Goal: Task Accomplishment & Management: Manage account settings

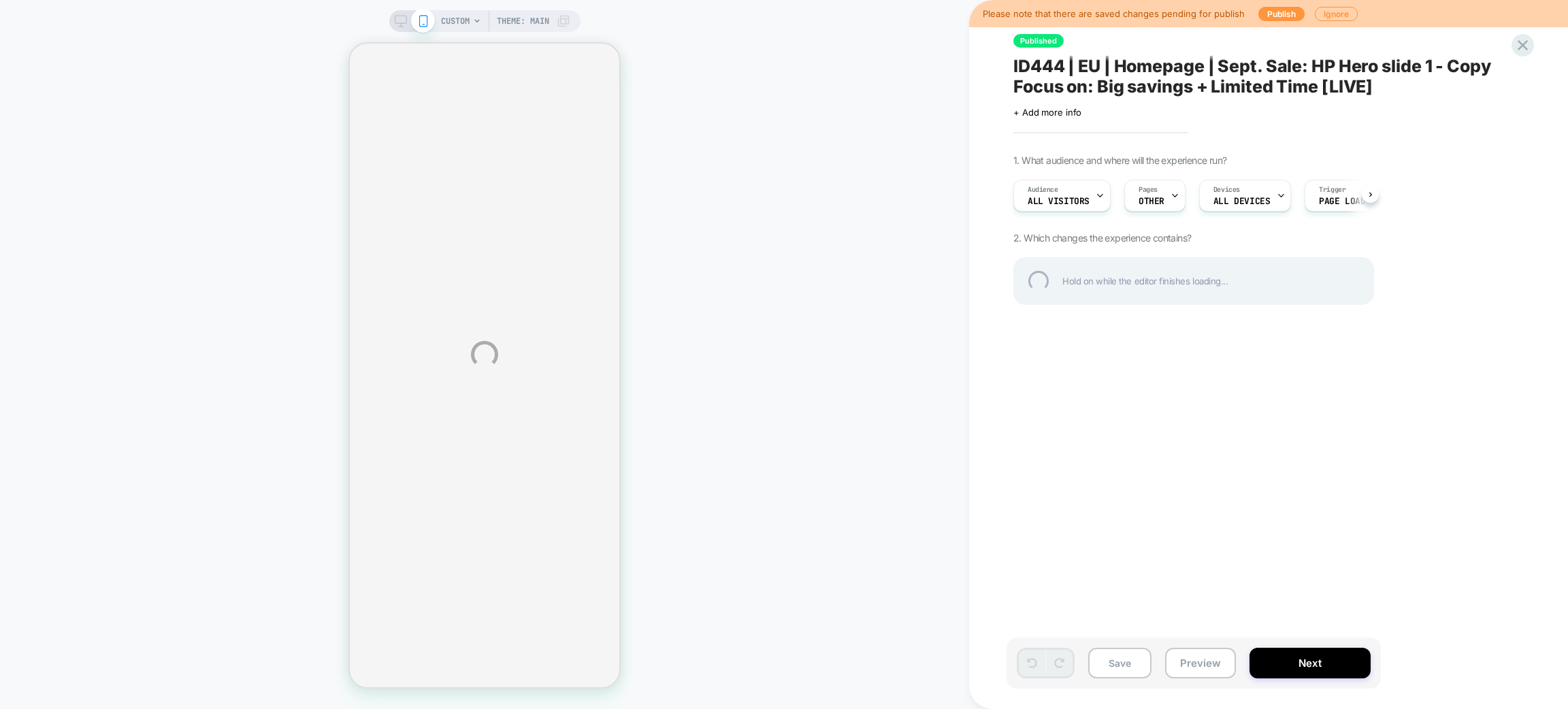
click at [1159, 204] on div "CUSTOM Theme: MAIN Please note that there are saved changes pending for publish…" at bounding box center [784, 354] width 1568 height 709
click at [1165, 197] on div "CUSTOM Theme: MAIN Please note that there are saved changes pending for publish…" at bounding box center [784, 354] width 1568 height 709
click at [1171, 197] on div "CUSTOM Theme: MAIN Please note that there are saved changes pending for publish…" at bounding box center [784, 354] width 1568 height 709
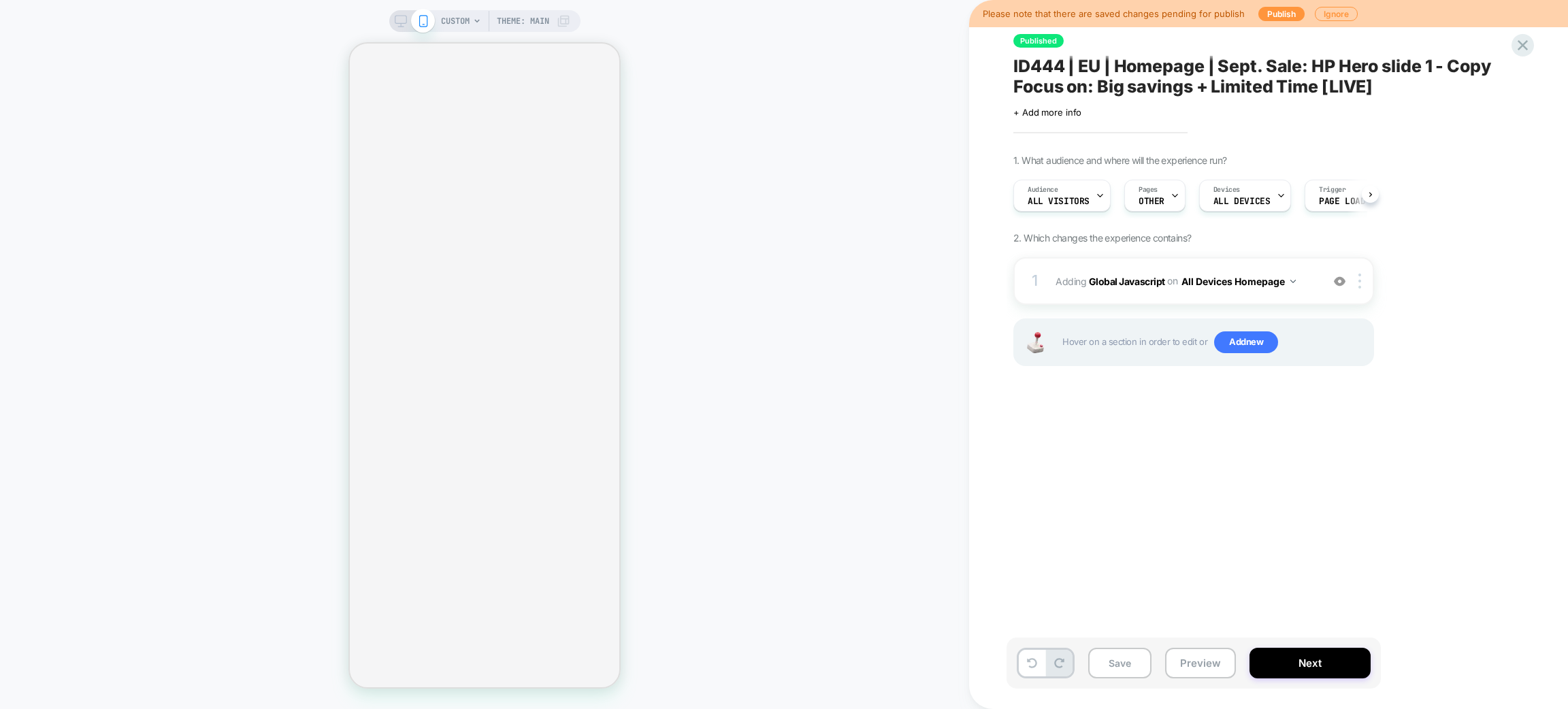
scroll to position [0, 1]
click at [1171, 197] on icon at bounding box center [1174, 195] width 9 height 9
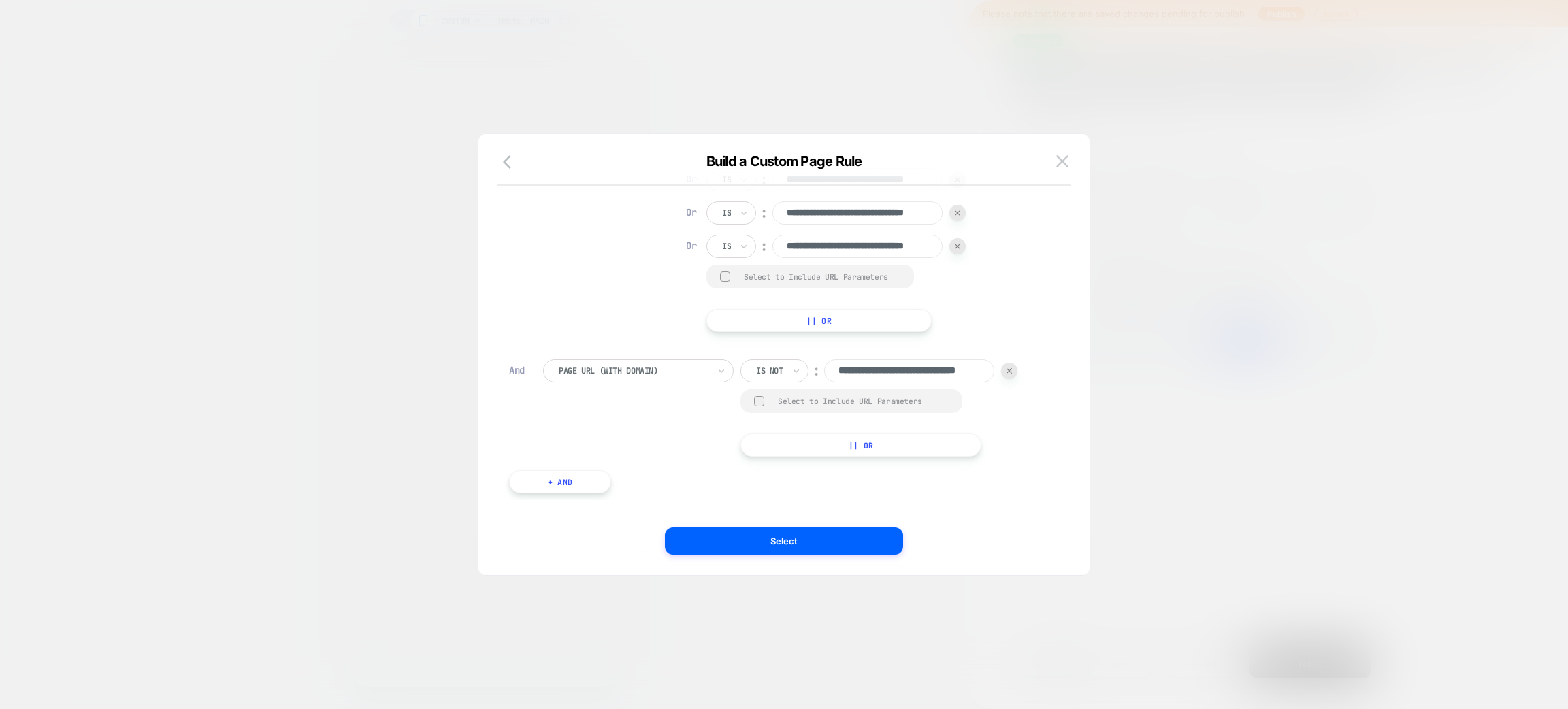
scroll to position [0, 0]
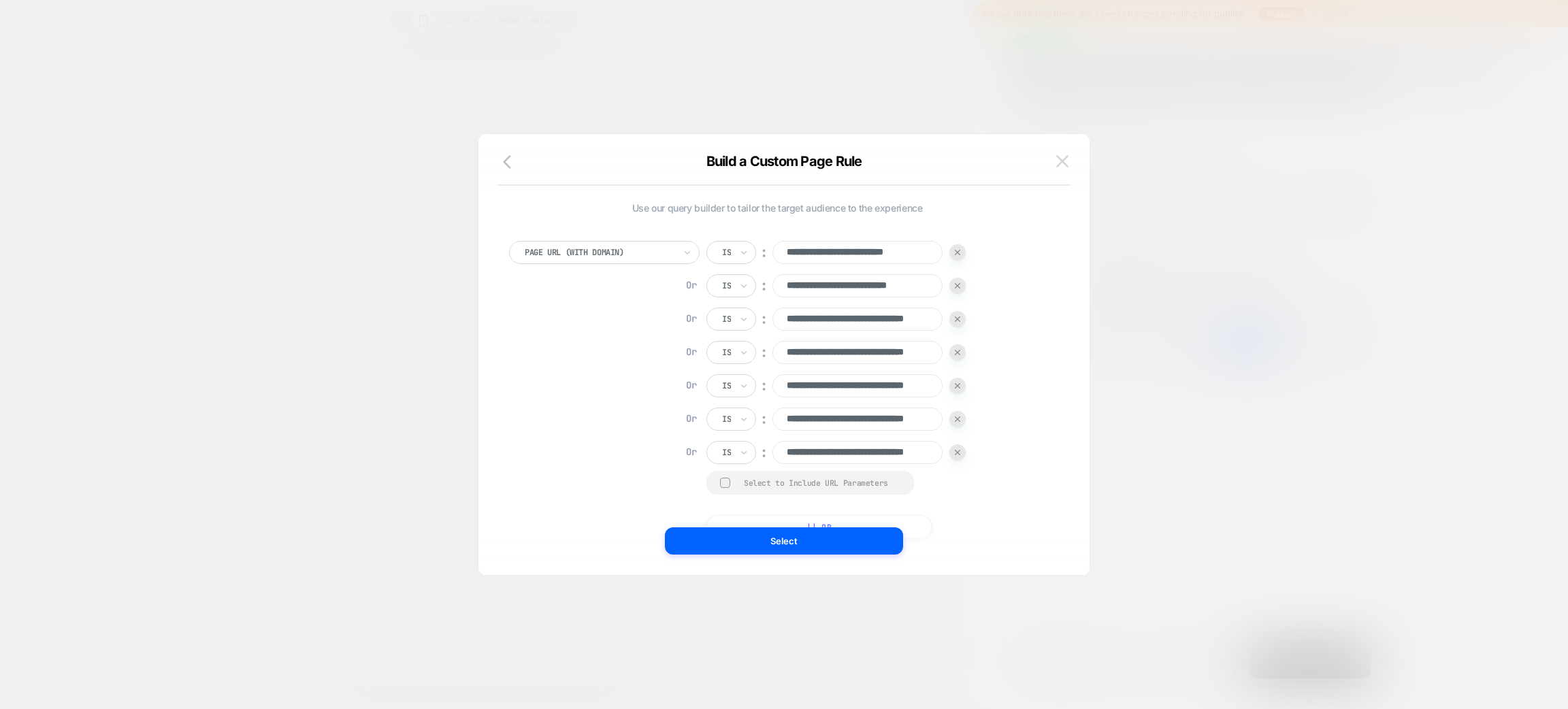
click at [1052, 167] on button at bounding box center [1062, 161] width 20 height 20
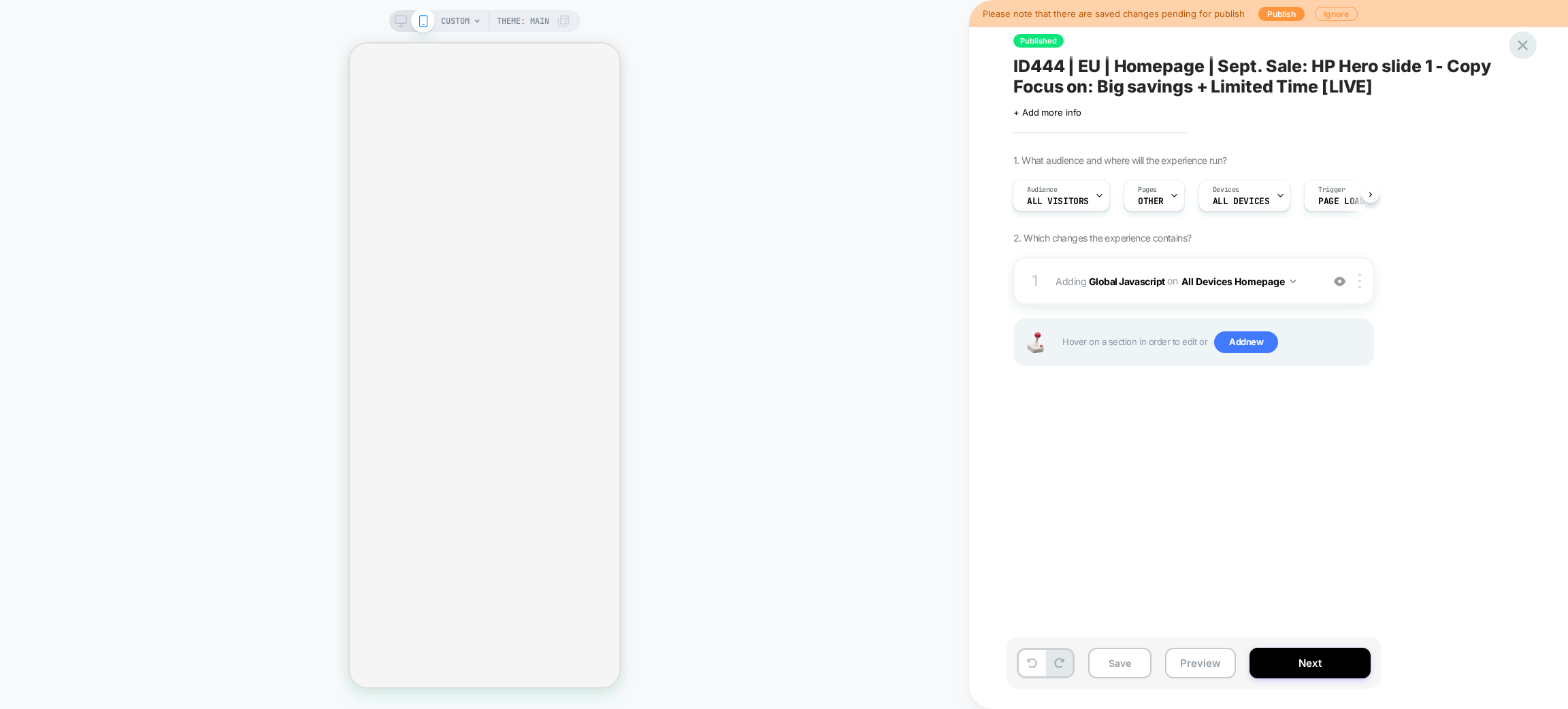
click at [1522, 51] on icon at bounding box center [1523, 45] width 18 height 18
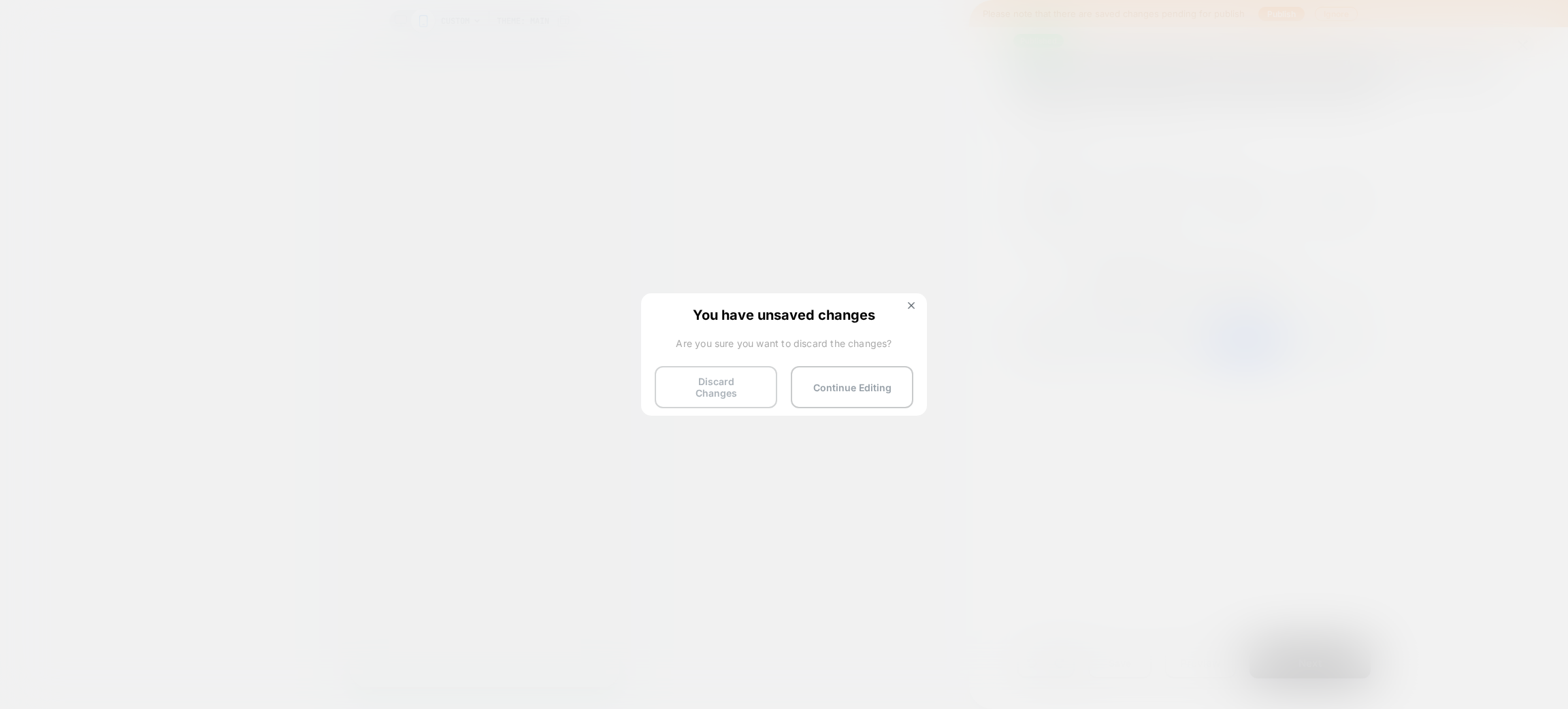
click at [708, 388] on button "Discard Changes" at bounding box center [716, 387] width 122 height 42
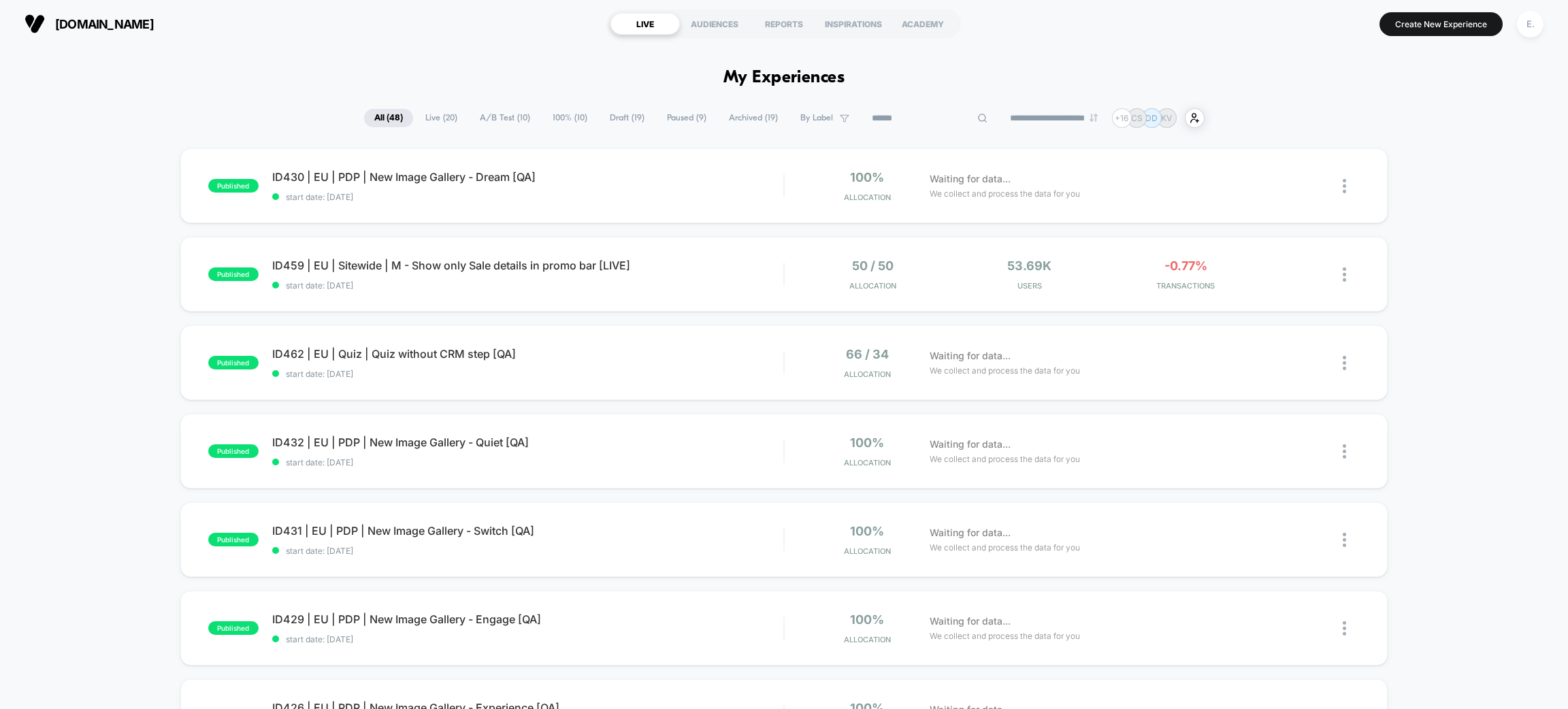
click at [891, 119] on input at bounding box center [930, 119] width 136 height 17
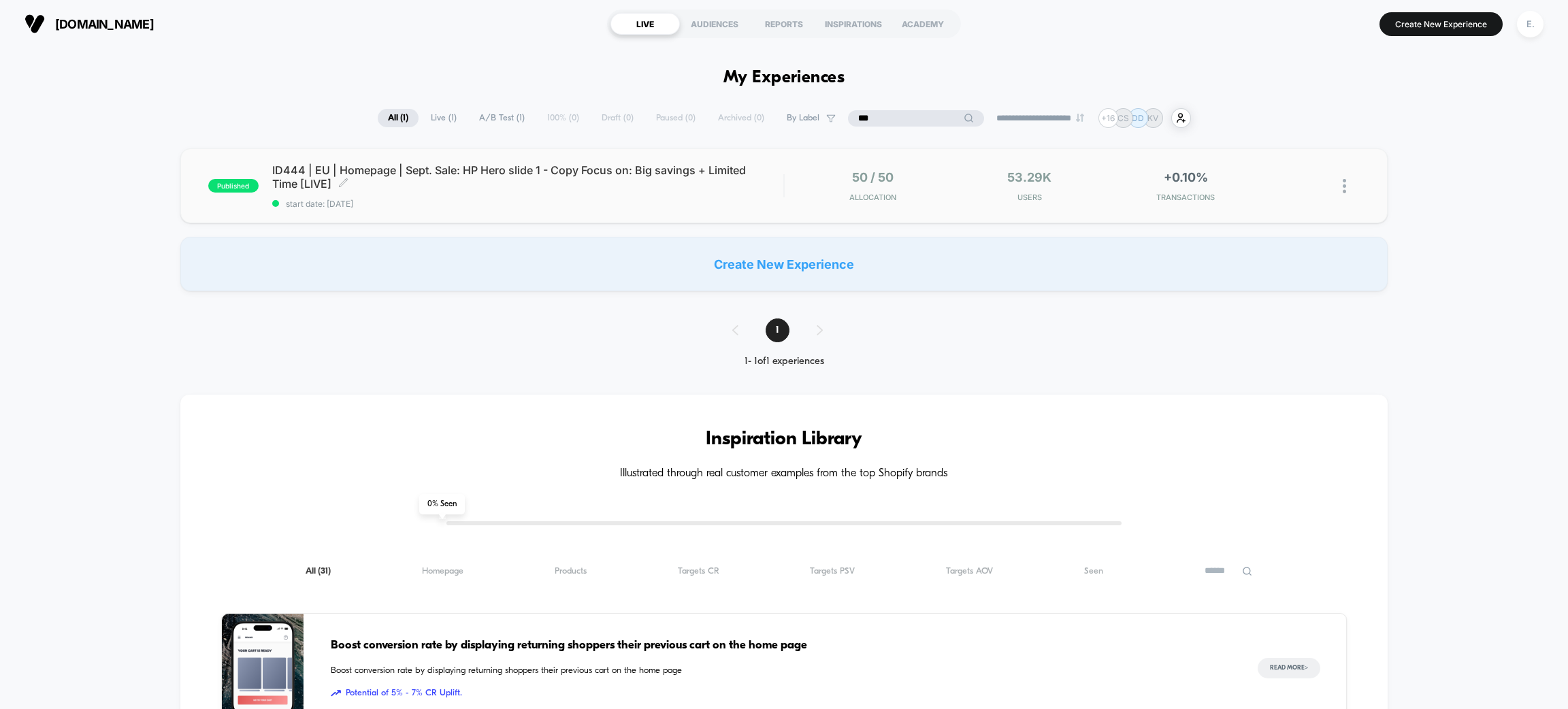
type input "***"
click at [769, 203] on span "start date: 9/1/2025" at bounding box center [528, 203] width 511 height 10
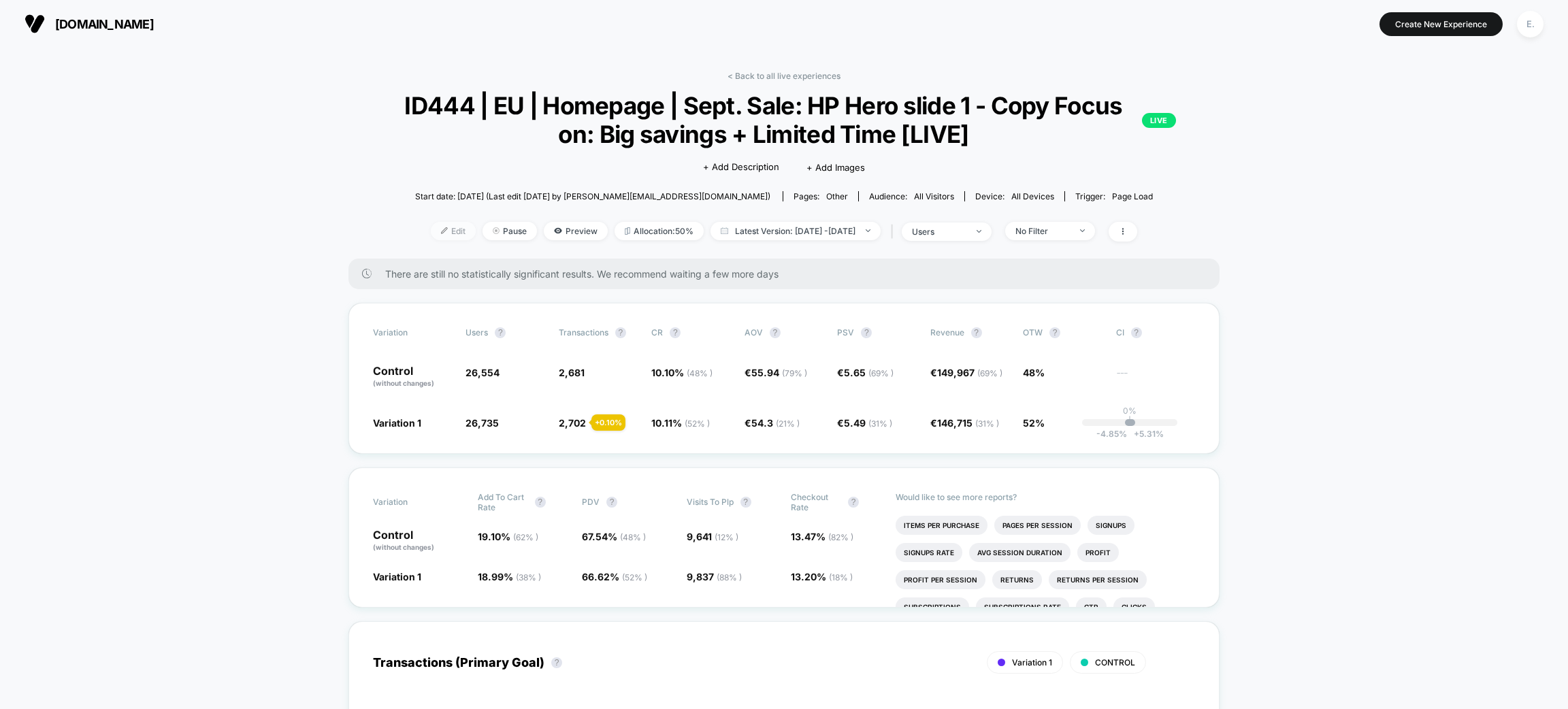
click at [440, 232] on span "Edit" at bounding box center [453, 231] width 45 height 18
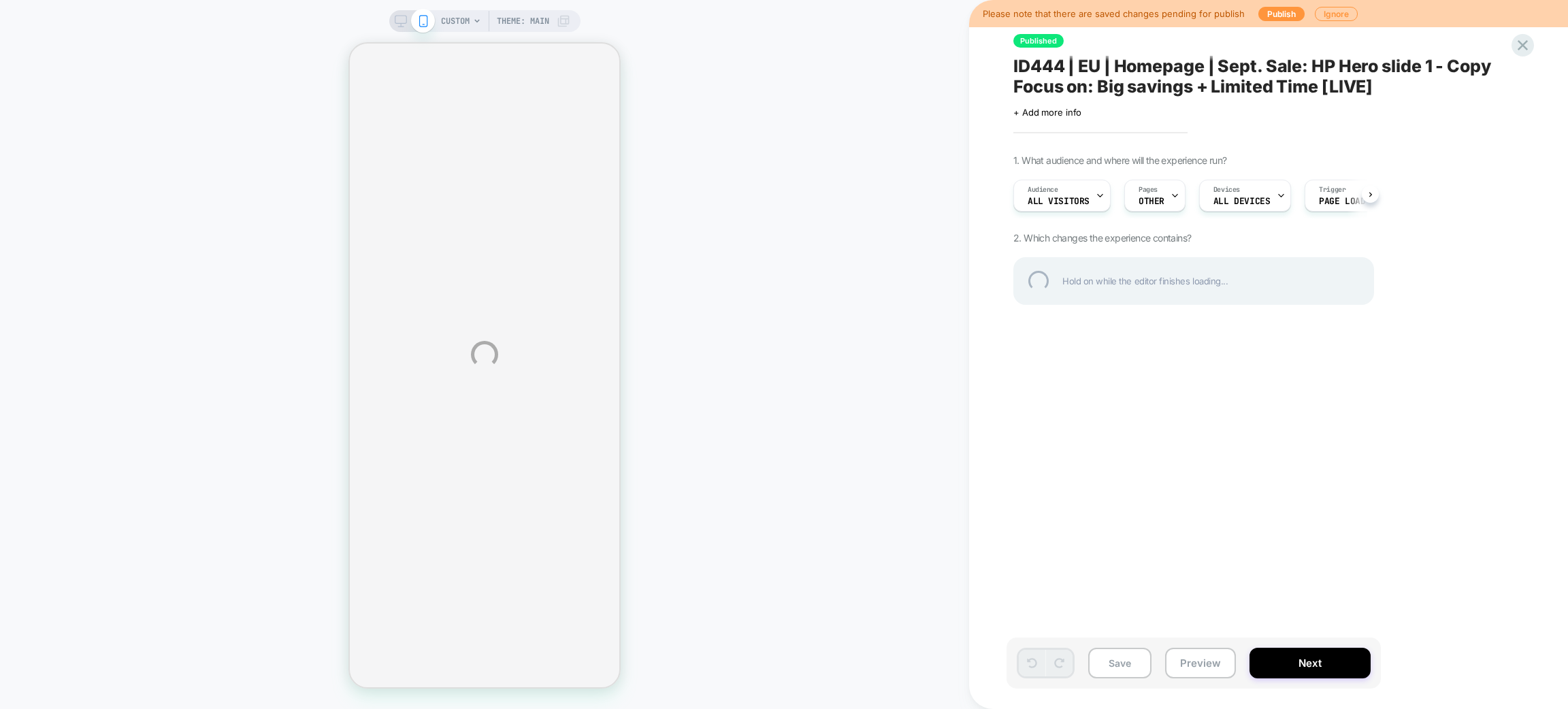
click at [1161, 200] on div "CUSTOM Theme: MAIN Please note that there are saved changes pending for publish…" at bounding box center [784, 354] width 1568 height 709
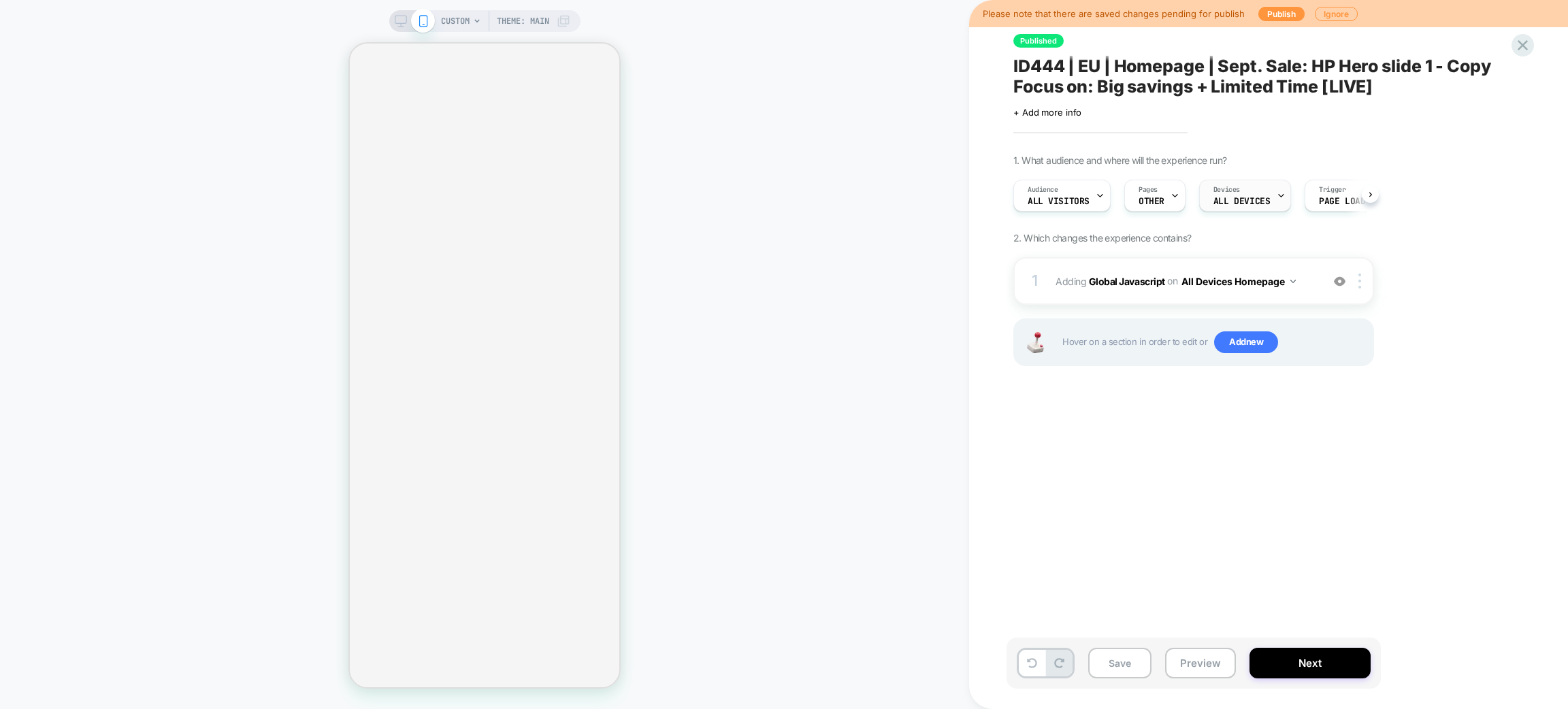
scroll to position [0, 1]
click at [1173, 192] on icon at bounding box center [1174, 195] width 9 height 9
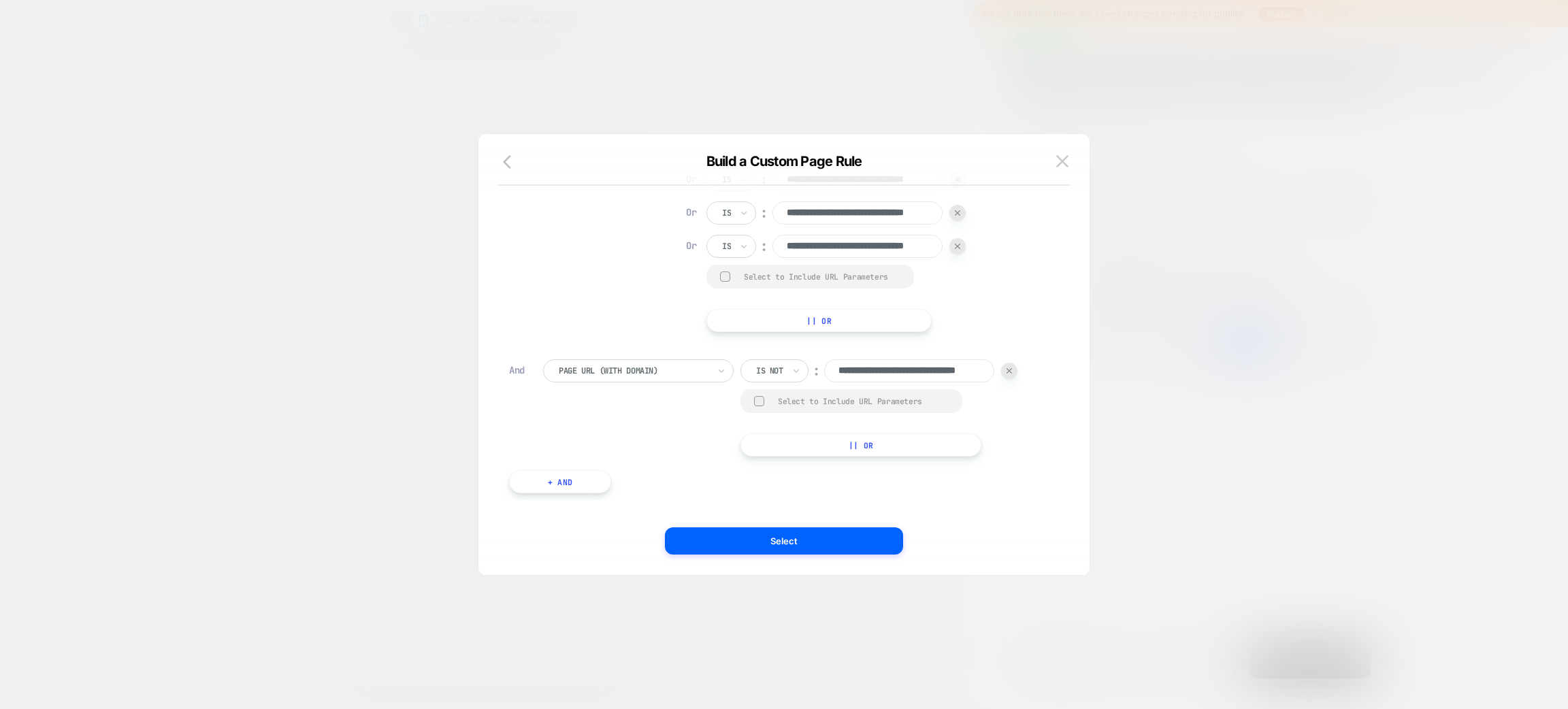
scroll to position [0, 0]
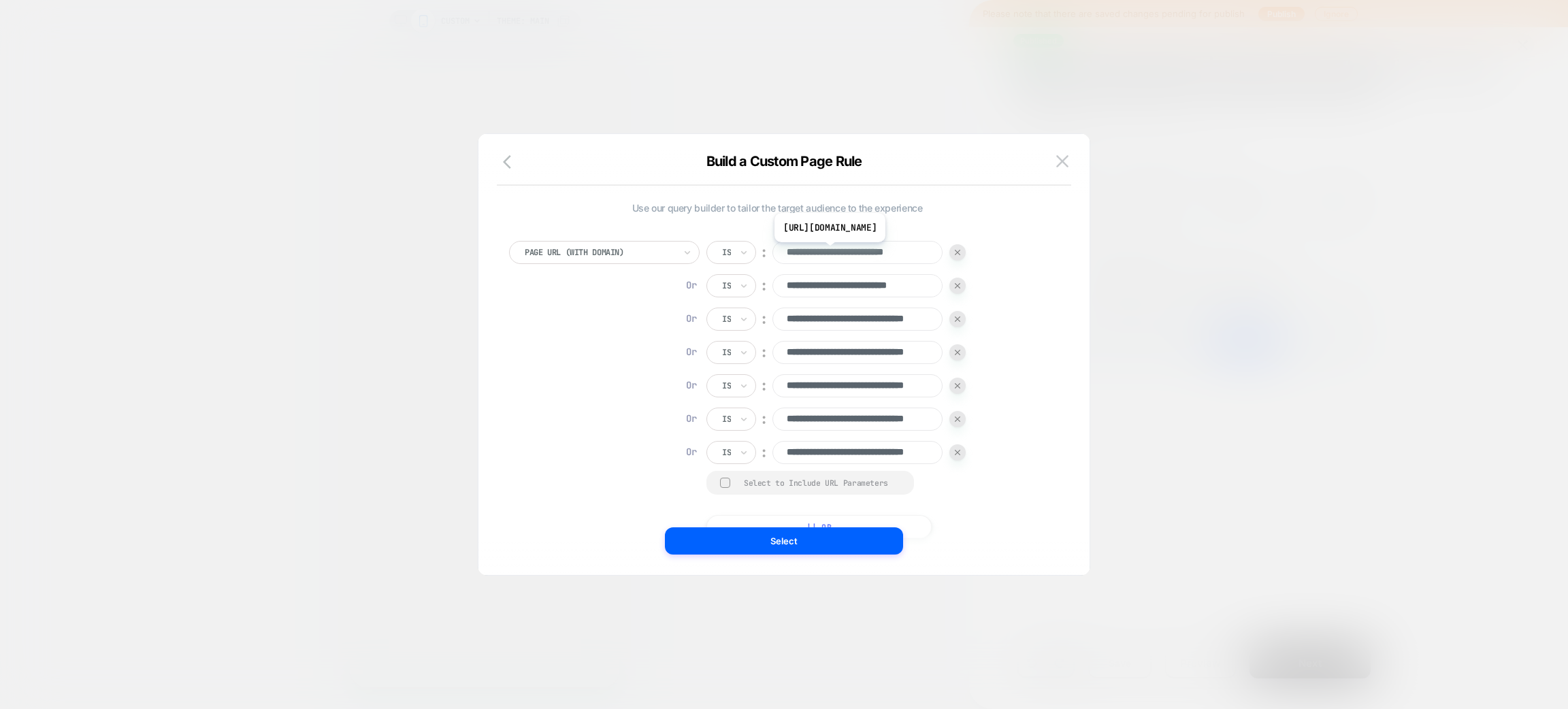
click at [854, 253] on input "**********" at bounding box center [858, 252] width 170 height 23
click at [897, 312] on input "**********" at bounding box center [858, 319] width 170 height 23
click at [903, 310] on input "**********" at bounding box center [858, 319] width 170 height 23
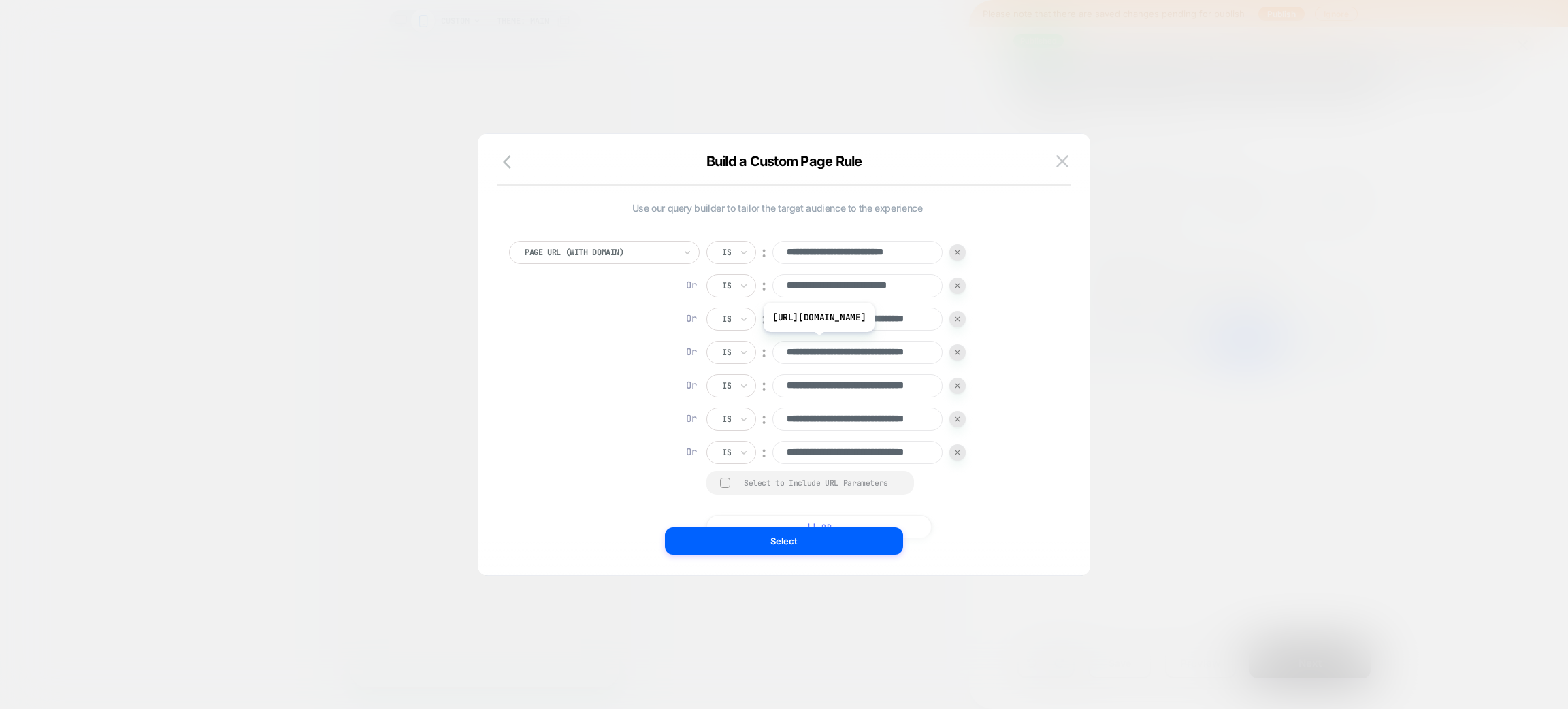
click at [865, 344] on input "**********" at bounding box center [858, 352] width 170 height 23
drag, startPoint x: 876, startPoint y: 356, endPoint x: 1004, endPoint y: 362, distance: 128.1
click at [1004, 362] on div "**********" at bounding box center [777, 390] width 536 height 297
click at [898, 358] on input "**********" at bounding box center [858, 352] width 170 height 23
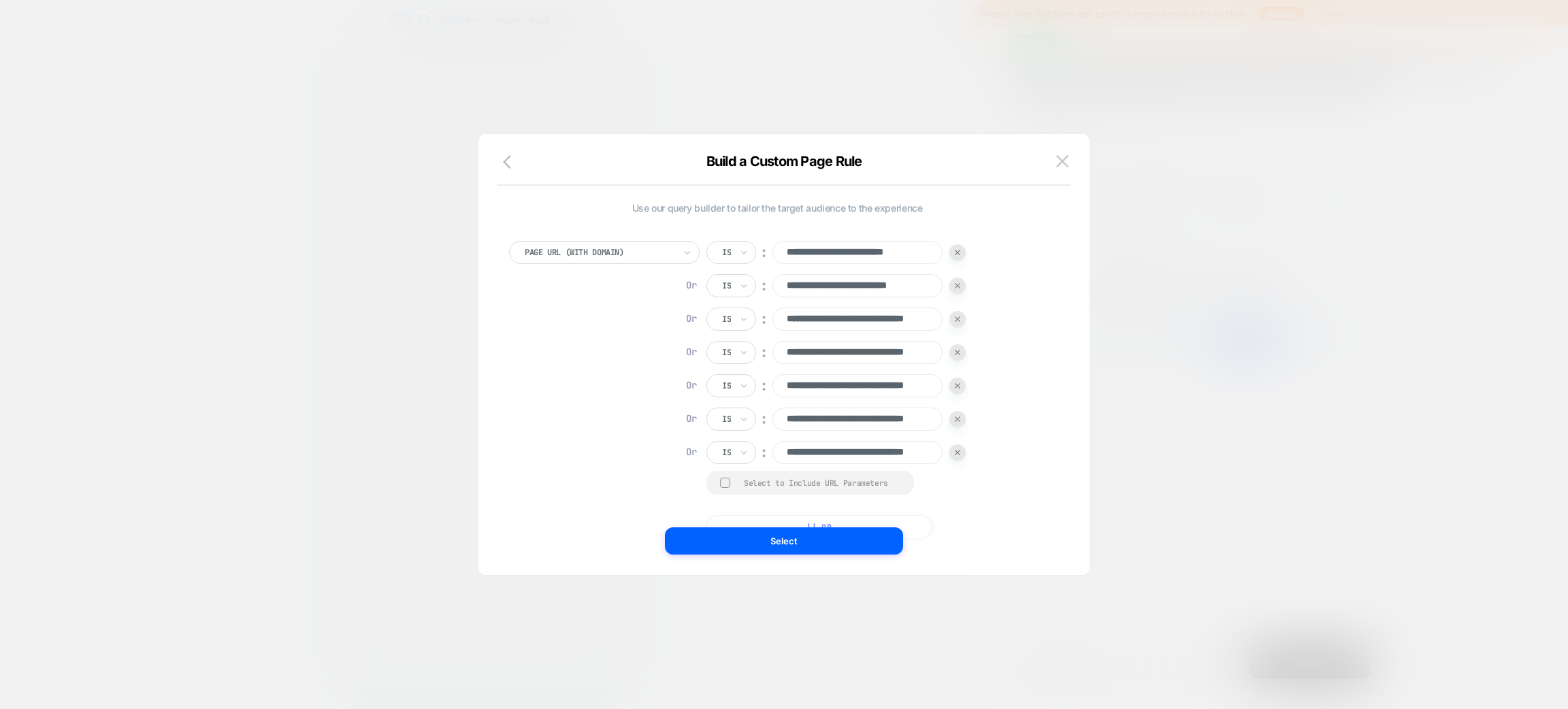
drag, startPoint x: 898, startPoint y: 357, endPoint x: 946, endPoint y: 358, distance: 48.0
click at [946, 358] on div "**********" at bounding box center [835, 352] width 259 height 23
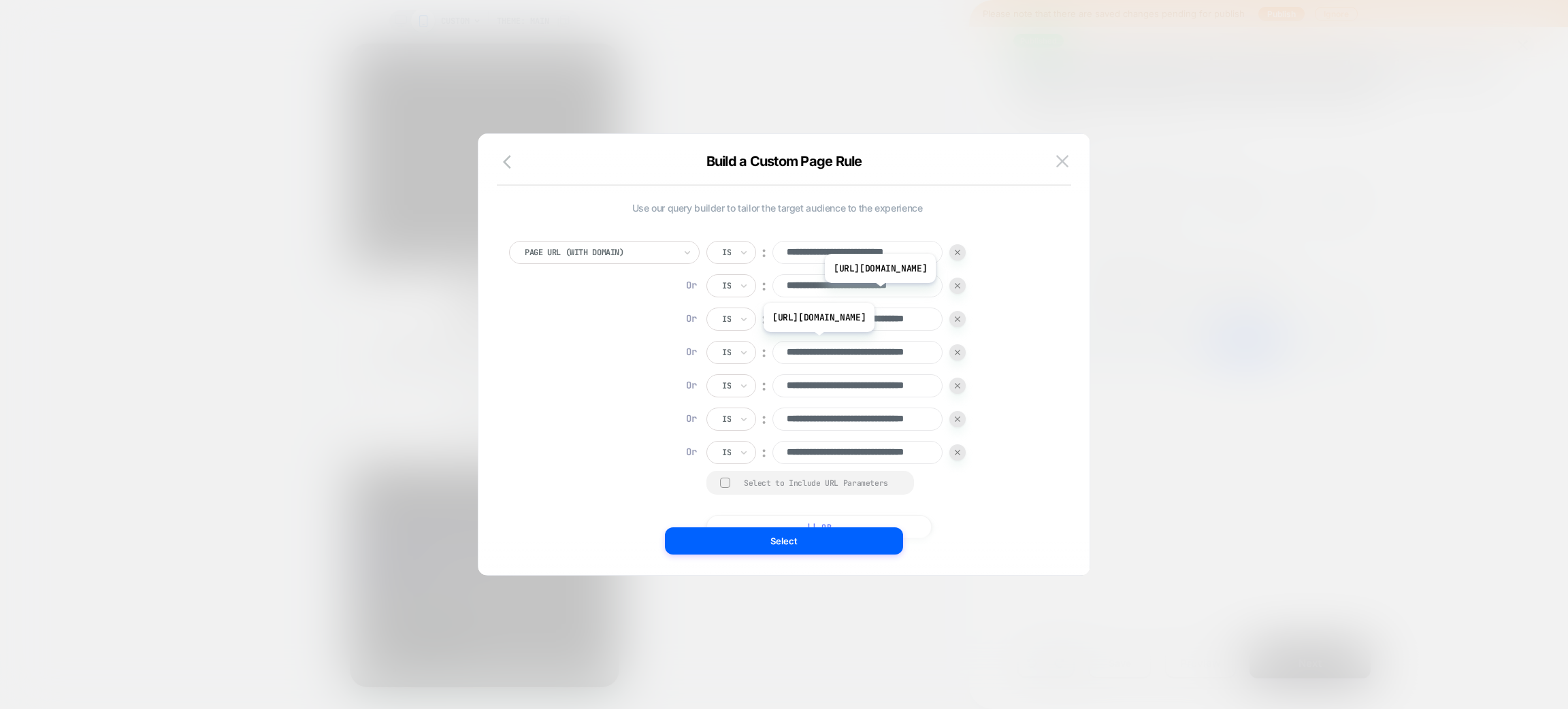
scroll to position [0, 0]
click at [0, 0] on input "**********" at bounding box center [0, 0] width 0 height 0
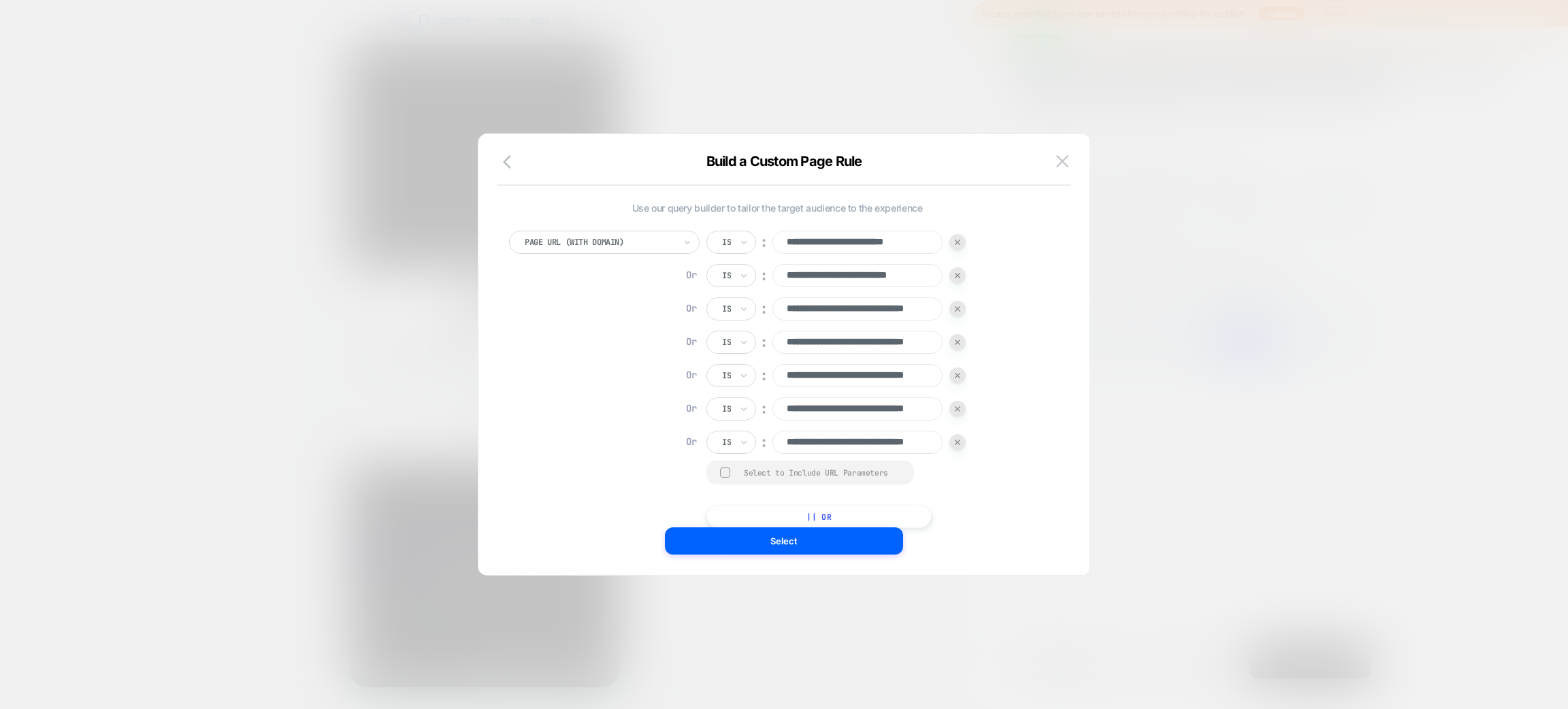
scroll to position [13, 0]
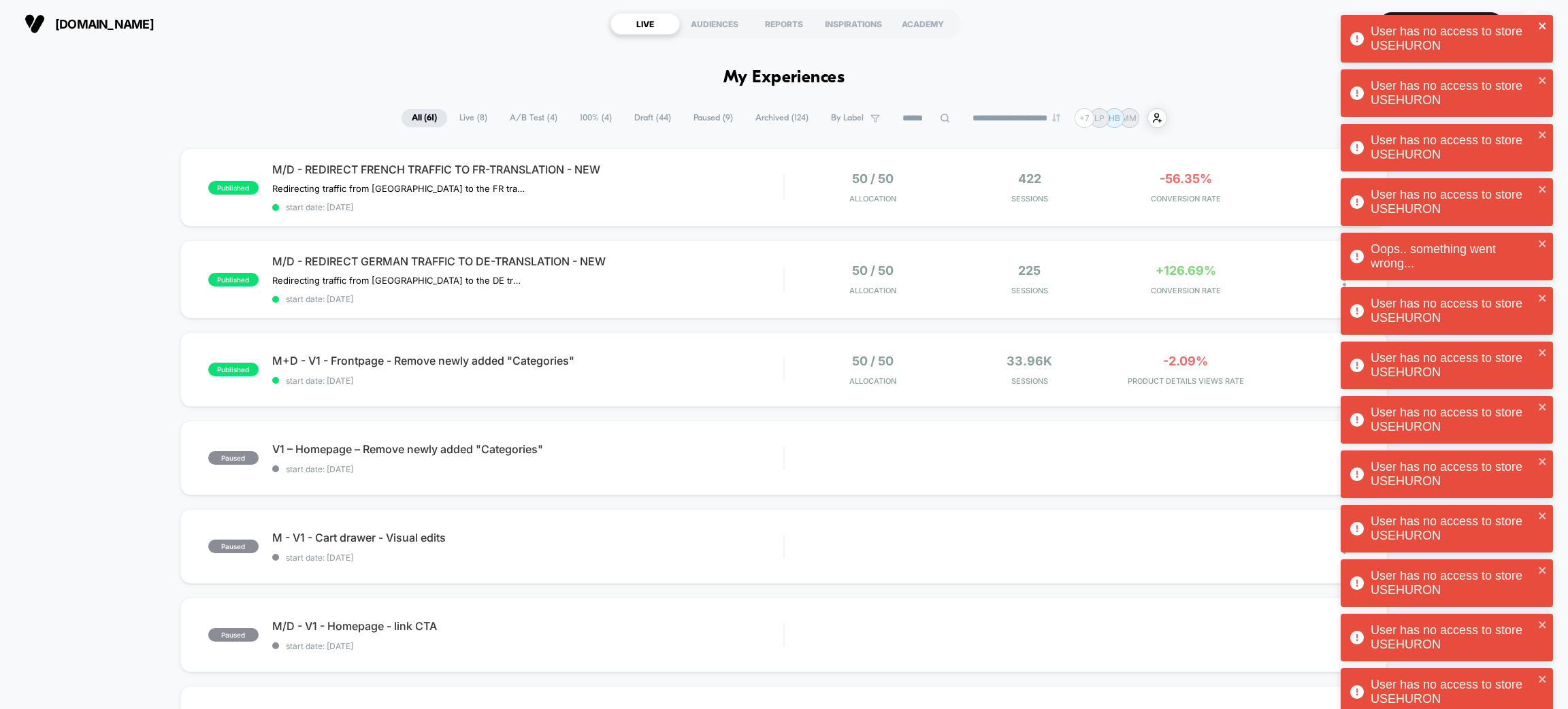
click at [1543, 24] on icon "close" at bounding box center [1542, 26] width 7 height 7
click at [1539, 22] on icon "close" at bounding box center [1543, 26] width 10 height 11
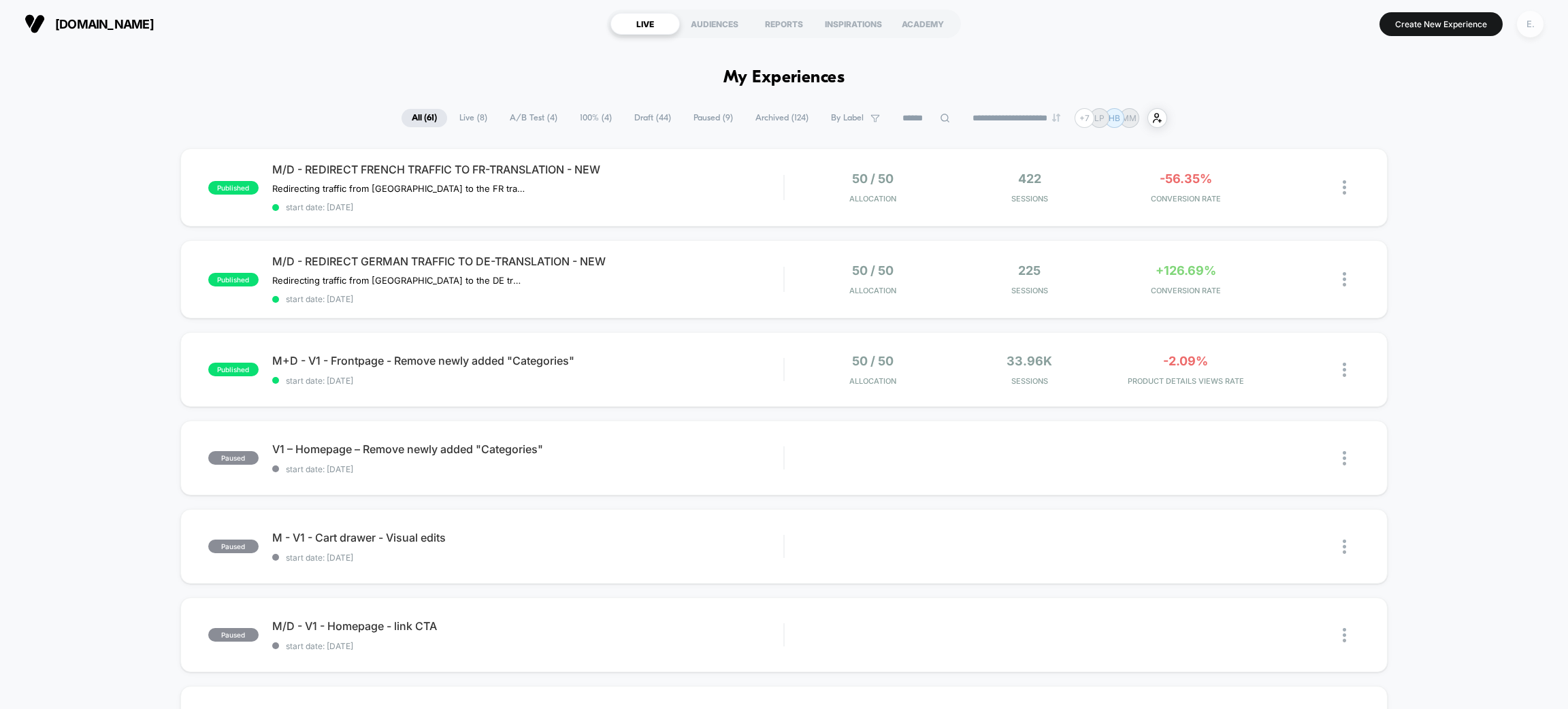
click at [1526, 20] on div "E." at bounding box center [1531, 24] width 26 height 26
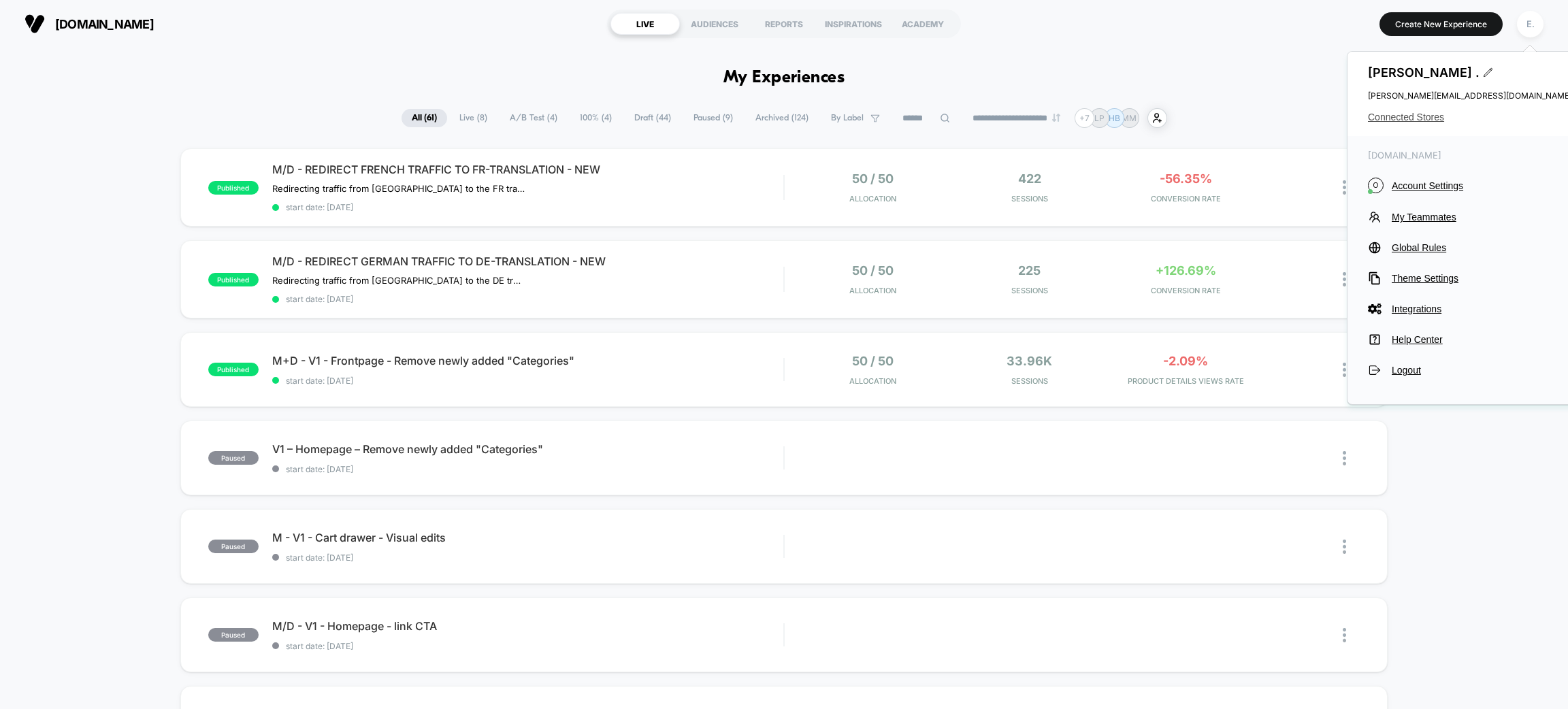
click at [1412, 118] on span "Connected Stores" at bounding box center [1470, 117] width 204 height 11
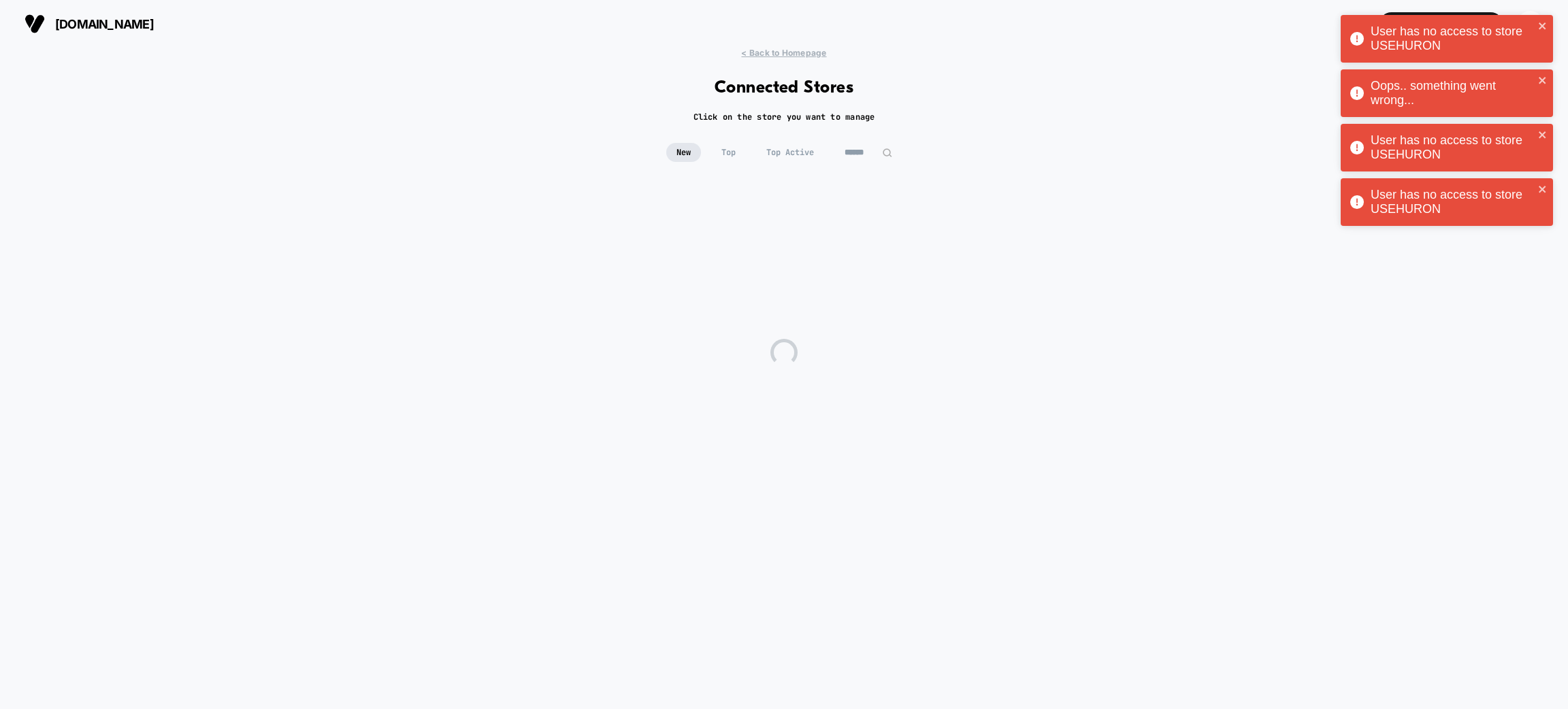
click at [862, 154] on input at bounding box center [869, 152] width 68 height 19
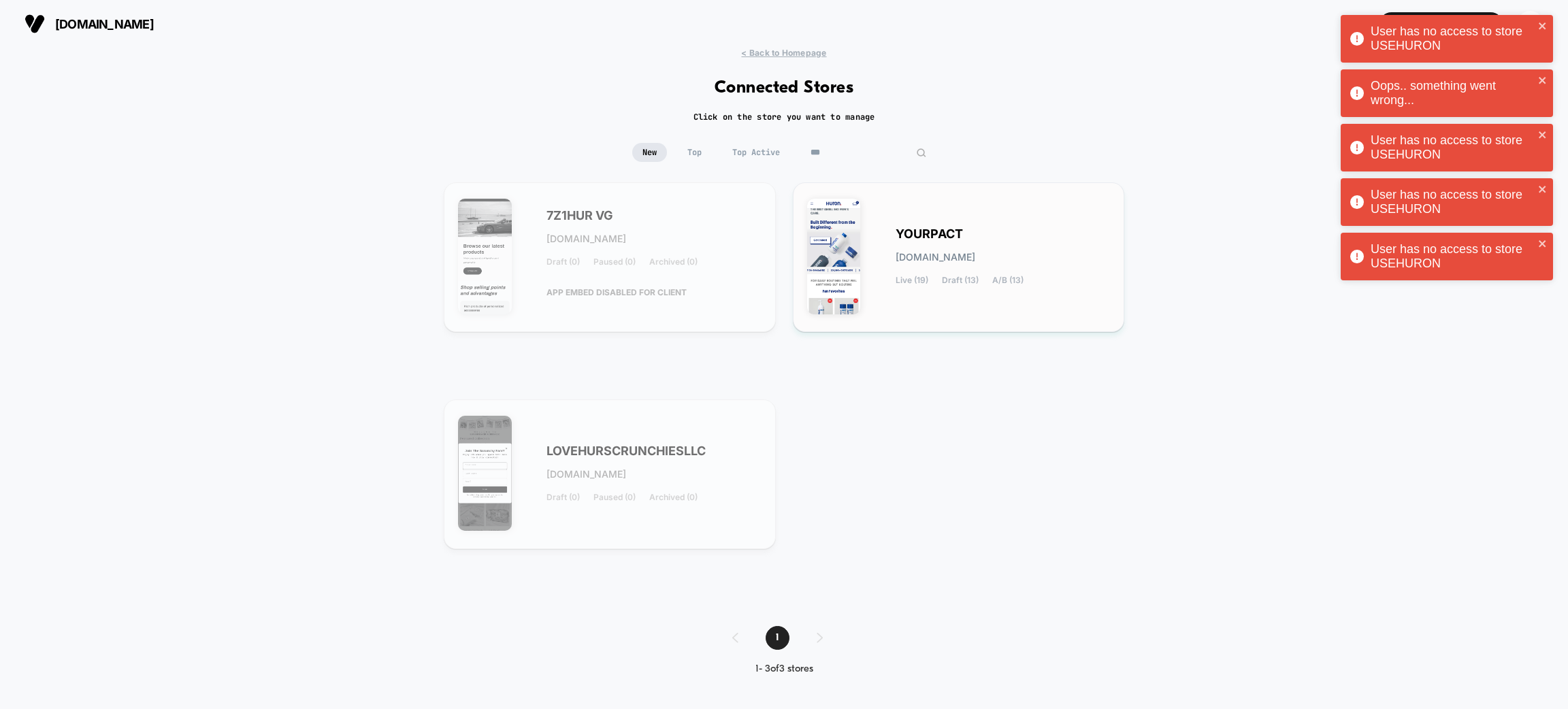
type input "***"
click at [1045, 273] on div "YOURPACT [DOMAIN_NAME] Live (19) Draft (13) A/B (13)" at bounding box center [1003, 257] width 215 height 56
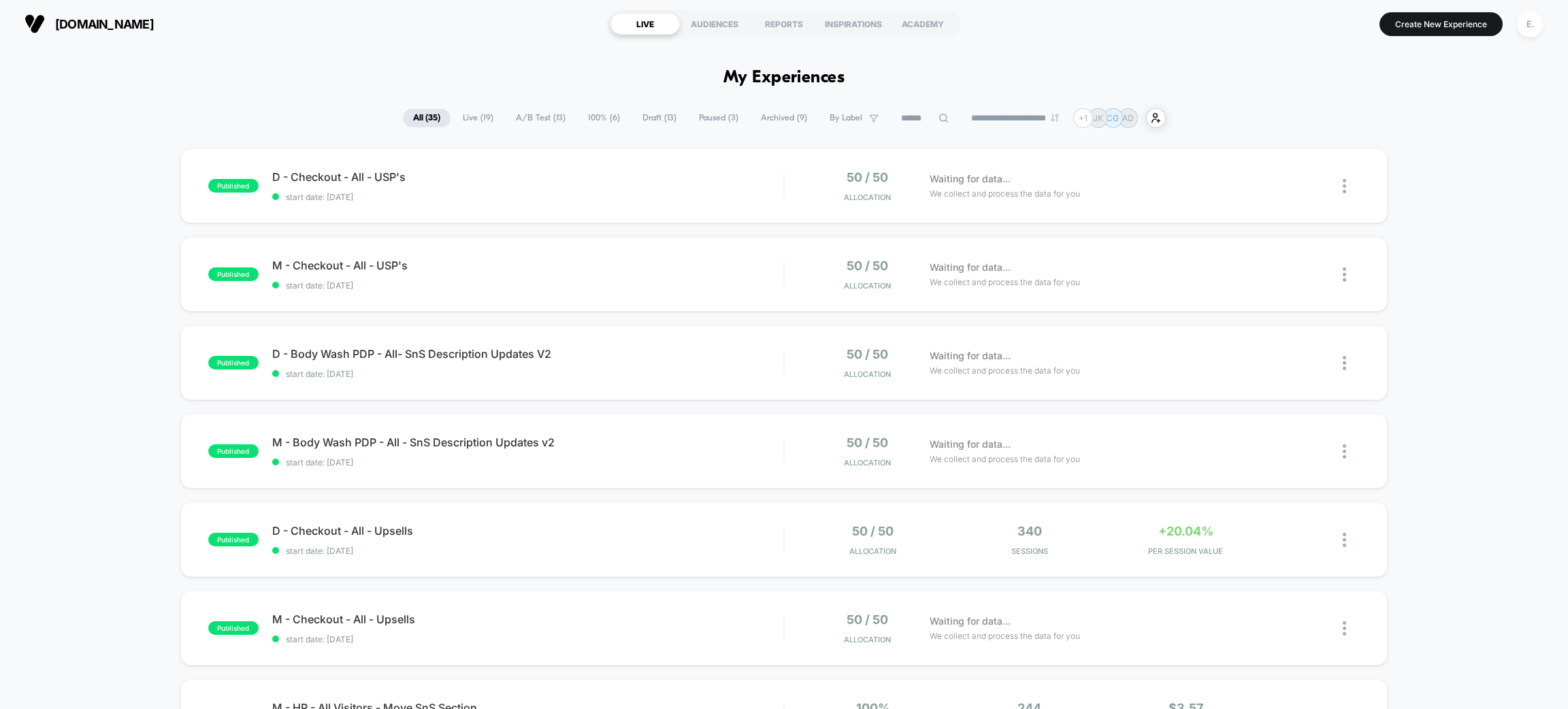
click at [533, 120] on span "A/B Test ( 13 )" at bounding box center [540, 118] width 70 height 18
click at [428, 110] on span "All ( 35 )" at bounding box center [426, 118] width 49 height 18
click at [913, 113] on input at bounding box center [925, 119] width 136 height 17
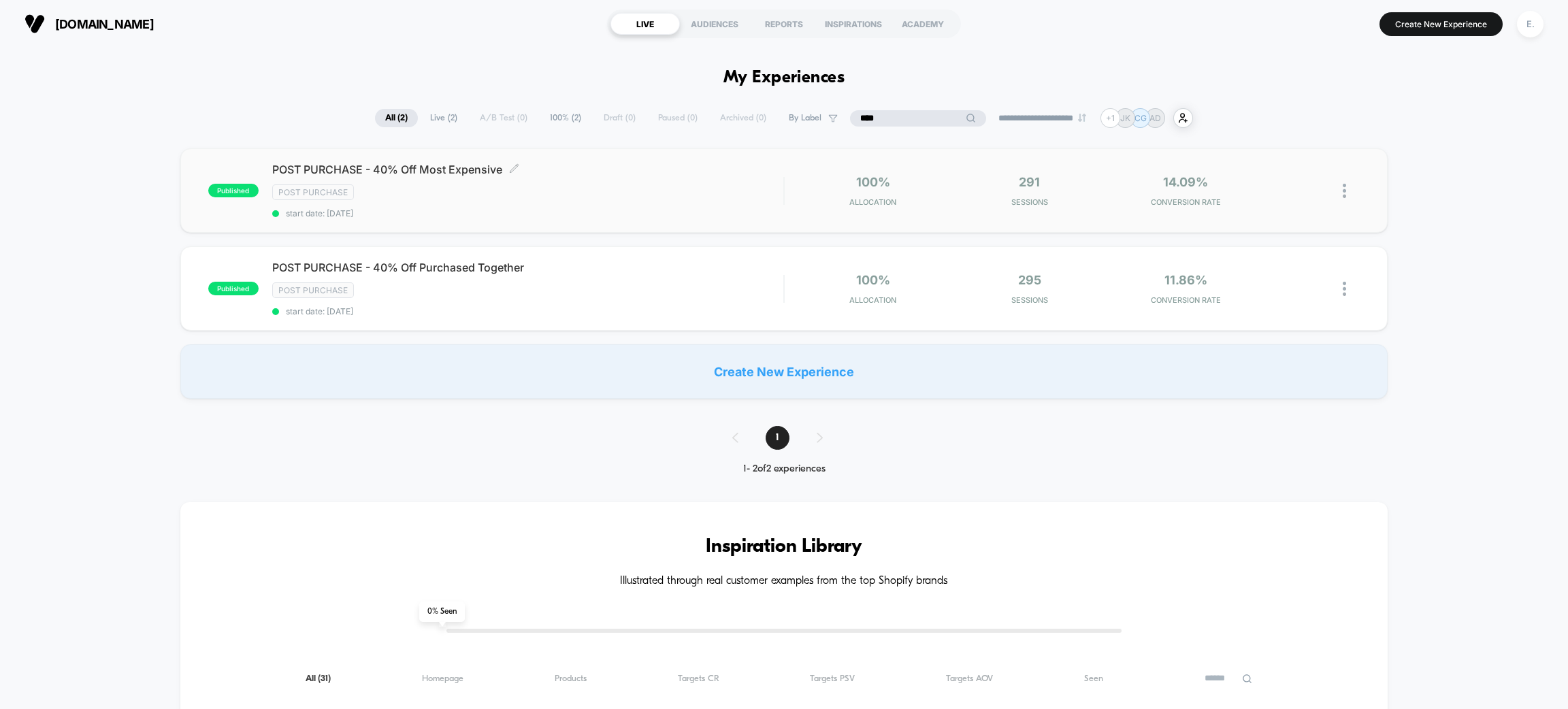
type input "****"
click at [597, 204] on div "POST PURCHASE - 40% Off Most Expensive Click to edit experience details Click t…" at bounding box center [528, 190] width 511 height 56
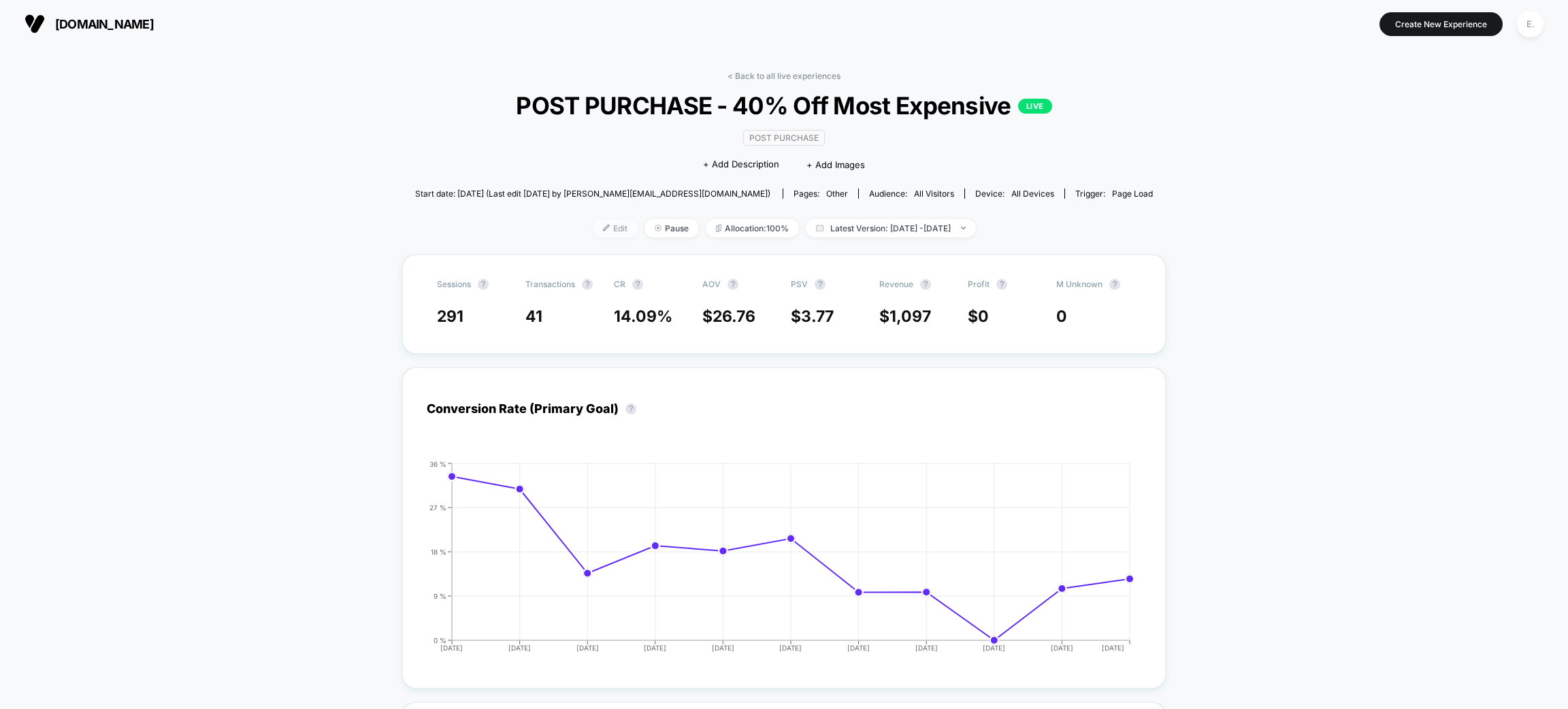
click at [603, 224] on img at bounding box center [606, 228] width 7 height 7
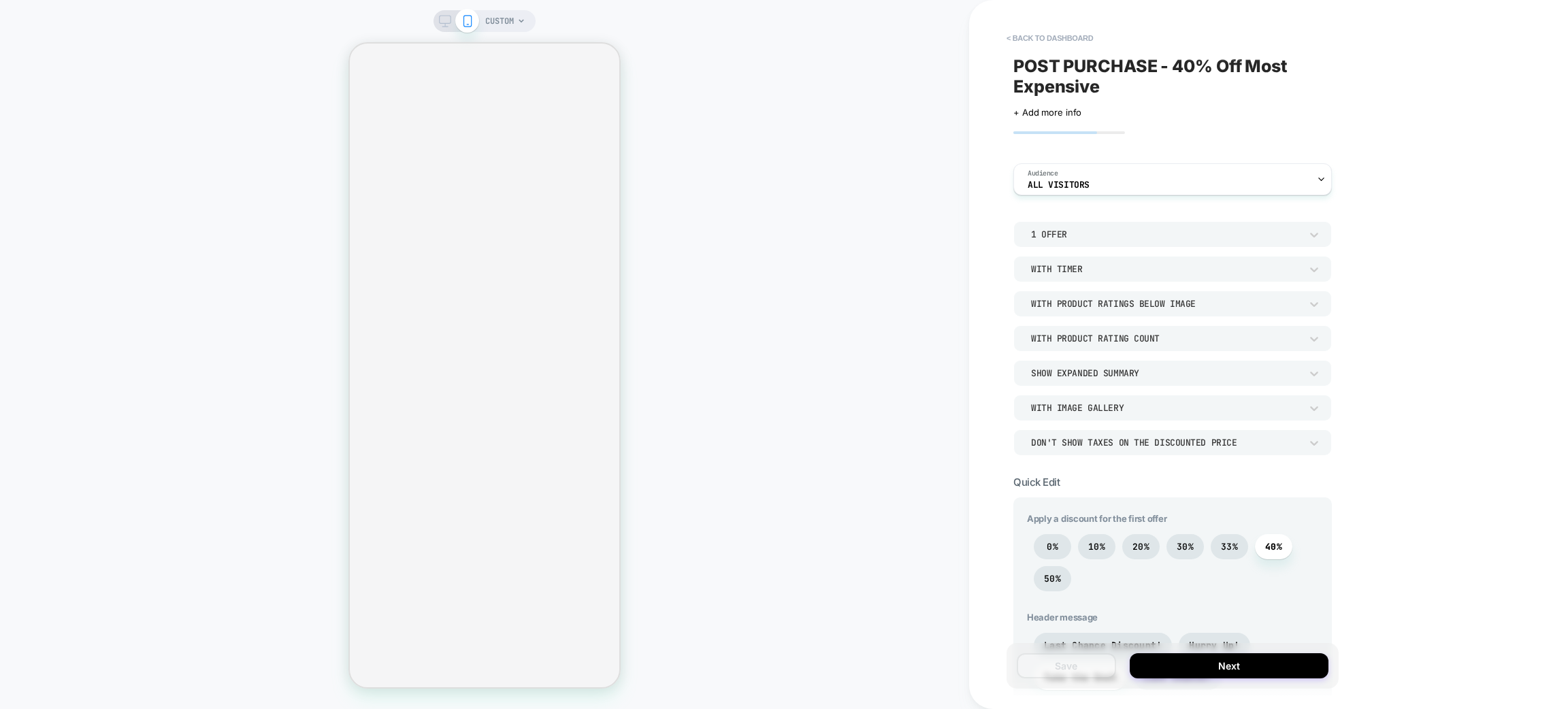
click at [1085, 40] on button "< back to dashboard" at bounding box center [1050, 37] width 100 height 22
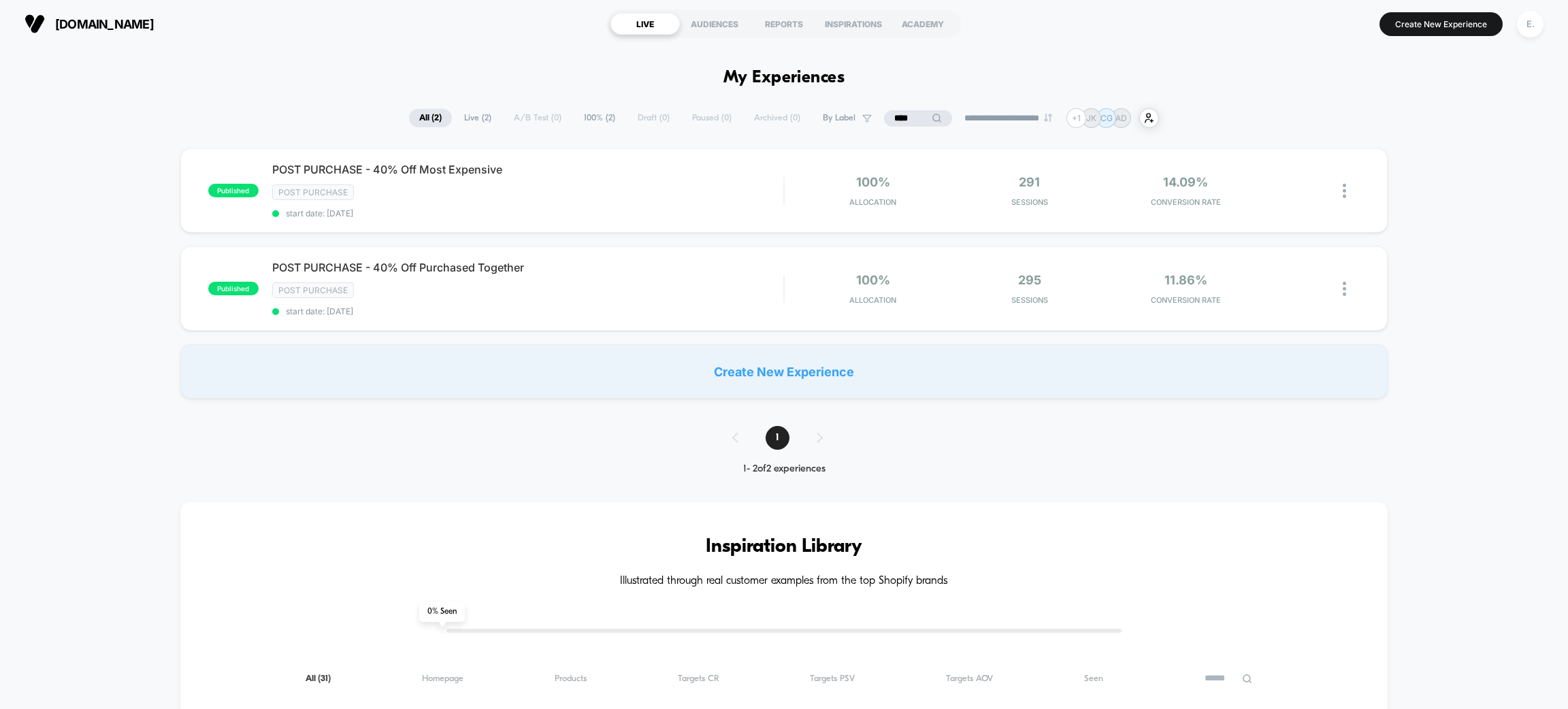
drag, startPoint x: 1527, startPoint y: 26, endPoint x: 1506, endPoint y: 31, distance: 21.6
click at [1530, 26] on div "E." at bounding box center [1531, 24] width 26 height 26
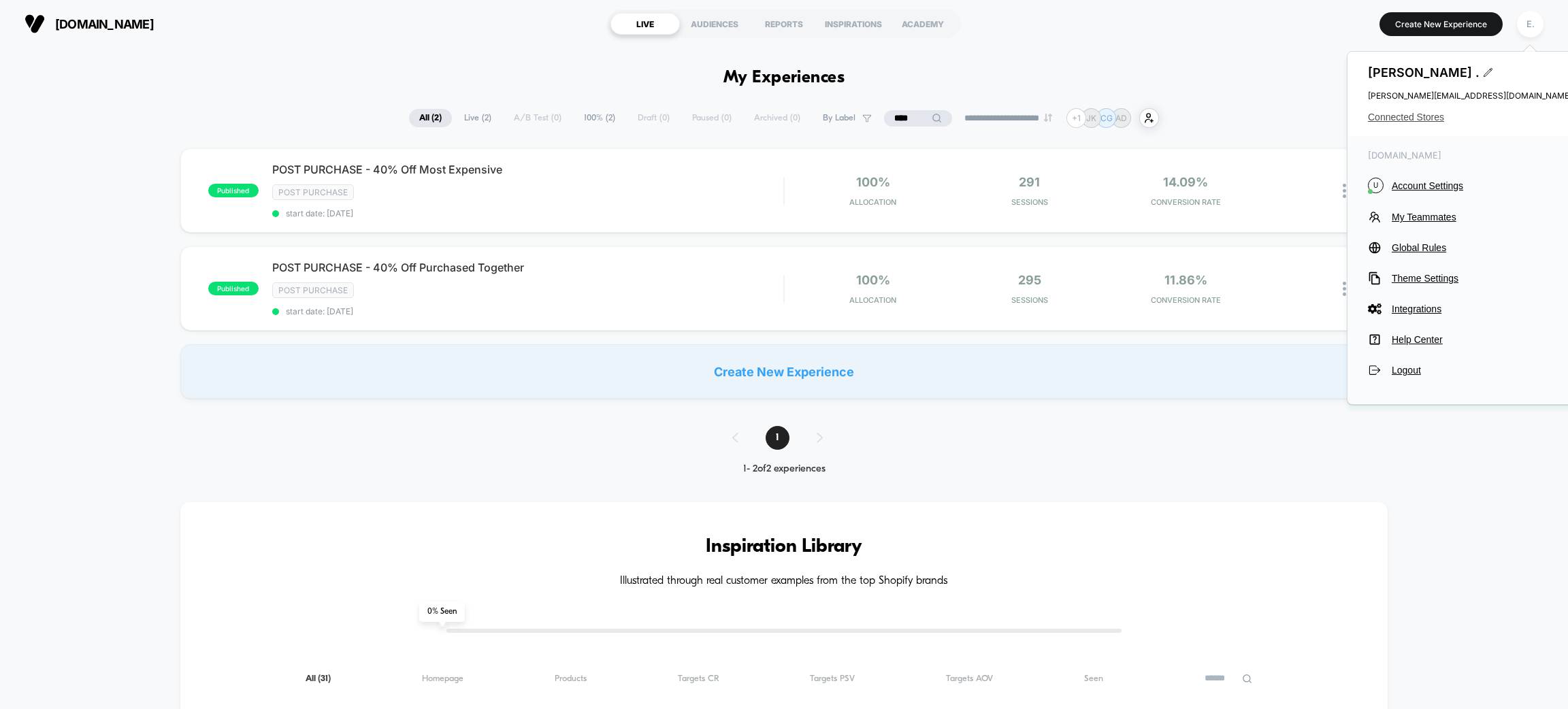
click at [1416, 121] on span "Connected Stores" at bounding box center [1470, 117] width 204 height 11
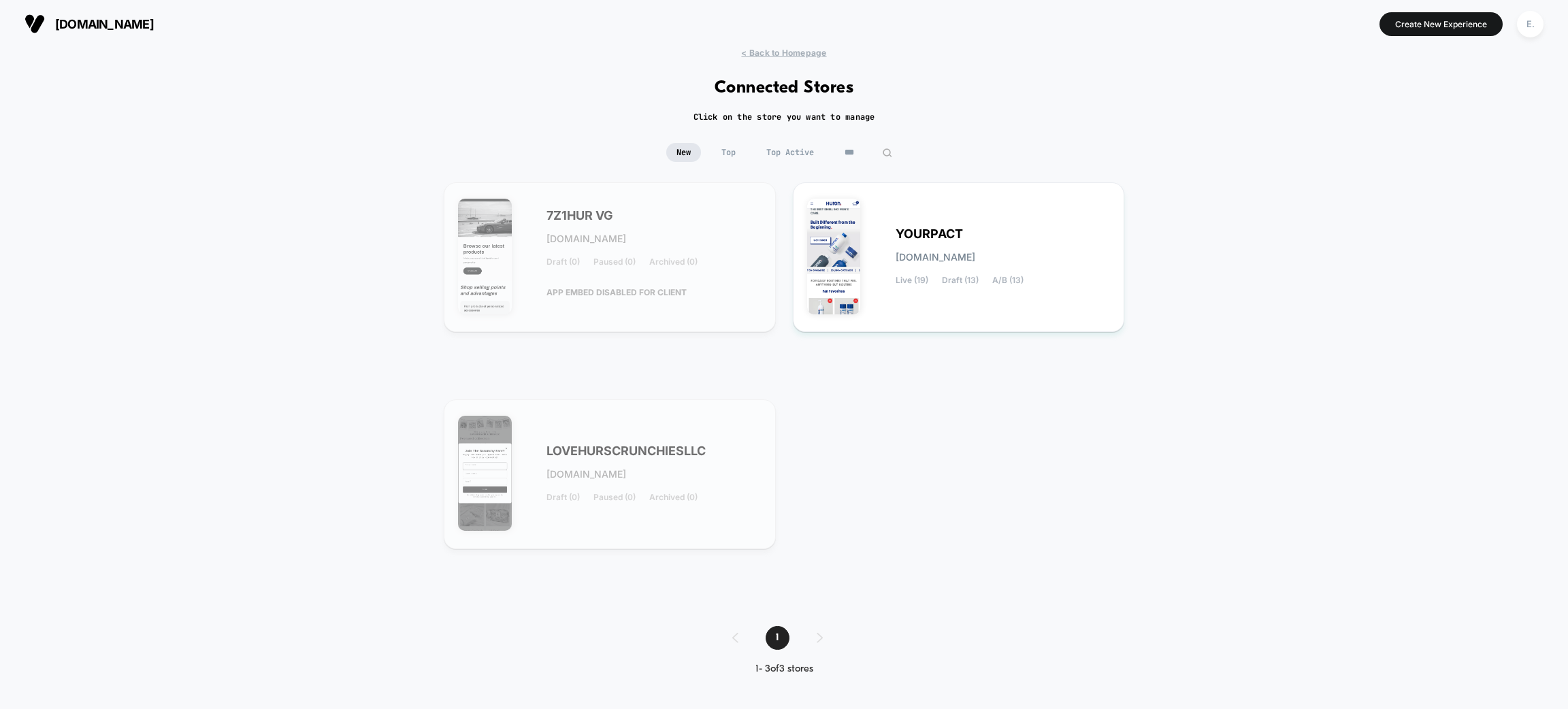
click at [851, 151] on input "***" at bounding box center [869, 152] width 68 height 19
click at [851, 151] on input "***" at bounding box center [869, 152] width 136 height 19
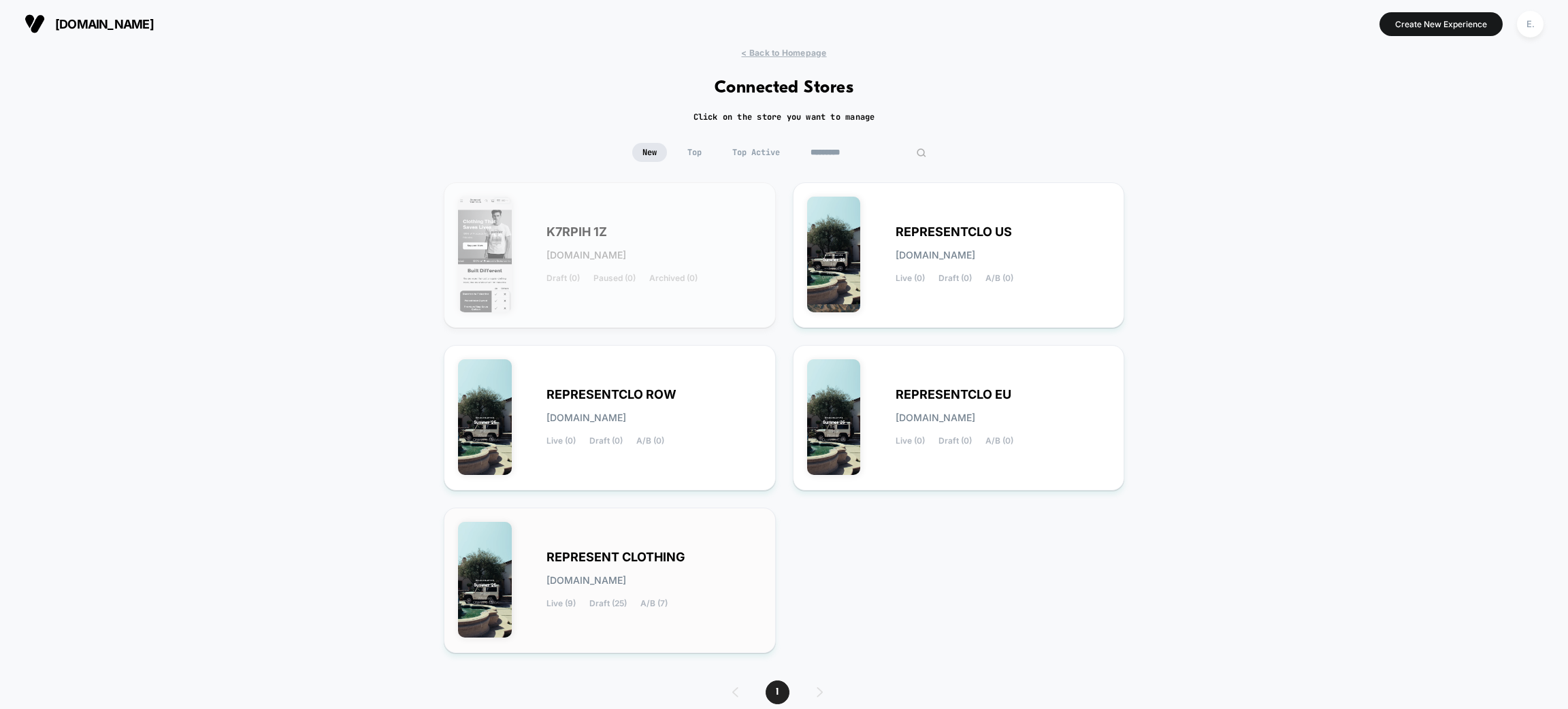
type input "*********"
click at [717, 586] on div "REPRESENT CLOTHING [DOMAIN_NAME] Live (9) Draft (25) A/B (7)" at bounding box center [654, 581] width 215 height 56
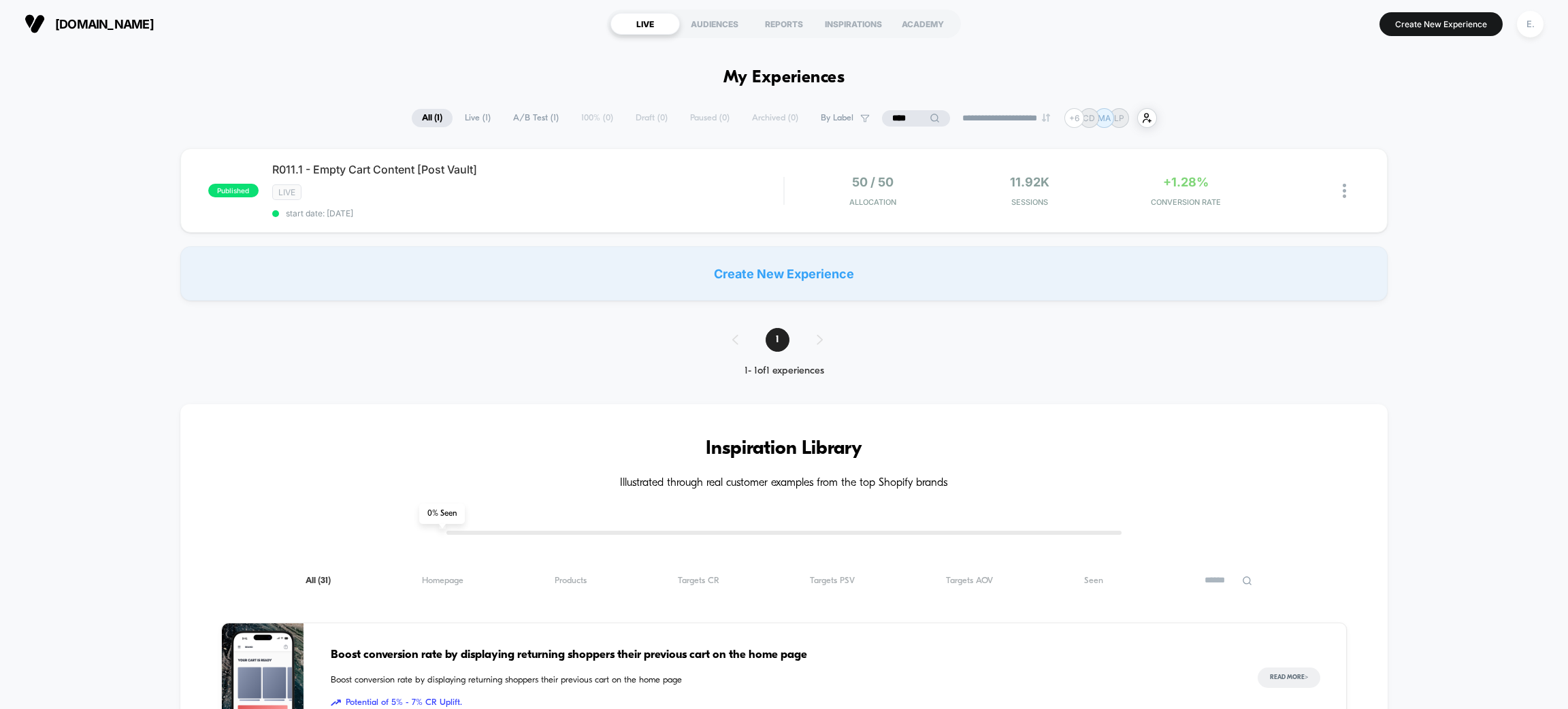
click at [910, 121] on input "****" at bounding box center [916, 119] width 68 height 17
click at [910, 121] on input "****" at bounding box center [916, 119] width 136 height 17
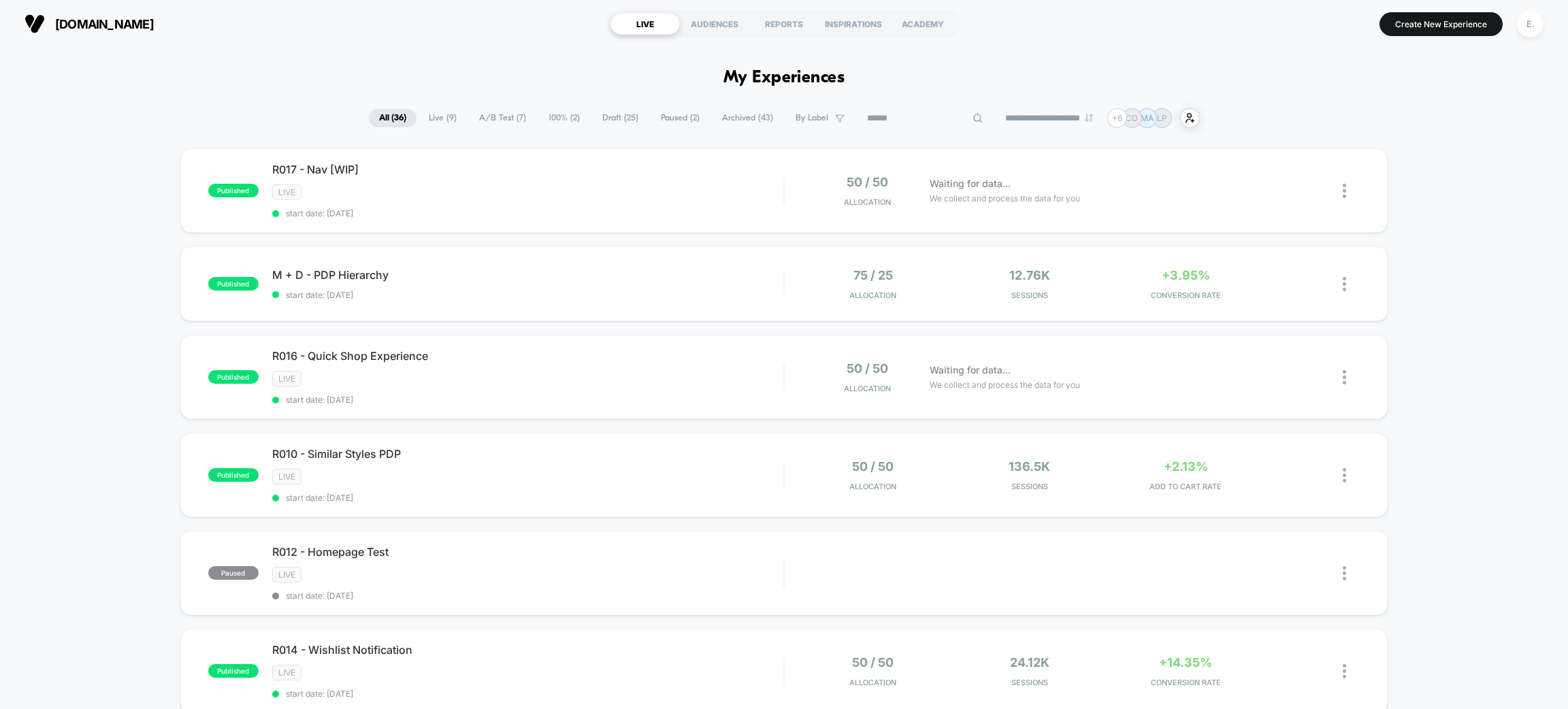
click at [594, 112] on span "Draft ( 25 )" at bounding box center [620, 118] width 56 height 18
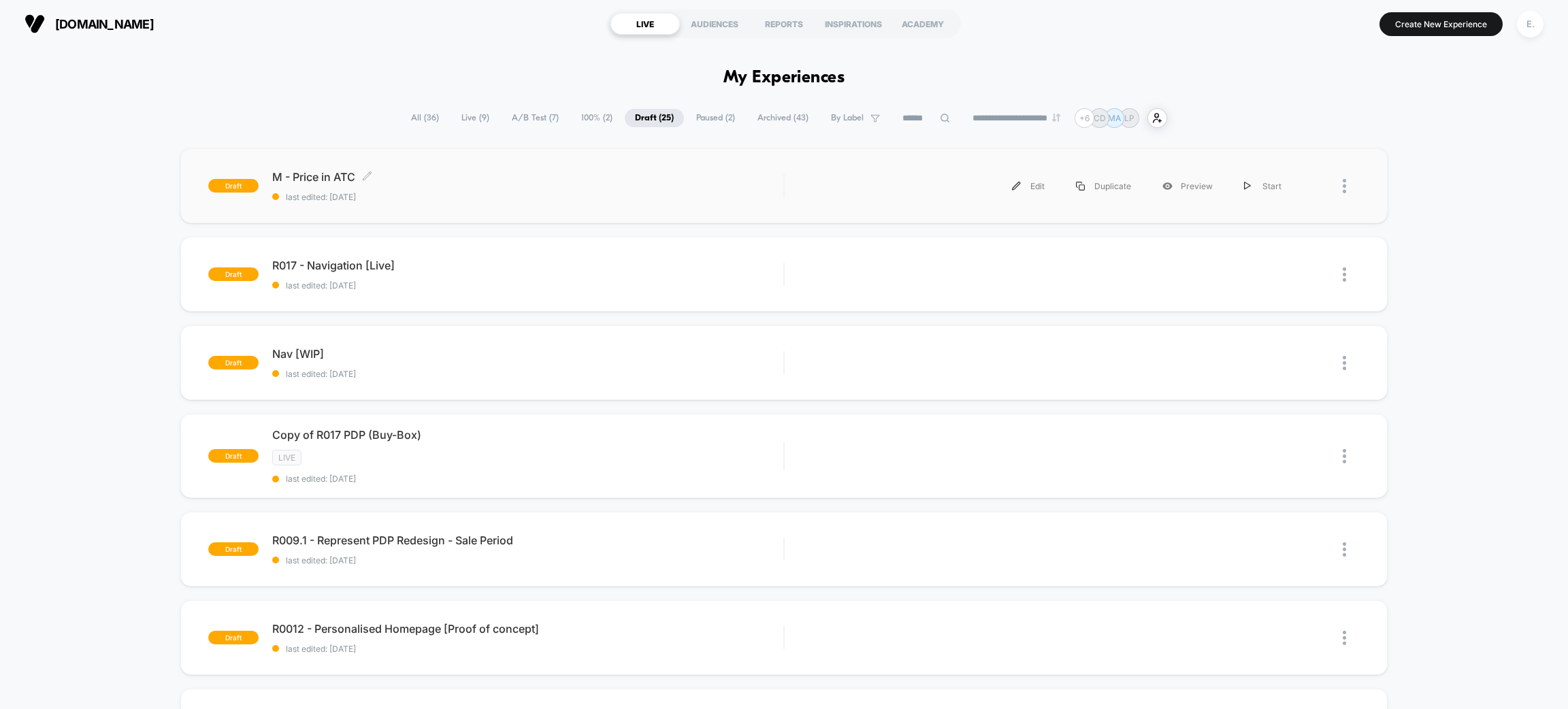
click at [540, 194] on span "last edited: [DATE]" at bounding box center [528, 197] width 511 height 10
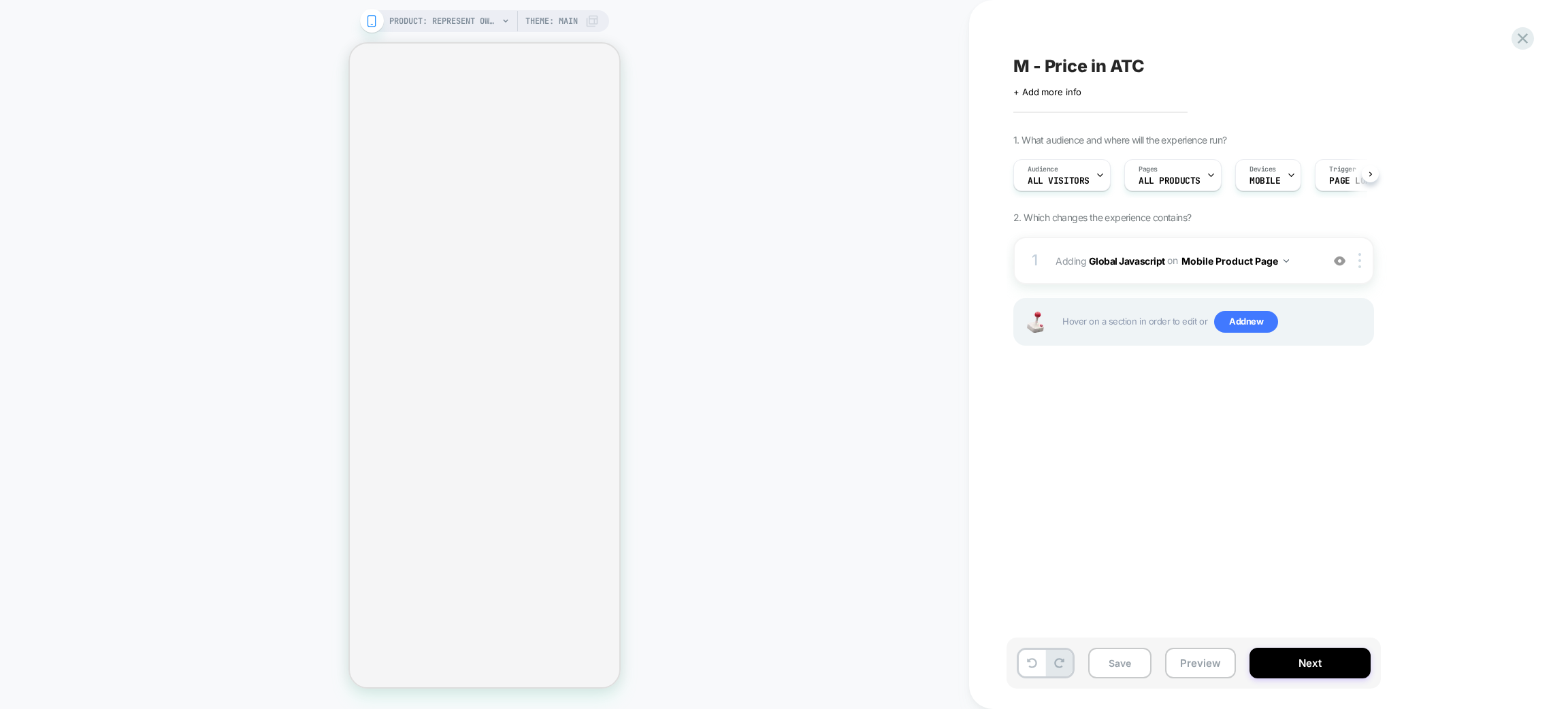
scroll to position [0, 1]
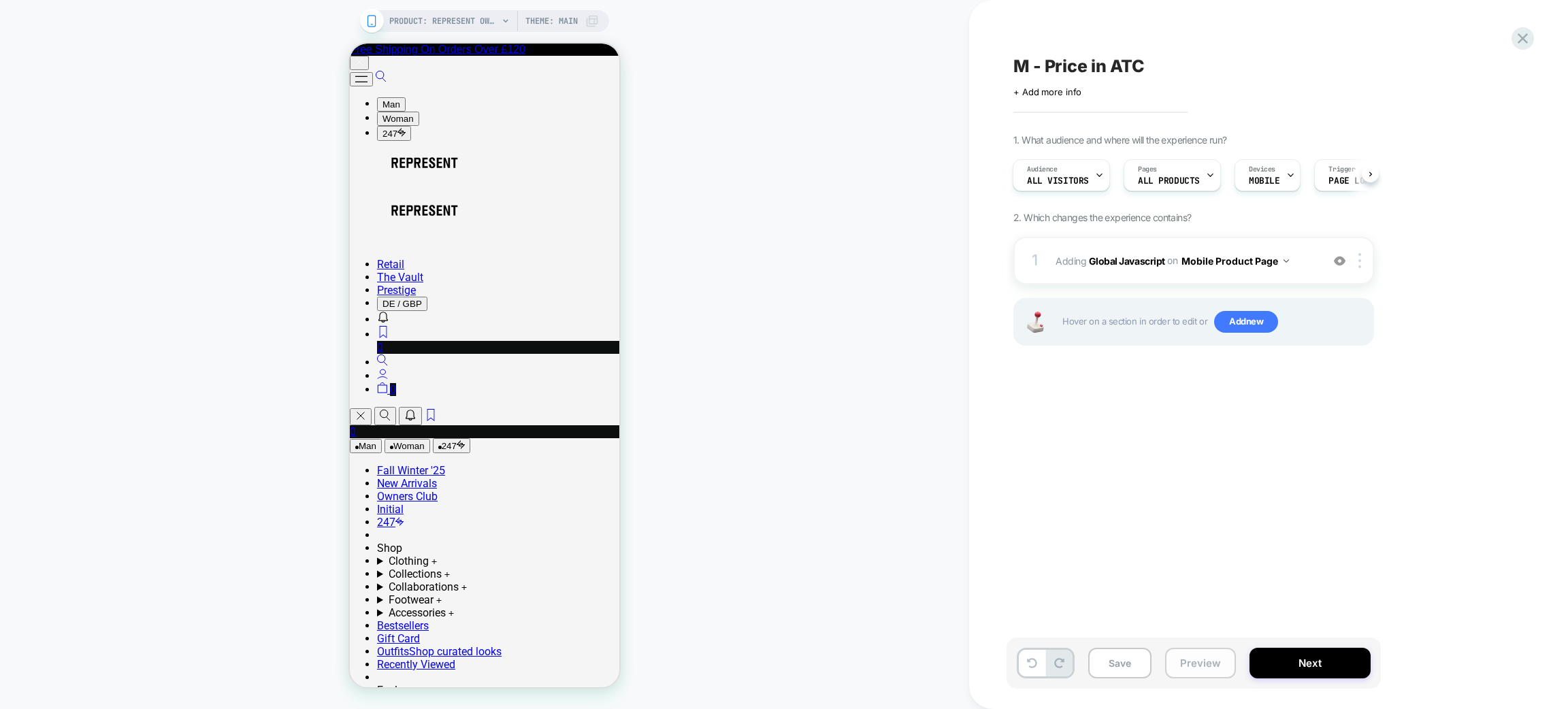
click at [1195, 675] on button "Preview" at bounding box center [1201, 663] width 71 height 31
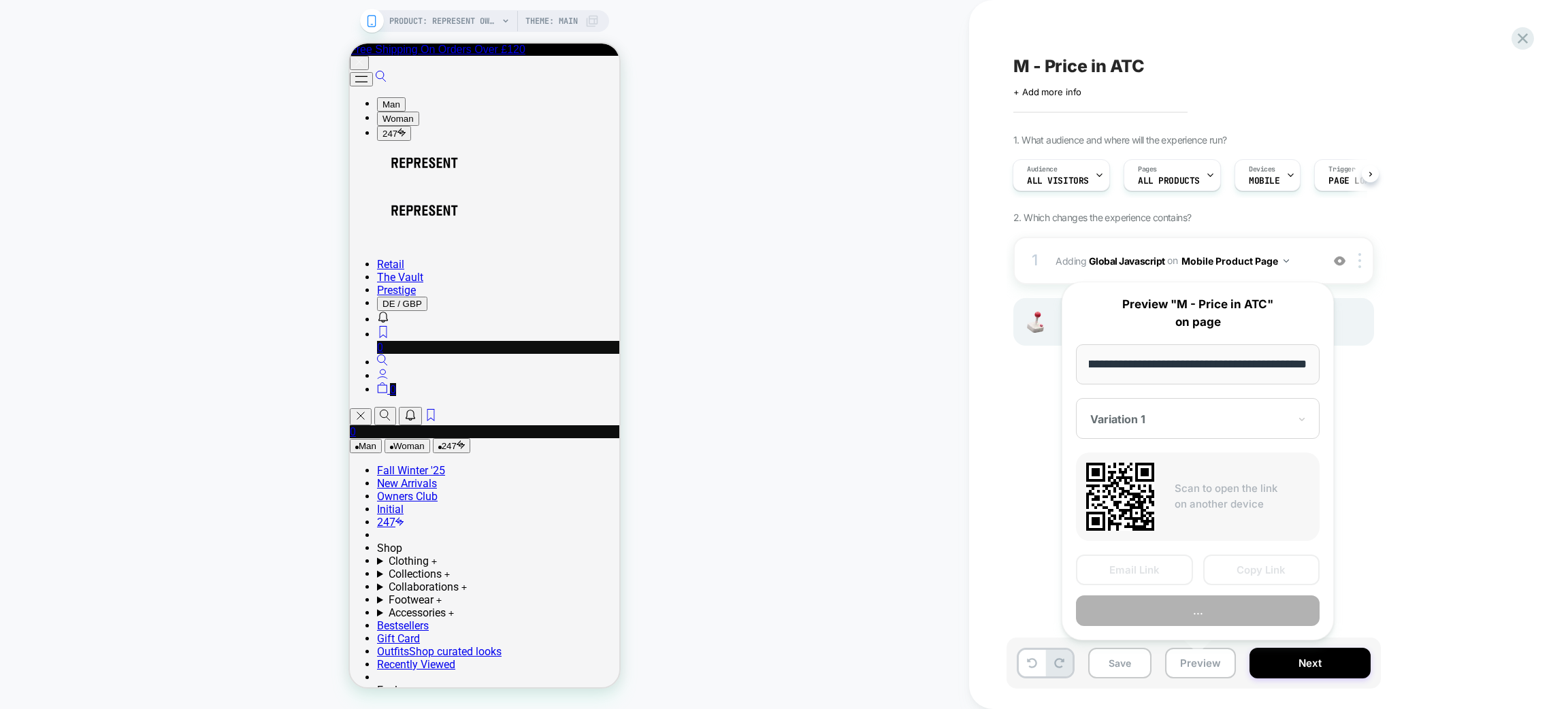
scroll to position [0, 0]
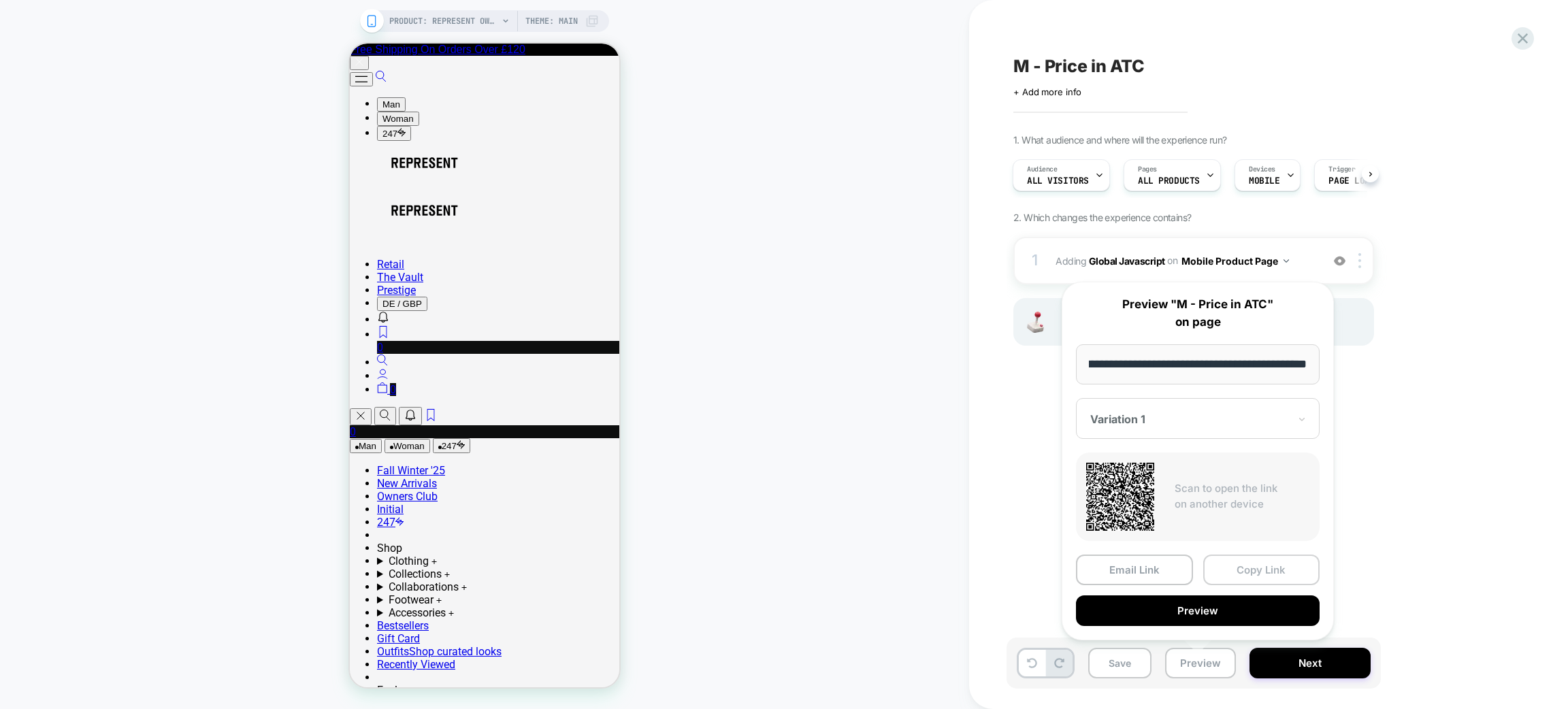
click at [1236, 578] on button "Copy Link" at bounding box center [1262, 570] width 117 height 31
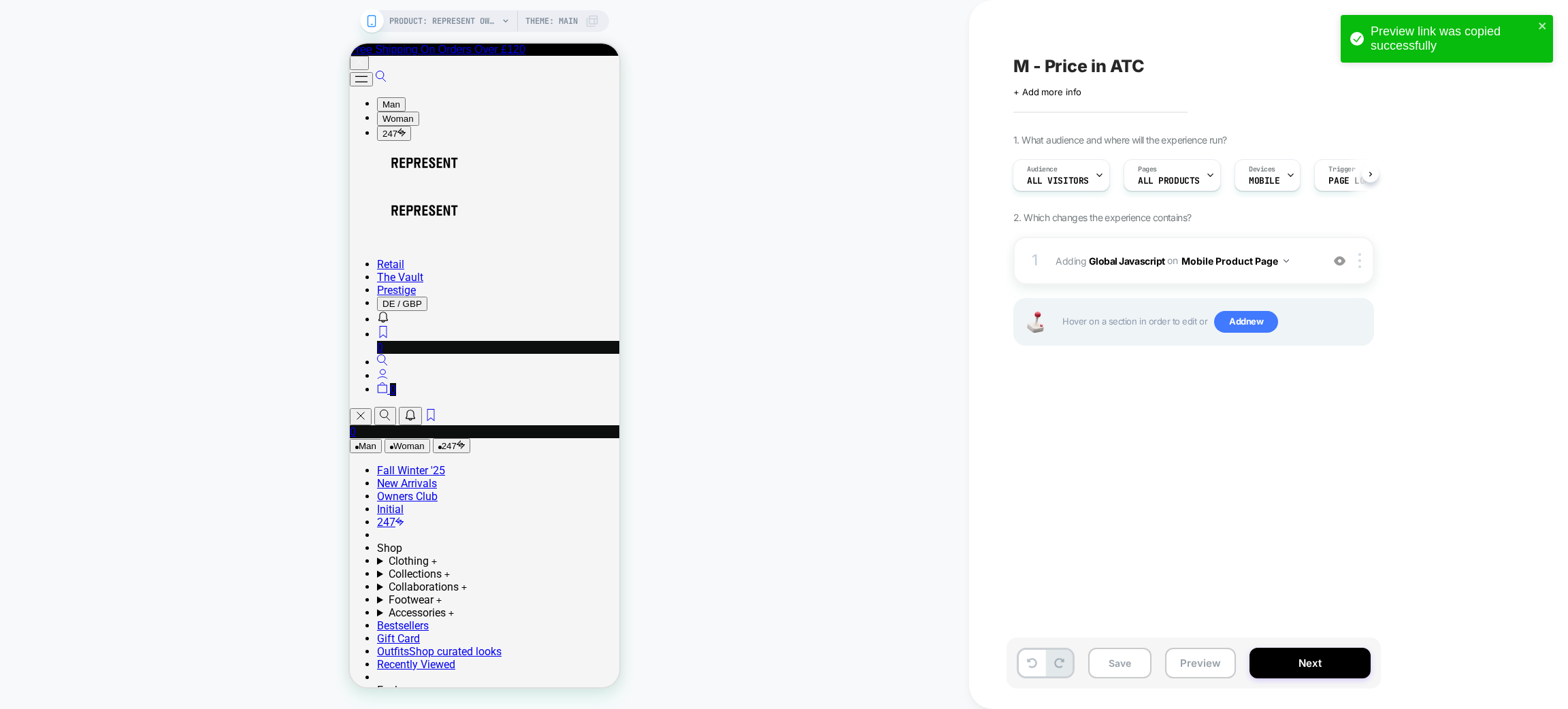
click at [0, 0] on span "M - Price in ATC" at bounding box center [0, 0] width 0 height 0
click at [1088, 60] on textarea "**********" at bounding box center [1114, 65] width 200 height 20
click at [1214, 667] on button "Preview" at bounding box center [1201, 663] width 71 height 31
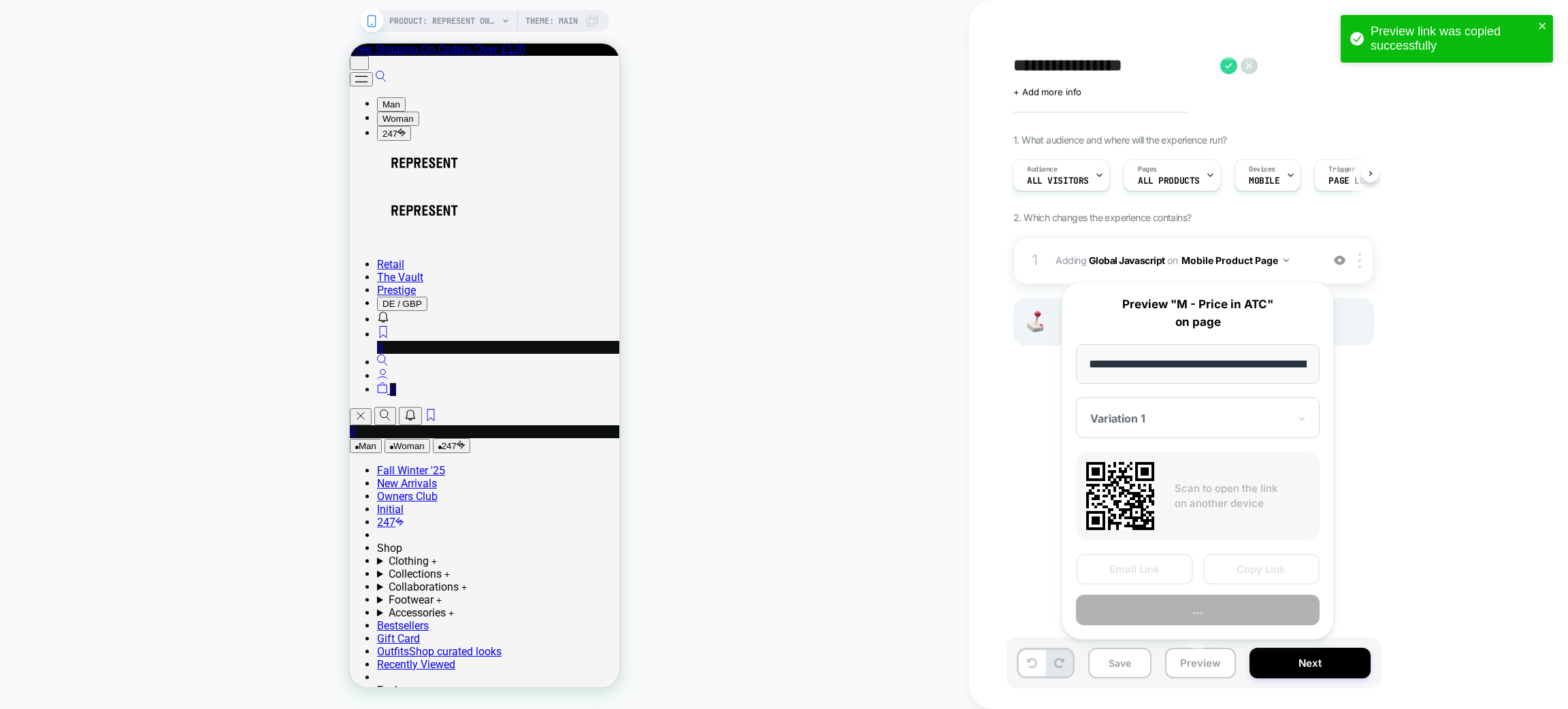
scroll to position [0, 287]
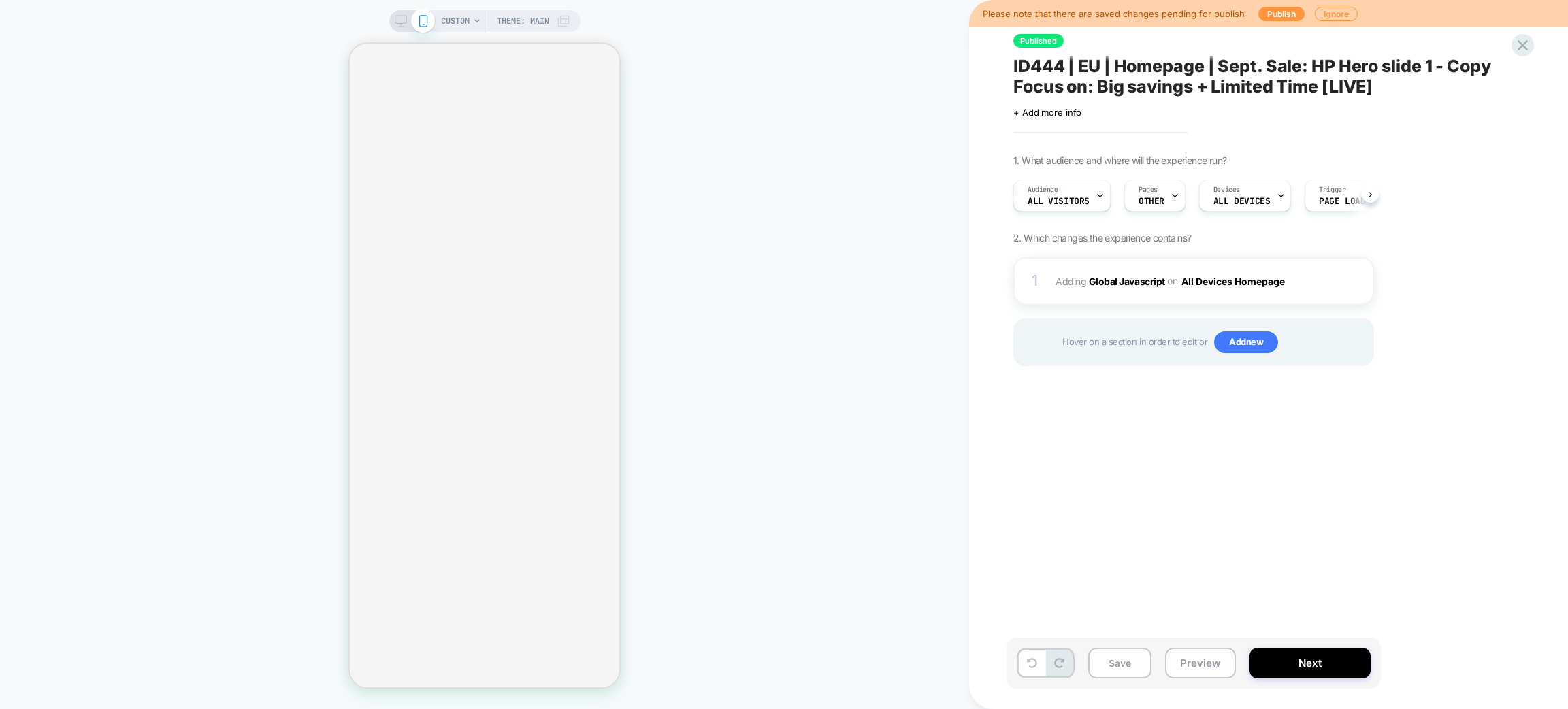
scroll to position [0, 1]
click at [1170, 203] on div at bounding box center [1174, 196] width 9 height 31
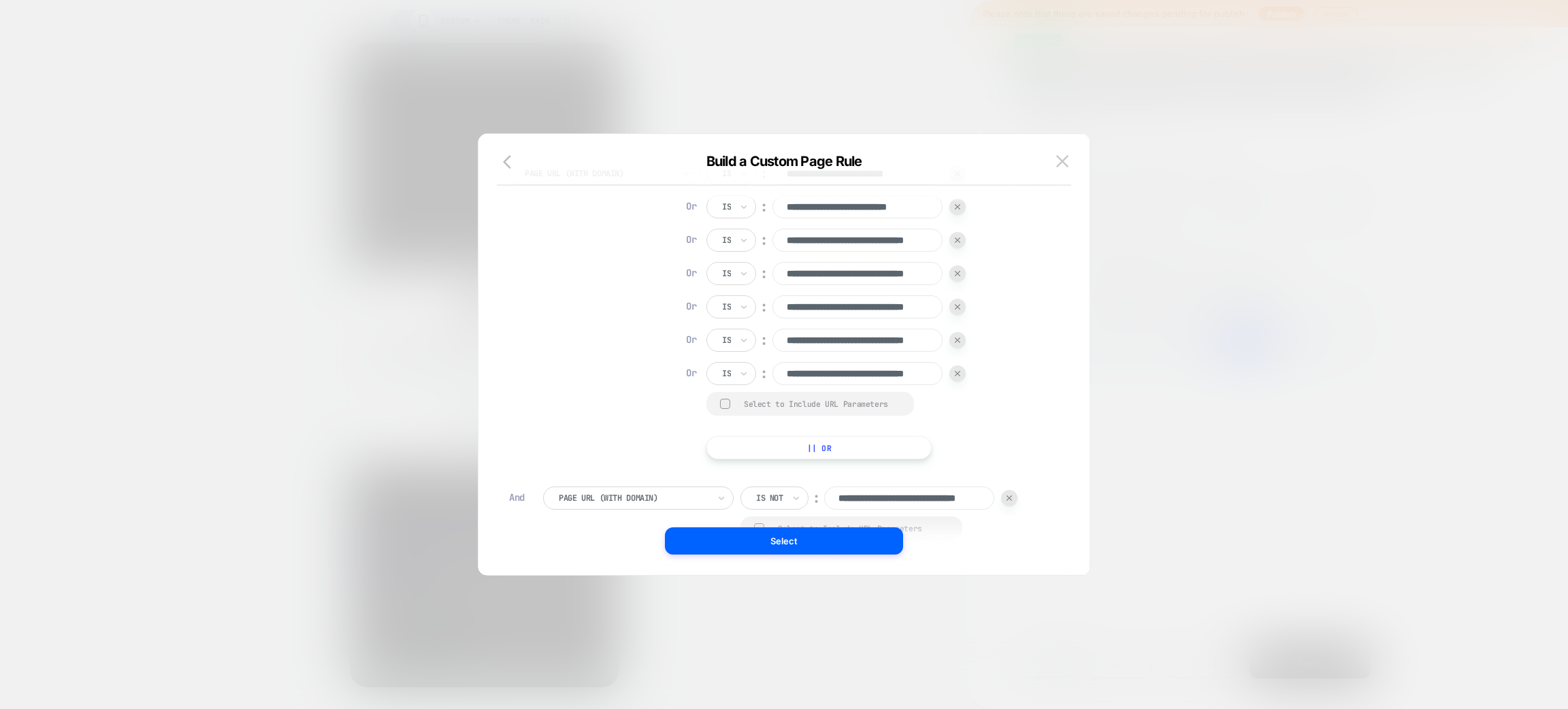
scroll to position [206, 0]
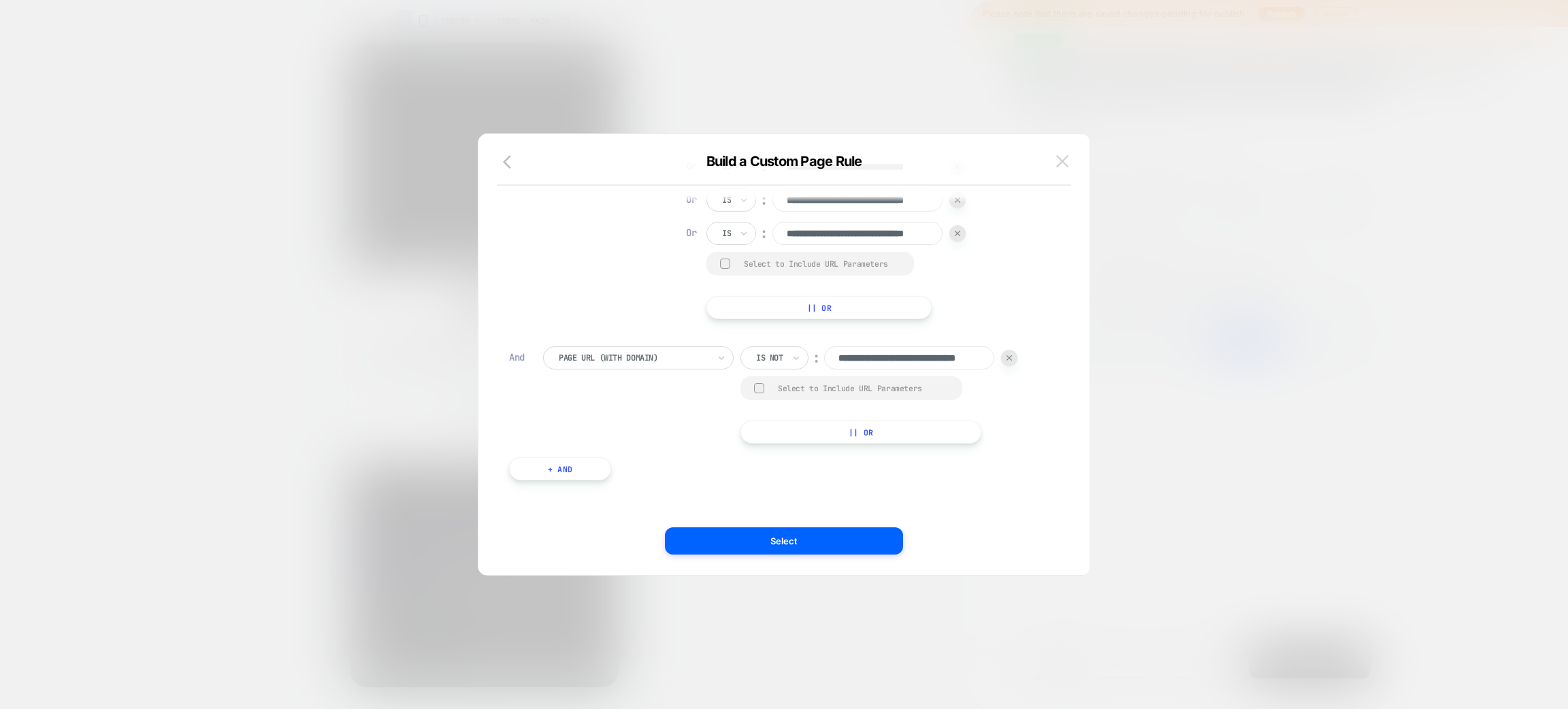
click at [0, 0] on img at bounding box center [0, 0] width 0 height 0
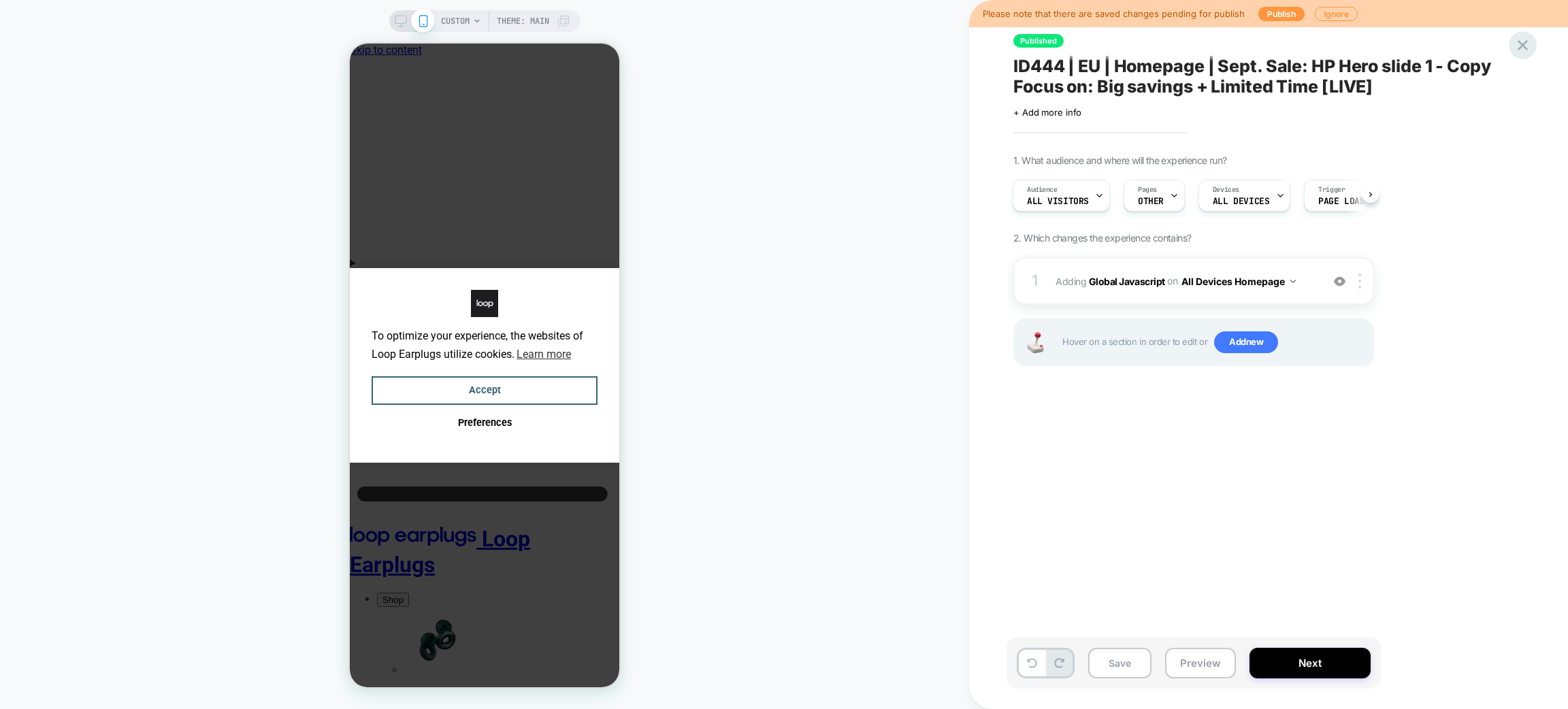
click at [1517, 48] on icon at bounding box center [1523, 45] width 18 height 18
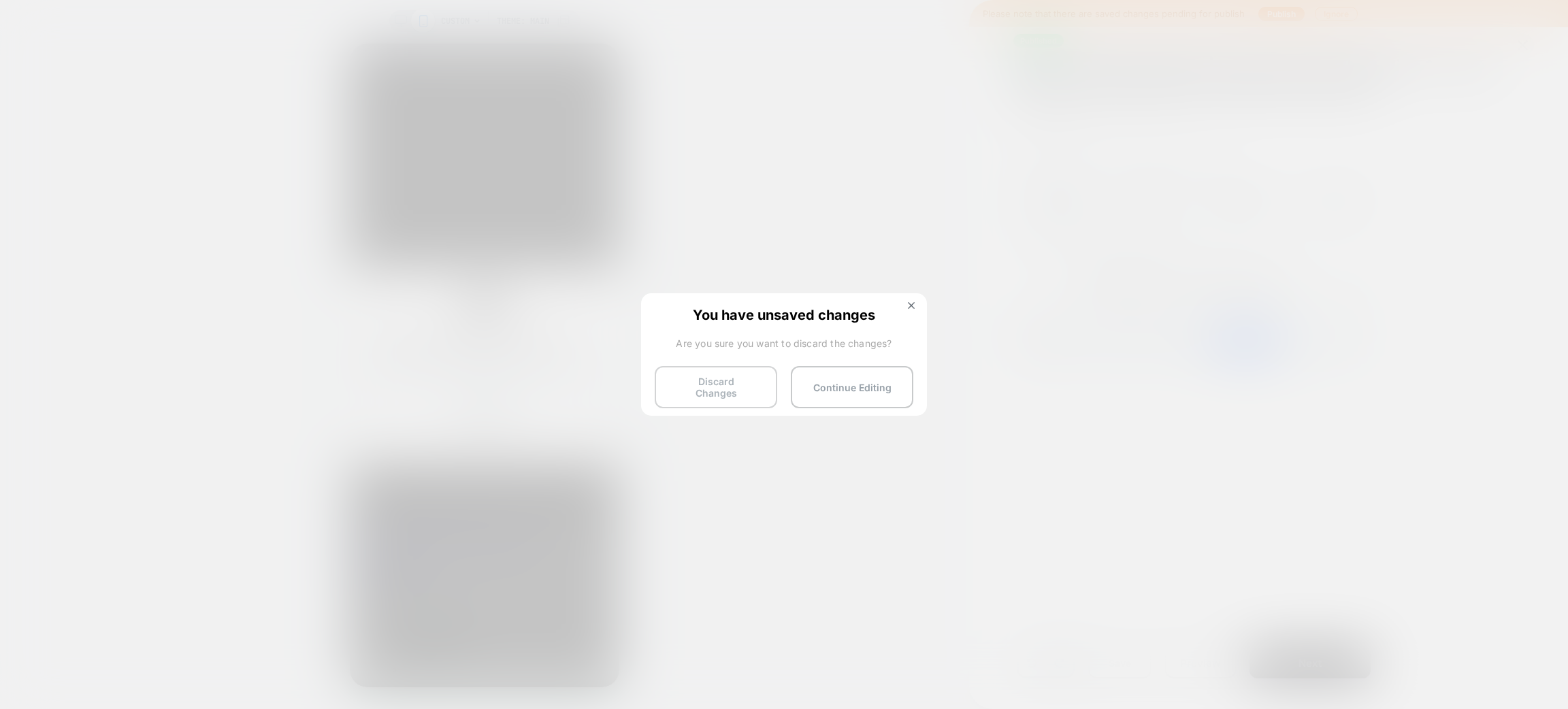
click at [0, 0] on button "Discard Changes" at bounding box center [0, 0] width 0 height 0
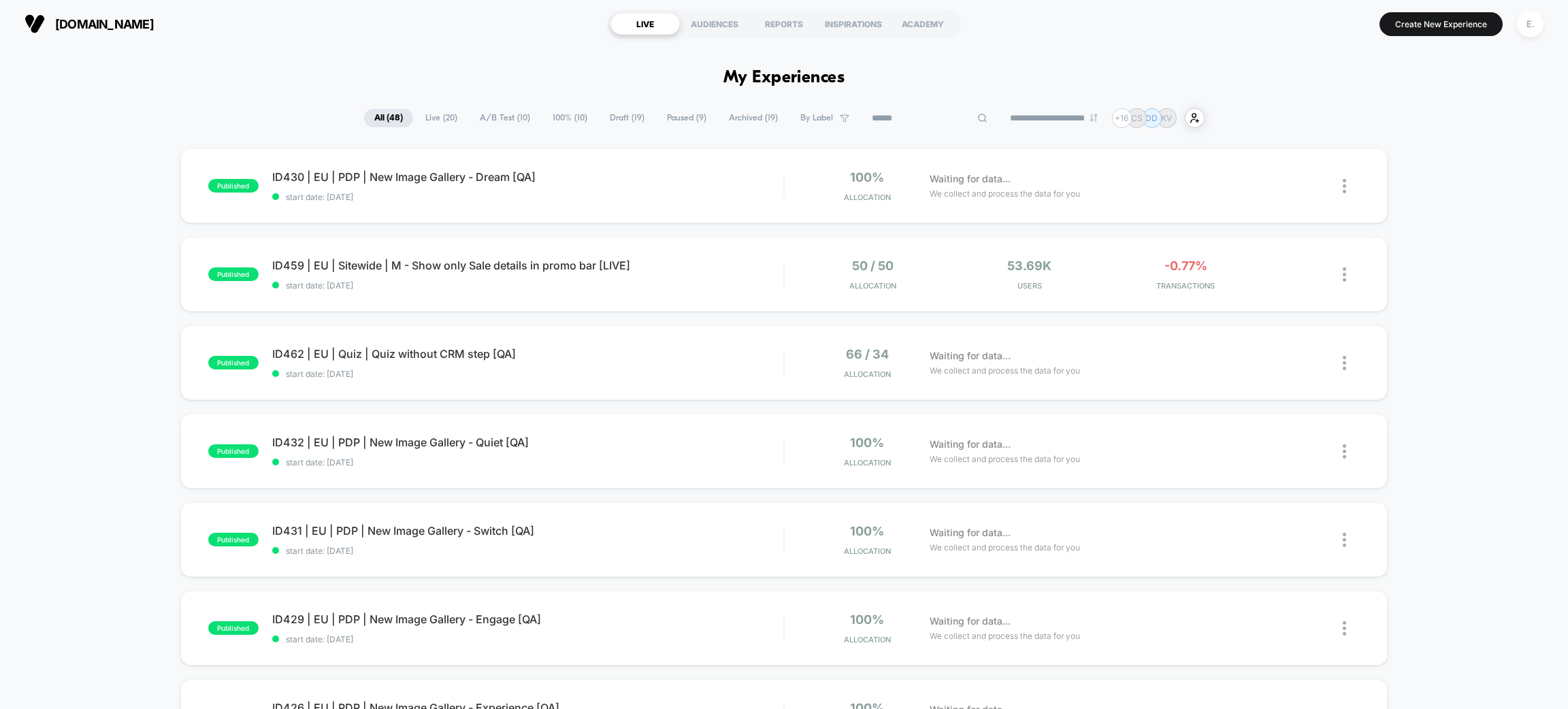
click at [896, 116] on input at bounding box center [930, 119] width 136 height 17
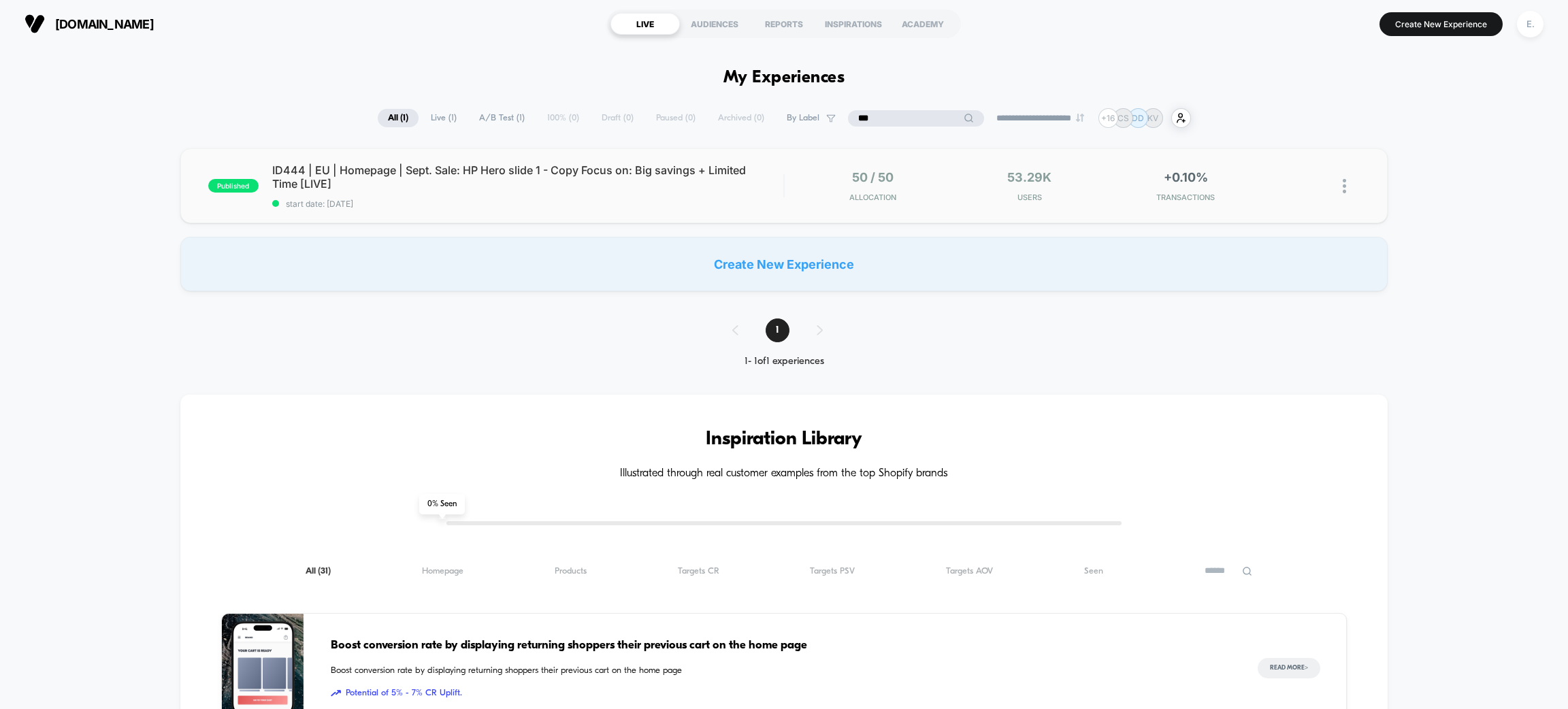
type input "***"
click at [694, 222] on div "published ID444 | EU | Homepage | Sept. Sale: HP Hero slide 1 - Copy Focus on: …" at bounding box center [784, 186] width 1208 height 75
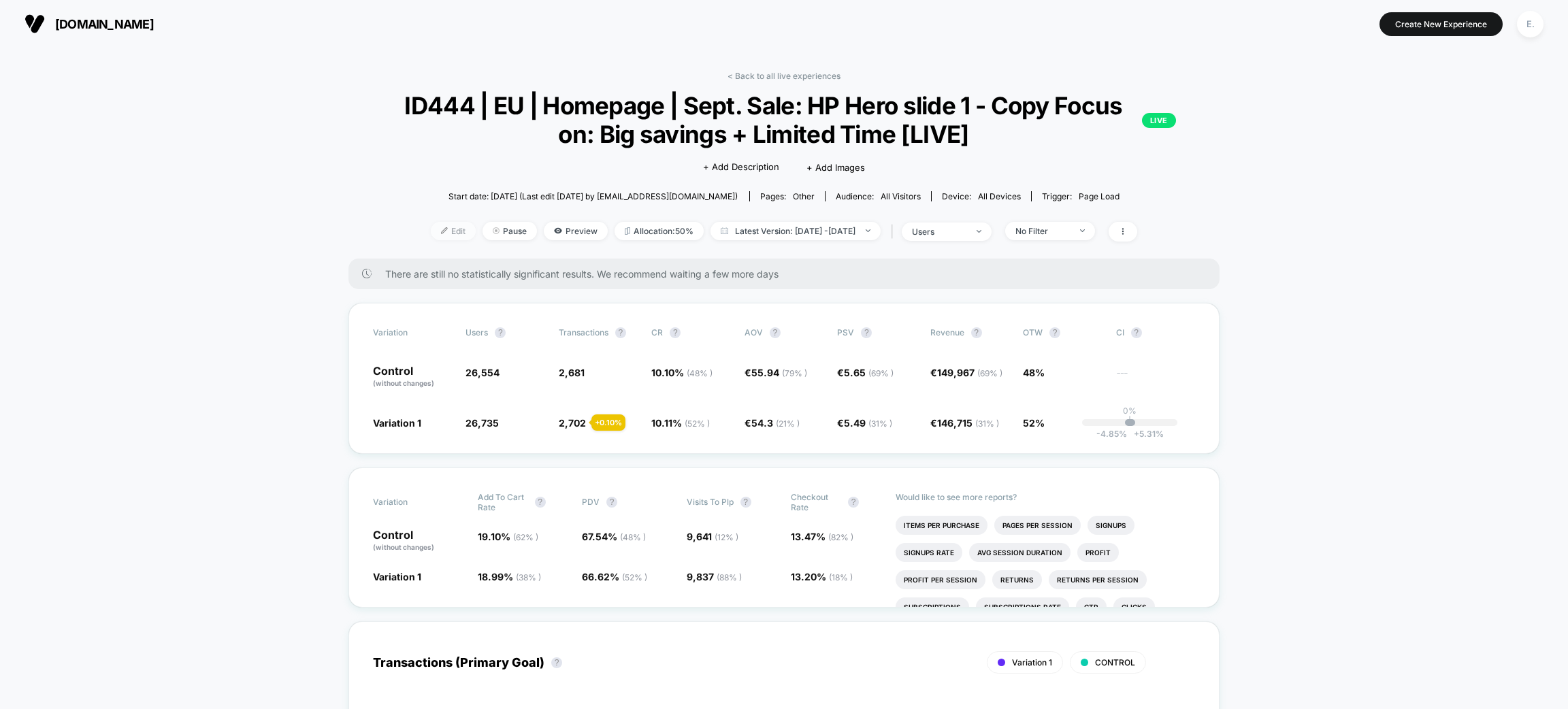
click at [441, 232] on img at bounding box center [444, 231] width 7 height 7
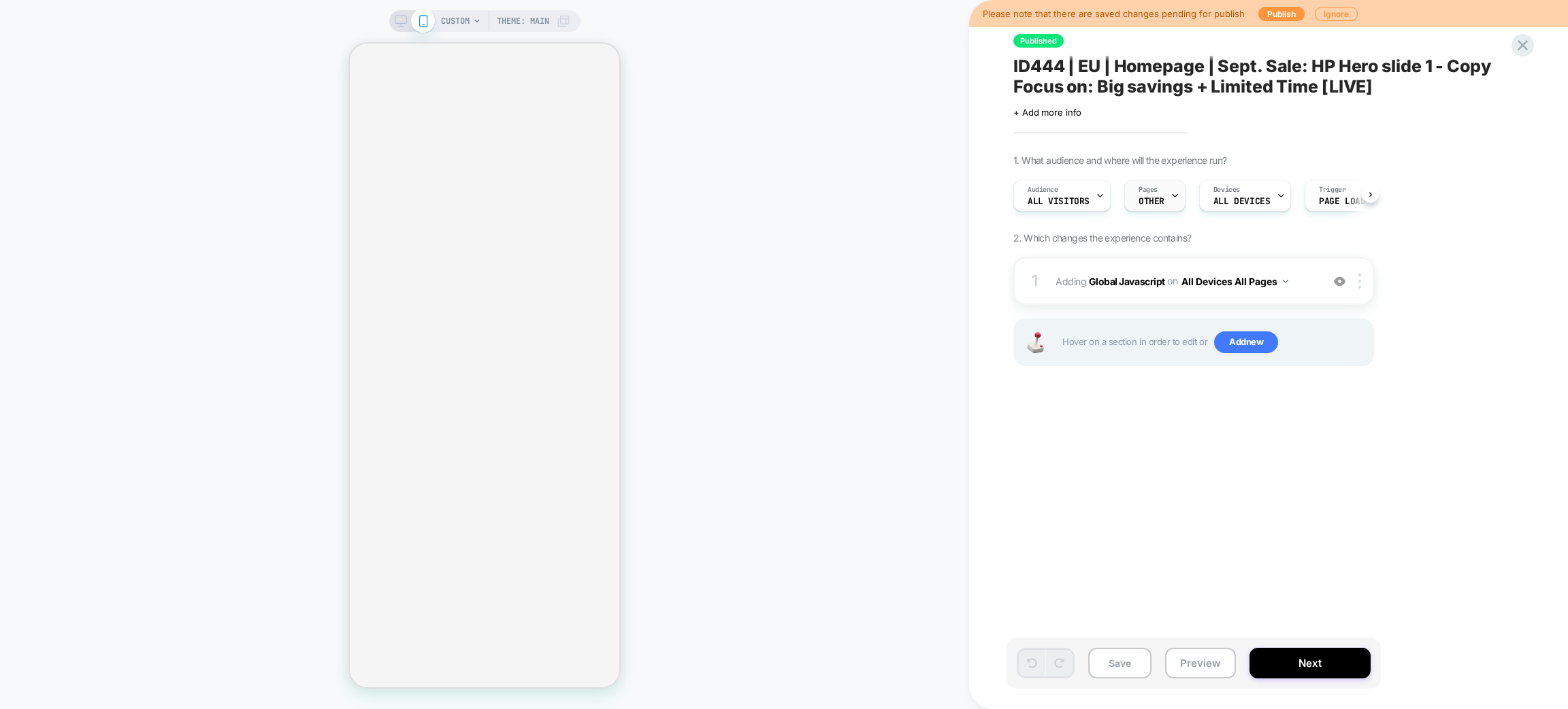
scroll to position [0, 1]
click at [1155, 194] on div "Pages OTHER" at bounding box center [1151, 196] width 53 height 31
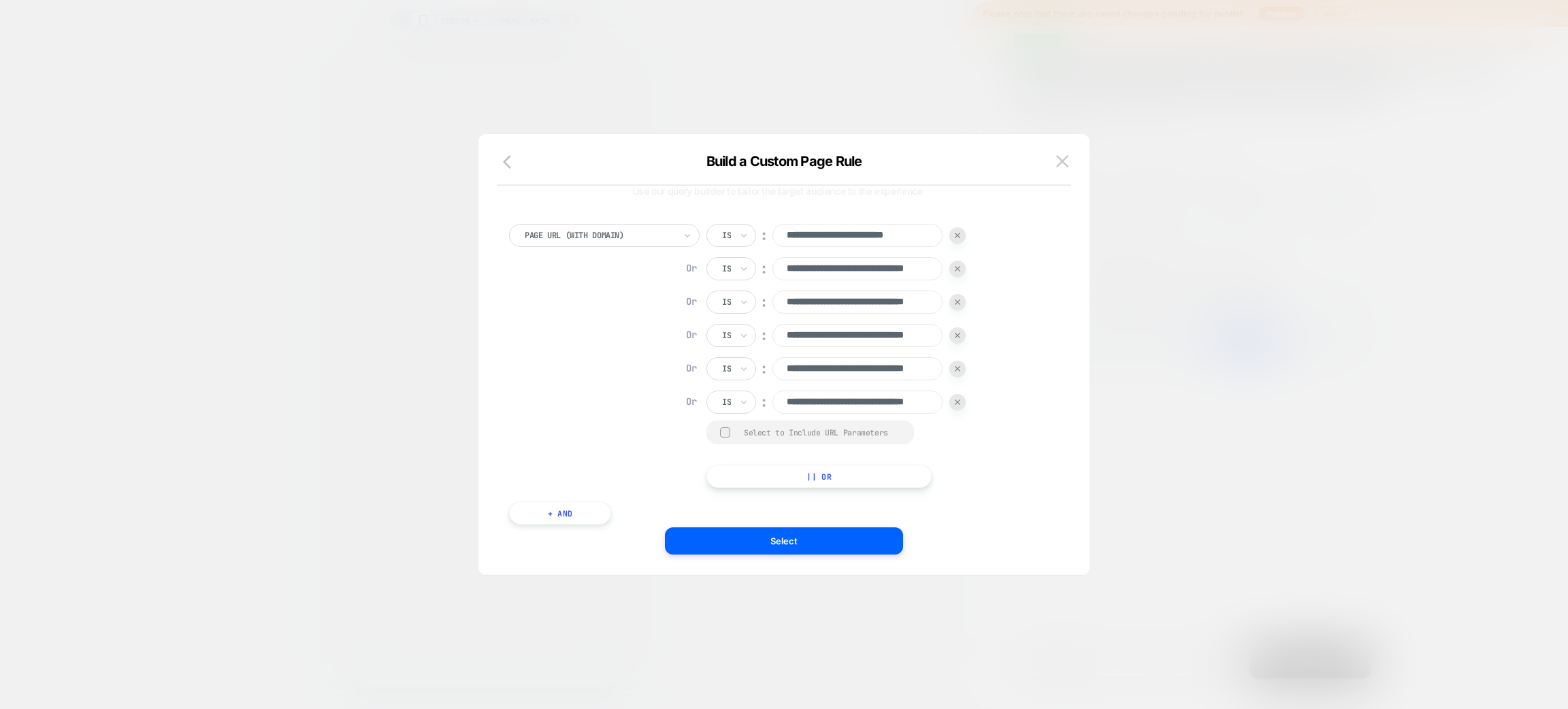
scroll to position [0, 0]
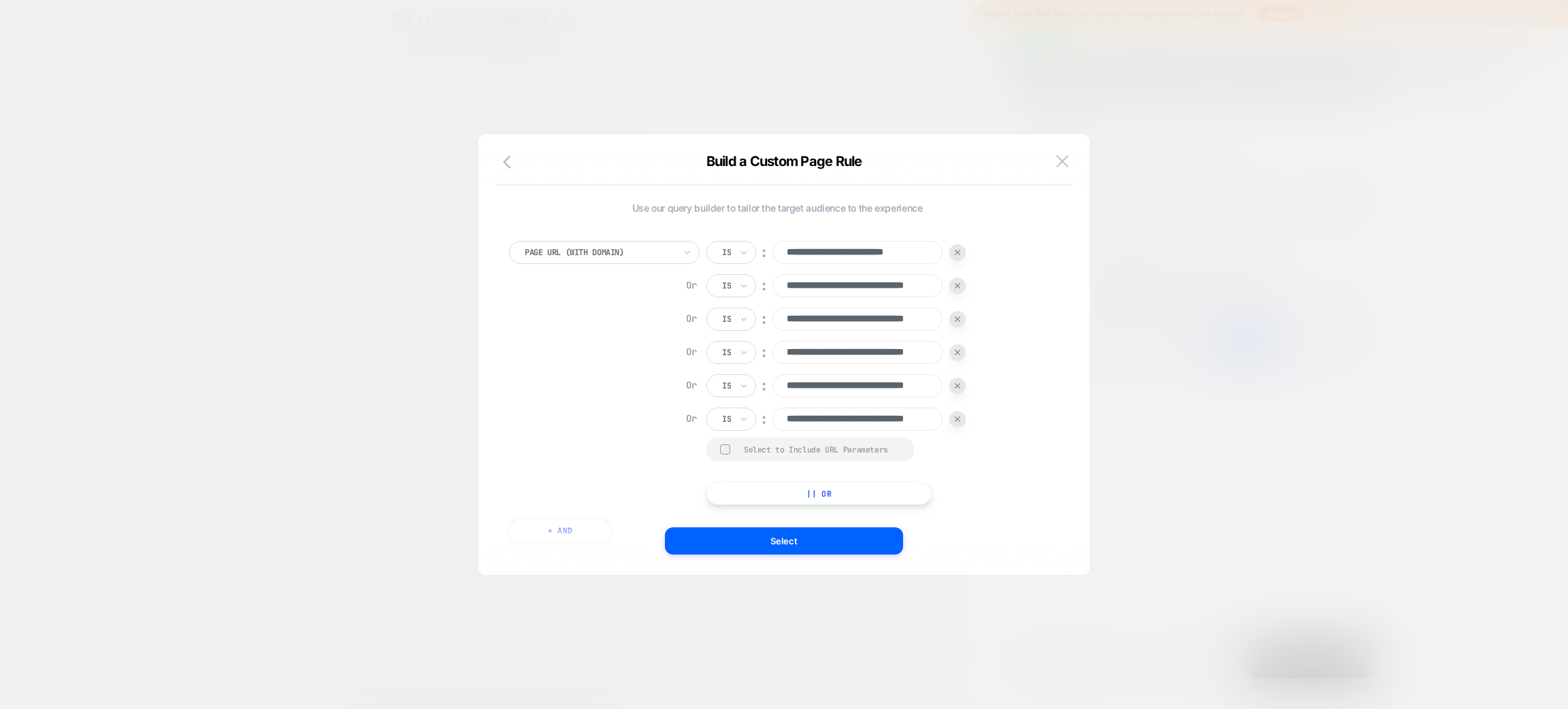
click at [1063, 157] on img at bounding box center [1062, 160] width 12 height 12
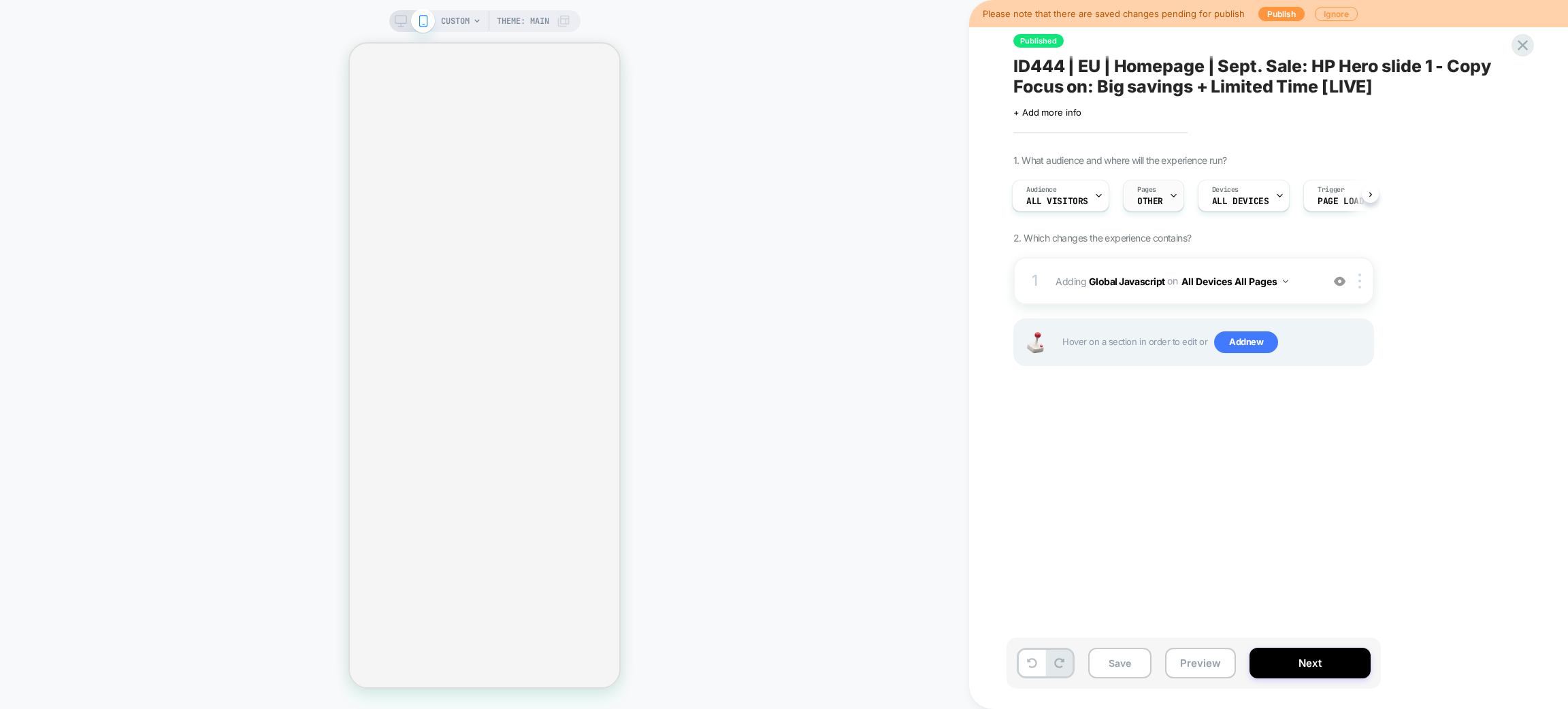
click at [1158, 203] on span "OTHER" at bounding box center [1150, 201] width 26 height 10
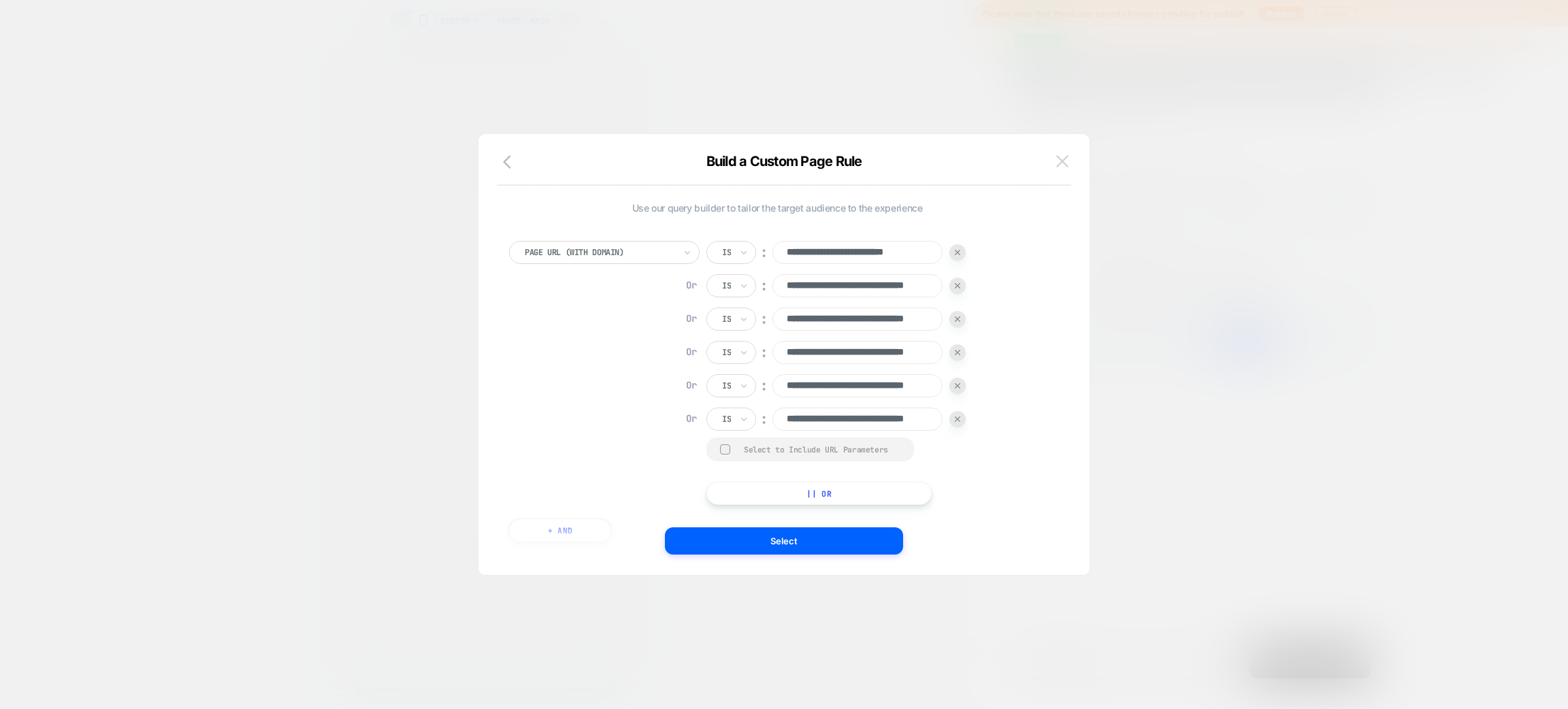
click at [1057, 158] on img at bounding box center [1062, 160] width 12 height 12
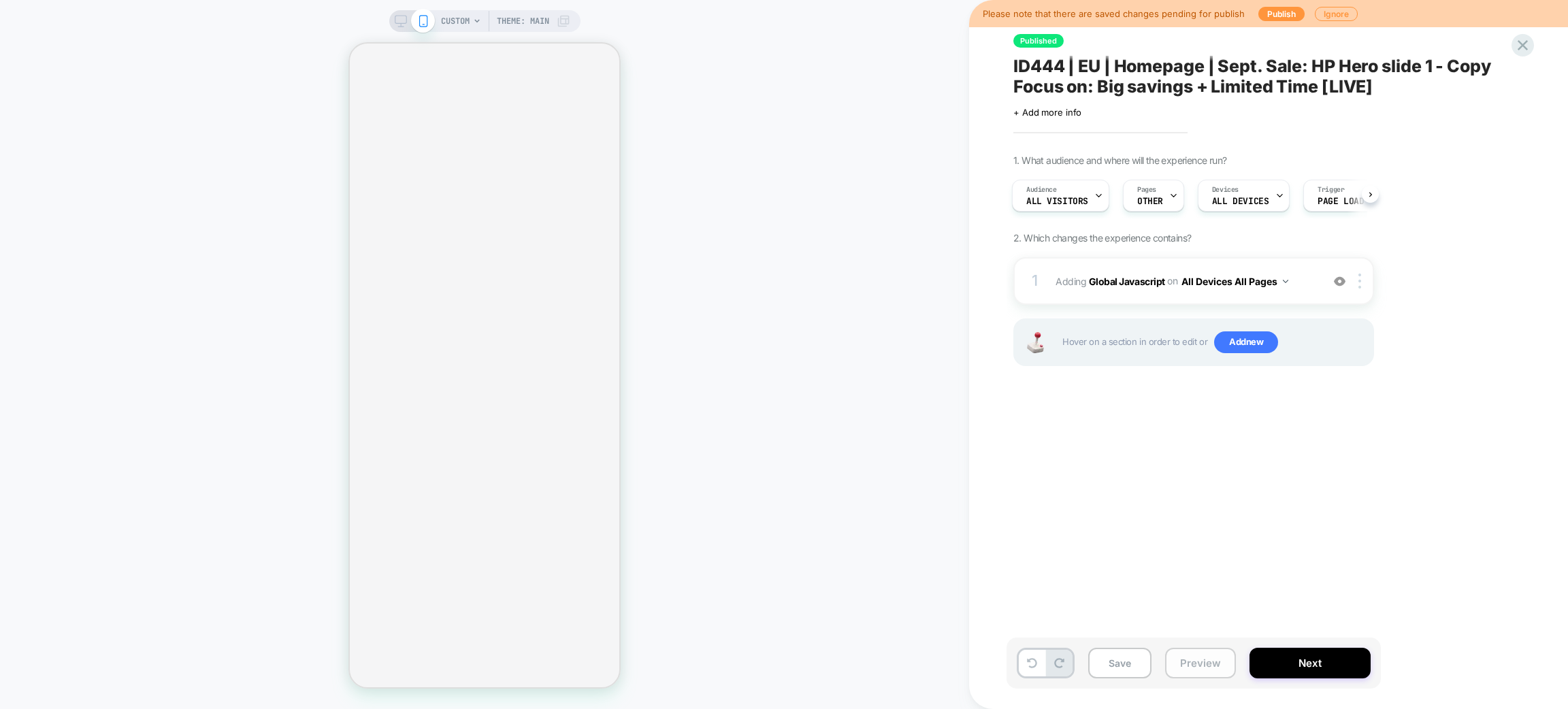
click at [1201, 658] on button "Preview" at bounding box center [1201, 663] width 71 height 31
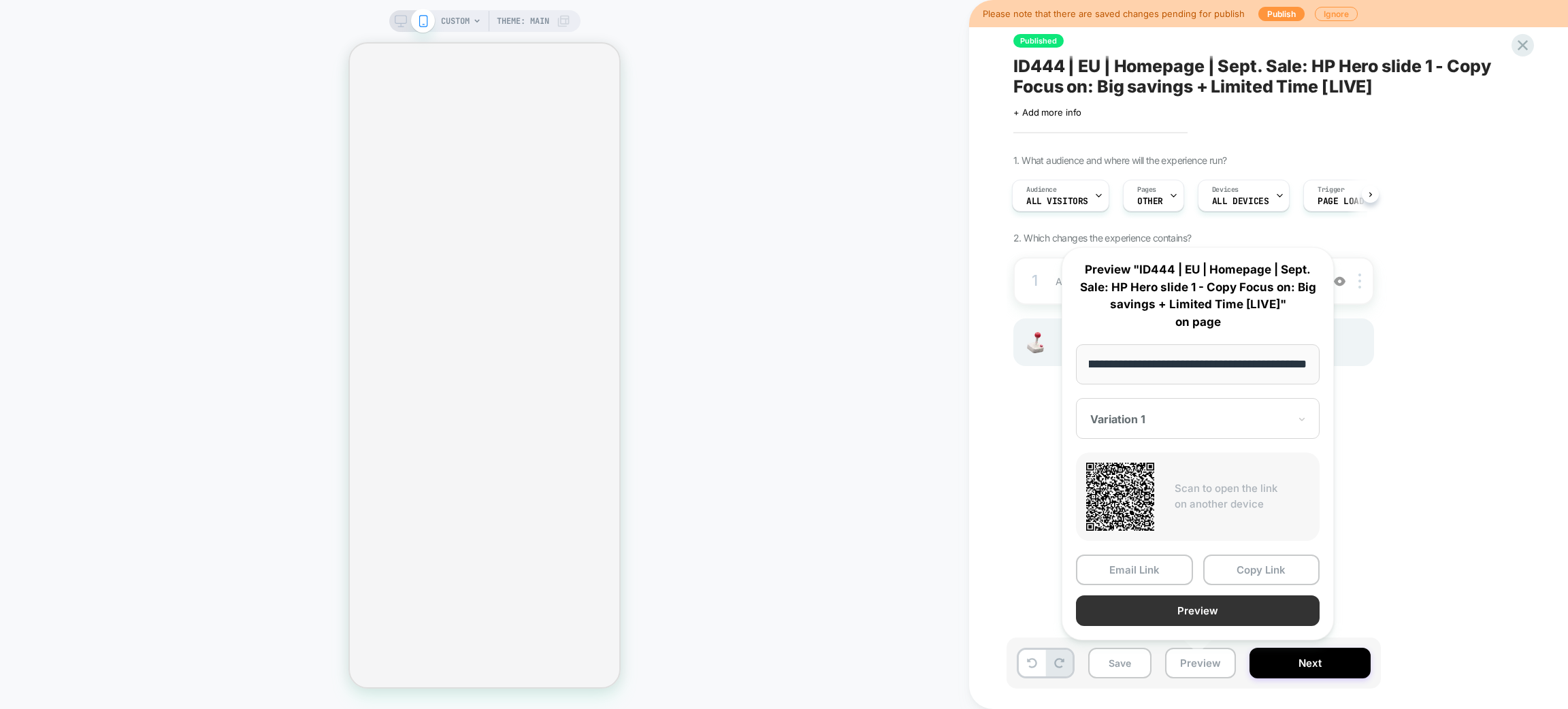
click at [1175, 606] on button "Preview" at bounding box center [1198, 611] width 244 height 31
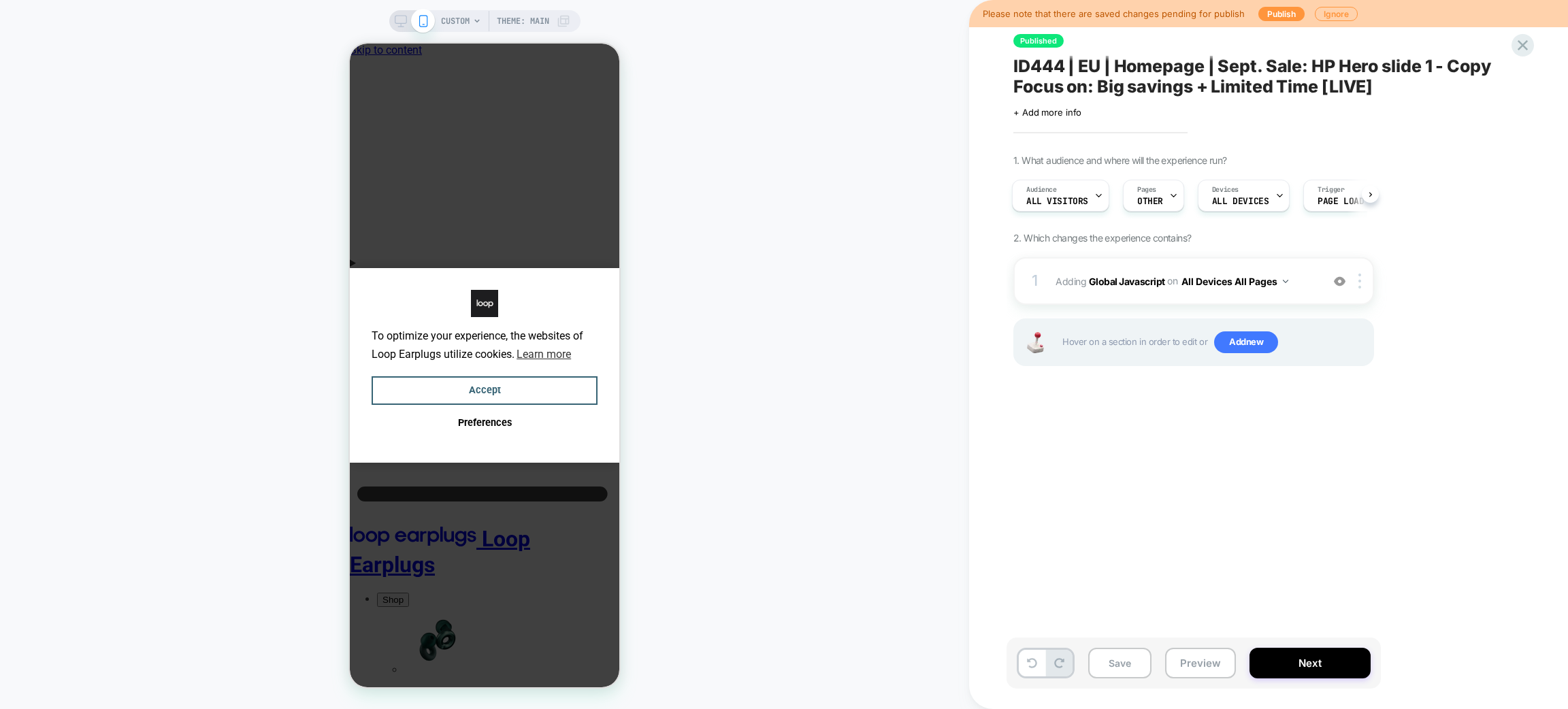
click at [1202, 75] on span "ID444 | EU | Homepage | Sept. Sale: HP Hero slide 1 - Copy Focus on: Big saving…" at bounding box center [1262, 76] width 497 height 41
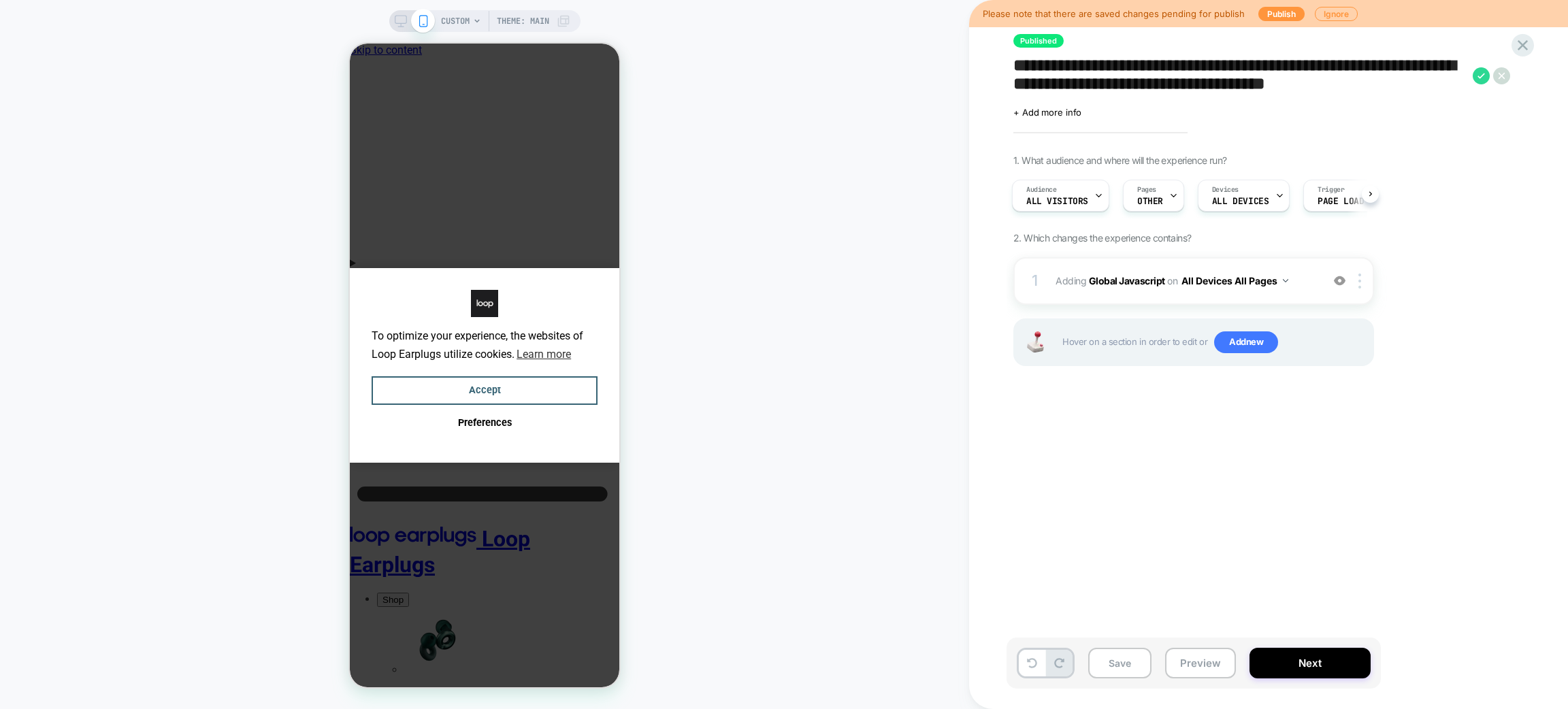
click at [0, 0] on textarea "**********" at bounding box center [0, 0] width 0 height 0
click at [0, 0] on button "Preview" at bounding box center [0, 0] width 0 height 0
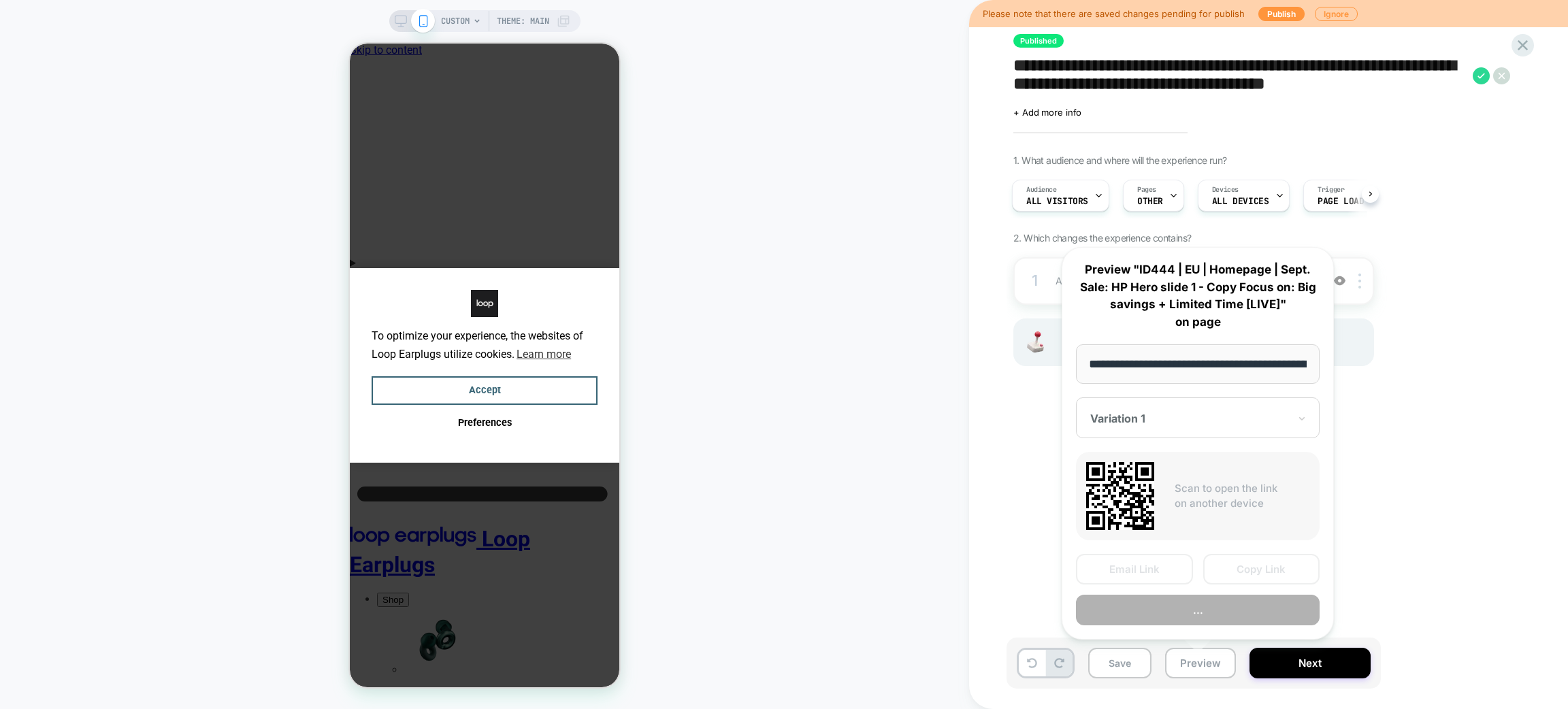
scroll to position [0, 90]
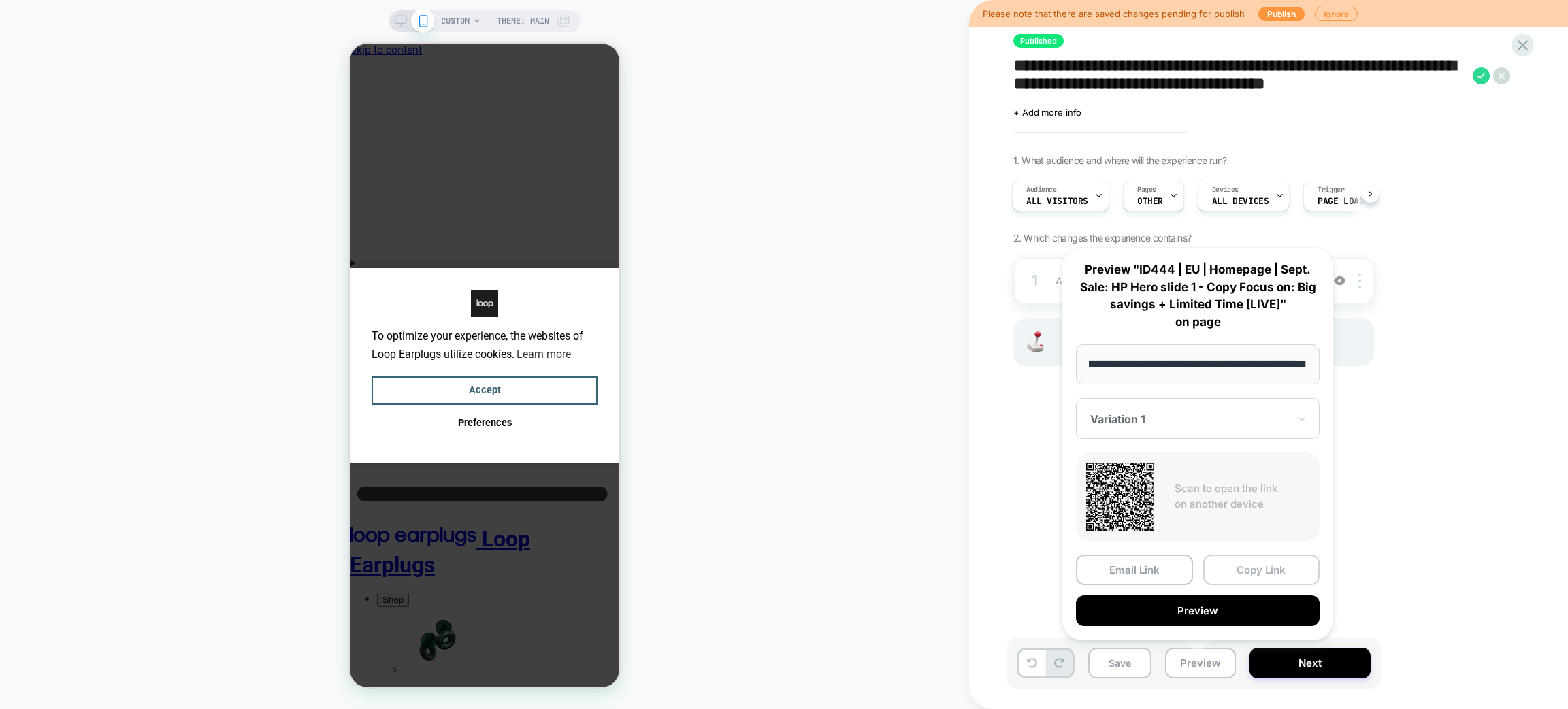
click at [1260, 569] on button "Copy Link" at bounding box center [1262, 570] width 117 height 31
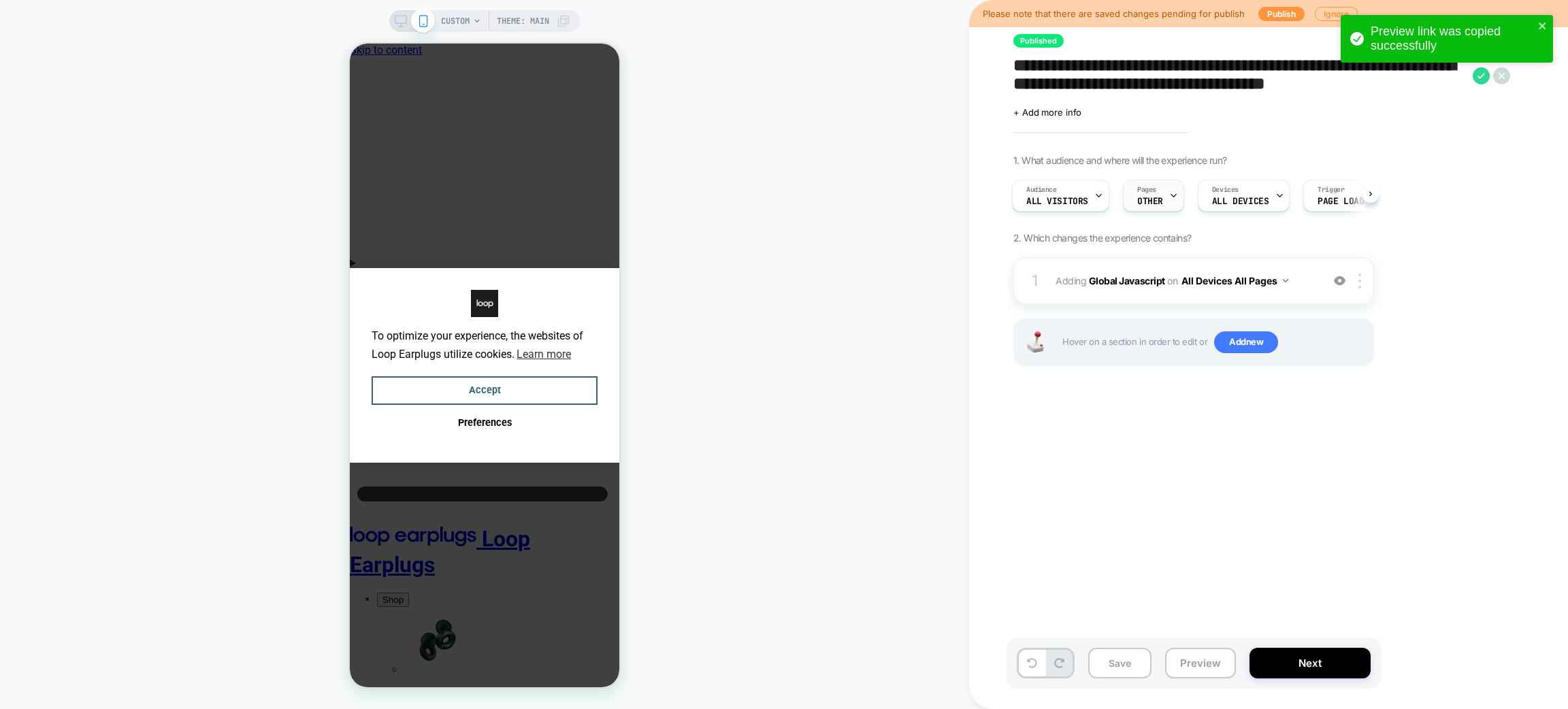
click at [0, 0] on div "Pages OTHER" at bounding box center [0, 0] width 0 height 0
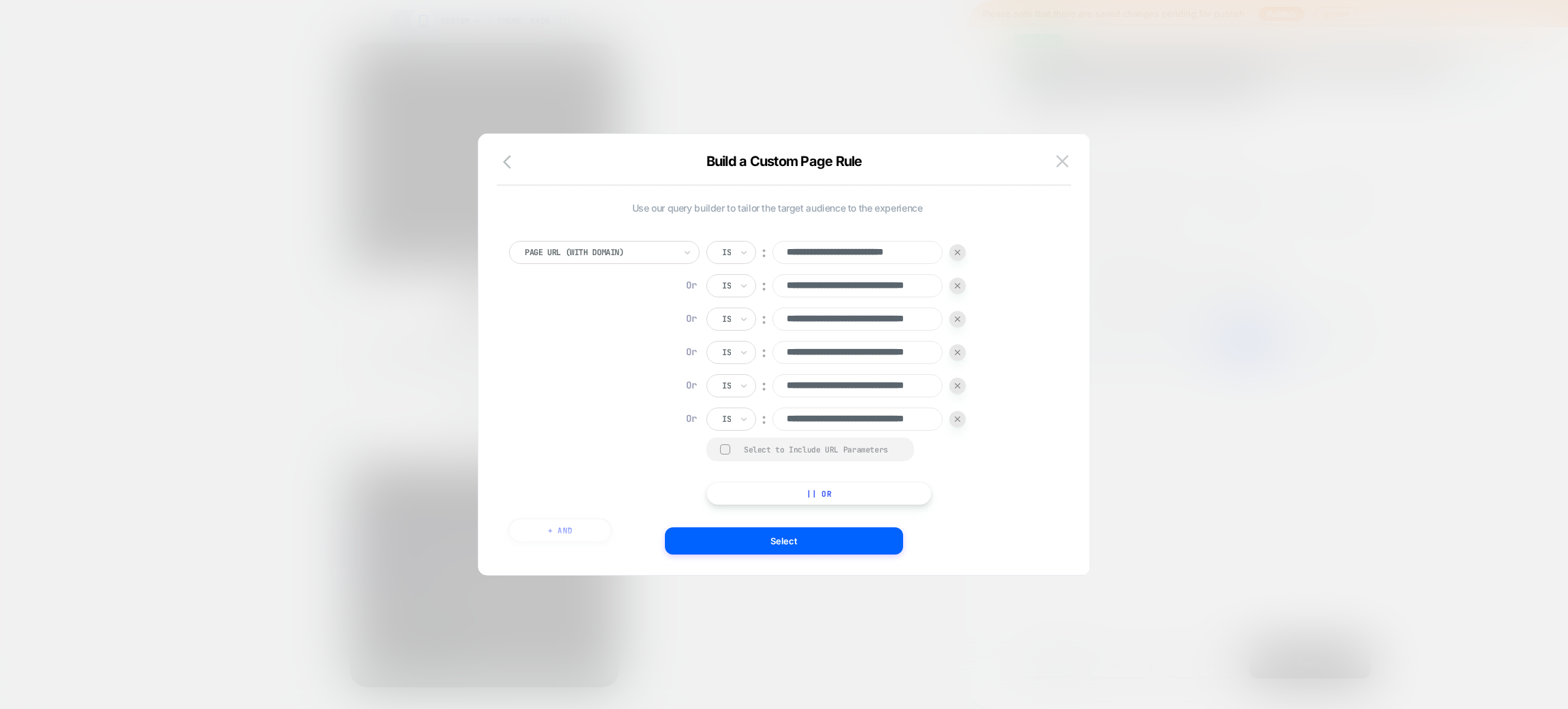
click at [0, 0] on div "**********" at bounding box center [0, 0] width 0 height 0
click at [1061, 172] on div "Build a Custom Page Rule" at bounding box center [784, 169] width 611 height 33
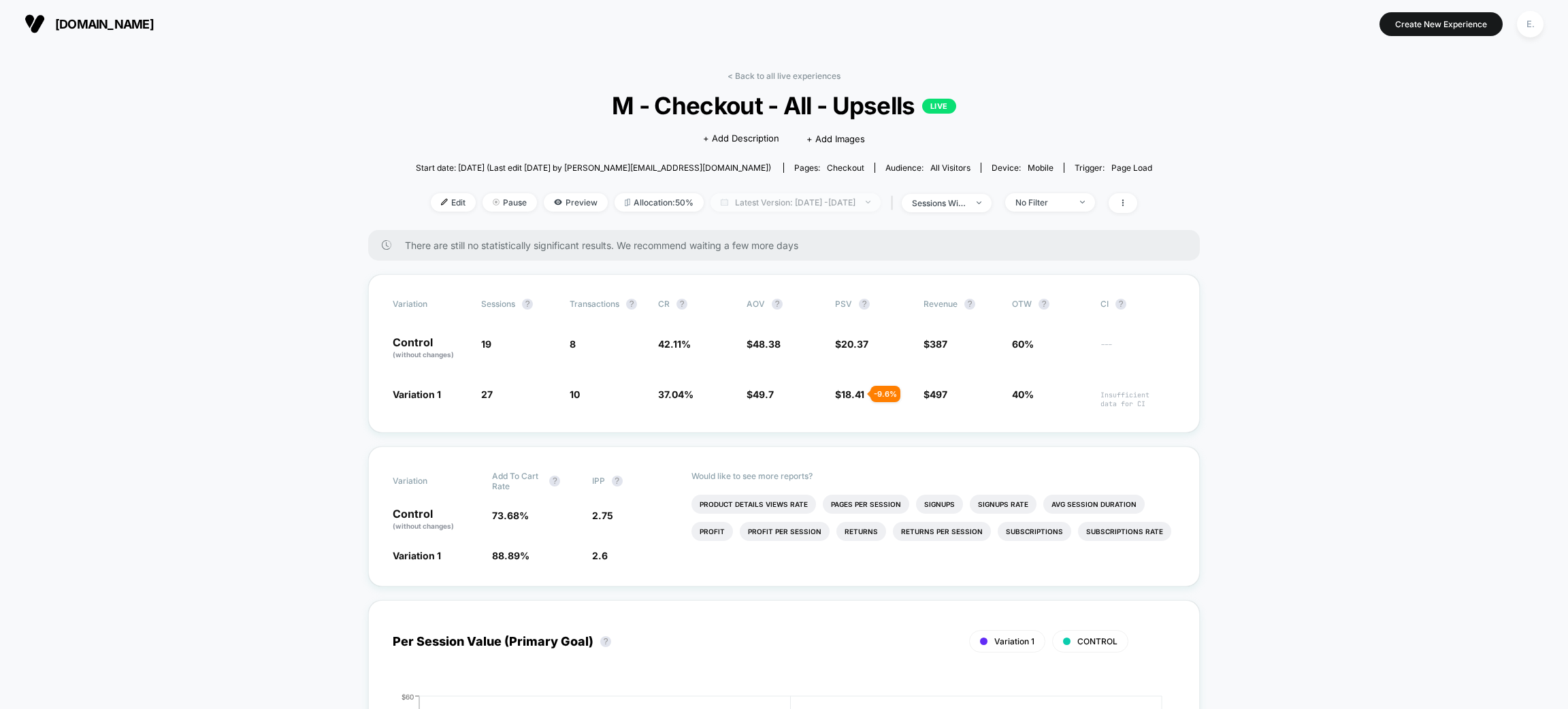
click at [835, 193] on span "Latest Version: Aug 15, 2025 - Sep 4, 2025" at bounding box center [795, 202] width 170 height 18
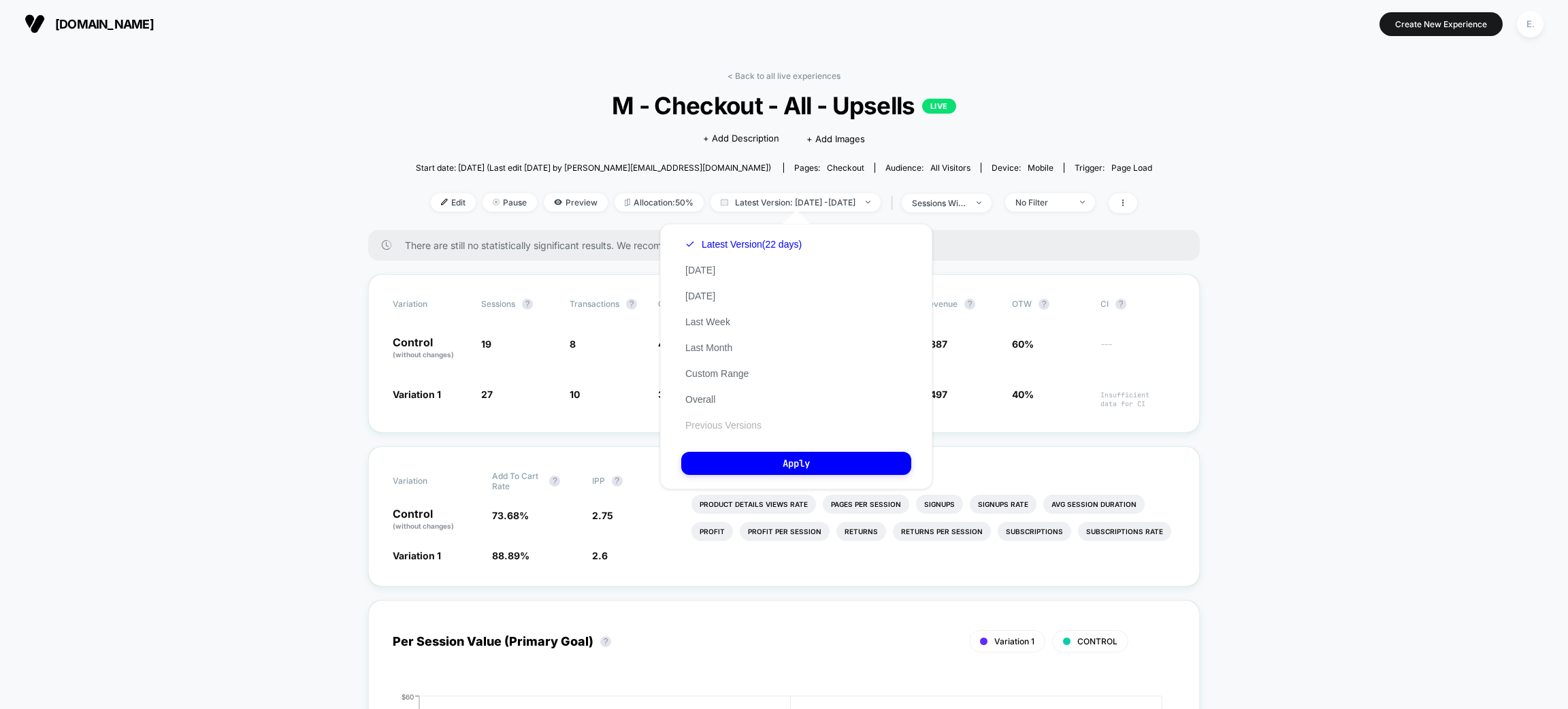
click at [722, 425] on button "Previous Versions" at bounding box center [724, 426] width 85 height 12
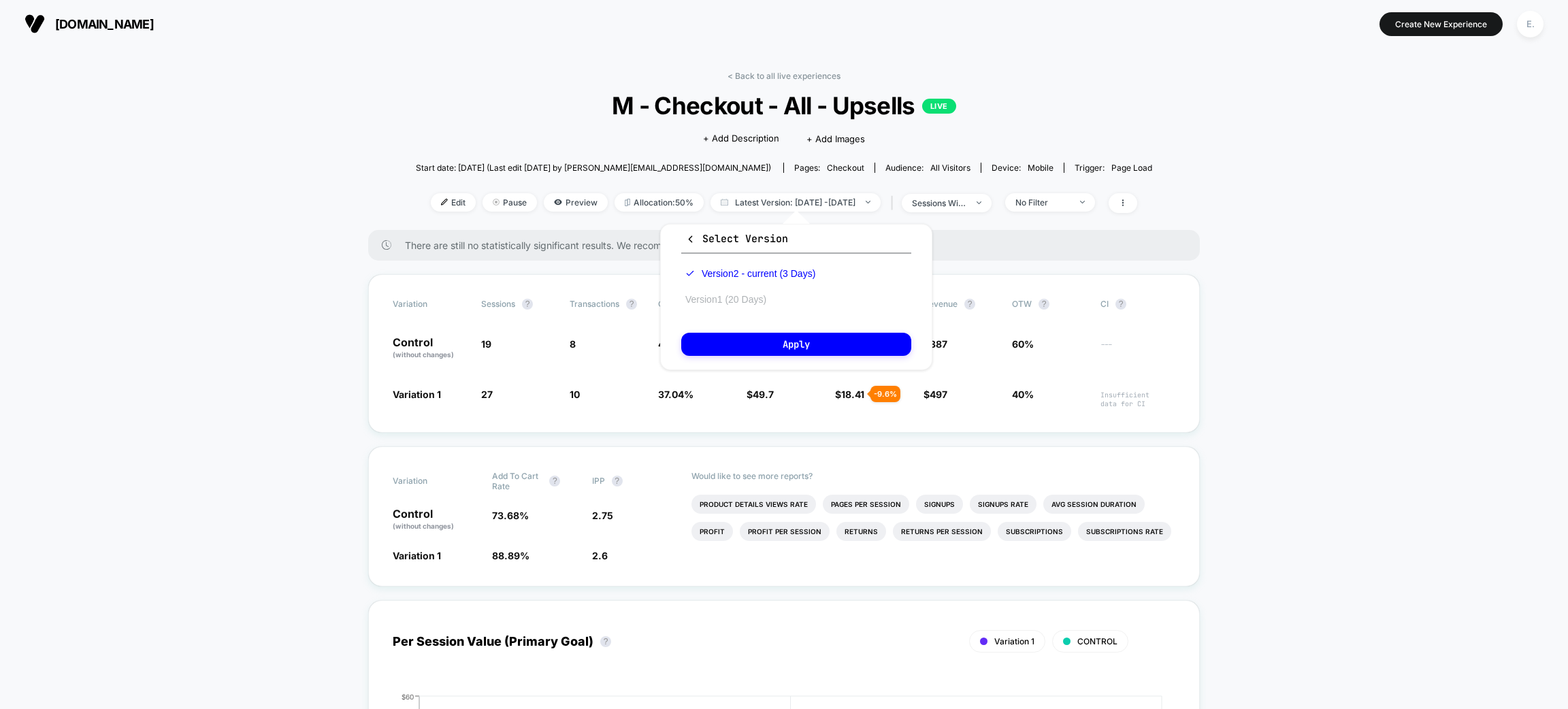
click at [735, 301] on button "Version 1 (20 Days)" at bounding box center [726, 299] width 89 height 12
click at [747, 362] on div "Select Version Version 2 - current (3 Days) Version 1 (20 Days) Apply" at bounding box center [796, 297] width 272 height 147
click at [747, 350] on button "Apply" at bounding box center [796, 344] width 230 height 23
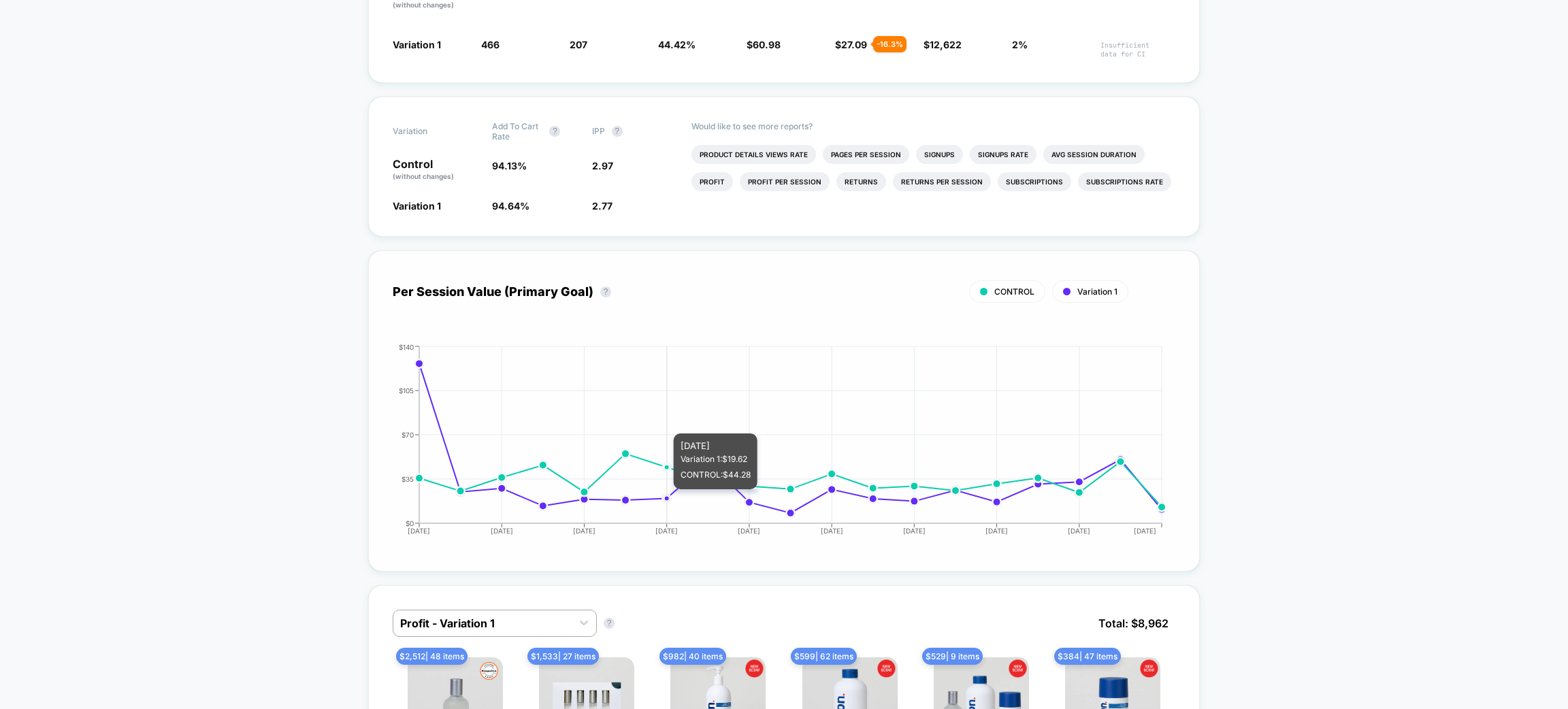
scroll to position [510, 0]
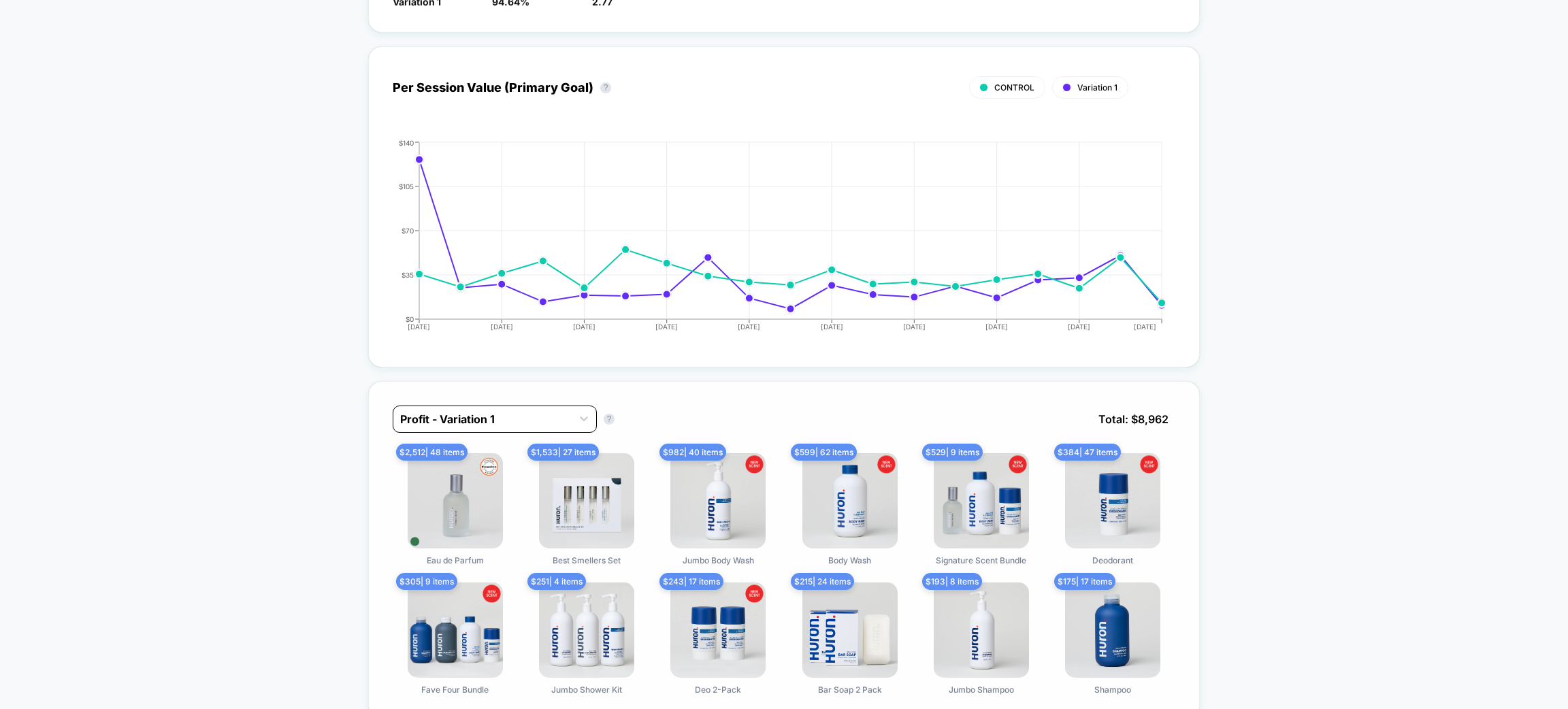
click at [532, 420] on div at bounding box center [482, 419] width 165 height 17
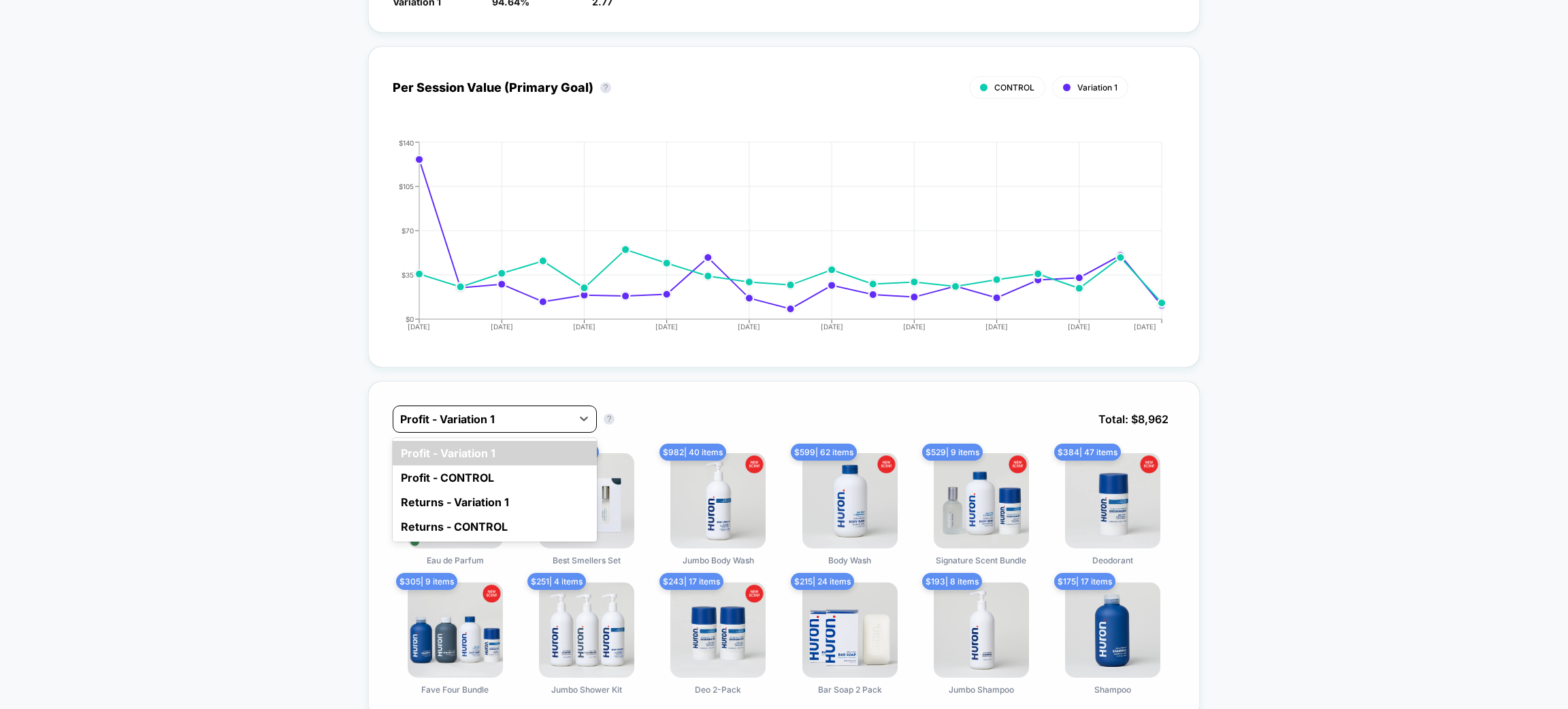
click at [532, 420] on div at bounding box center [482, 419] width 165 height 17
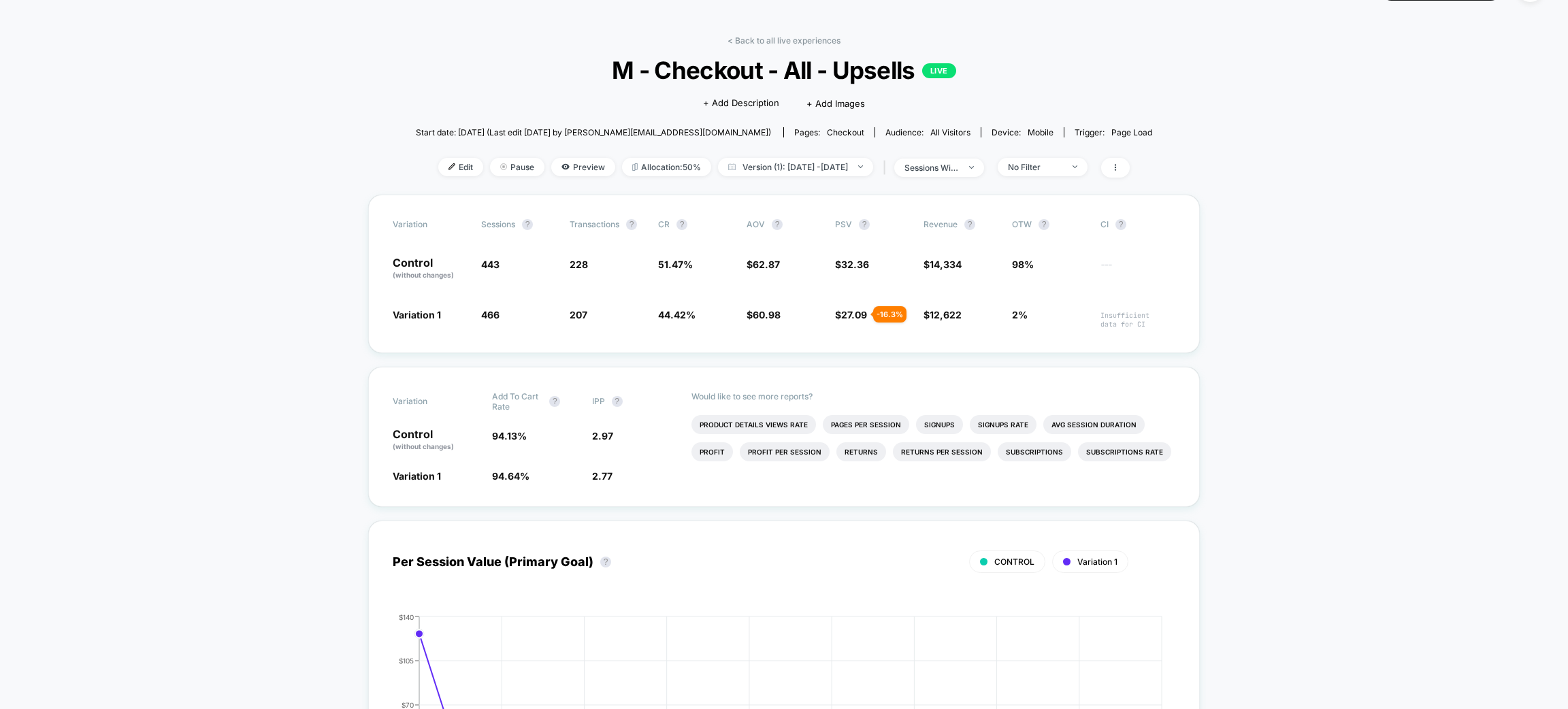
scroll to position [0, 0]
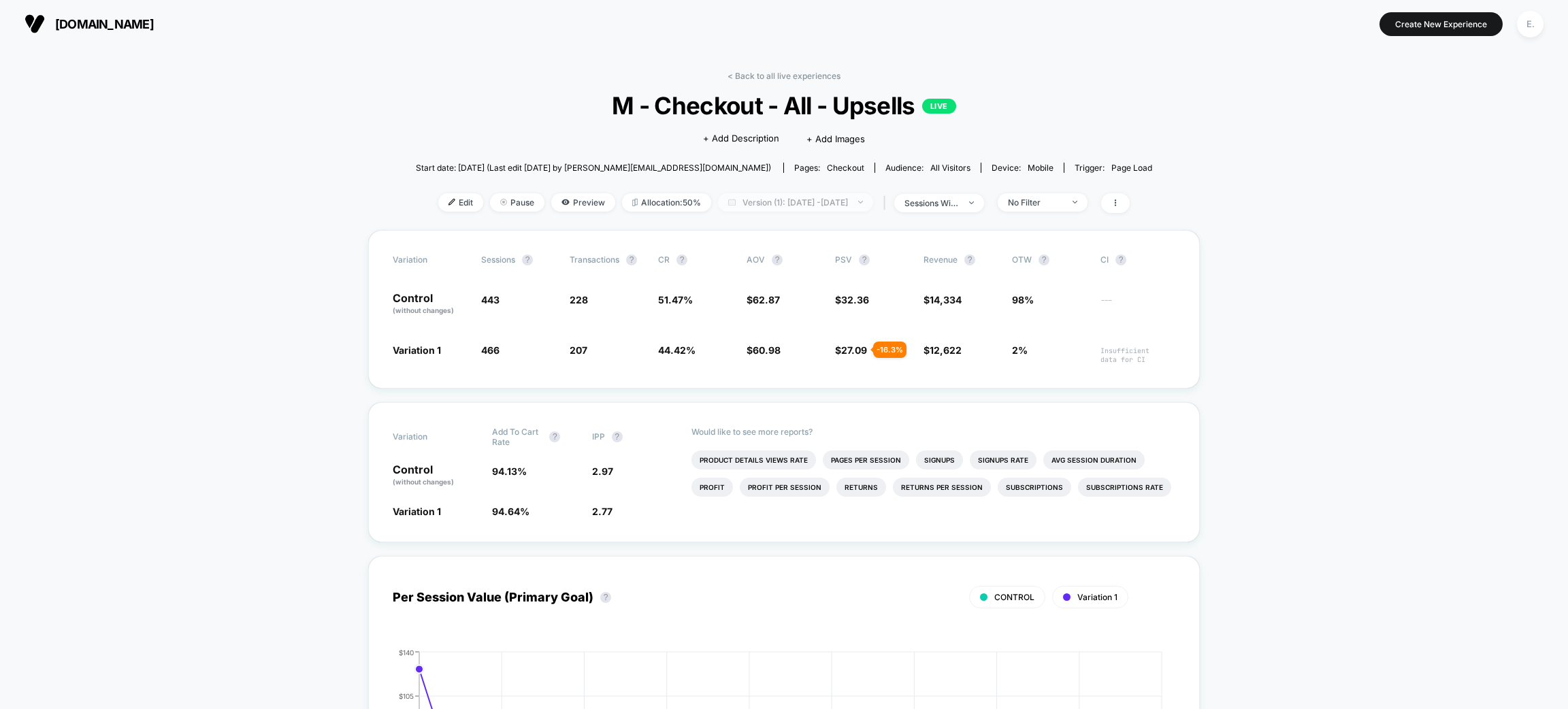
click at [871, 202] on span "Version (1): Aug 15, 2025 - Sep 3, 2025" at bounding box center [795, 202] width 155 height 18
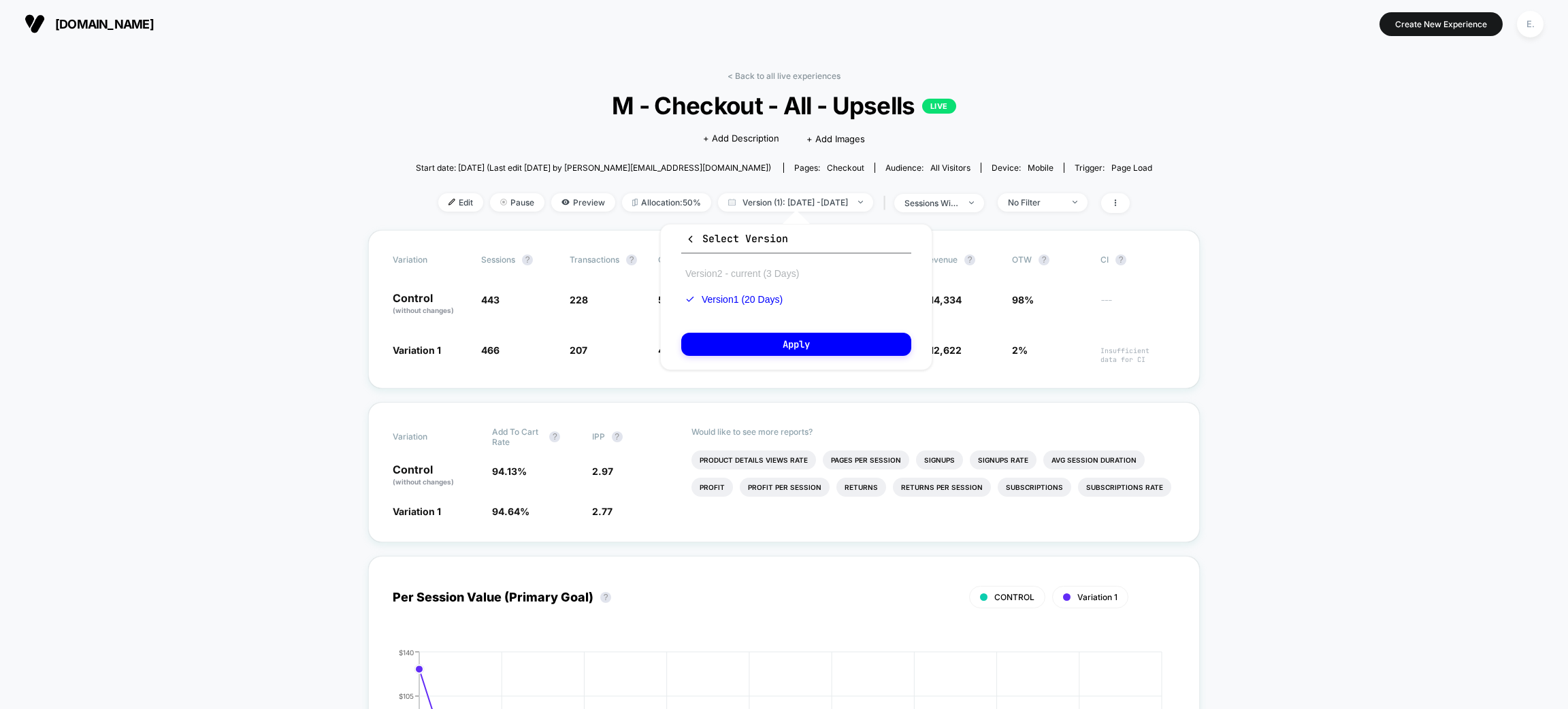
click at [781, 269] on button "Version 2 - current (3 Days)" at bounding box center [742, 274] width 122 height 12
click at [787, 347] on button "Apply" at bounding box center [796, 344] width 230 height 23
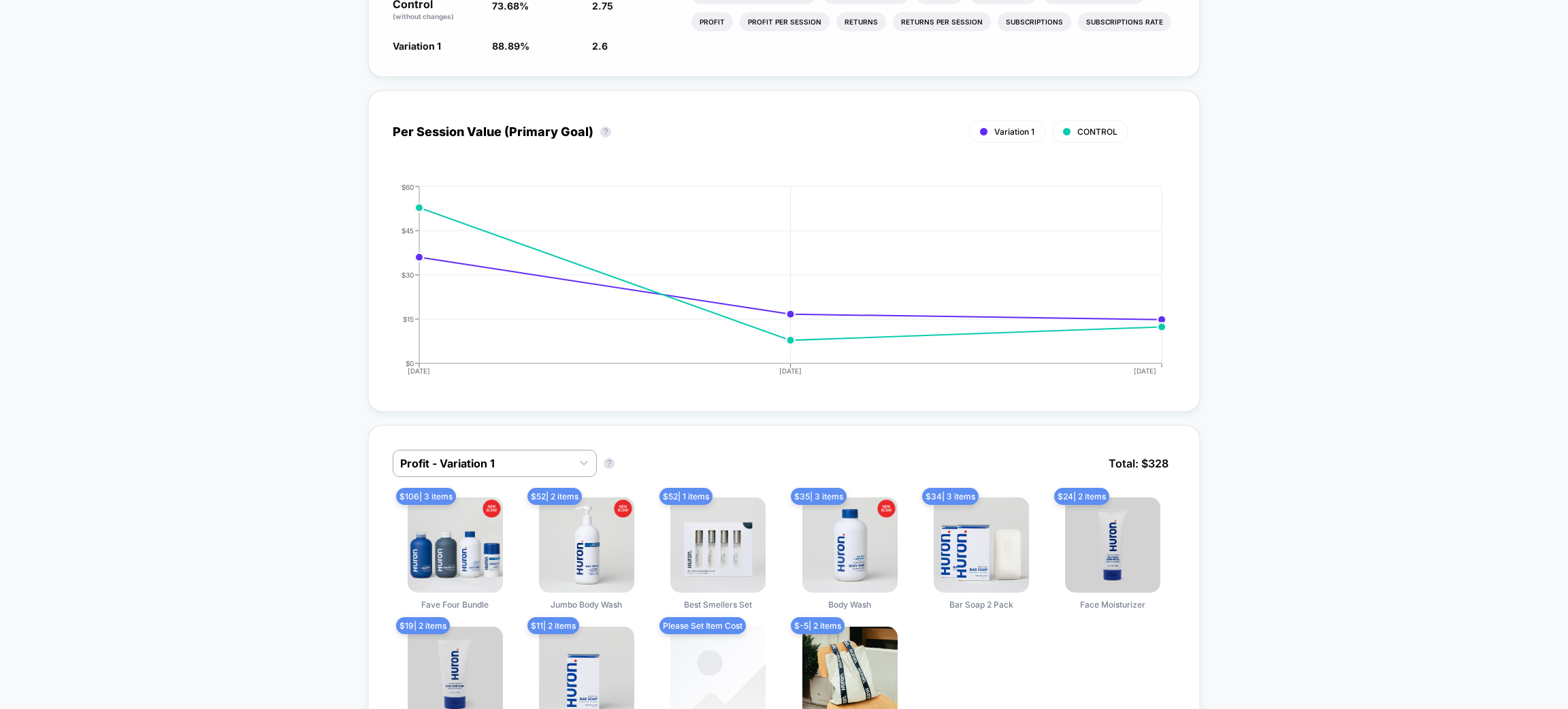
scroll to position [817, 0]
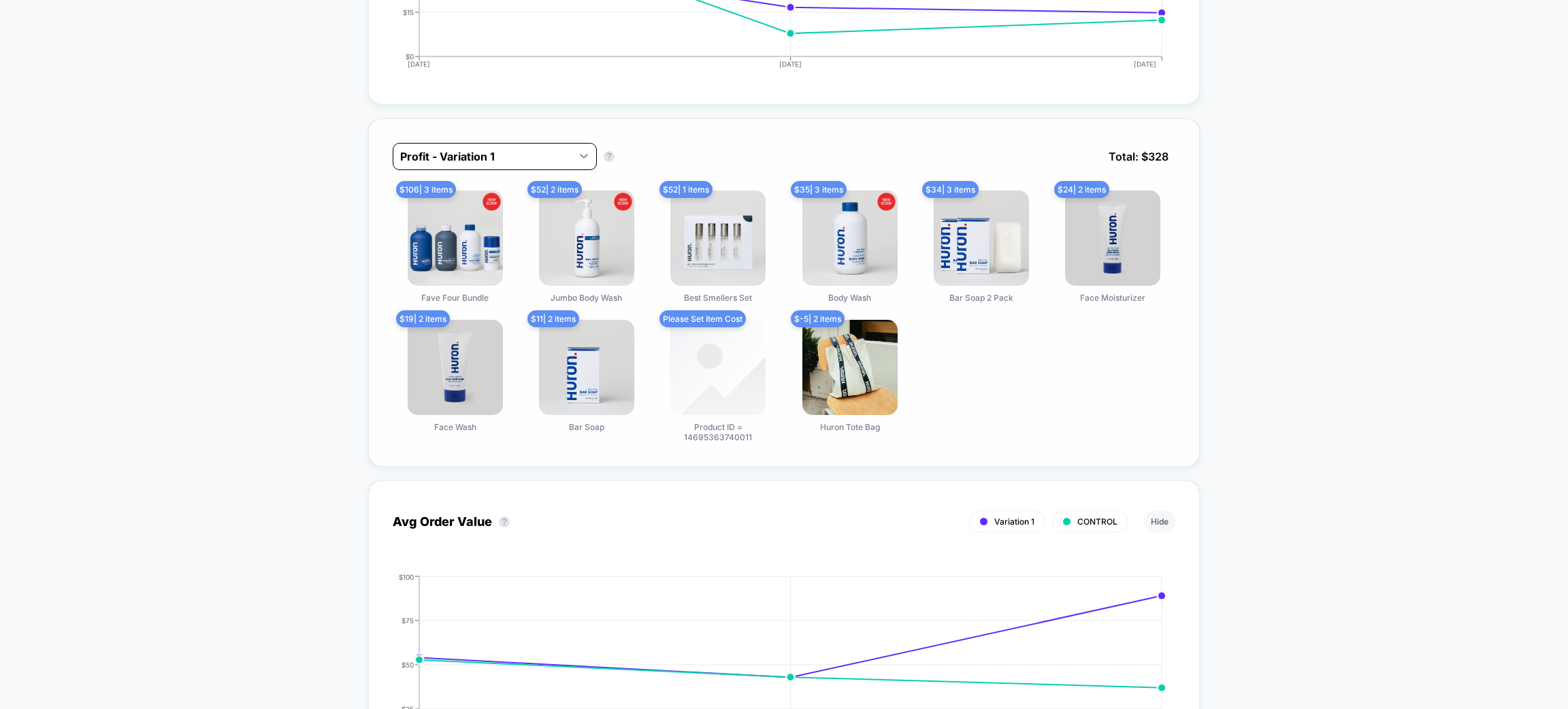
click at [586, 154] on icon at bounding box center [584, 156] width 8 height 5
click at [585, 154] on icon at bounding box center [584, 156] width 8 height 5
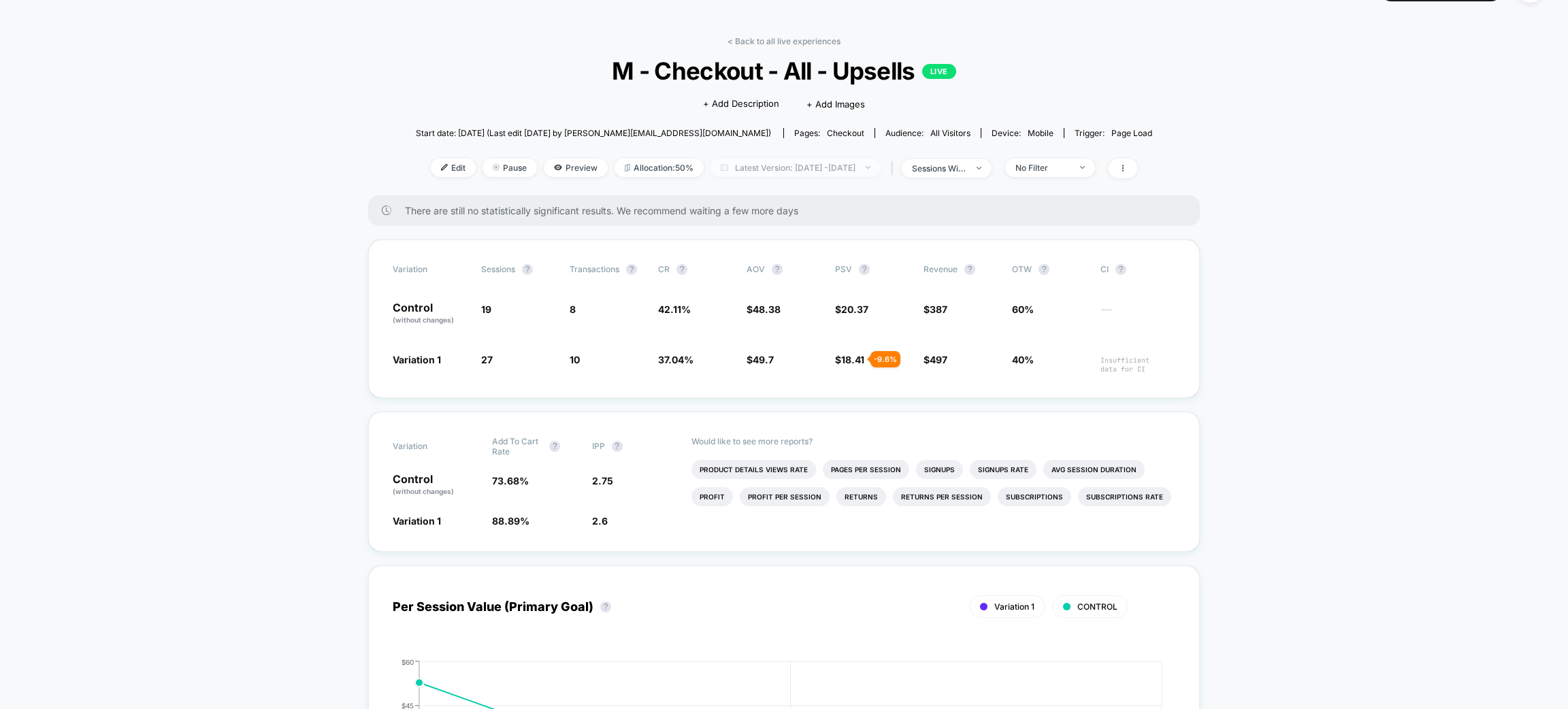
scroll to position [0, 0]
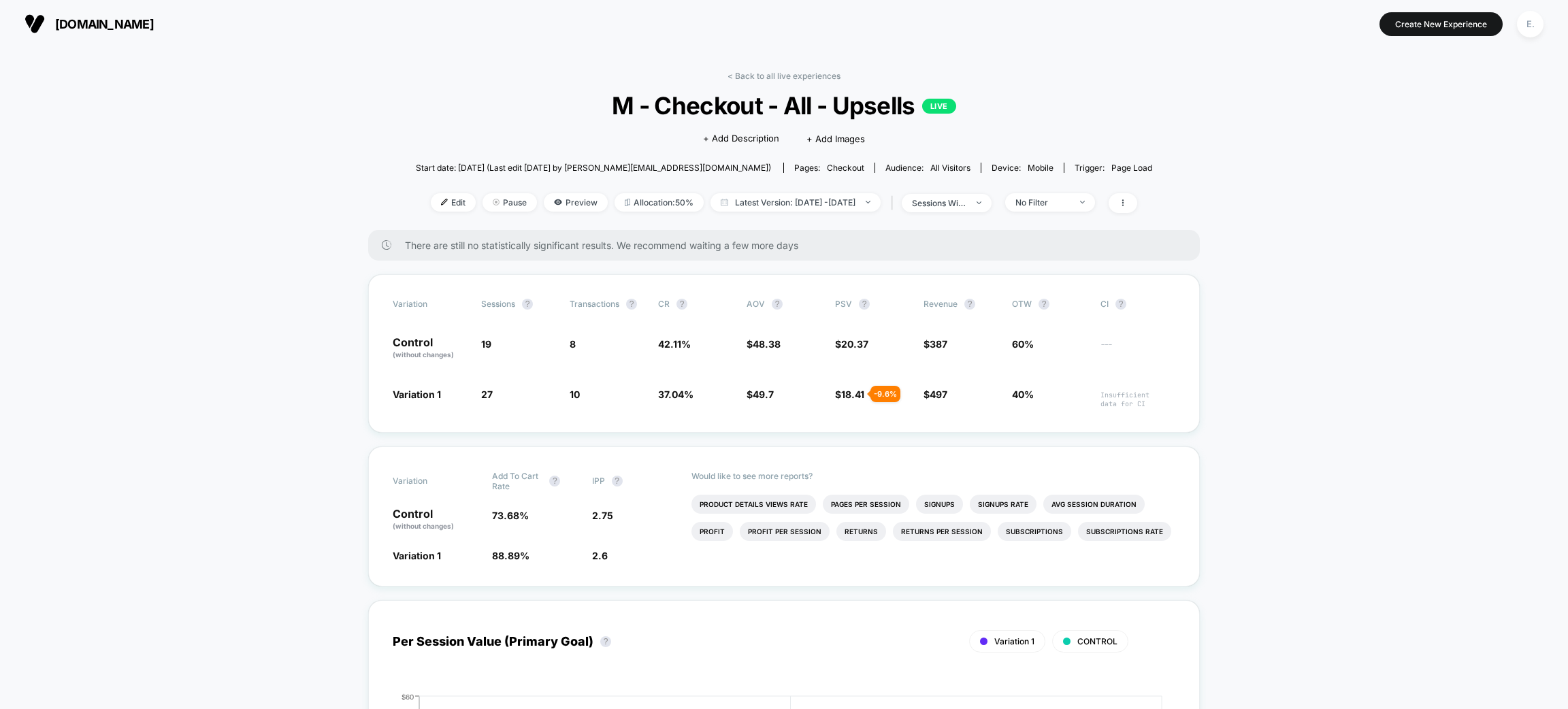
click at [810, 86] on div "< Back to all live experiences M - Checkout - All - Upsells LIVE Click to edit …" at bounding box center [784, 150] width 737 height 159
click at [810, 76] on link "< Back to all live experiences" at bounding box center [784, 76] width 113 height 10
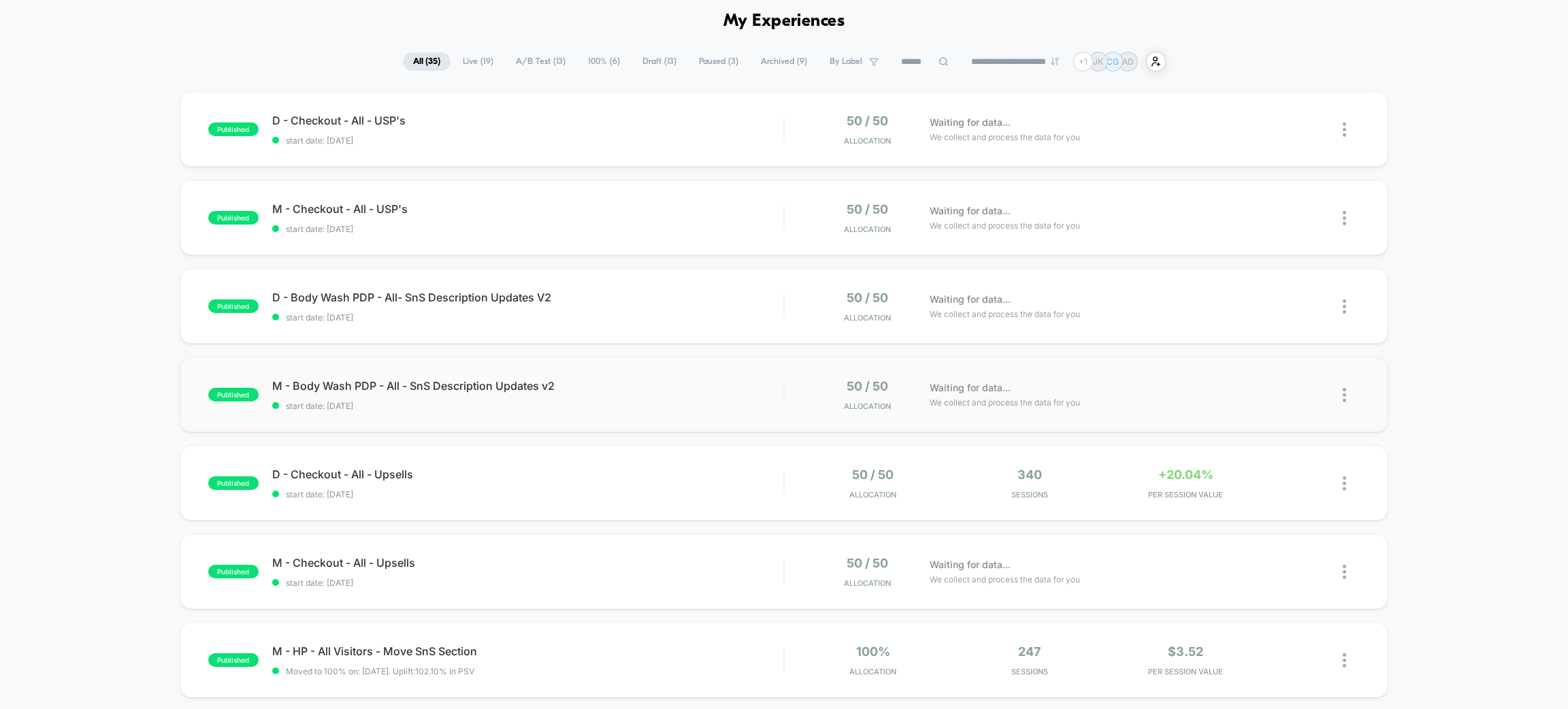
scroll to position [102, 0]
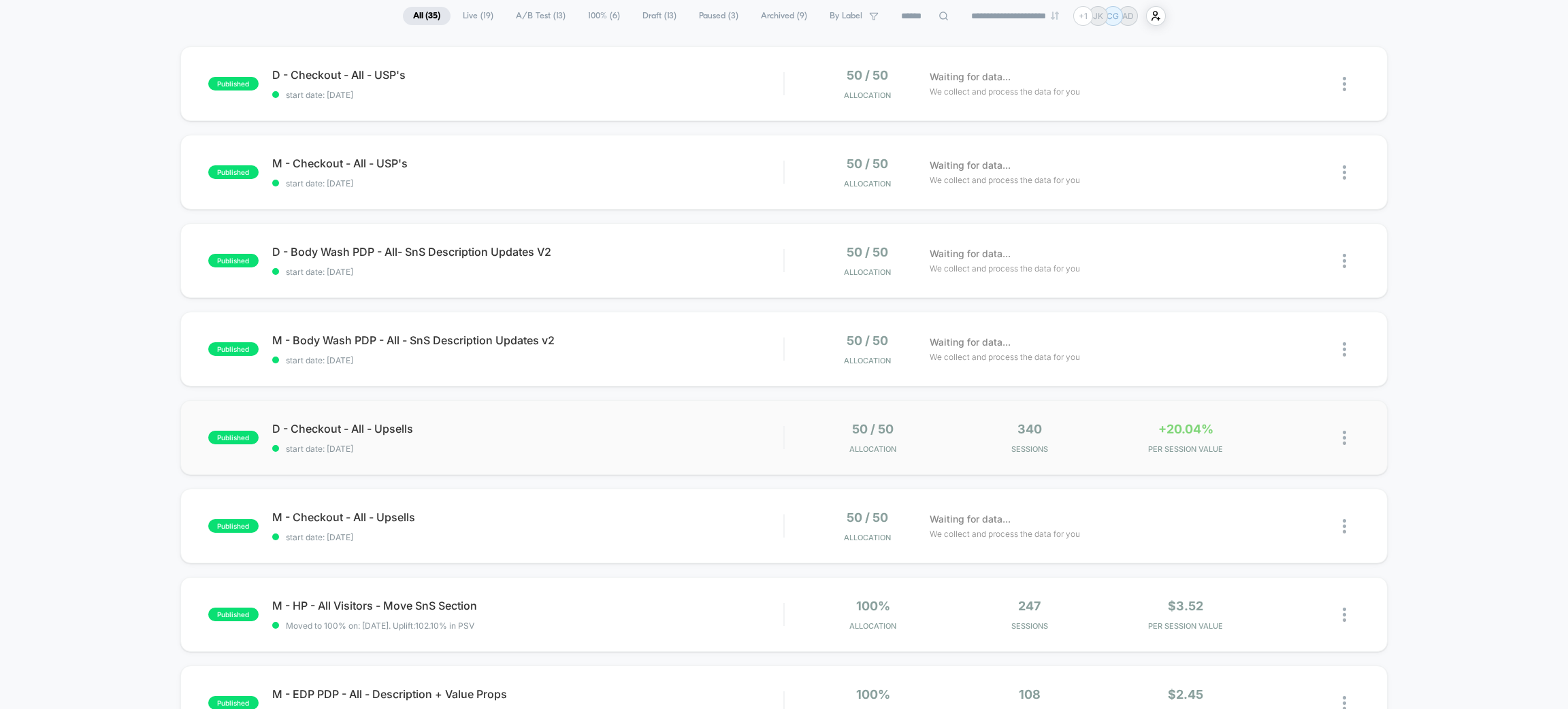
click at [553, 456] on div "published D - Checkout - All - Upsells start date: 8/15/2025 50 / 50 Allocation…" at bounding box center [784, 437] width 1208 height 75
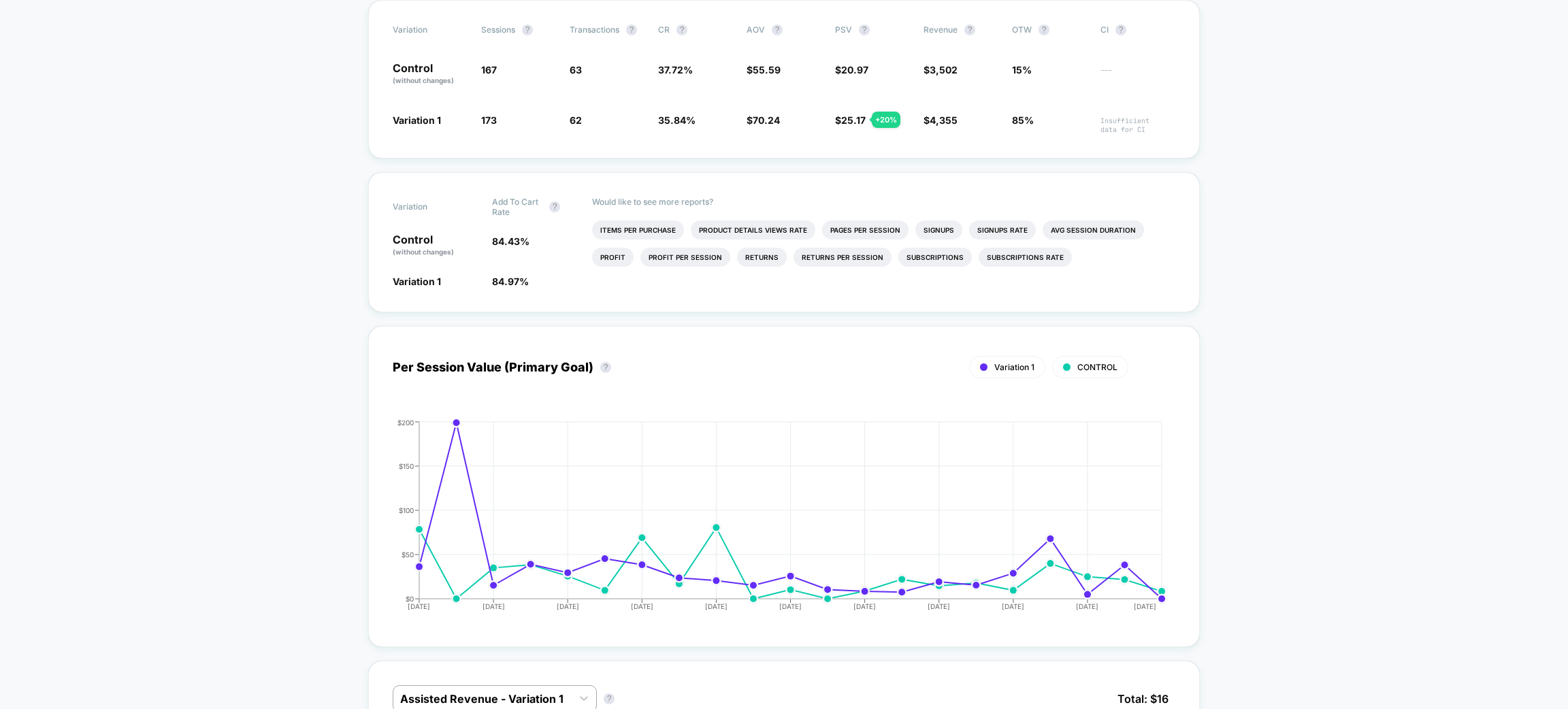
scroll to position [411, 0]
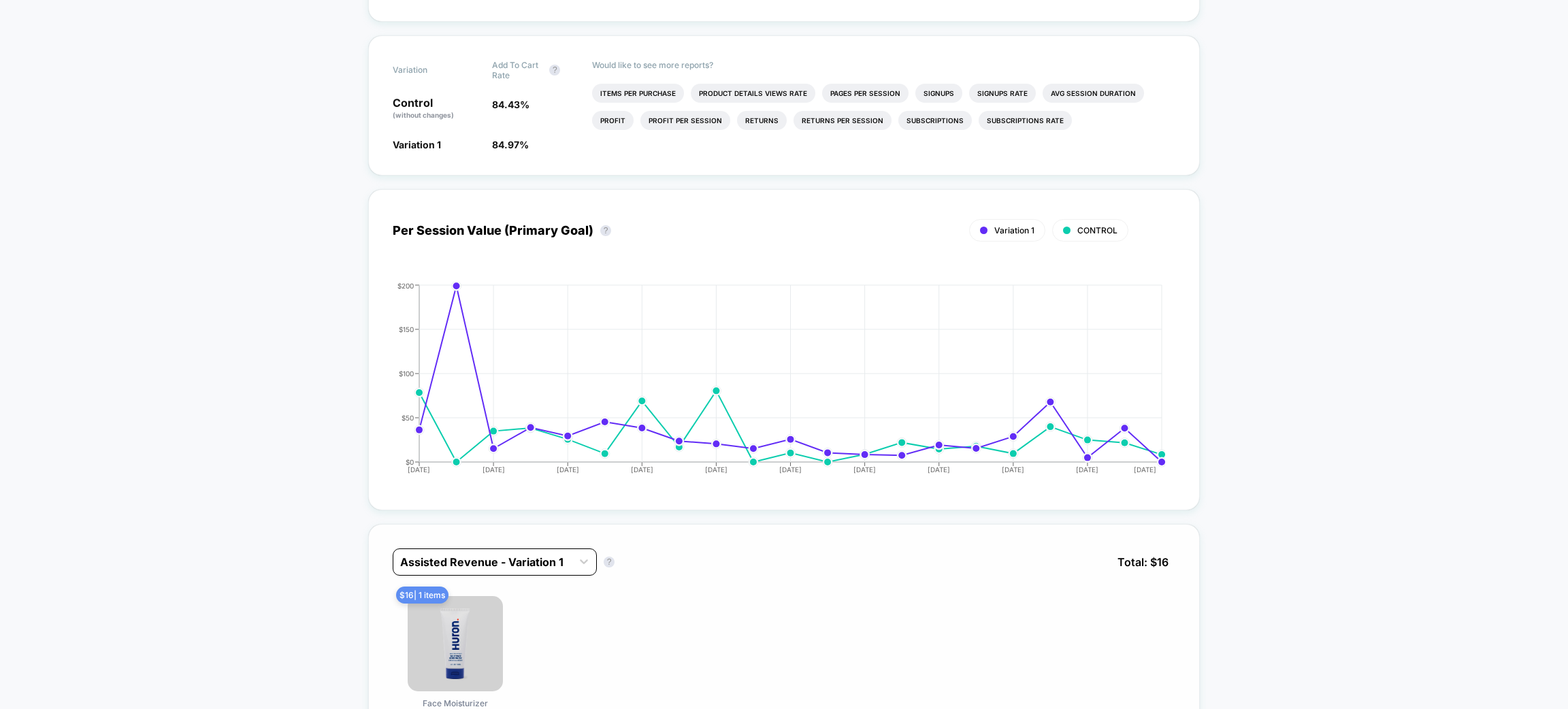
click at [562, 554] on div at bounding box center [482, 562] width 165 height 17
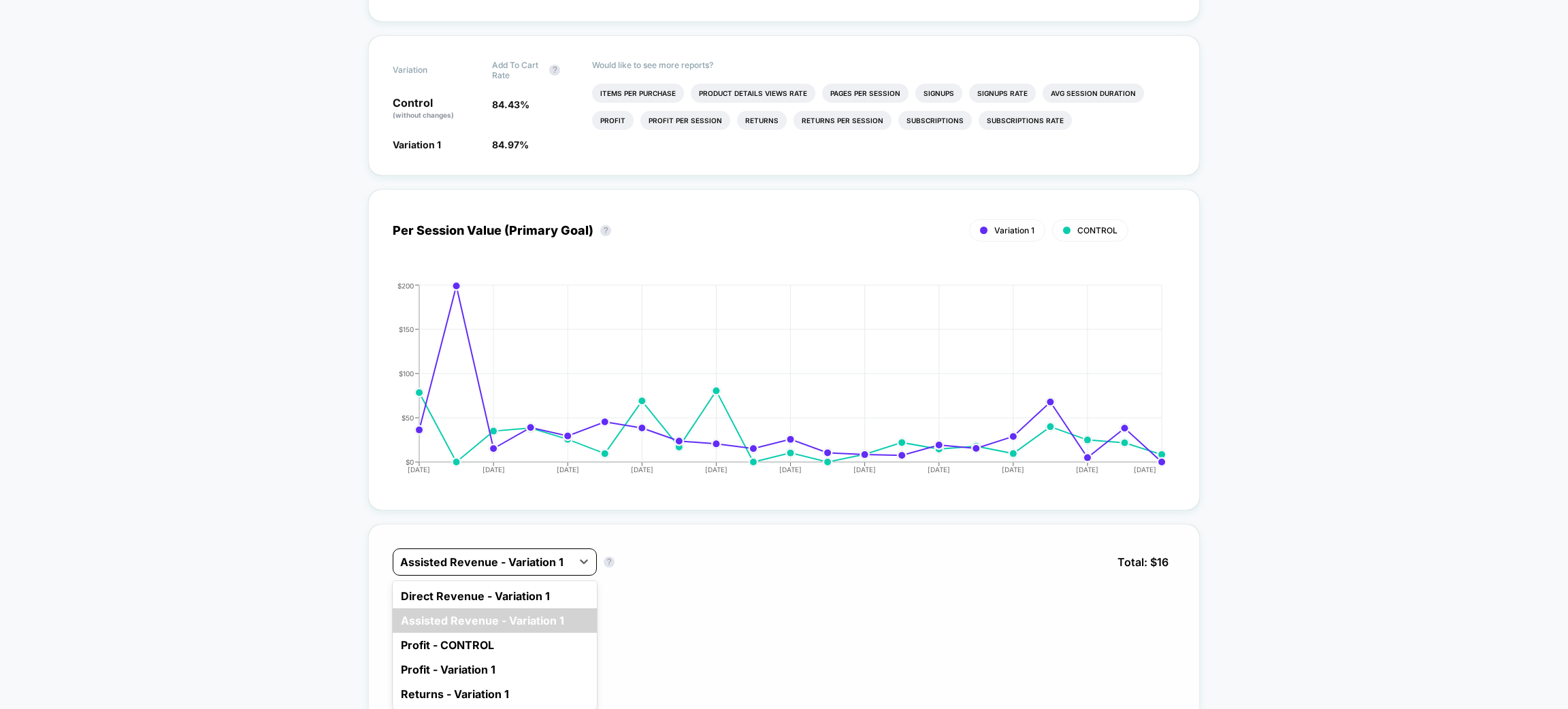
scroll to position [513, 0]
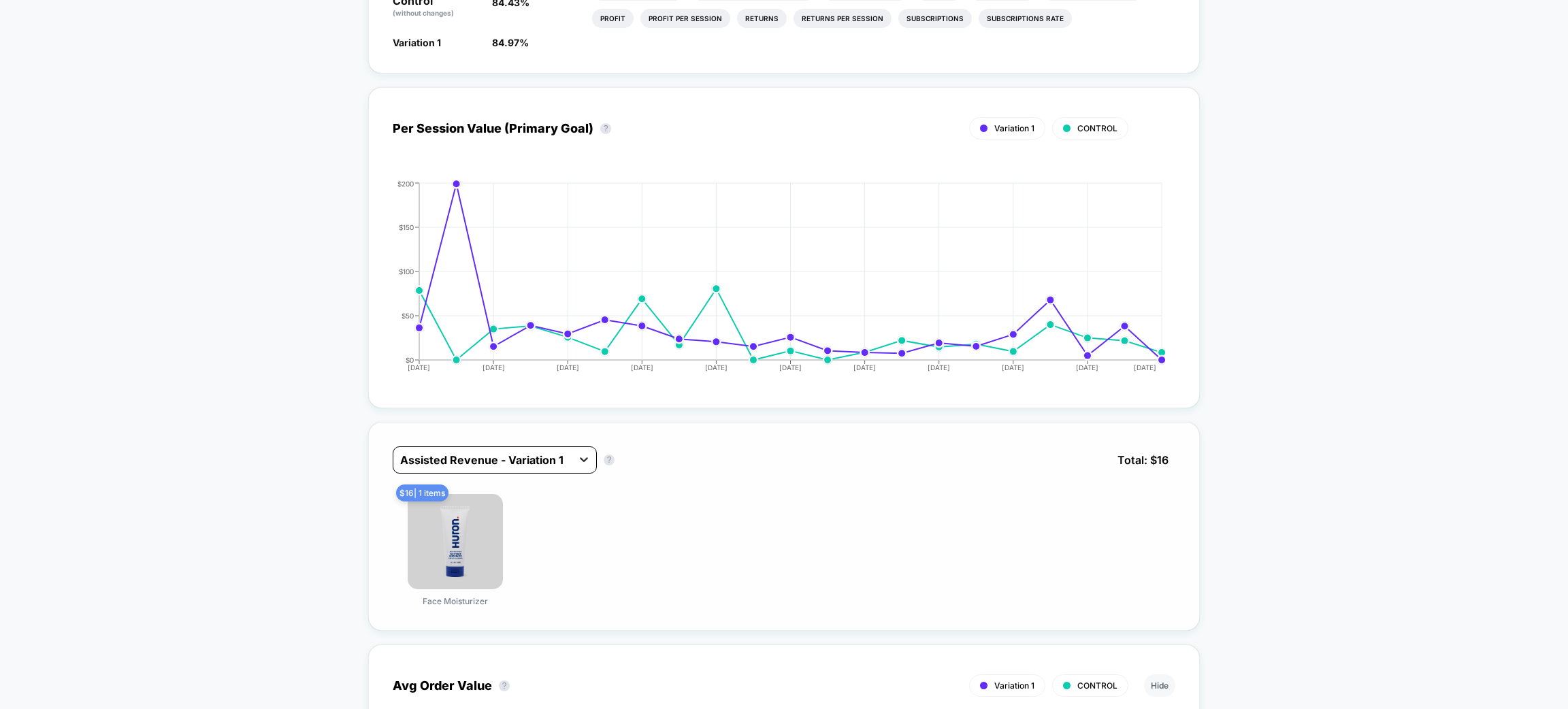
click at [587, 456] on icon at bounding box center [584, 460] width 14 height 14
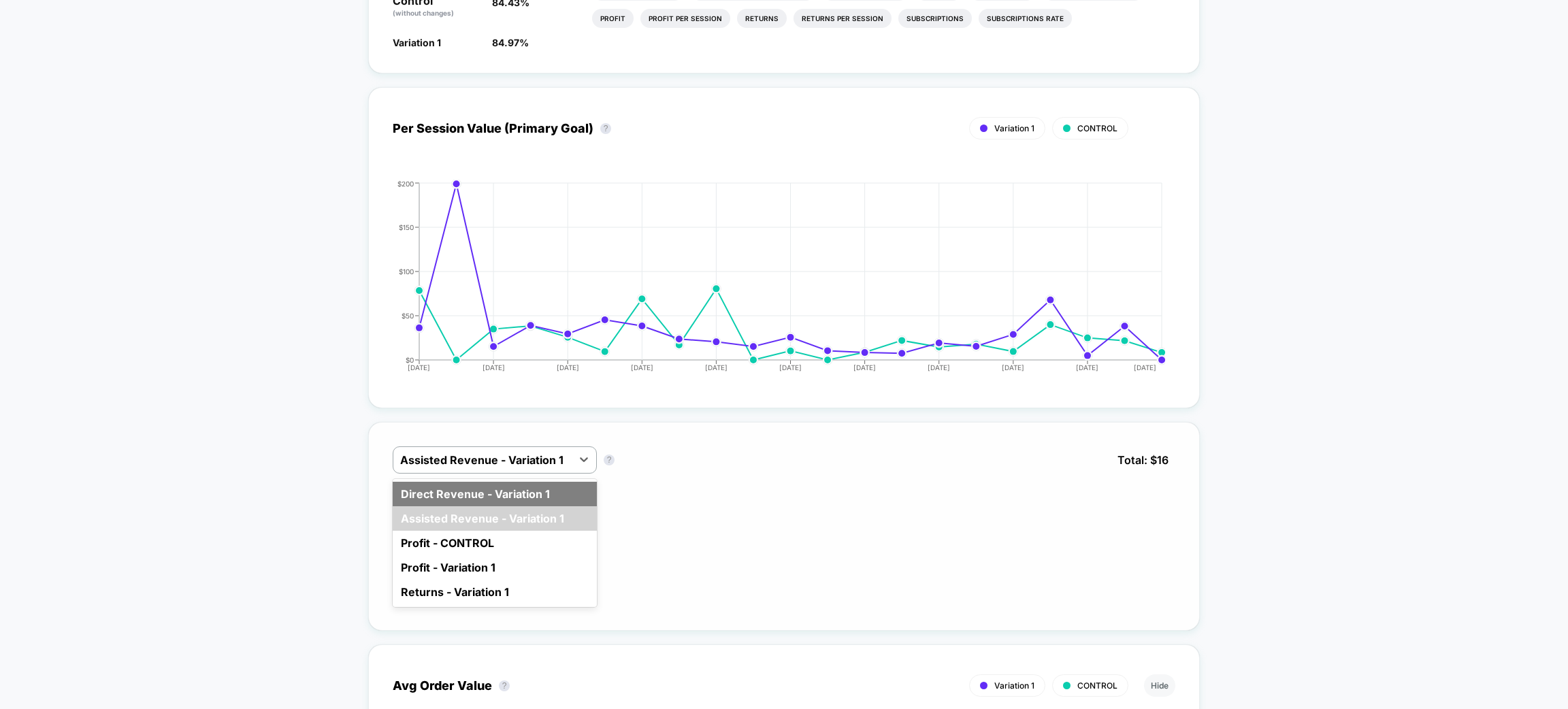
click at [467, 497] on div "Direct Revenue - Variation 1" at bounding box center [495, 494] width 204 height 24
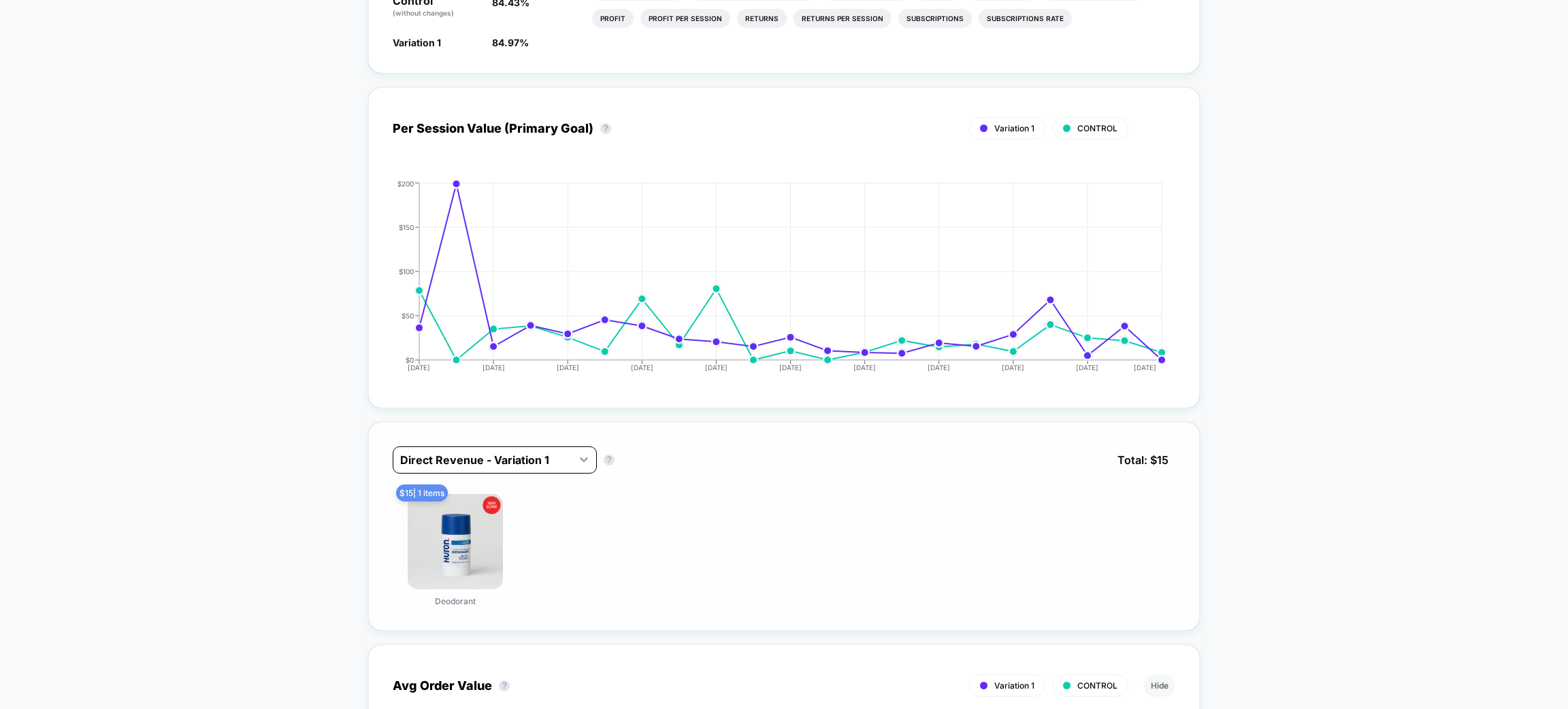
click at [578, 458] on icon at bounding box center [584, 460] width 14 height 14
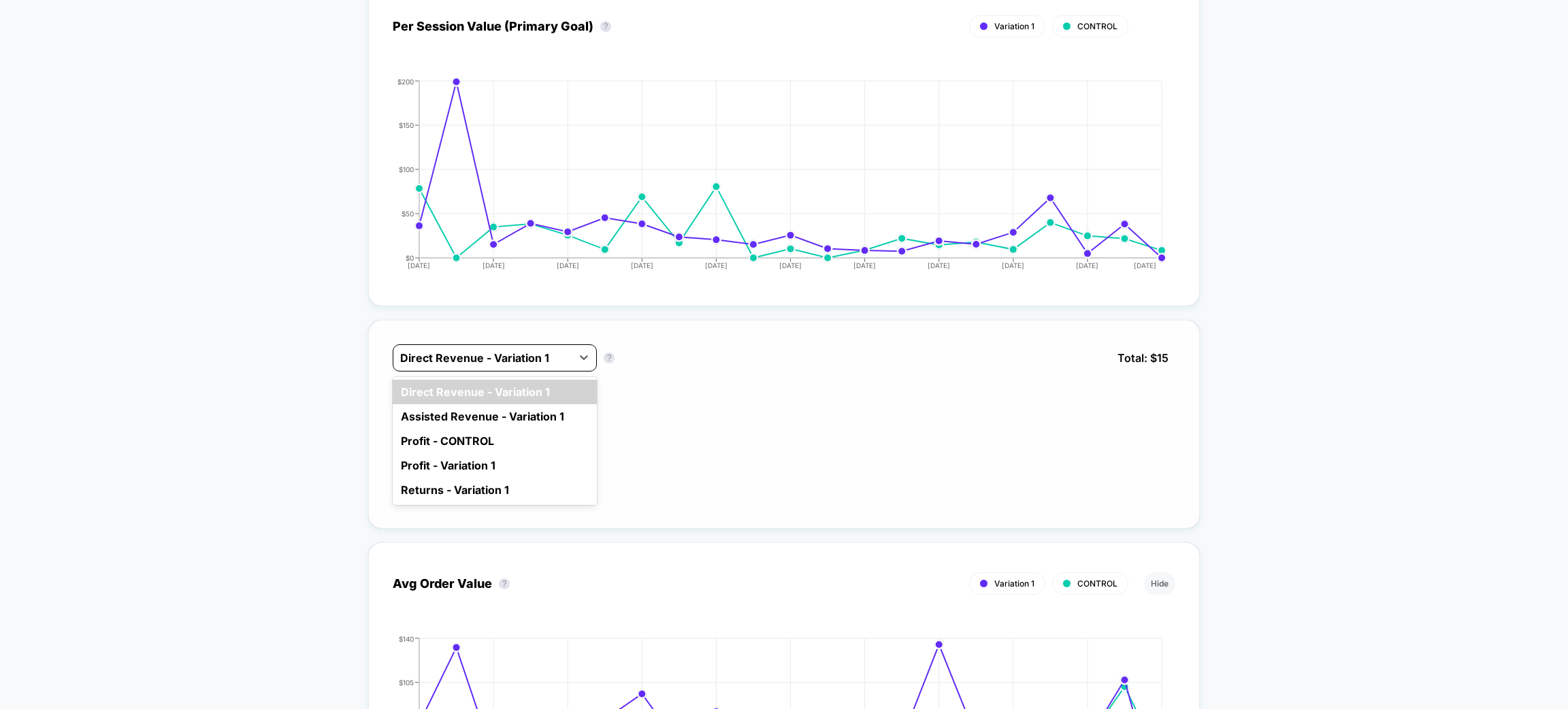
click at [508, 350] on div at bounding box center [482, 358] width 165 height 17
click at [465, 453] on div "Profit - Variation 1" at bounding box center [495, 465] width 204 height 24
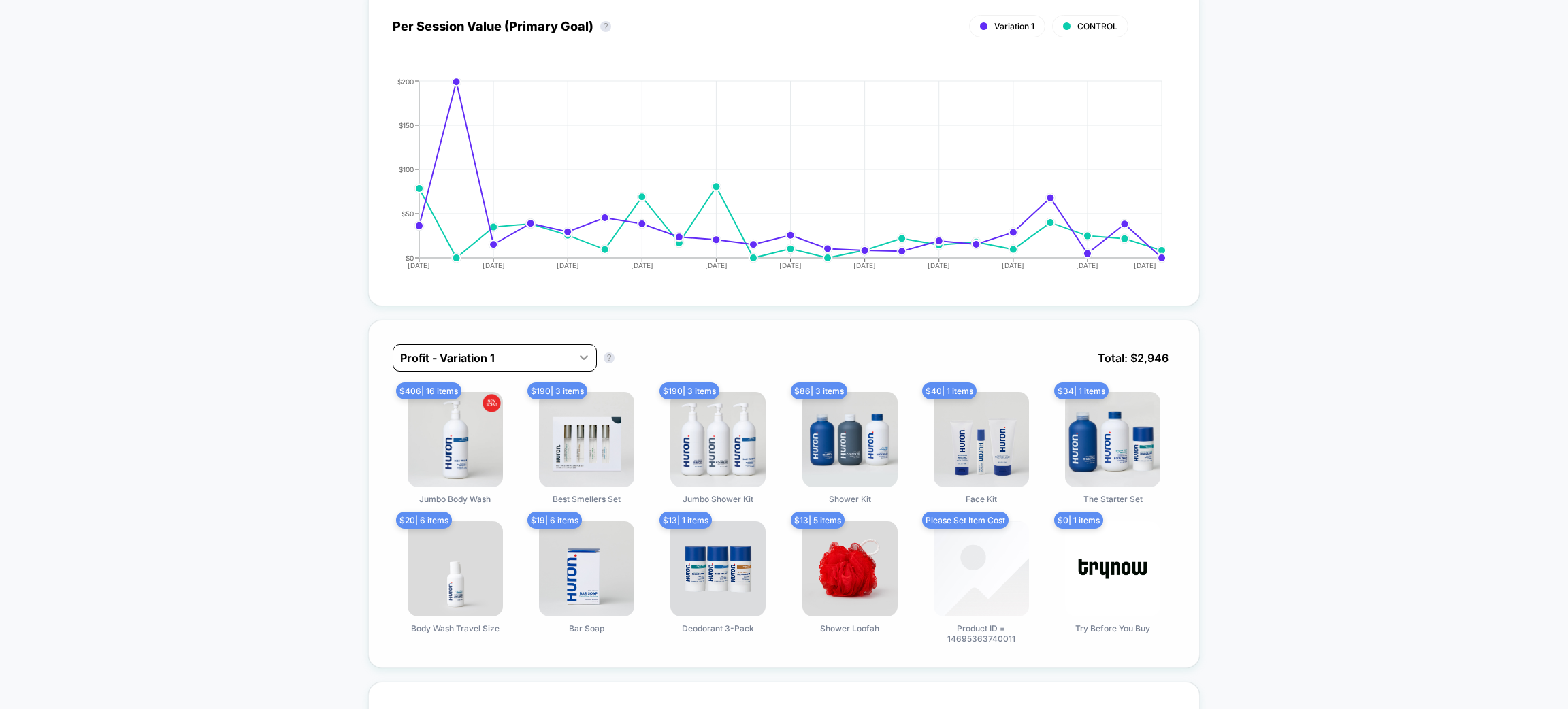
click at [575, 359] on div at bounding box center [583, 357] width 24 height 24
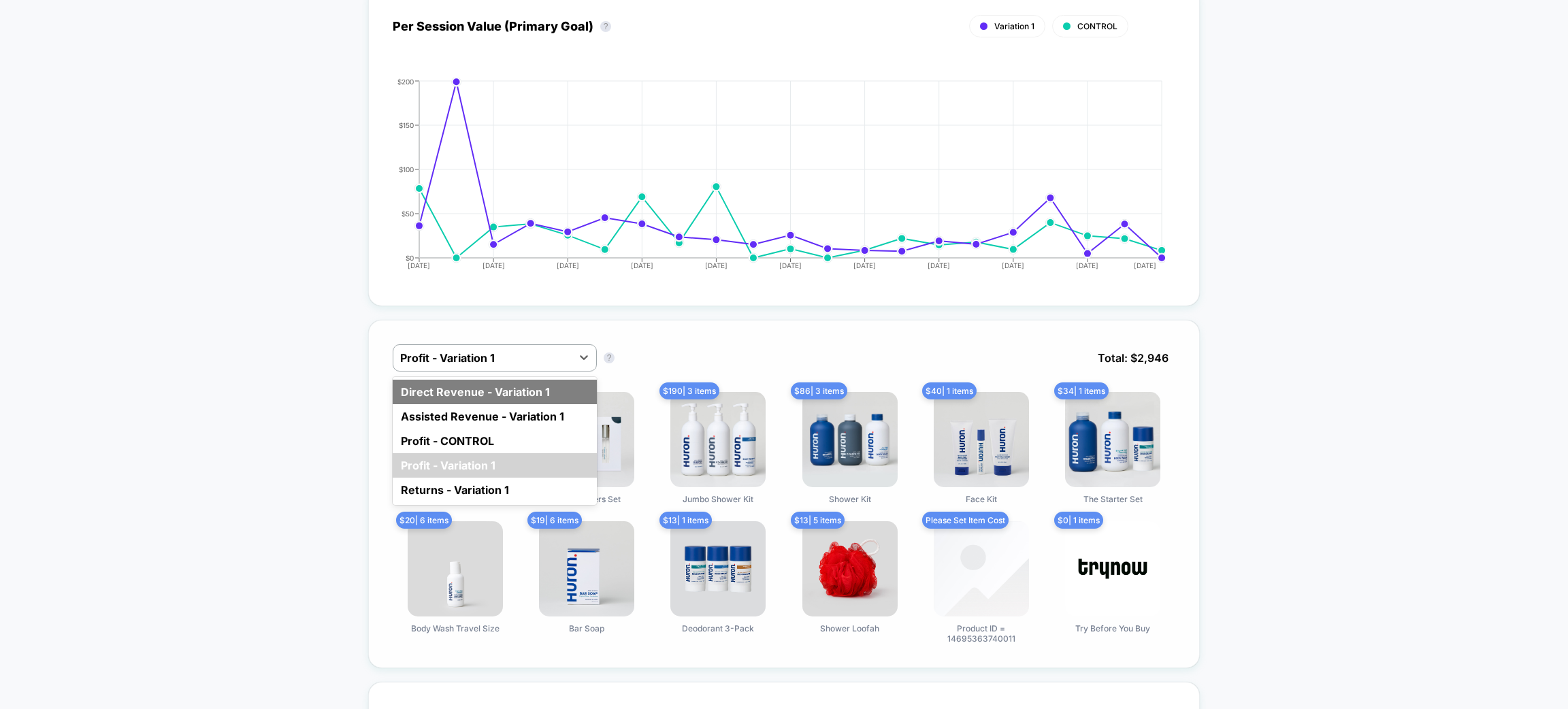
click at [506, 396] on div "Direct Revenue - Variation 1" at bounding box center [495, 392] width 204 height 24
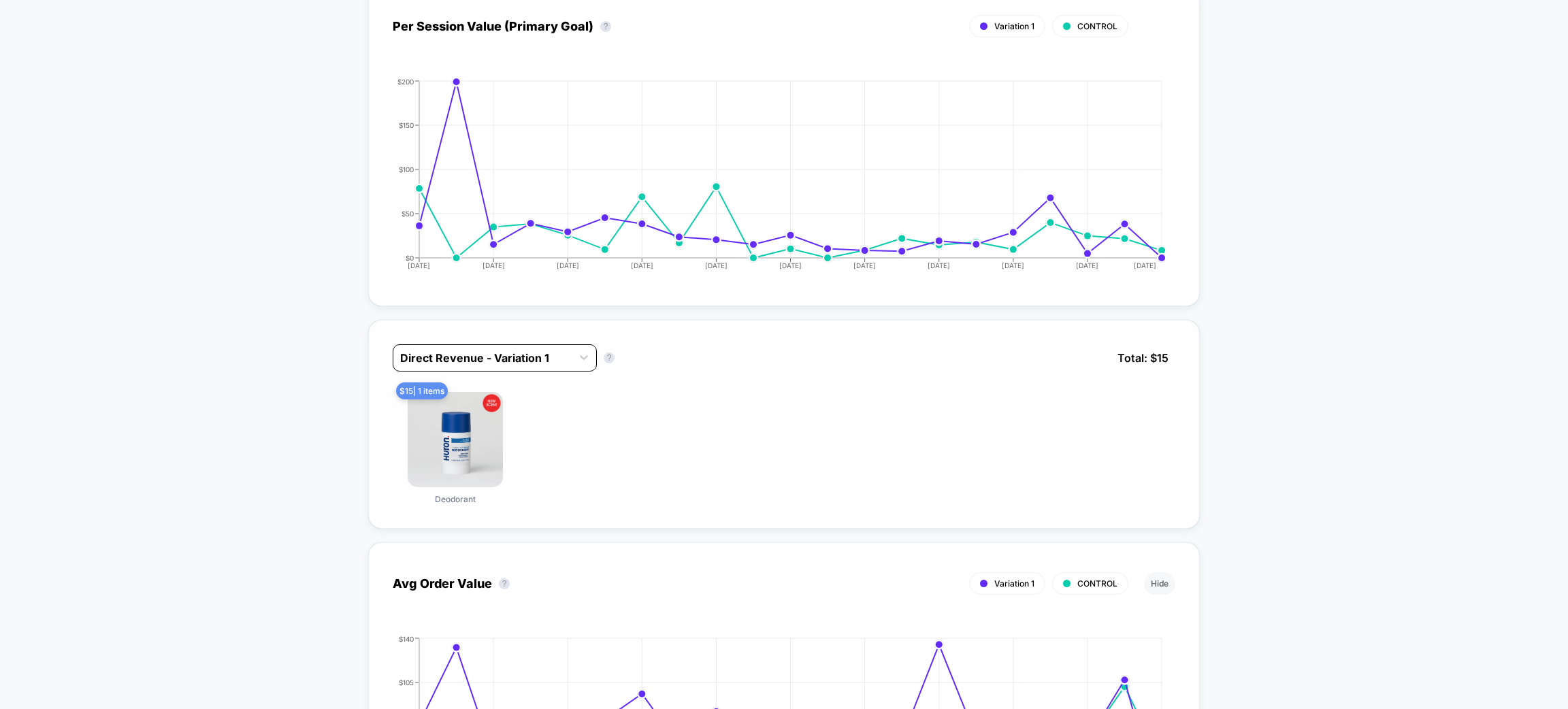
click at [524, 353] on div at bounding box center [482, 358] width 165 height 17
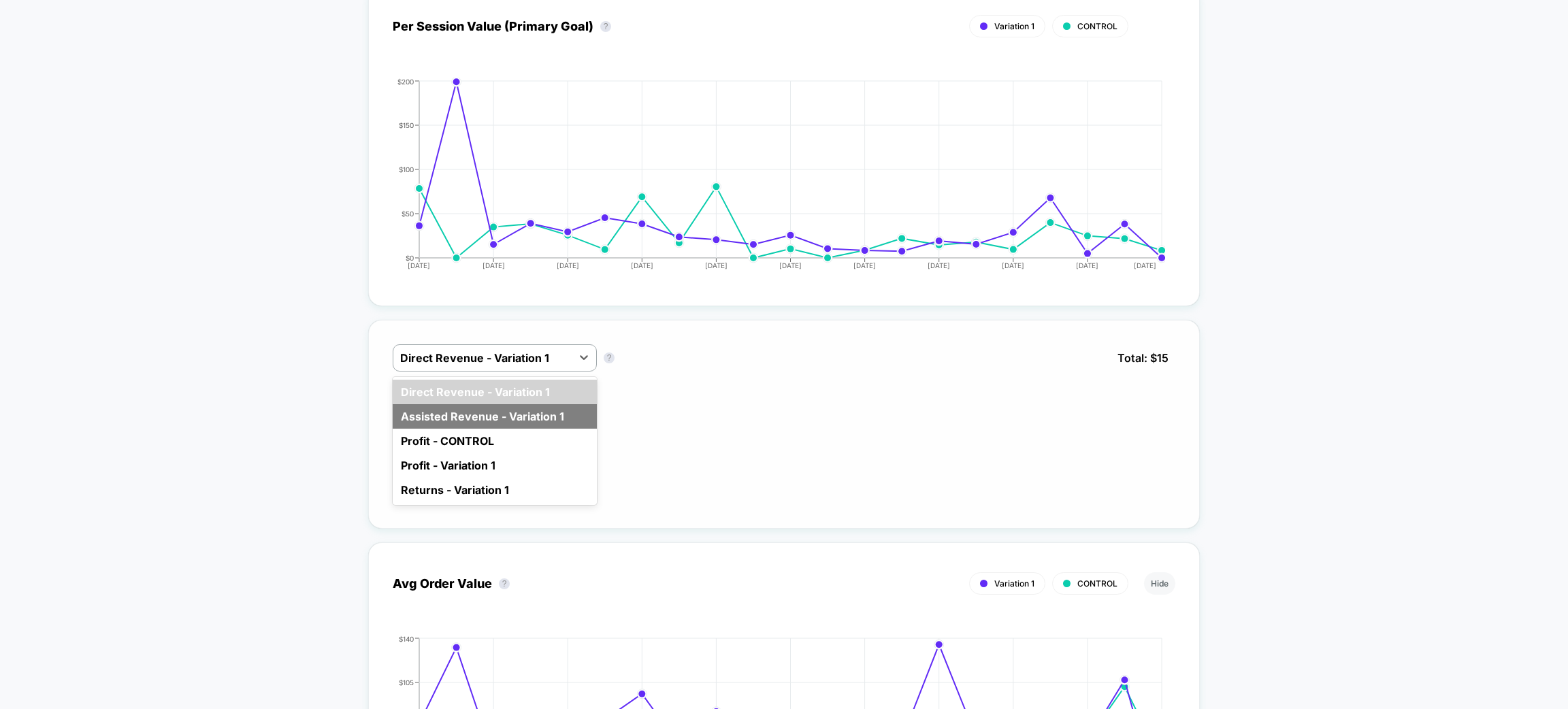
click at [499, 414] on div "Assisted Revenue - Variation 1" at bounding box center [495, 416] width 204 height 24
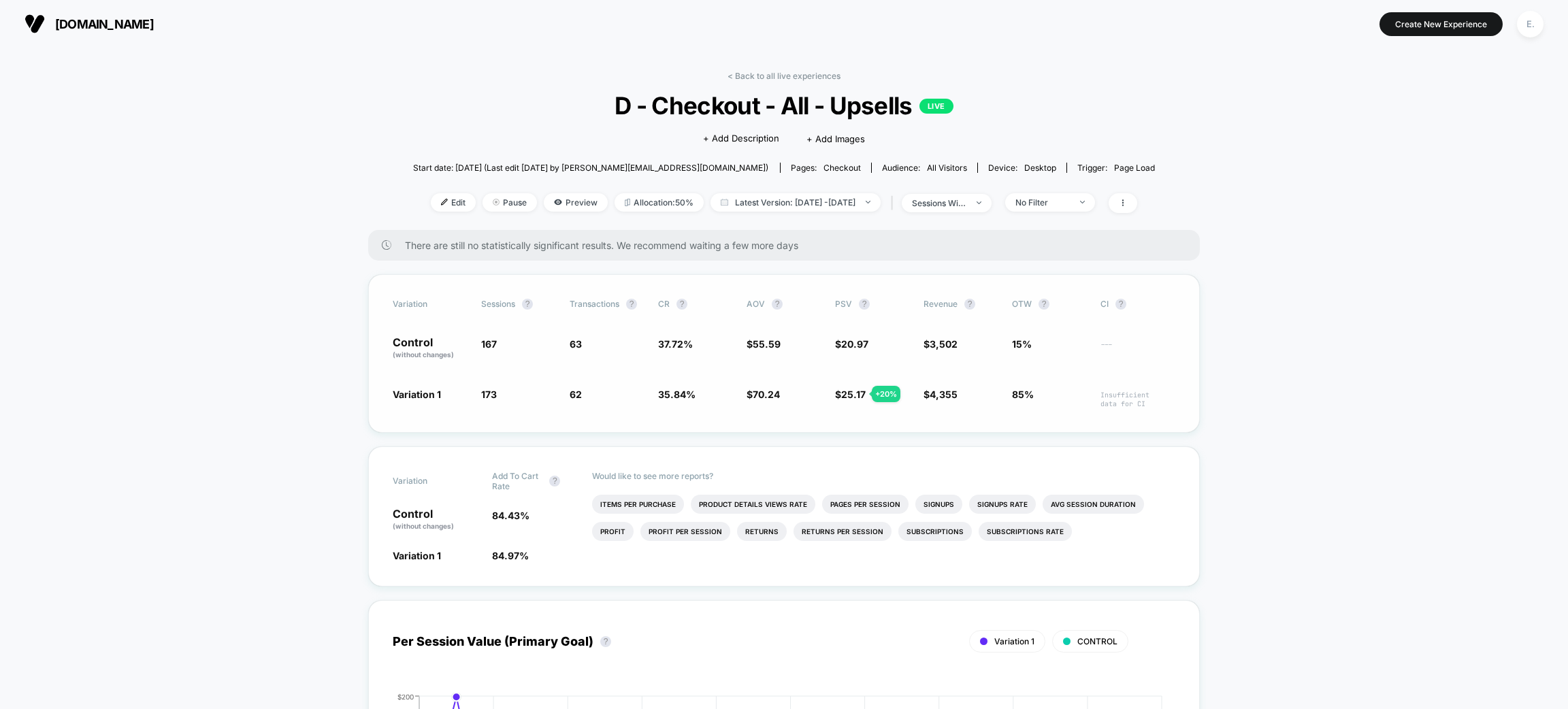
scroll to position [612, 0]
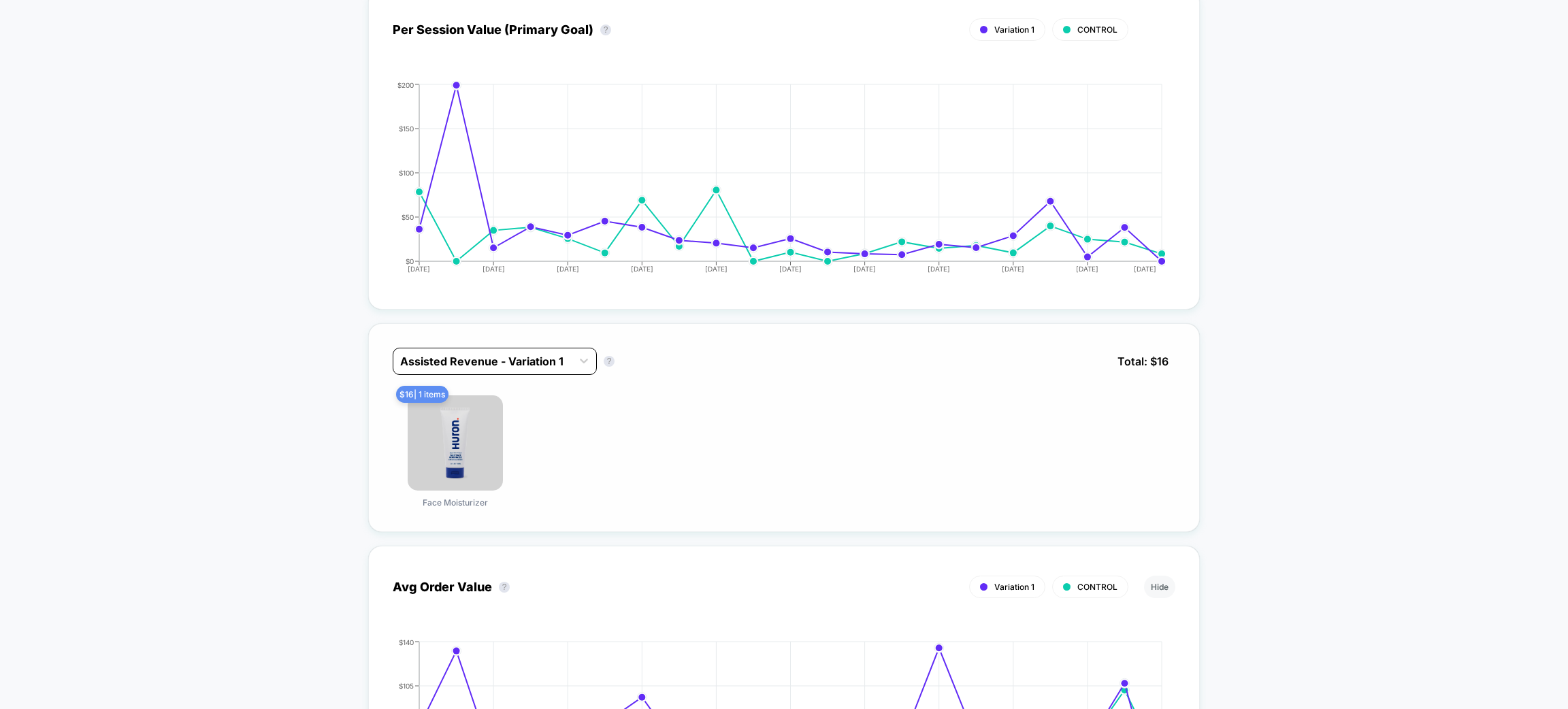
click at [534, 359] on div at bounding box center [482, 362] width 165 height 17
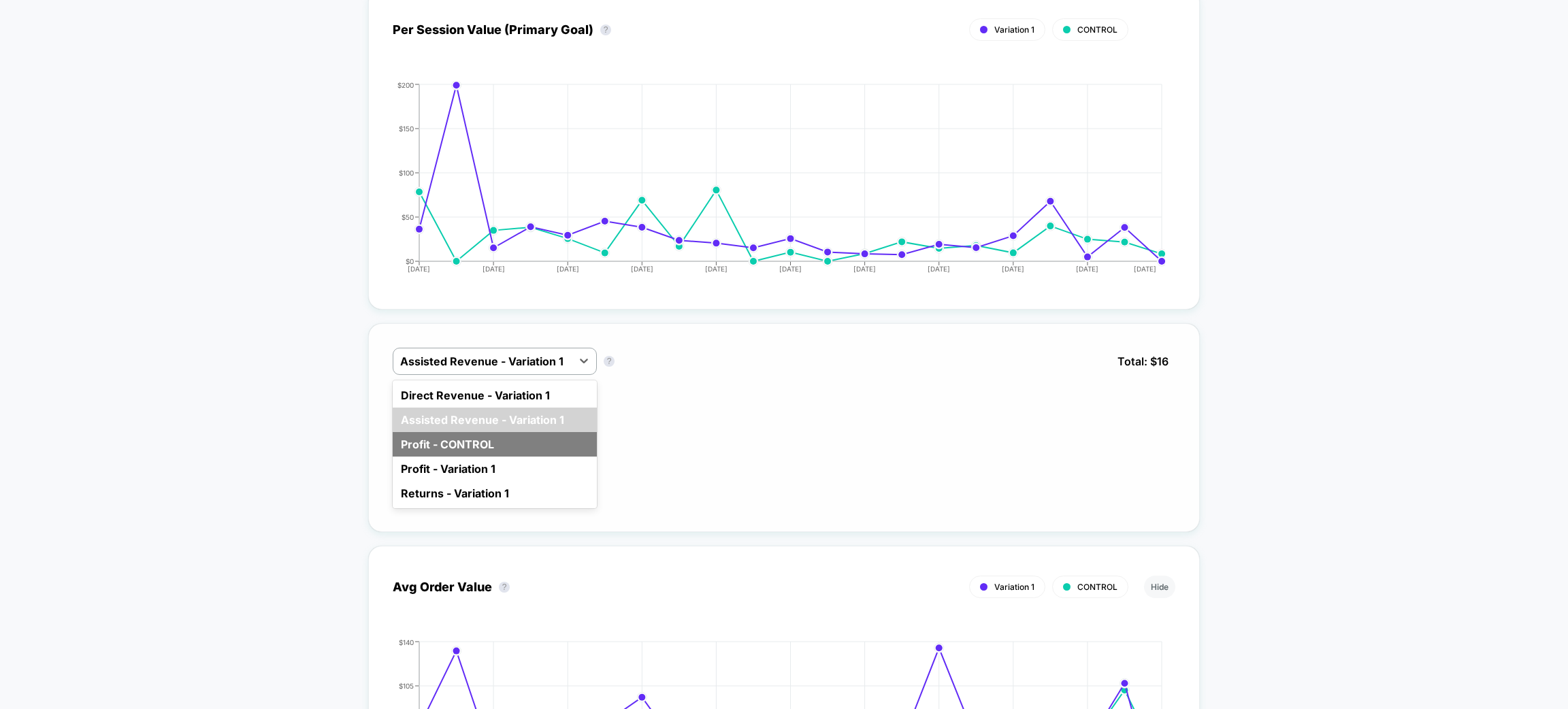
click at [501, 438] on div "Profit - CONTROL" at bounding box center [495, 444] width 204 height 24
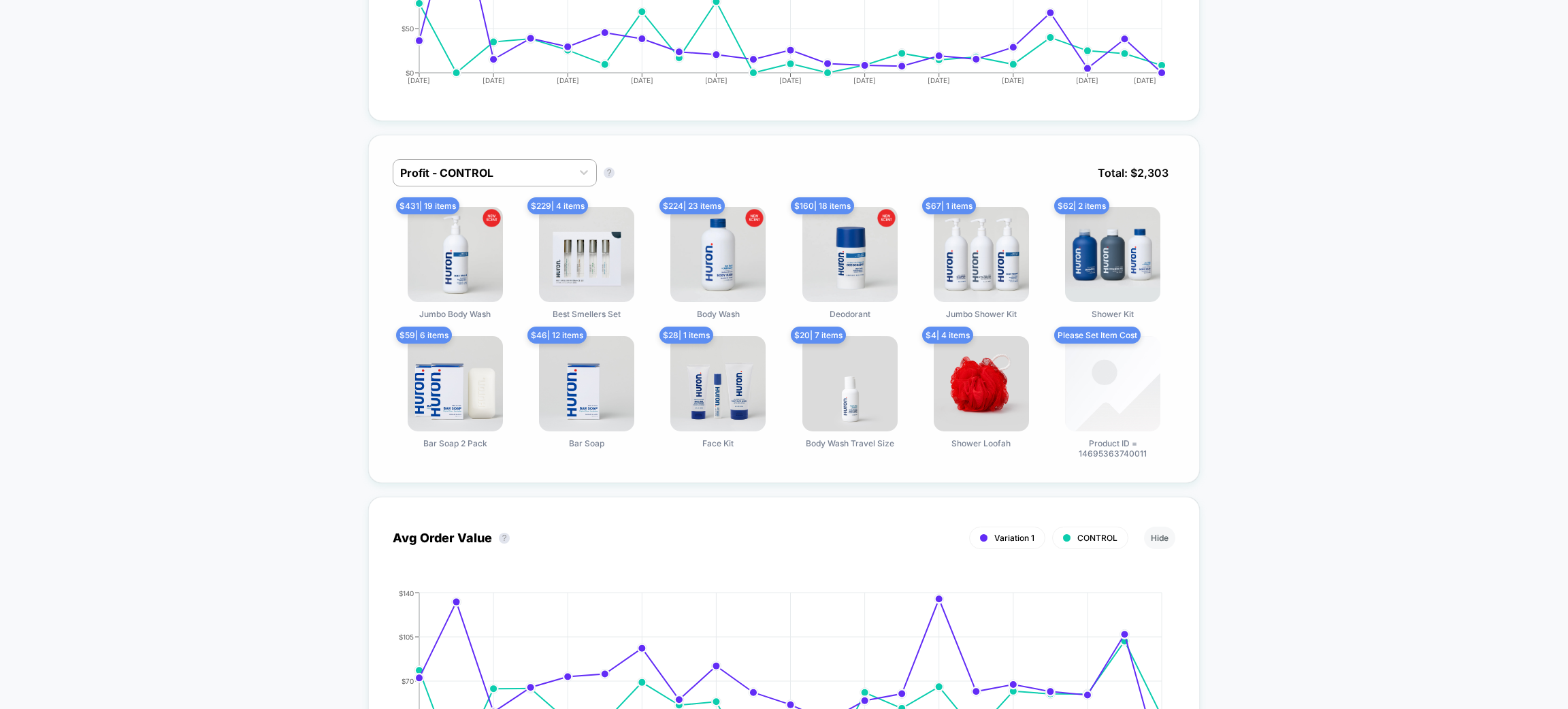
scroll to position [817, 0]
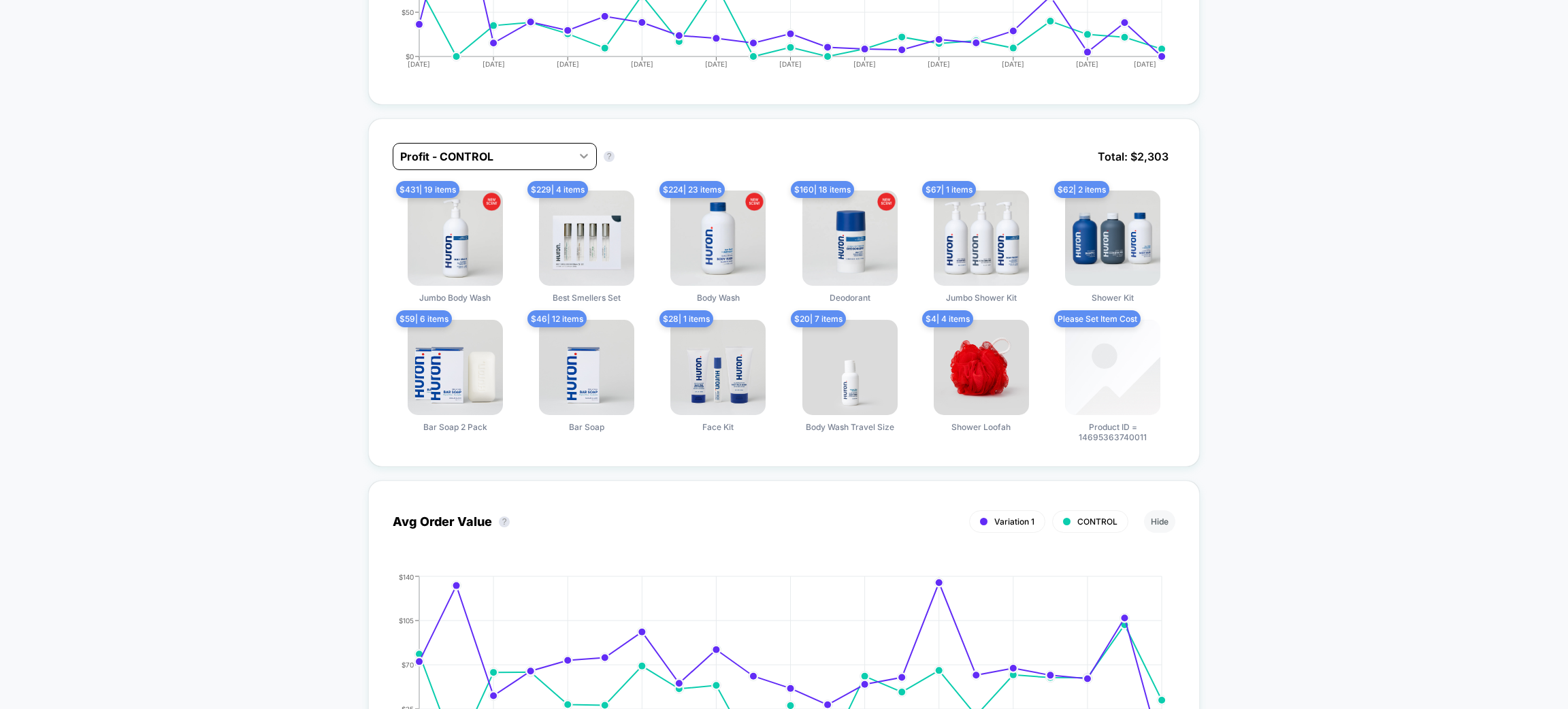
click at [578, 151] on icon at bounding box center [584, 156] width 14 height 14
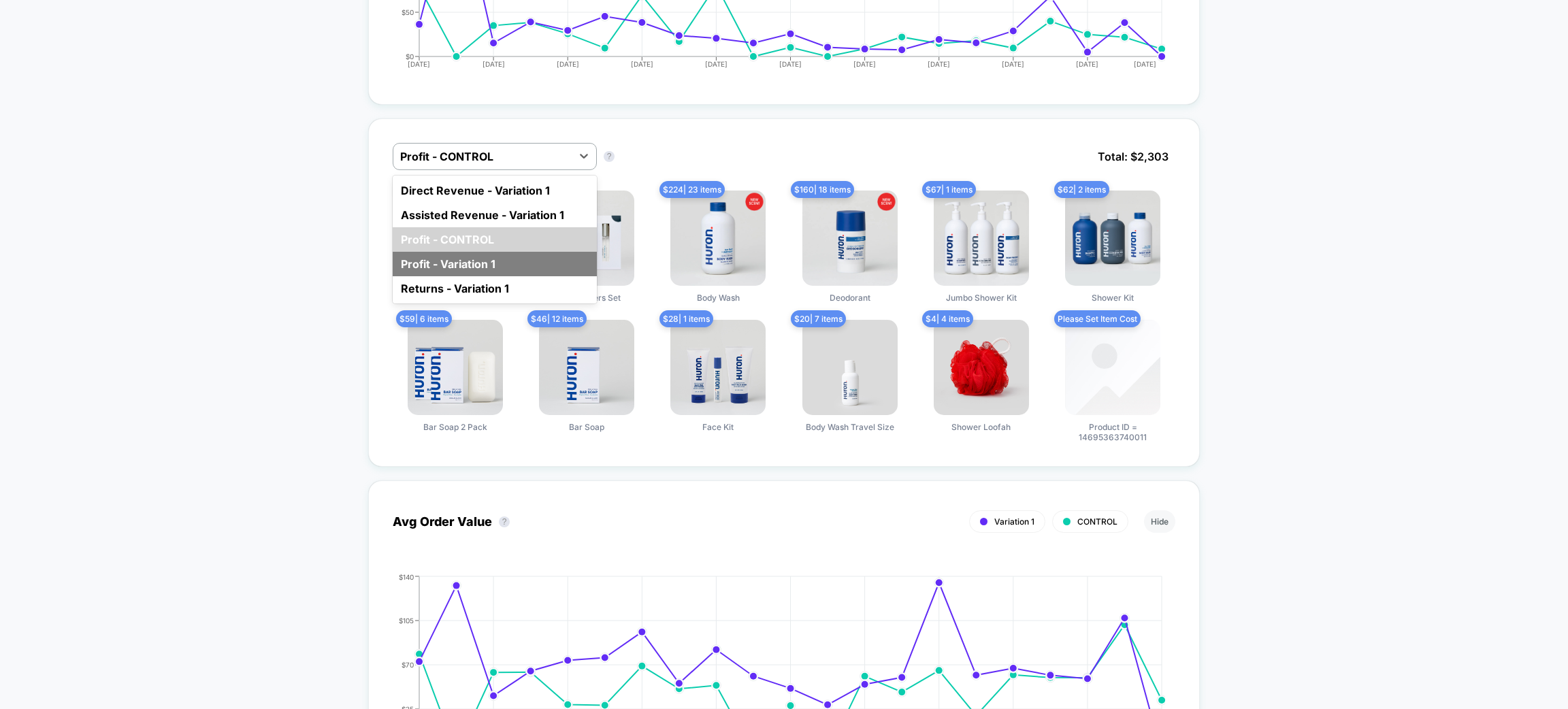
click at [540, 264] on div "Profit - Variation 1" at bounding box center [495, 264] width 204 height 24
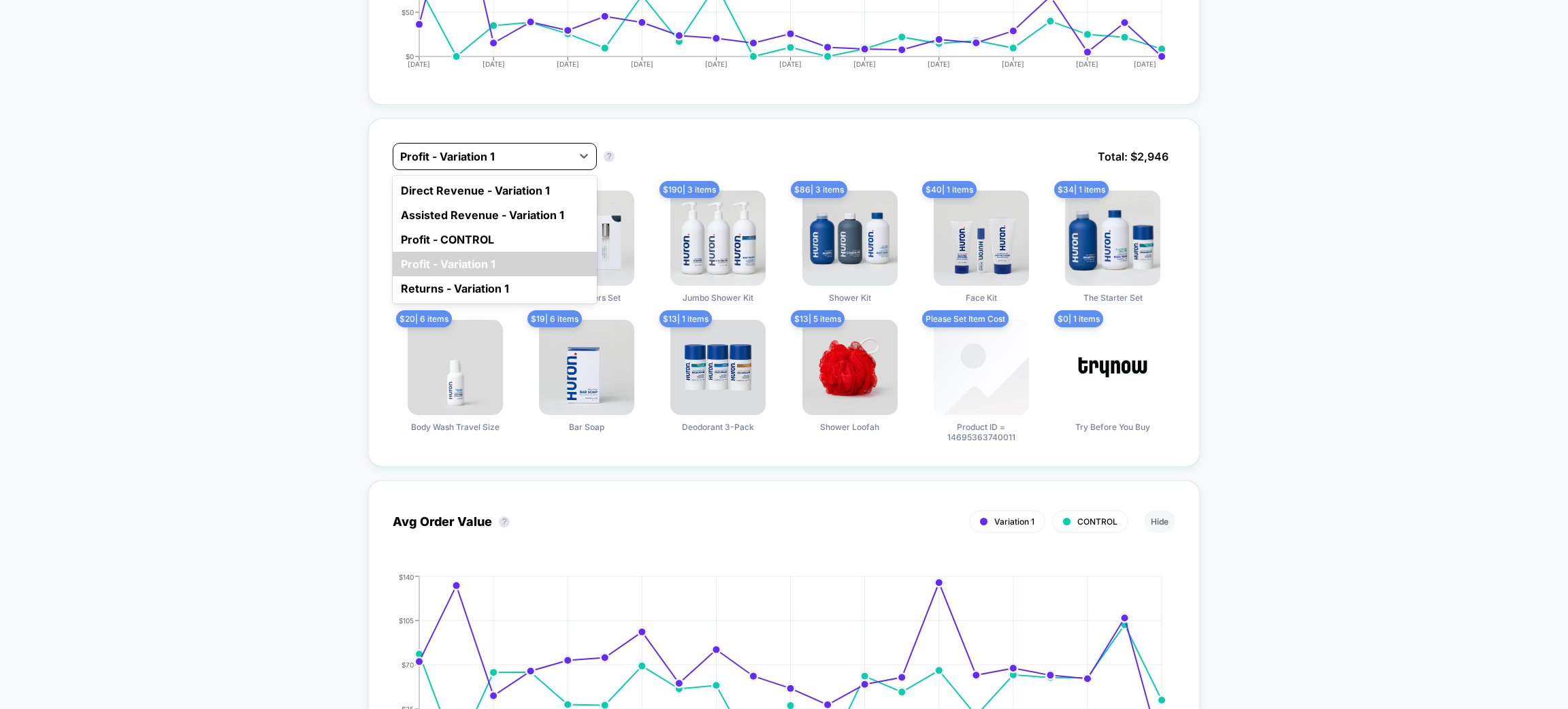
click at [553, 160] on div at bounding box center [482, 157] width 165 height 17
click at [542, 283] on div "Returns - Variation 1" at bounding box center [495, 288] width 204 height 24
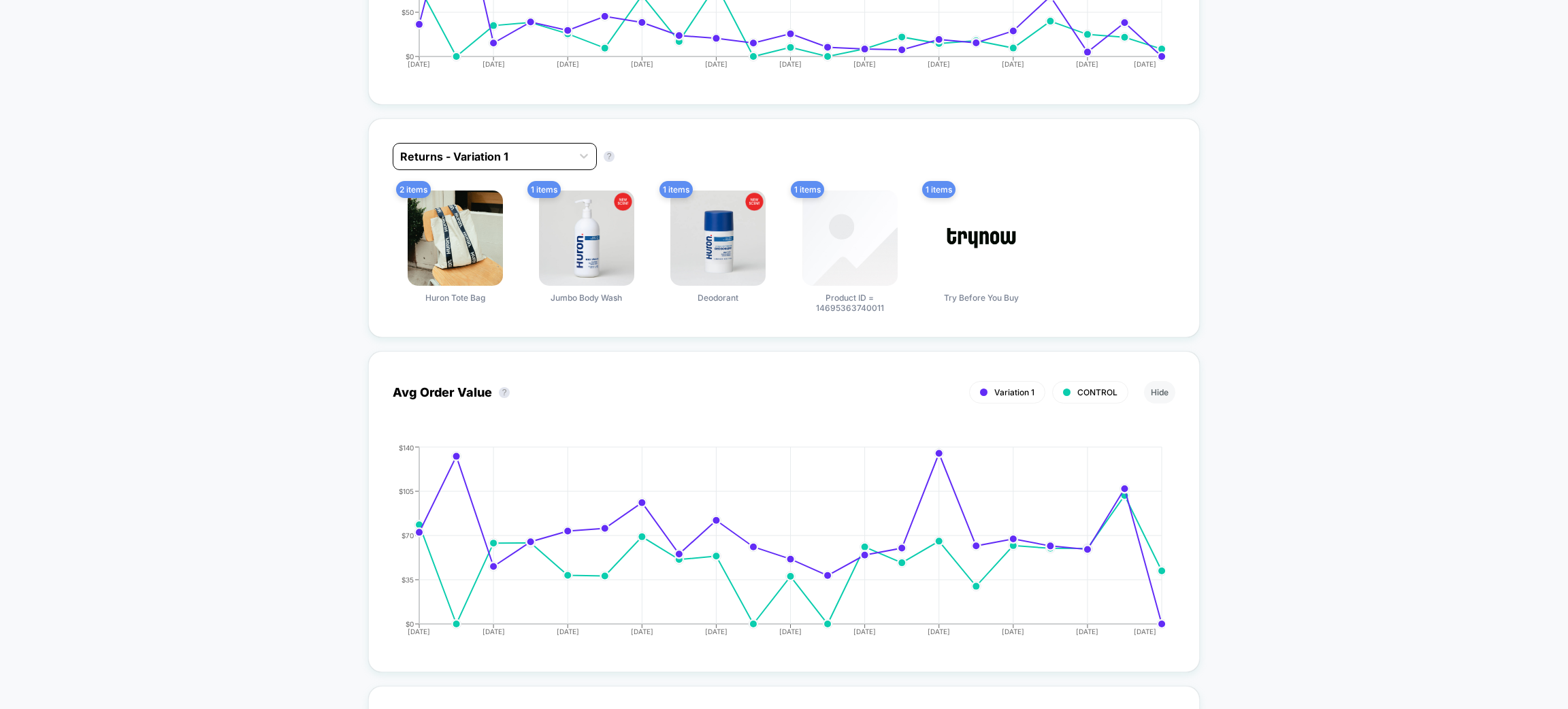
click at [544, 158] on div at bounding box center [482, 157] width 165 height 17
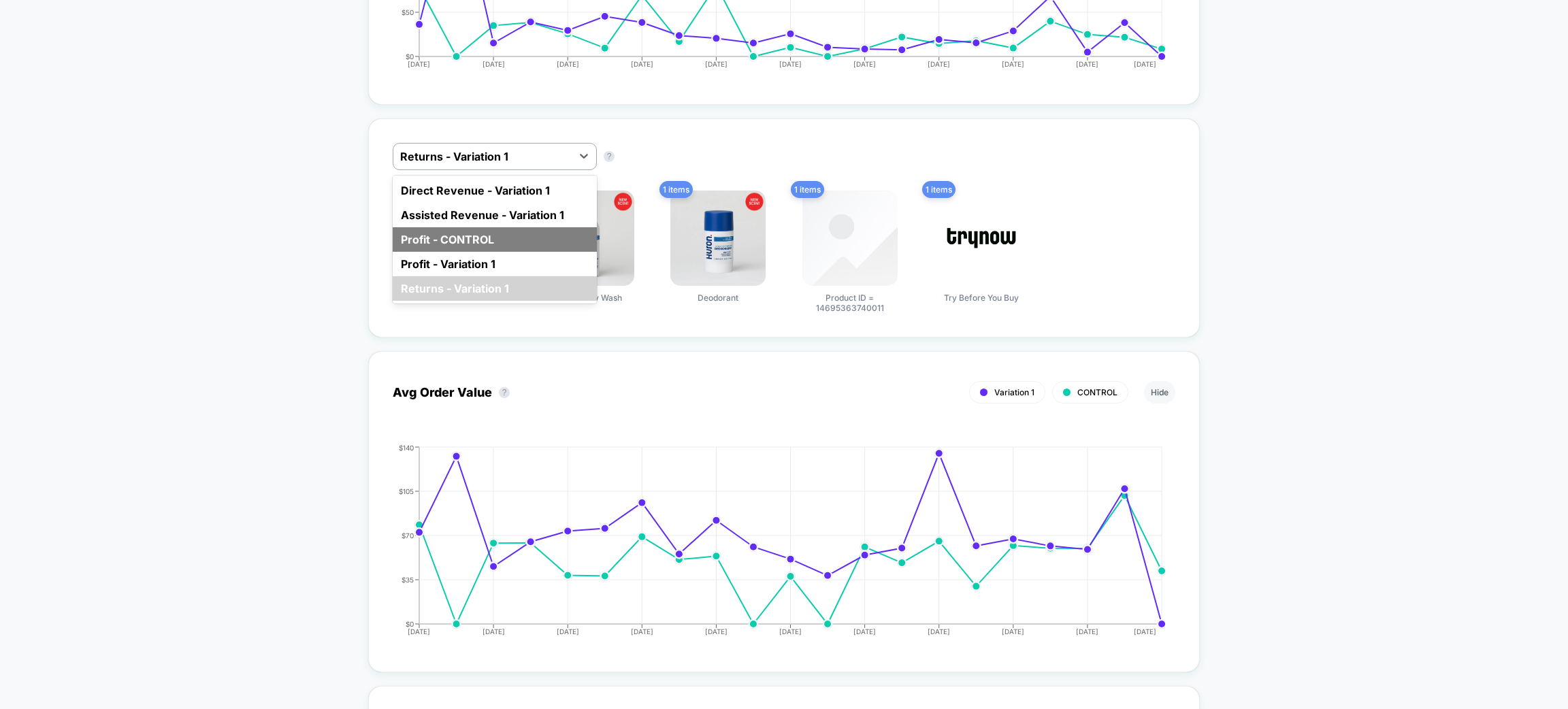
click at [530, 240] on div "Profit - CONTROL" at bounding box center [495, 239] width 204 height 24
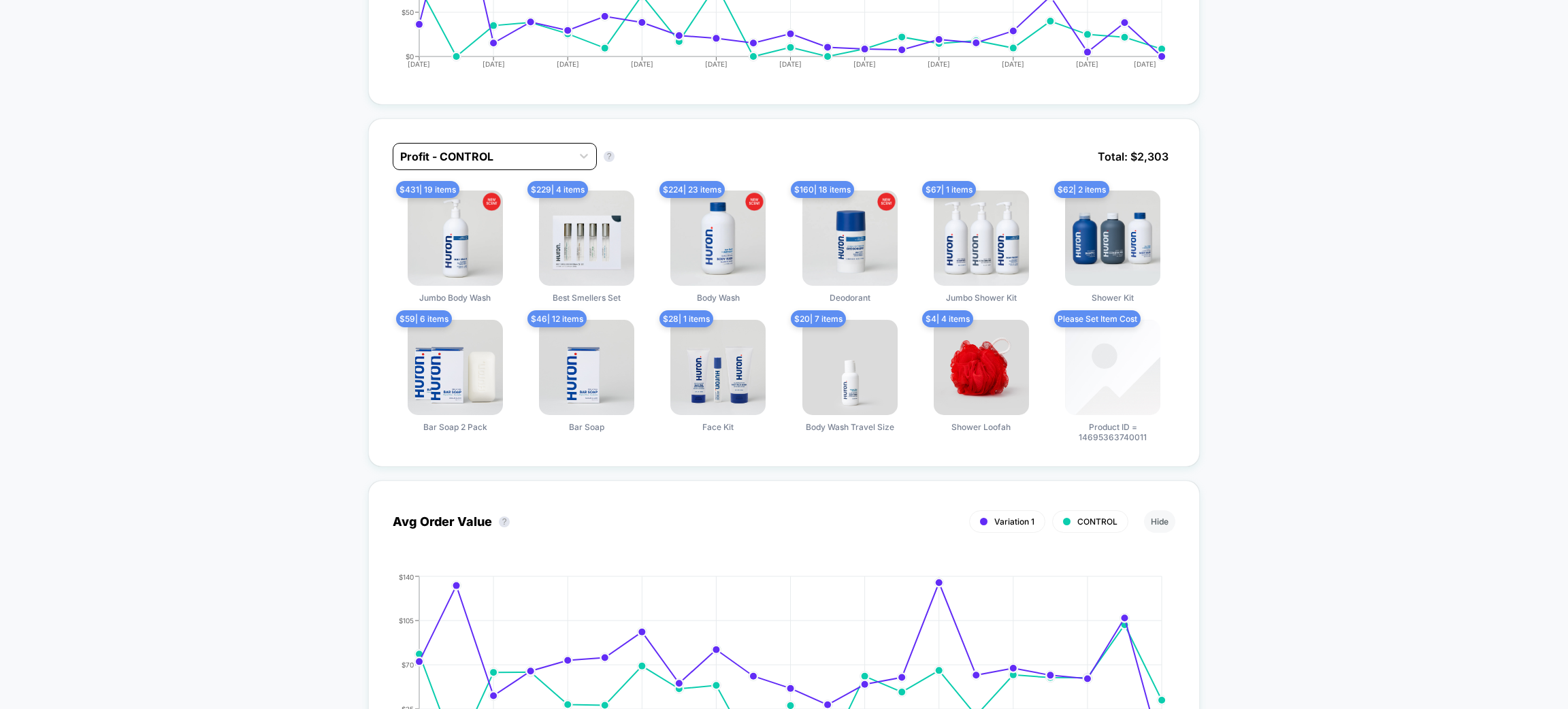
click at [550, 149] on div at bounding box center [482, 157] width 165 height 17
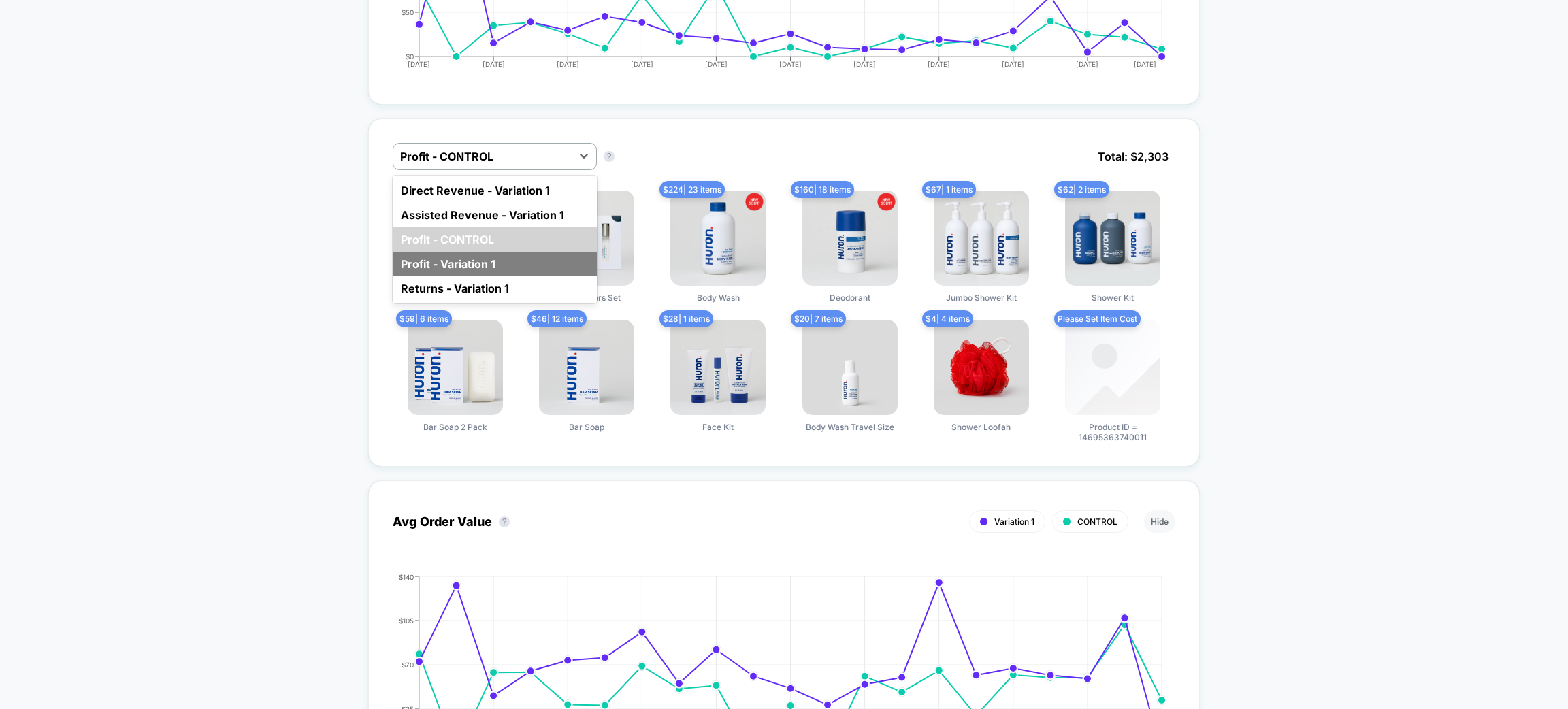
click at [530, 258] on div "Profit - Variation 1" at bounding box center [495, 264] width 204 height 24
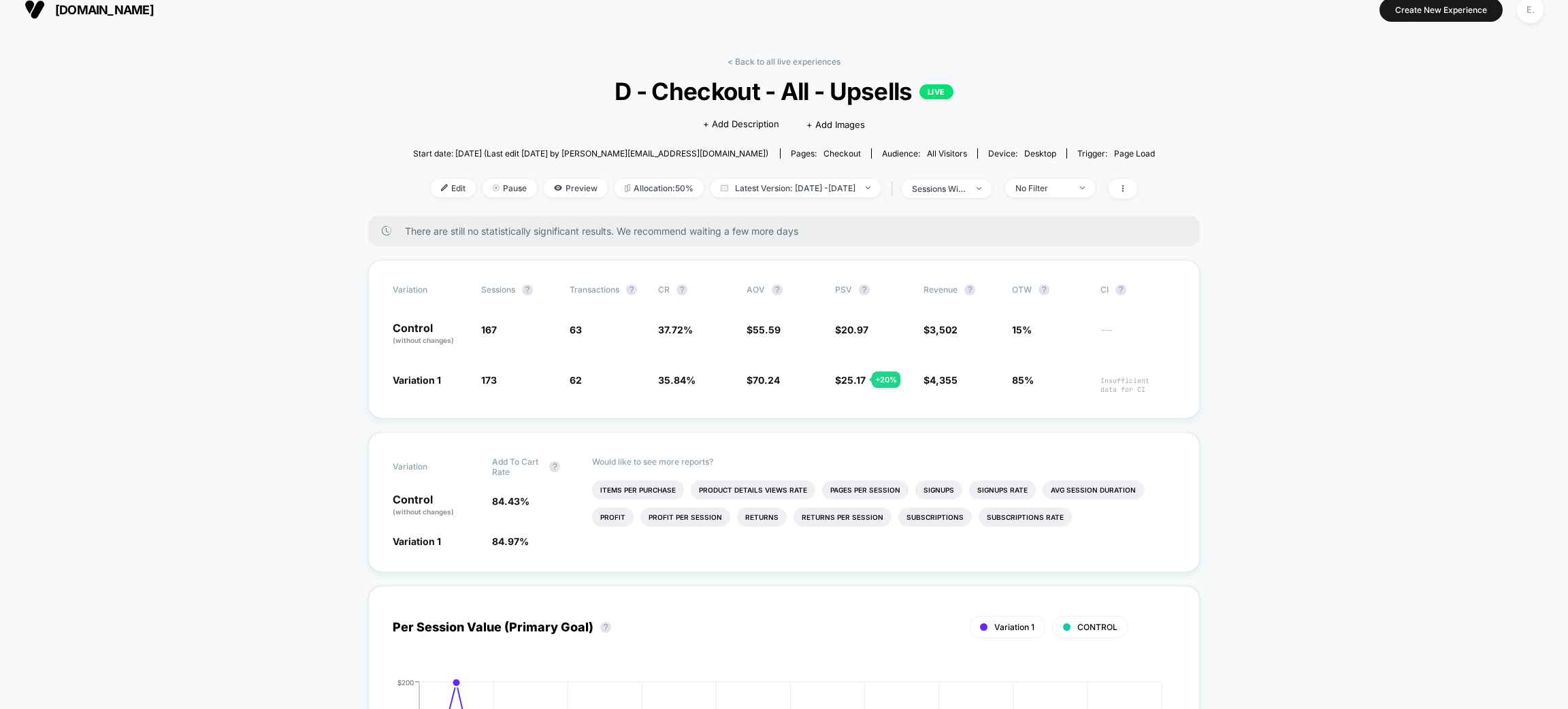
scroll to position [0, 0]
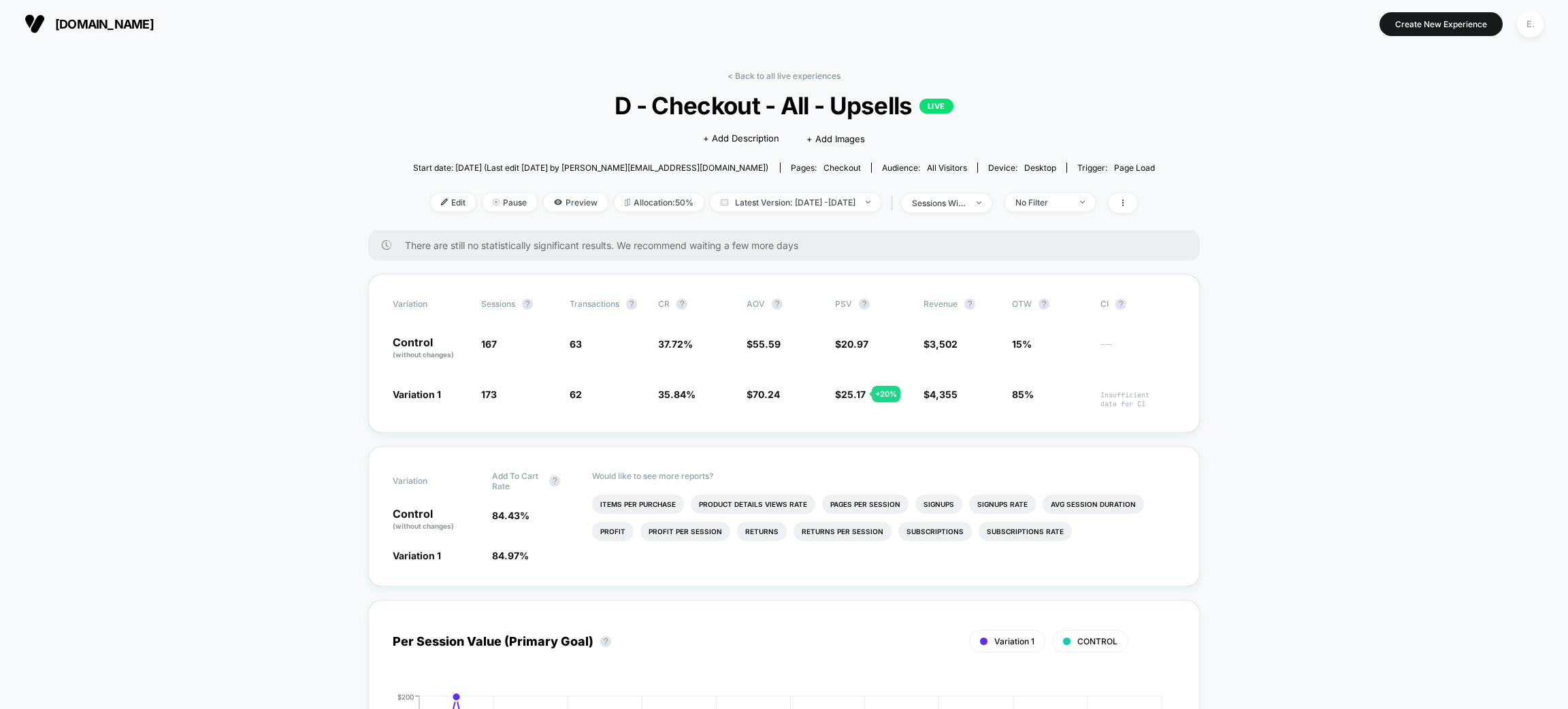
click at [1543, 30] on button "E." at bounding box center [1531, 24] width 35 height 28
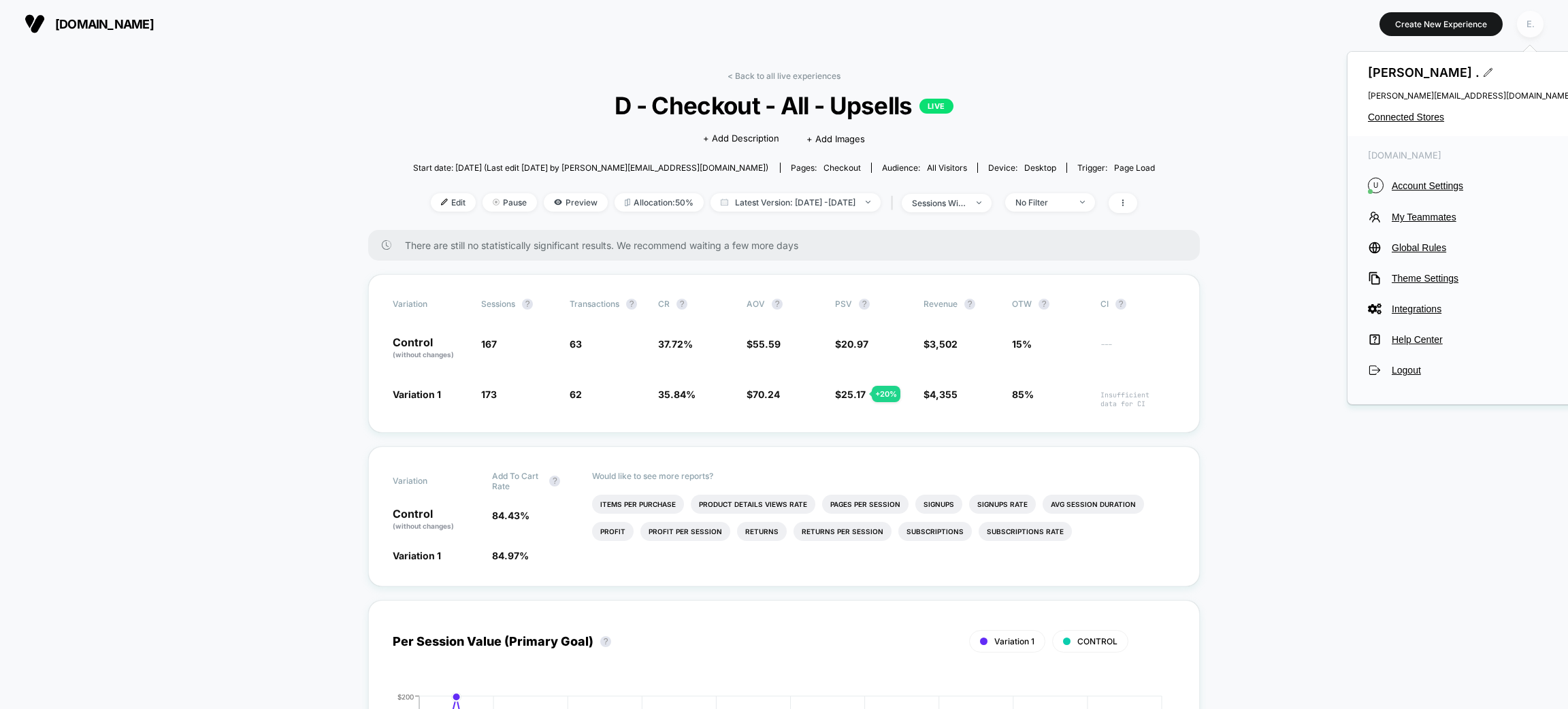
click at [1533, 24] on div "E." at bounding box center [1531, 24] width 26 height 26
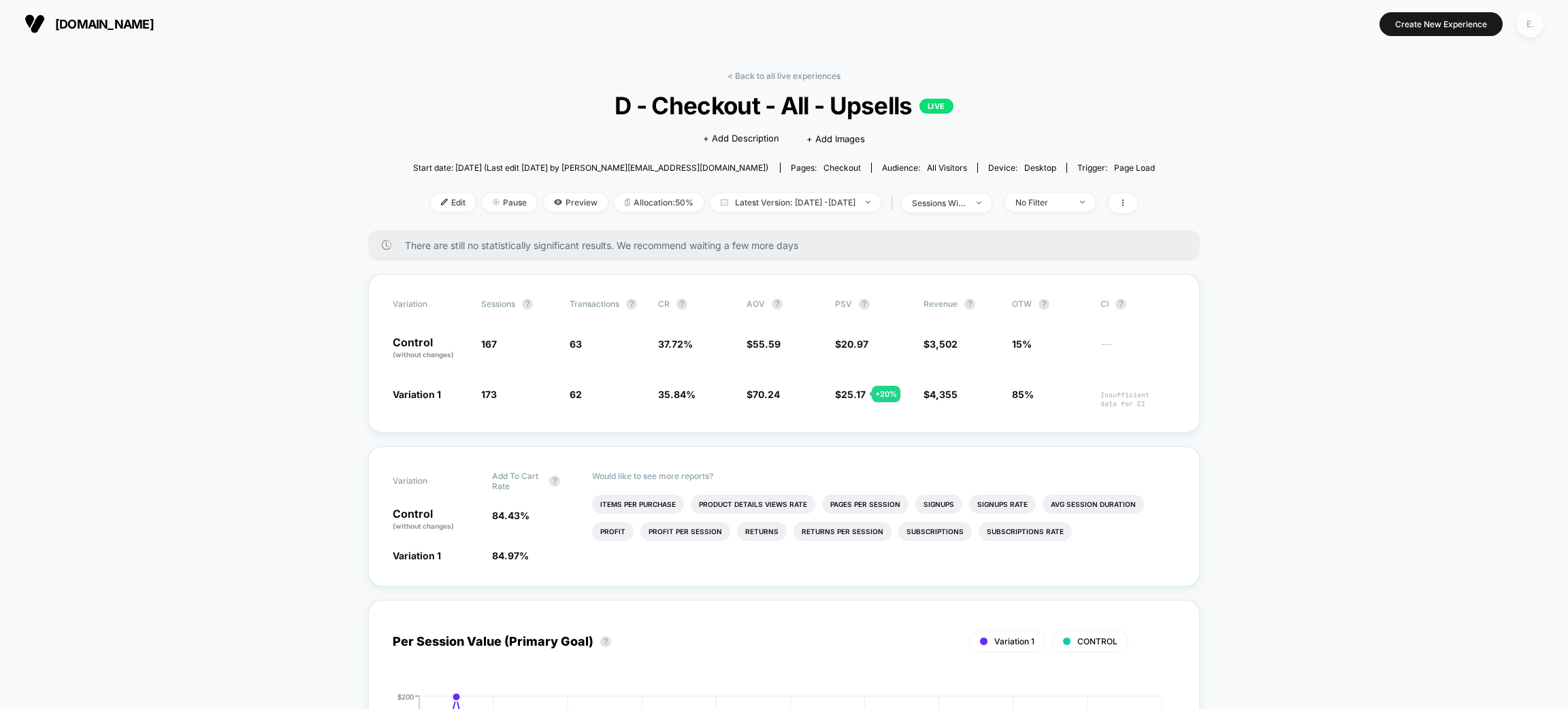
click at [1522, 33] on div "E." at bounding box center [1531, 24] width 26 height 26
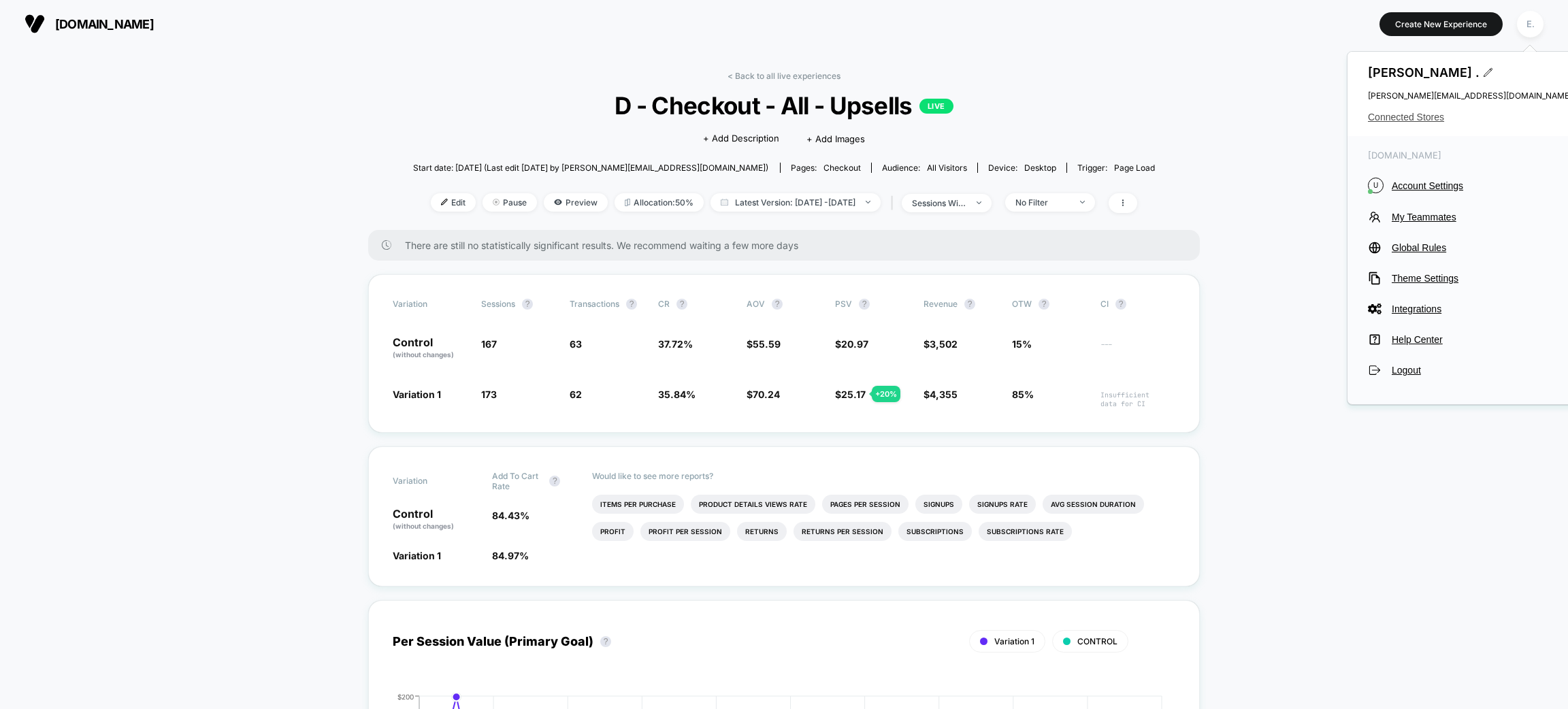
click at [1414, 121] on span "Connected Stores" at bounding box center [1470, 117] width 204 height 11
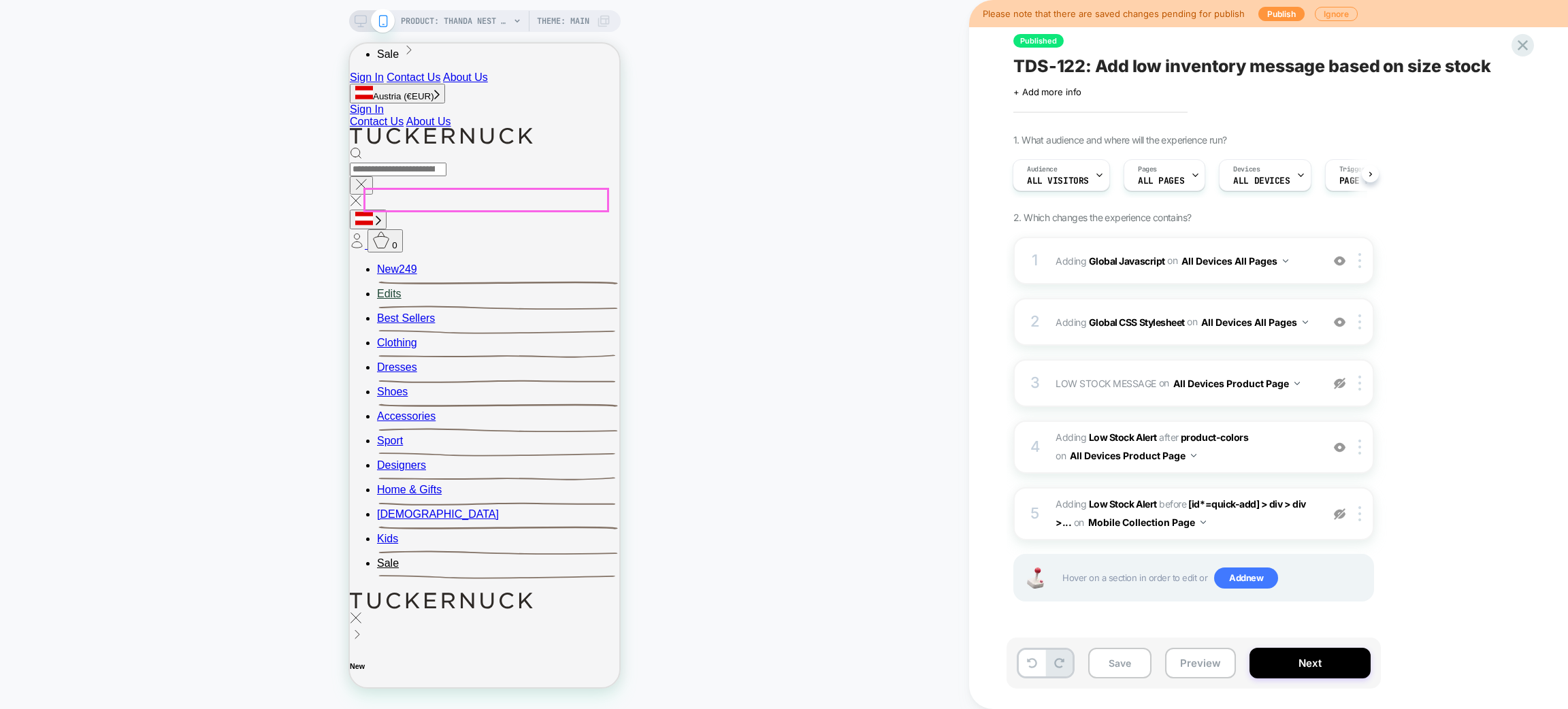
scroll to position [408, 0]
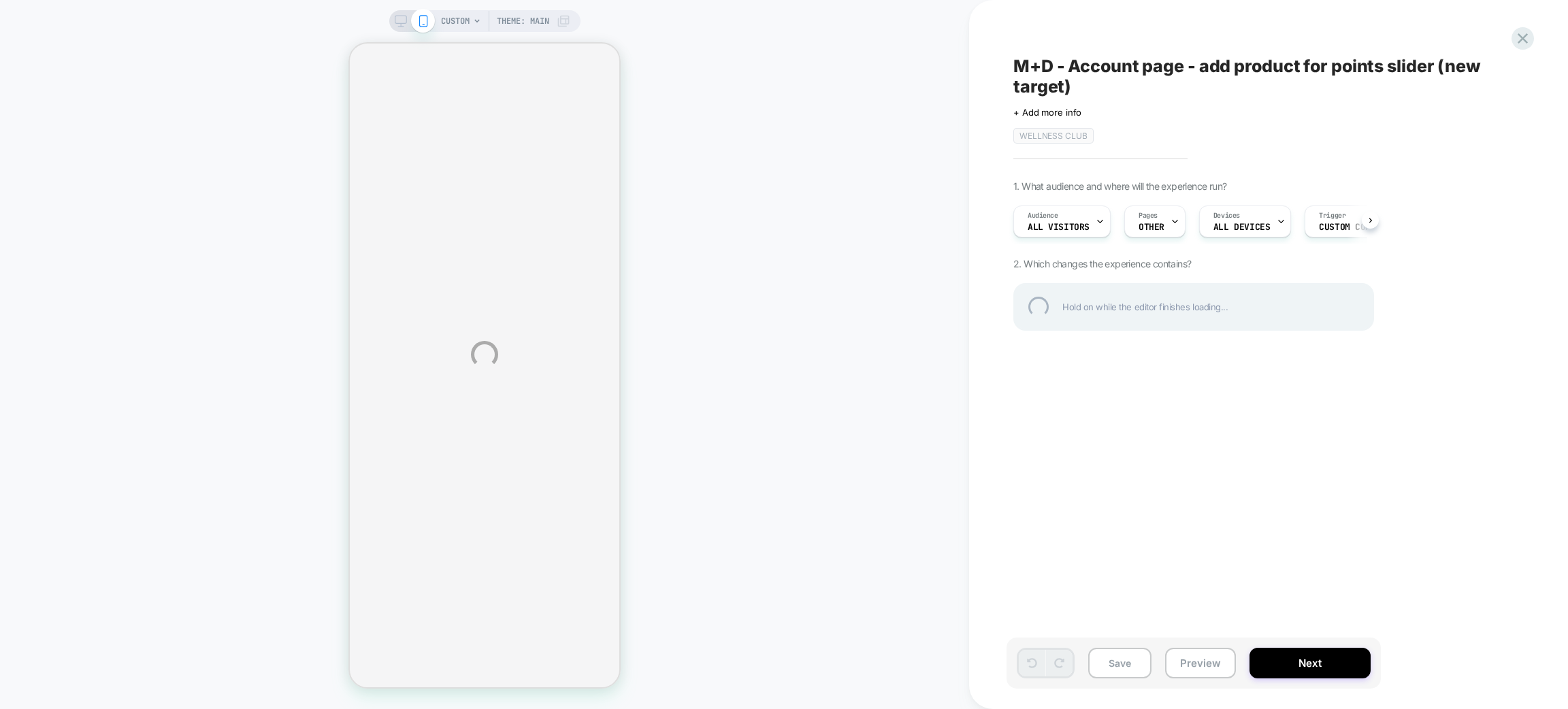
click at [1526, 51] on div "CUSTOM Theme: MAIN M+D - Account page - add product for points slider (new targ…" at bounding box center [784, 354] width 1568 height 709
click at [1521, 42] on div at bounding box center [1523, 38] width 28 height 28
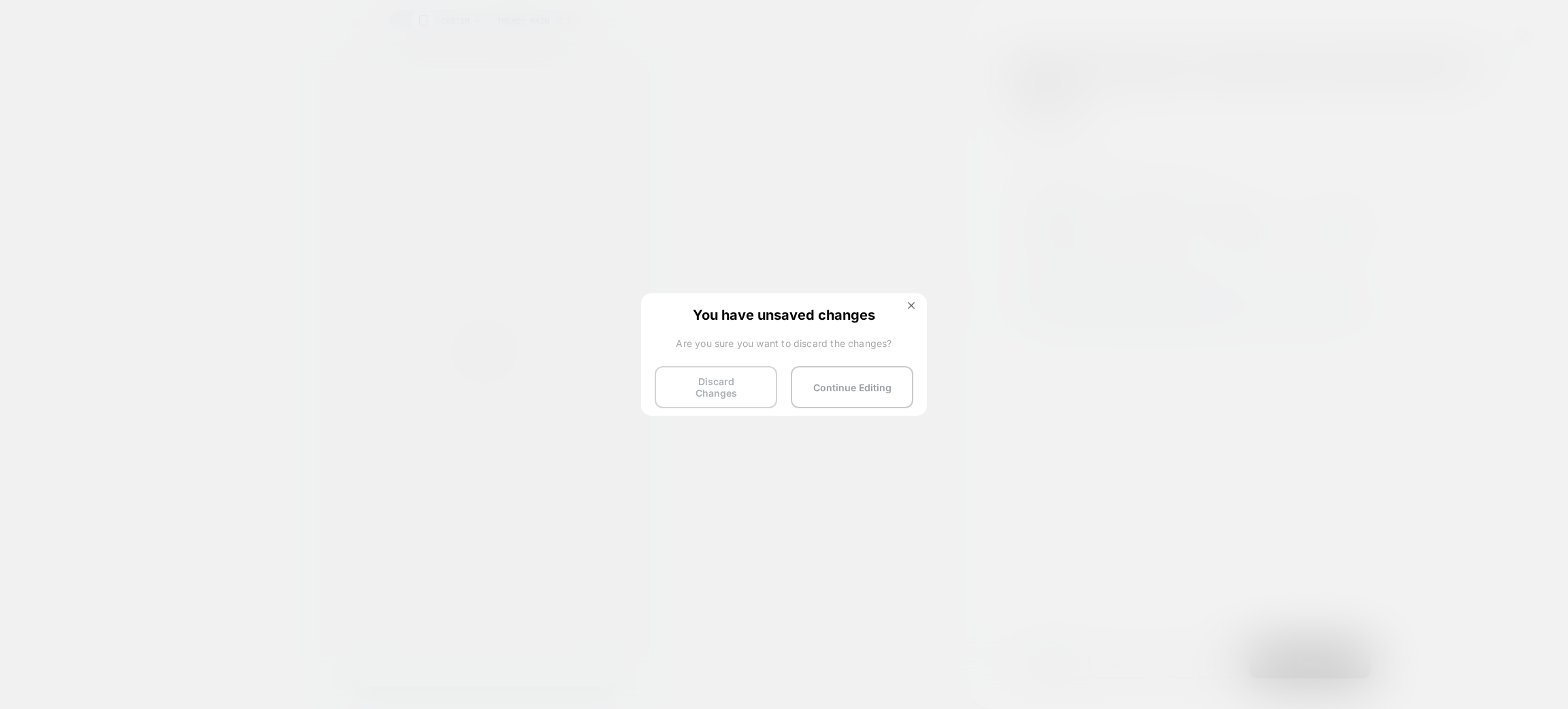
click at [729, 383] on button "Discard Changes" at bounding box center [716, 387] width 122 height 42
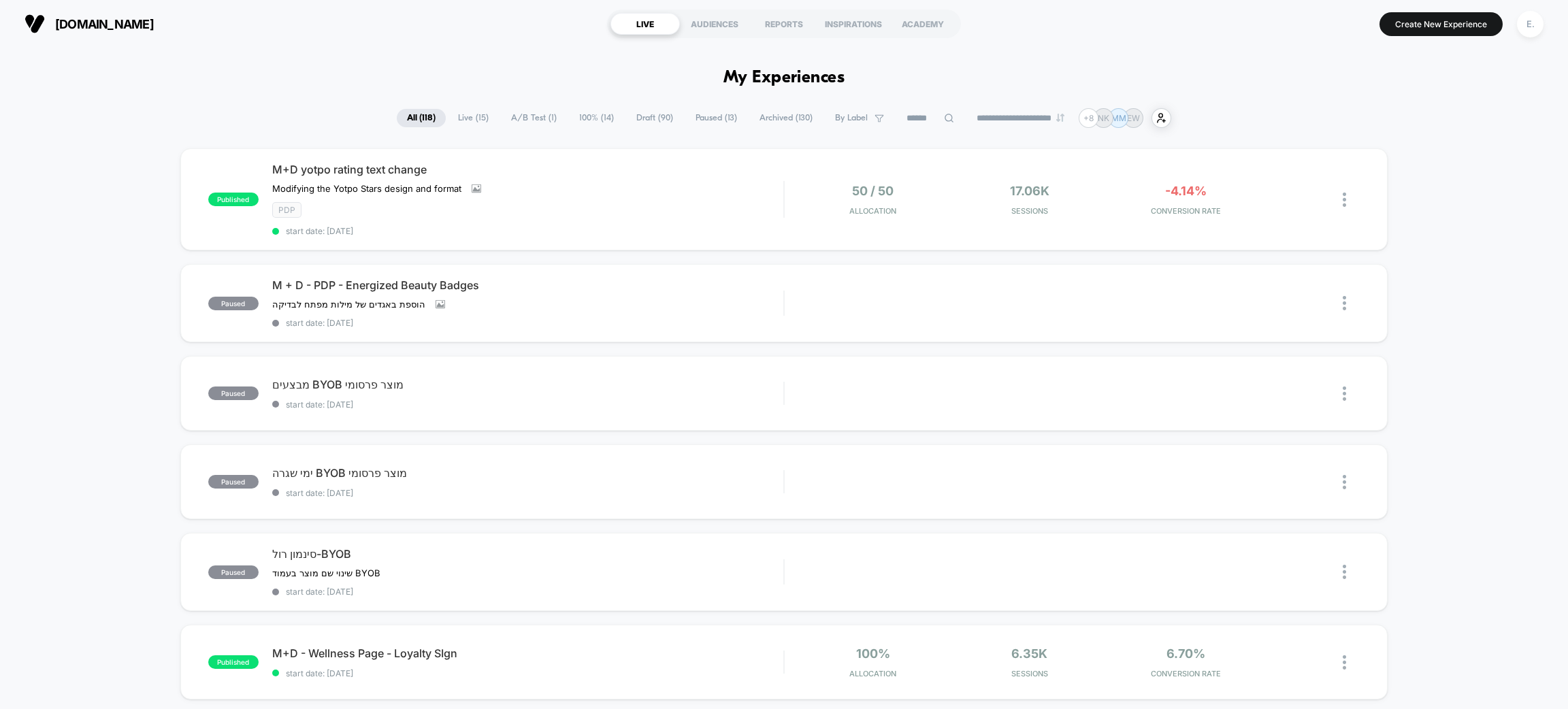
click at [639, 114] on span "Draft ( 90 )" at bounding box center [655, 118] width 57 height 18
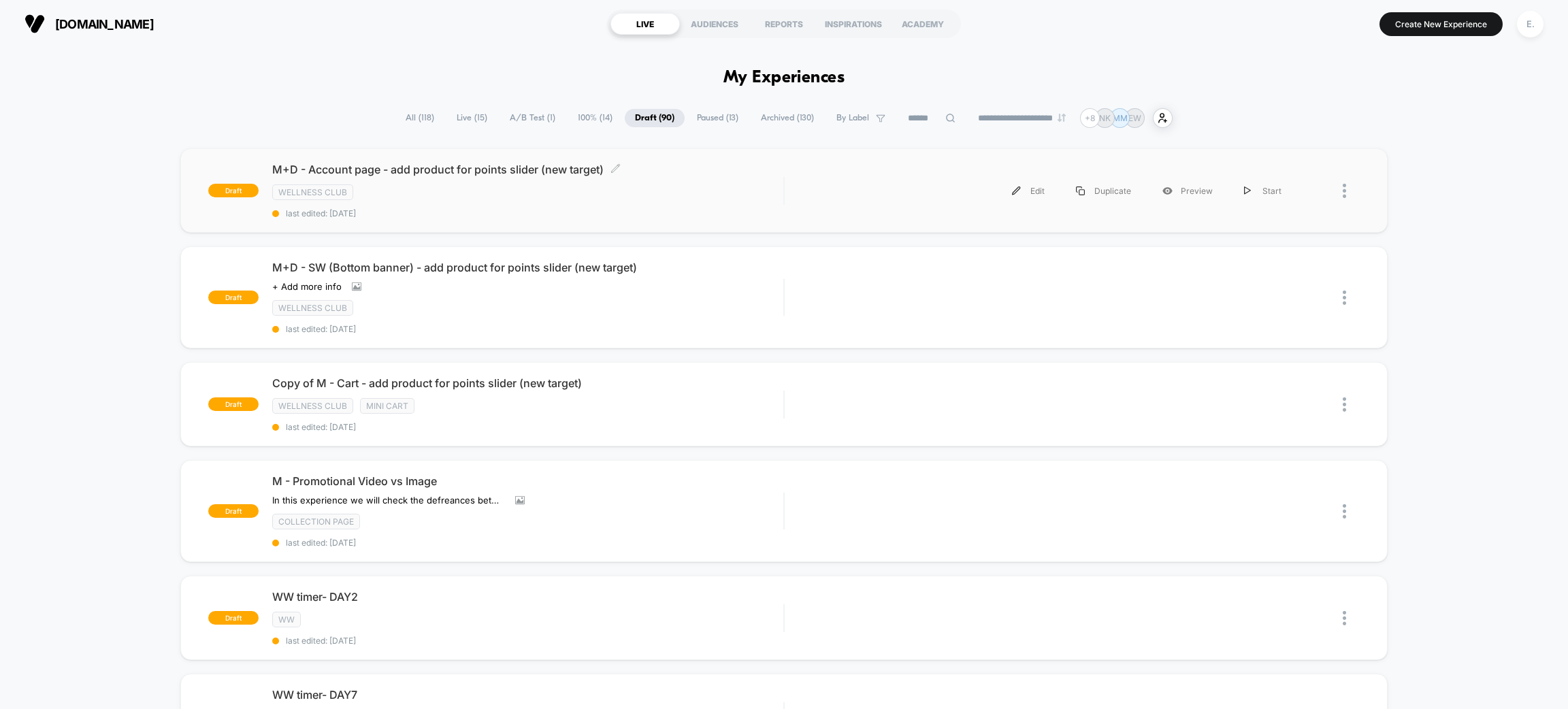
click at [642, 188] on div "wellness club" at bounding box center [528, 192] width 511 height 16
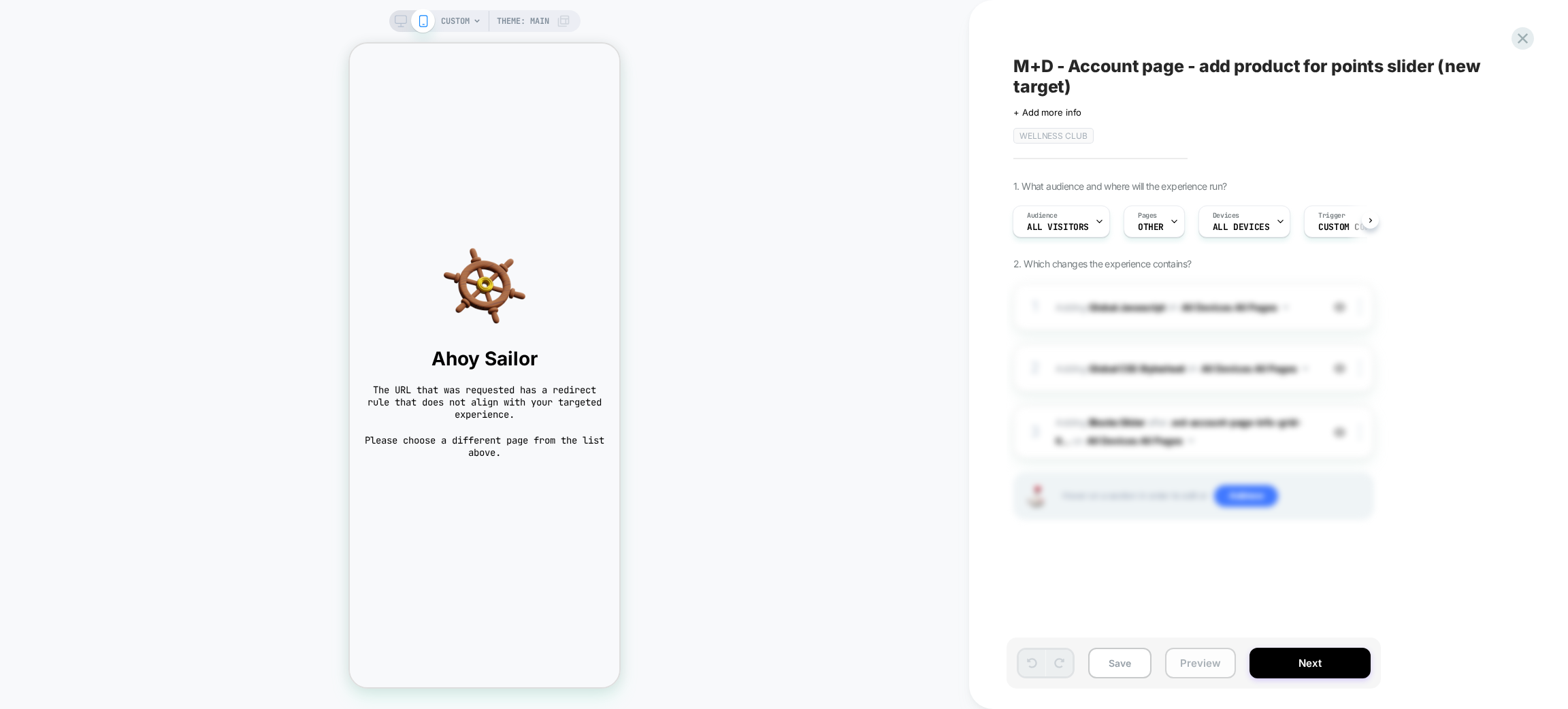
click at [1210, 665] on button "Preview" at bounding box center [1201, 663] width 71 height 31
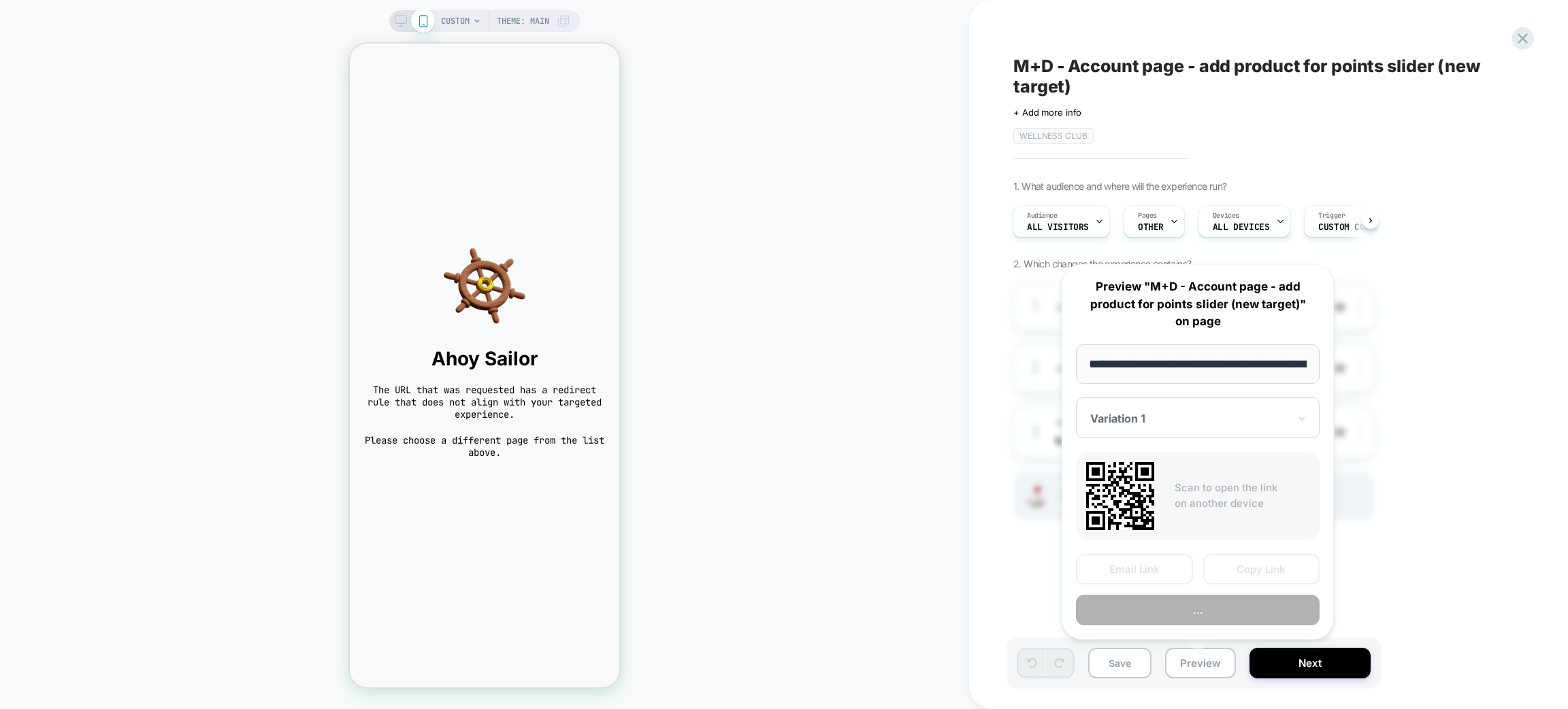
scroll to position [0, 76]
click at [1194, 610] on button "..." at bounding box center [1198, 610] width 244 height 31
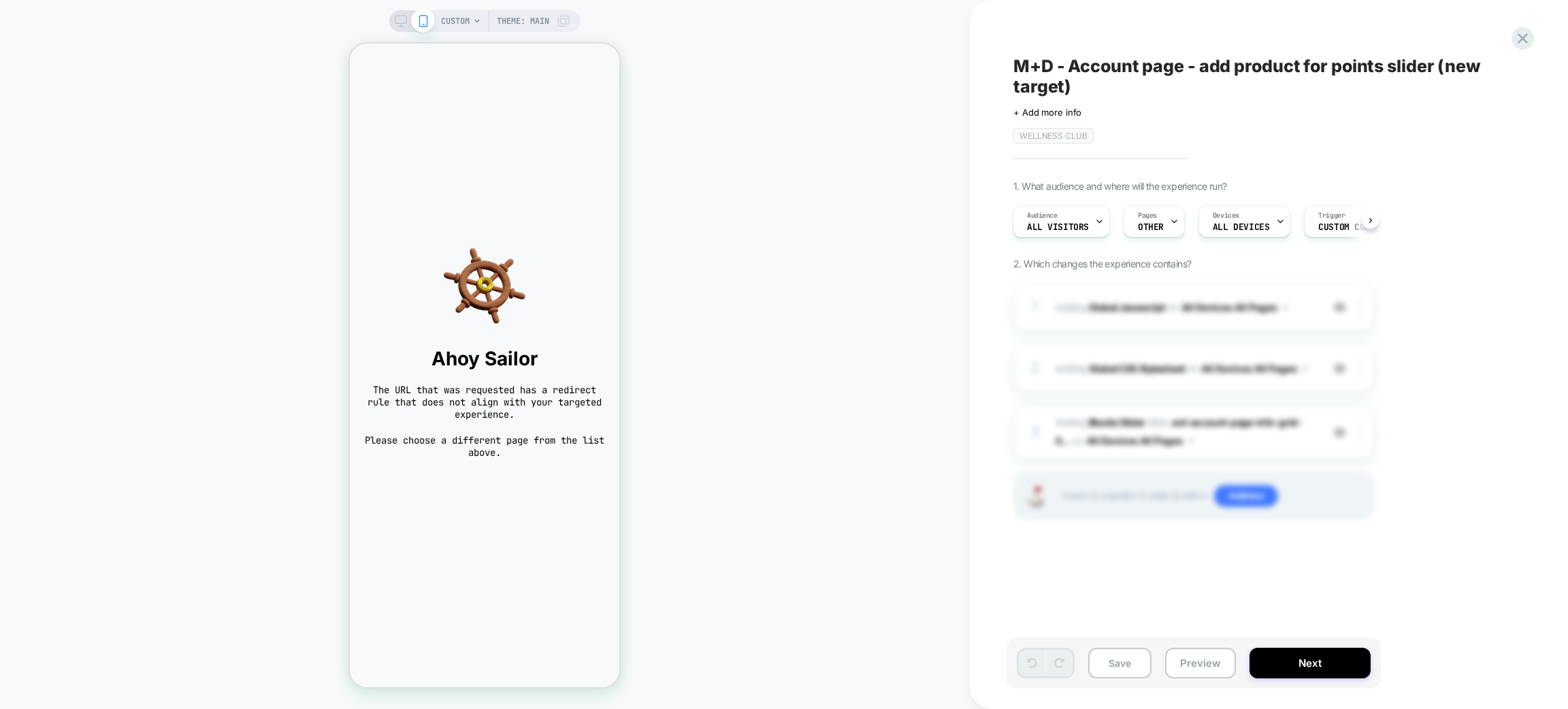
click at [1024, 73] on span "M+D - Account page - add product for points slider (new target)" at bounding box center [1262, 76] width 497 height 41
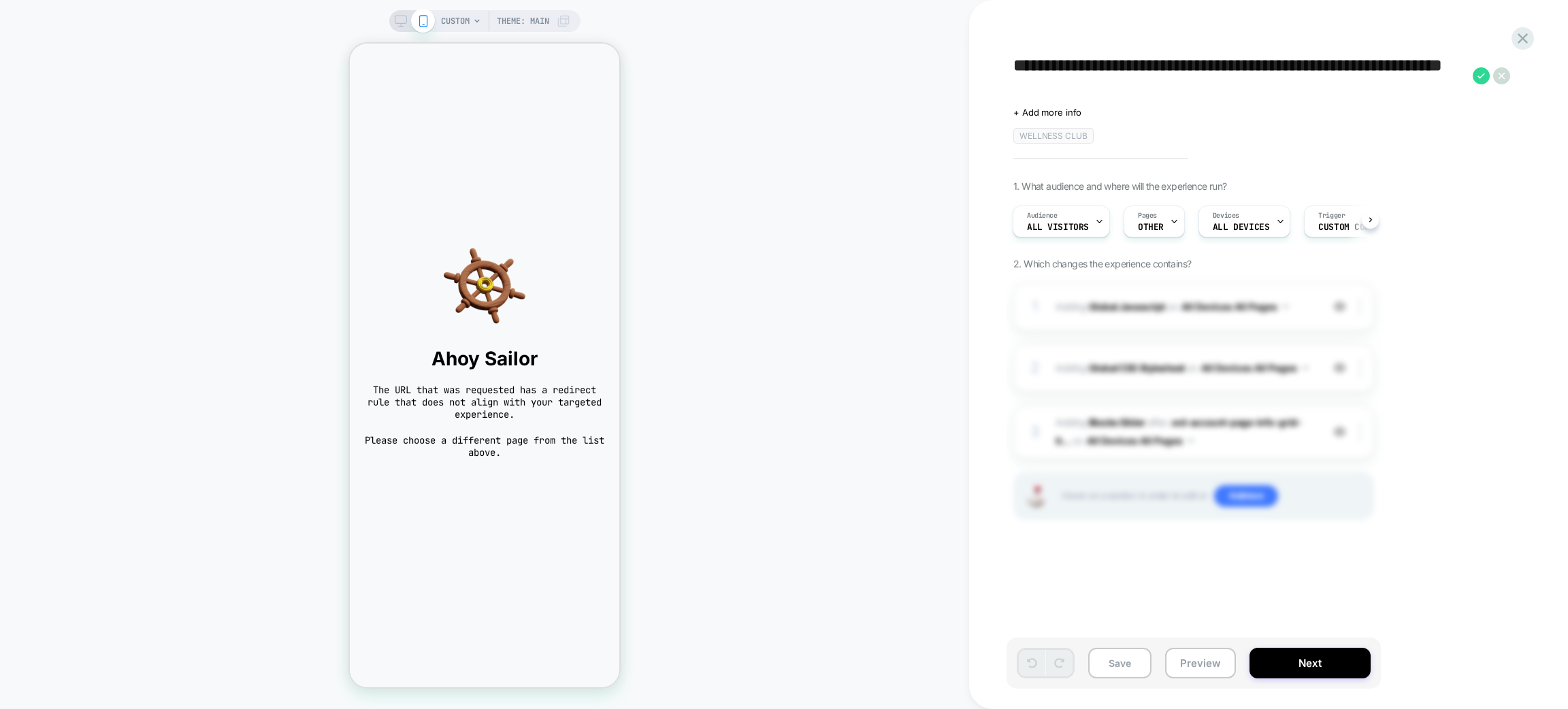
click at [1024, 73] on textarea "**********" at bounding box center [1240, 76] width 453 height 41
click at [1201, 666] on button "Preview" at bounding box center [1201, 663] width 71 height 31
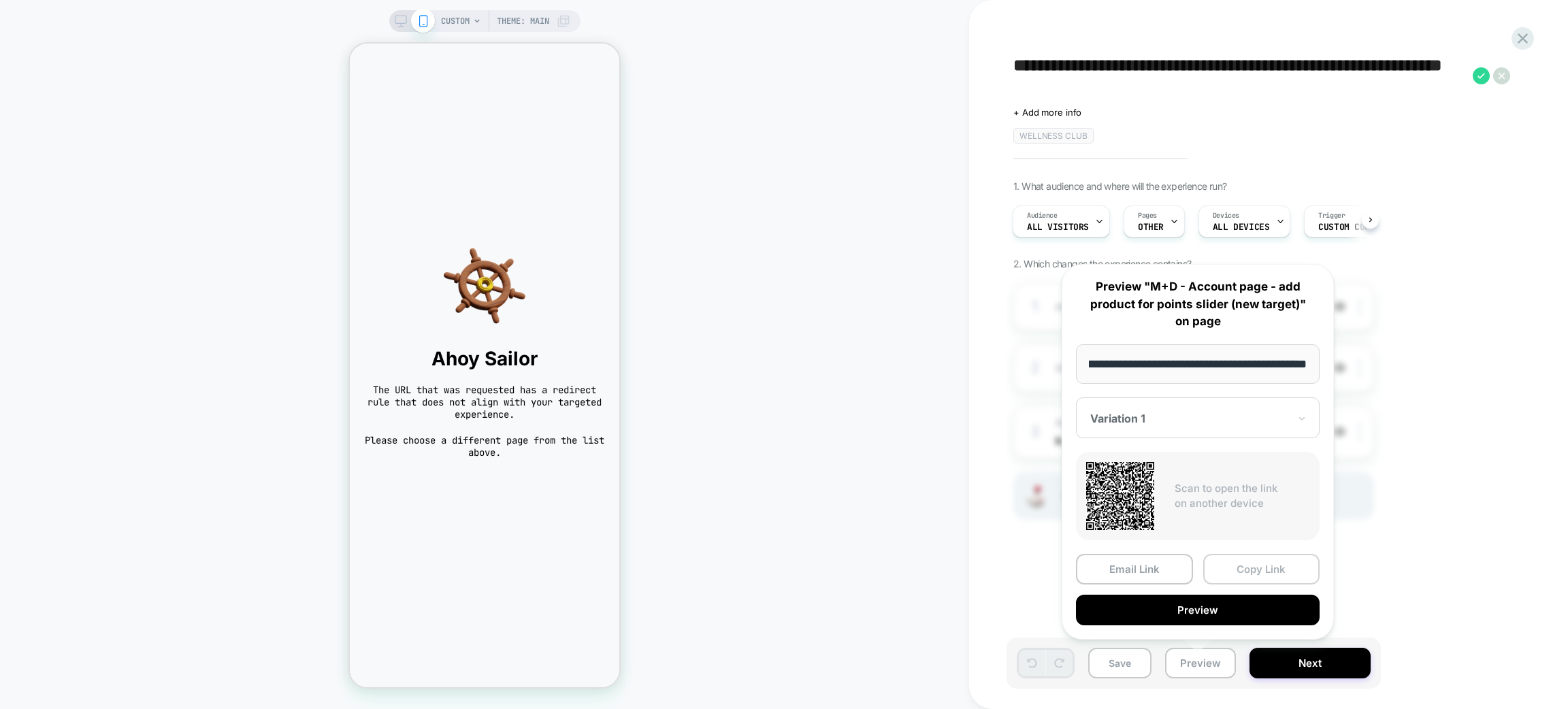
click at [1269, 575] on button "Copy Link" at bounding box center [1262, 569] width 117 height 31
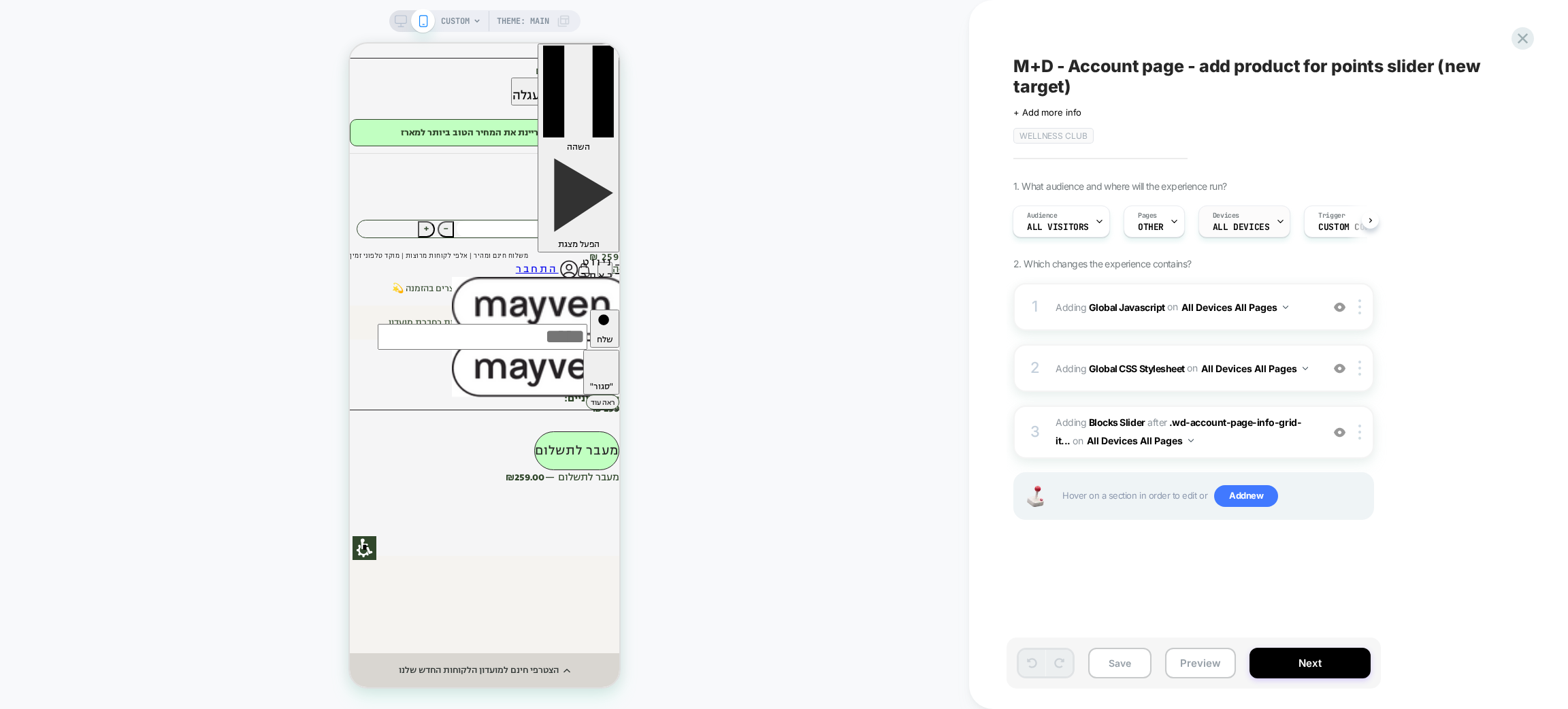
click at [1259, 223] on span "ALL DEVICES" at bounding box center [1241, 228] width 56 height 10
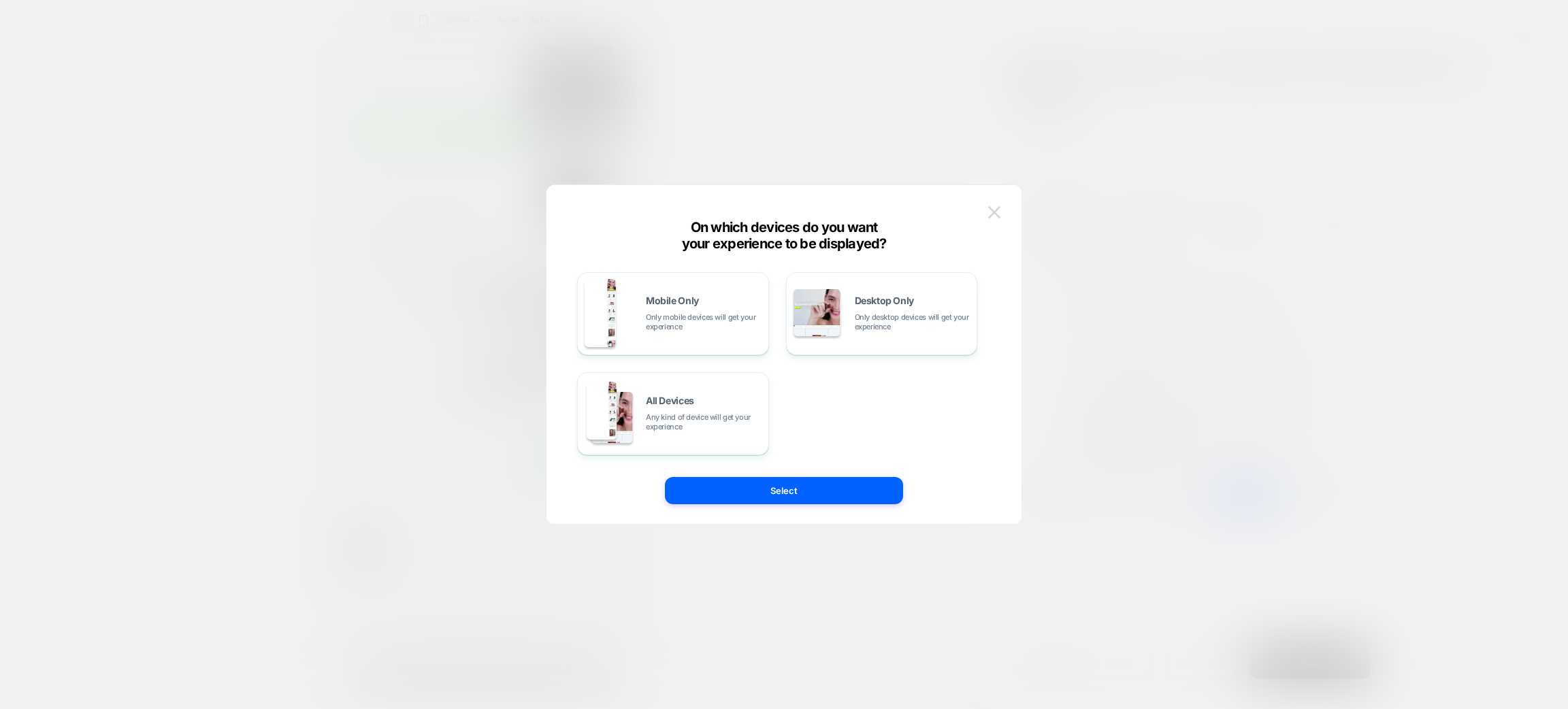
click at [996, 210] on img at bounding box center [994, 212] width 12 height 12
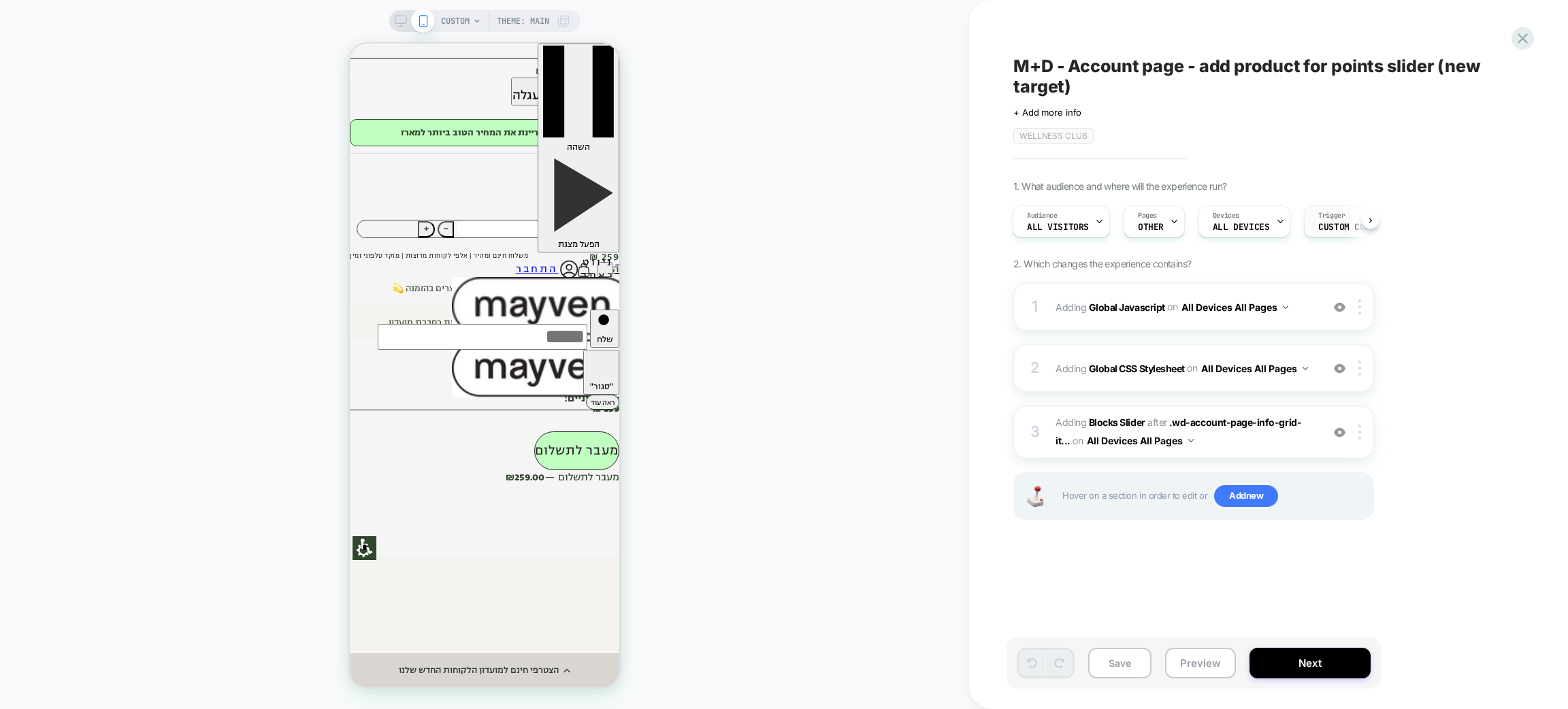
click at [1320, 218] on span "Trigger" at bounding box center [1332, 216] width 26 height 10
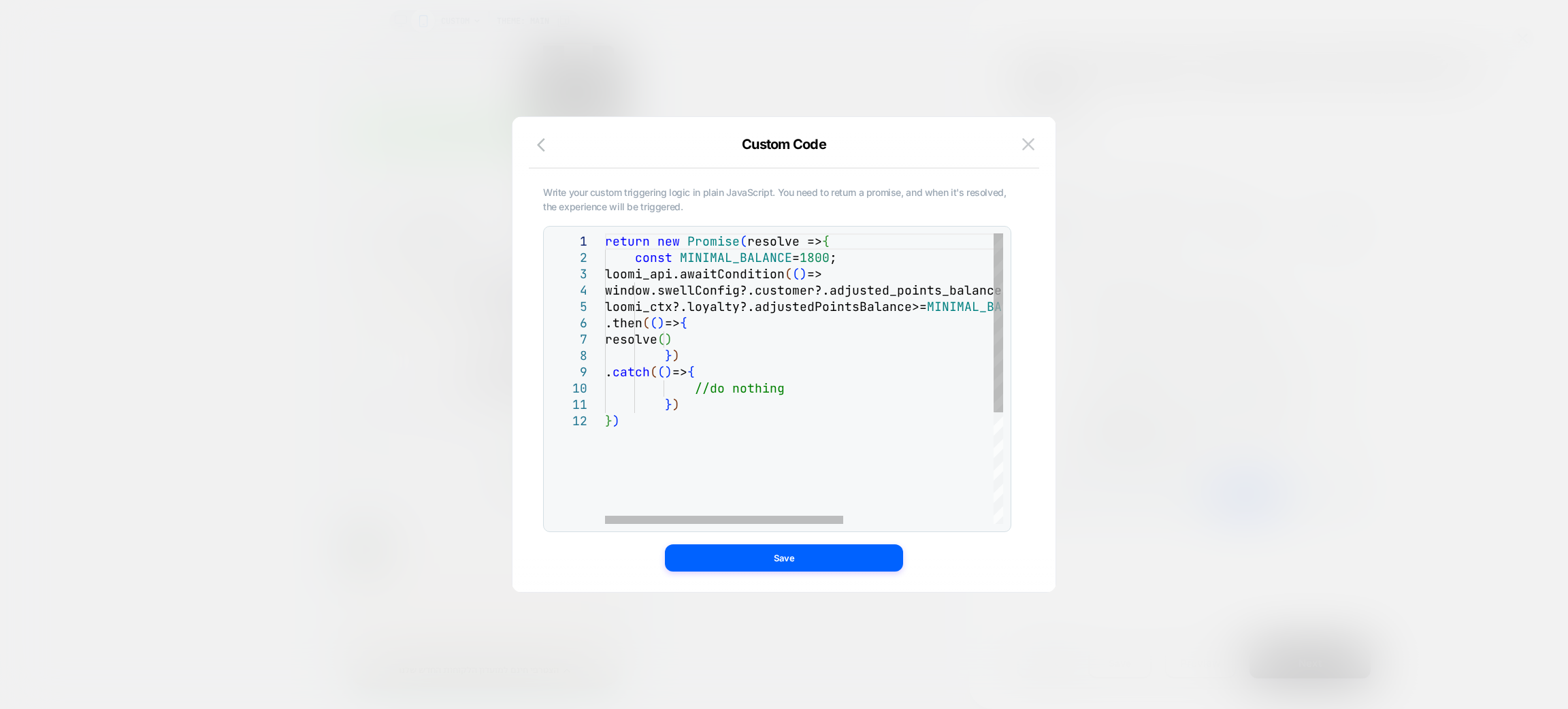
click at [57, 56] on div "return new Promise ( resolve => { const MINIMAL_BALANCE = 1800 ; loomi_api.awai…" at bounding box center [57, 40] width 0 height 31
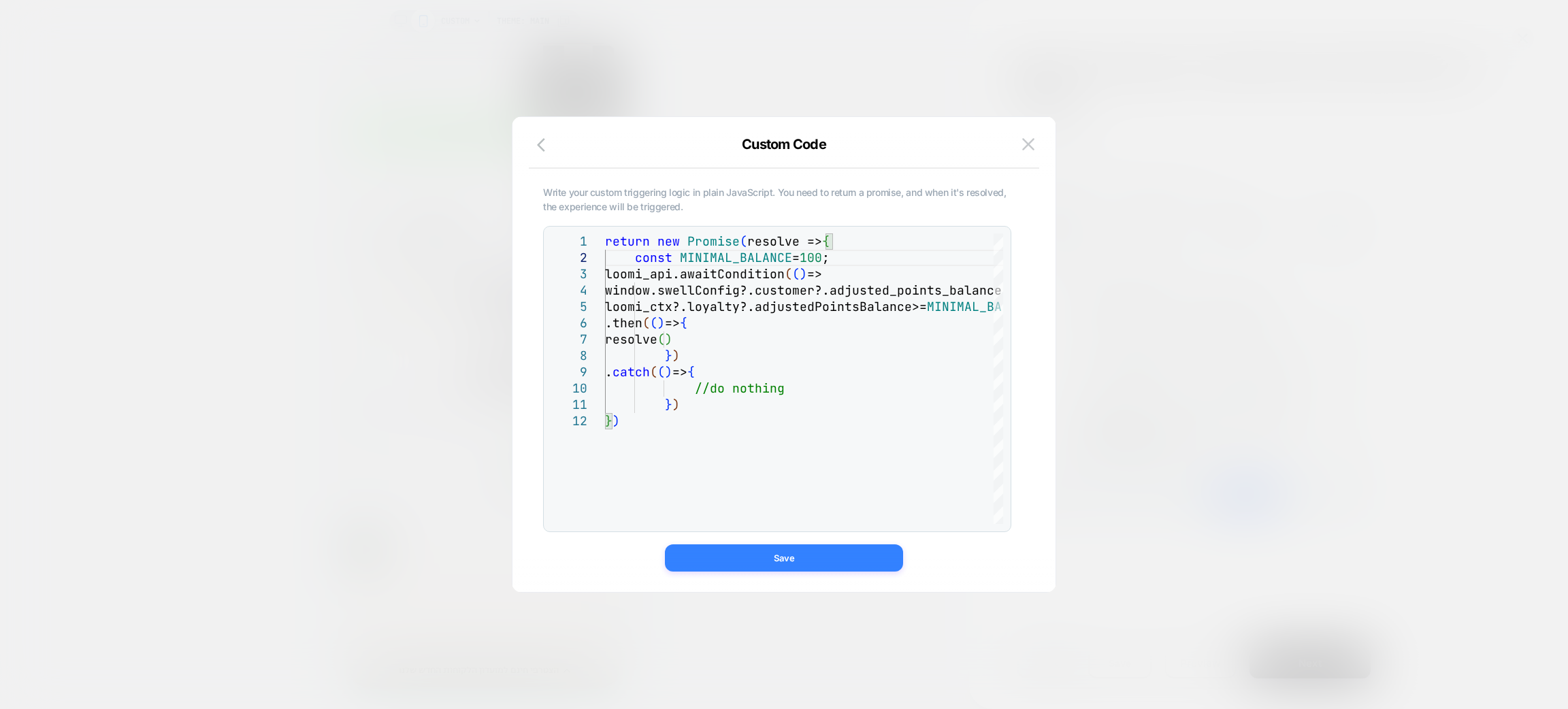
type textarea "**********"
click at [832, 562] on button "Save" at bounding box center [784, 558] width 238 height 27
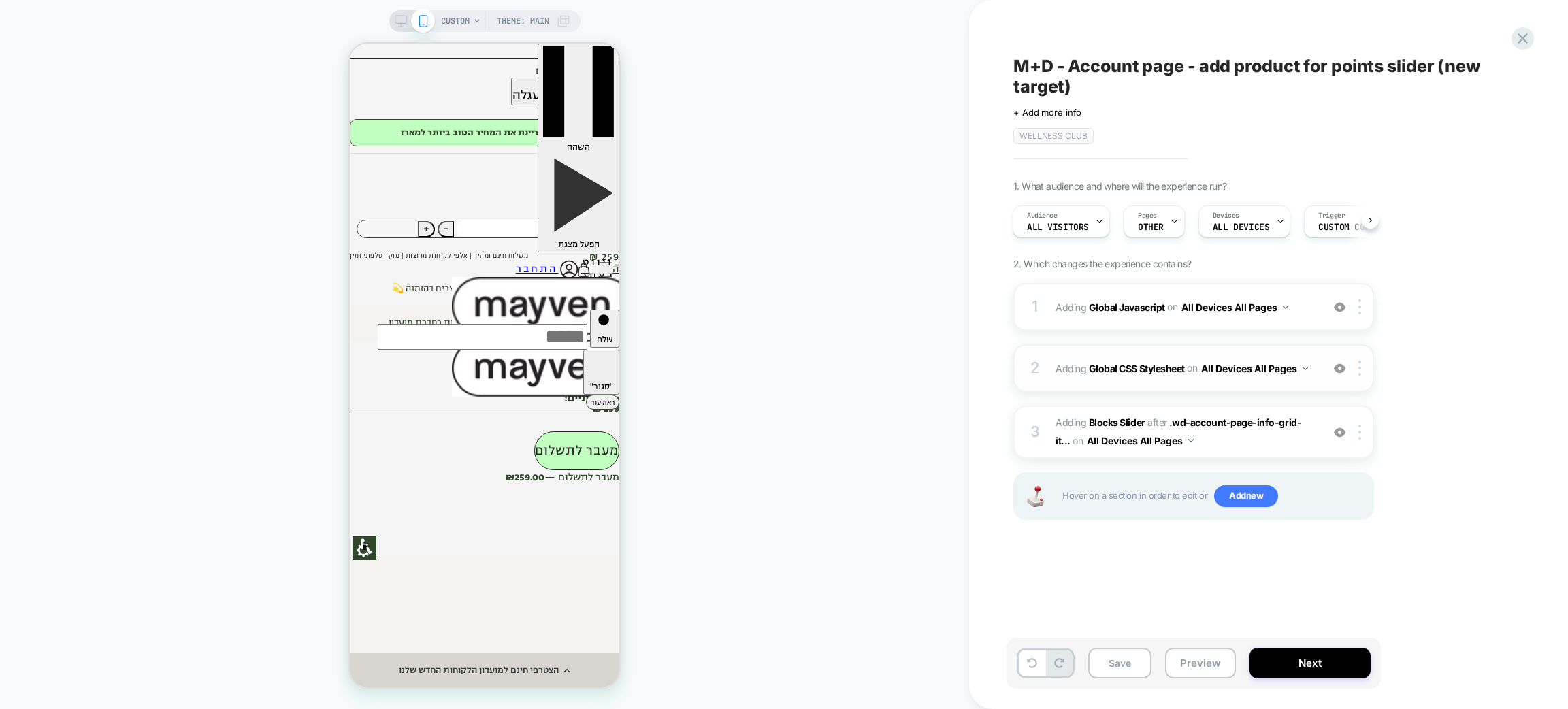
click at [1179, 386] on div "2 Adding Global CSS Stylesheet on All Devices All Pages Add Before Add After Ta…" at bounding box center [1194, 368] width 361 height 48
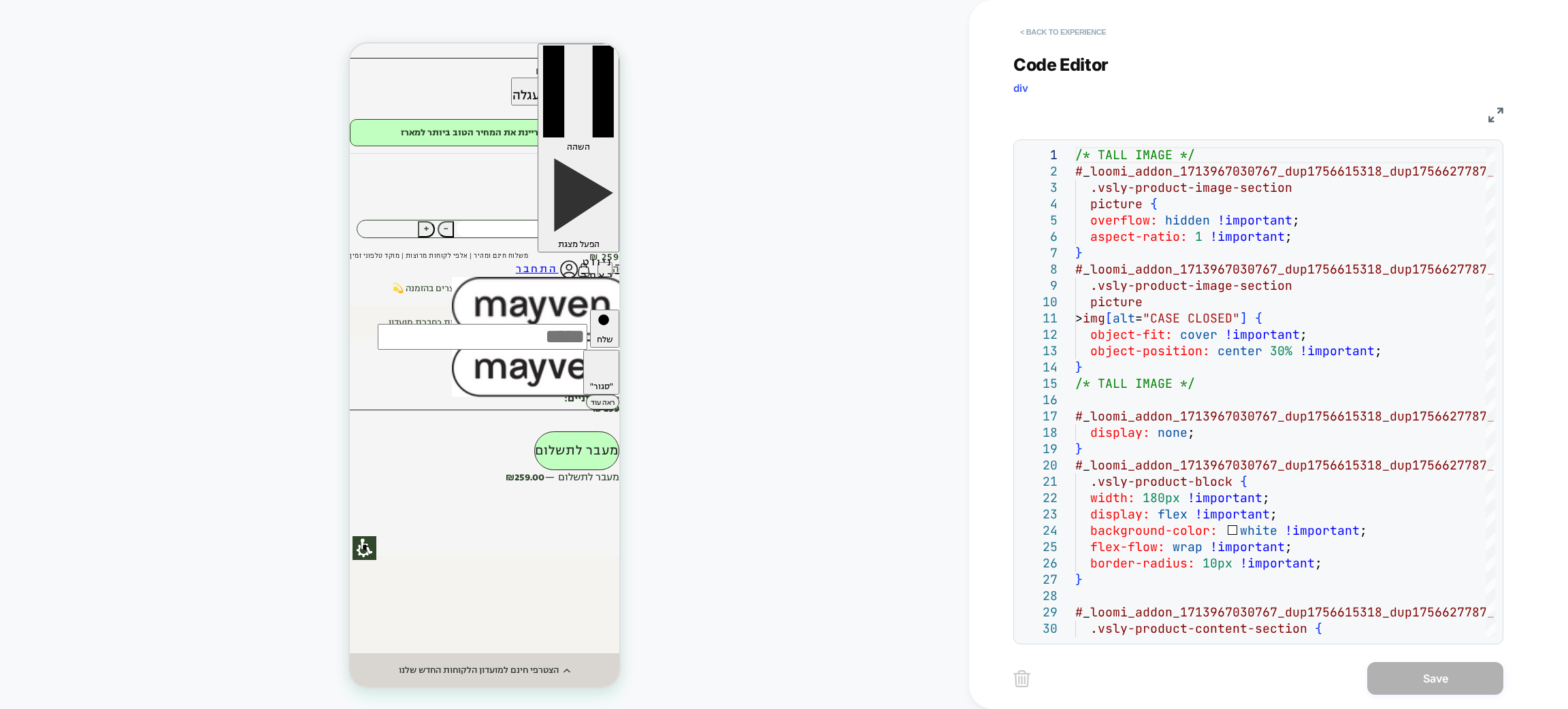
click at [1087, 28] on button "< Back to experience" at bounding box center [1063, 31] width 99 height 22
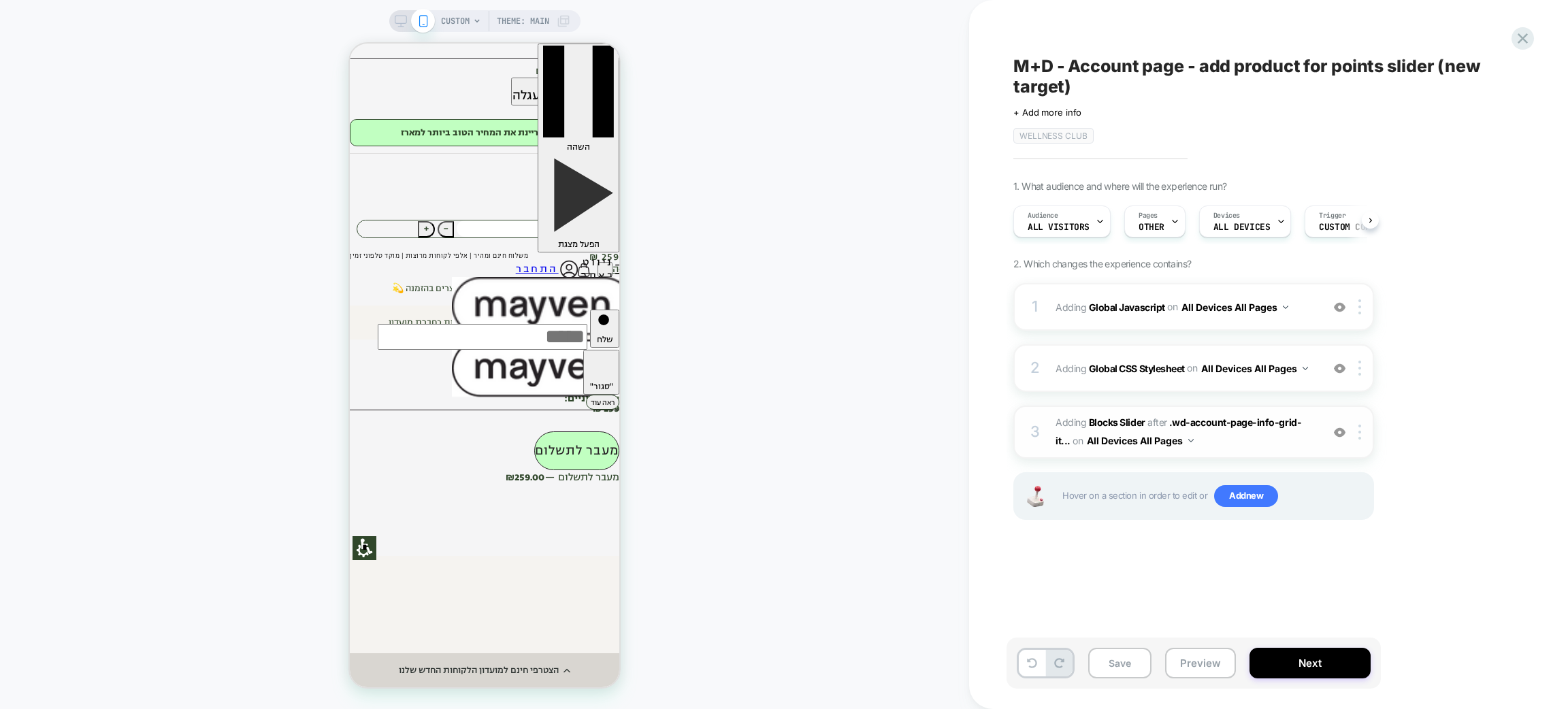
scroll to position [0, 1]
click at [1235, 449] on span "#_loomi_addon_1713967030767_dup1756615318_dup1756627787_dup1756658311 Adding Bl…" at bounding box center [1185, 432] width 259 height 37
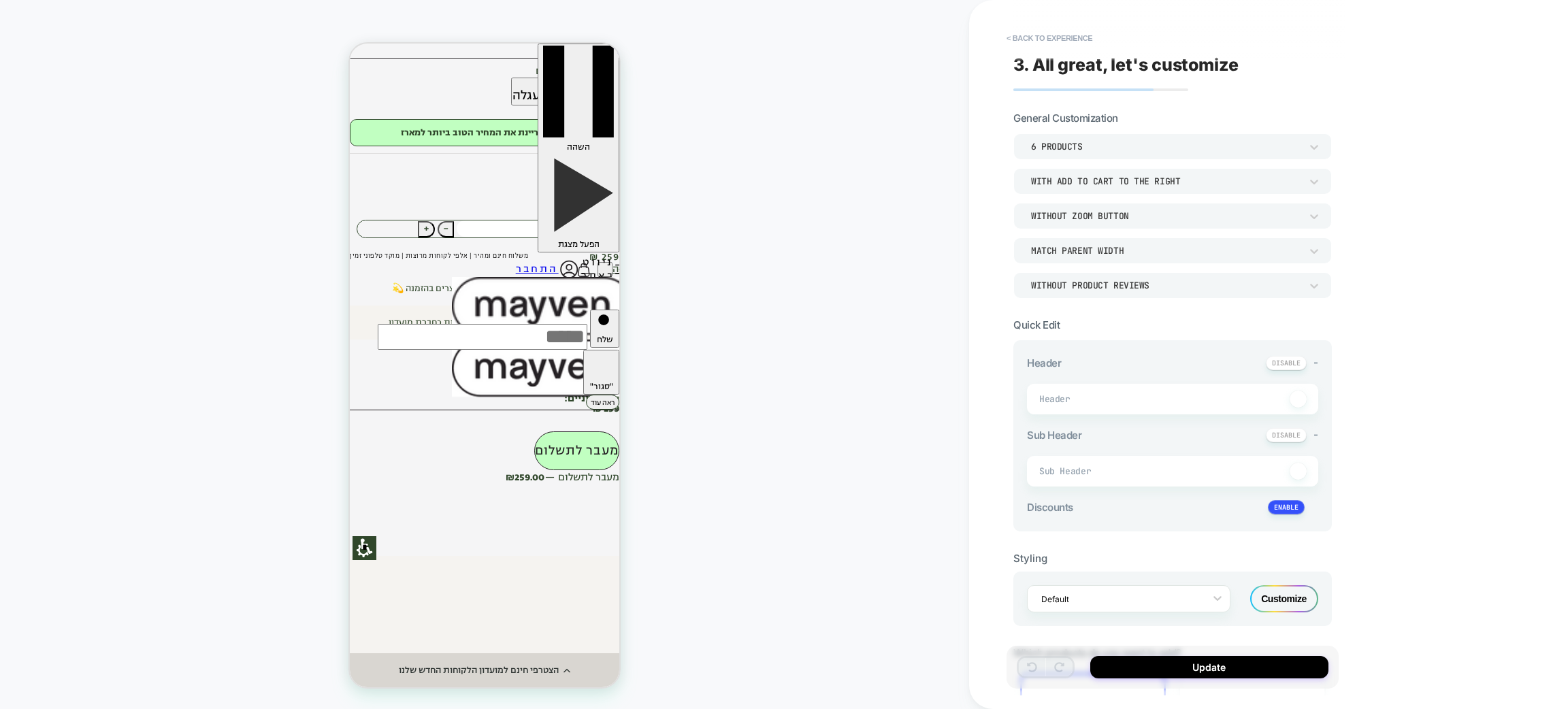
type textarea "*"
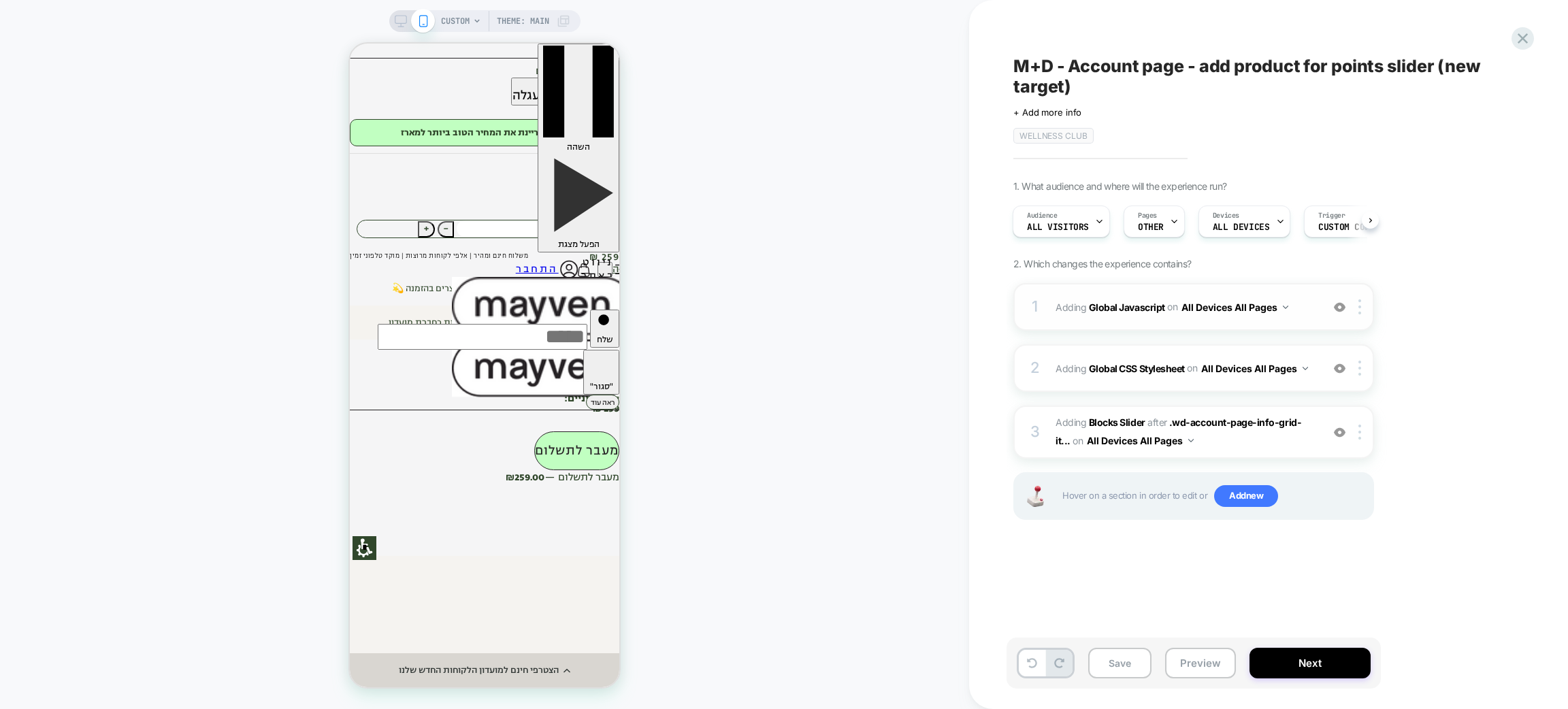
click at [1210, 325] on div "1 Adding Global Javascript on All Devices All Pages Add Before Add After Target…" at bounding box center [1194, 307] width 361 height 48
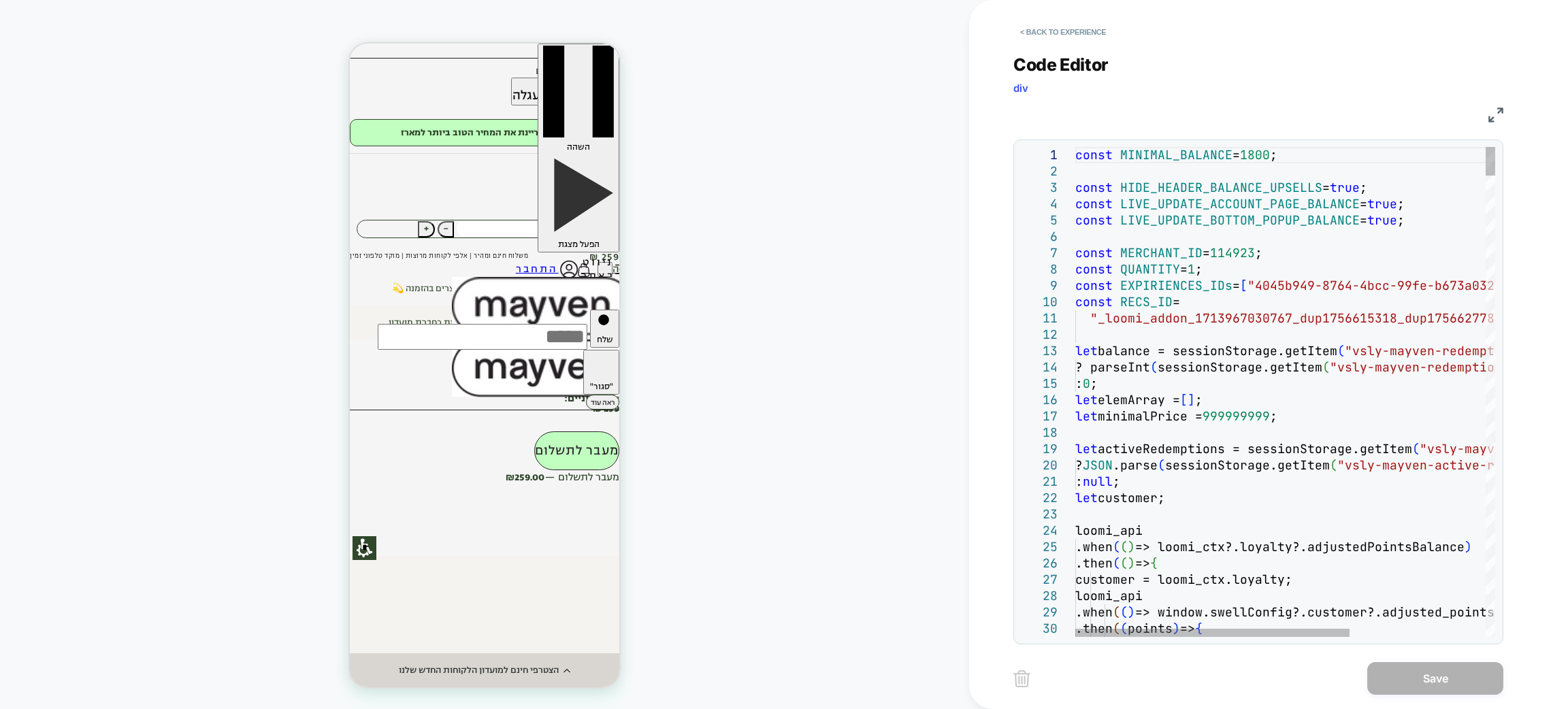
type textarea "**********"
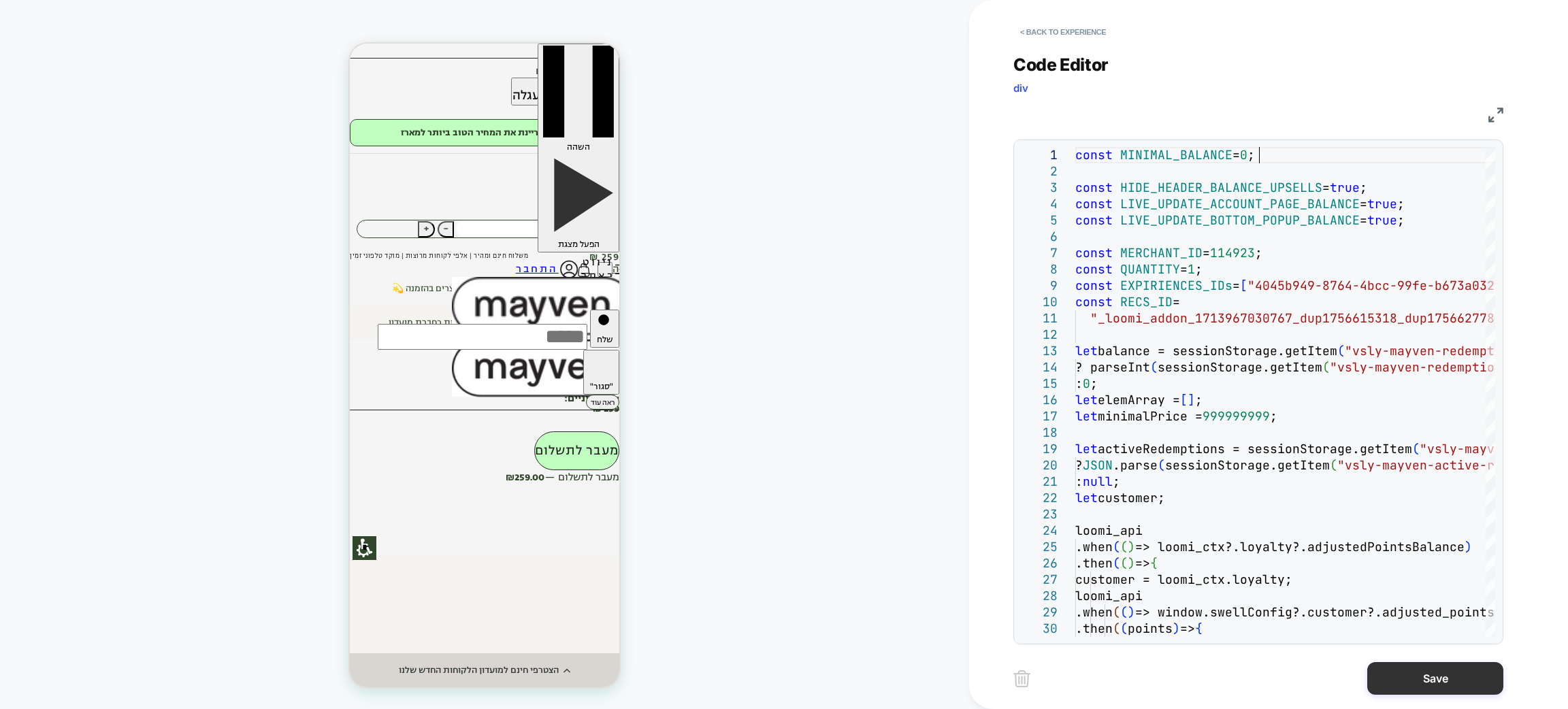
click at [1444, 672] on button "Save" at bounding box center [1435, 678] width 136 height 33
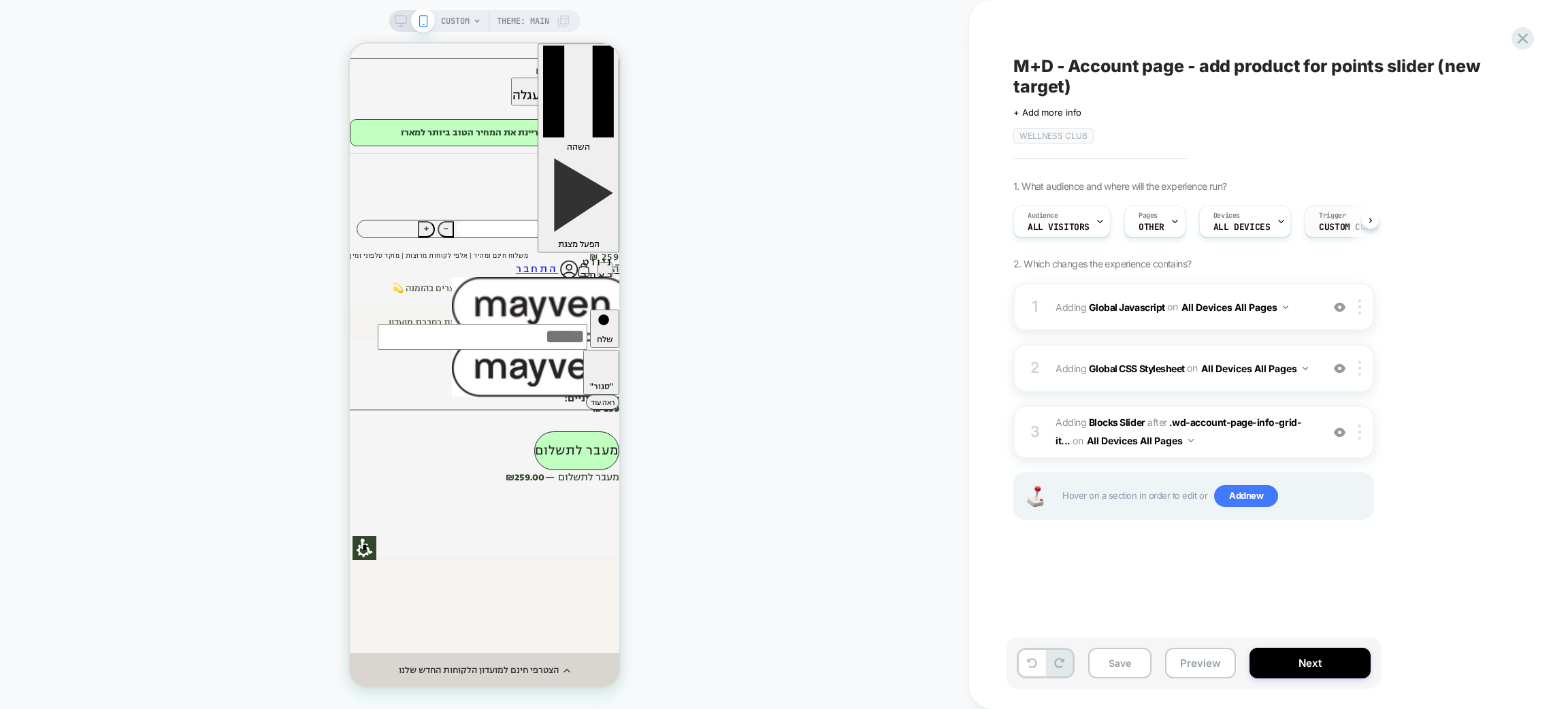
scroll to position [0, 1]
click at [1321, 220] on div "Trigger Custom Code" at bounding box center [1346, 222] width 84 height 31
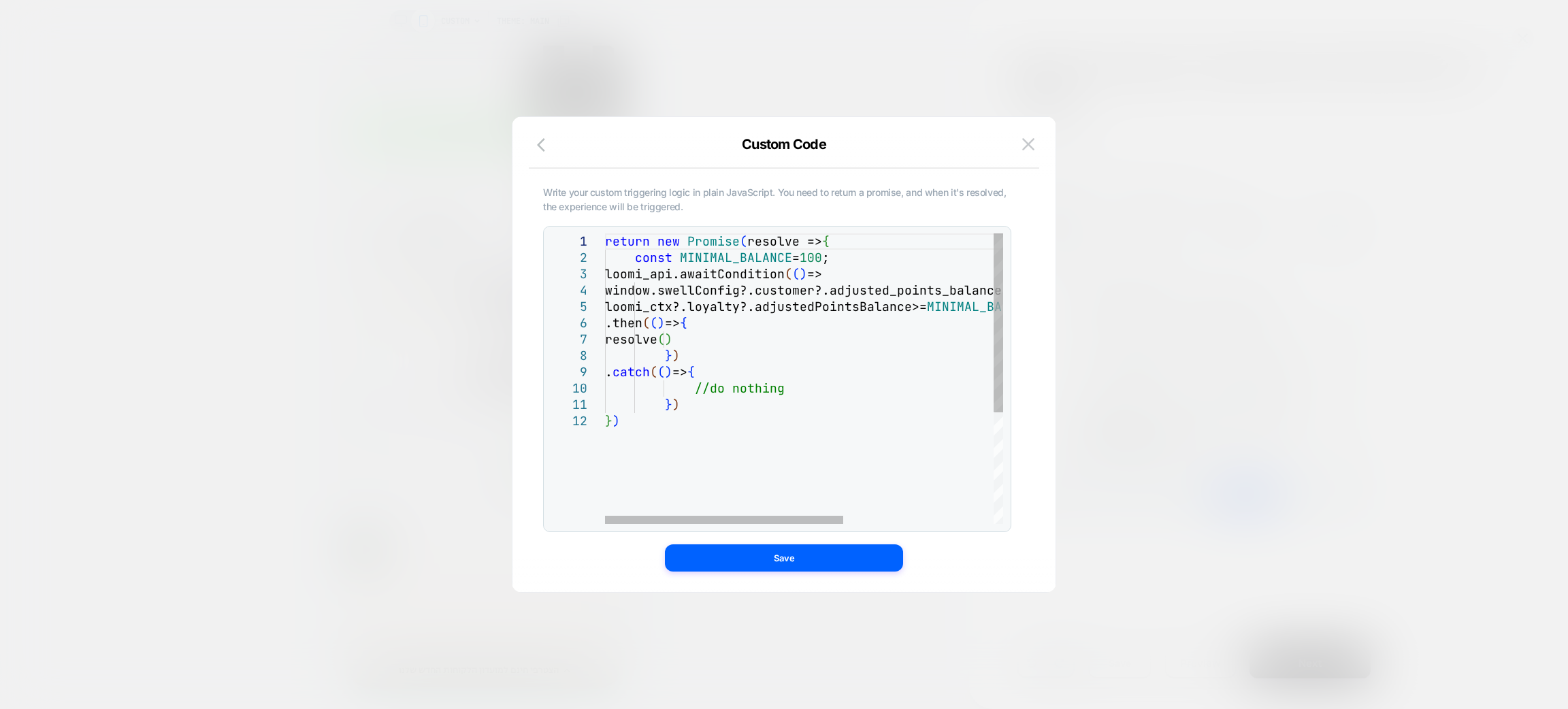
click at [816, 262] on div "return new Promise ( resolve => { const MINIMAL_BALANCE = 100 ; loomi_api.await…" at bounding box center [929, 468] width 649 height 470
type textarea "**********"
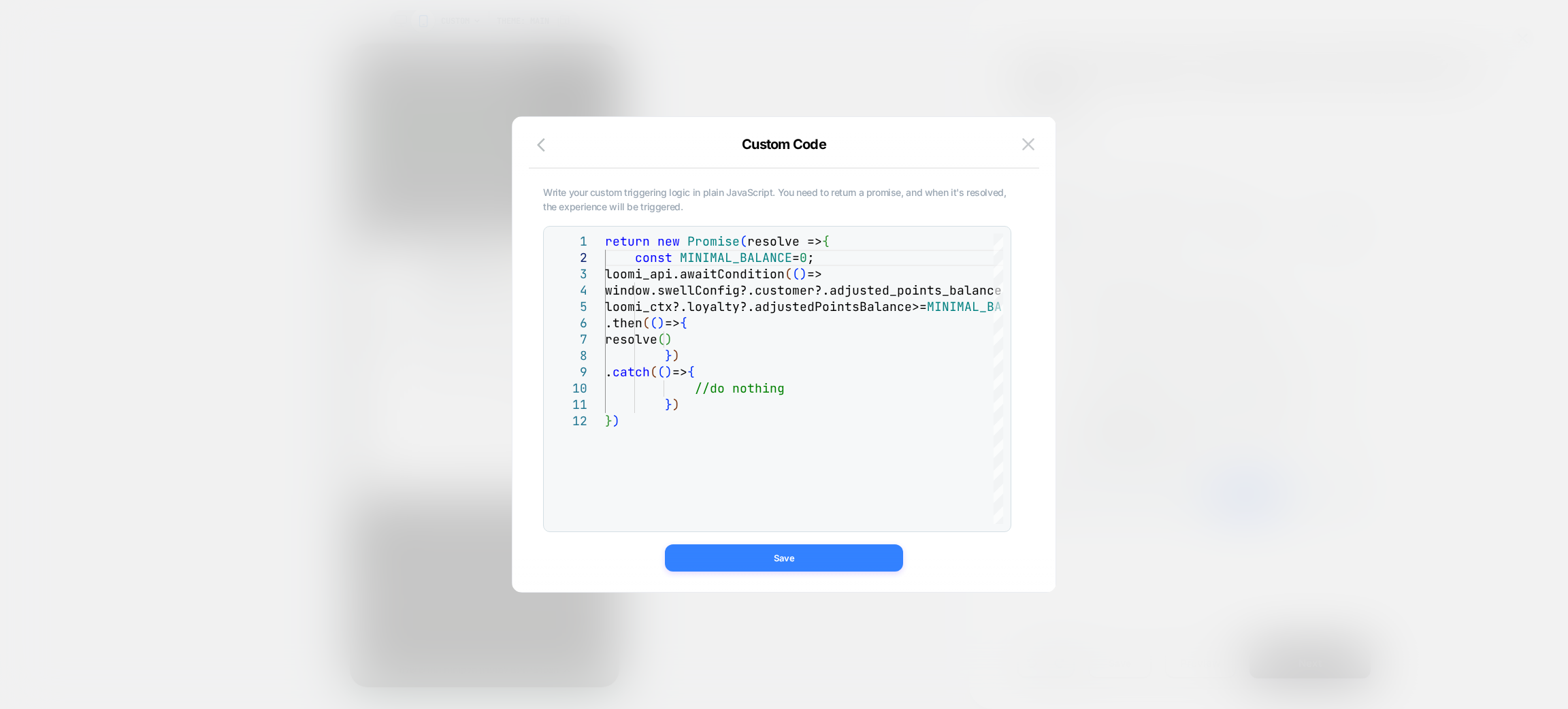
click at [821, 556] on button "Save" at bounding box center [784, 558] width 238 height 27
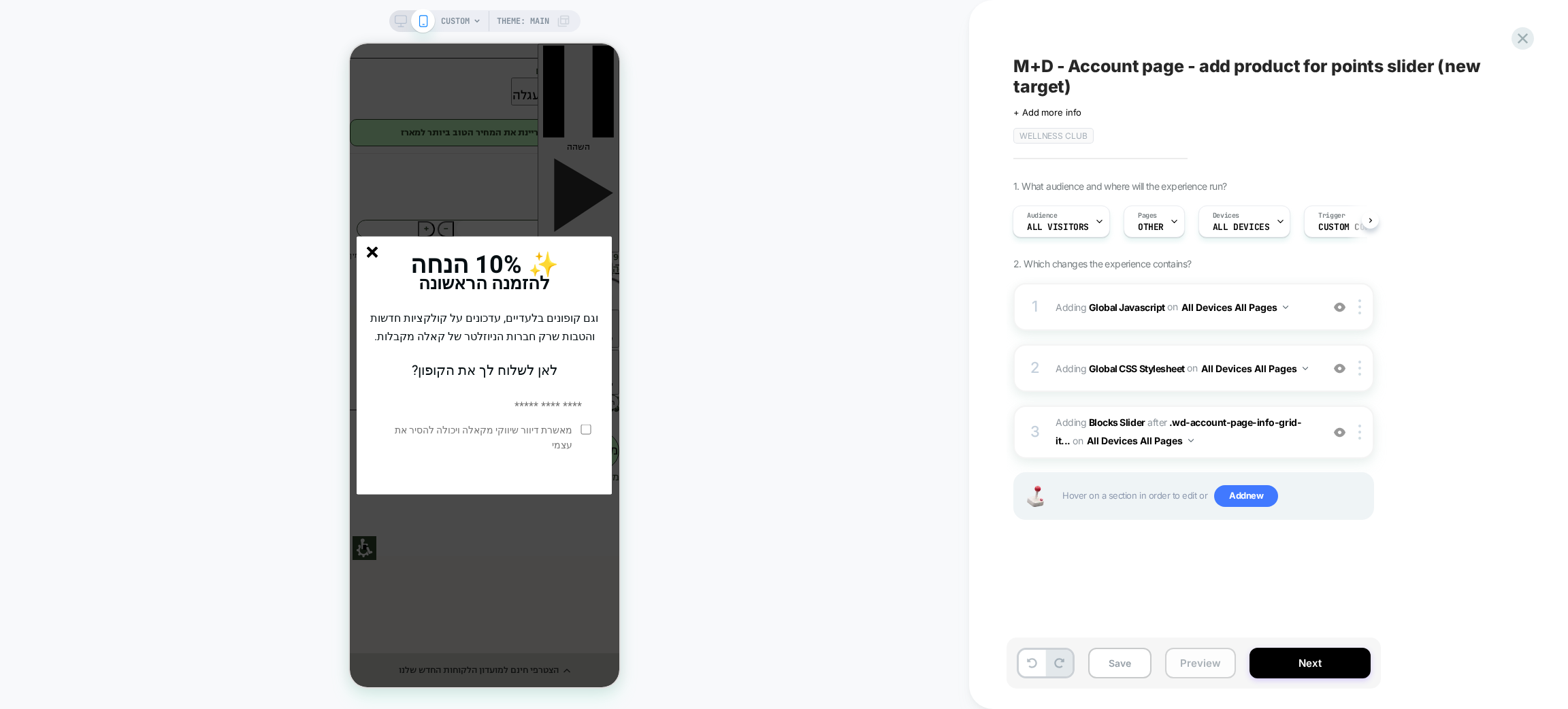
click at [1194, 668] on button "Preview" at bounding box center [1201, 663] width 71 height 31
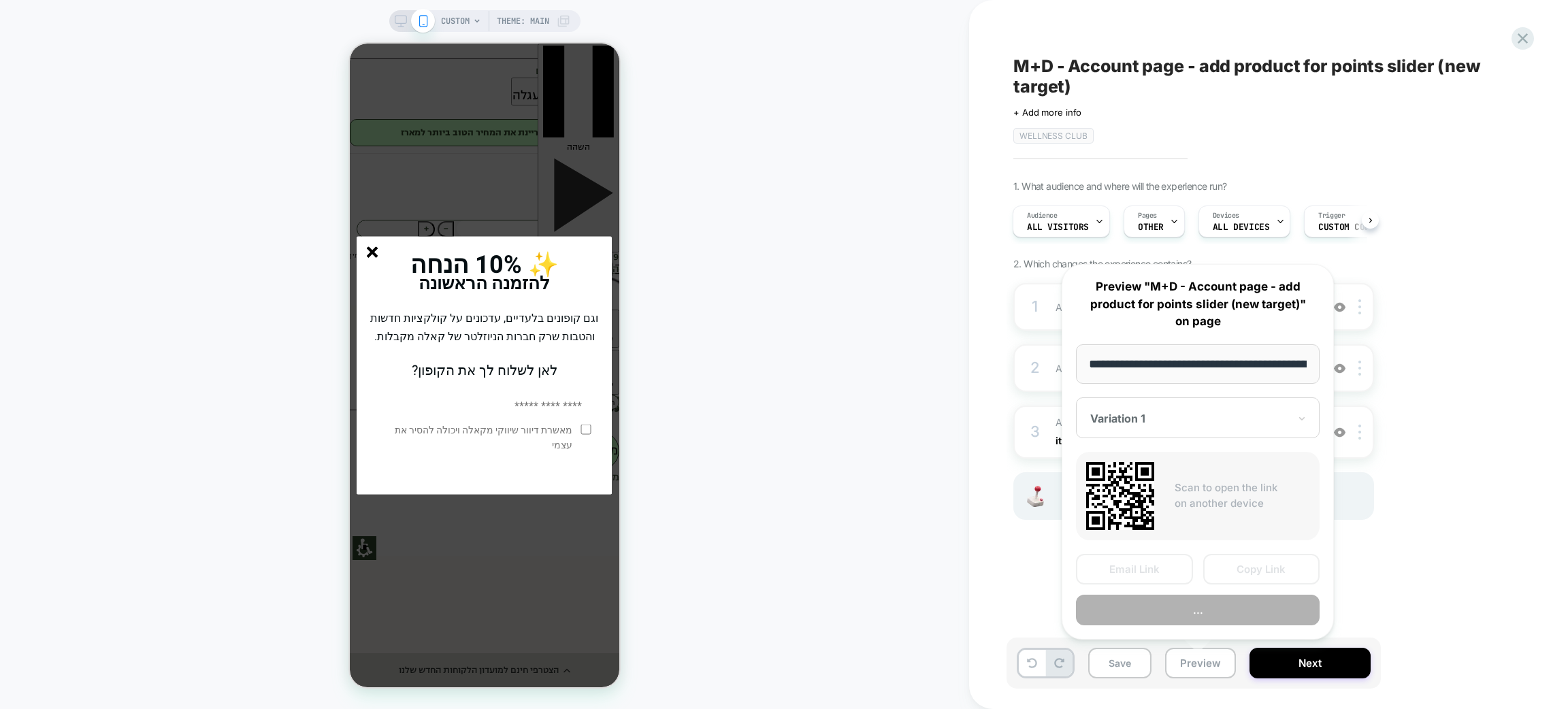
scroll to position [0, 76]
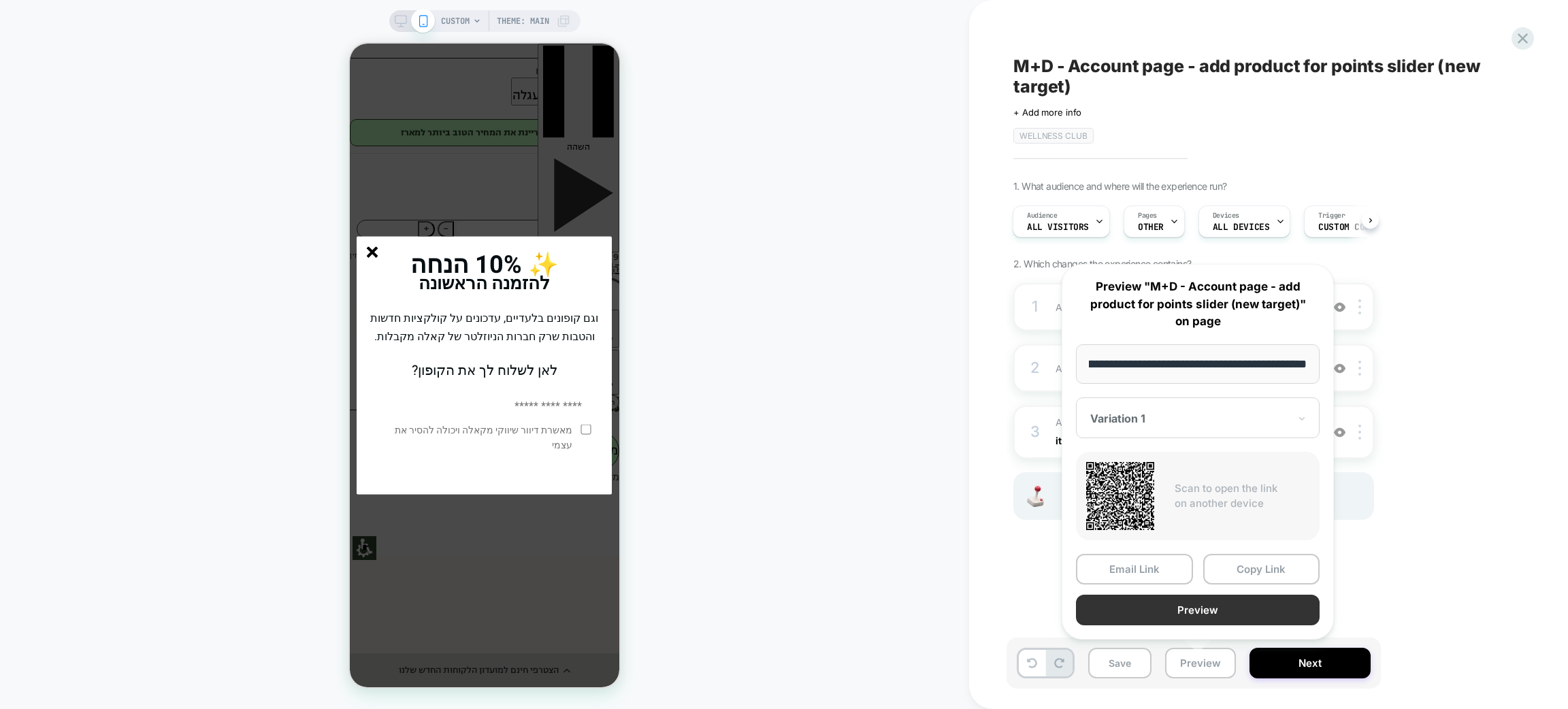
click at [1183, 599] on button "Preview" at bounding box center [1198, 610] width 244 height 31
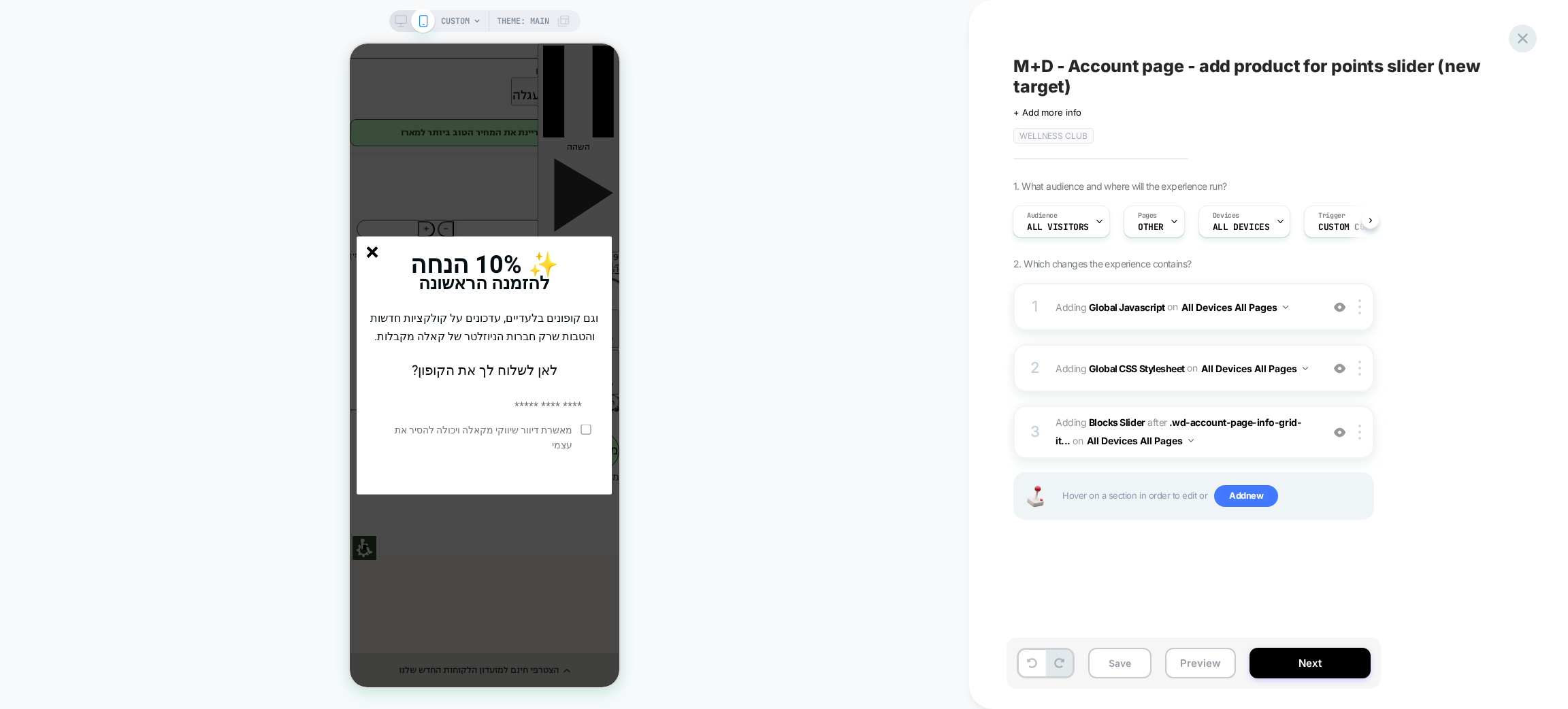
click at [1517, 35] on icon at bounding box center [1523, 38] width 18 height 18
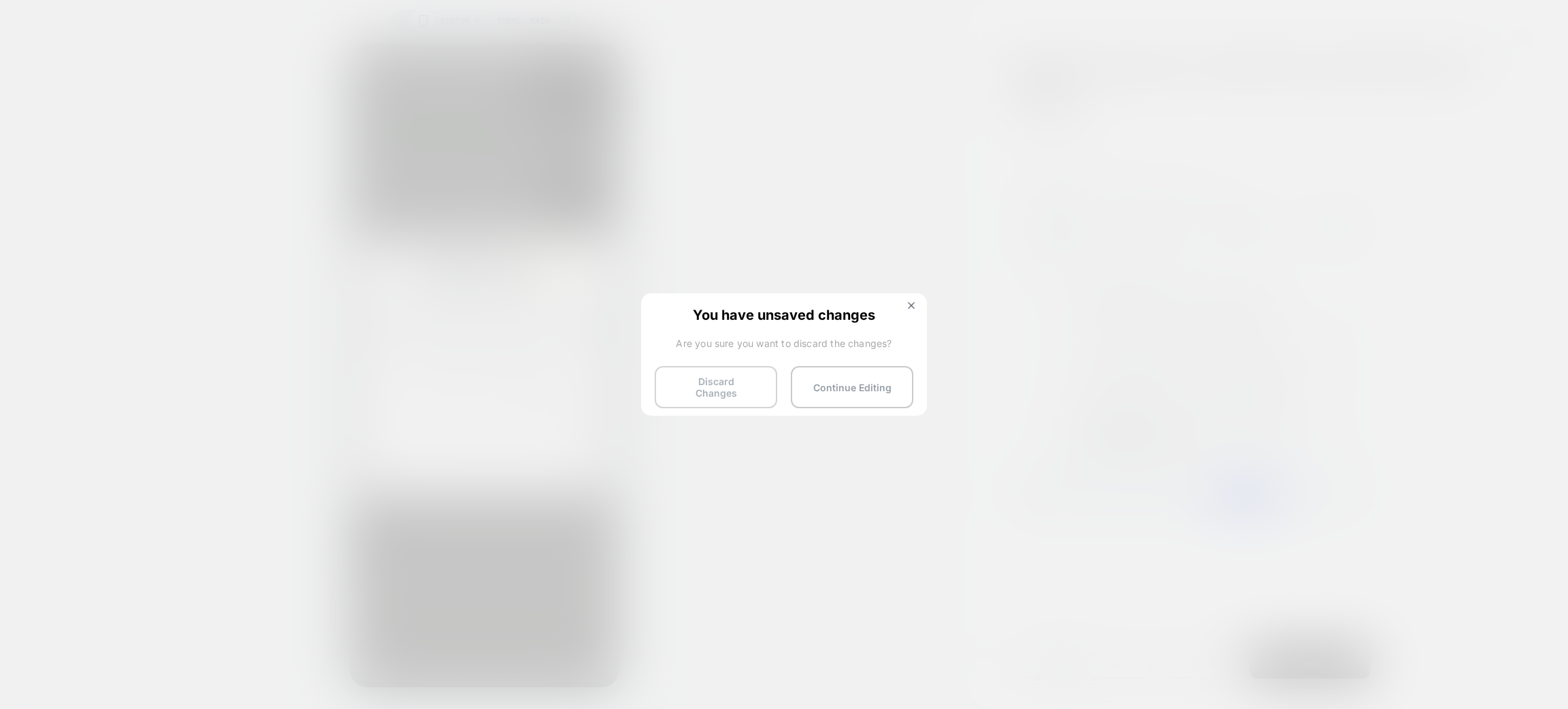
click at [717, 387] on button "Discard Changes" at bounding box center [716, 387] width 122 height 42
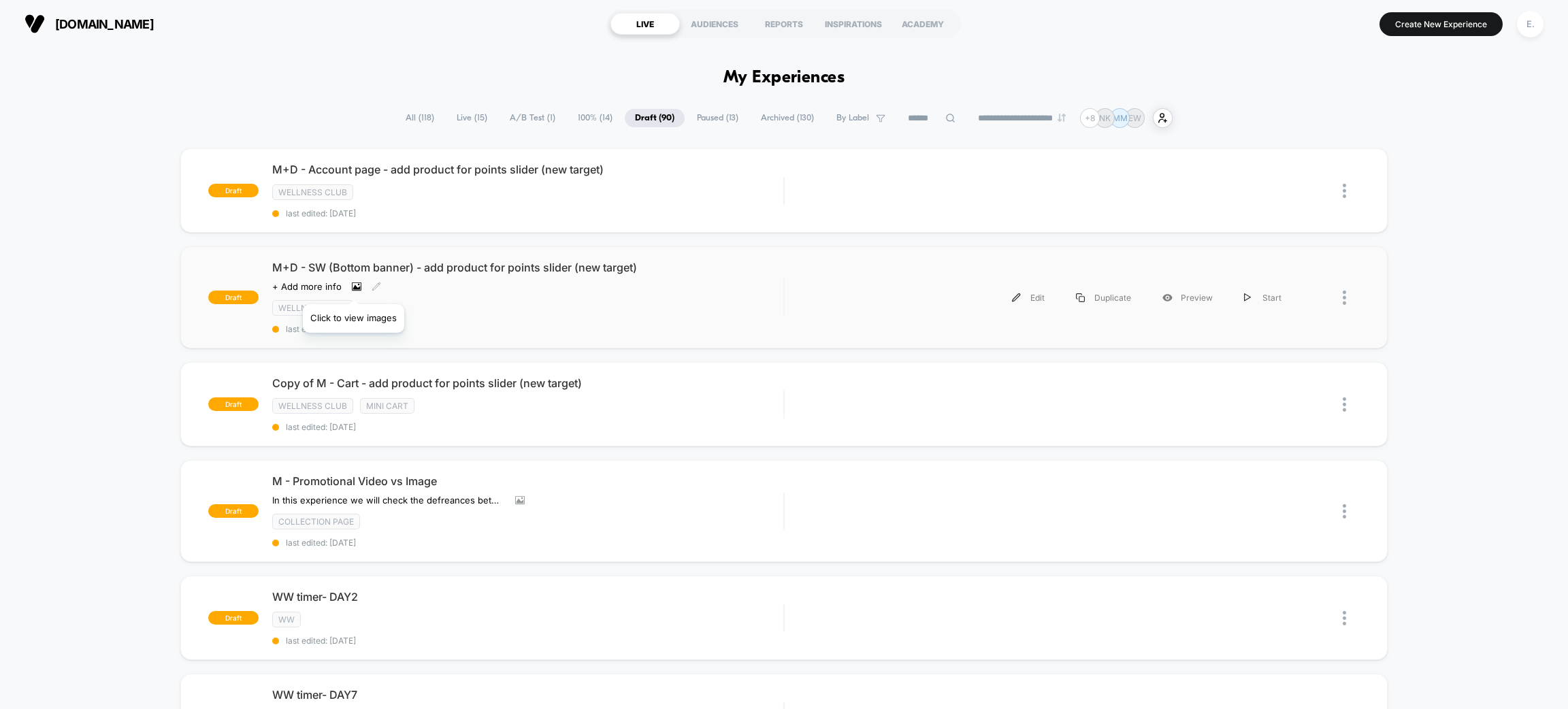
click at [353, 287] on icon at bounding box center [357, 287] width 8 height 5
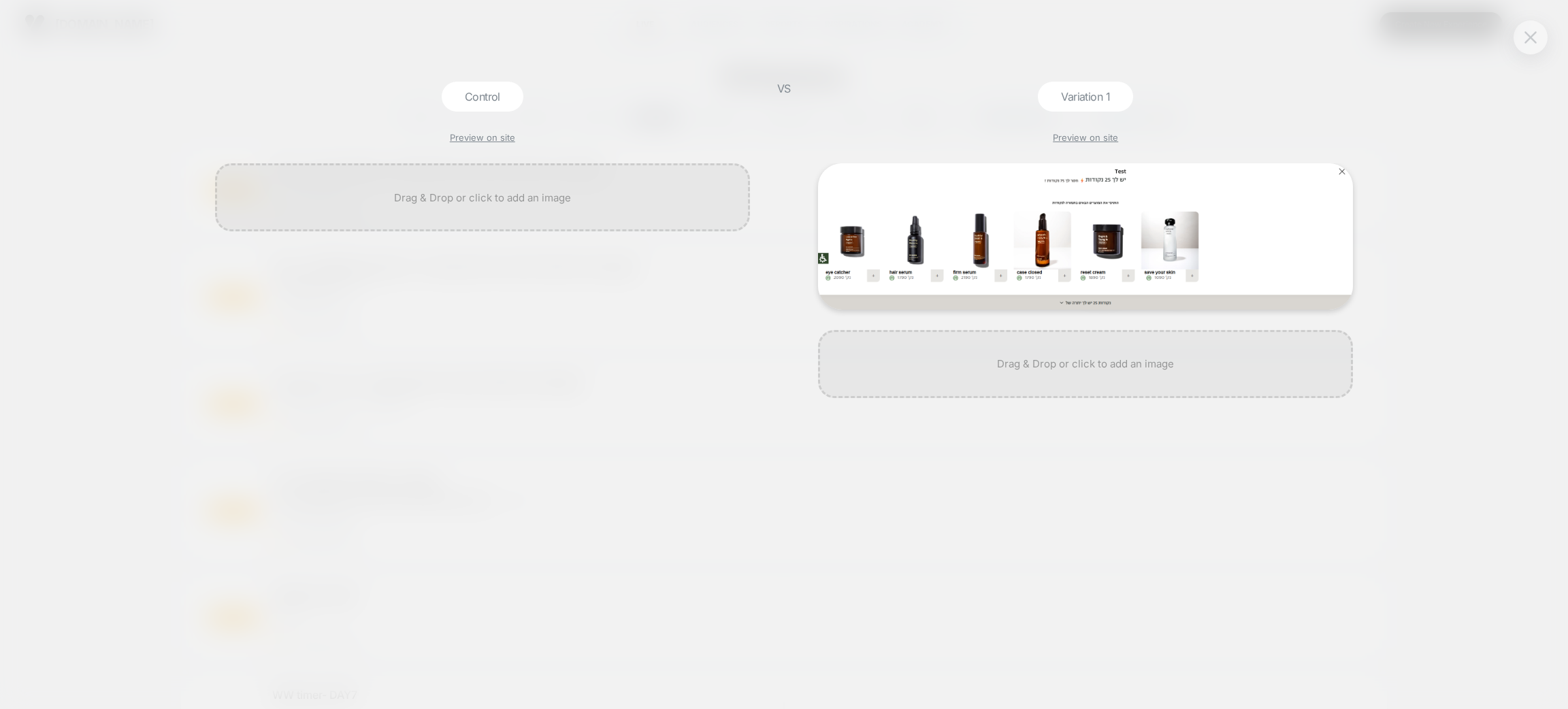
click at [1526, 40] on img at bounding box center [1531, 37] width 12 height 12
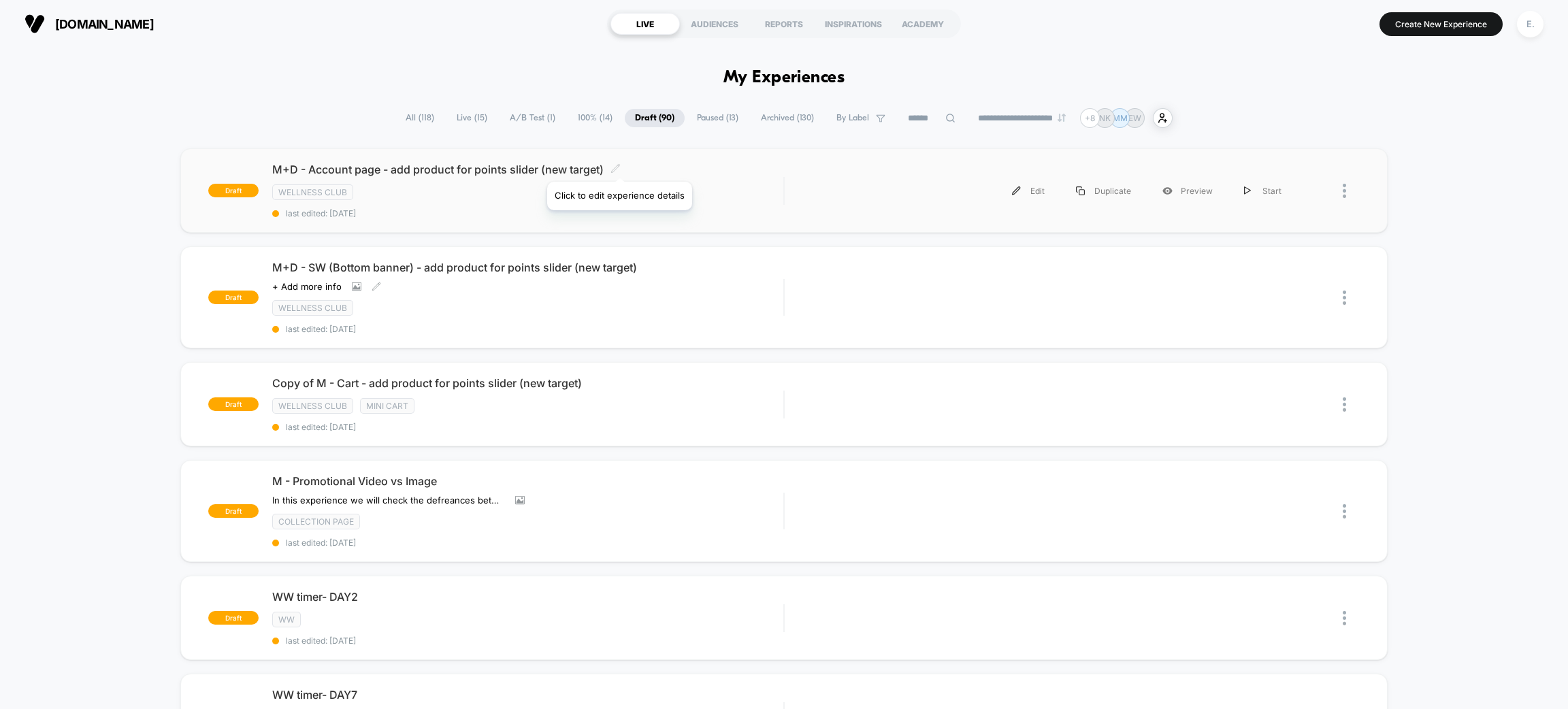
click at [619, 165] on icon at bounding box center [615, 168] width 10 height 10
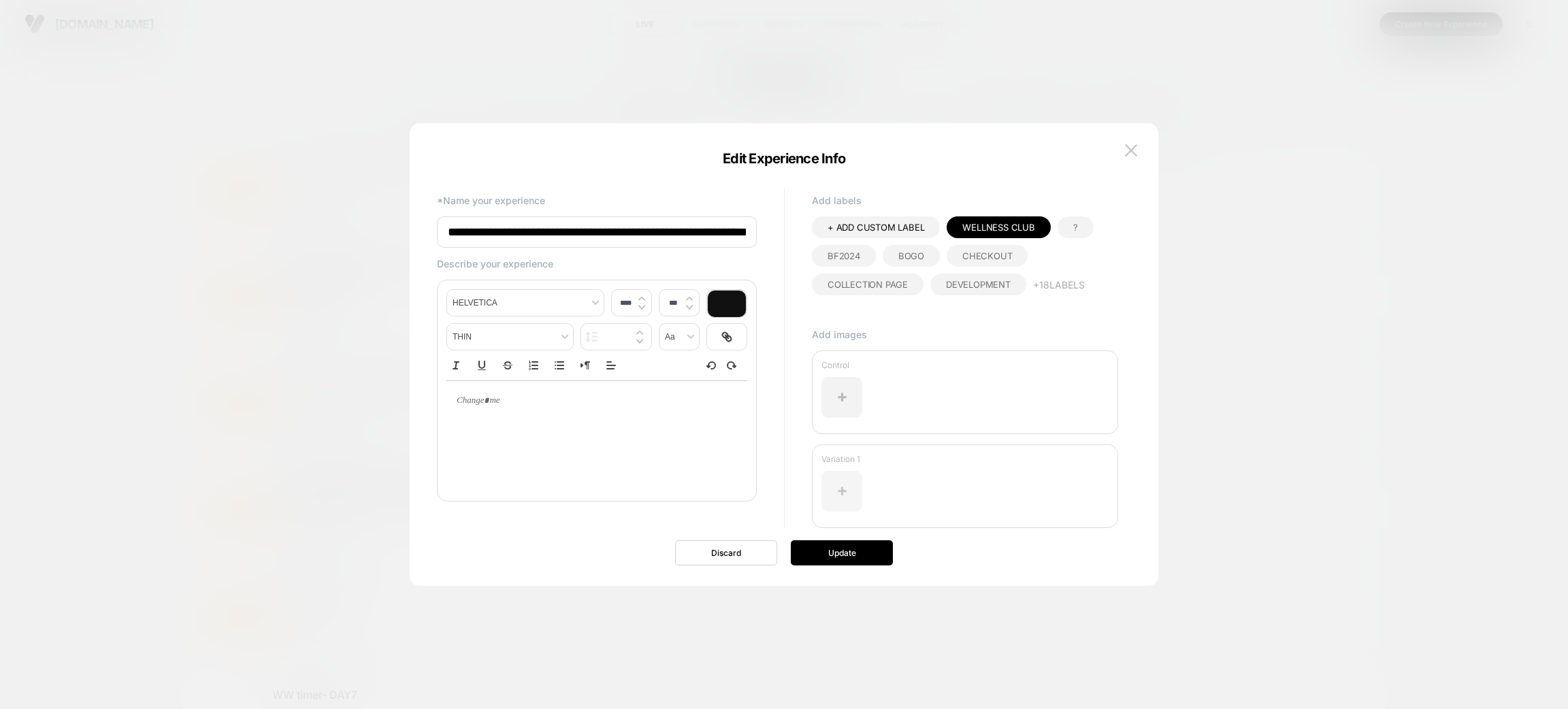
click at [835, 475] on div at bounding box center [842, 491] width 41 height 41
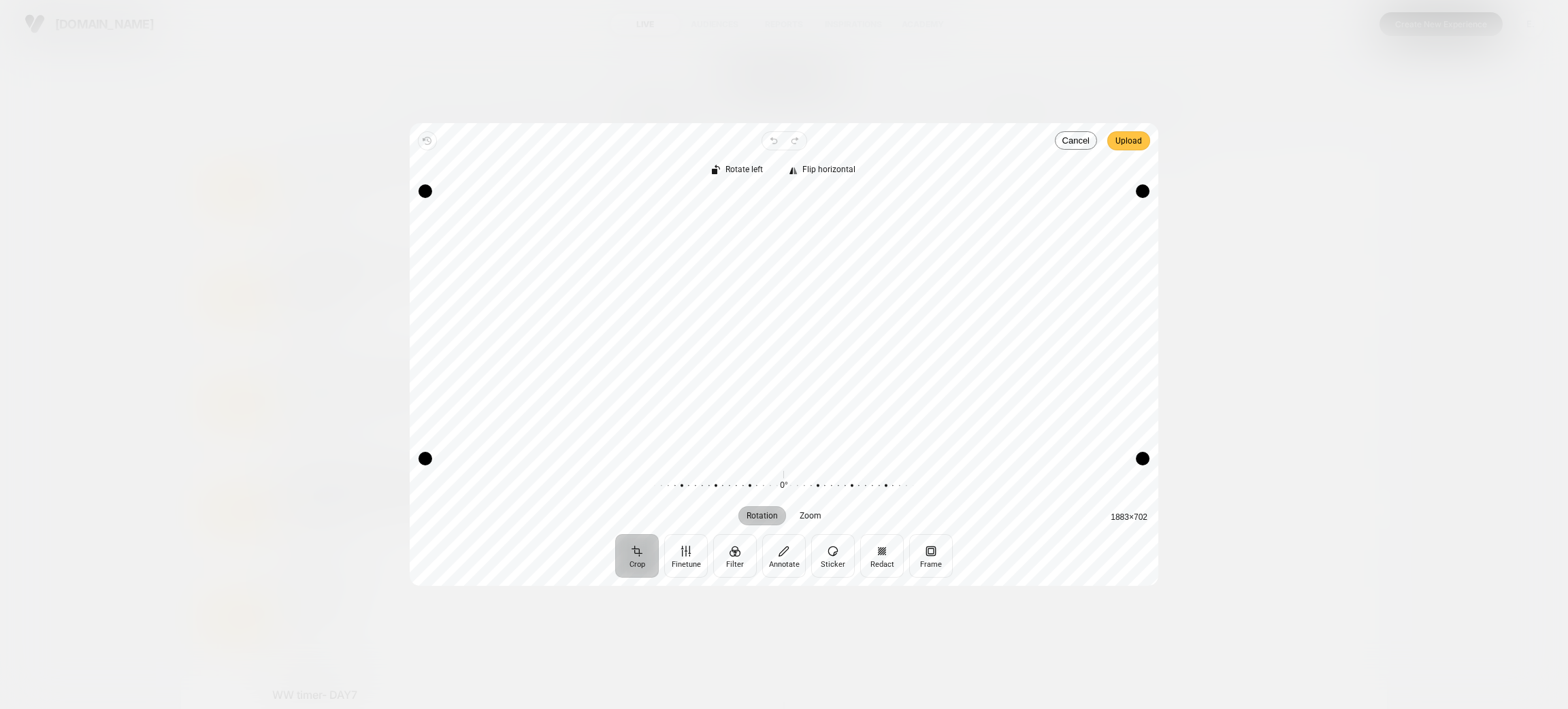
click at [1121, 147] on span "Upload" at bounding box center [1129, 141] width 26 height 17
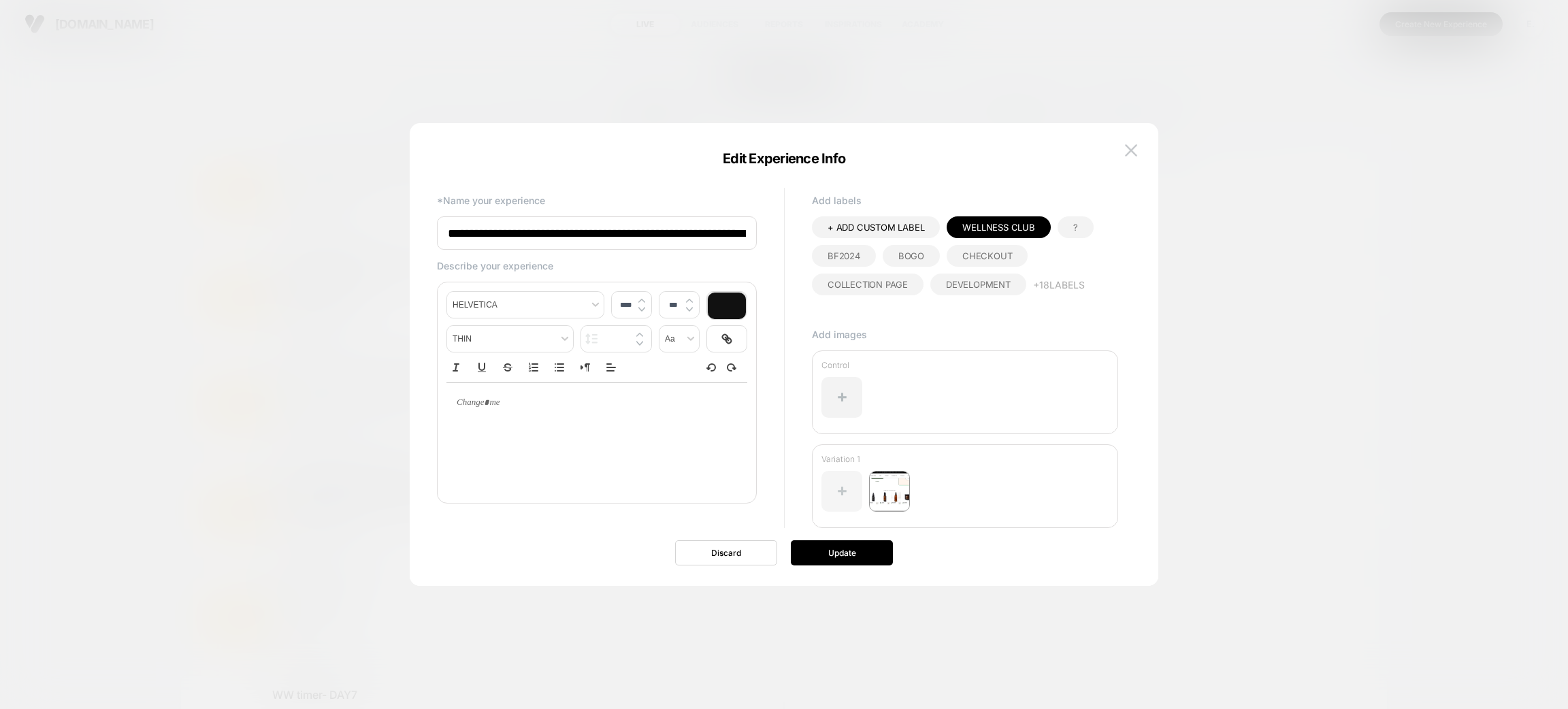
click at [851, 494] on div at bounding box center [842, 491] width 41 height 41
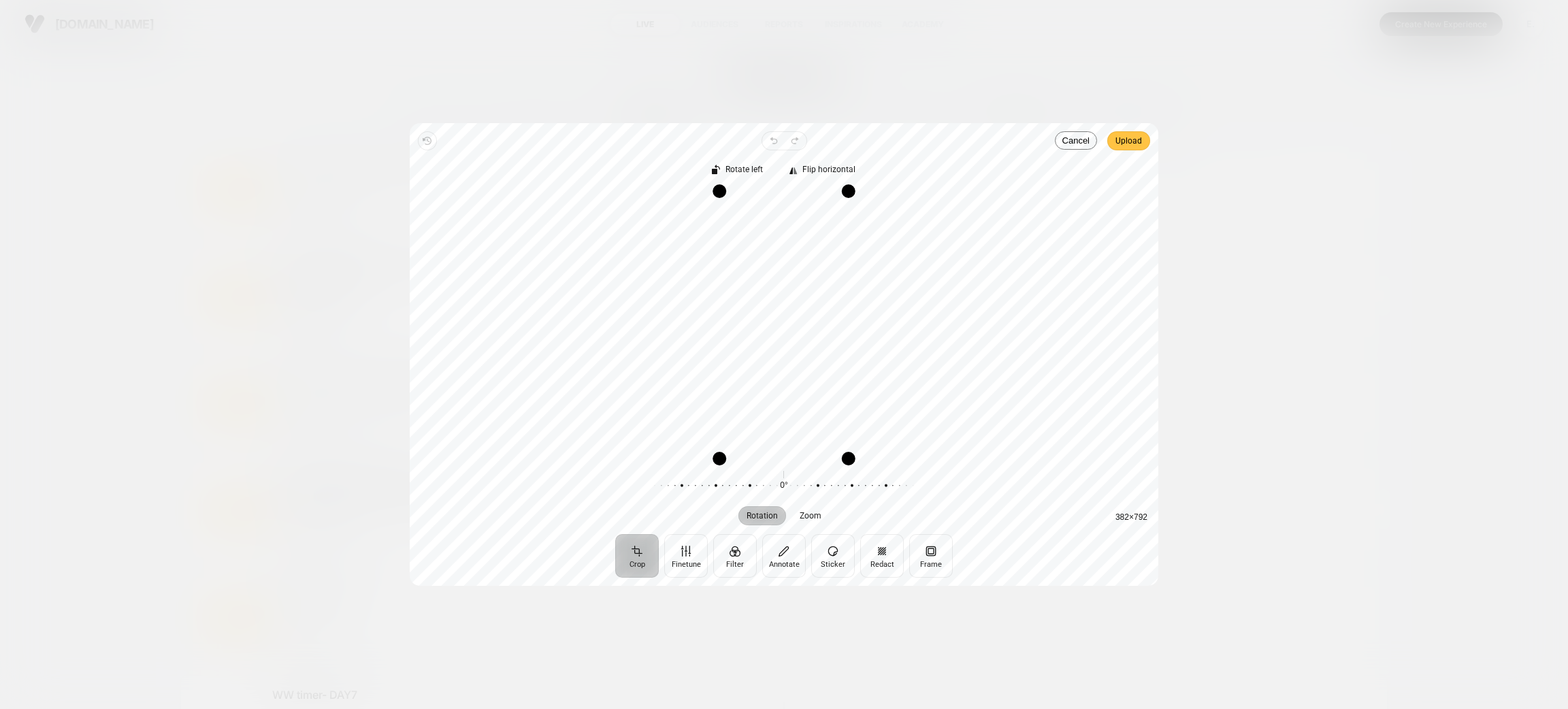
click at [1141, 134] on span "Upload" at bounding box center [1129, 141] width 26 height 17
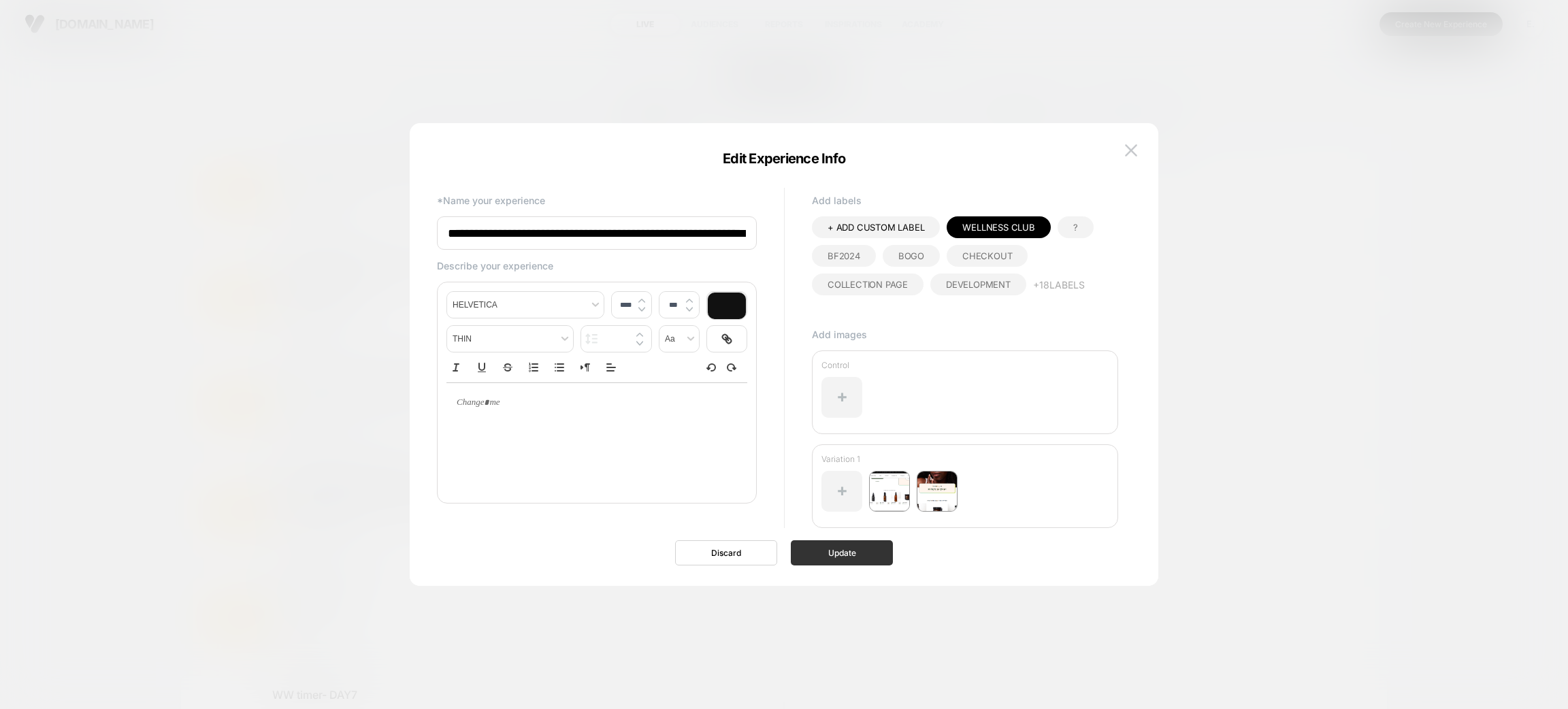
click at [864, 545] on button "Update" at bounding box center [842, 553] width 102 height 25
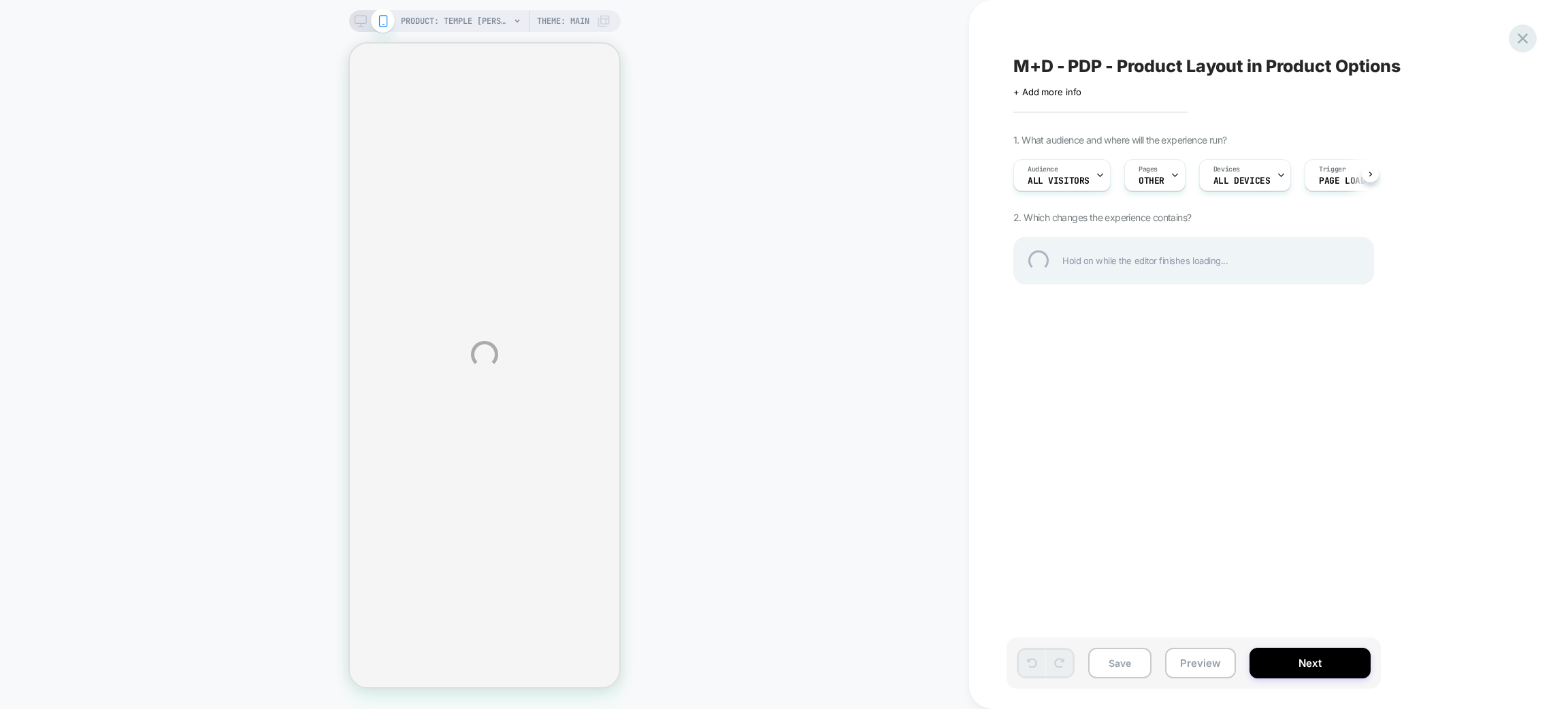
click at [1521, 40] on div at bounding box center [1523, 38] width 28 height 28
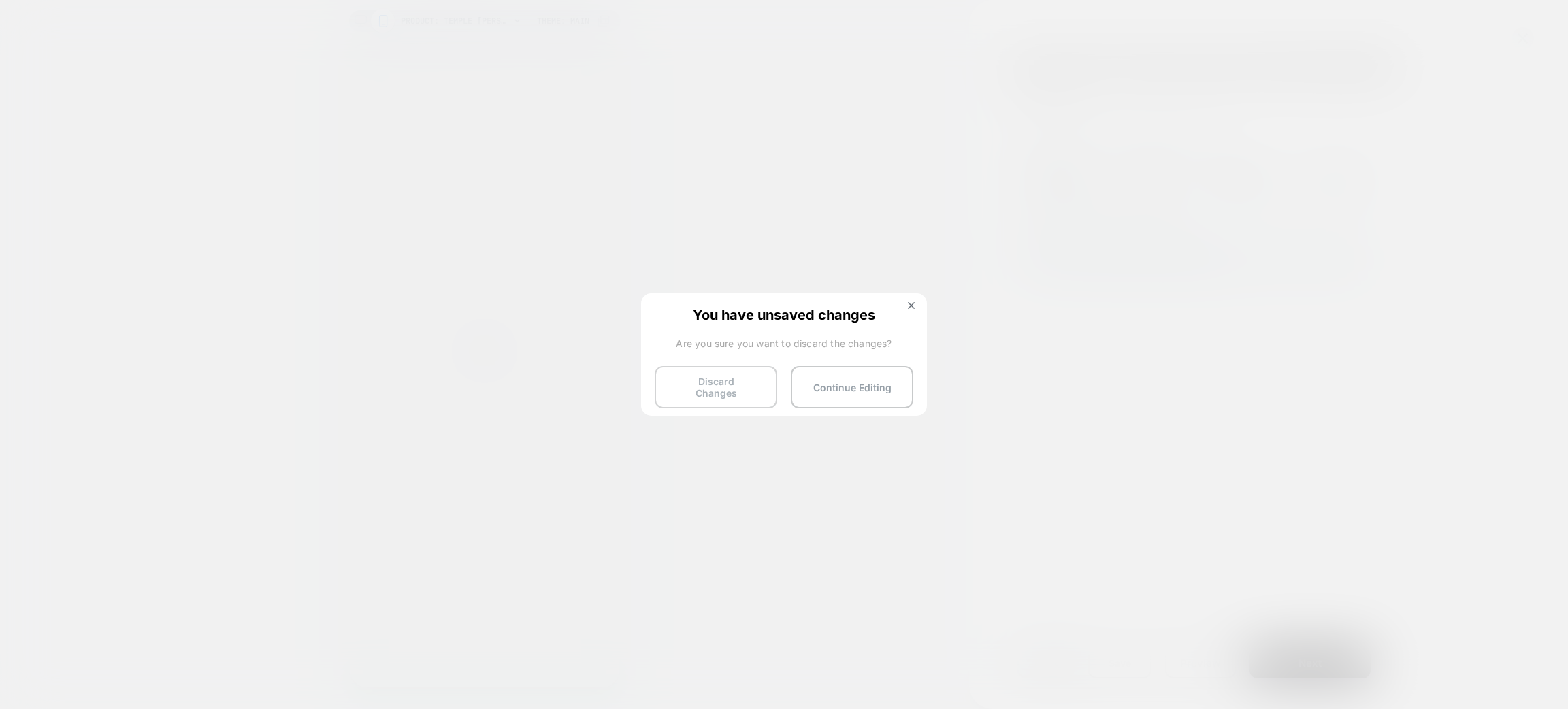
click at [747, 385] on button "Discard Changes" at bounding box center [716, 387] width 122 height 42
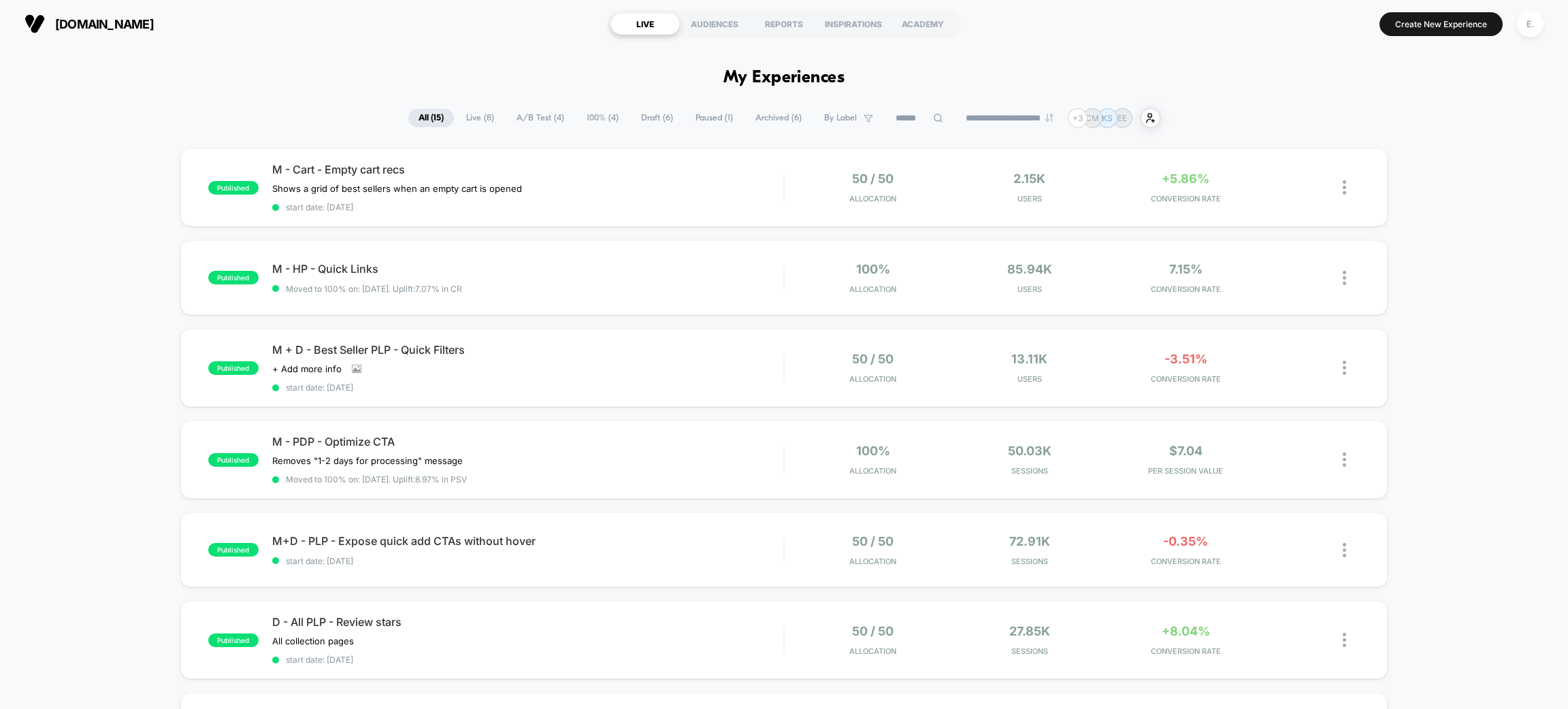
click at [642, 122] on span "Draft ( 6 )" at bounding box center [657, 118] width 52 height 18
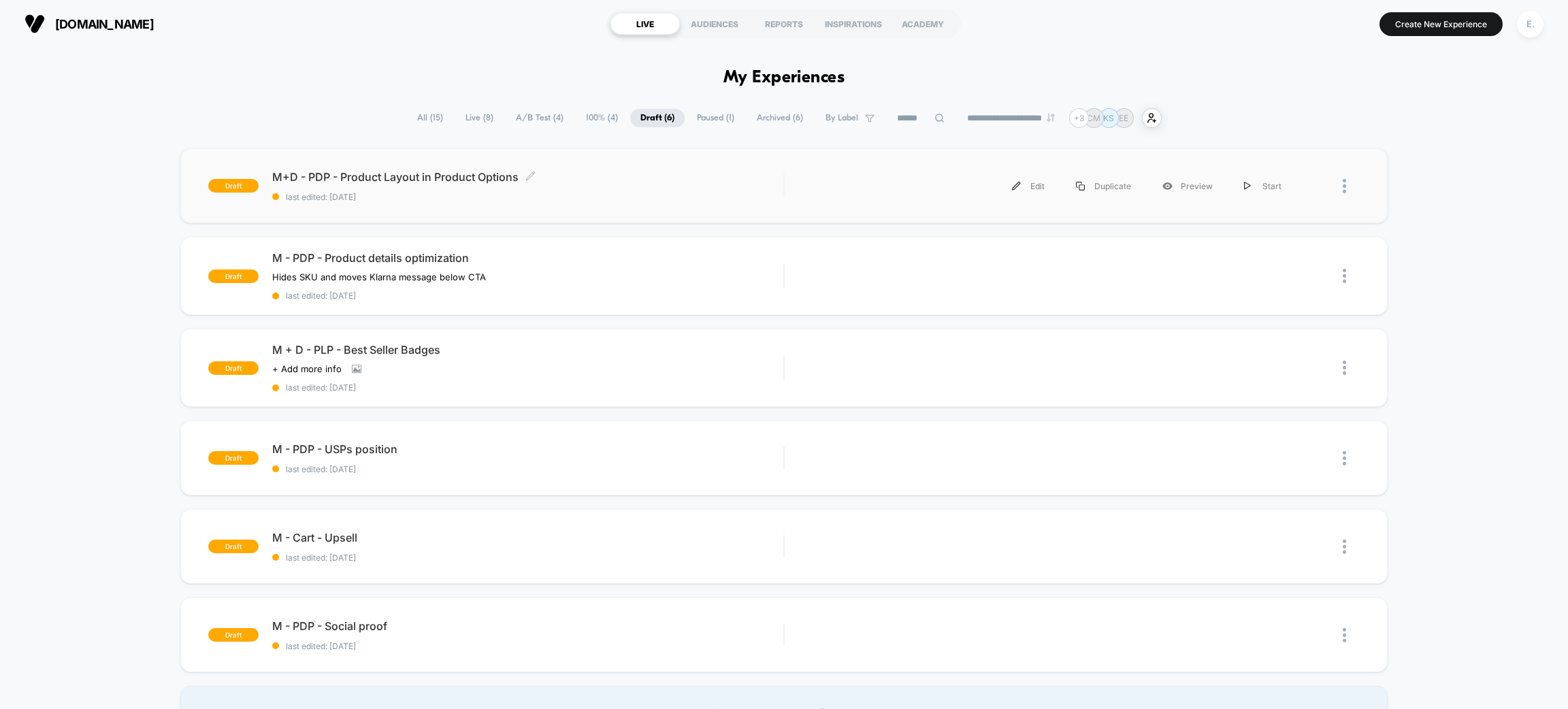
click at [575, 195] on span "last edited: [DATE]" at bounding box center [528, 197] width 511 height 10
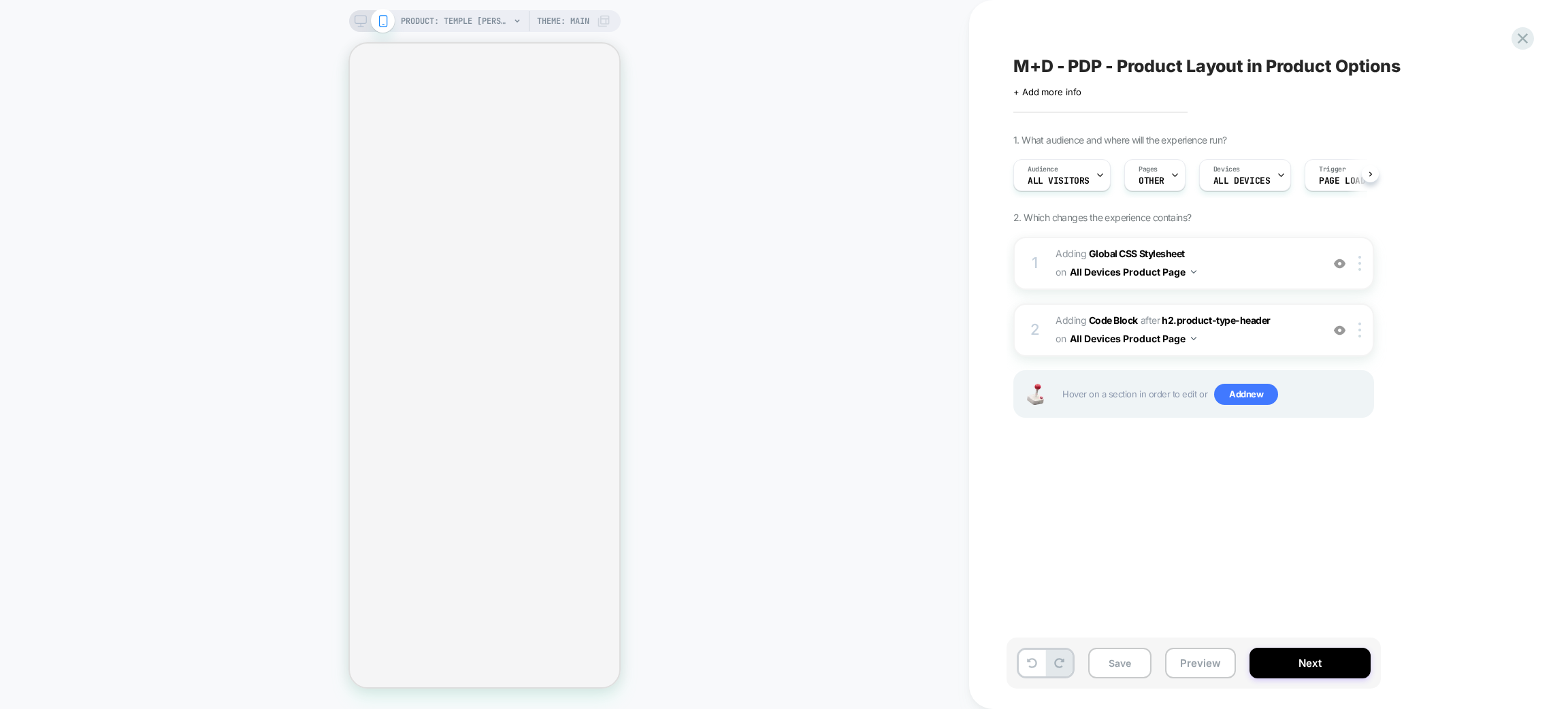
scroll to position [0, 1]
click at [1199, 661] on button "Preview" at bounding box center [1201, 663] width 71 height 31
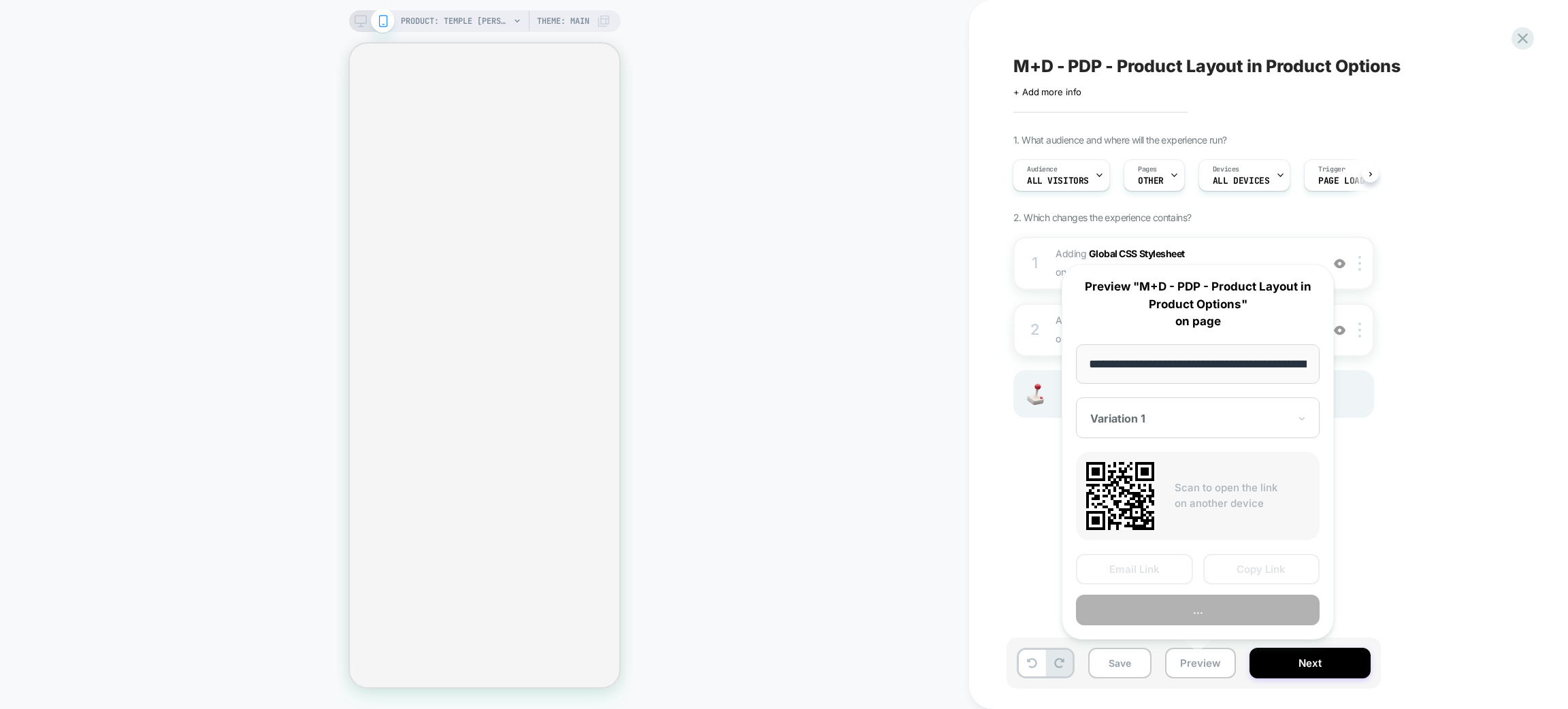
scroll to position [0, 165]
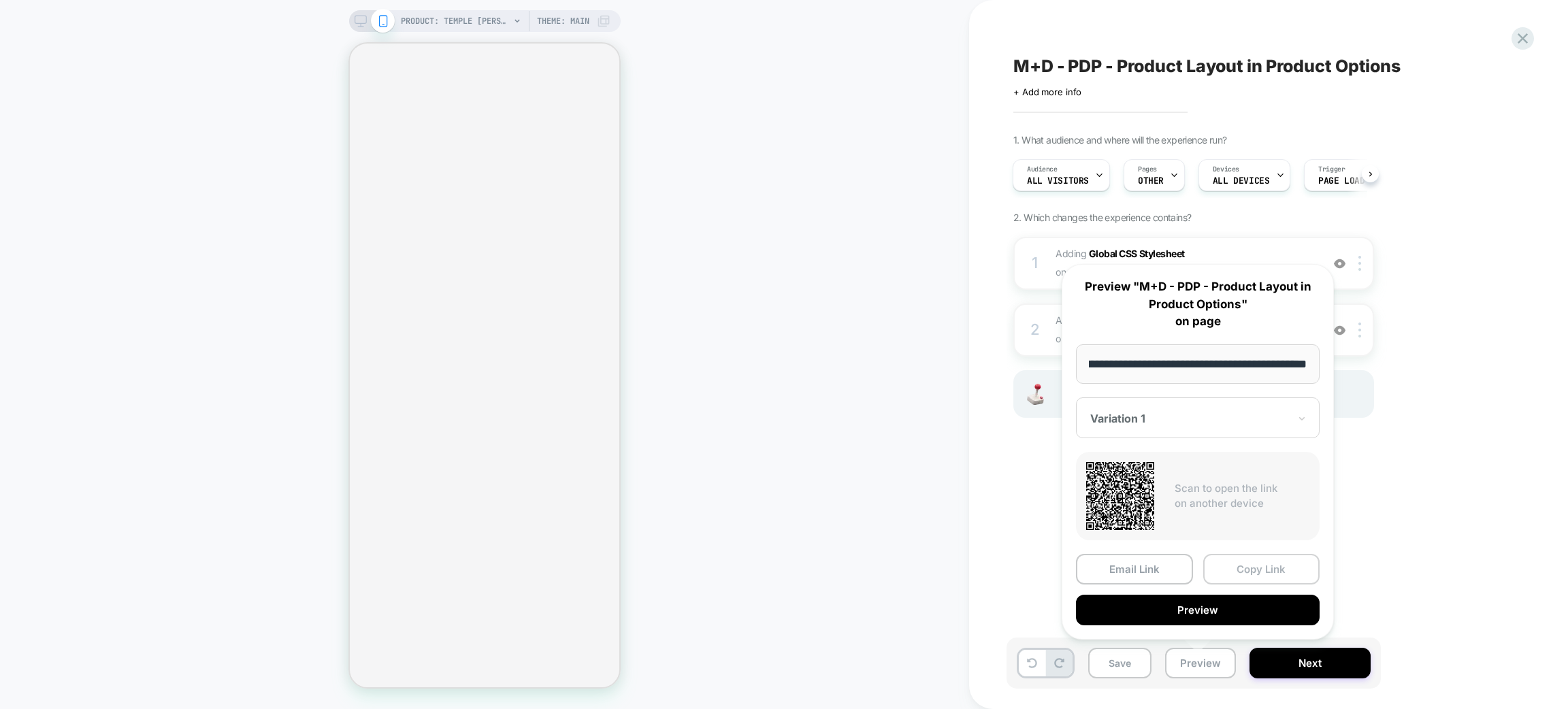
click at [1253, 570] on button "Copy Link" at bounding box center [1262, 569] width 117 height 31
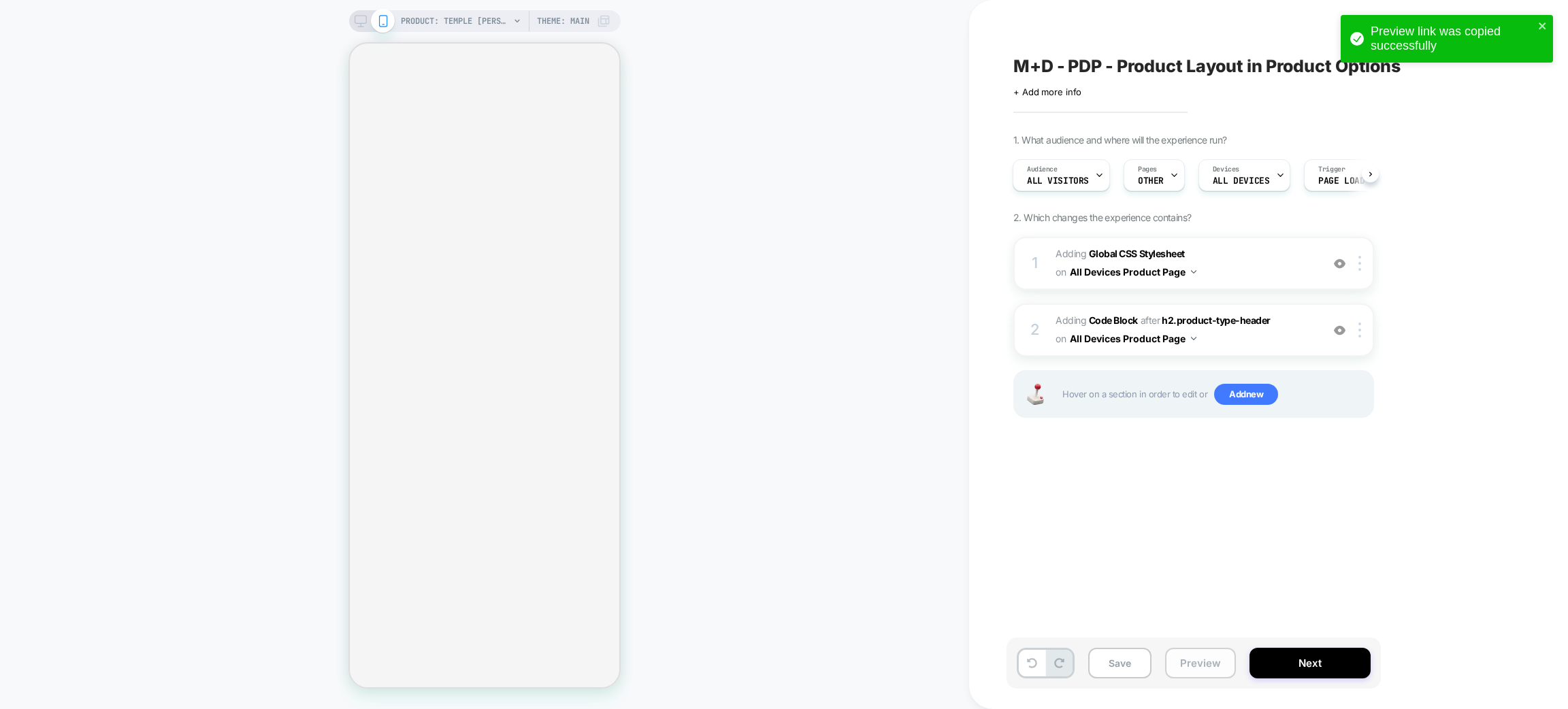
click at [1194, 663] on button "Preview" at bounding box center [1201, 663] width 71 height 31
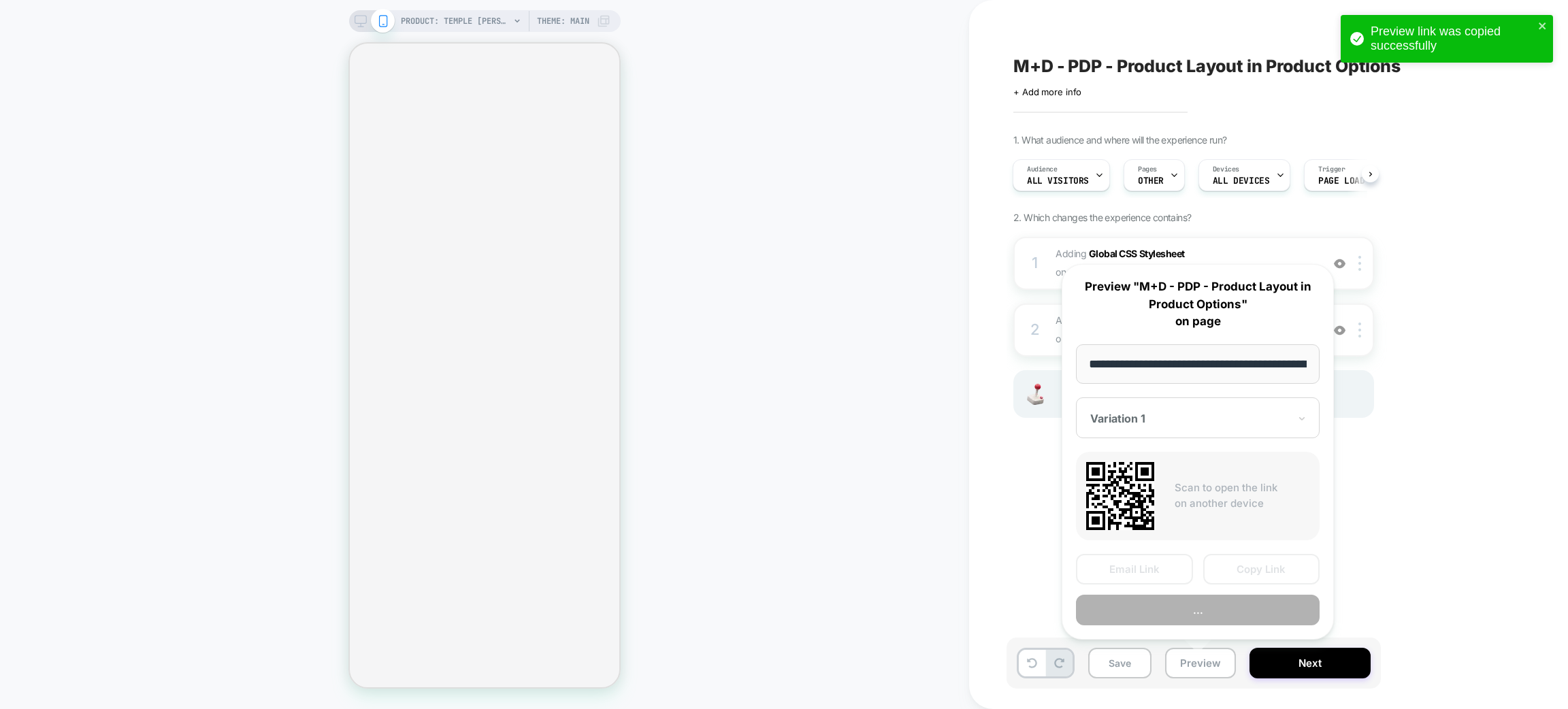
scroll to position [0, 165]
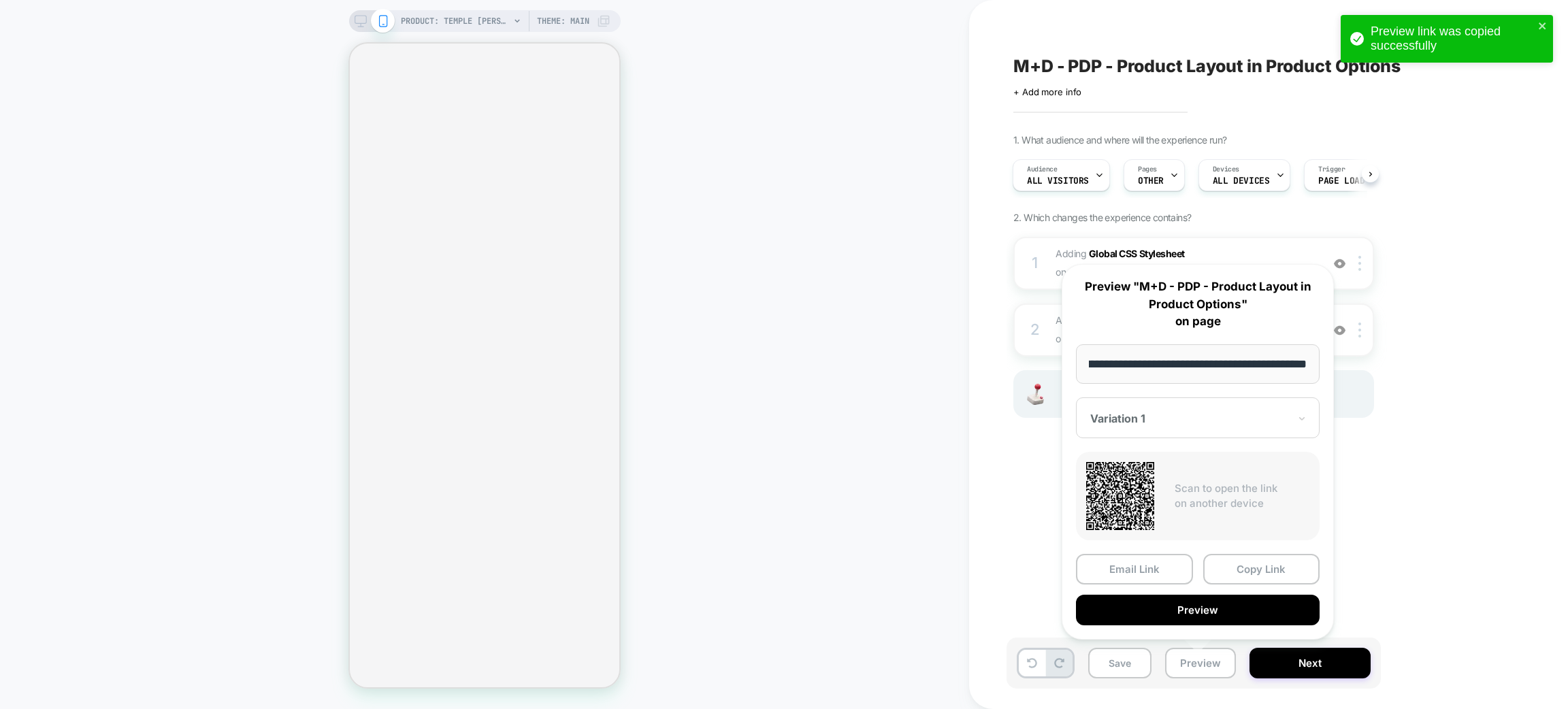
drag, startPoint x: 1269, startPoint y: 565, endPoint x: 1267, endPoint y: 573, distance: 8.2
click at [1267, 573] on button "Copy Link" at bounding box center [1262, 569] width 117 height 31
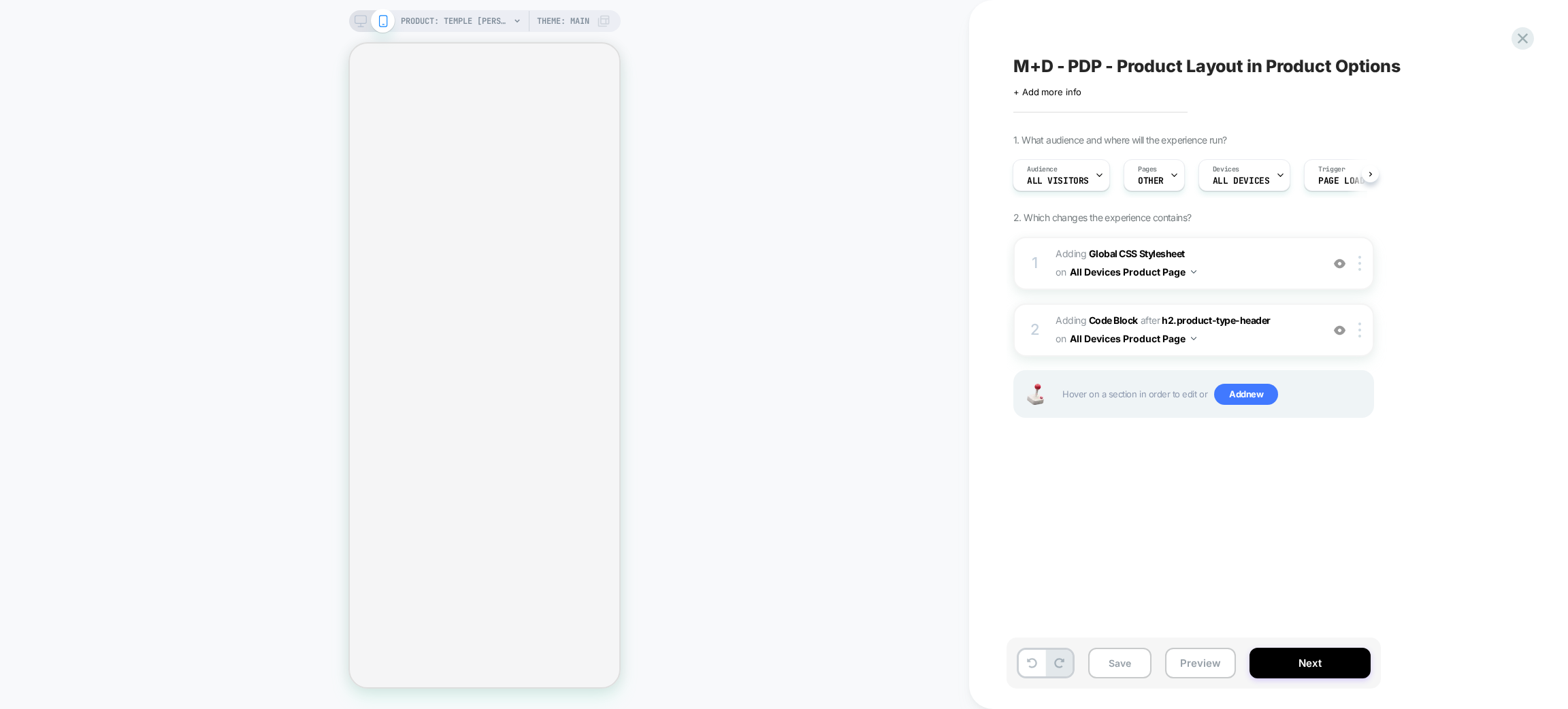
click at [1098, 57] on span "M+D - PDP - Product Layout in Product Options" at bounding box center [1208, 65] width 387 height 20
click at [1098, 57] on textarea "**********" at bounding box center [1240, 65] width 453 height 20
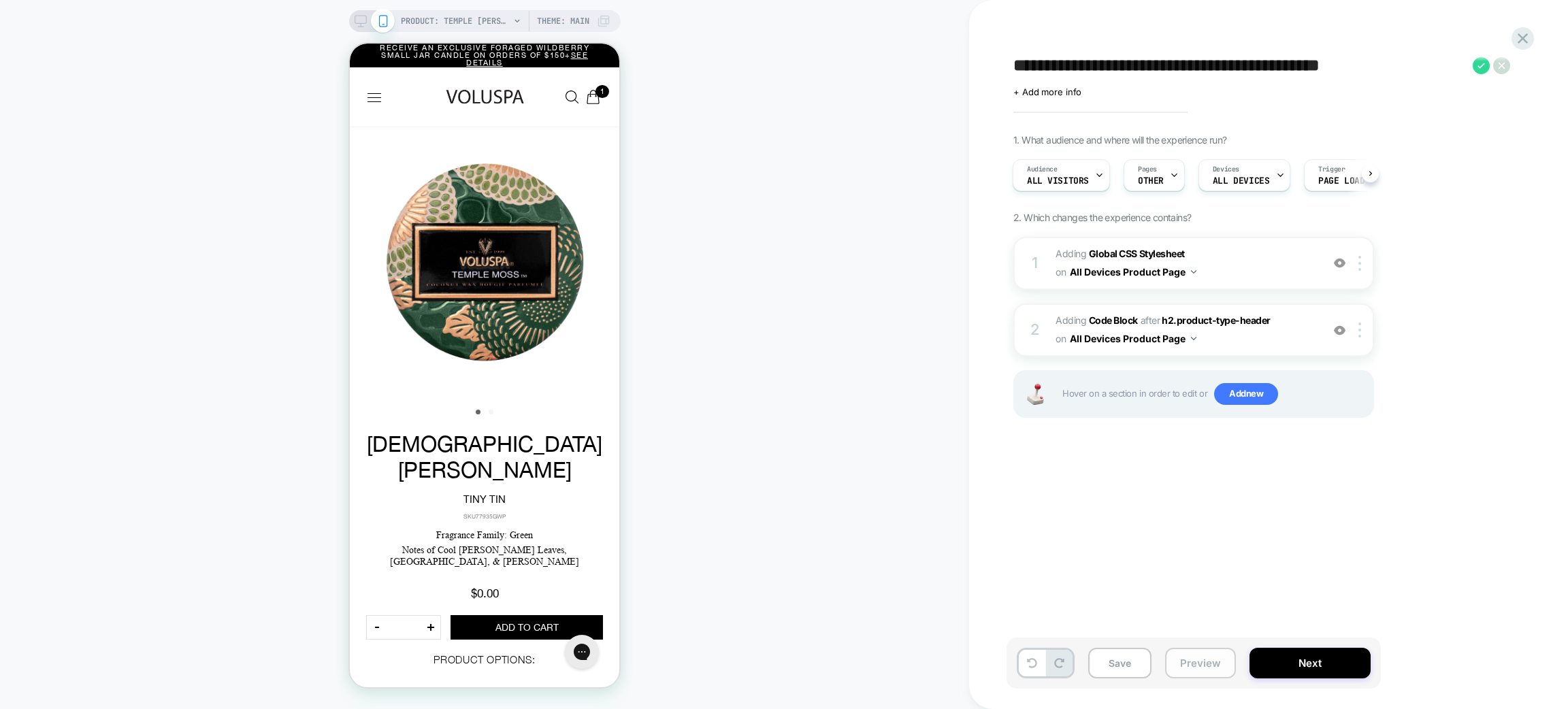
click at [1199, 666] on button "Preview" at bounding box center [1201, 663] width 71 height 31
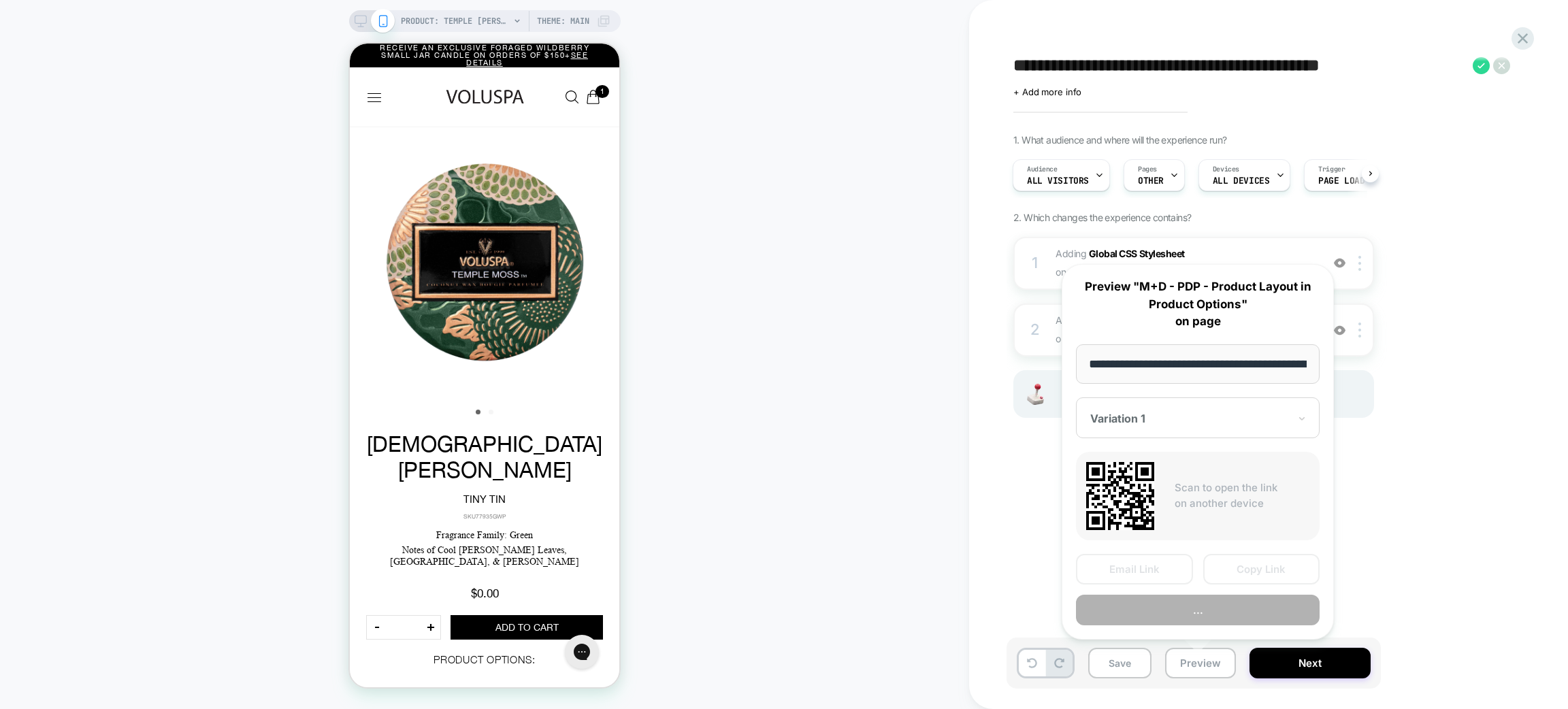
scroll to position [0, 165]
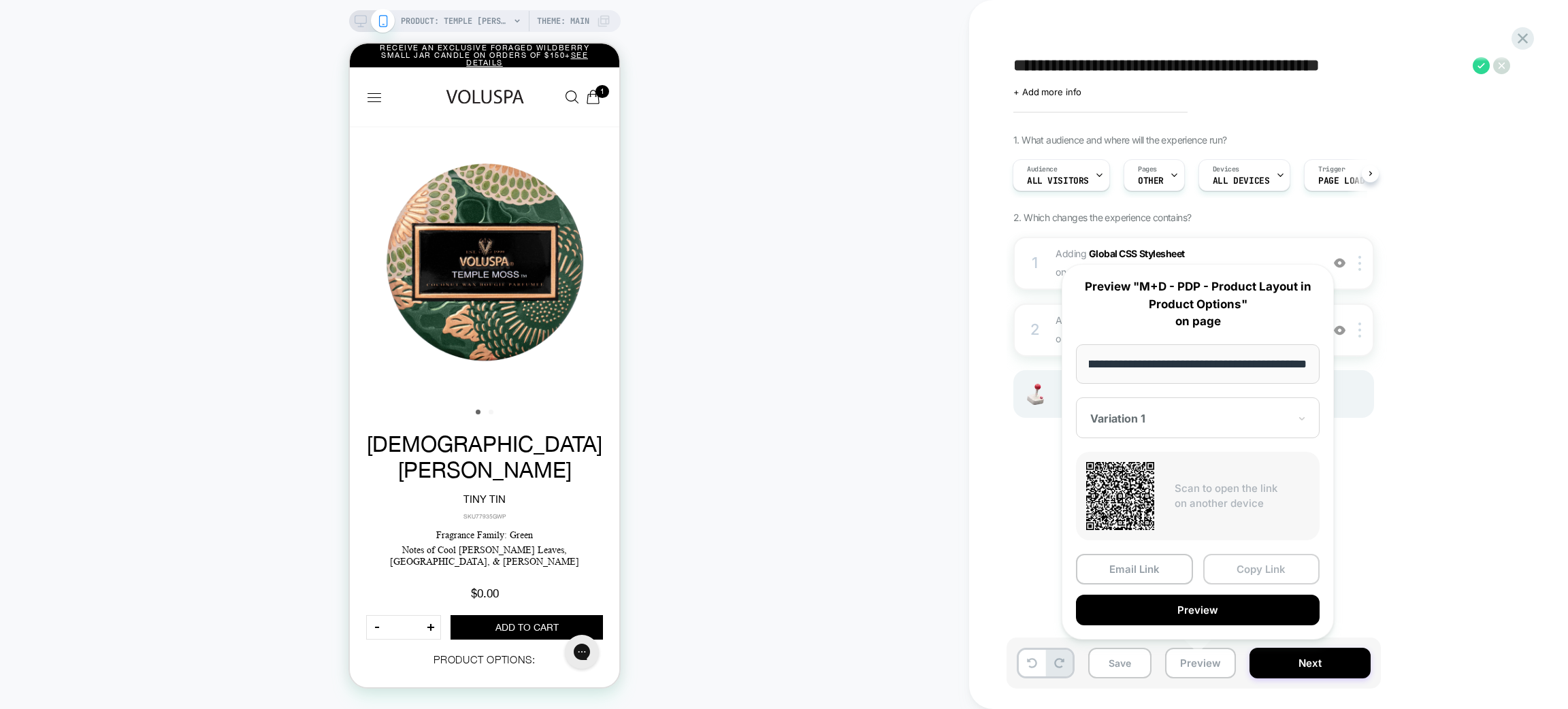
click at [1240, 563] on button "Copy Link" at bounding box center [1262, 569] width 117 height 31
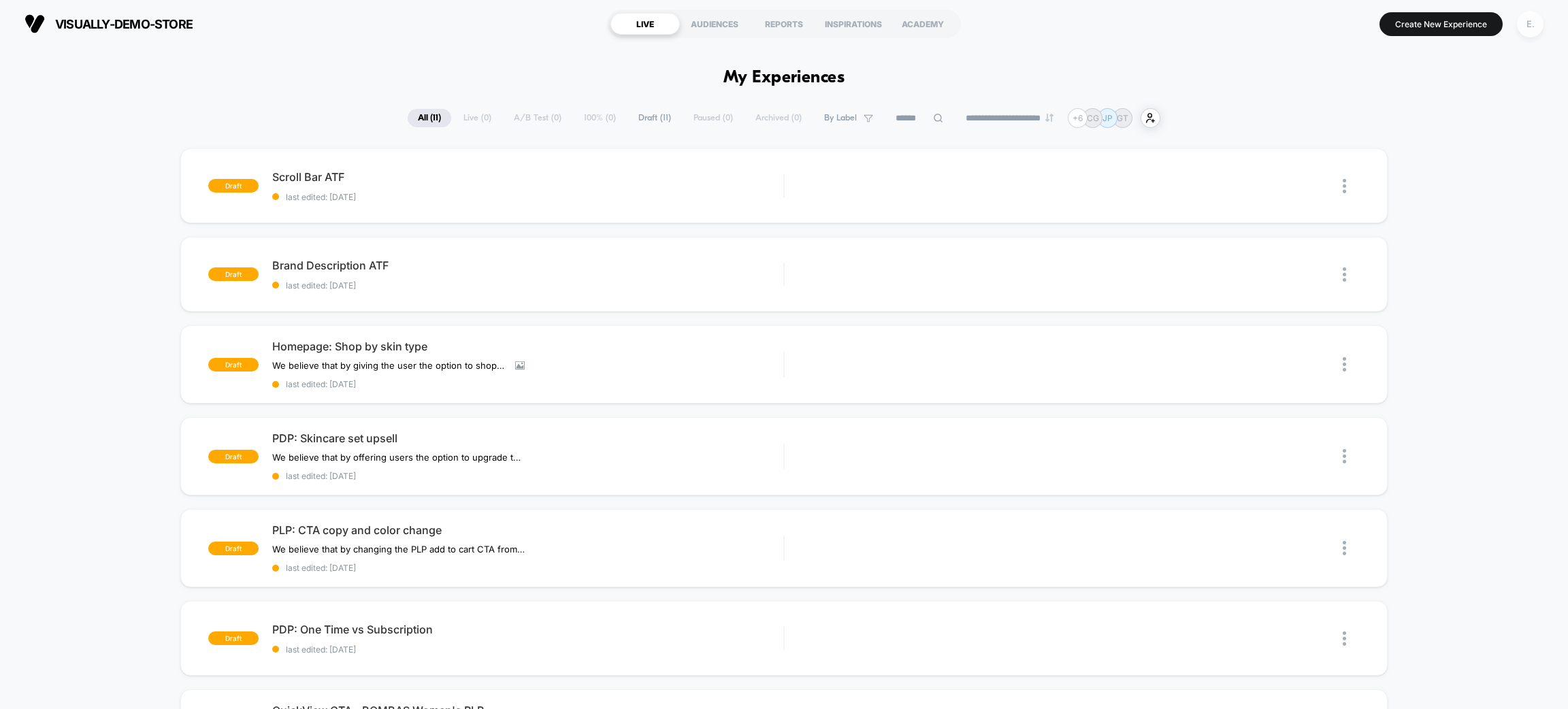
click at [1523, 19] on div "E." at bounding box center [1531, 24] width 26 height 26
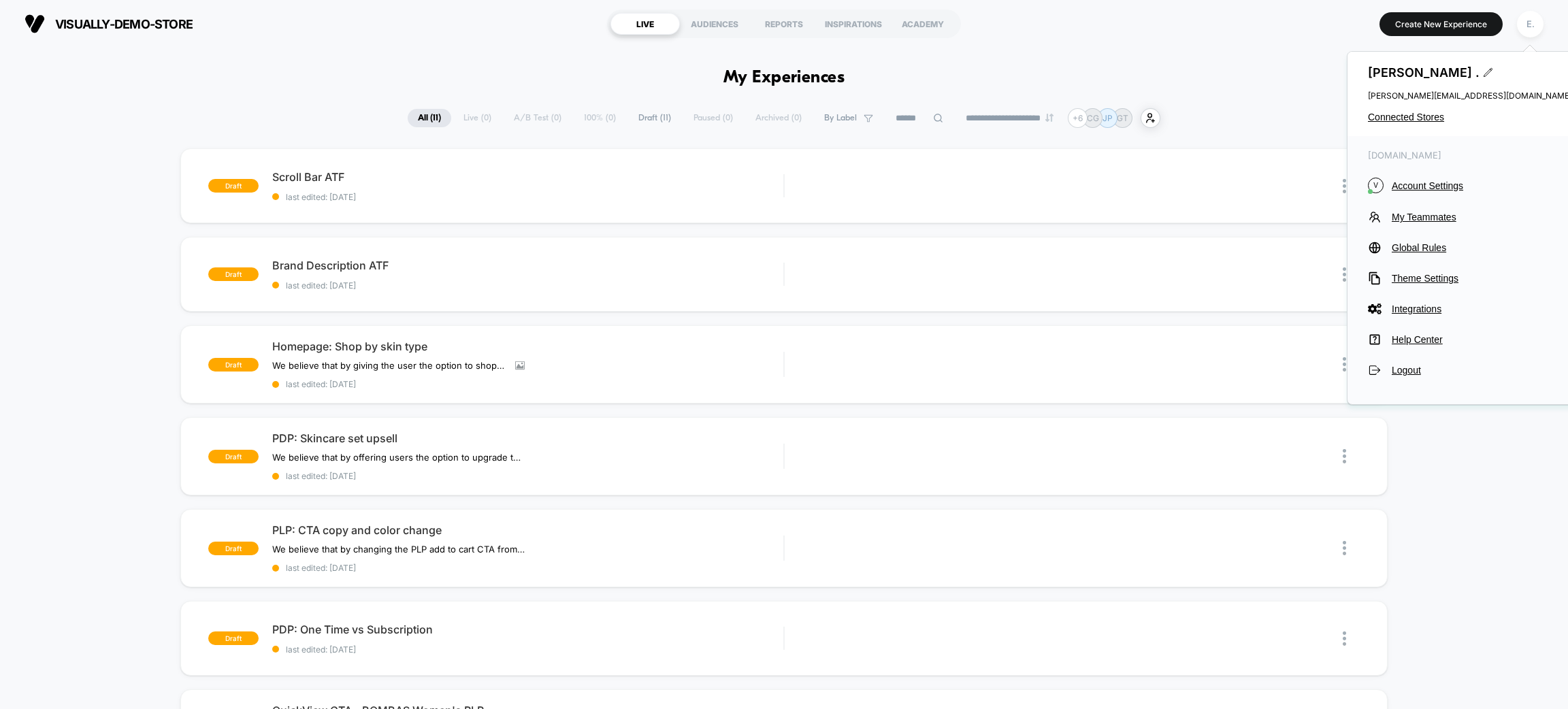
click at [1420, 108] on div "[PERSON_NAME] . [PERSON_NAME][EMAIL_ADDRESS][DOMAIN_NAME] Connected Stores" at bounding box center [1470, 94] width 245 height 85
click at [1416, 121] on span "Connected Stores" at bounding box center [1470, 117] width 204 height 11
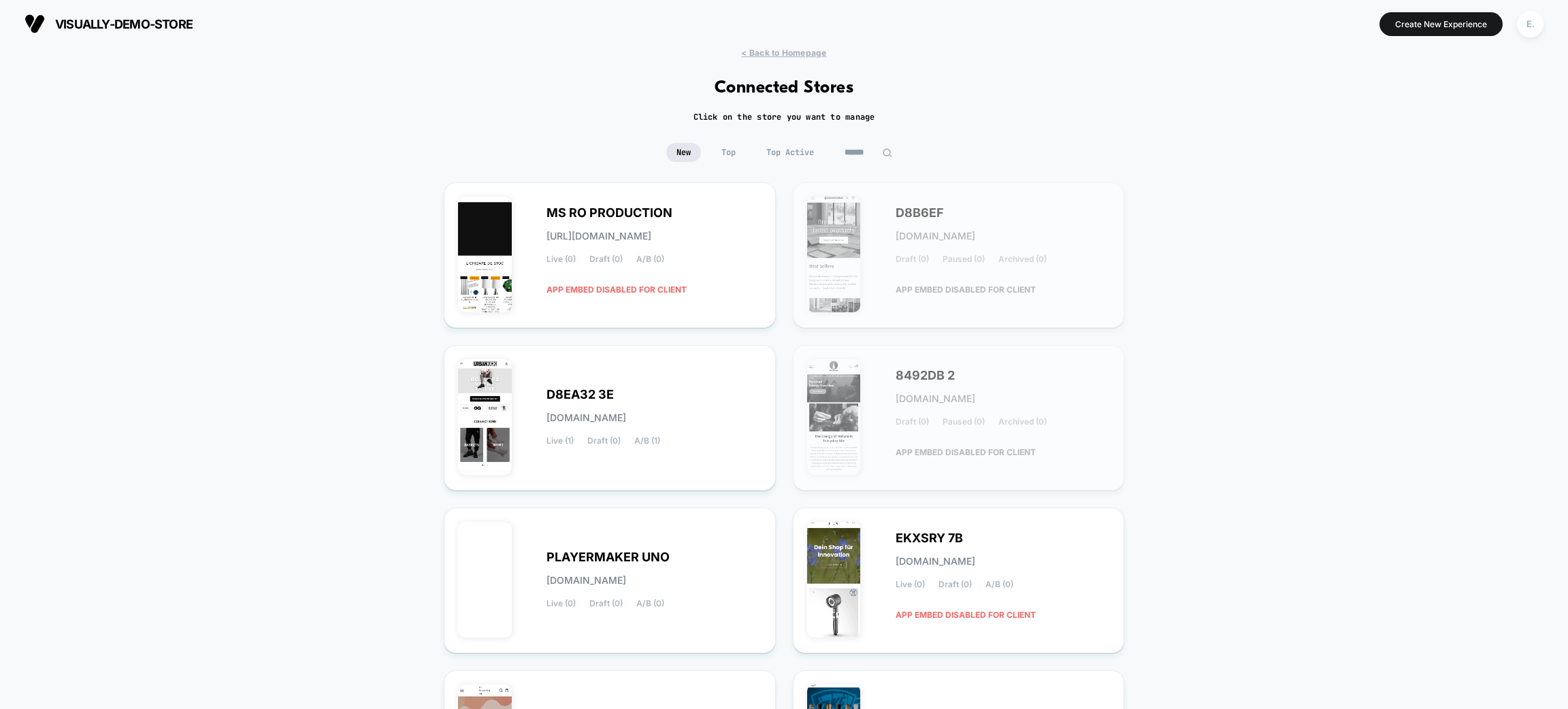
click at [852, 158] on input at bounding box center [869, 152] width 68 height 19
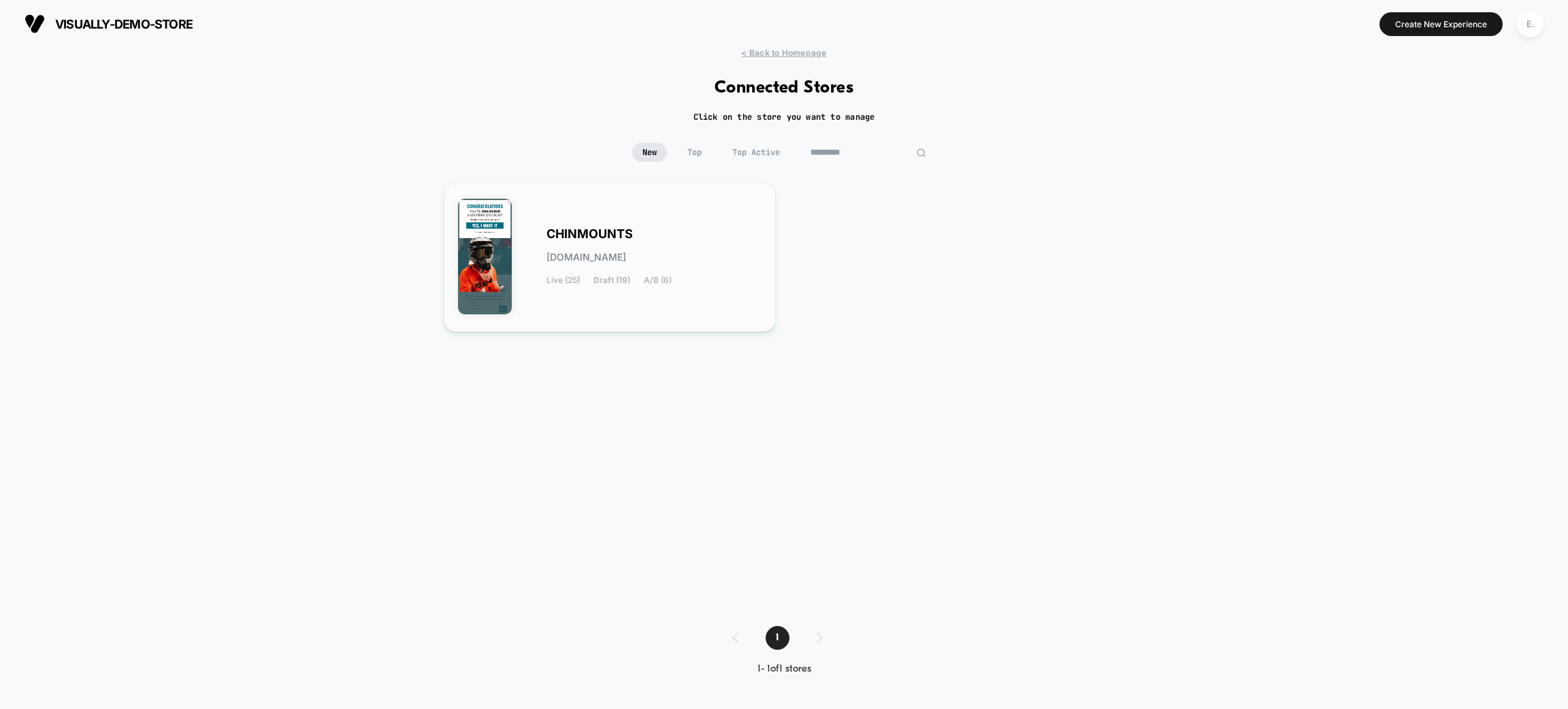
type input "*********"
click at [704, 235] on div "CHINMOUNTS chinmounts.myshopify.com Live (25) Draft (19) A/B (6)" at bounding box center [654, 257] width 215 height 56
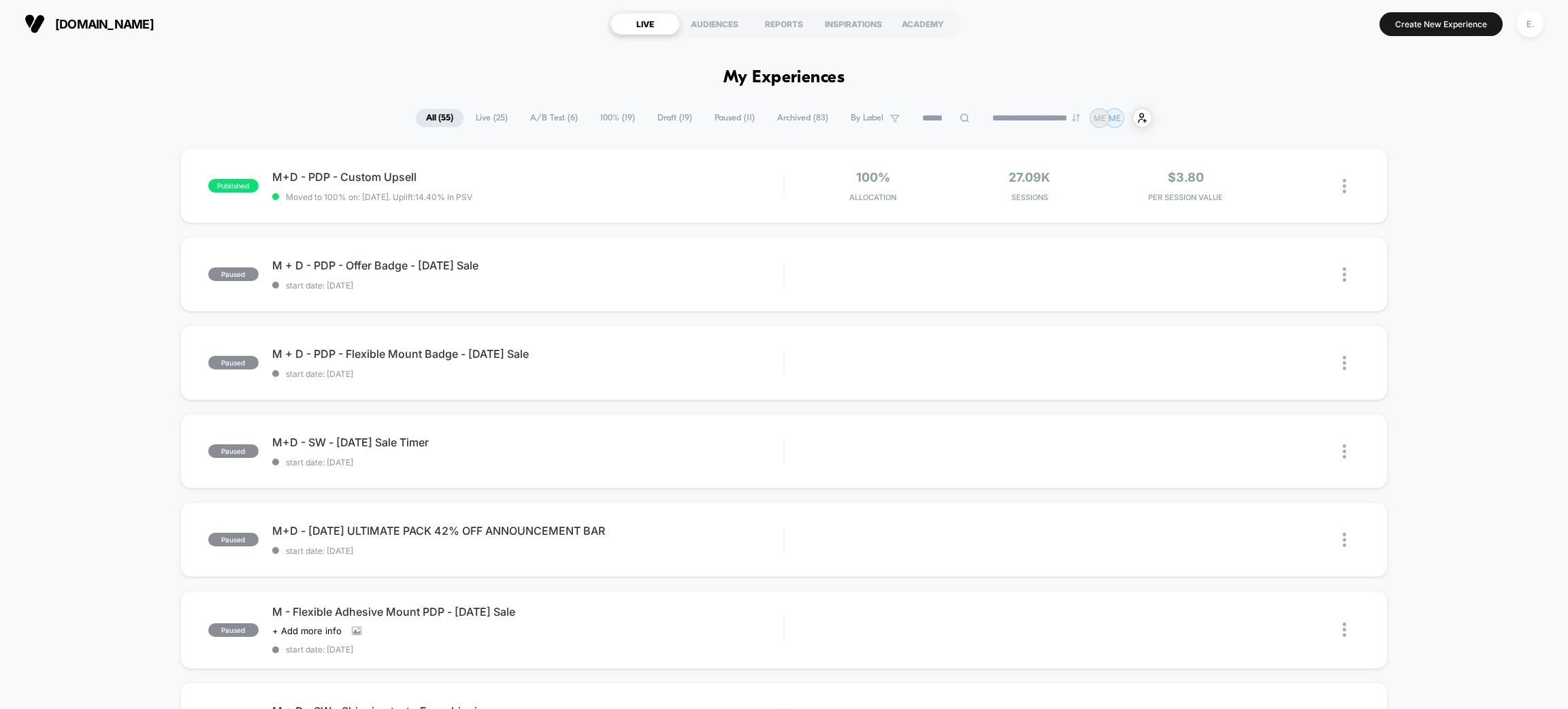
click at [929, 120] on input at bounding box center [946, 119] width 68 height 17
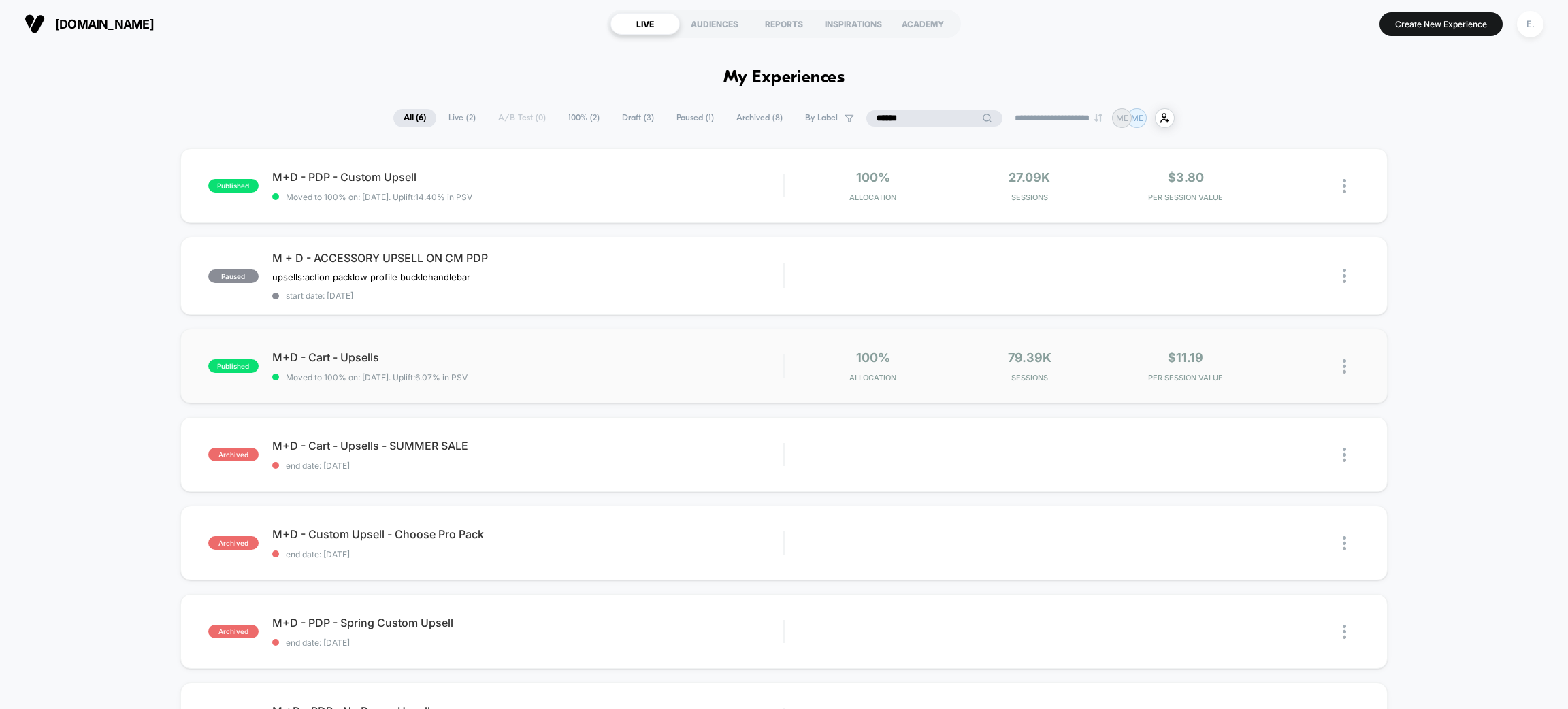
type input "******"
click at [618, 376] on span "Moved to 100% on: 7/8/2025 . Uplift: 6.07% in PSV" at bounding box center [528, 377] width 511 height 10
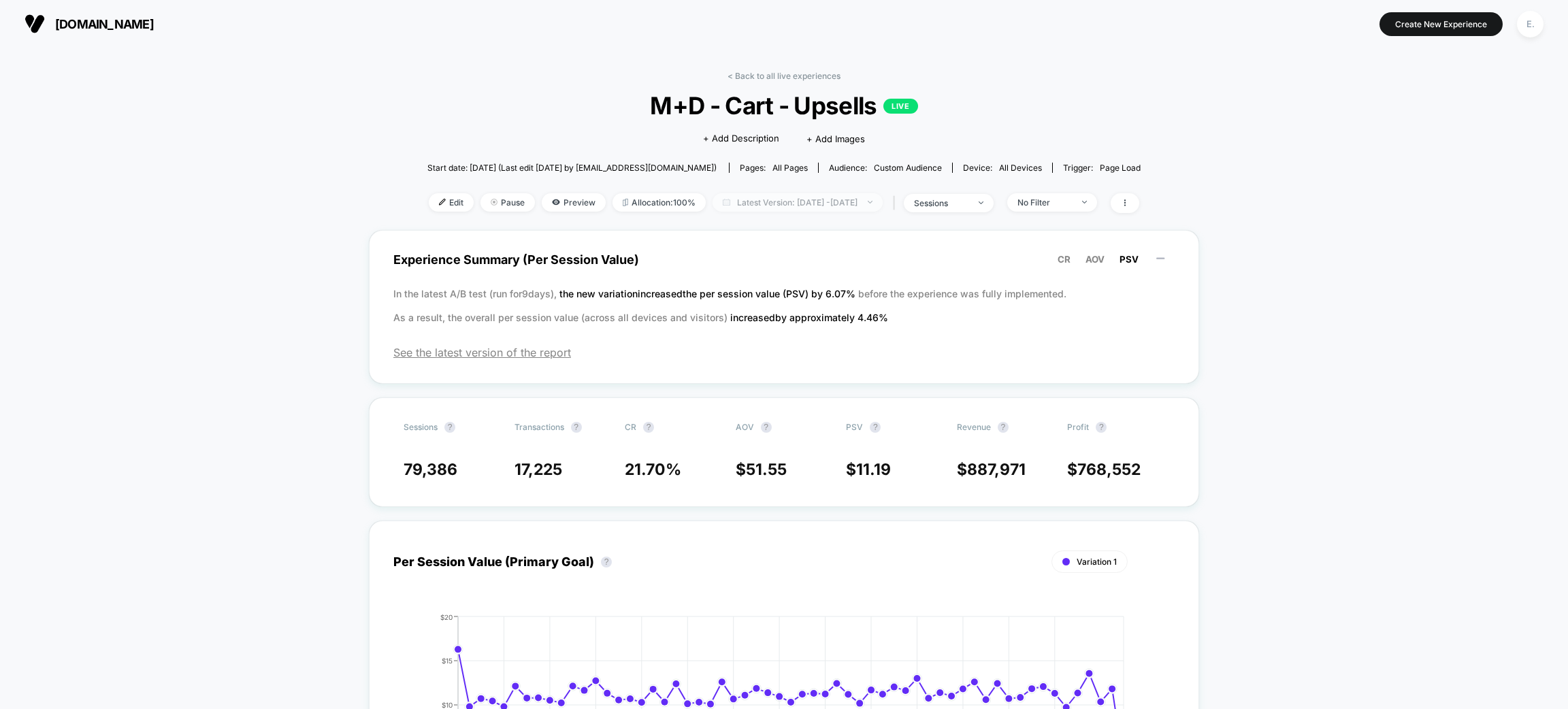
click at [828, 202] on span "Latest Version: Jul 9, 2025 - Sep 4, 2025" at bounding box center [797, 202] width 170 height 18
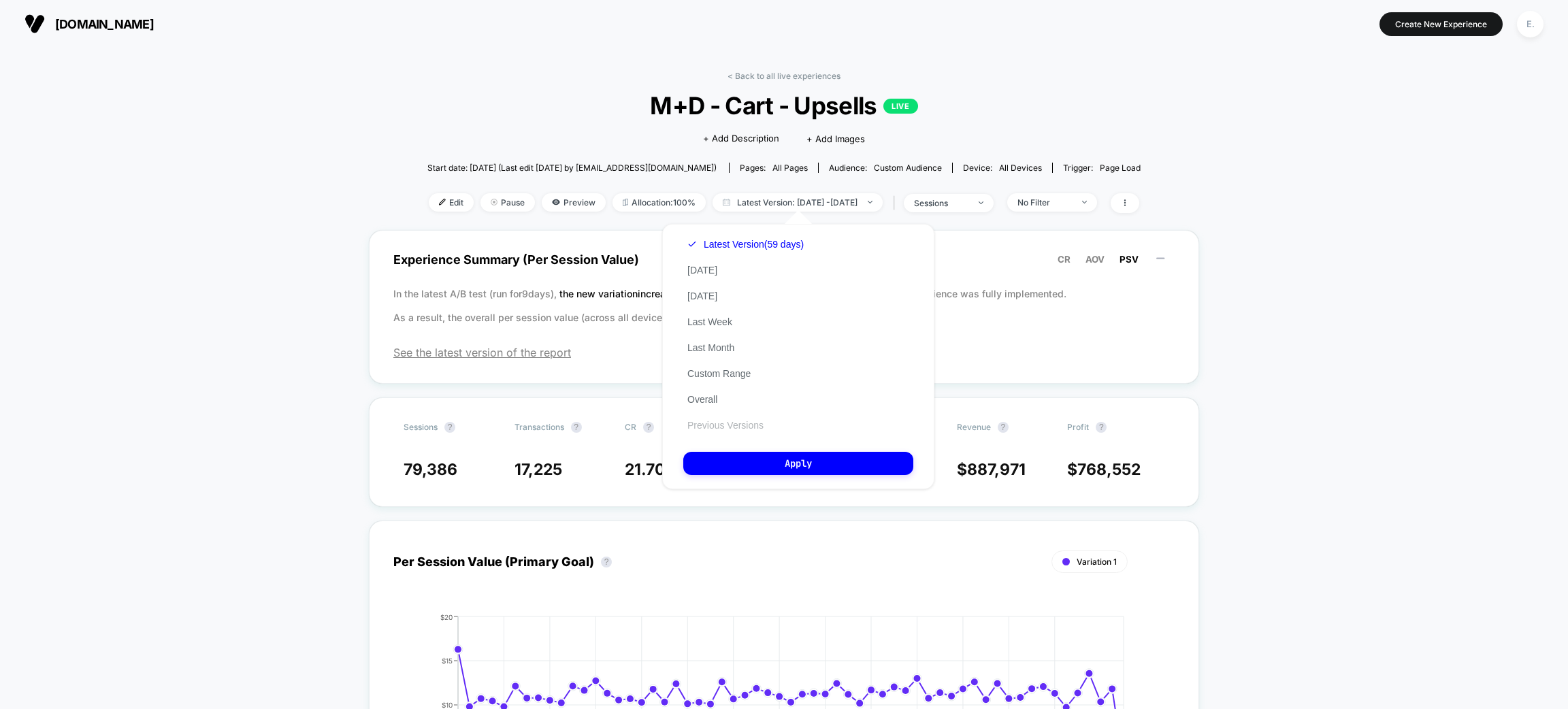
click at [753, 419] on button "Previous Versions" at bounding box center [726, 426] width 85 height 12
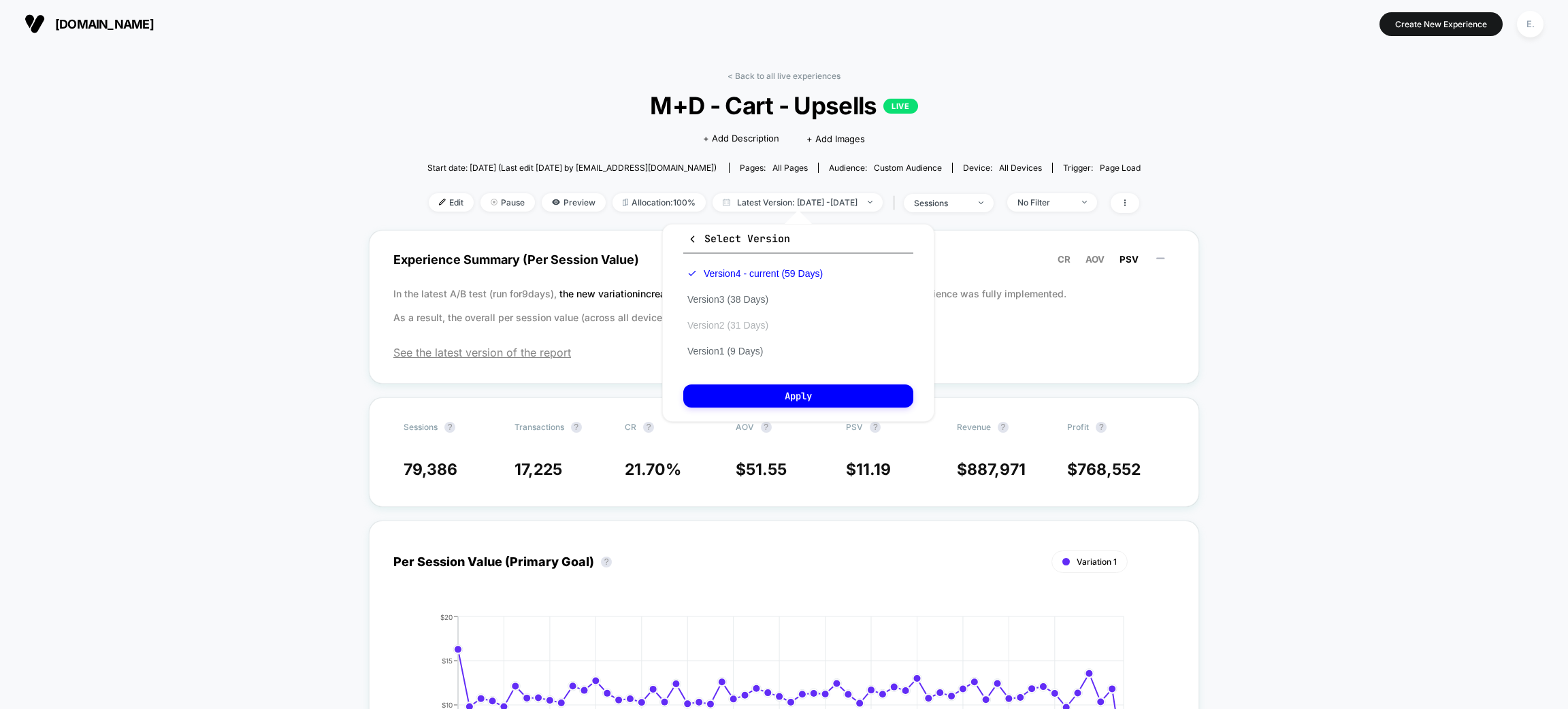
click at [744, 321] on button "Version 2 (31 Days)" at bounding box center [728, 326] width 89 height 12
click at [753, 397] on button "Apply" at bounding box center [798, 396] width 230 height 23
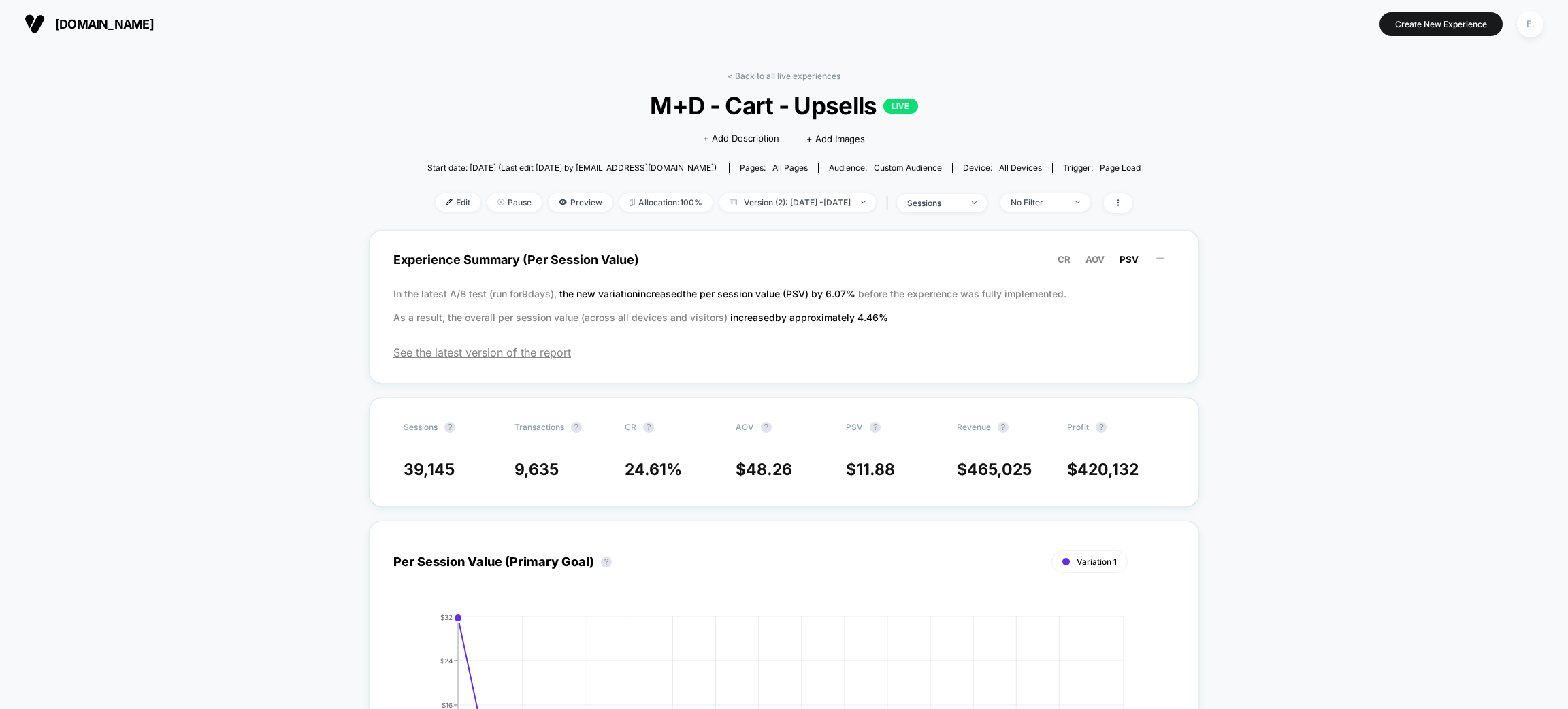
click at [851, 211] on div "Edit Pause Preview Allocation: 100% Version (2): May 2, 2025 - Jun 1, 2025 | se…" at bounding box center [784, 203] width 713 height 19
click at [851, 202] on span "Version (2): May 2, 2025 - Jun 1, 2025" at bounding box center [797, 202] width 156 height 18
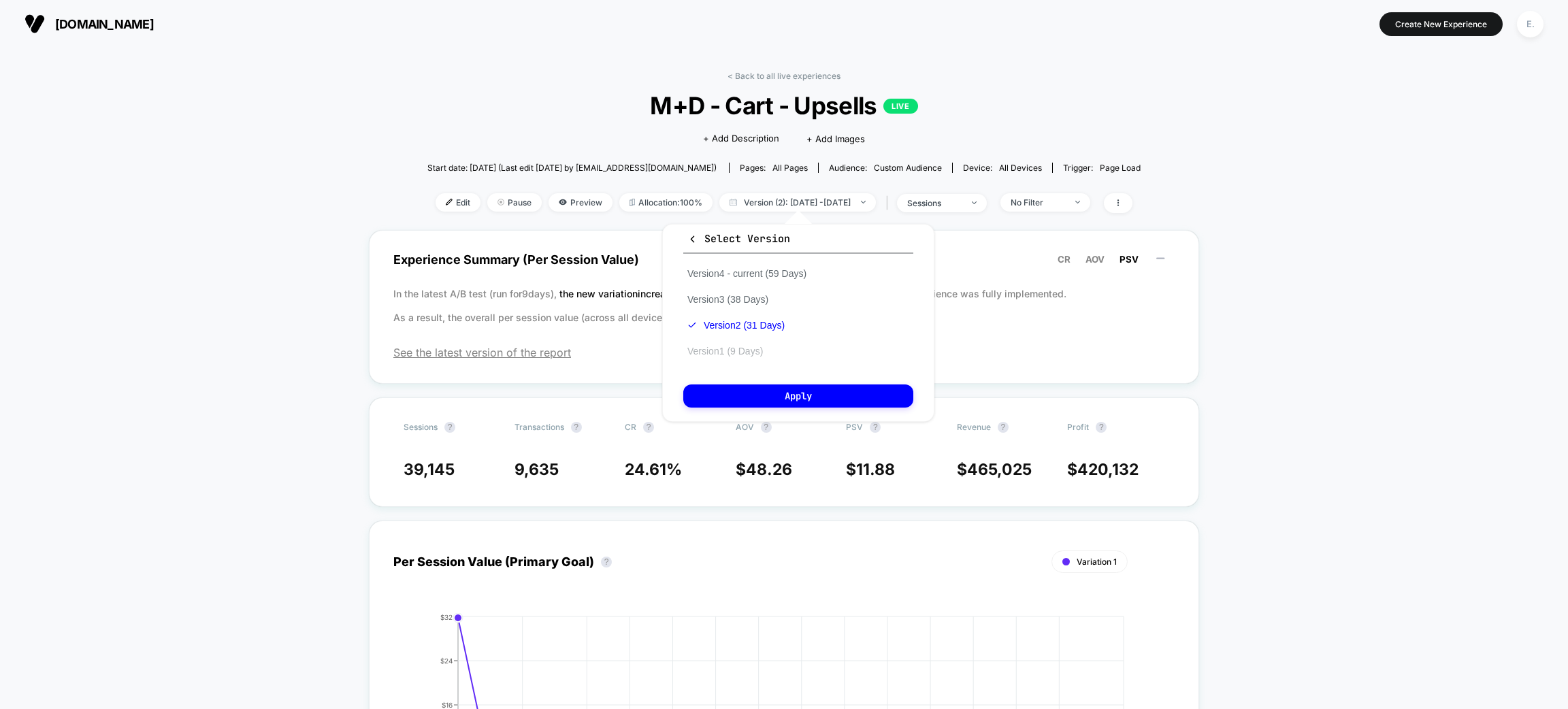
click at [706, 349] on button "Version 1 (9 Days)" at bounding box center [725, 351] width 84 height 12
click at [767, 396] on button "Apply" at bounding box center [798, 396] width 230 height 23
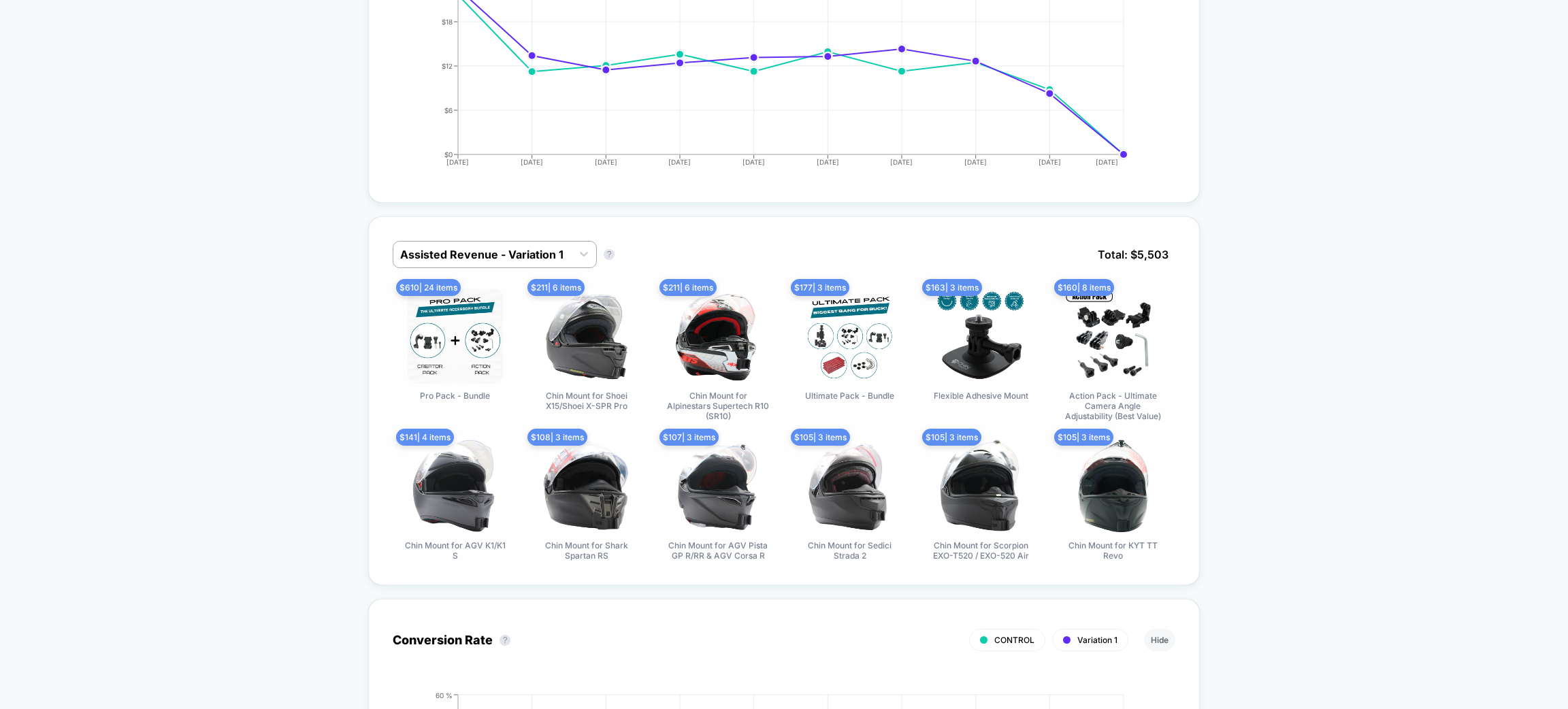
scroll to position [715, 0]
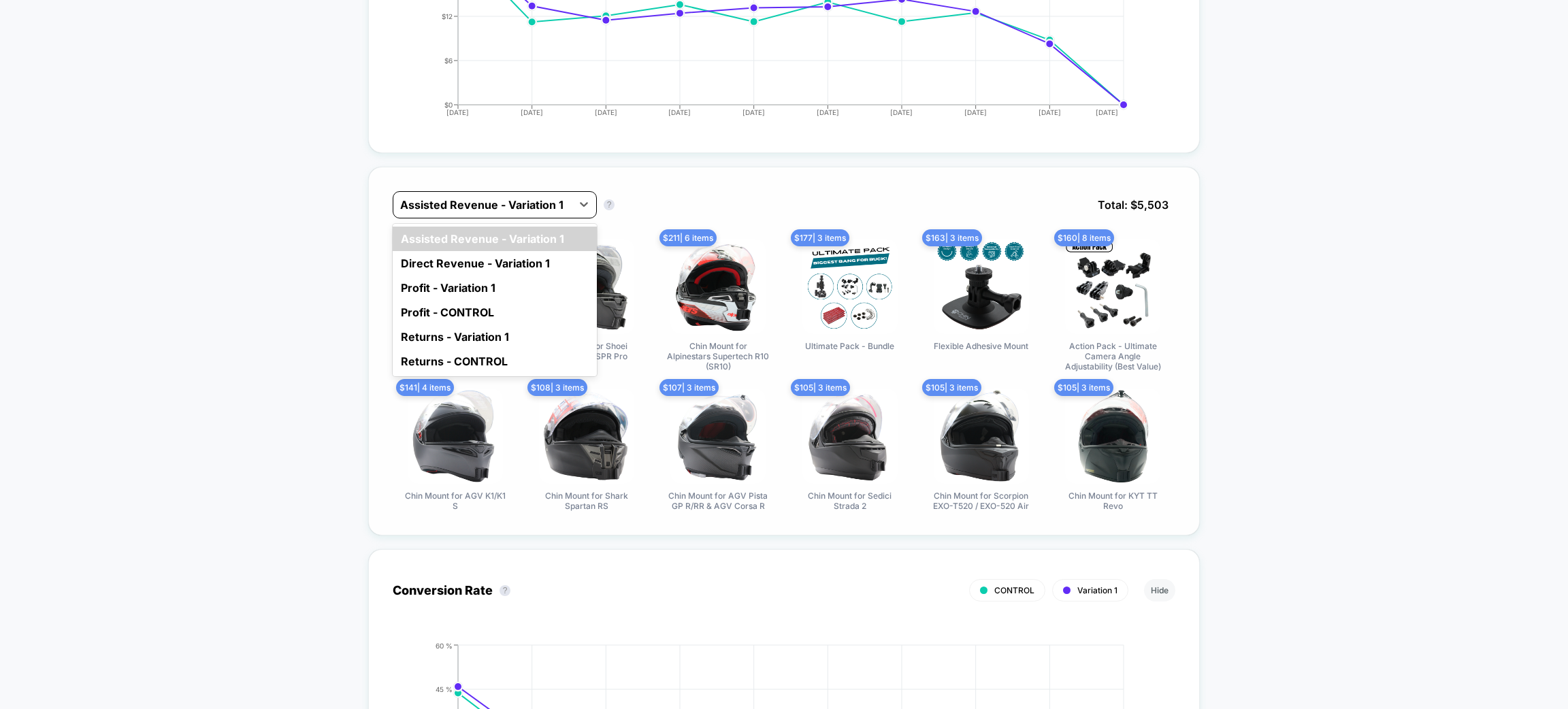
click at [540, 203] on div at bounding box center [482, 205] width 165 height 17
click at [513, 293] on div "Profit - Variation 1" at bounding box center [495, 287] width 204 height 24
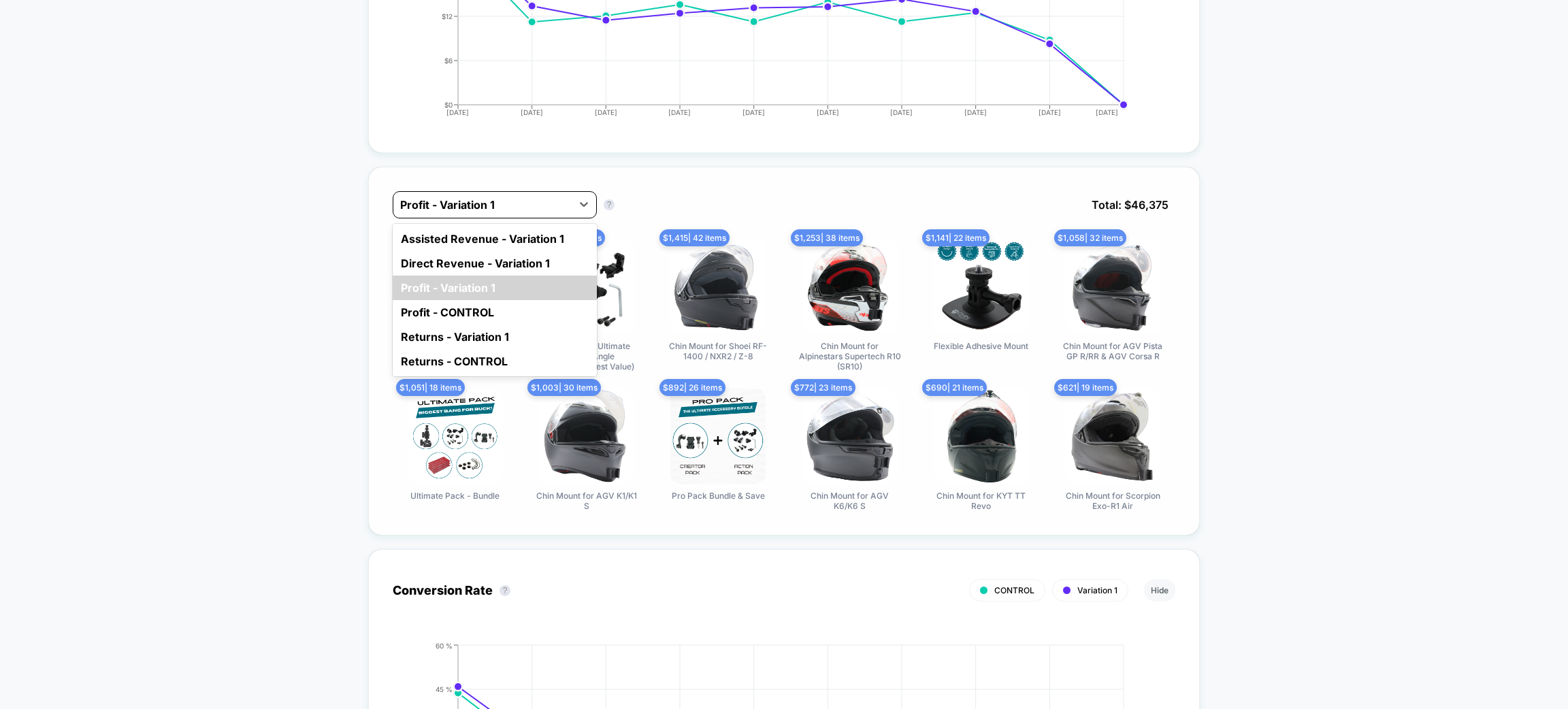
click at [521, 206] on div at bounding box center [482, 205] width 165 height 17
click at [533, 260] on div "Direct Revenue - Variation 1" at bounding box center [495, 263] width 204 height 24
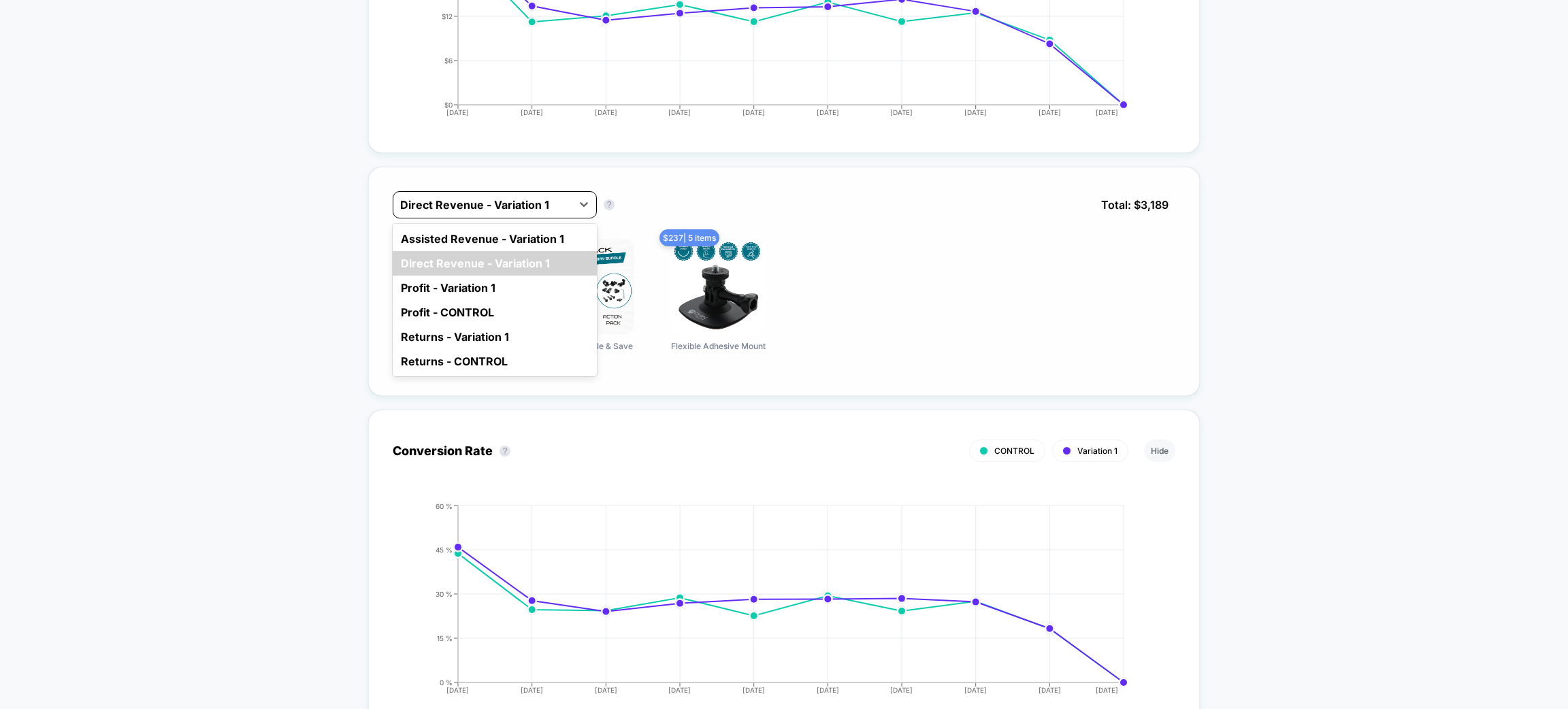
click at [522, 200] on div at bounding box center [482, 205] width 165 height 17
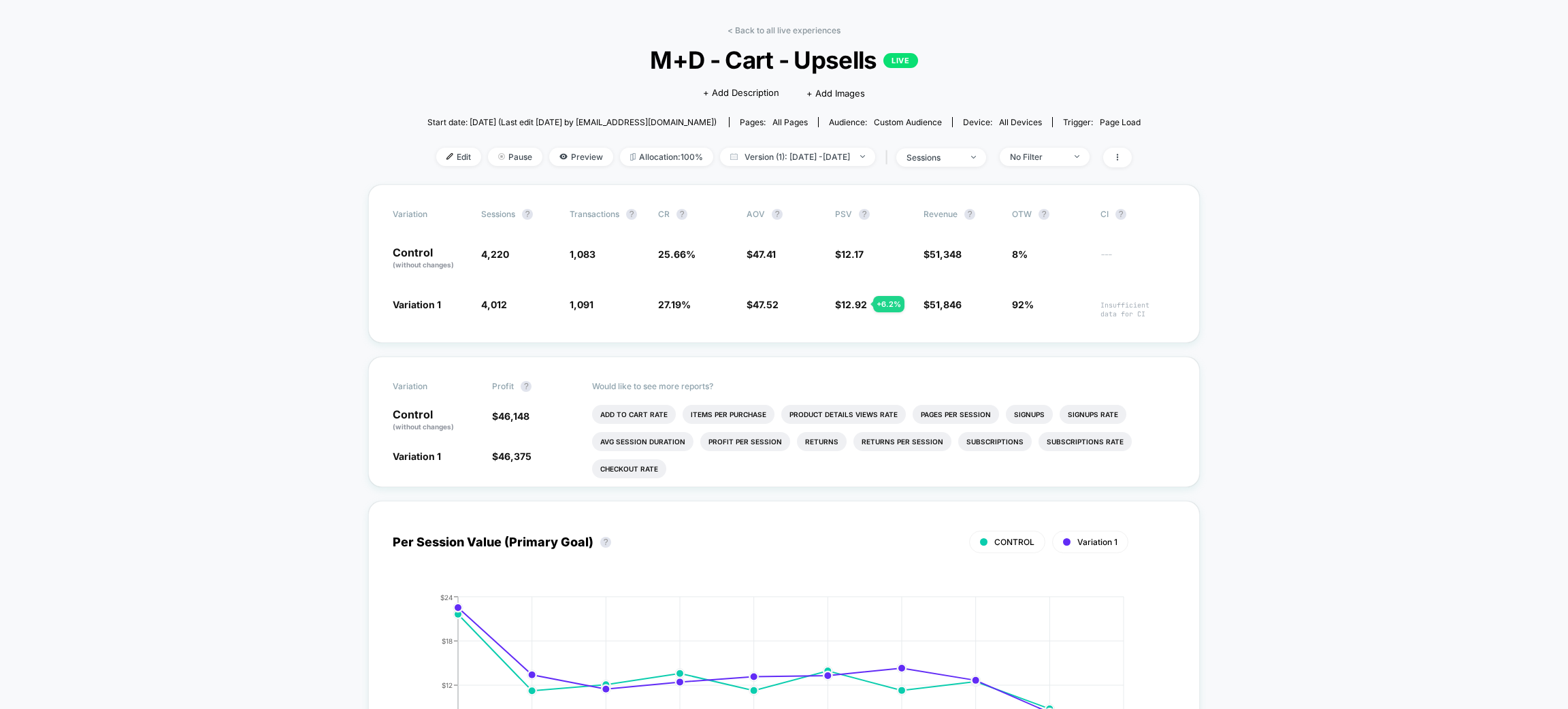
scroll to position [0, 0]
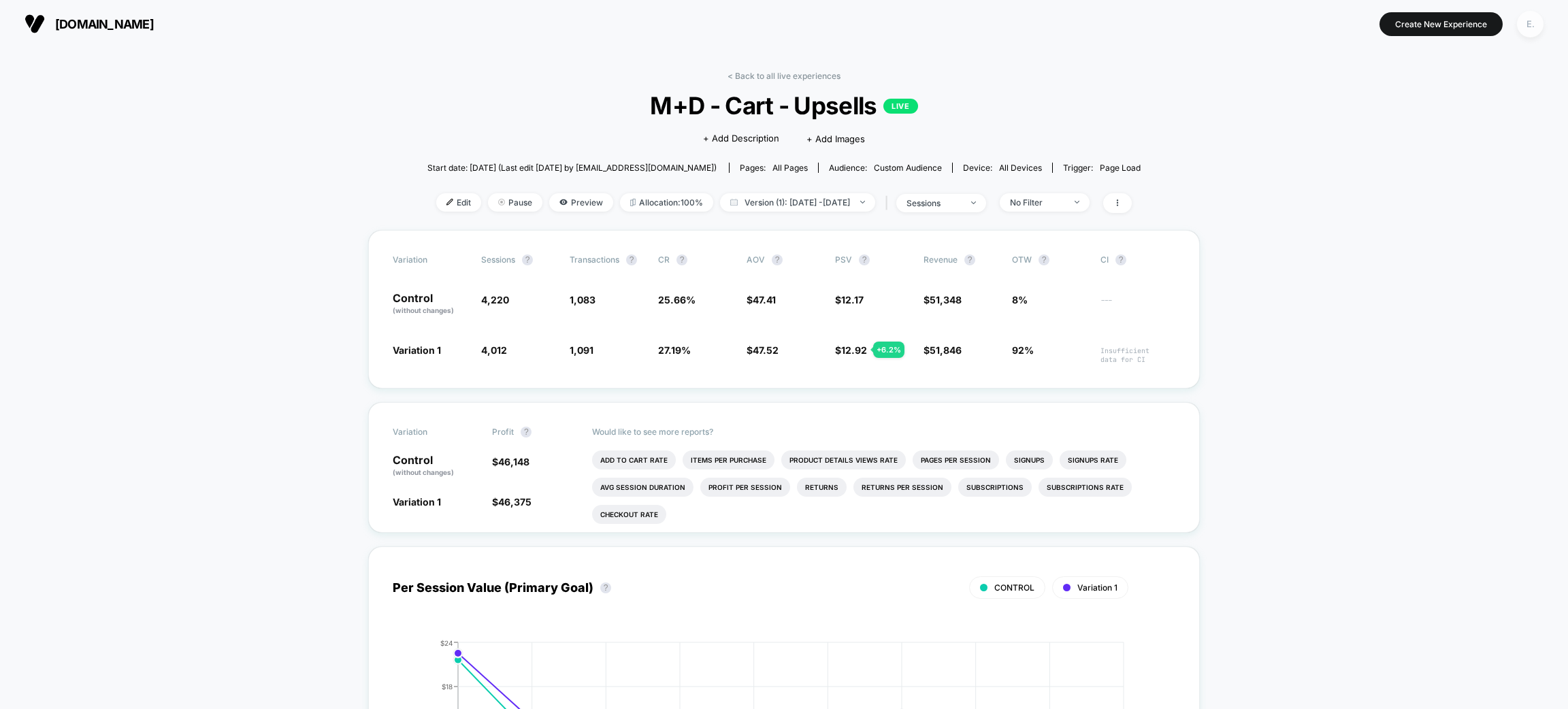
click at [1531, 22] on div "E." at bounding box center [1531, 24] width 26 height 26
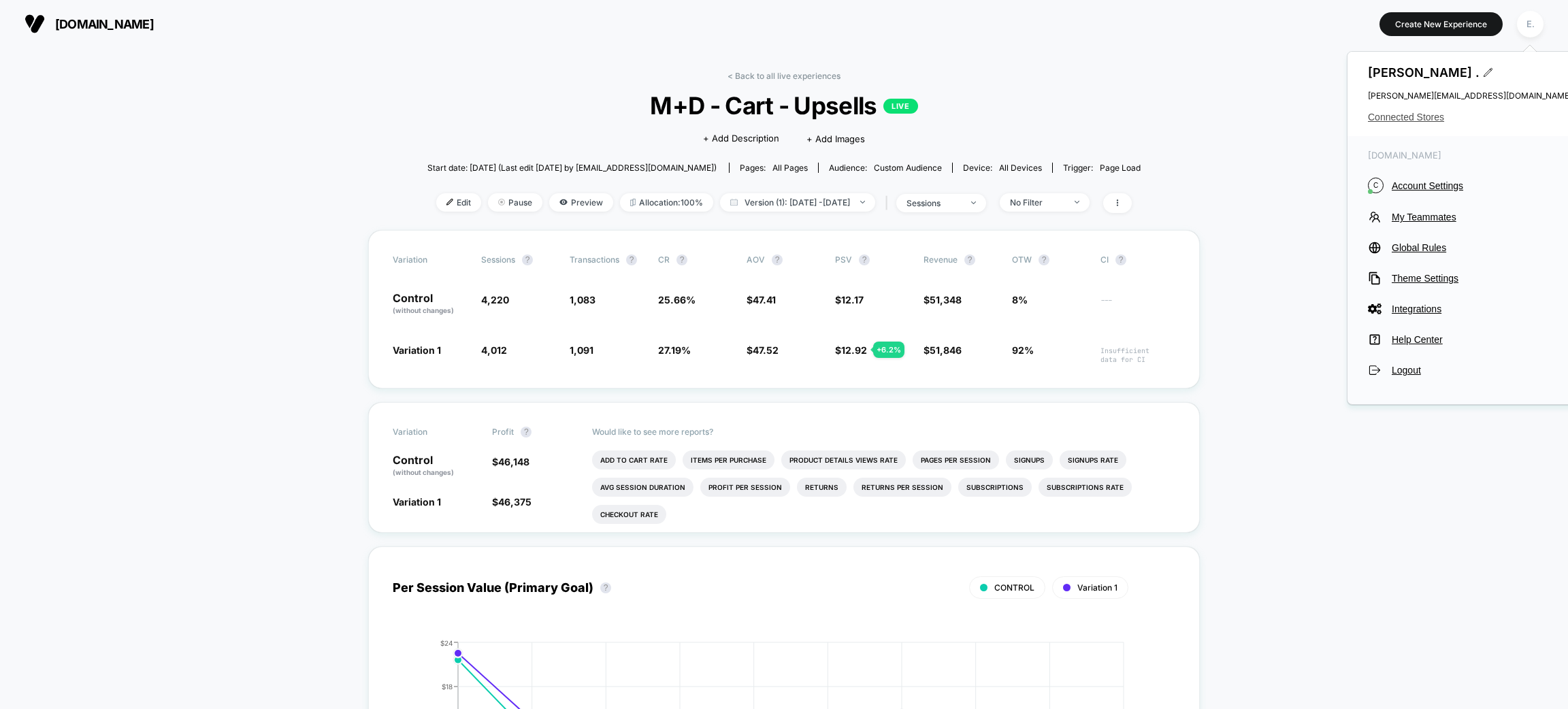
click at [1392, 114] on span "Connected Stores" at bounding box center [1470, 117] width 204 height 11
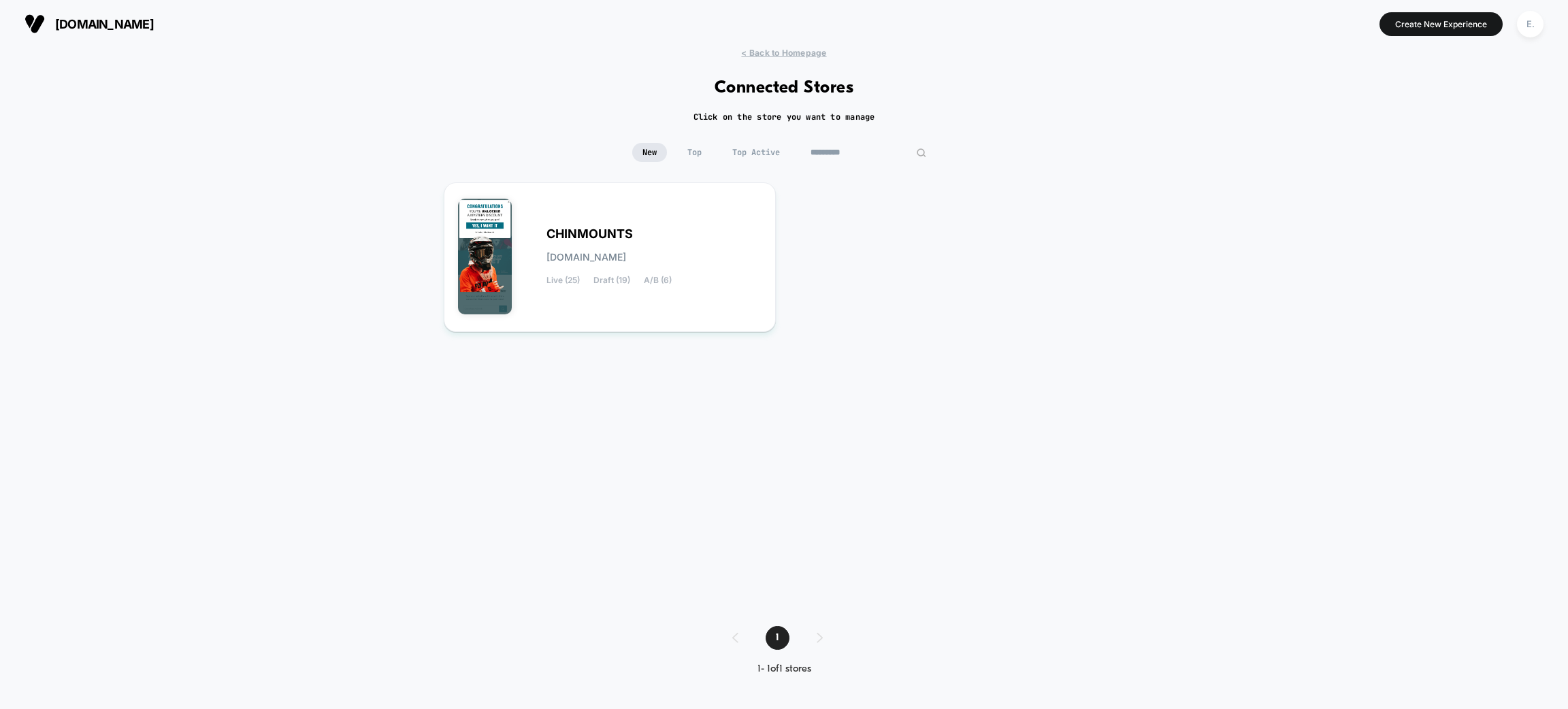
click at [846, 155] on input "*********" at bounding box center [869, 152] width 136 height 19
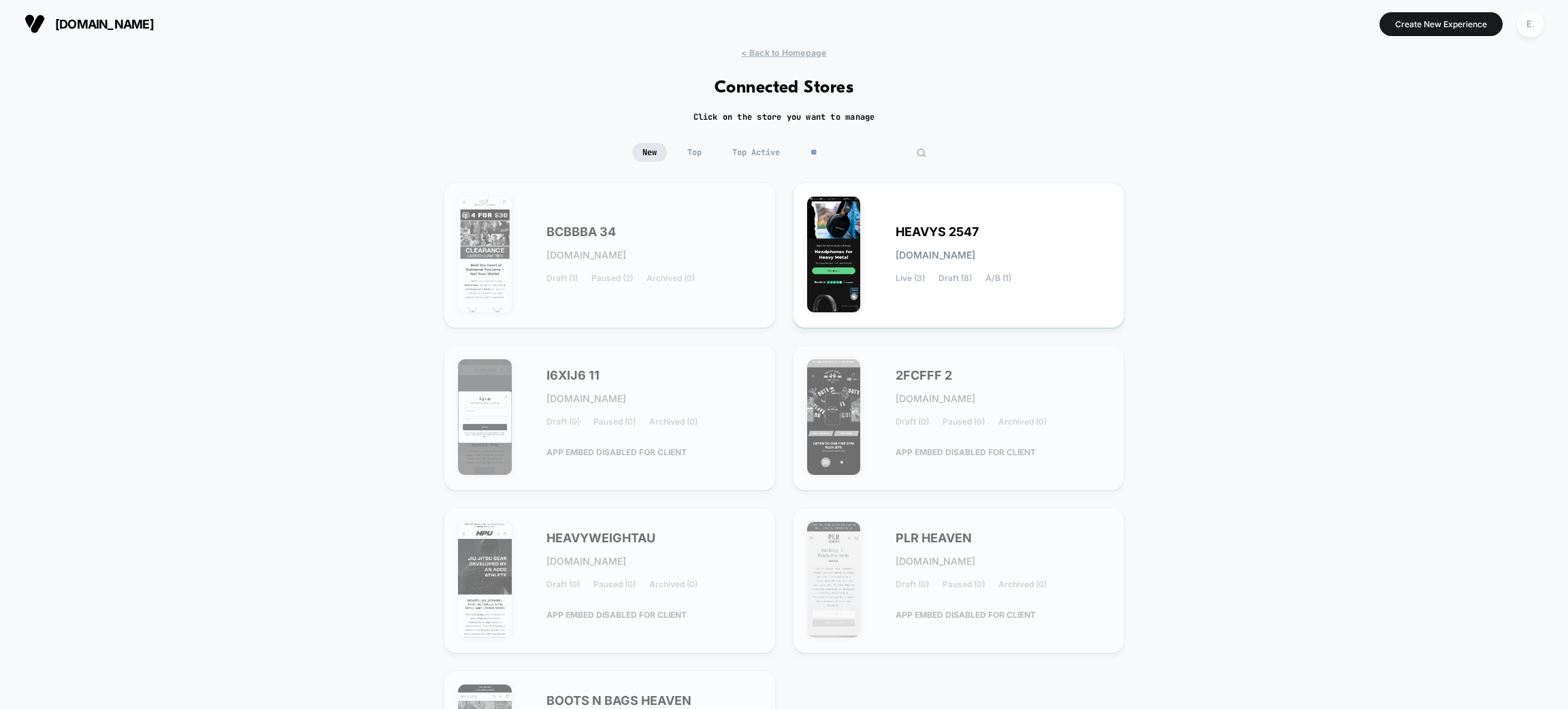
type input "*"
type input "****"
click at [1010, 274] on span "A/B (1)" at bounding box center [998, 278] width 26 height 10
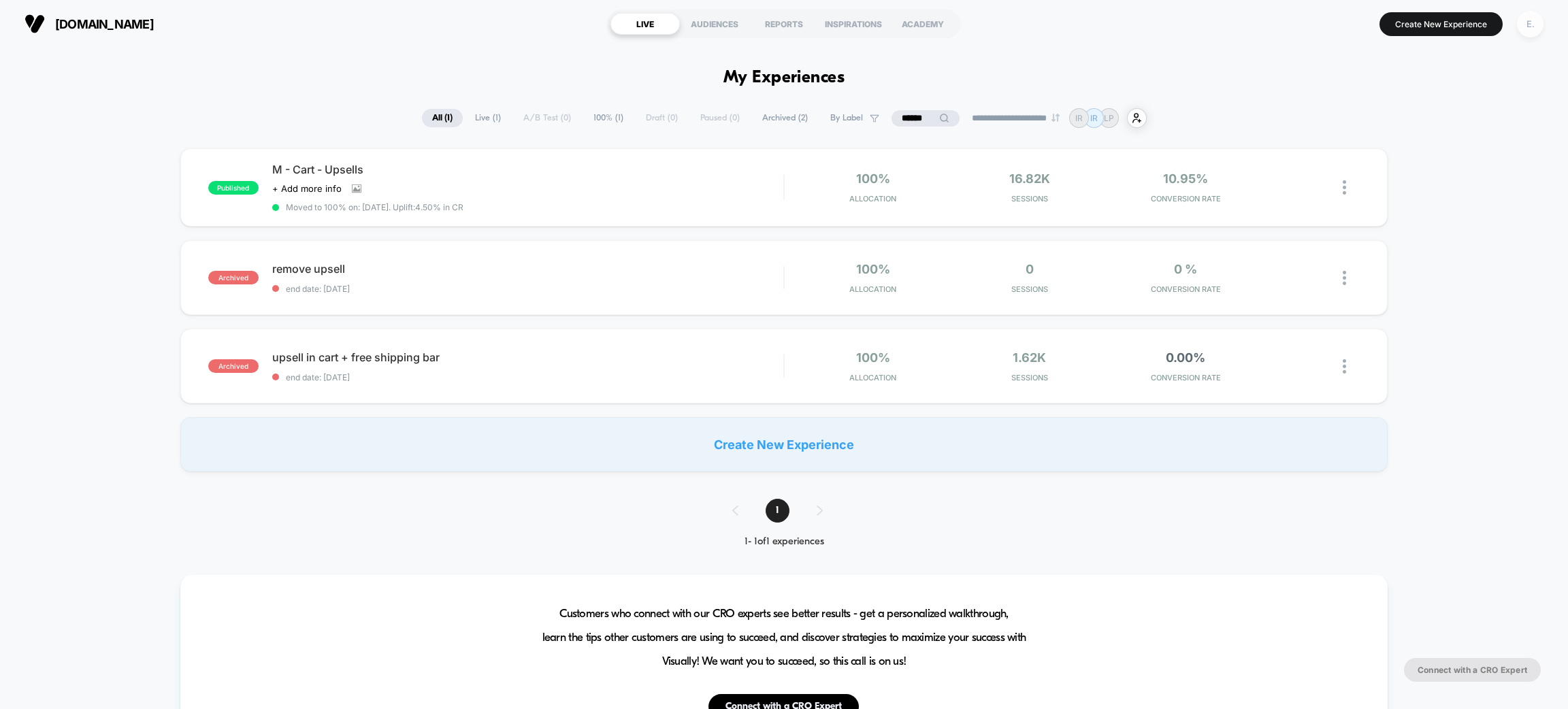
click at [1526, 31] on div "E." at bounding box center [1531, 24] width 26 height 26
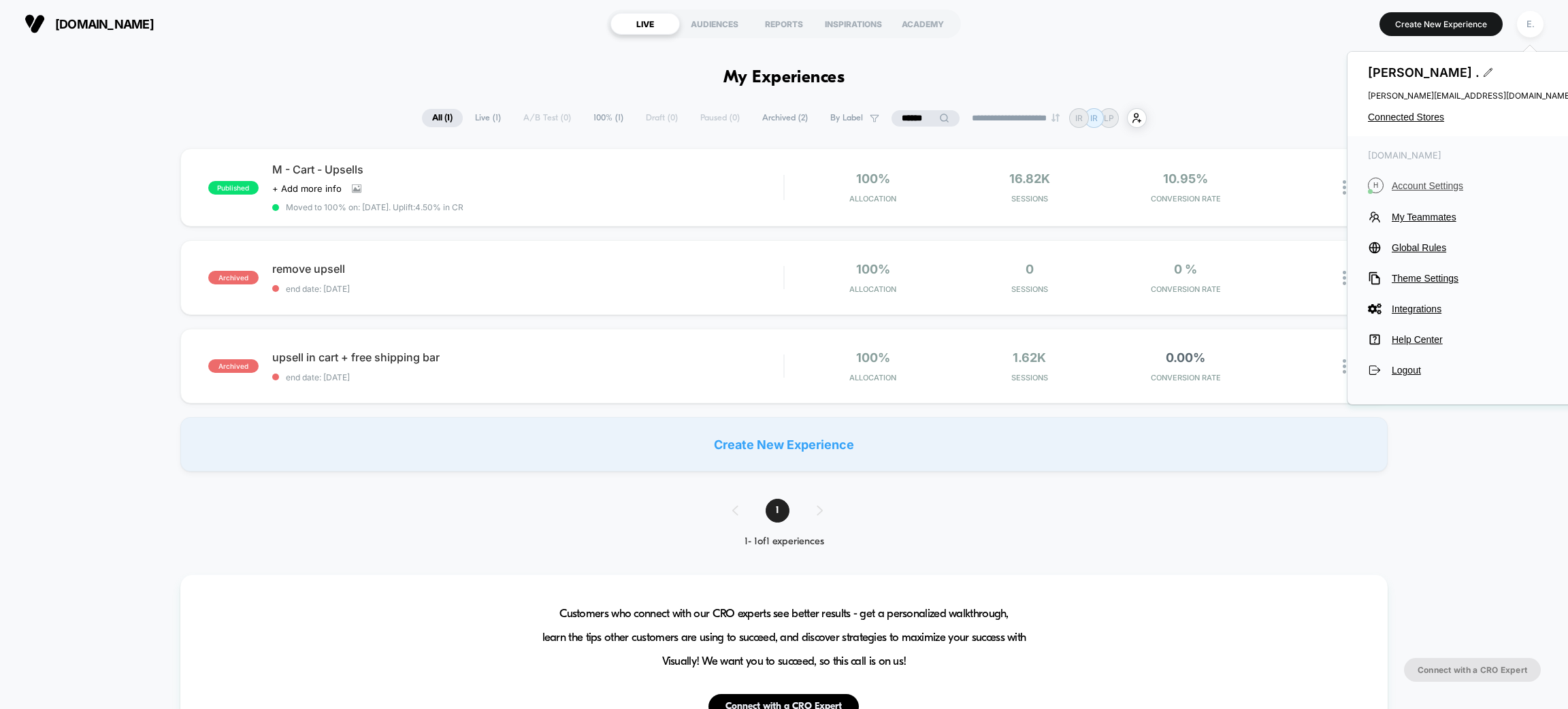
click at [1420, 179] on button "H Account Settings" at bounding box center [1470, 185] width 204 height 16
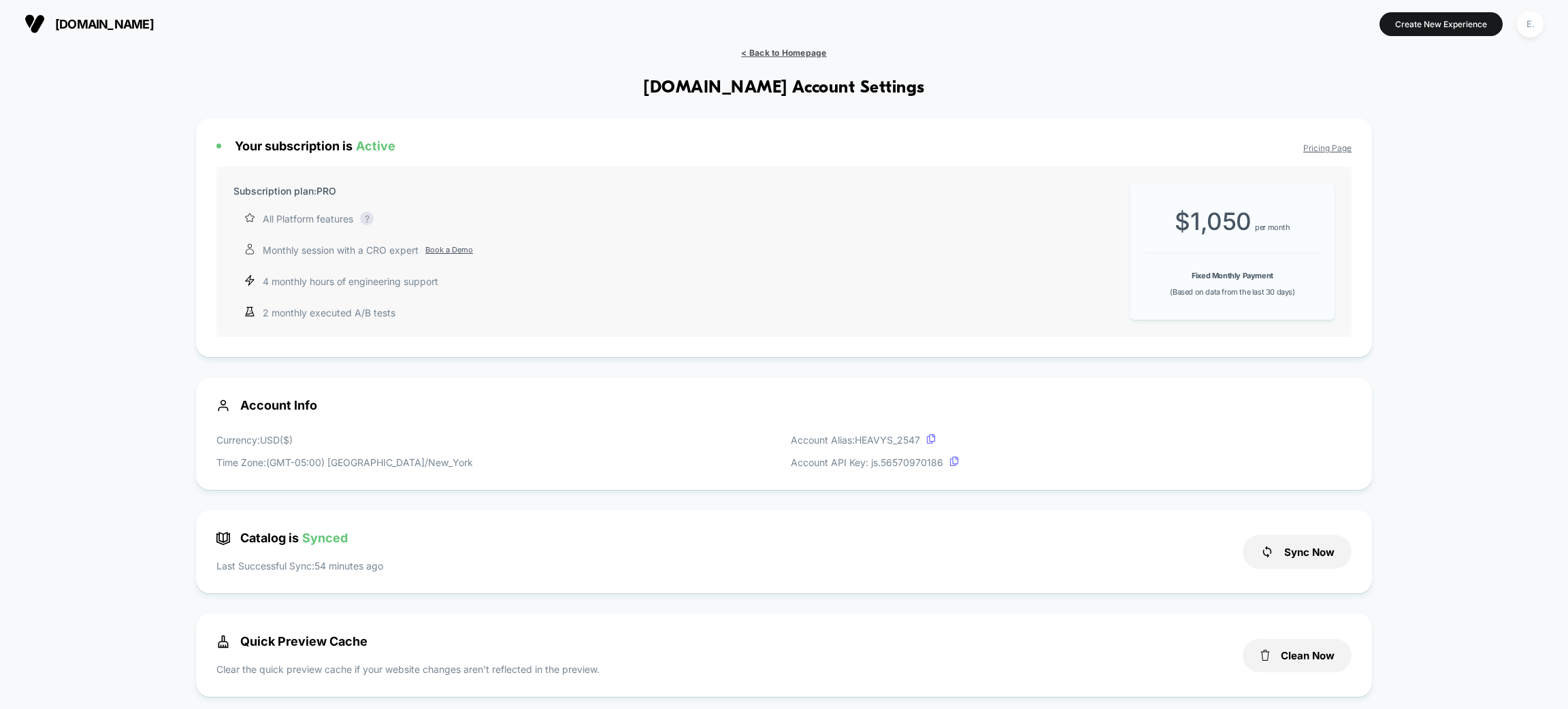
click at [759, 52] on span "< Back to Homepage" at bounding box center [783, 53] width 85 height 10
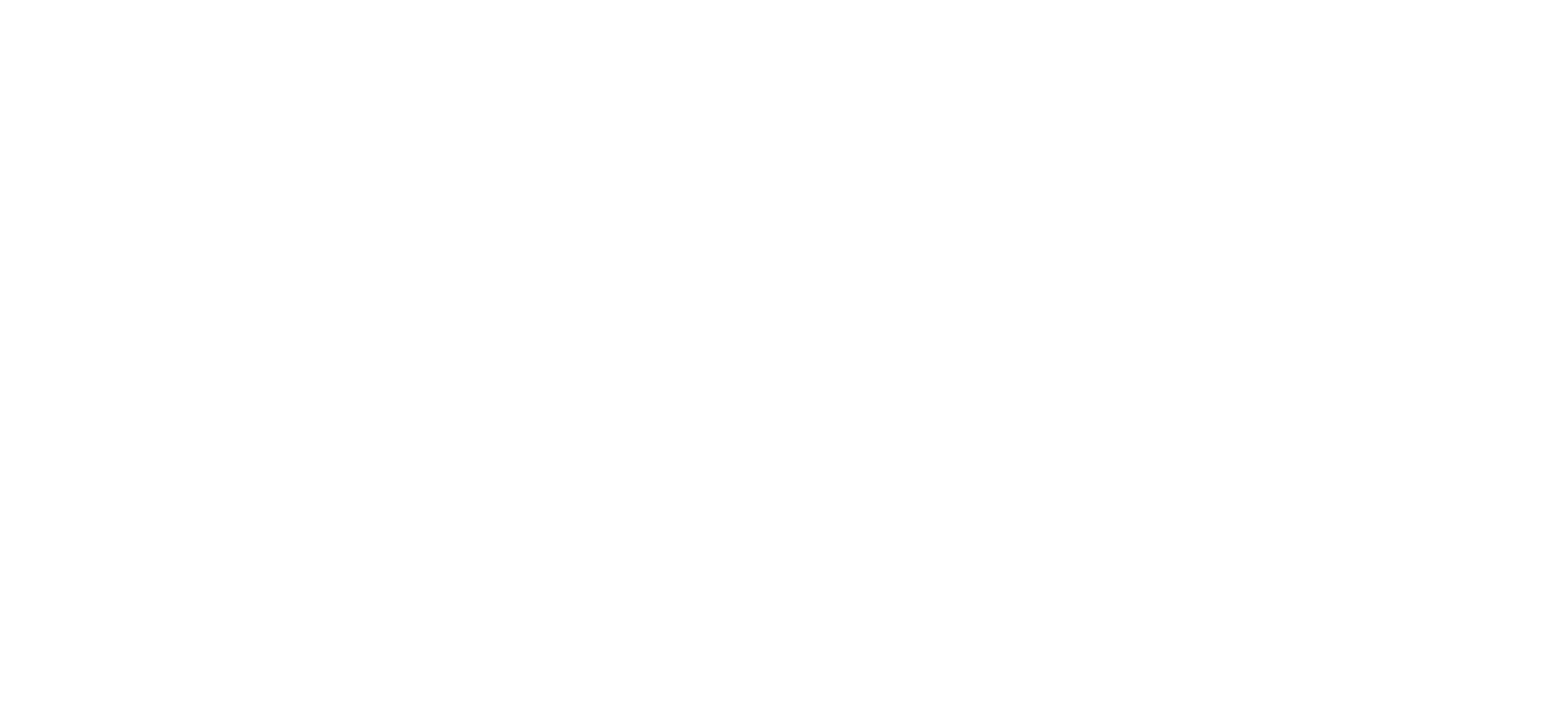
click at [759, 52] on html "Navigated to Visually.io | No-code CRO for Shopify $8000" at bounding box center [784, 354] width 1568 height 709
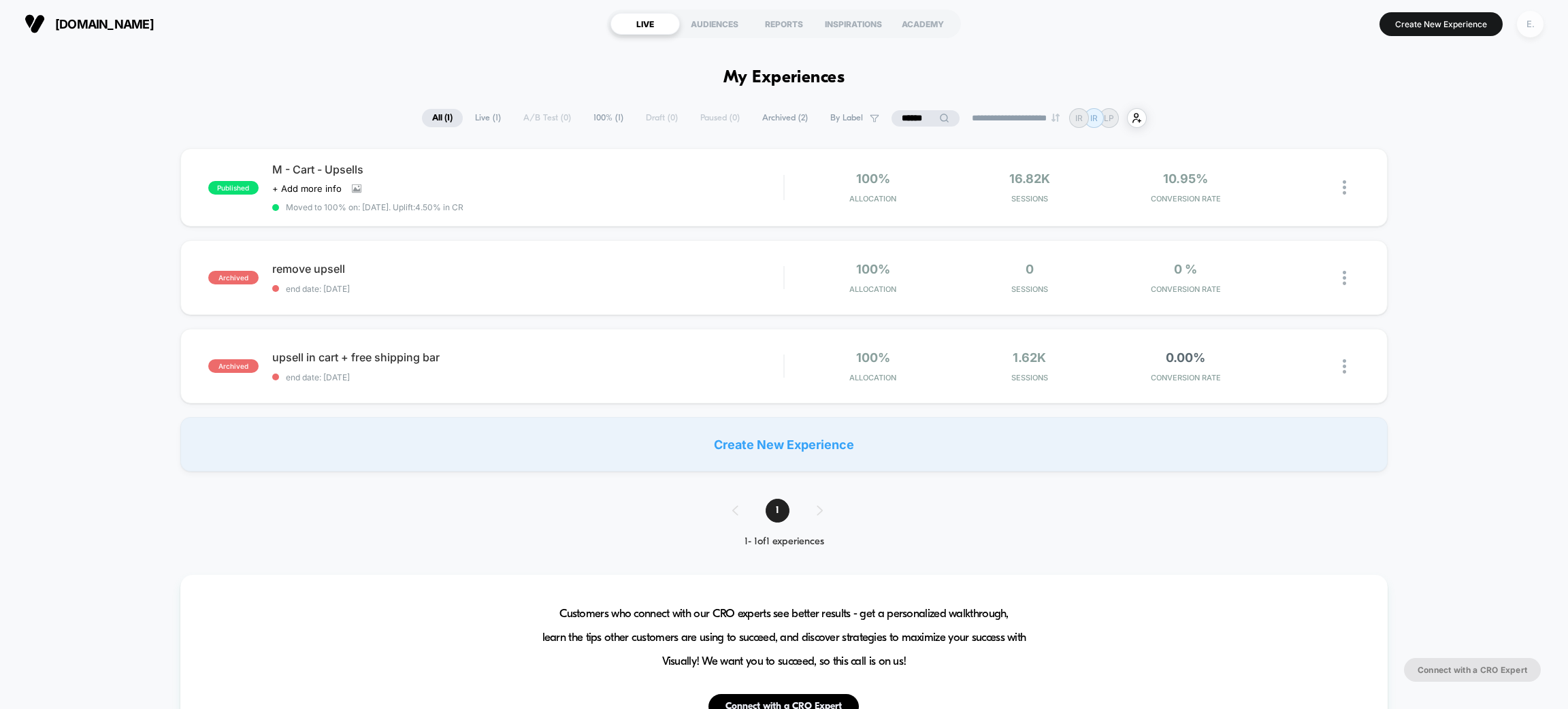
click at [1527, 32] on div "E." at bounding box center [1531, 24] width 26 height 26
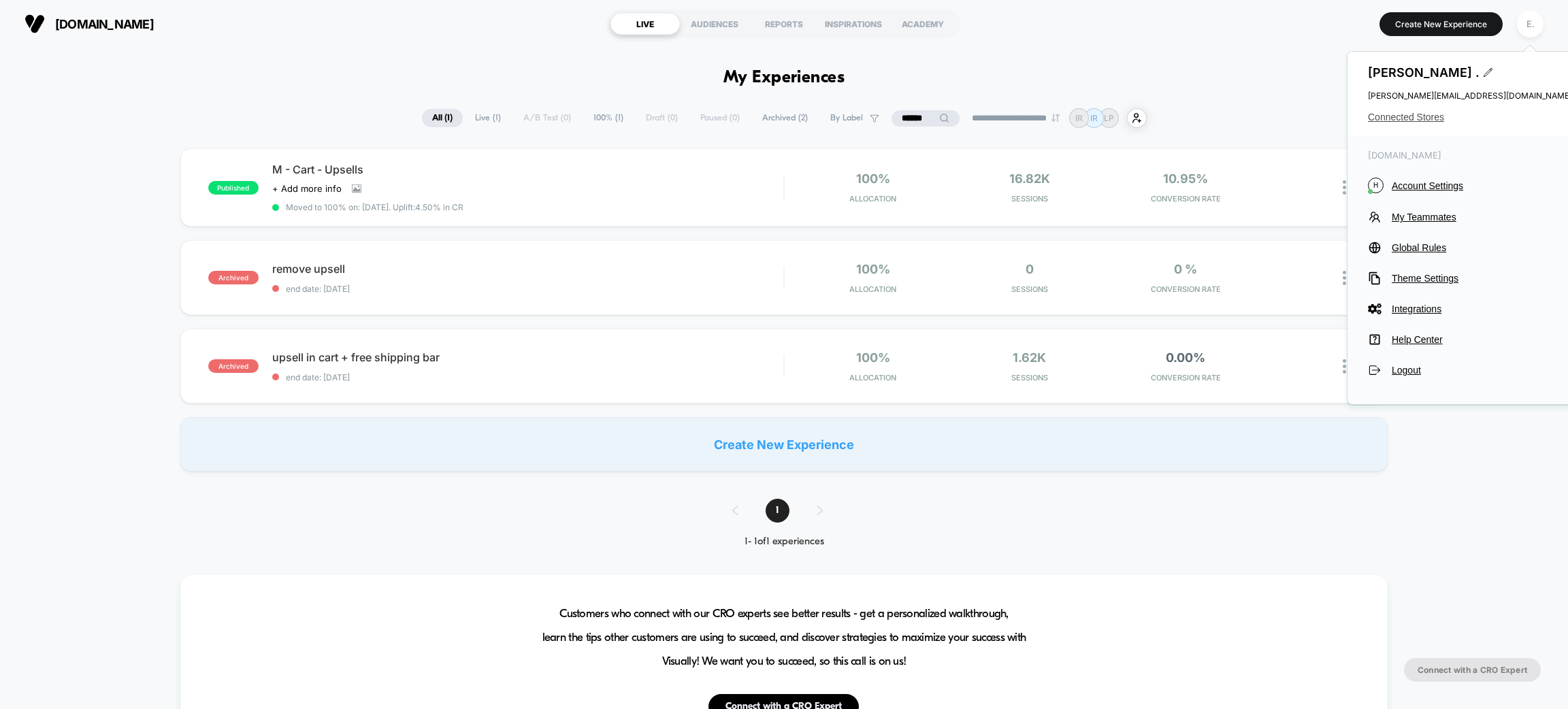
click at [1431, 116] on span "Connected Stores" at bounding box center [1470, 117] width 204 height 11
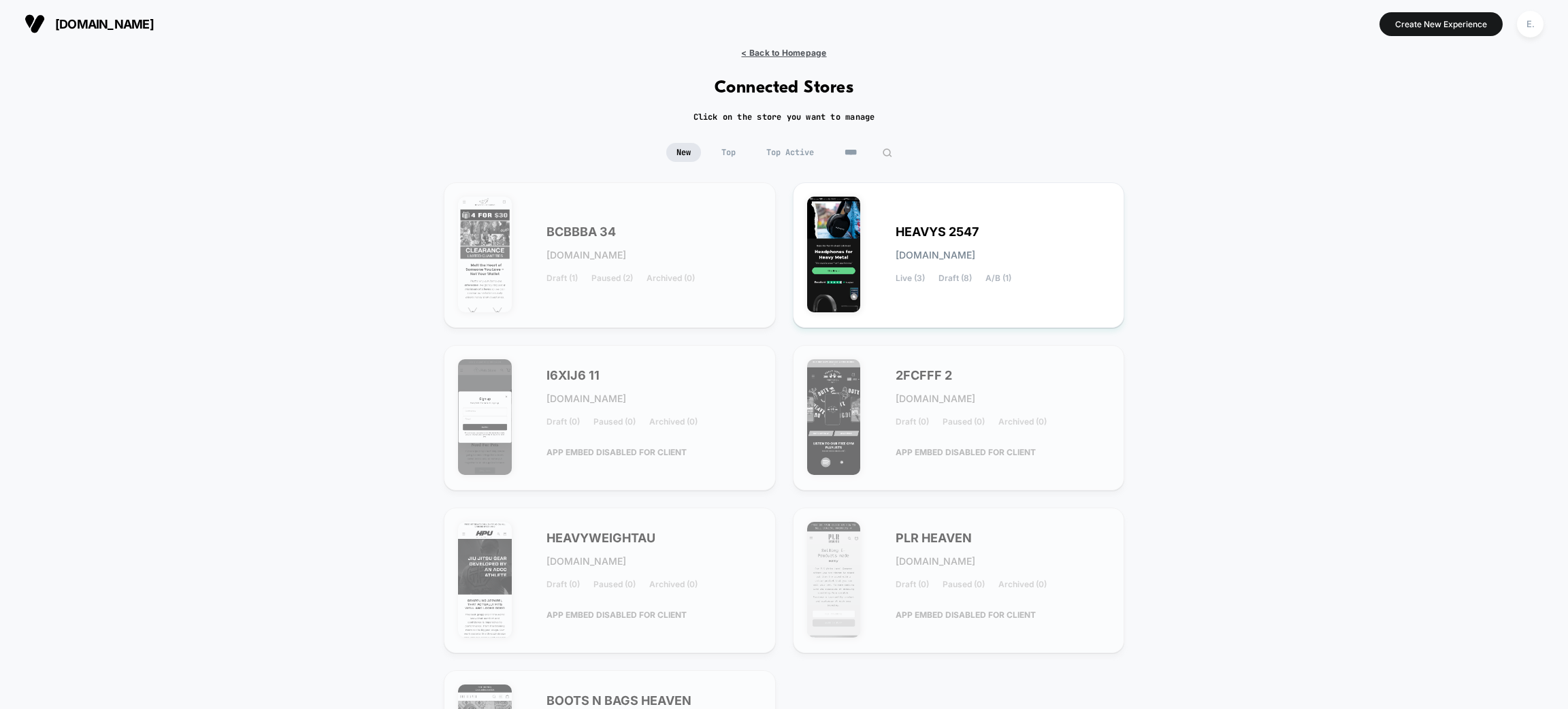
click at [782, 56] on span "< Back to Homepage" at bounding box center [783, 53] width 85 height 10
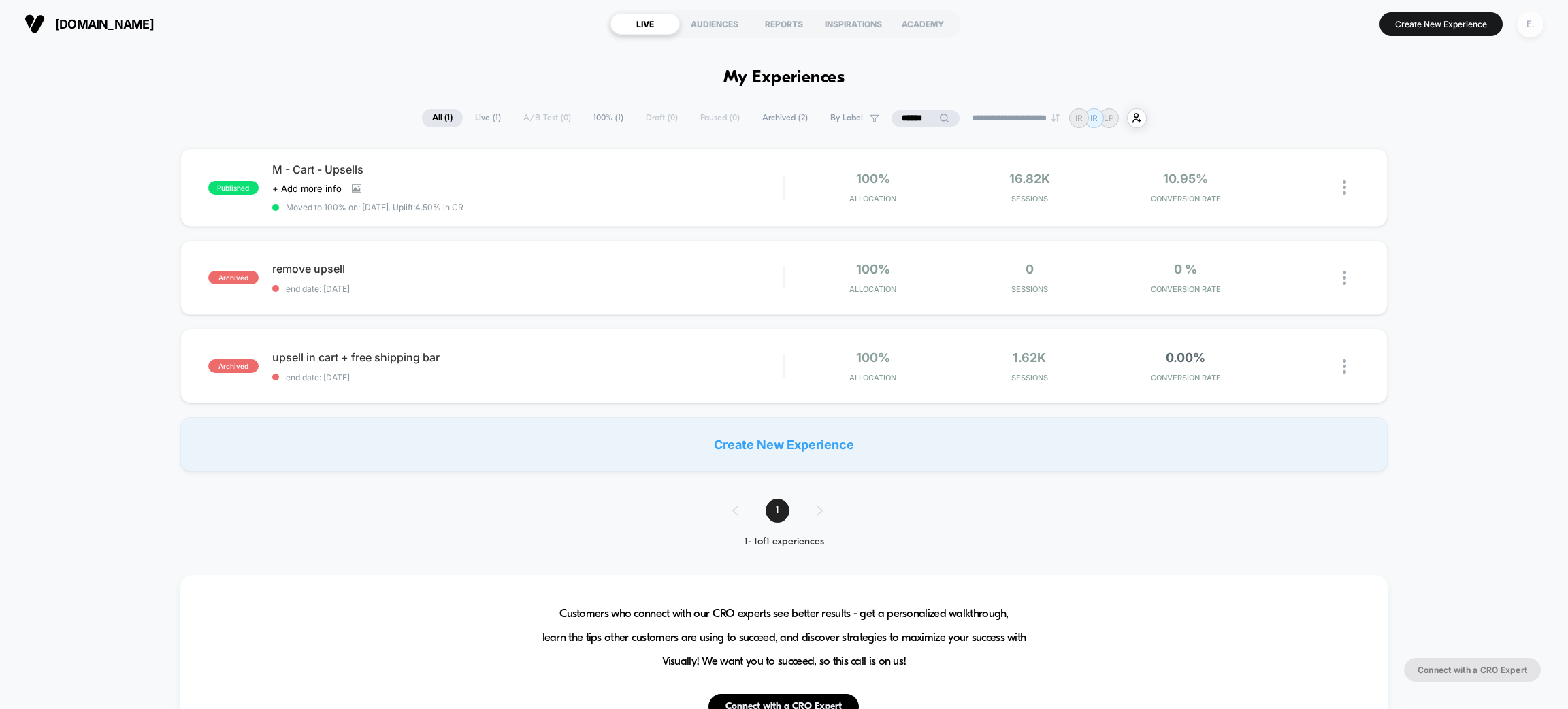
click at [1537, 20] on div "E." at bounding box center [1531, 24] width 26 height 26
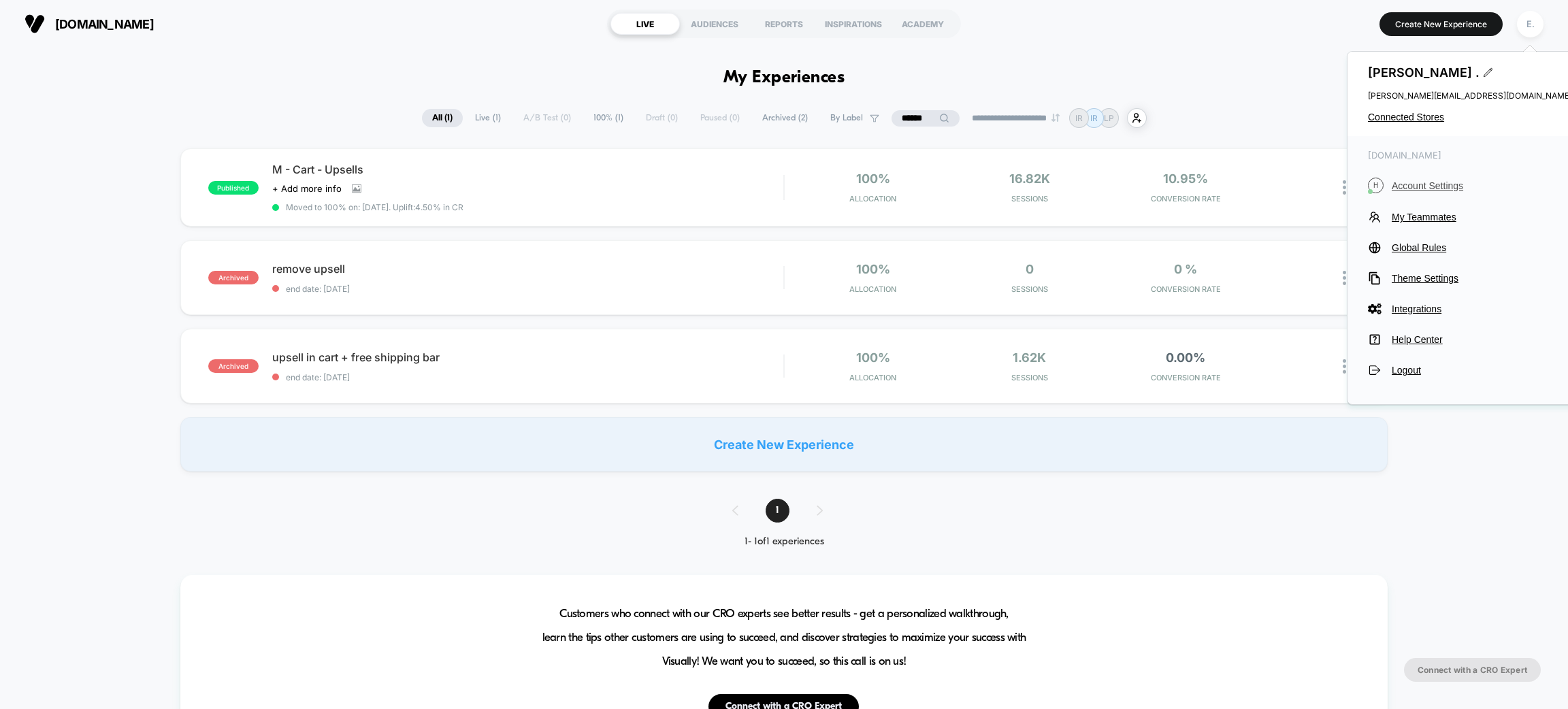
click at [1442, 184] on span "Account Settings" at bounding box center [1483, 186] width 181 height 11
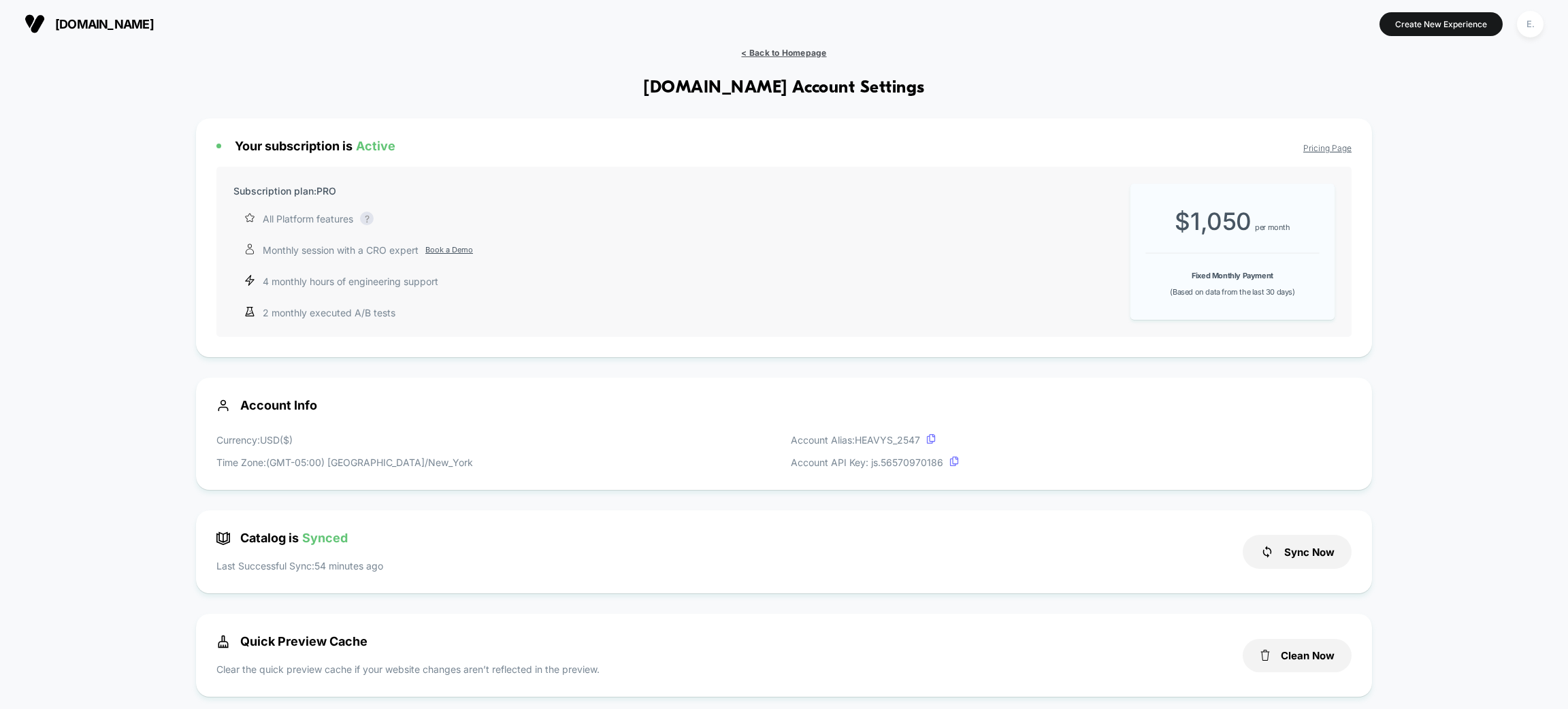
click at [757, 49] on span "< Back to Homepage" at bounding box center [783, 53] width 85 height 10
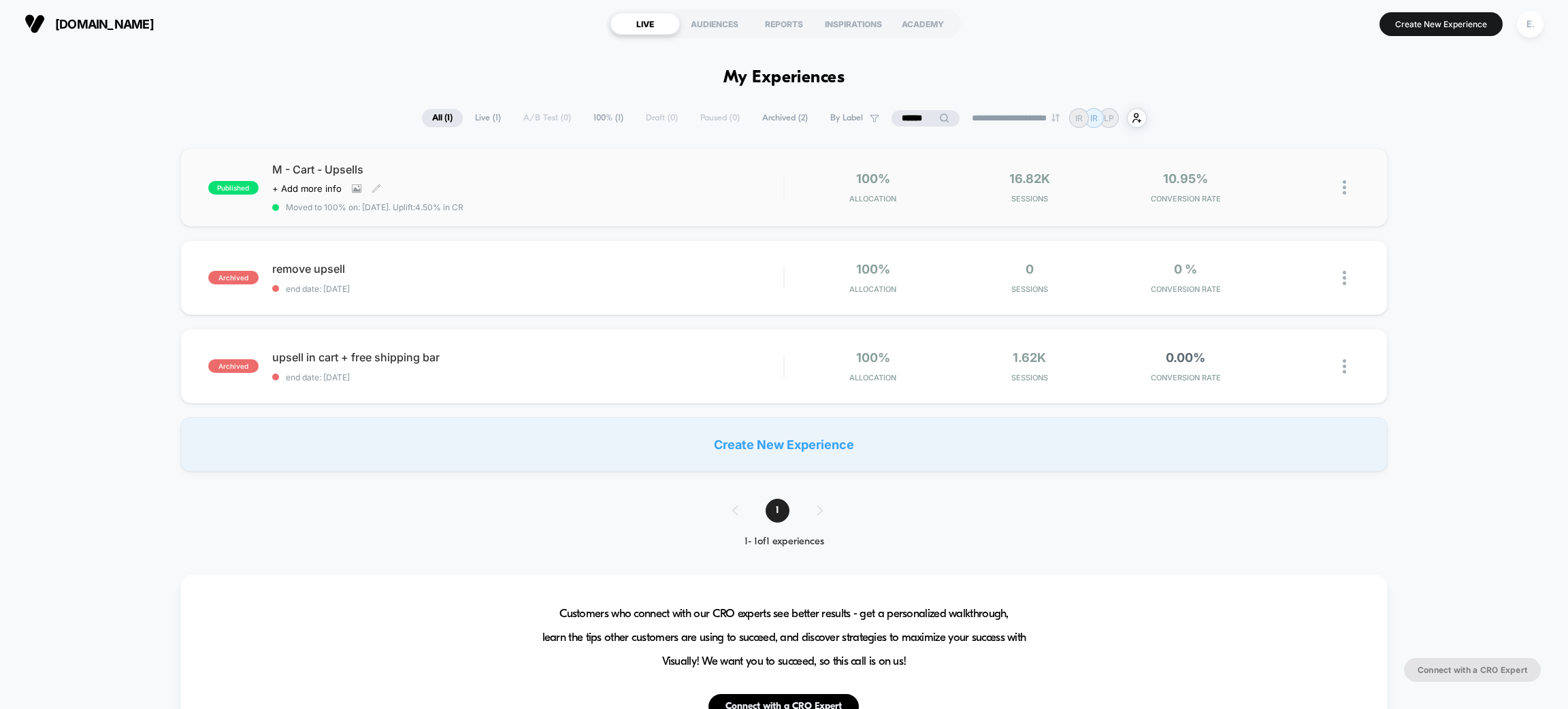
click at [619, 197] on div "M - Cart - Upsells Click to view images Click to edit experience details + Add …" at bounding box center [528, 187] width 511 height 50
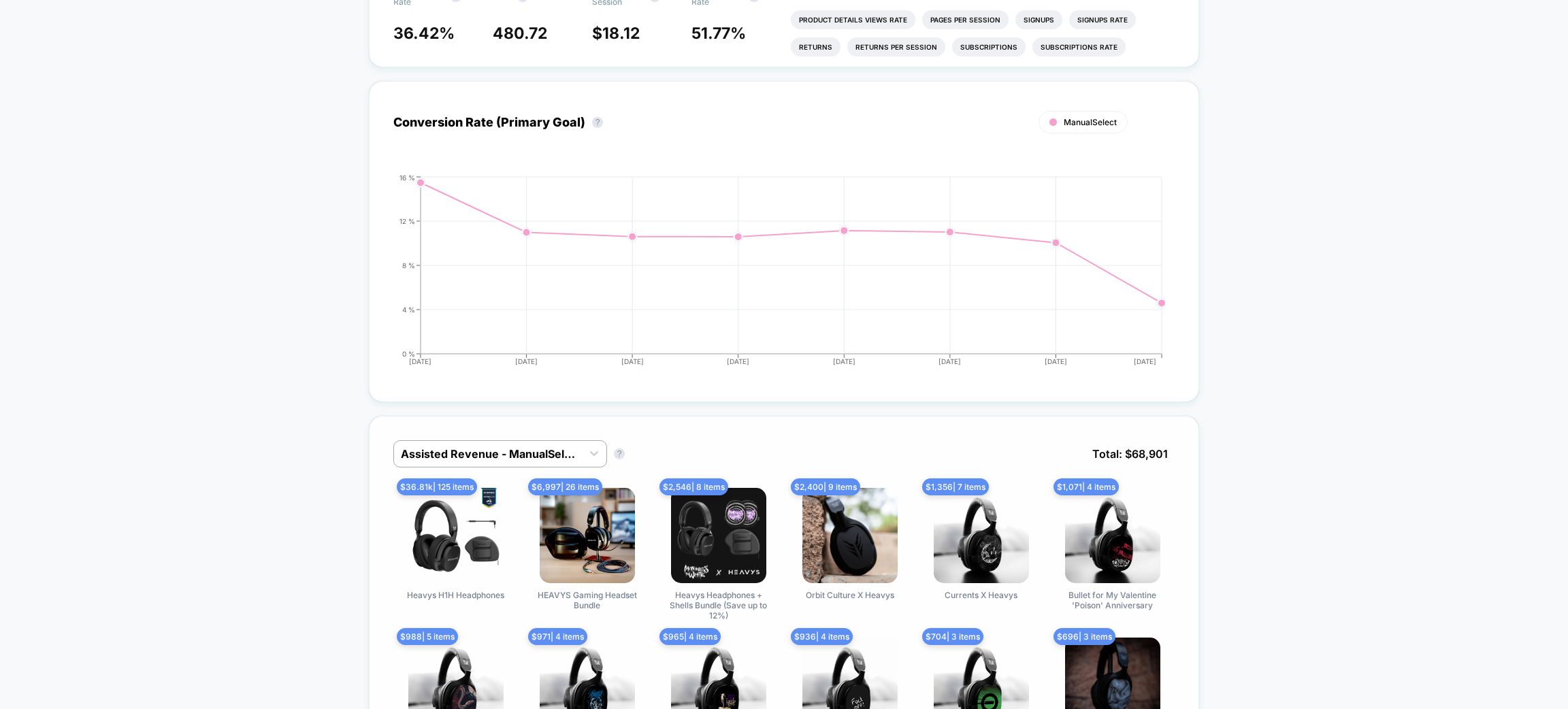
scroll to position [1020, 0]
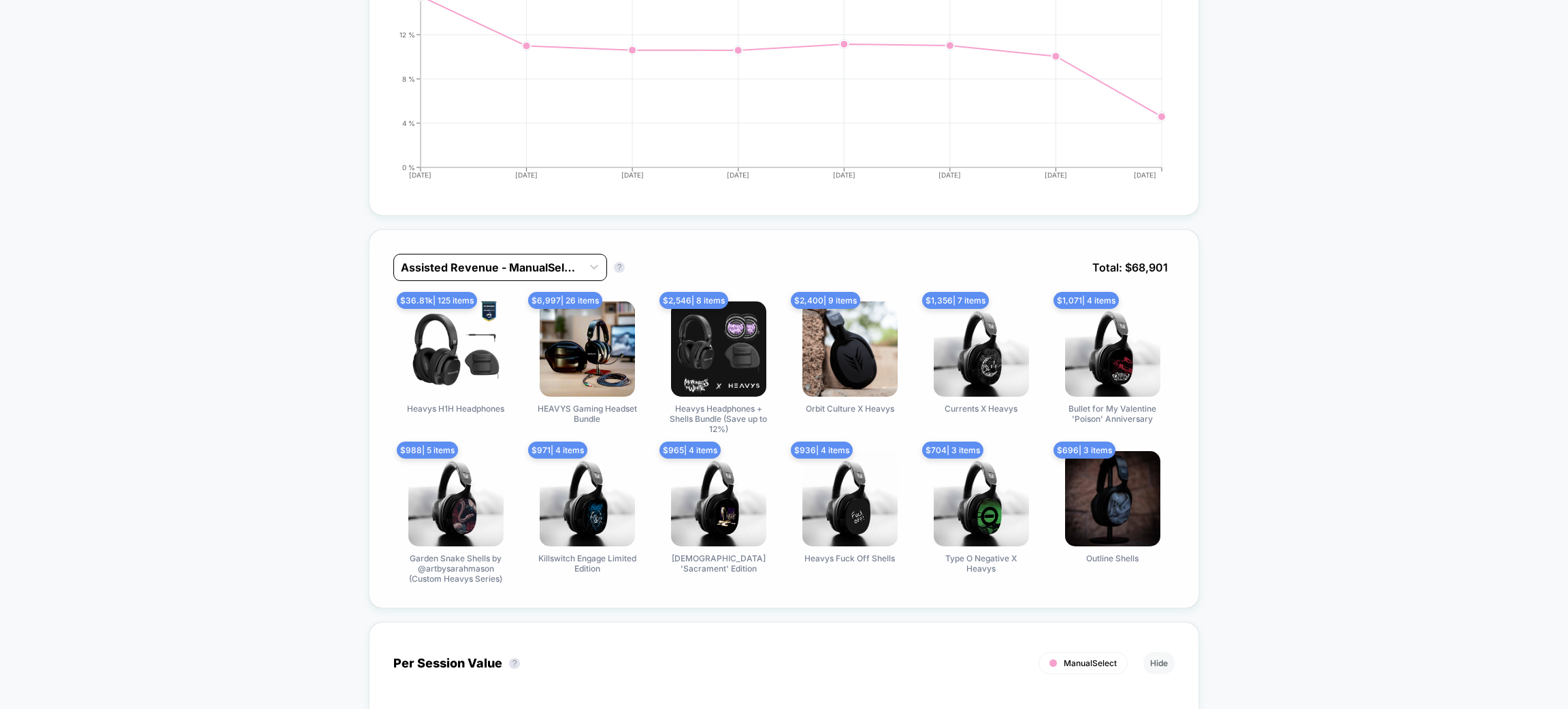
click at [571, 259] on div at bounding box center [487, 267] width 174 height 17
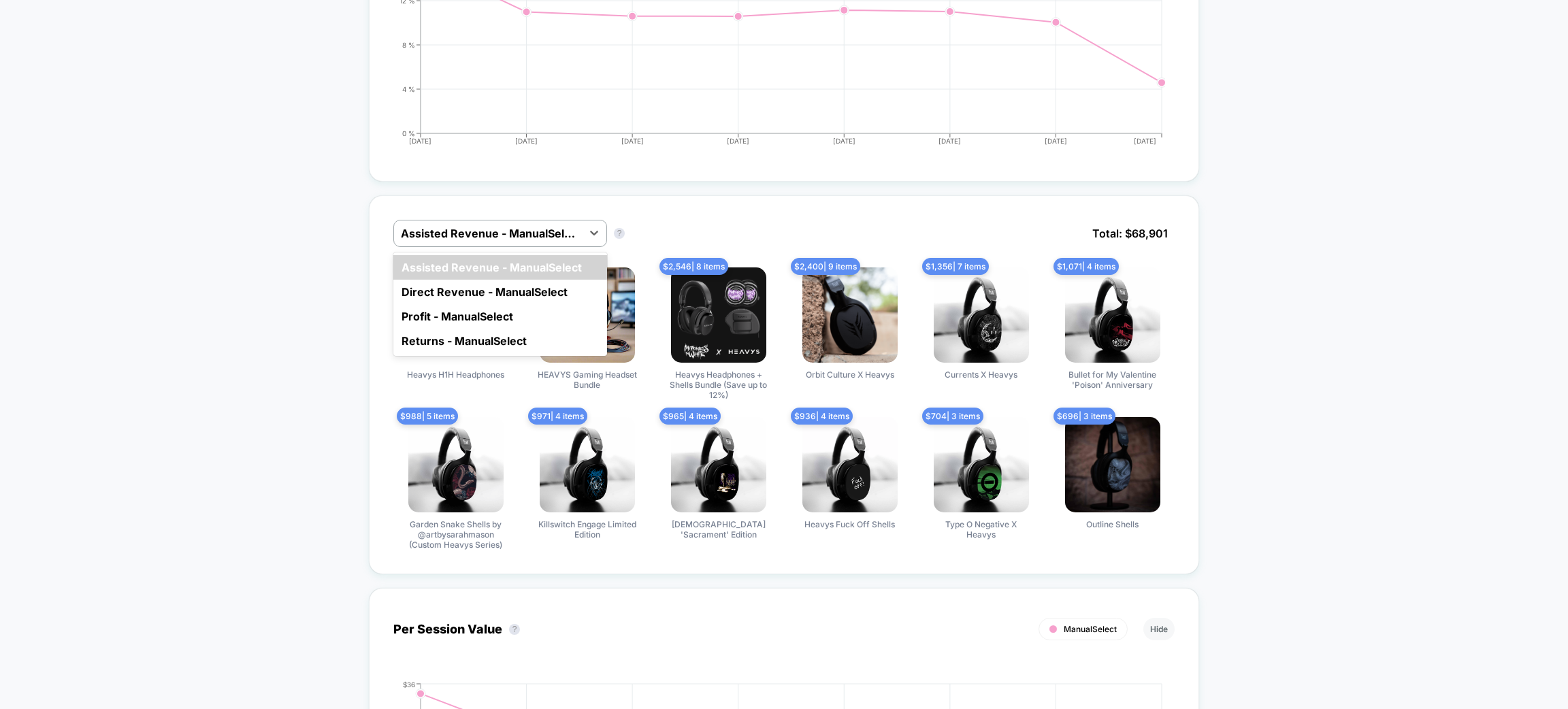
scroll to position [1224, 0]
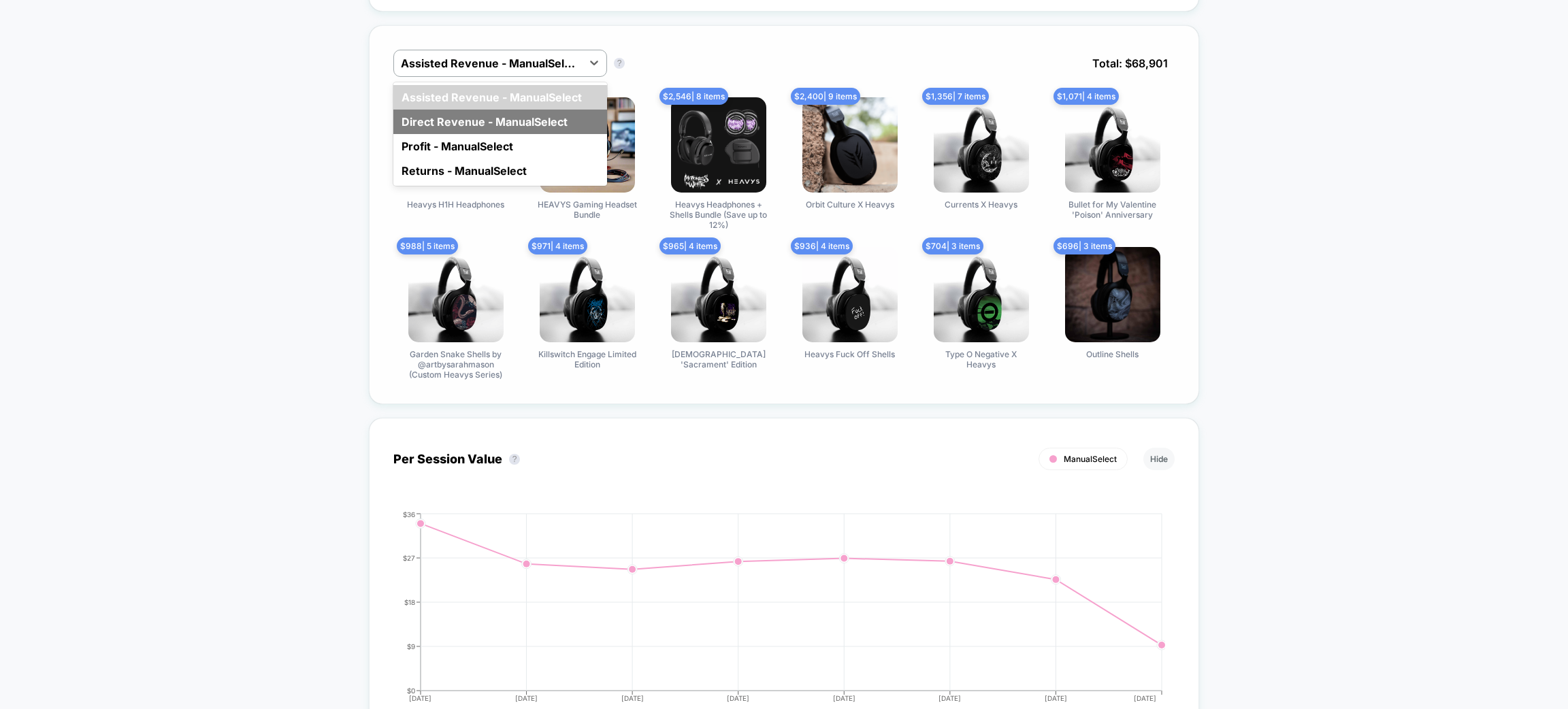
click at [529, 124] on div "Direct Revenue - ManualSelect" at bounding box center [501, 122] width 214 height 24
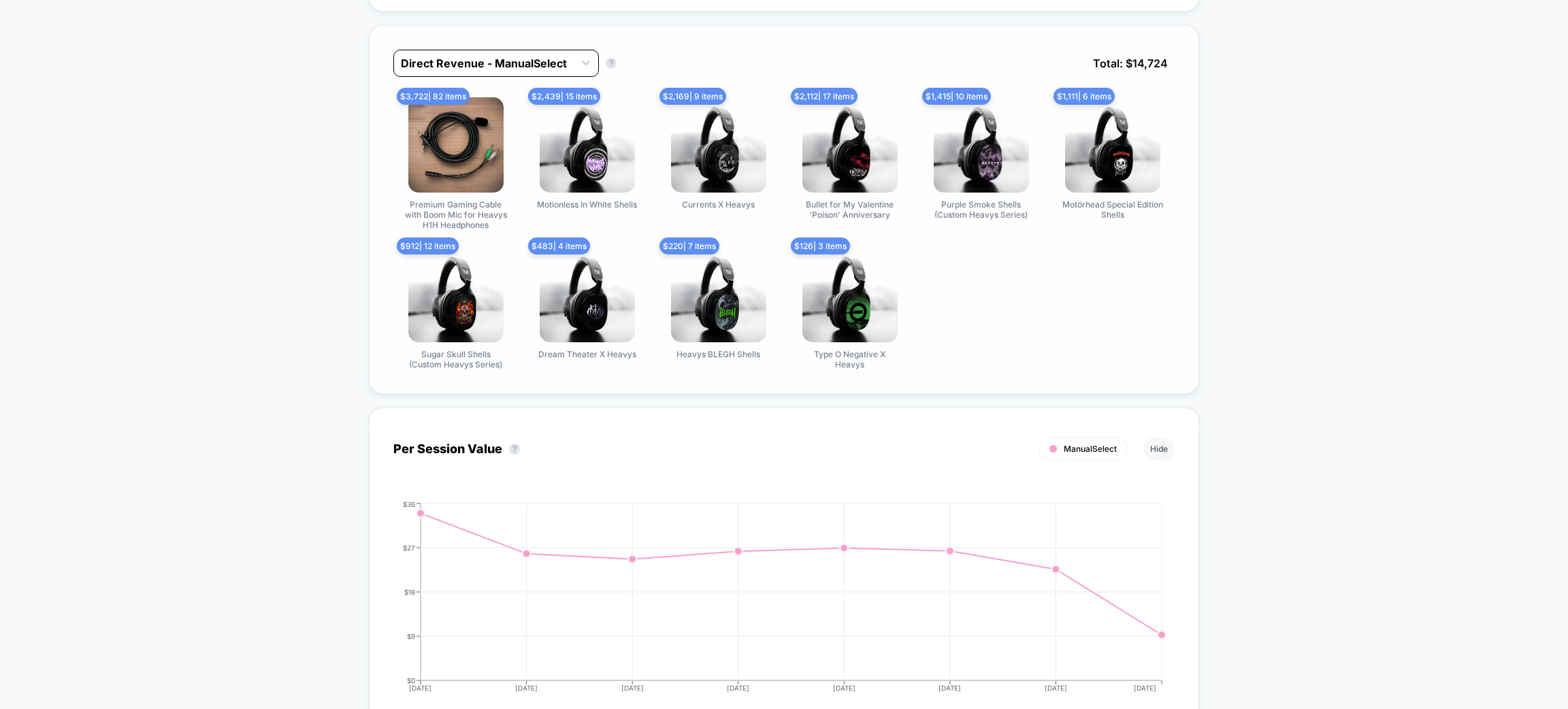
click at [531, 61] on div at bounding box center [483, 63] width 166 height 17
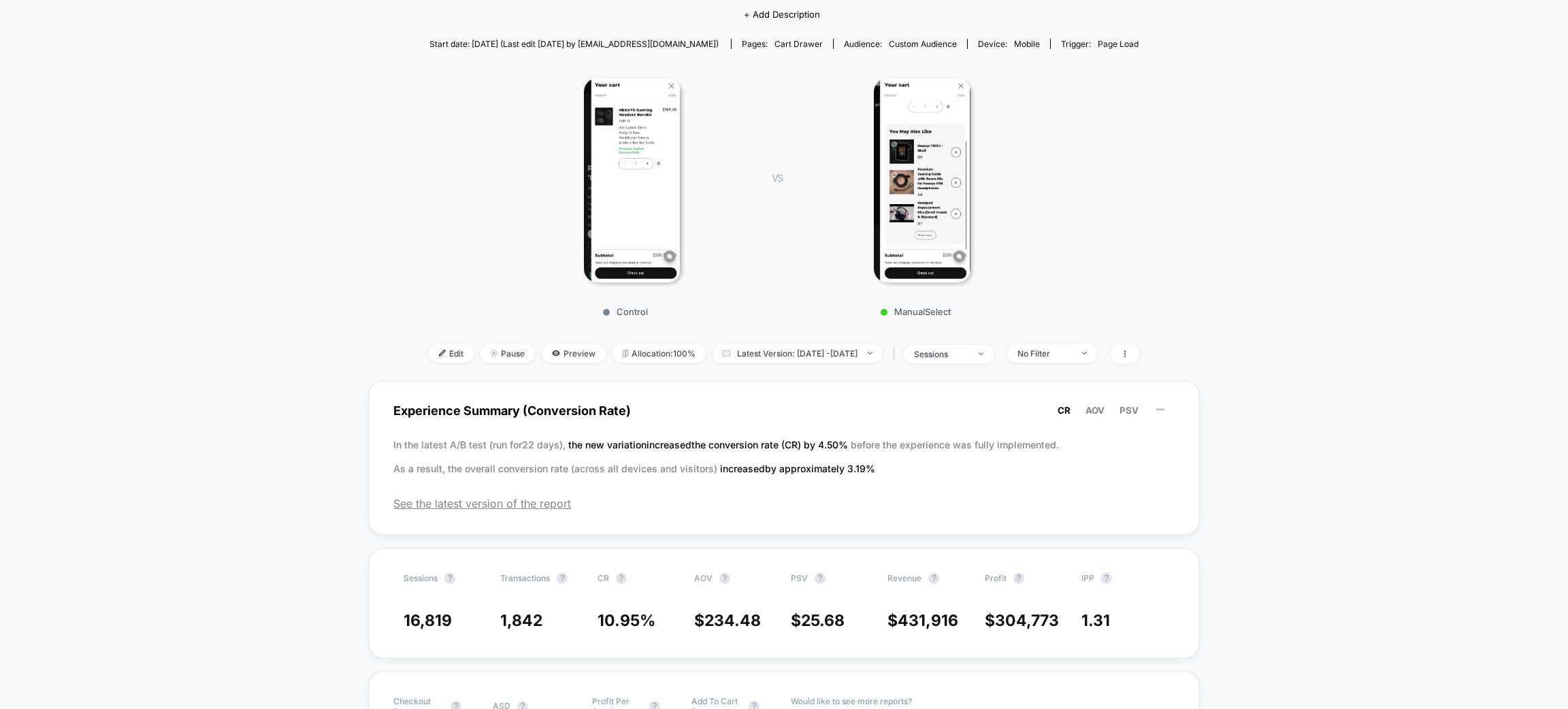
scroll to position [0, 0]
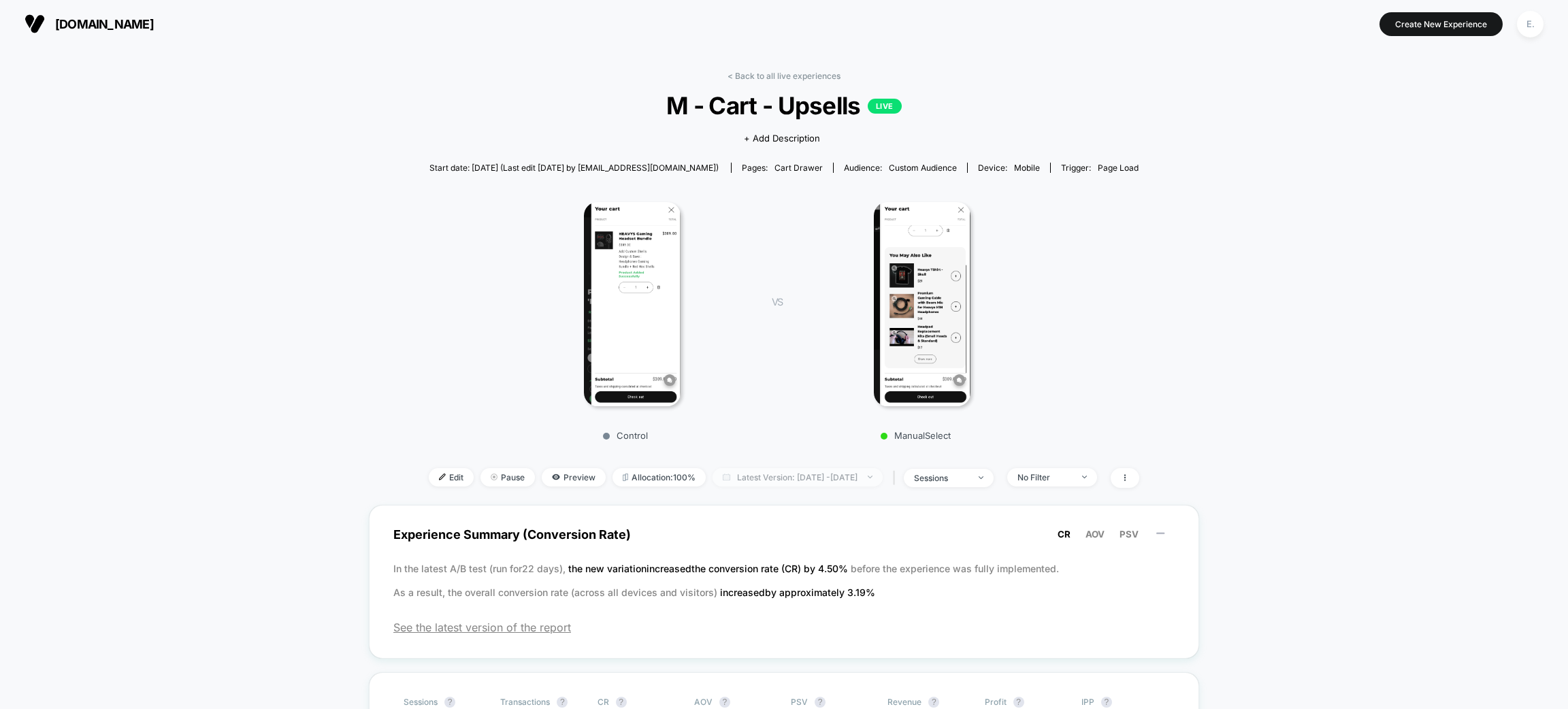
click at [758, 481] on span "Latest Version: Aug 28, 2025 - Sep 4, 2025" at bounding box center [797, 477] width 170 height 18
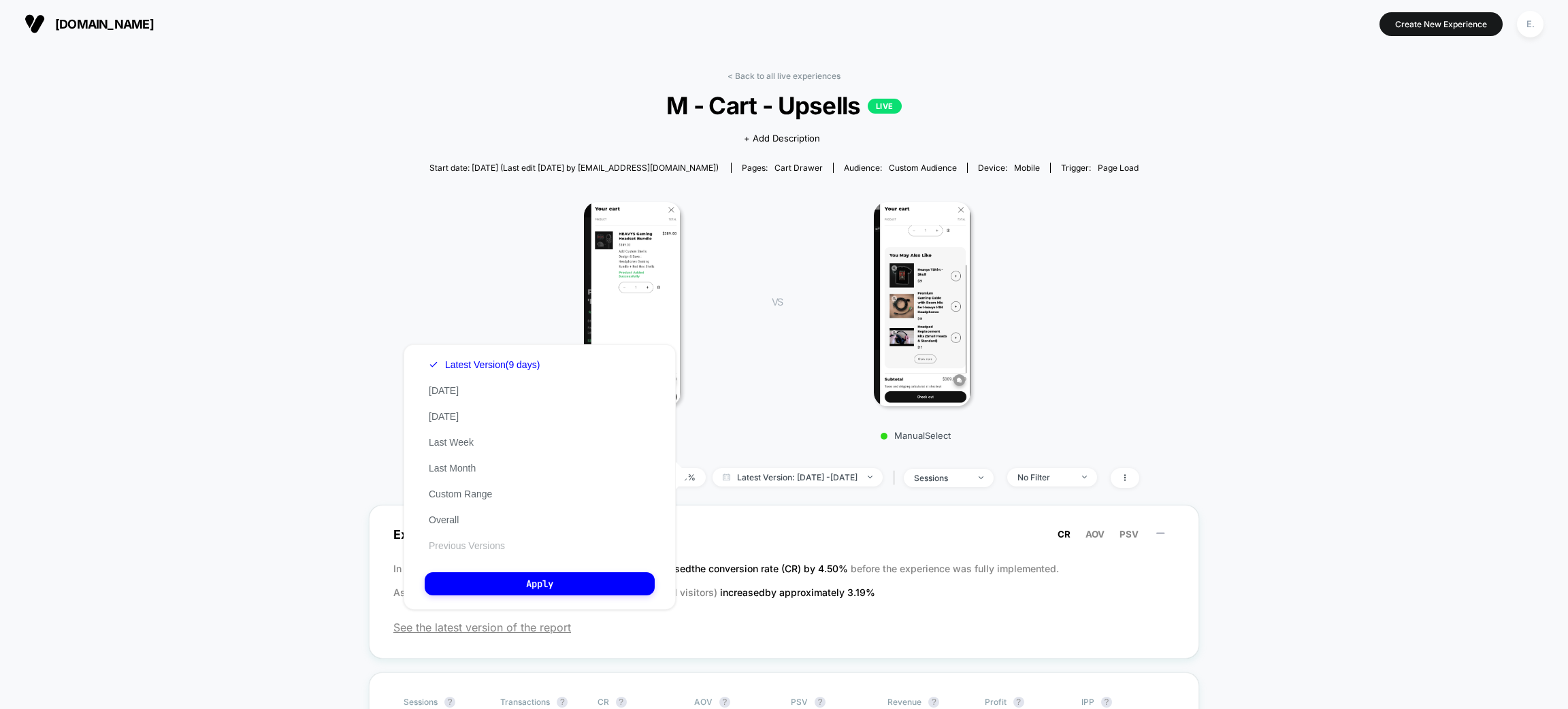
click at [466, 546] on button "Previous Versions" at bounding box center [467, 546] width 85 height 12
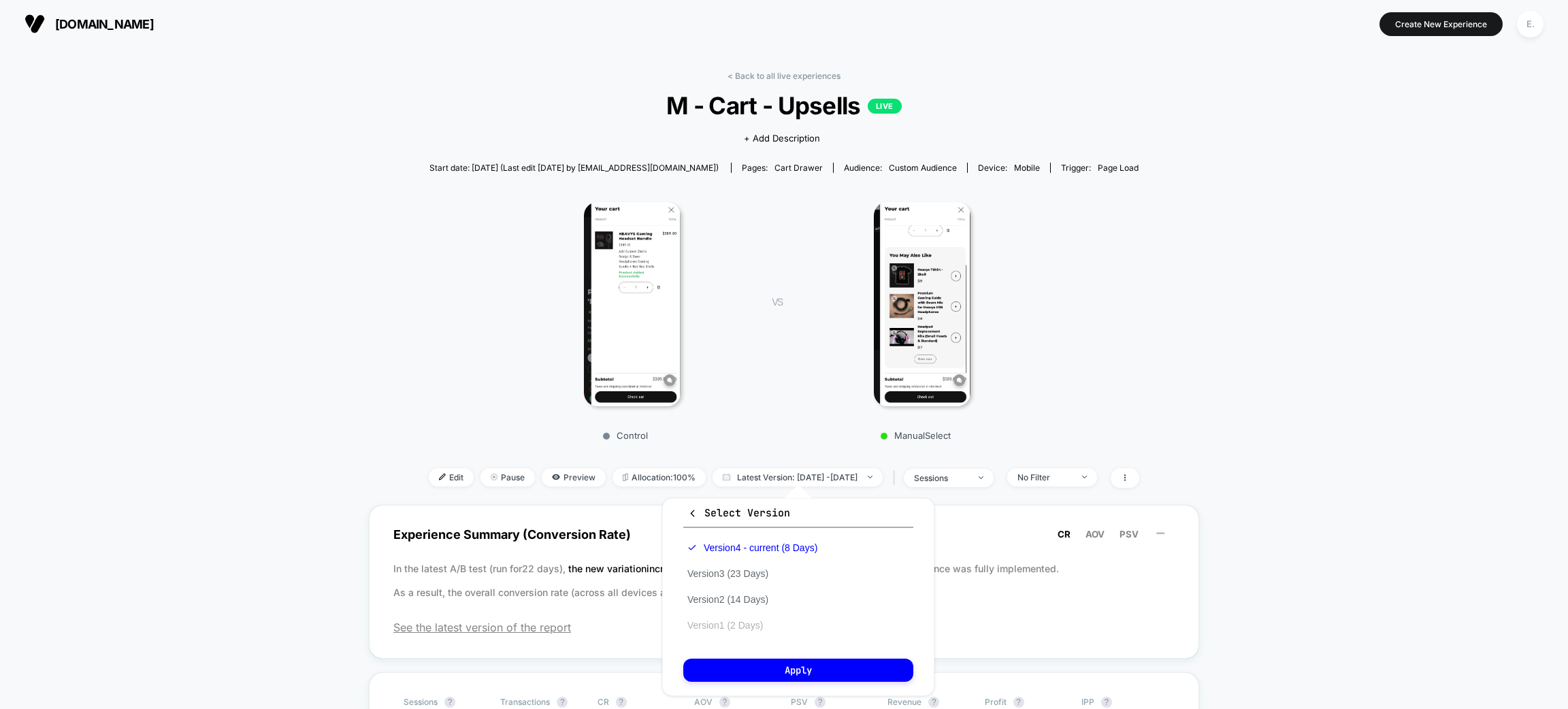
click at [744, 619] on button "Version 1 (2 Days)" at bounding box center [725, 626] width 84 height 12
click at [747, 595] on button "Version 2 (14 Days)" at bounding box center [728, 600] width 89 height 12
click at [762, 662] on button "Apply" at bounding box center [798, 670] width 230 height 23
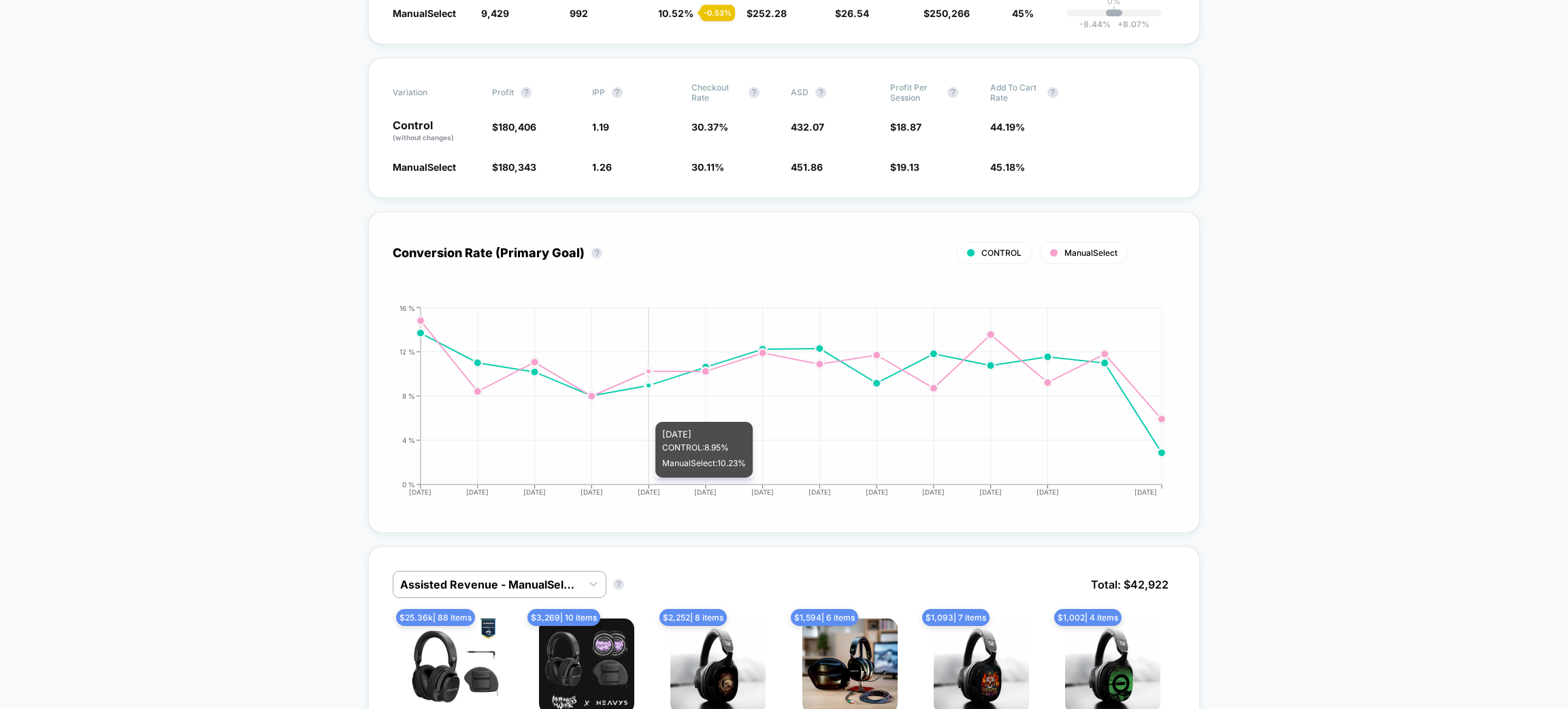
scroll to position [918, 0]
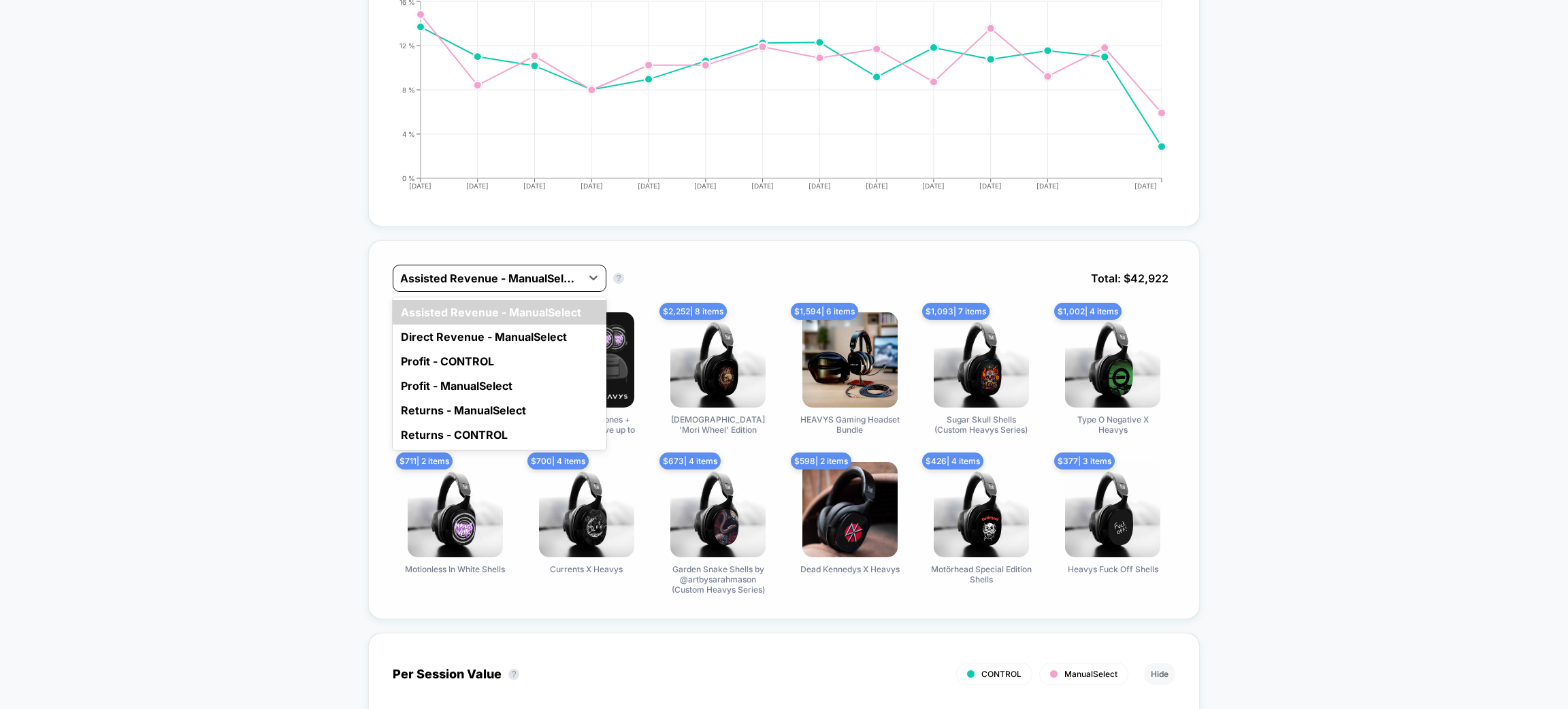
click at [553, 273] on div at bounding box center [487, 278] width 174 height 17
click at [484, 351] on div "Profit - CONTROL" at bounding box center [500, 361] width 214 height 24
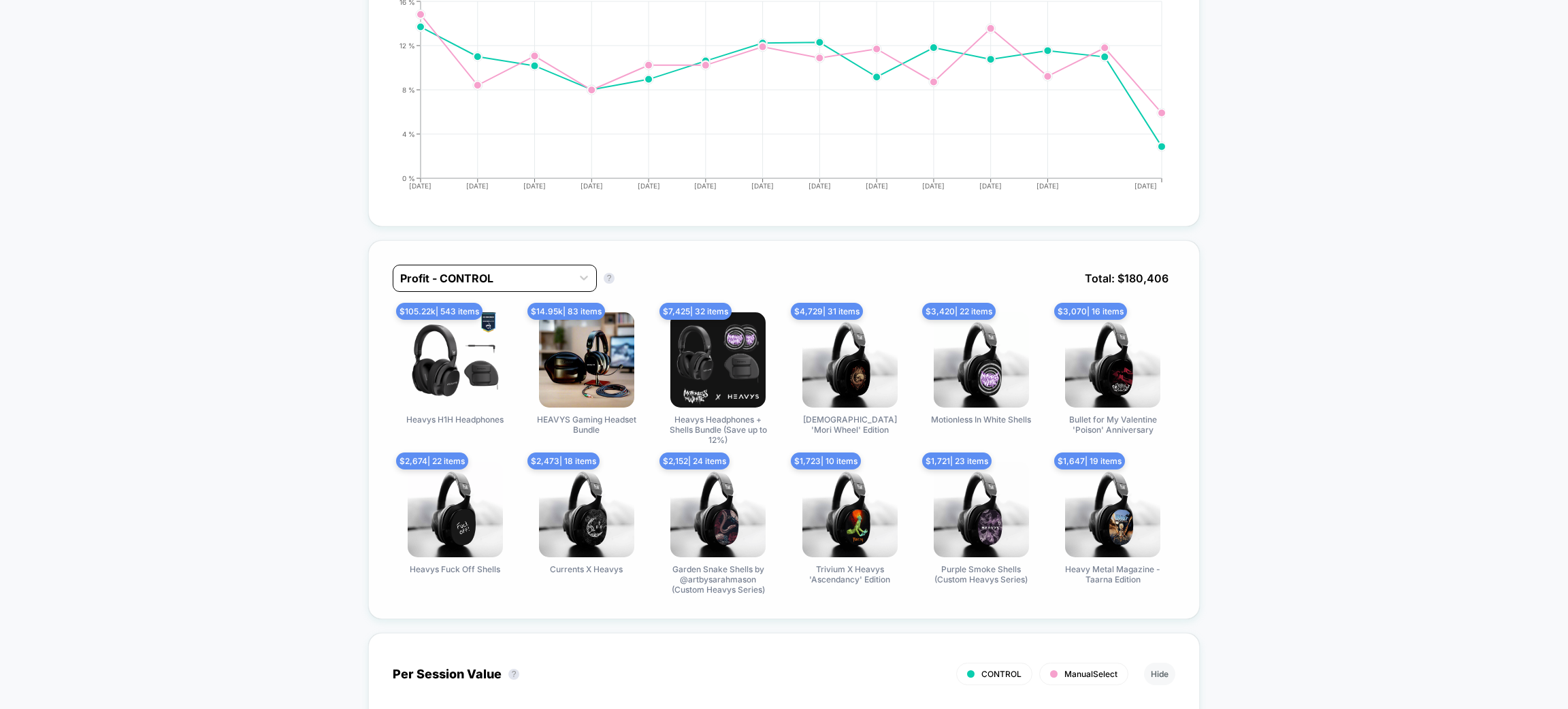
click at [556, 277] on div at bounding box center [482, 278] width 165 height 17
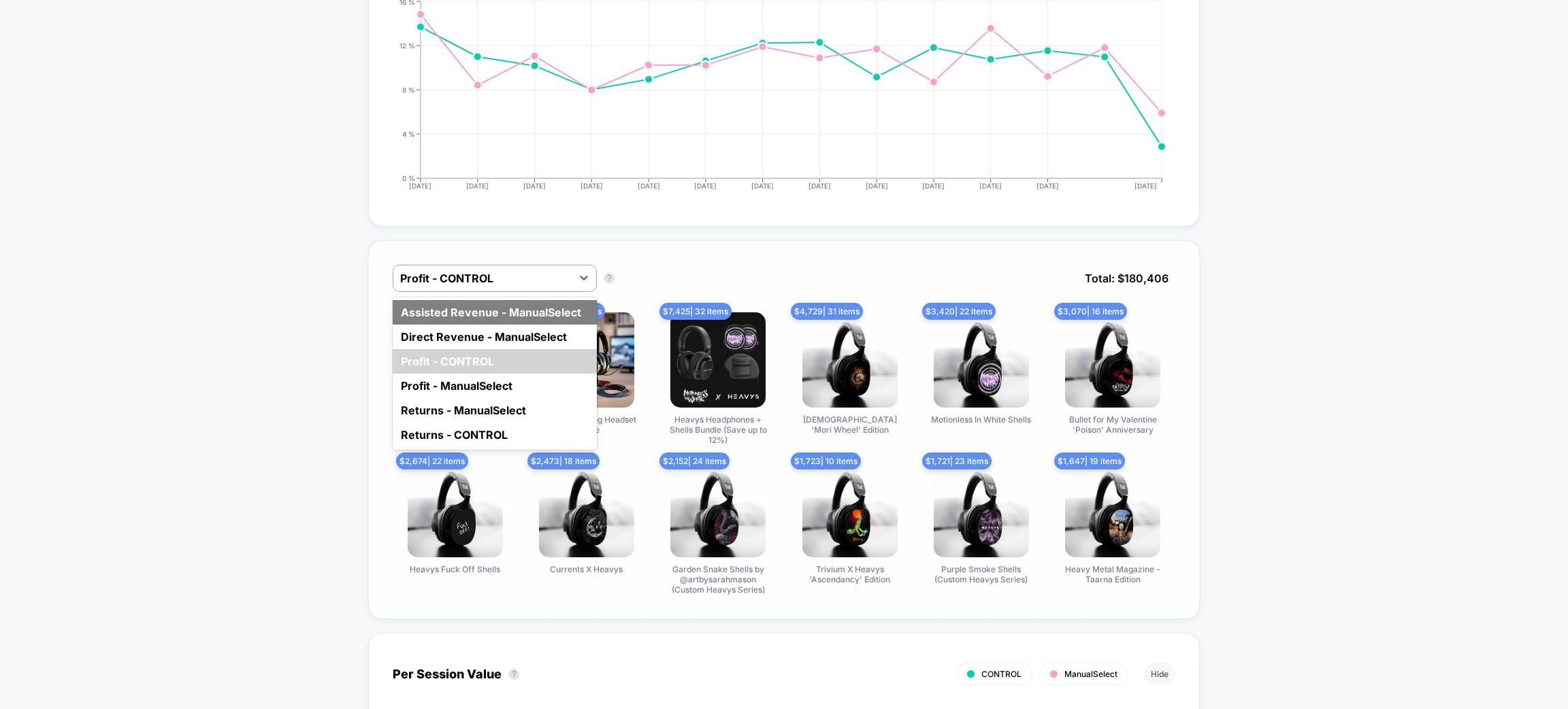
click at [538, 317] on div "Assisted Revenue - ManualSelect" at bounding box center [495, 312] width 204 height 24
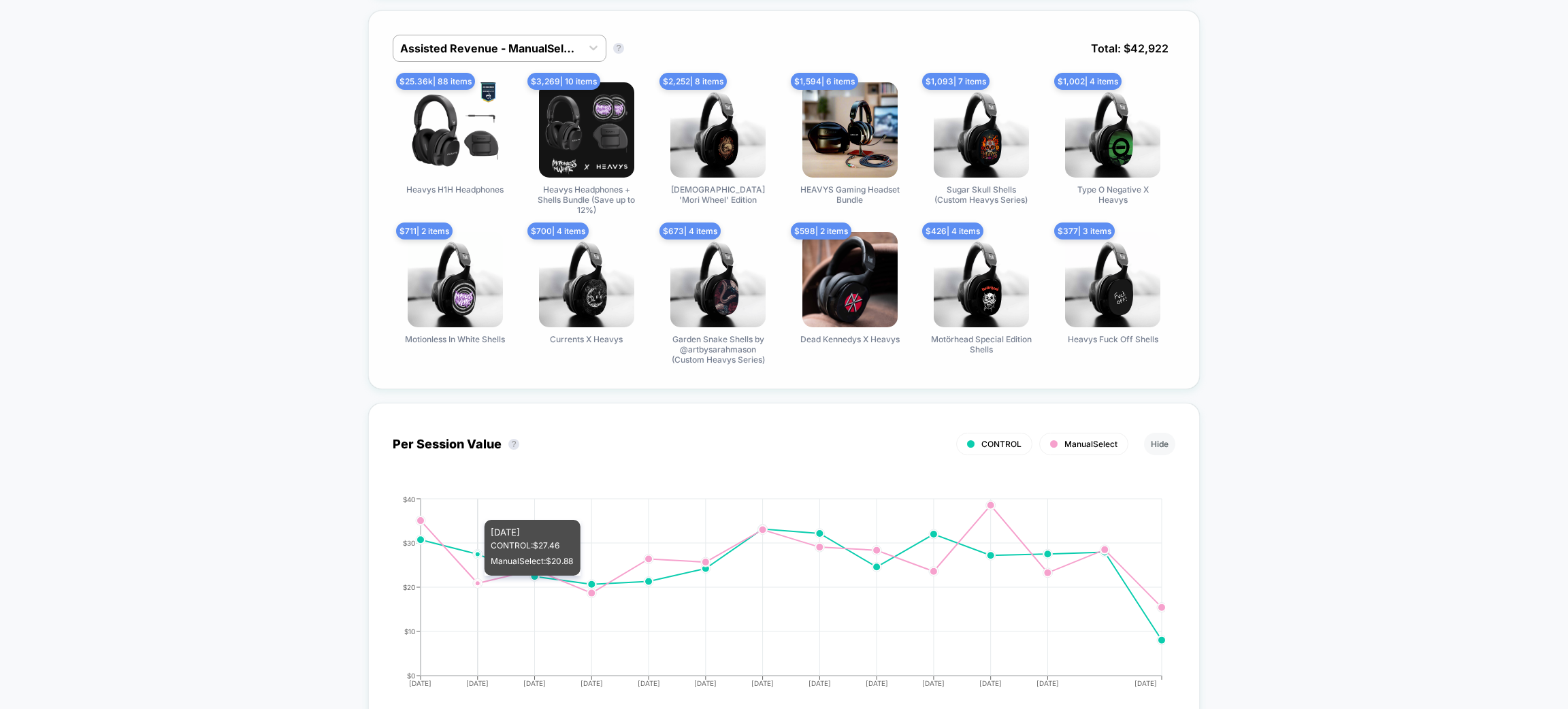
scroll to position [1020, 0]
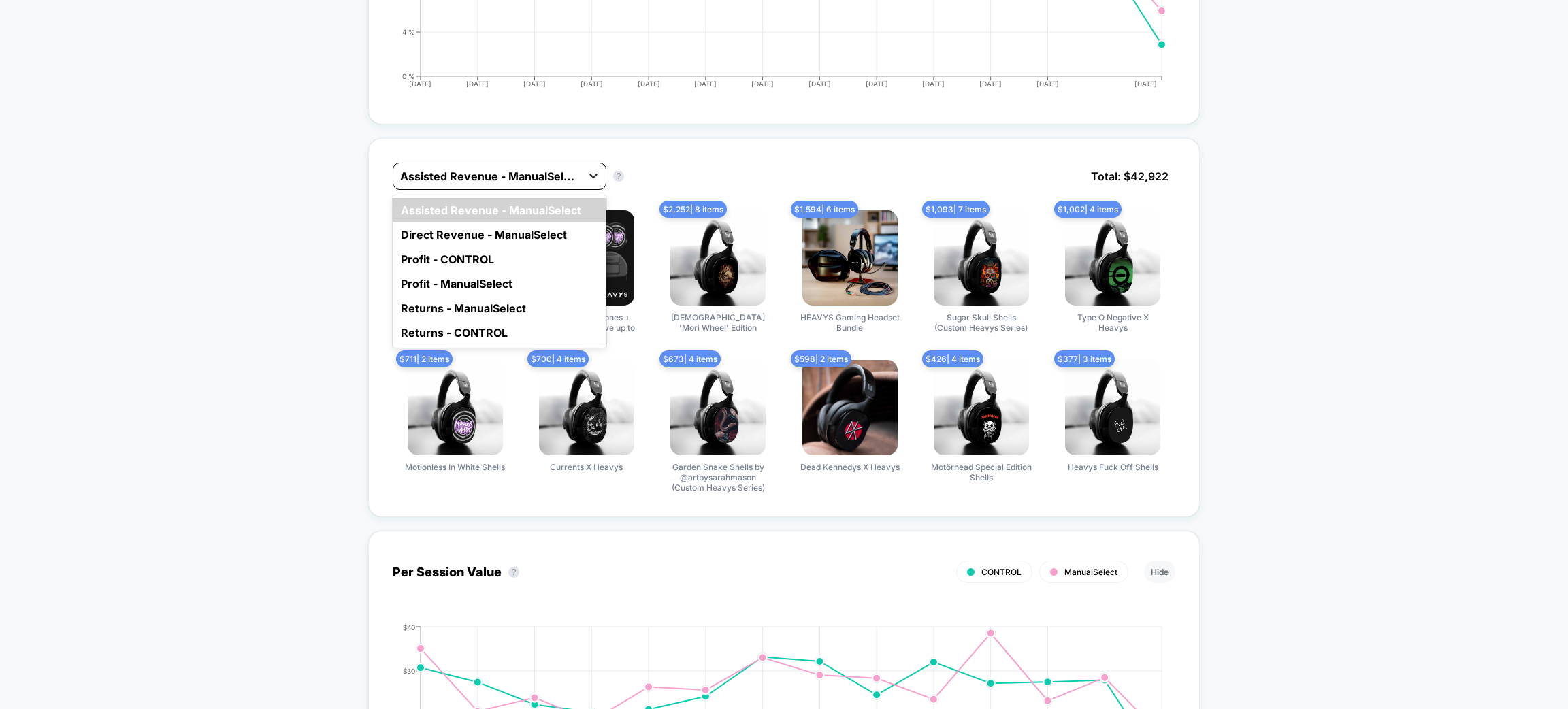
click at [581, 177] on div at bounding box center [593, 175] width 24 height 24
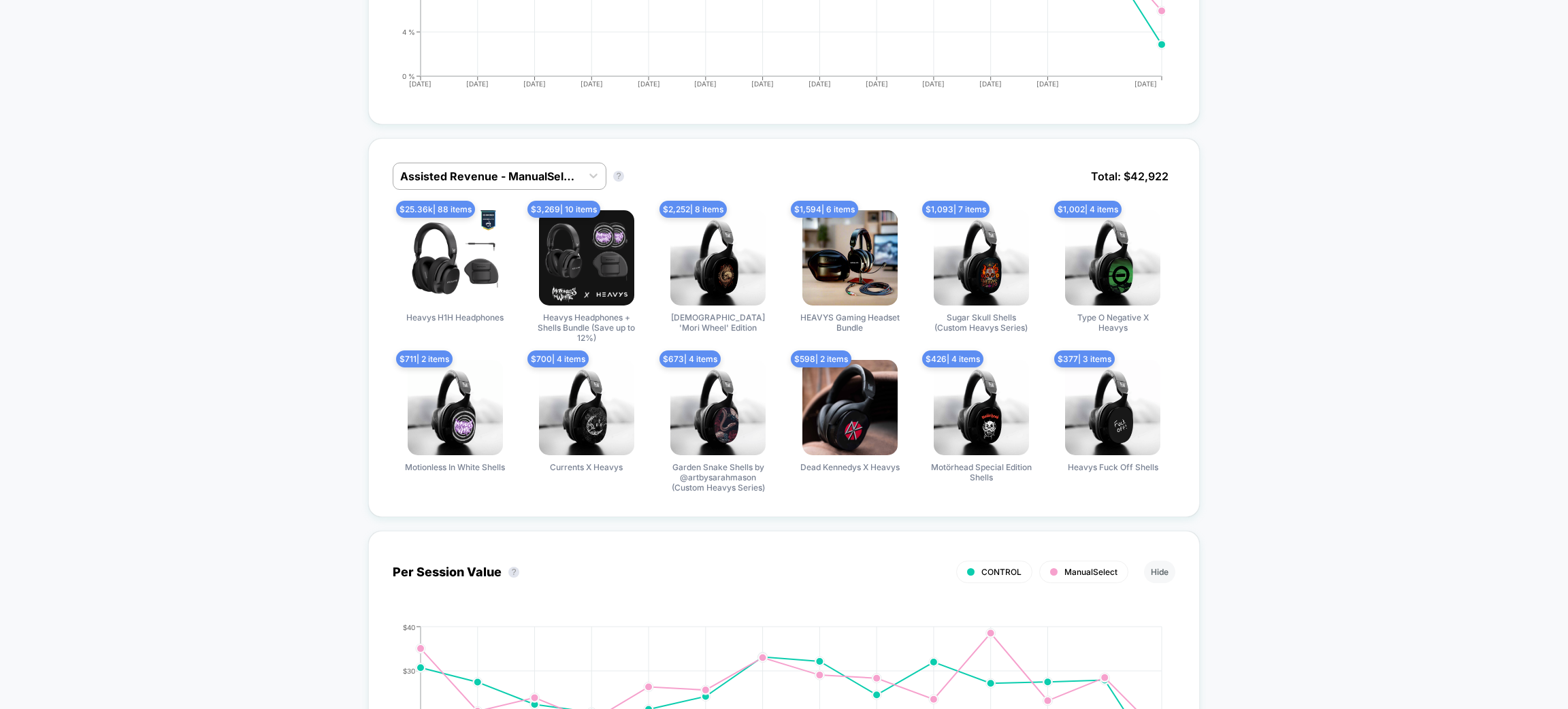
drag, startPoint x: 1485, startPoint y: 476, endPoint x: 1468, endPoint y: 473, distance: 17.3
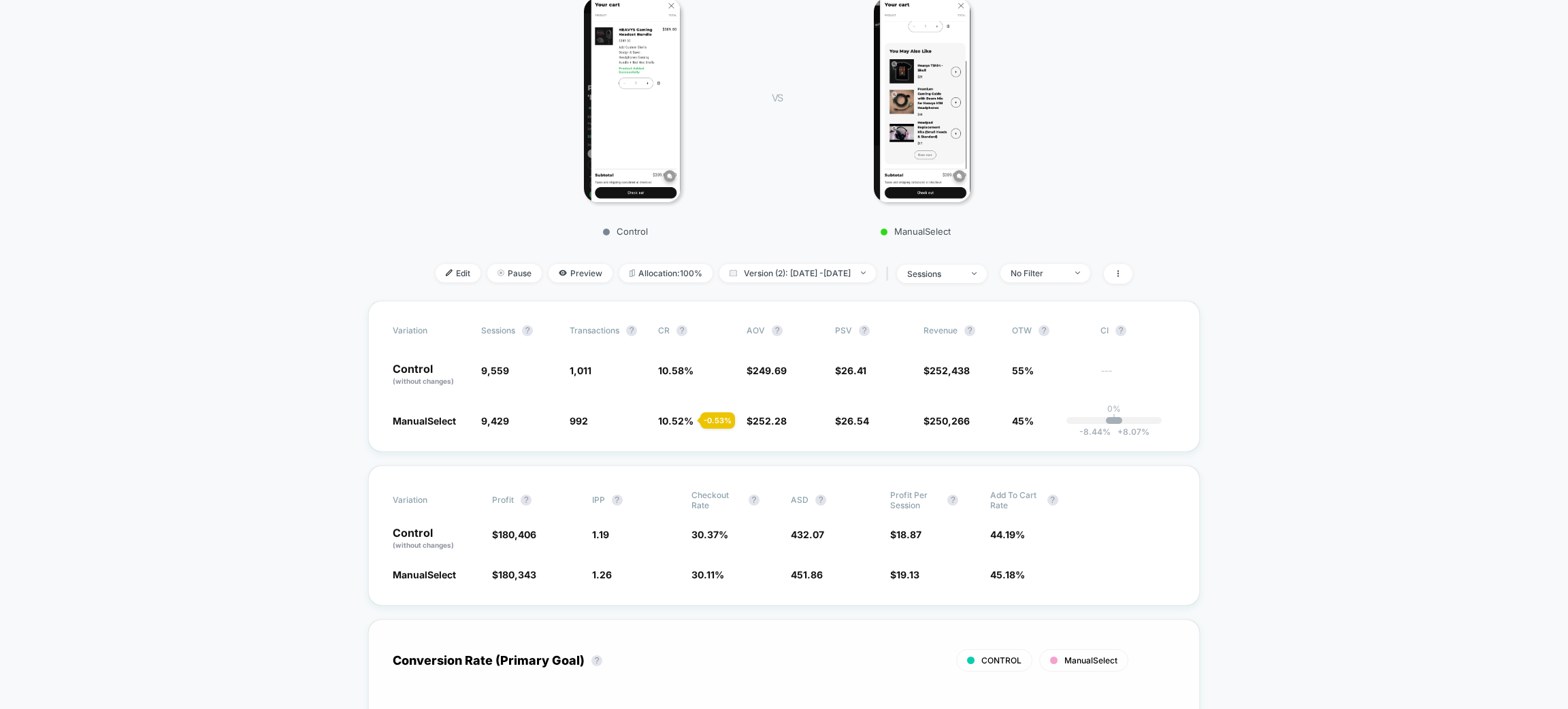
scroll to position [0, 0]
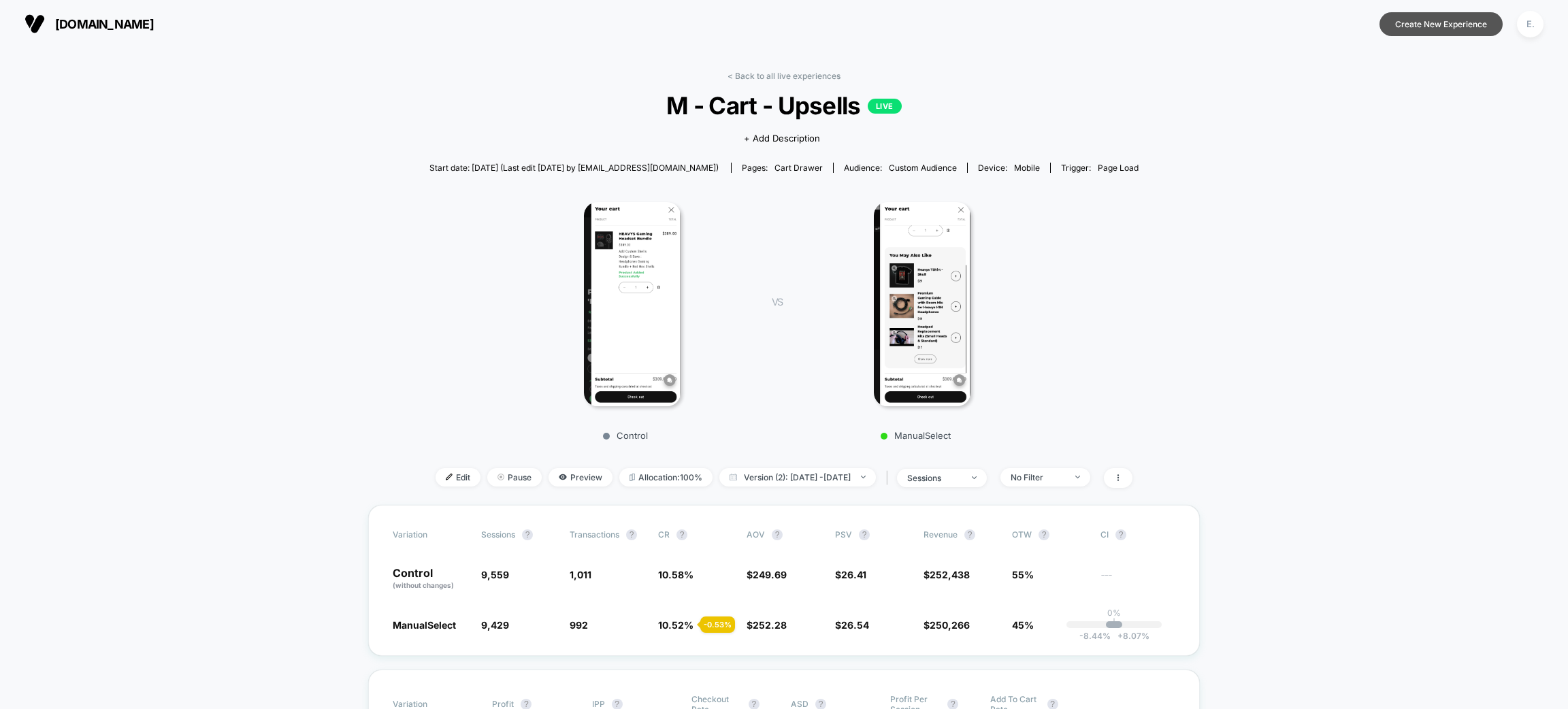
click at [1424, 26] on button "Create New Experience" at bounding box center [1441, 24] width 123 height 24
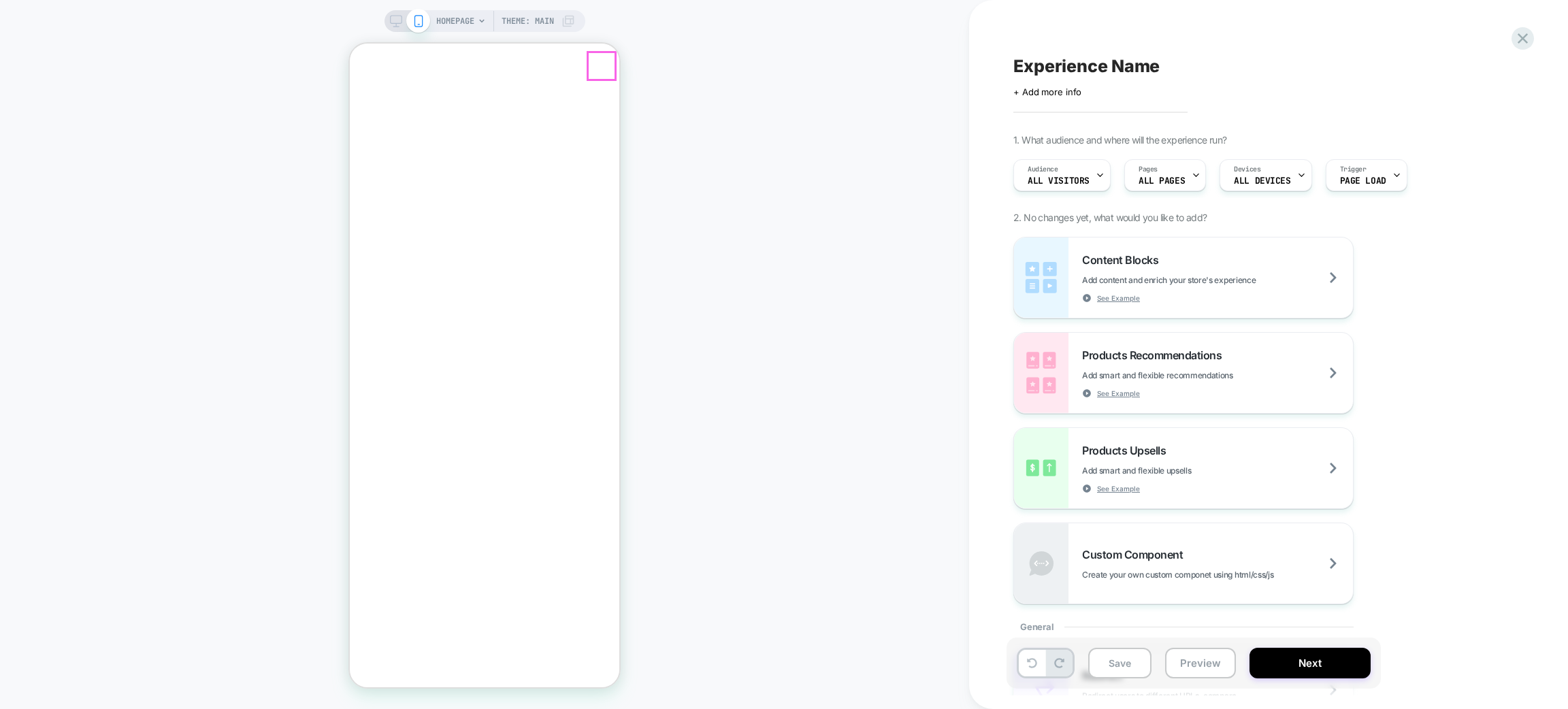
click at [361, 86] on button "Close" at bounding box center [356, 93] width 11 height 15
click at [1192, 186] on div at bounding box center [1196, 175] width 9 height 31
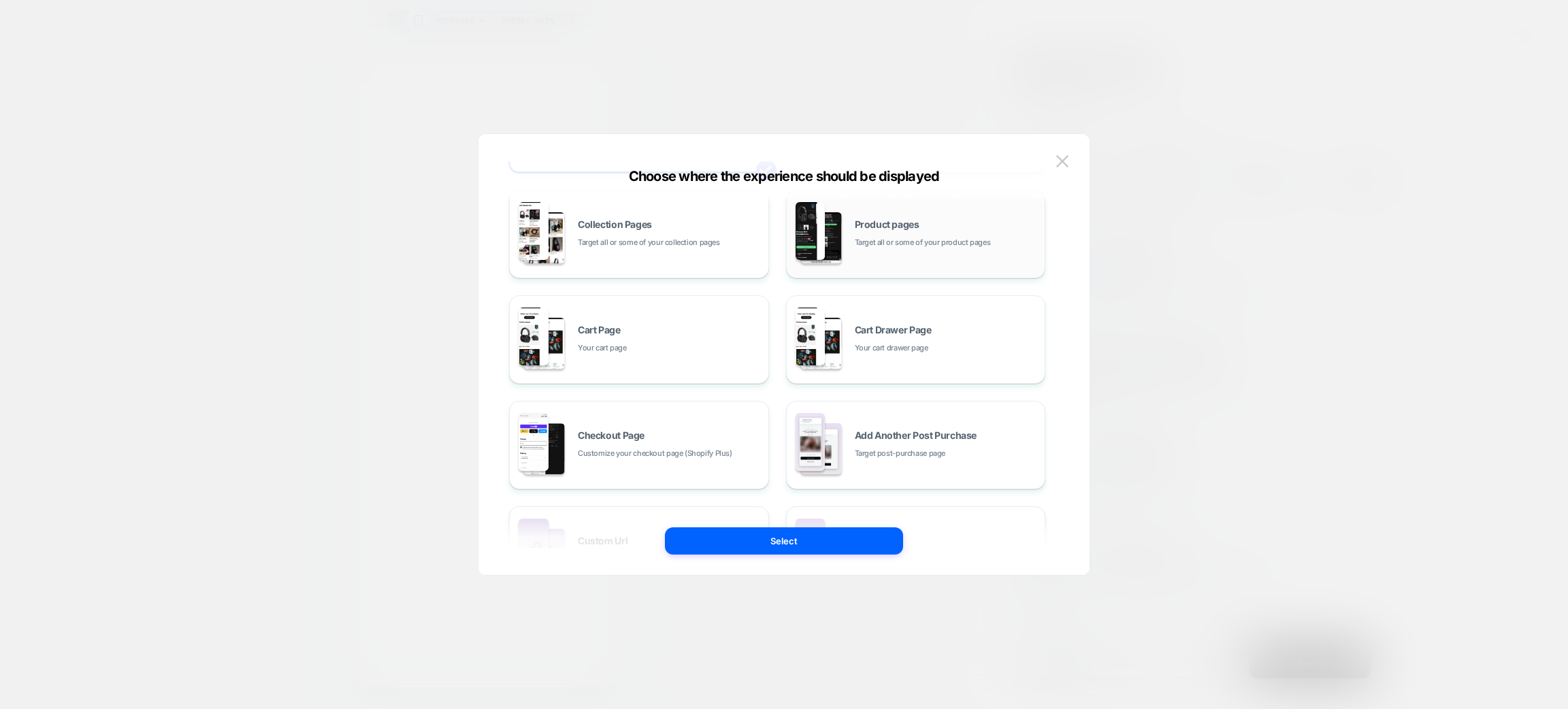
scroll to position [206, 0]
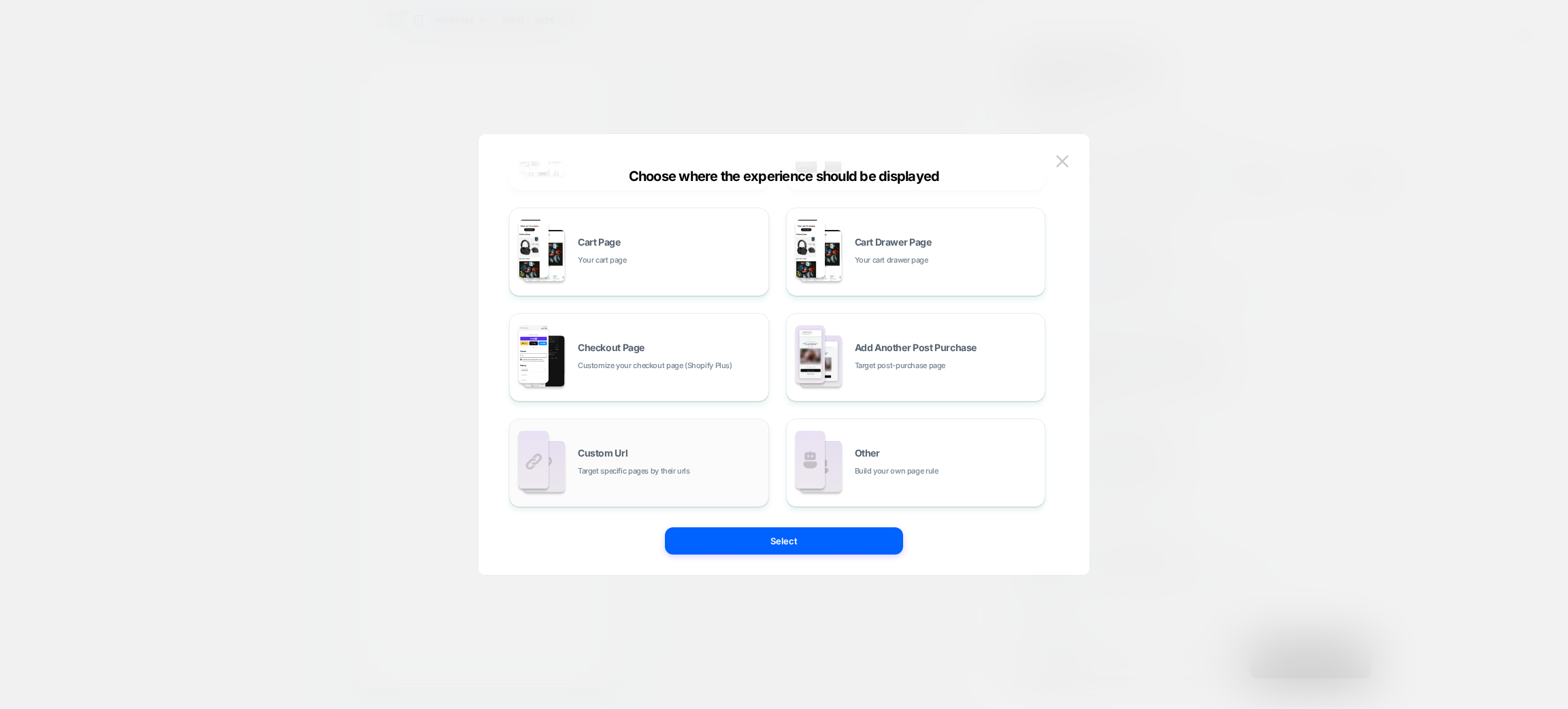
click at [676, 475] on span "Target specific pages by their urls" at bounding box center [634, 472] width 112 height 13
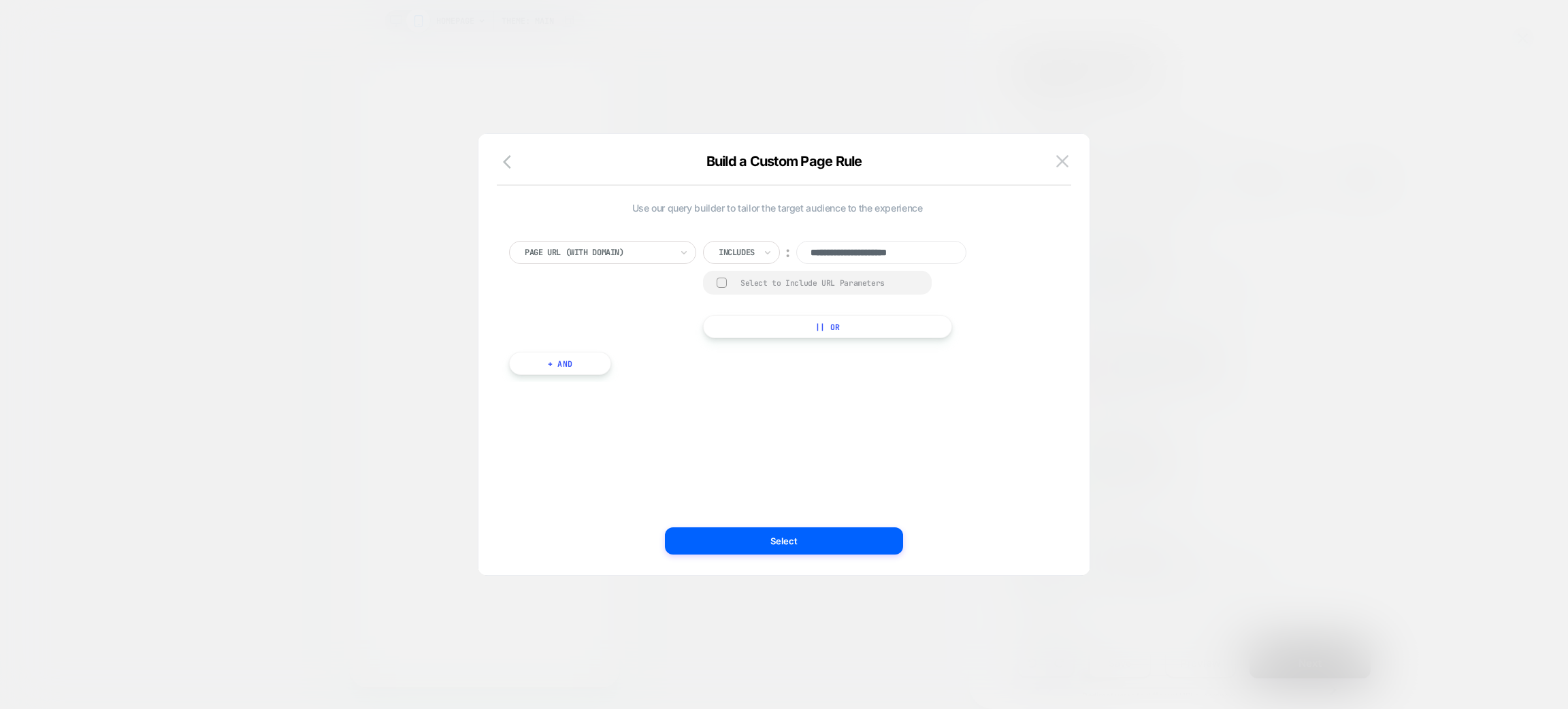
scroll to position [0, 0]
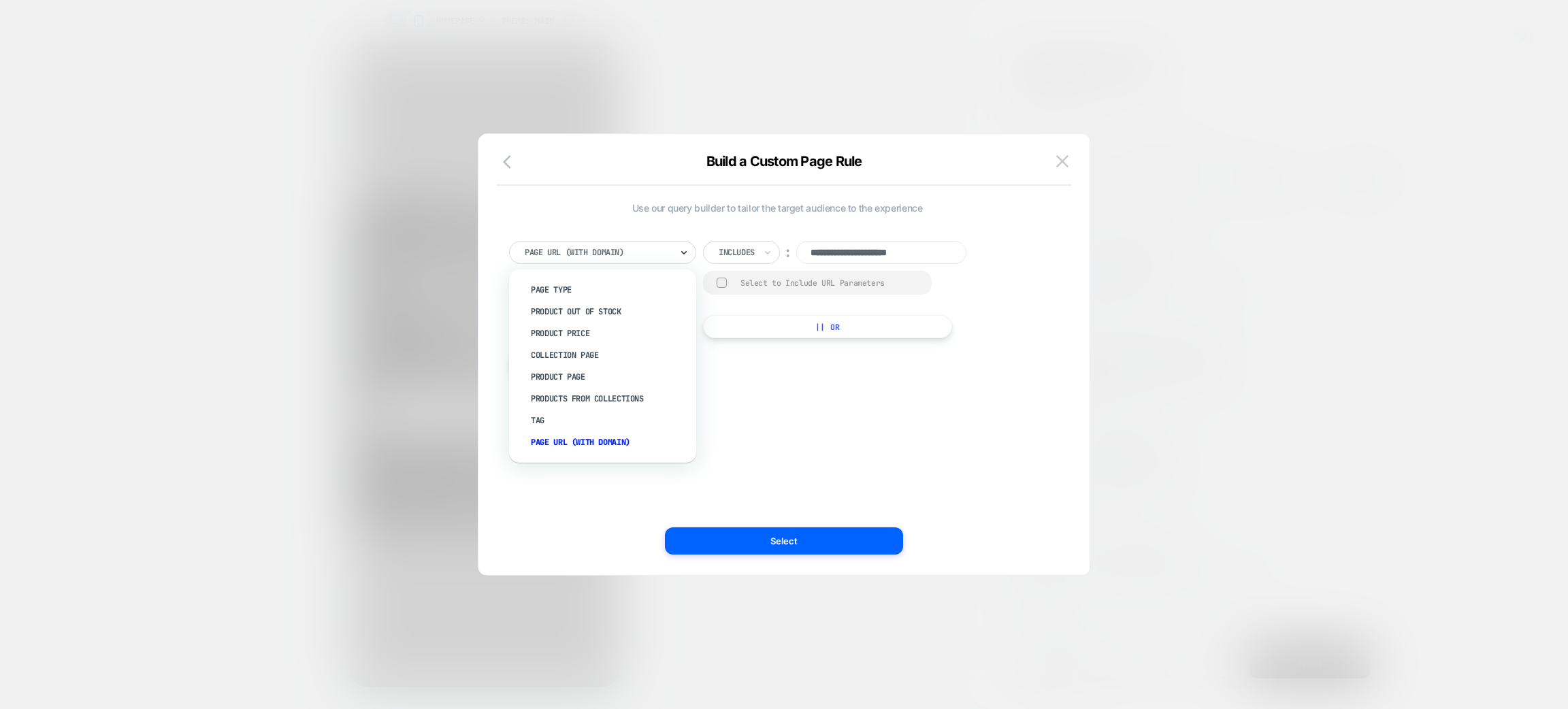
click at [683, 251] on icon at bounding box center [684, 253] width 10 height 14
click at [771, 241] on div "Includes" at bounding box center [742, 252] width 77 height 23
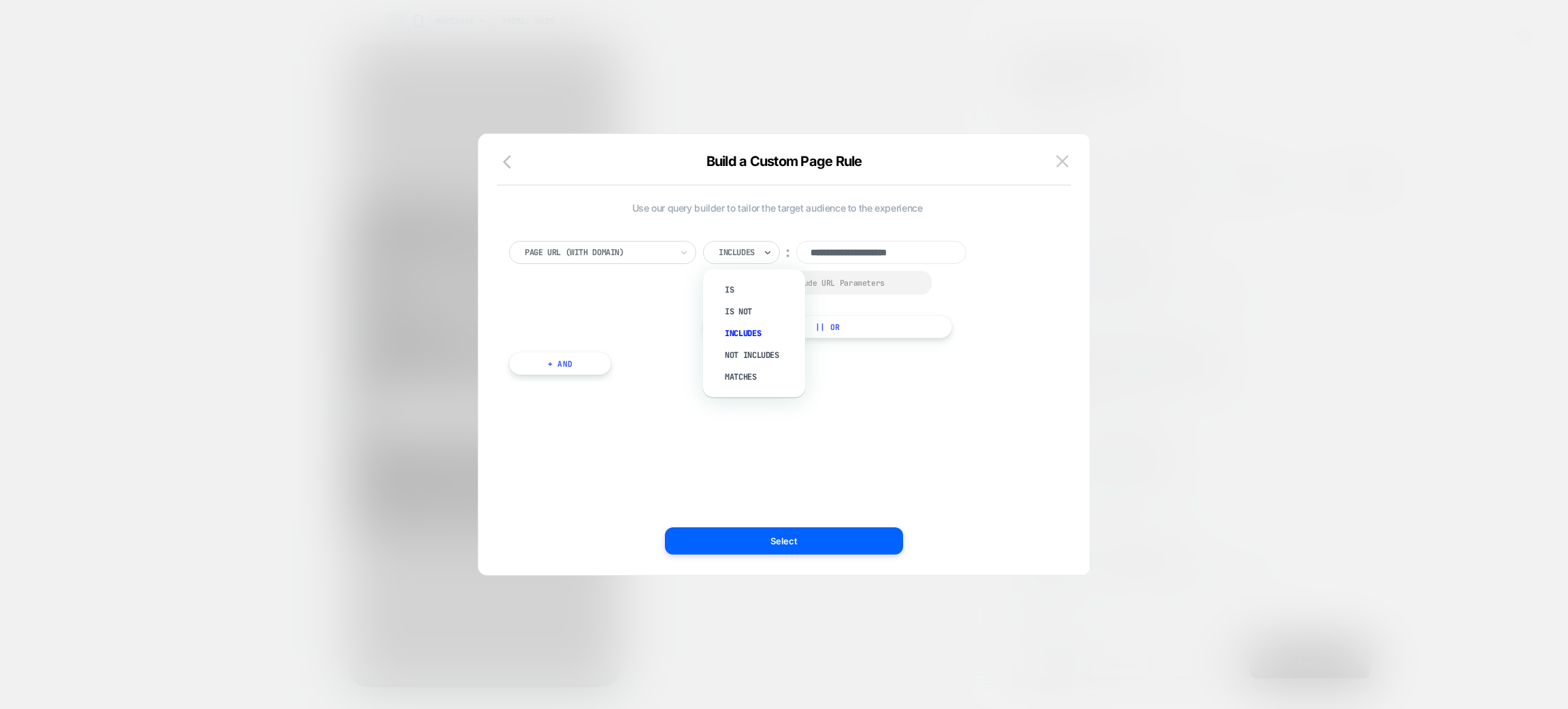
click at [756, 249] on div "Includes" at bounding box center [737, 253] width 39 height 15
click at [1294, 579] on div at bounding box center [784, 354] width 1568 height 709
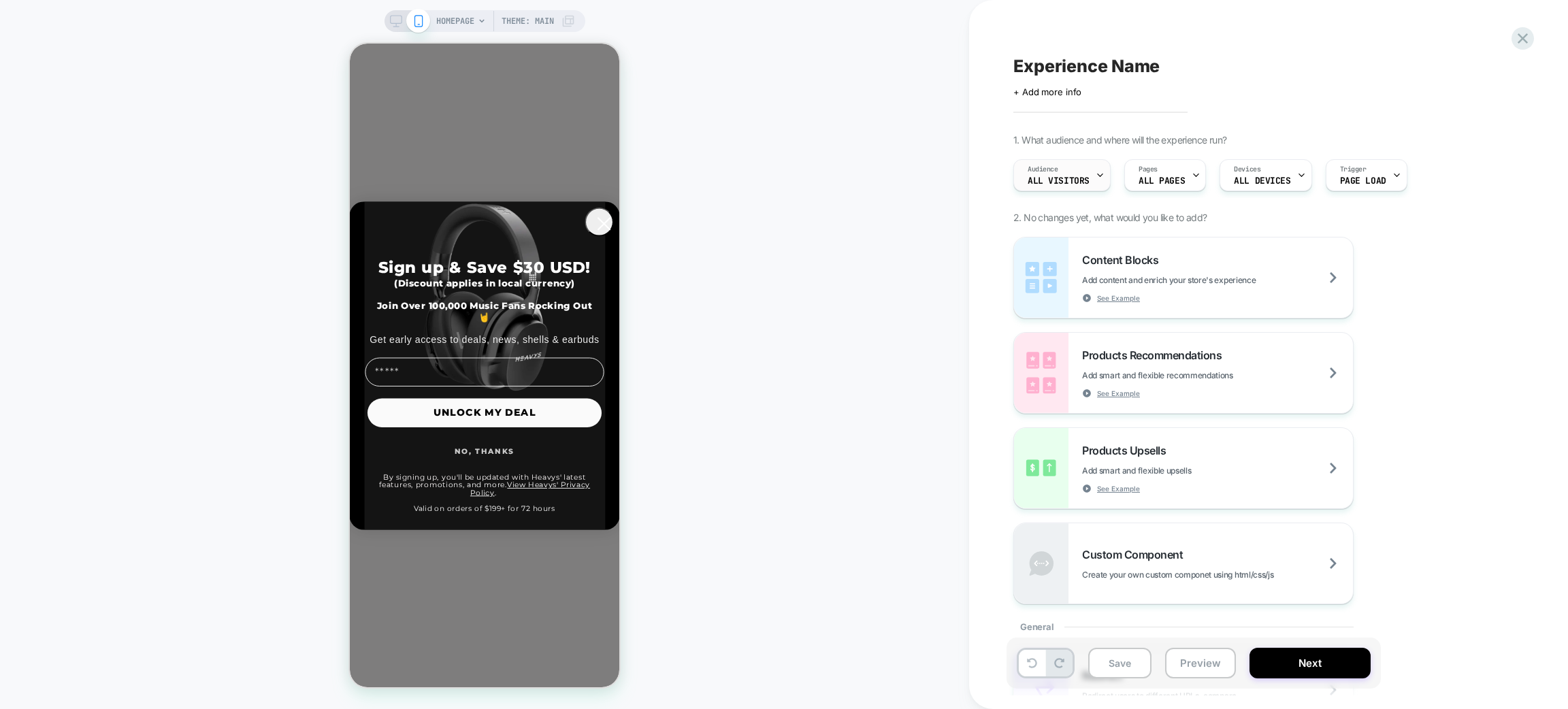
click at [1077, 176] on span "All Visitors" at bounding box center [1058, 181] width 62 height 10
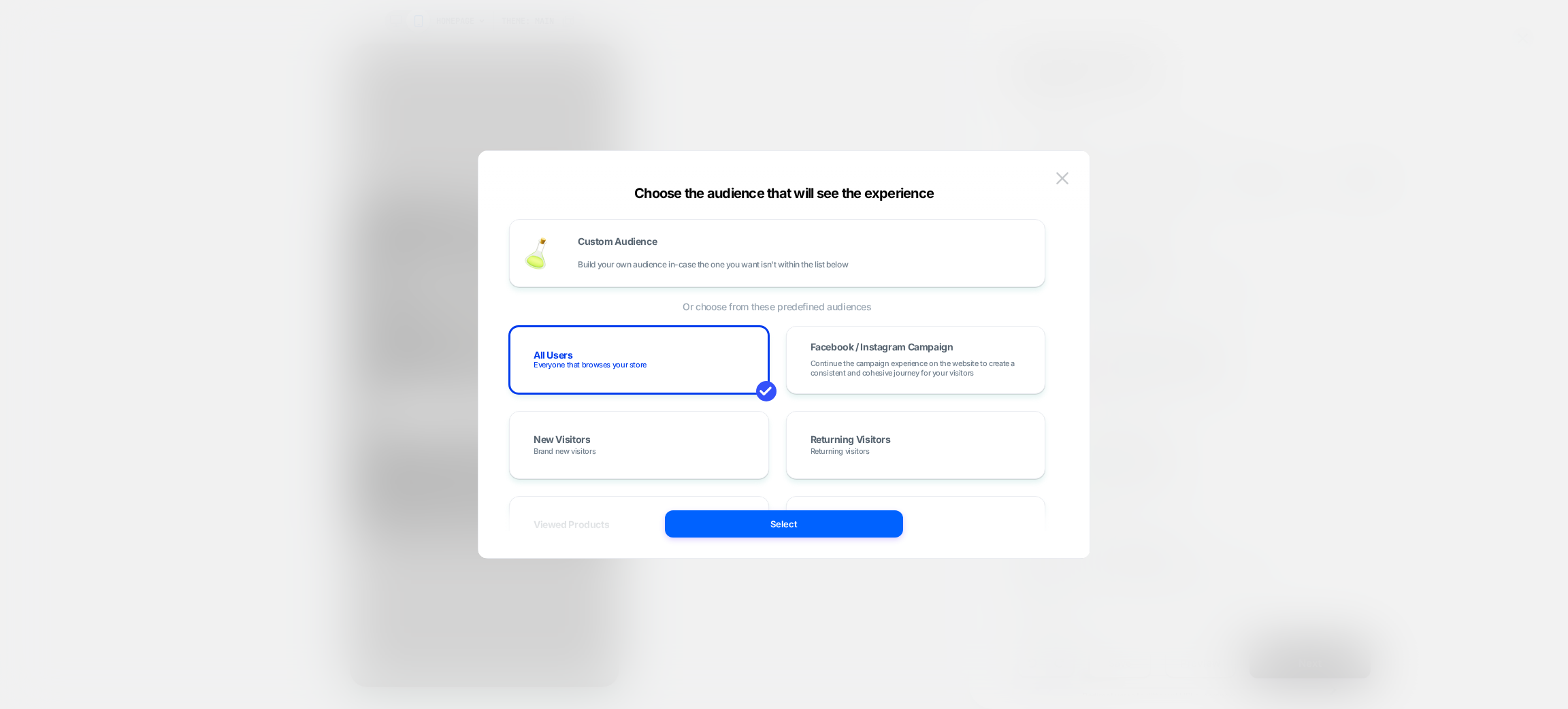
click at [685, 310] on span "Or choose from these predefined audiences" at bounding box center [777, 306] width 536 height 12
click at [690, 242] on div "Custom Audience Build your own audience in-case the one you want isn't within t…" at bounding box center [804, 253] width 453 height 33
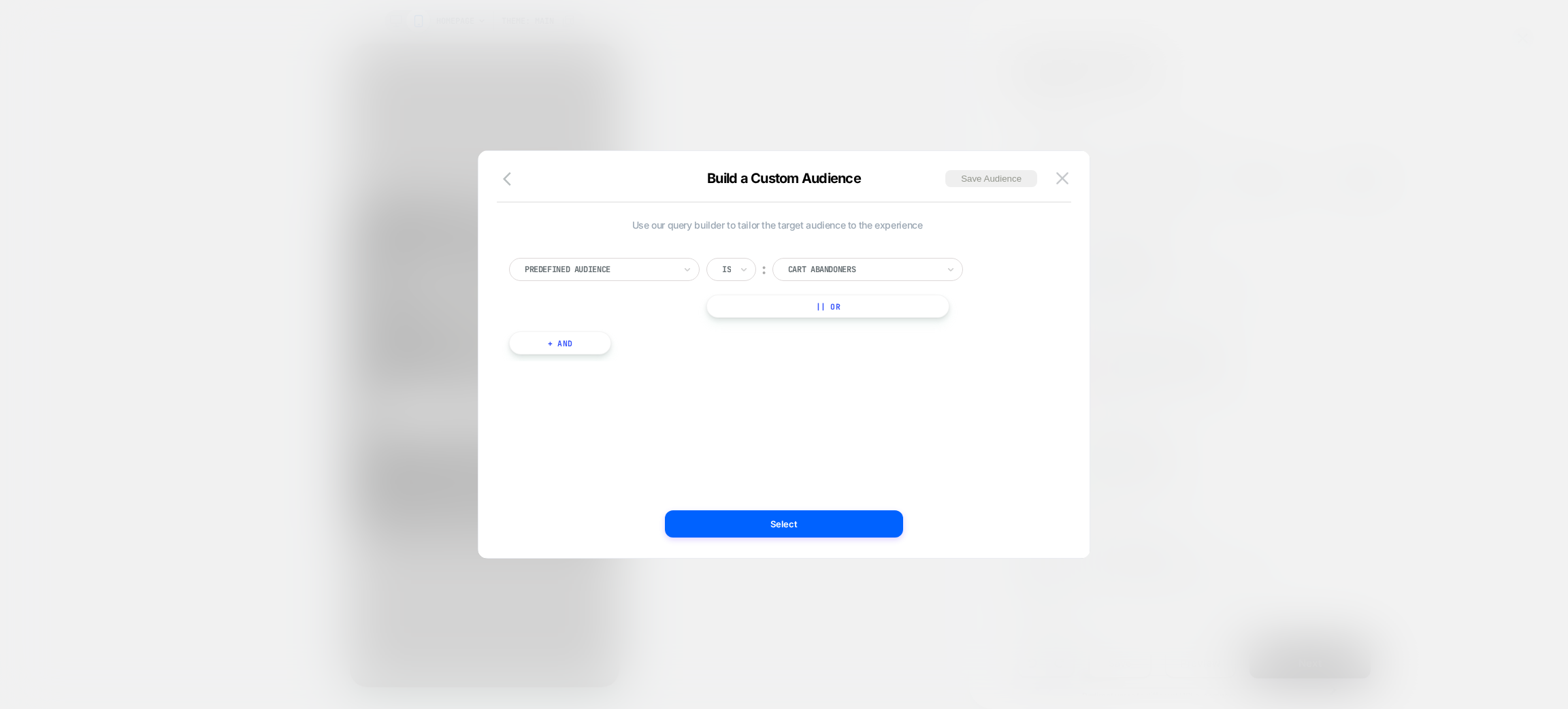
click at [638, 285] on div "Predefined Audience Is ︰ Cart Abandoners || Or" at bounding box center [777, 288] width 536 height 60
click at [638, 263] on div at bounding box center [600, 269] width 150 height 12
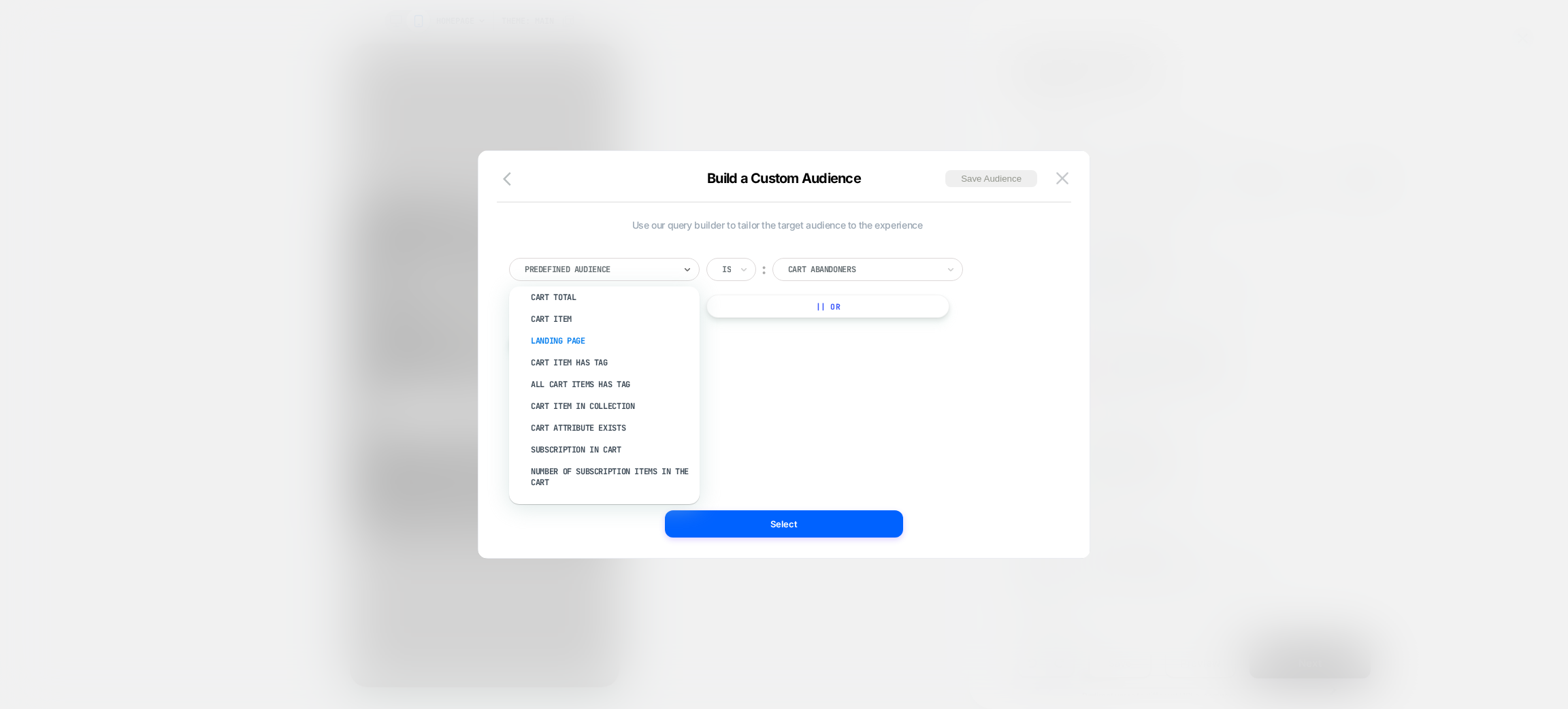
click at [552, 336] on div "Landing Page" at bounding box center [611, 340] width 177 height 22
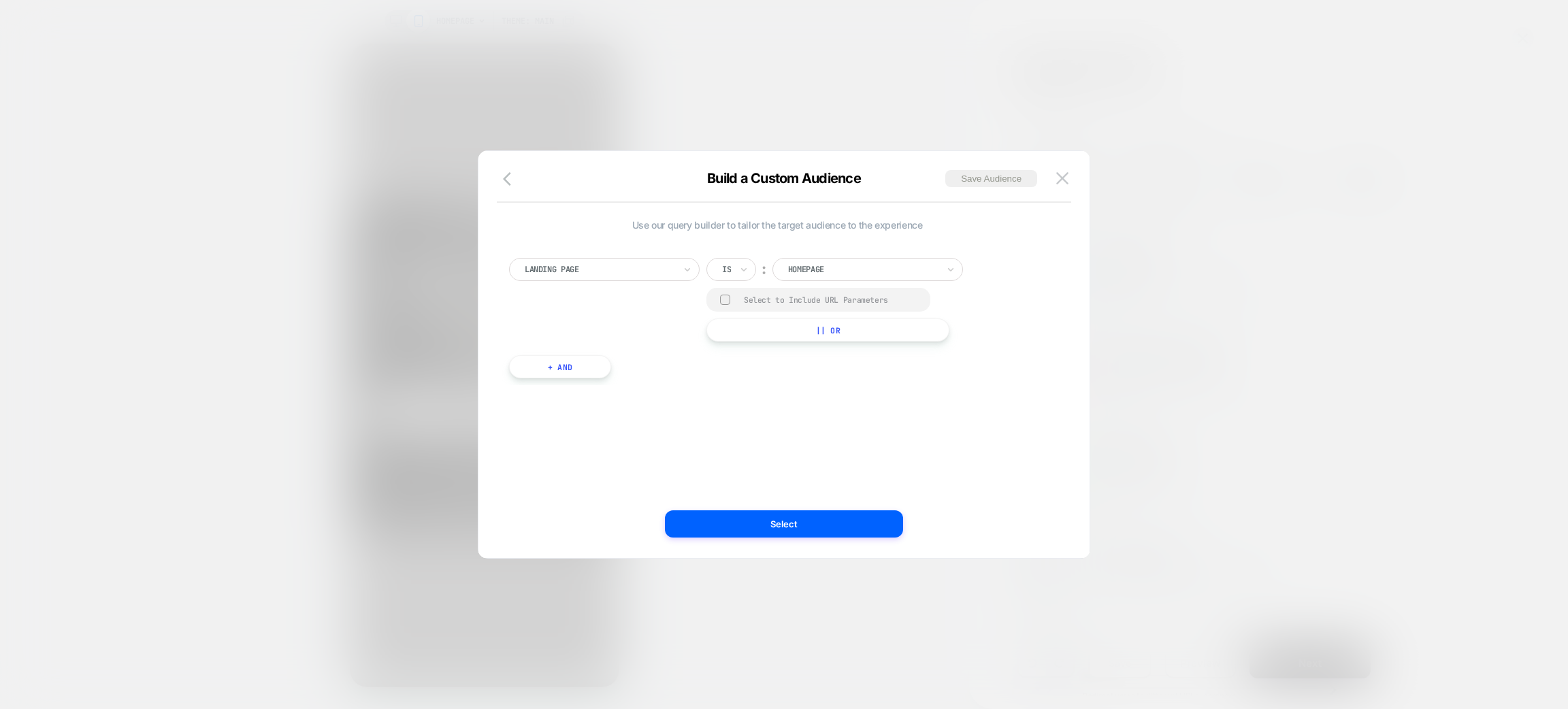
click at [750, 274] on div "Is" at bounding box center [731, 269] width 50 height 23
click at [1065, 178] on img at bounding box center [1062, 178] width 12 height 12
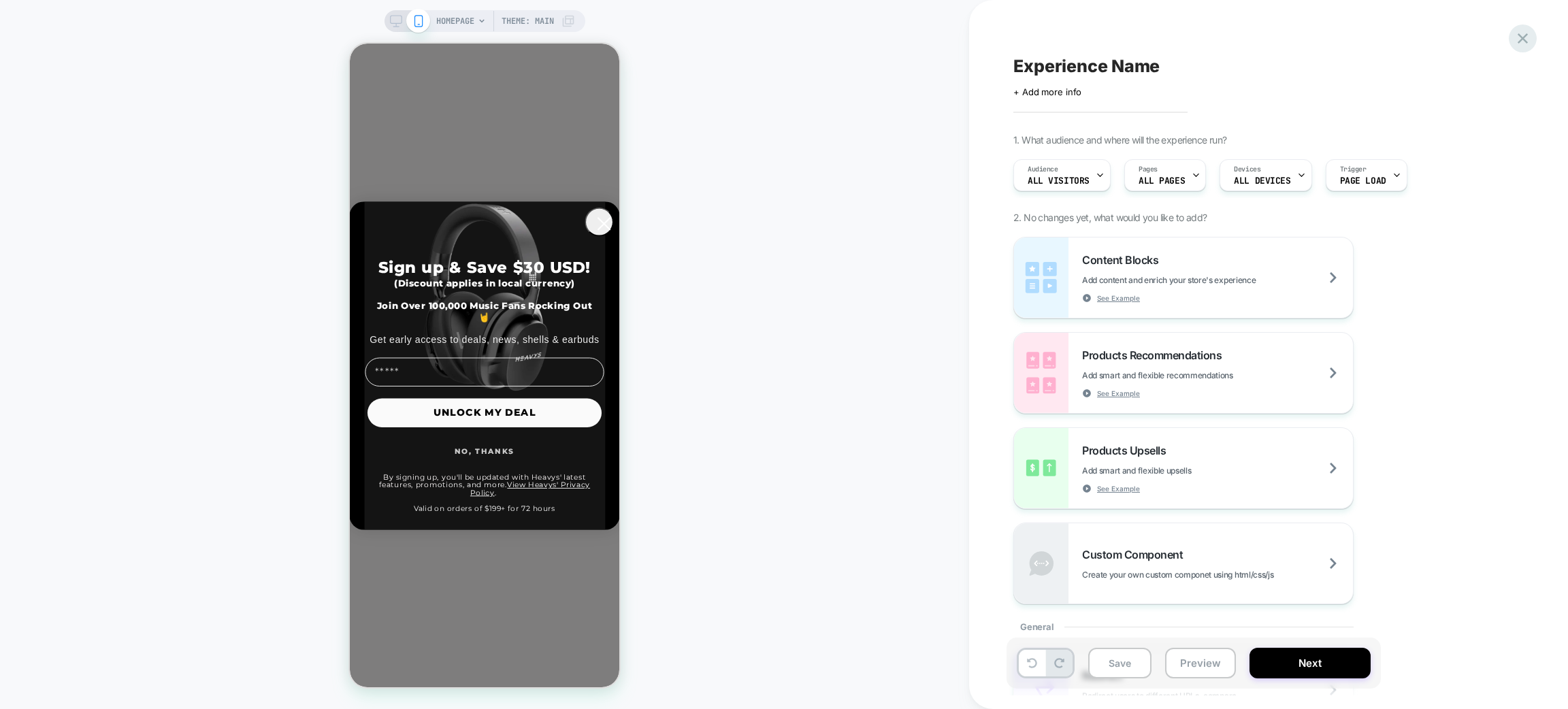
click at [1519, 41] on icon at bounding box center [1523, 38] width 10 height 10
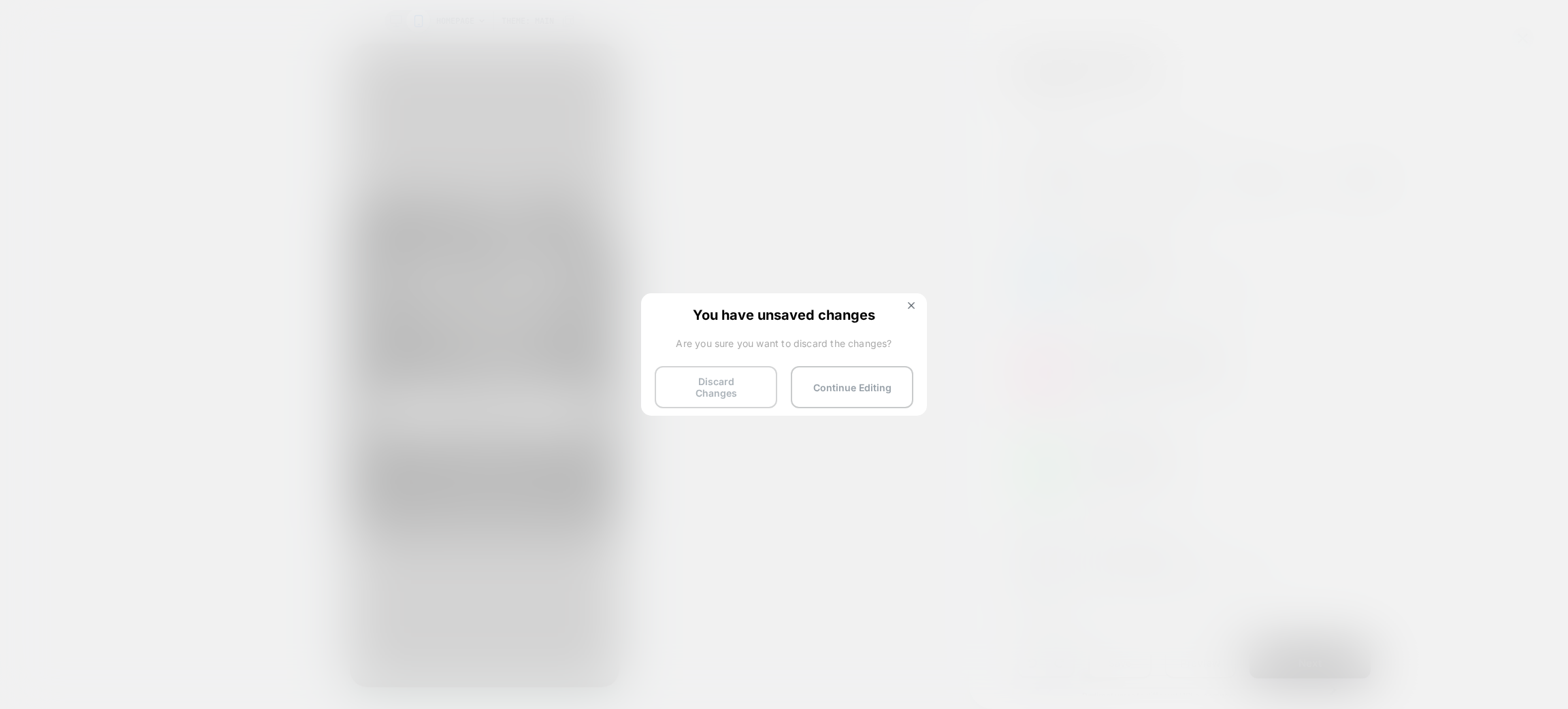
click at [737, 374] on button "Discard Changes" at bounding box center [716, 387] width 122 height 42
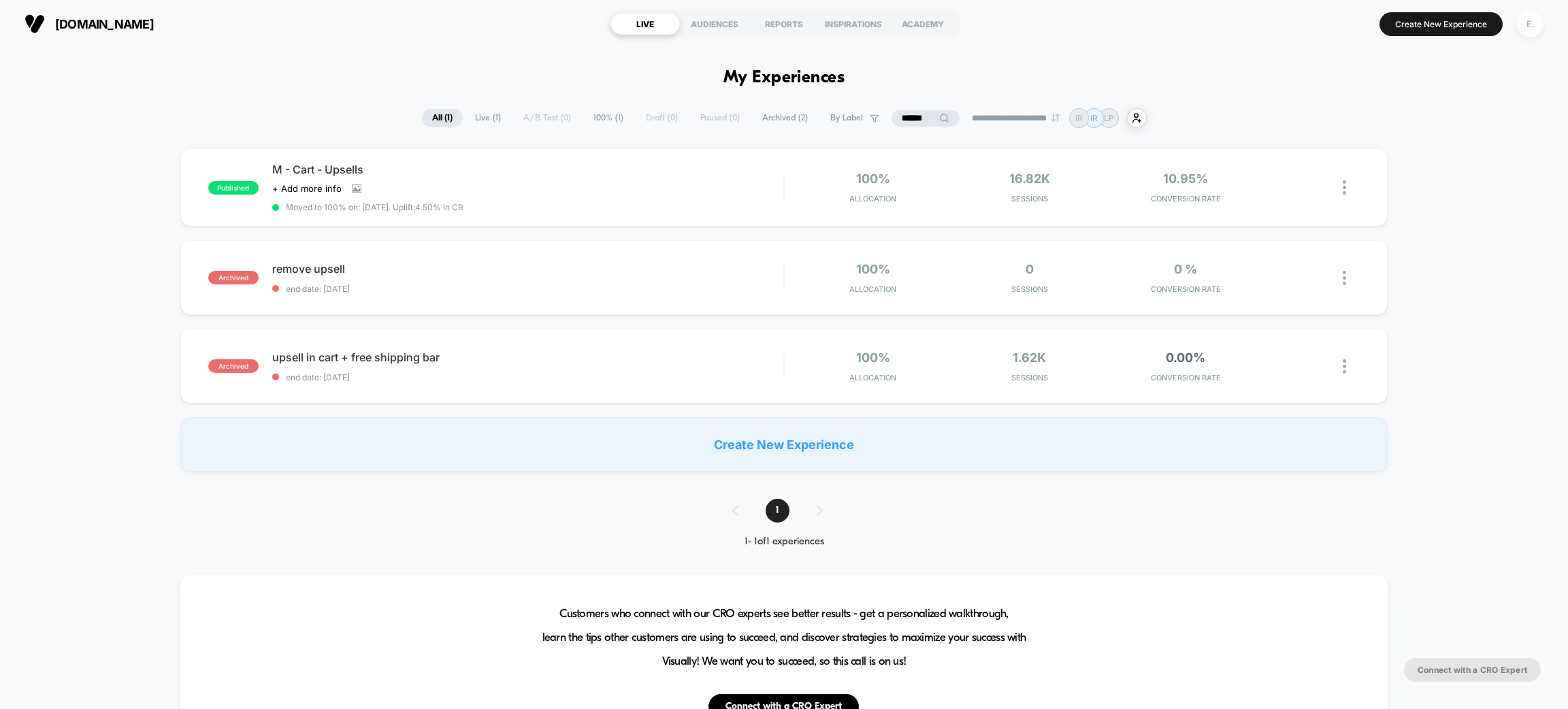
click at [1530, 31] on div "E." at bounding box center [1531, 24] width 26 height 26
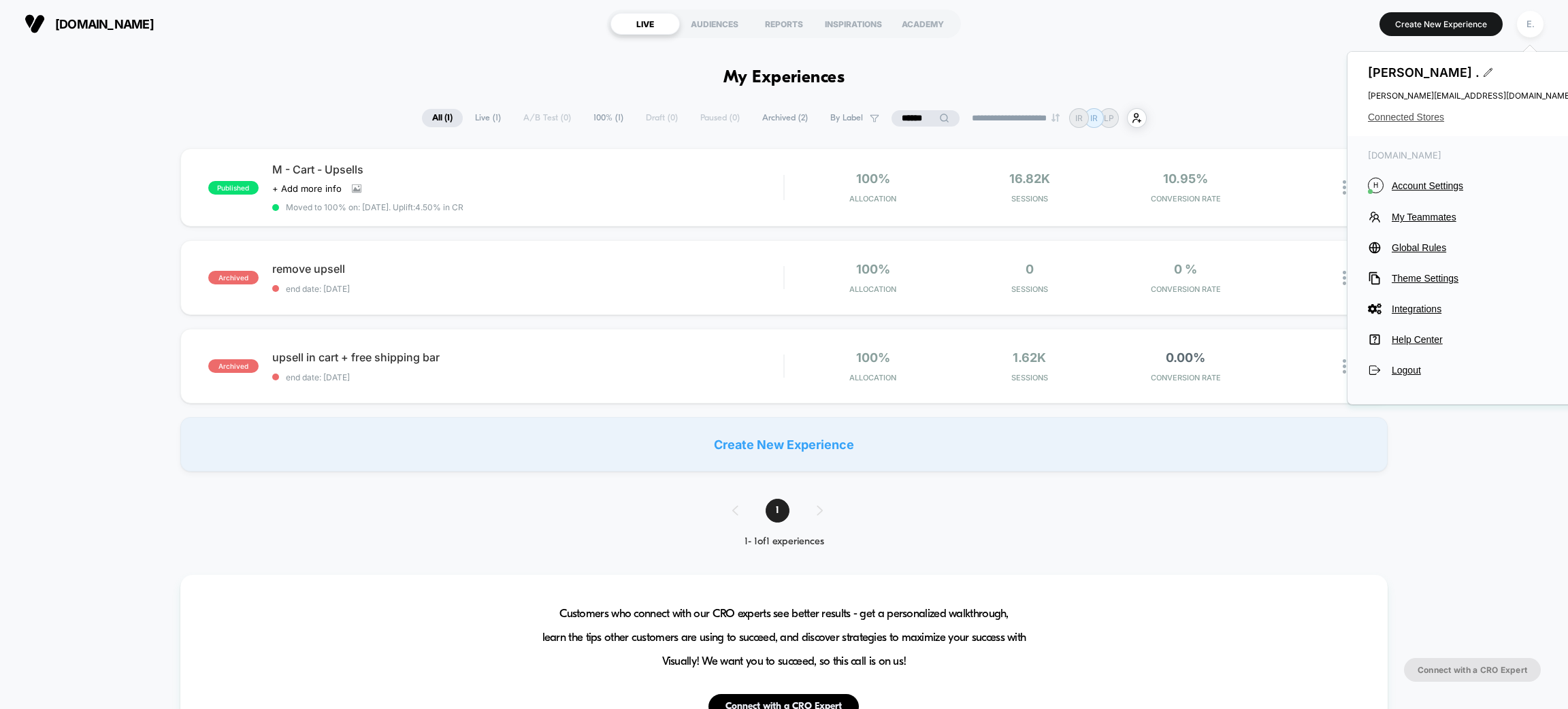
click at [1404, 122] on span "Connected Stores" at bounding box center [1470, 117] width 204 height 11
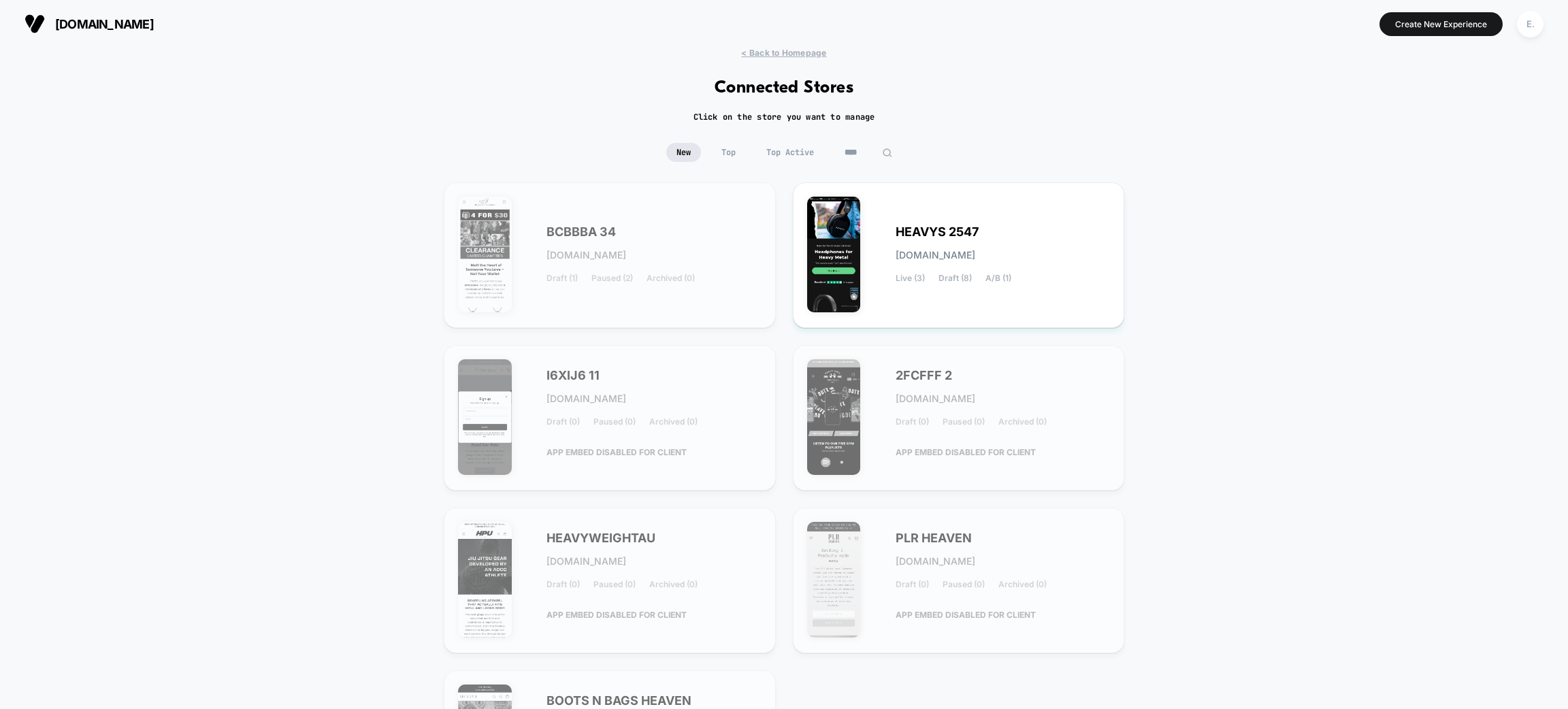
click at [856, 143] on input "****" at bounding box center [869, 152] width 68 height 19
click at [856, 143] on input "****" at bounding box center [869, 152] width 136 height 19
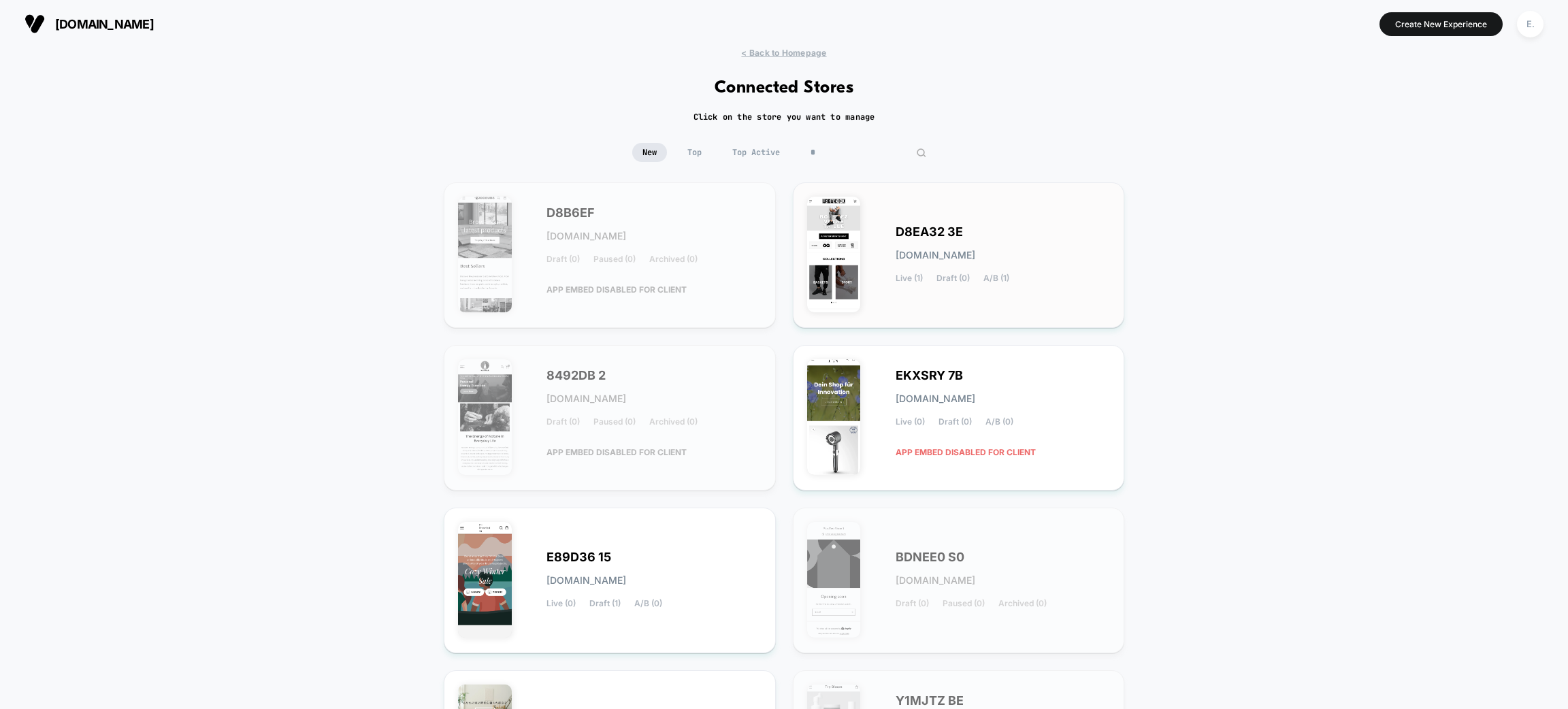
type input "*"
click at [980, 301] on div "D8EA32 3E d8ea32-3e.myshopify.com Live (1) Draft (0) A/B (1)" at bounding box center [959, 255] width 303 height 117
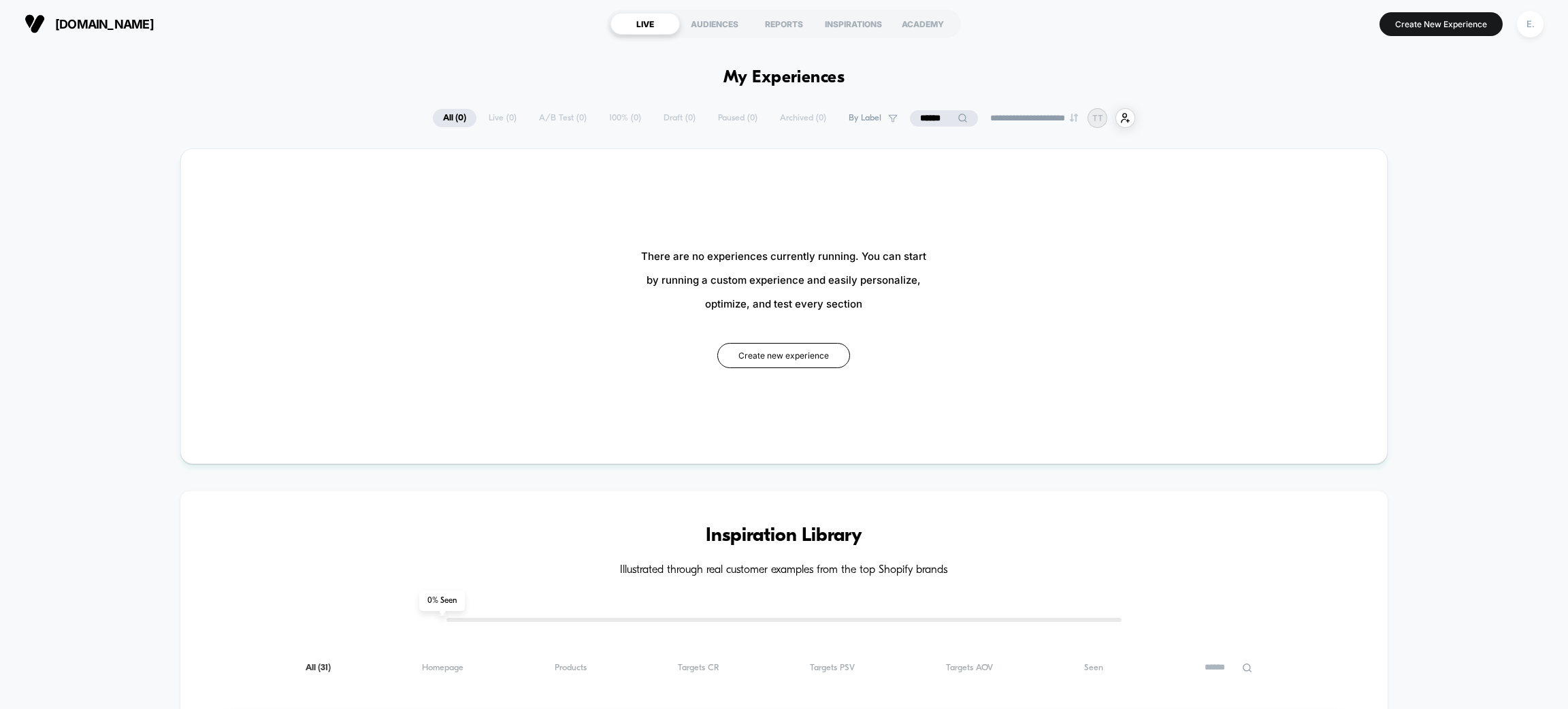
click at [958, 121] on icon at bounding box center [962, 118] width 10 height 10
click at [930, 118] on input "******" at bounding box center [944, 119] width 136 height 17
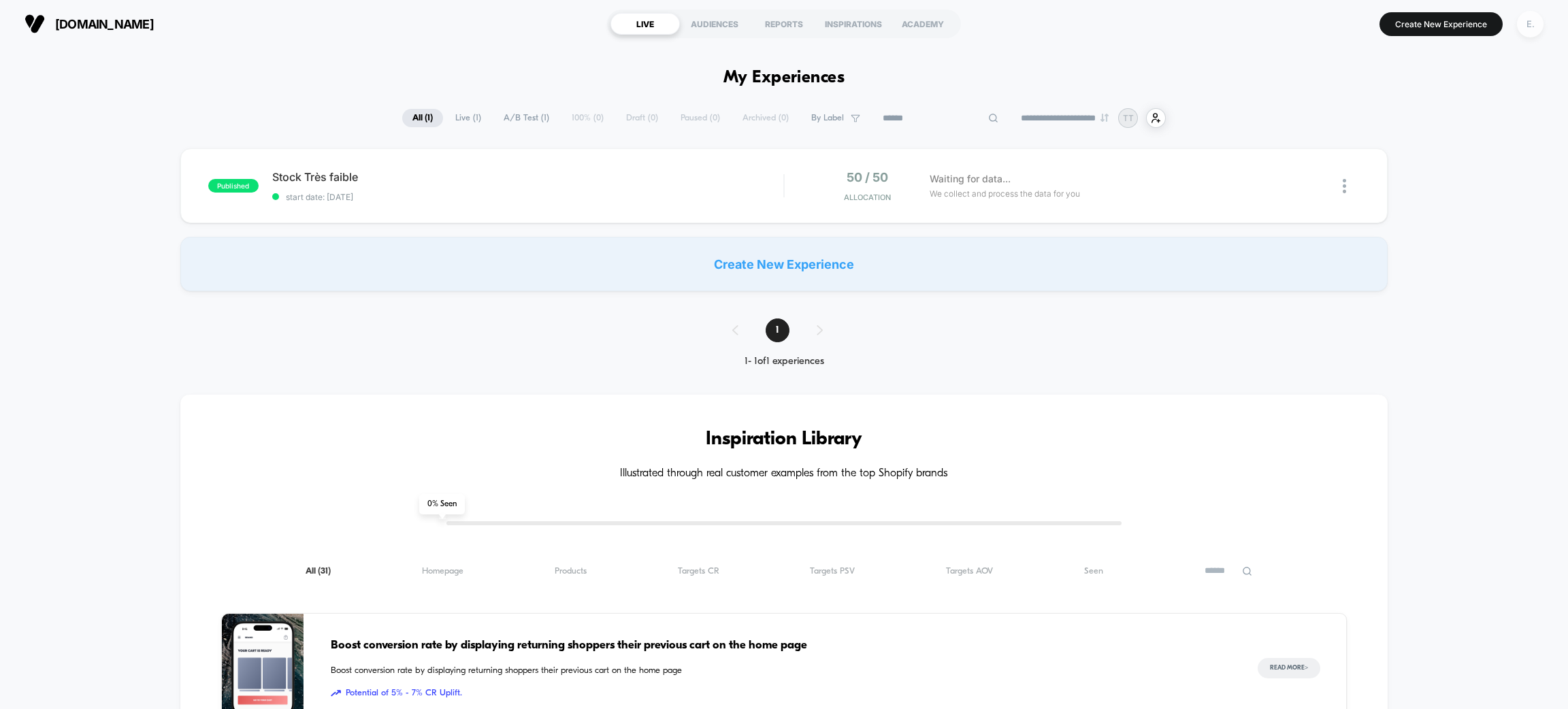
click at [1521, 23] on div "E." at bounding box center [1531, 24] width 26 height 26
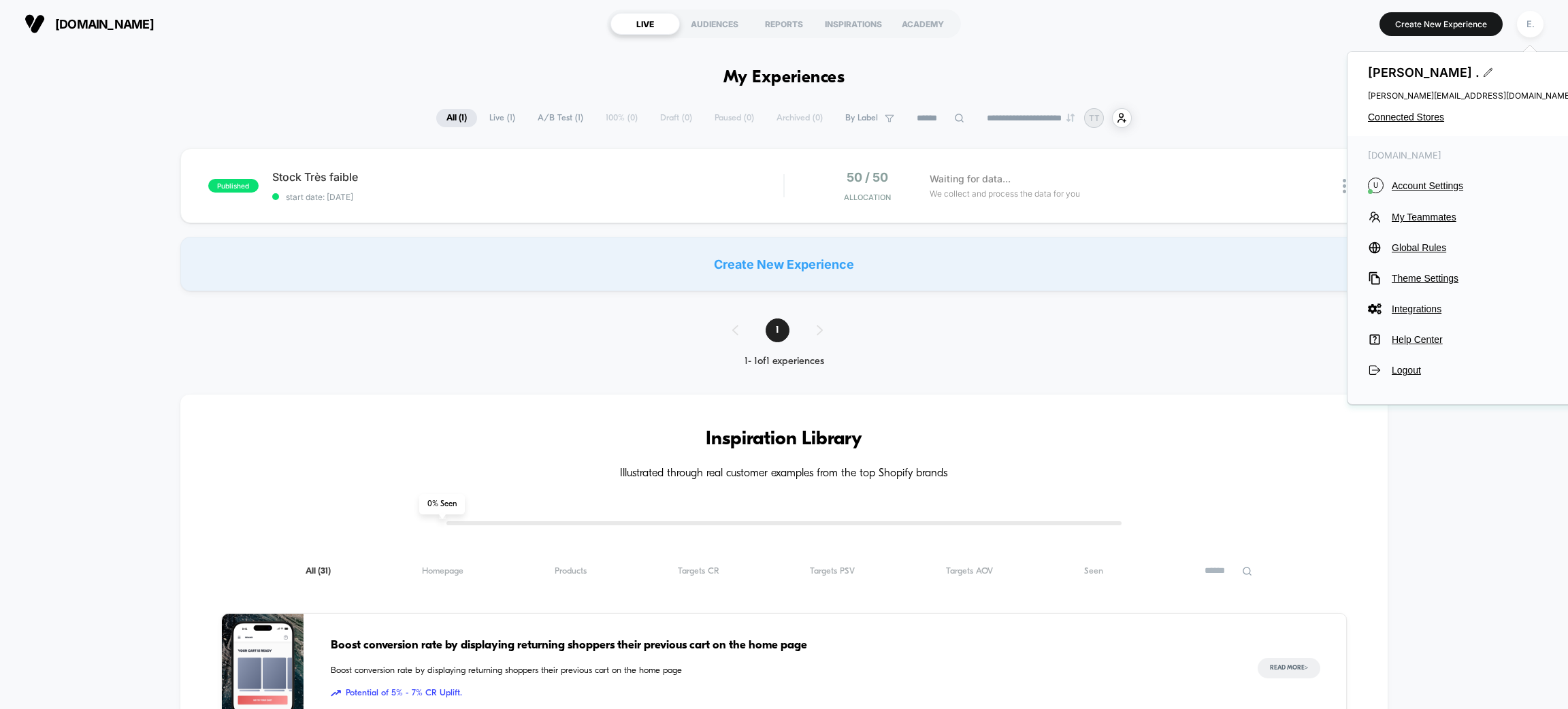
click at [1390, 126] on div "Evangeline . evangeline@visually.io Connected Stores" at bounding box center [1470, 94] width 245 height 85
click at [1390, 117] on span "Connected Stores" at bounding box center [1470, 117] width 204 height 11
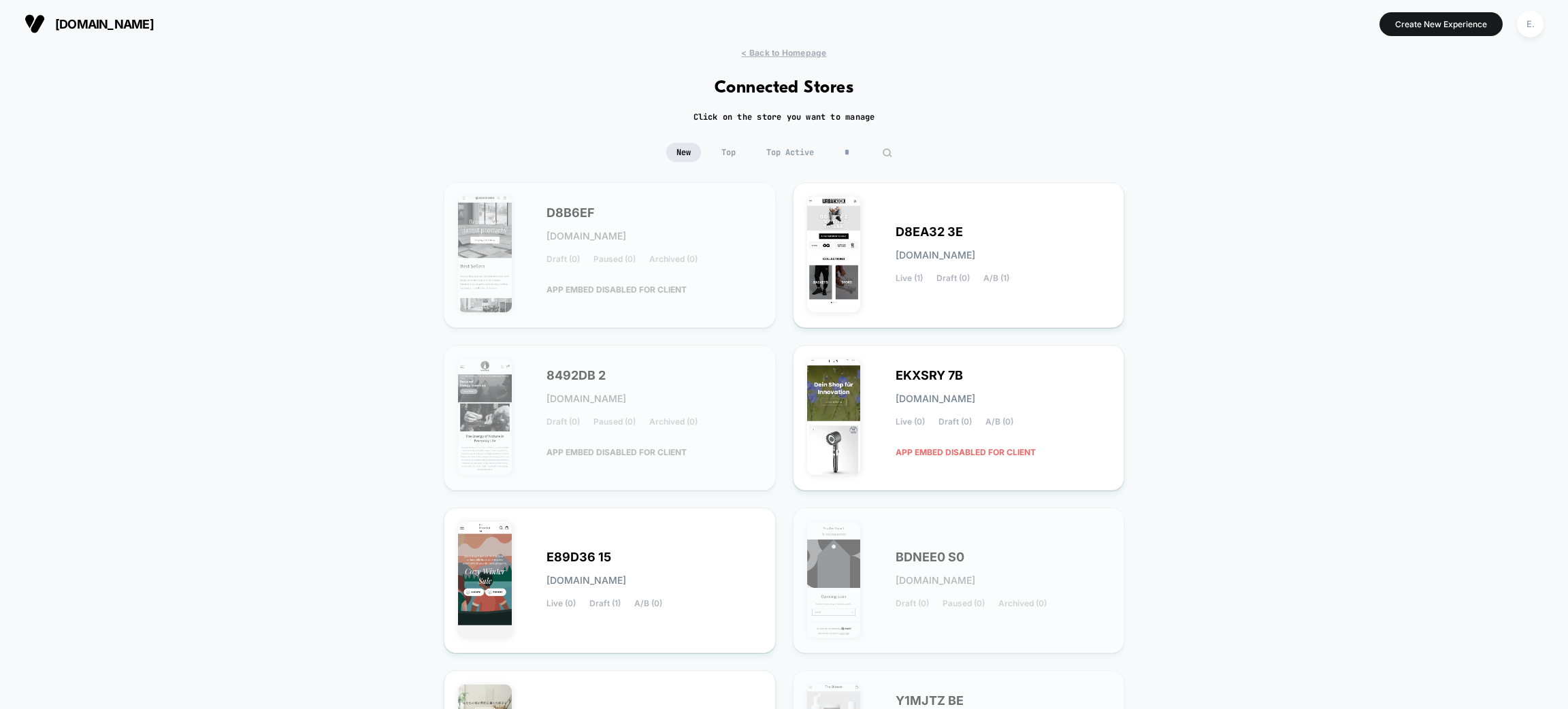
click at [1509, 30] on section "Create New Experience E." at bounding box center [1296, 24] width 502 height 34
click at [1520, 28] on div "E." at bounding box center [1531, 24] width 26 height 26
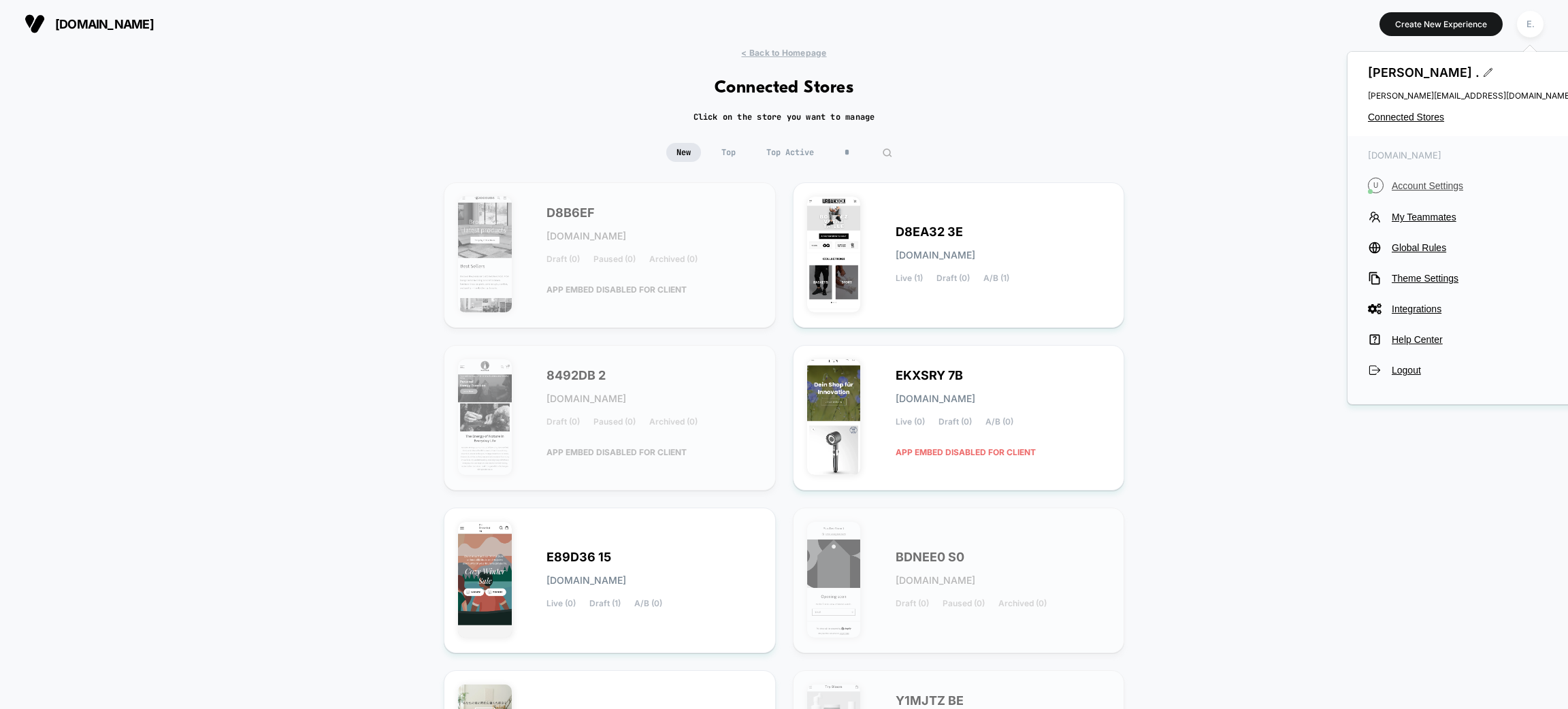
click at [1451, 181] on span "Account Settings" at bounding box center [1483, 186] width 181 height 11
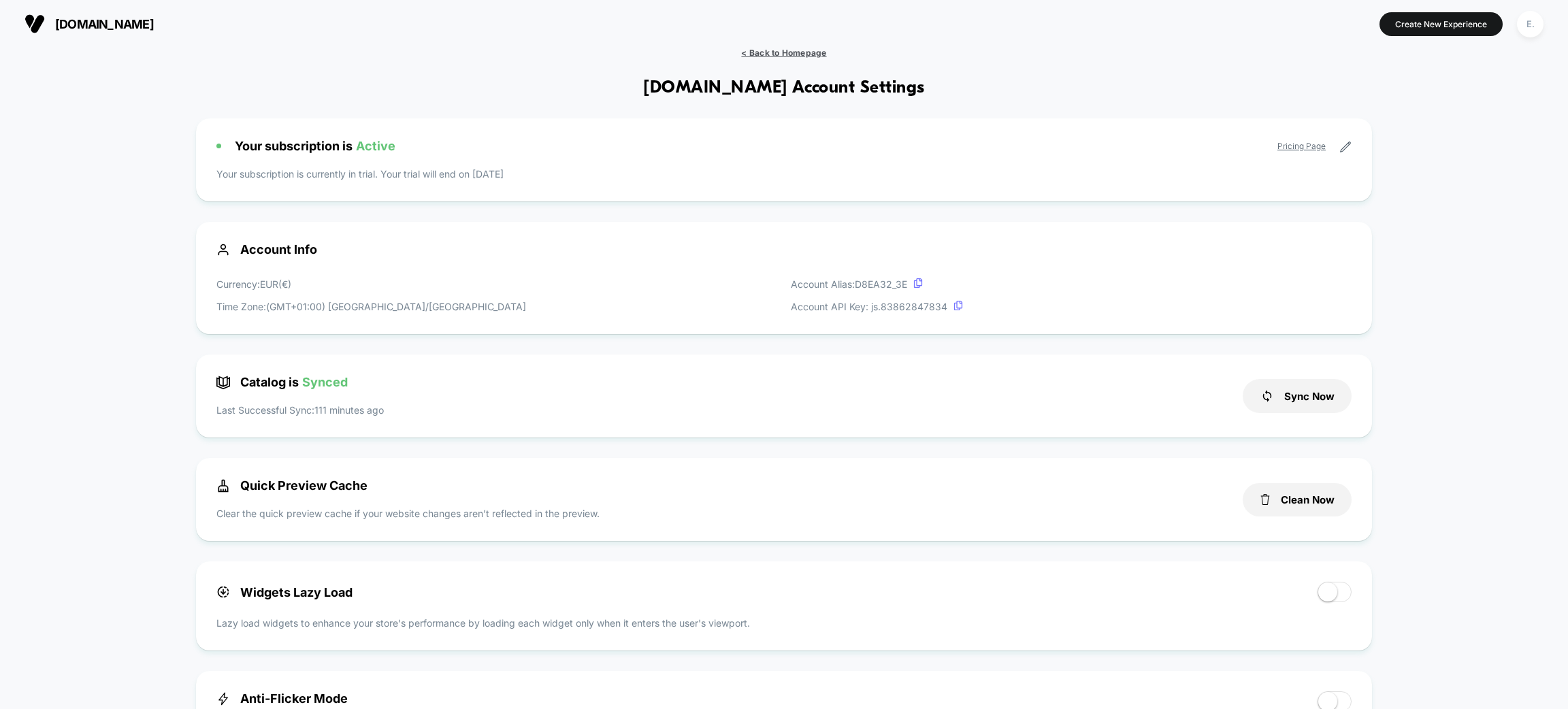
click at [781, 53] on span "< Back to Homepage" at bounding box center [783, 53] width 85 height 10
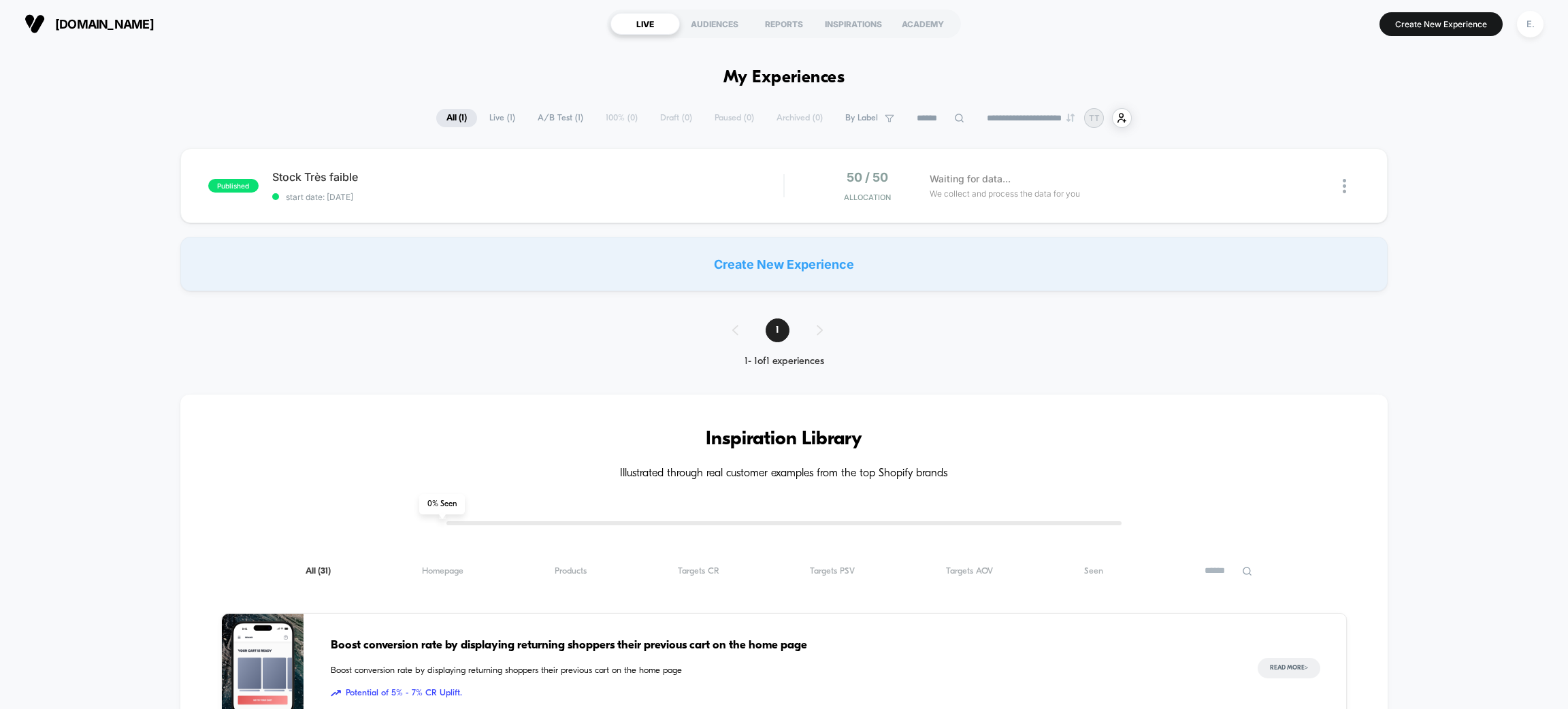
drag, startPoint x: 112, startPoint y: 35, endPoint x: 27, endPoint y: 37, distance: 85.0
click at [27, 37] on section "urban-kick.com" at bounding box center [271, 24] width 502 height 34
copy button "urban-kick.com"
click at [1531, 26] on div "E." at bounding box center [1531, 24] width 26 height 26
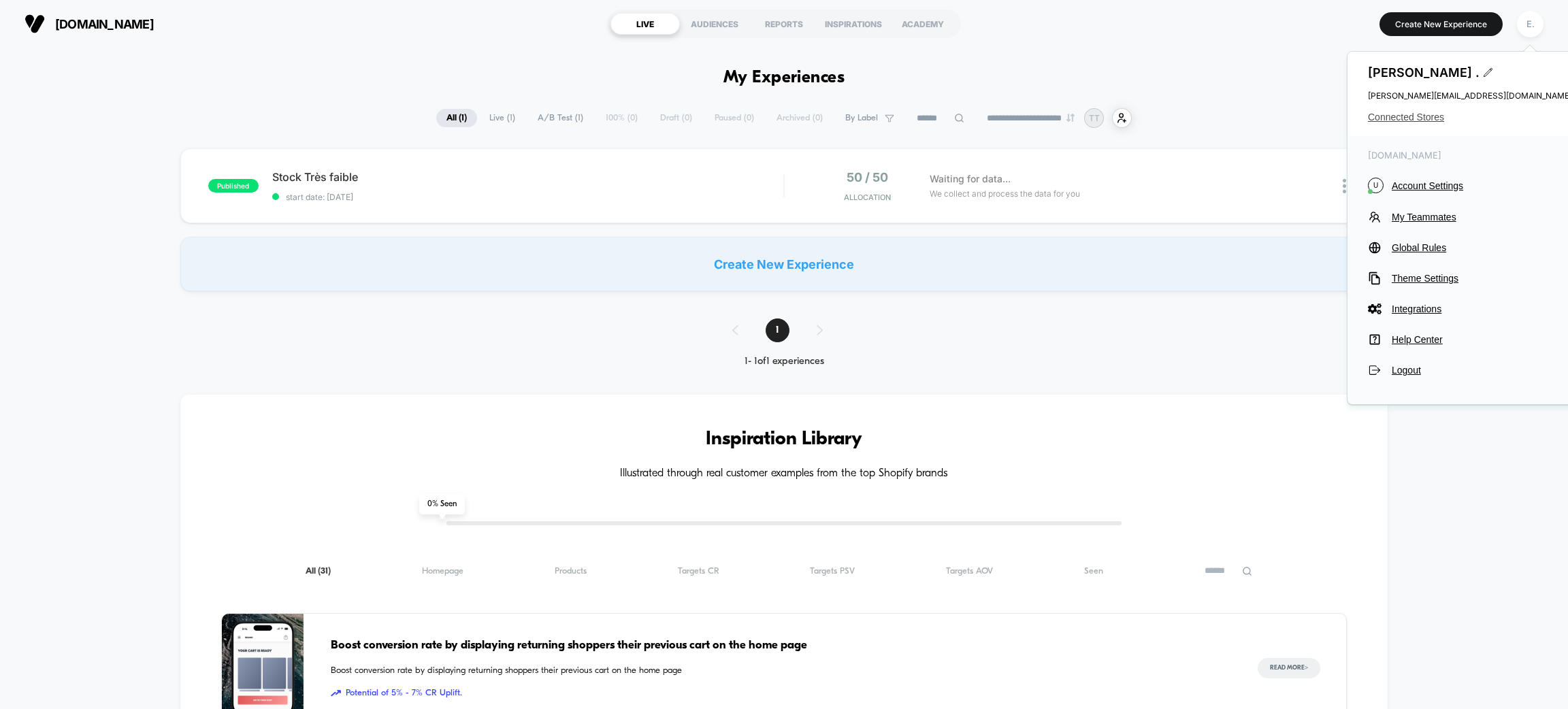
click at [1415, 117] on span "Connected Stores" at bounding box center [1470, 117] width 204 height 11
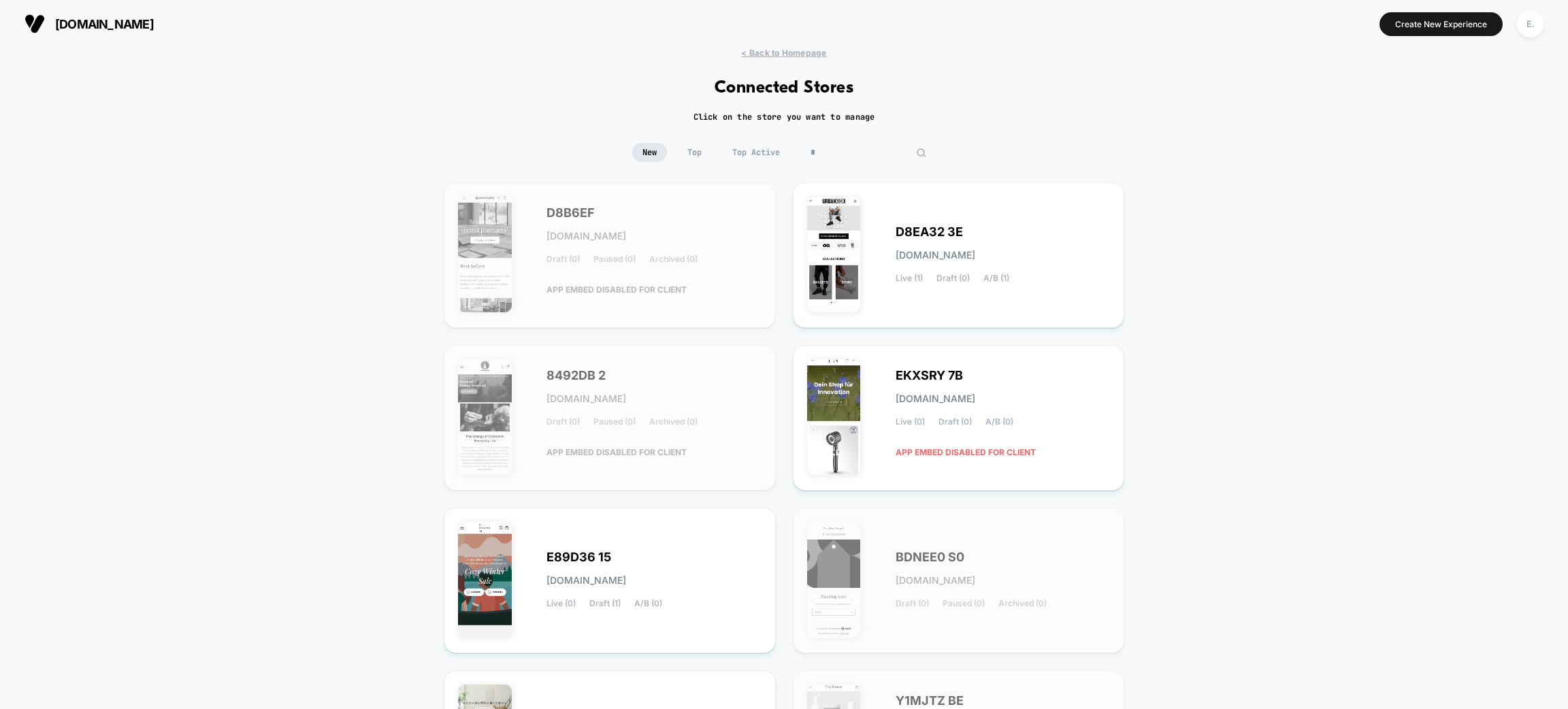
click at [855, 155] on input "*" at bounding box center [869, 152] width 136 height 19
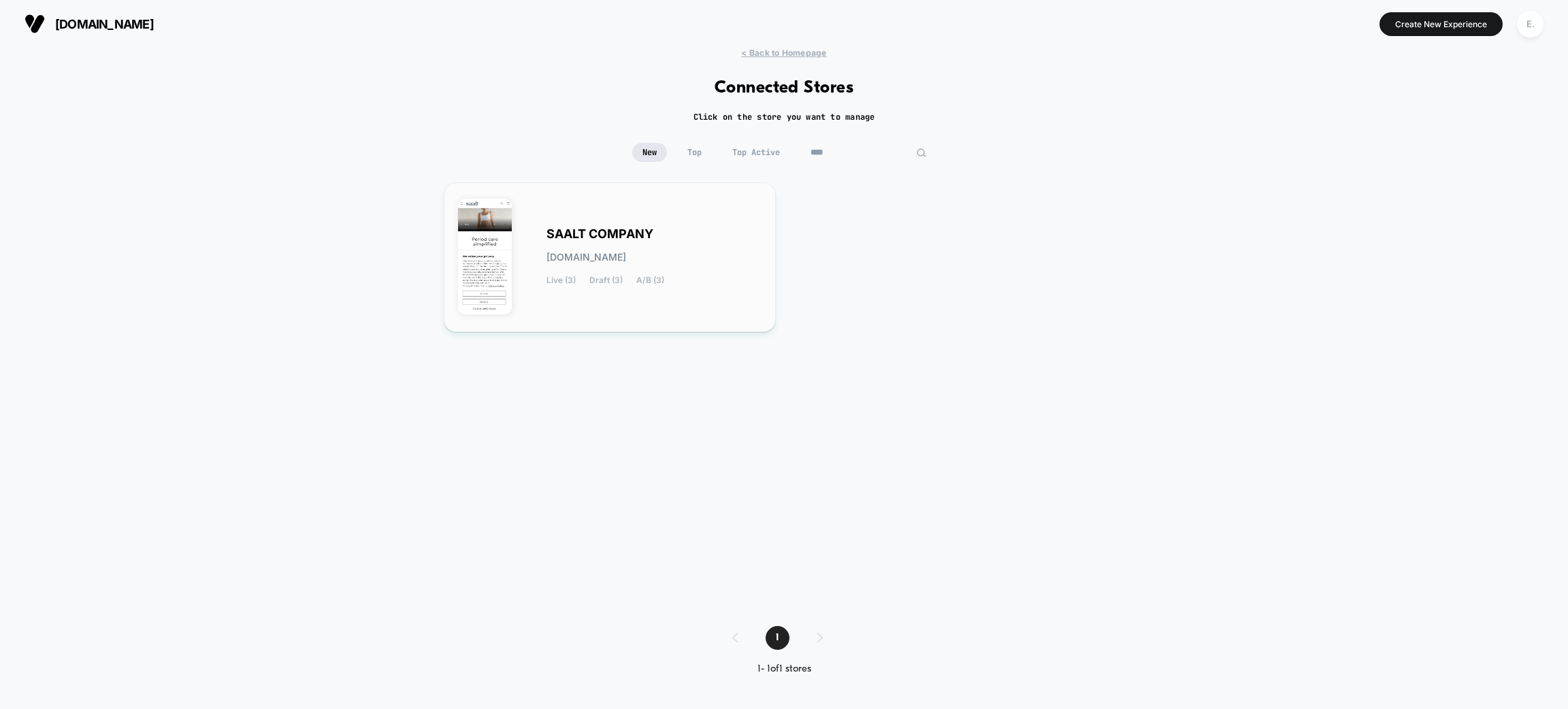
type input "****"
click at [755, 215] on div "SAALT COMPANY saalt-company.myshopify.com Live (3) Draft (3) A/B (3)" at bounding box center [610, 257] width 303 height 121
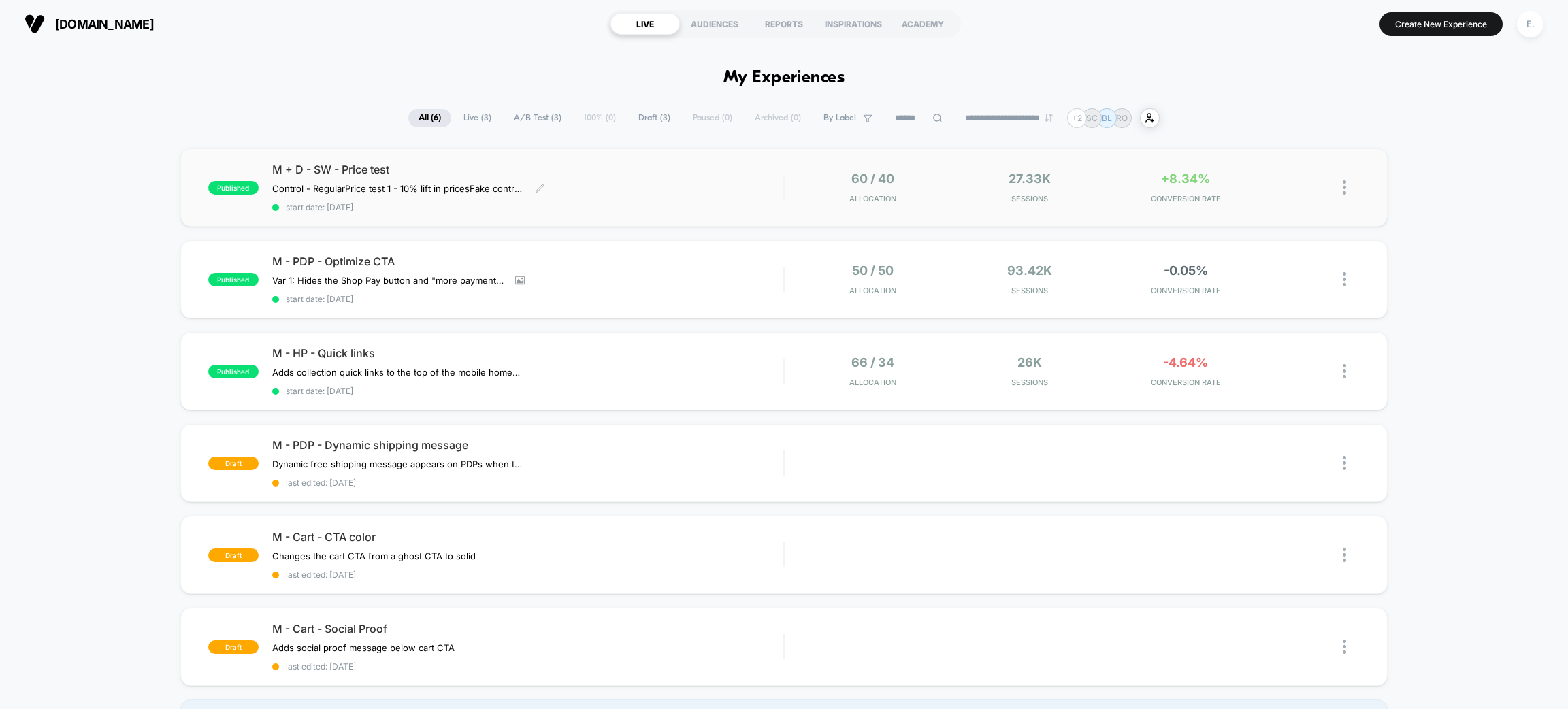
click at [738, 183] on div "M + D - SW - Price test Control - Regular Price test 1 - 10% lift in prices Fak…" at bounding box center [528, 187] width 511 height 50
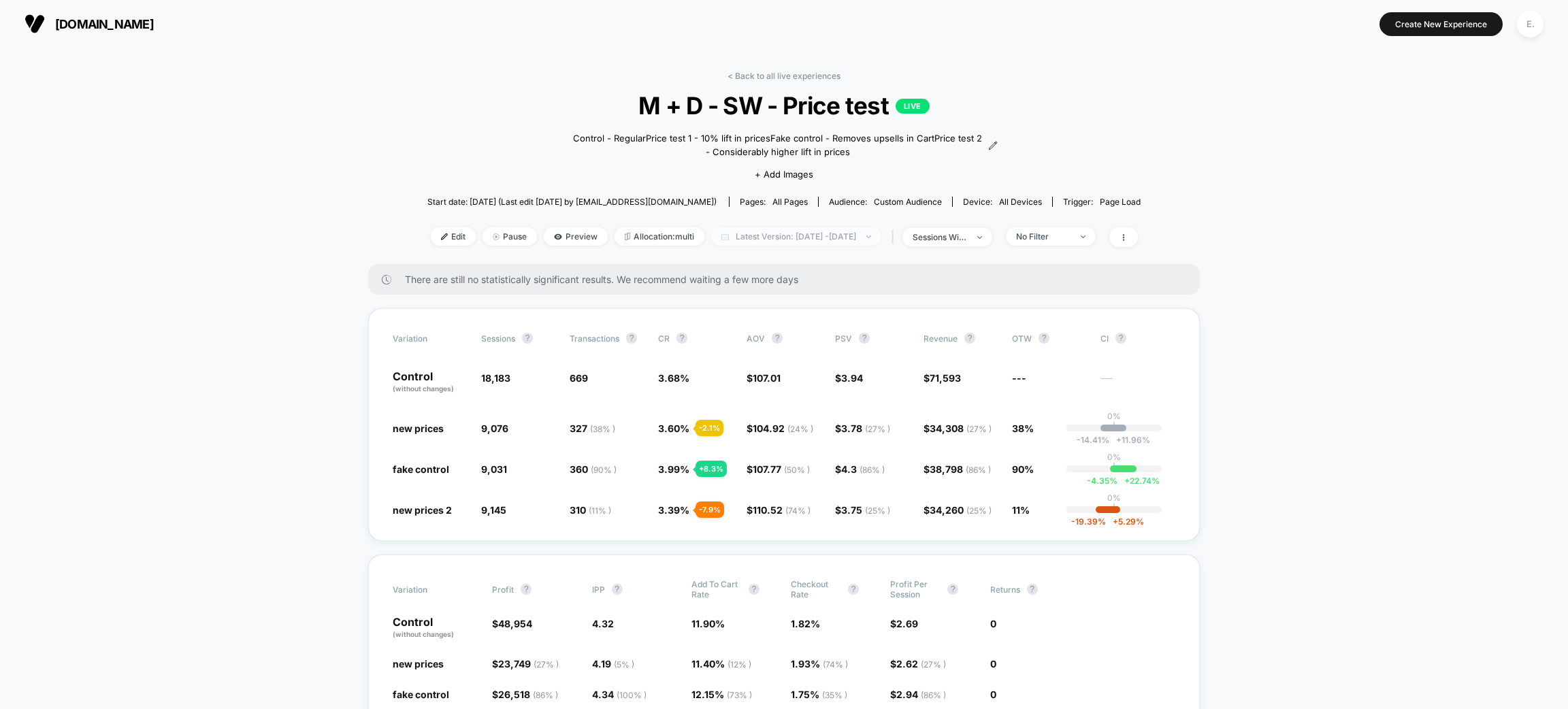
click at [748, 234] on span "Latest Version: Aug 28, 2025 - Sep 4, 2025" at bounding box center [796, 236] width 170 height 18
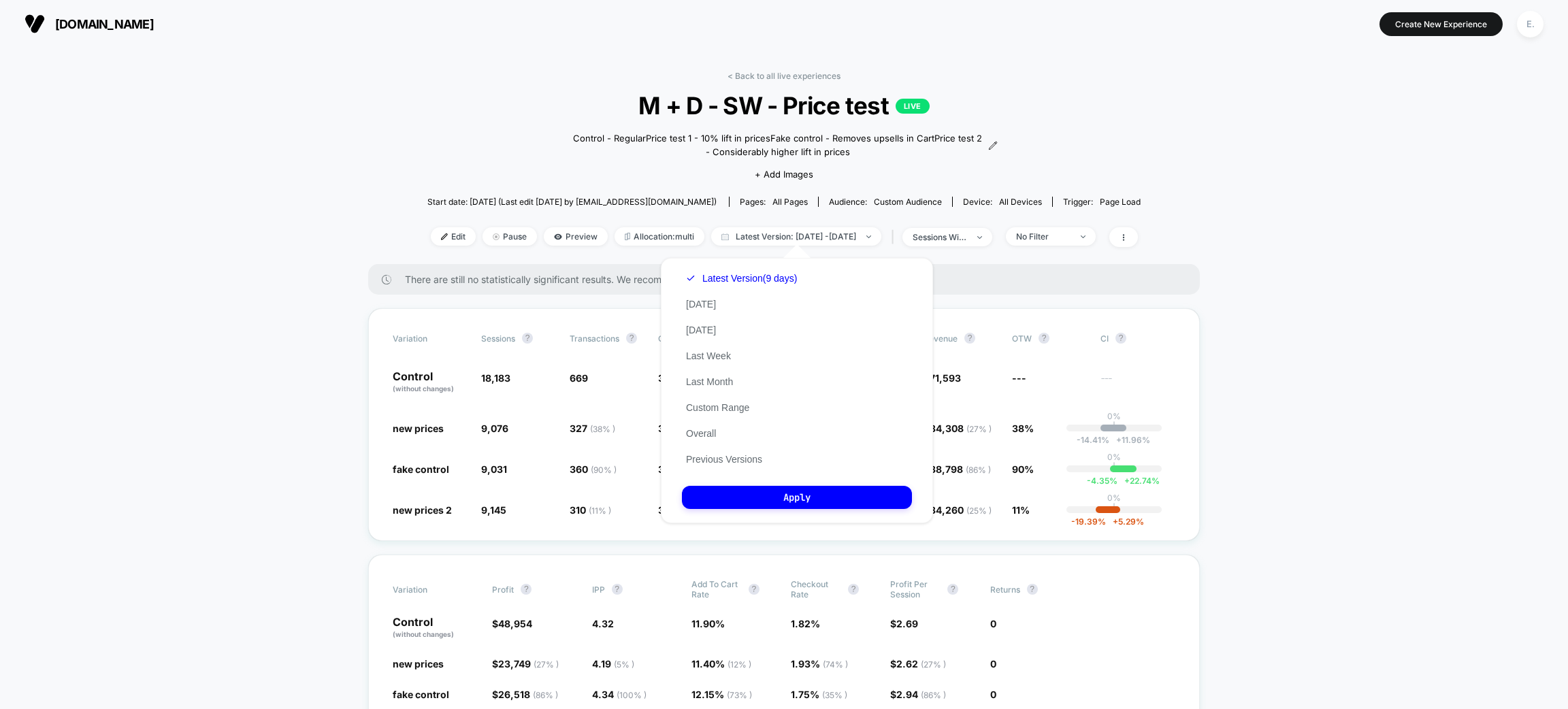
click at [430, 119] on div "< Back to all live experiences M + D - SW - Price test LIVE Control - Regular P…" at bounding box center [784, 167] width 713 height 193
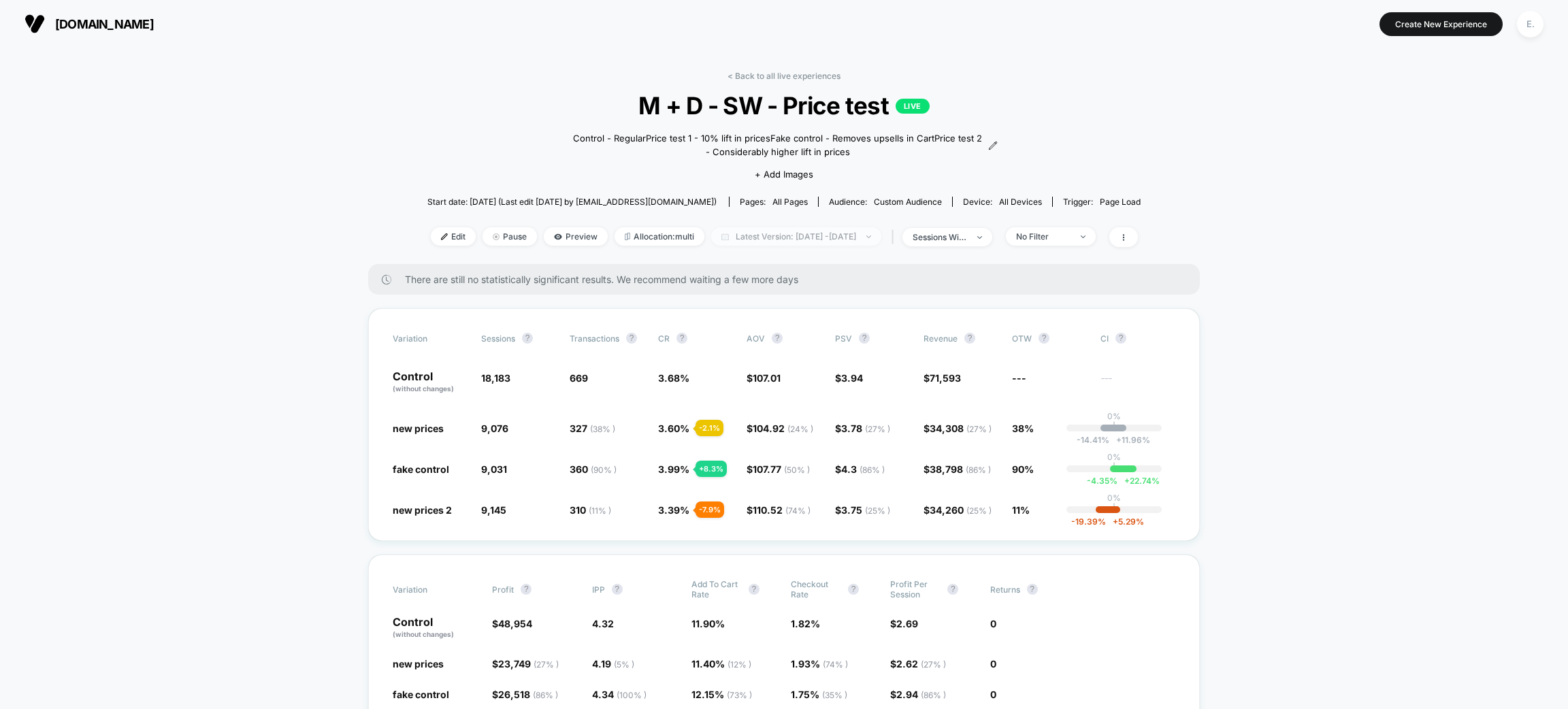
click at [835, 233] on span "Latest Version: Aug 28, 2025 - Sep 4, 2025" at bounding box center [796, 236] width 170 height 18
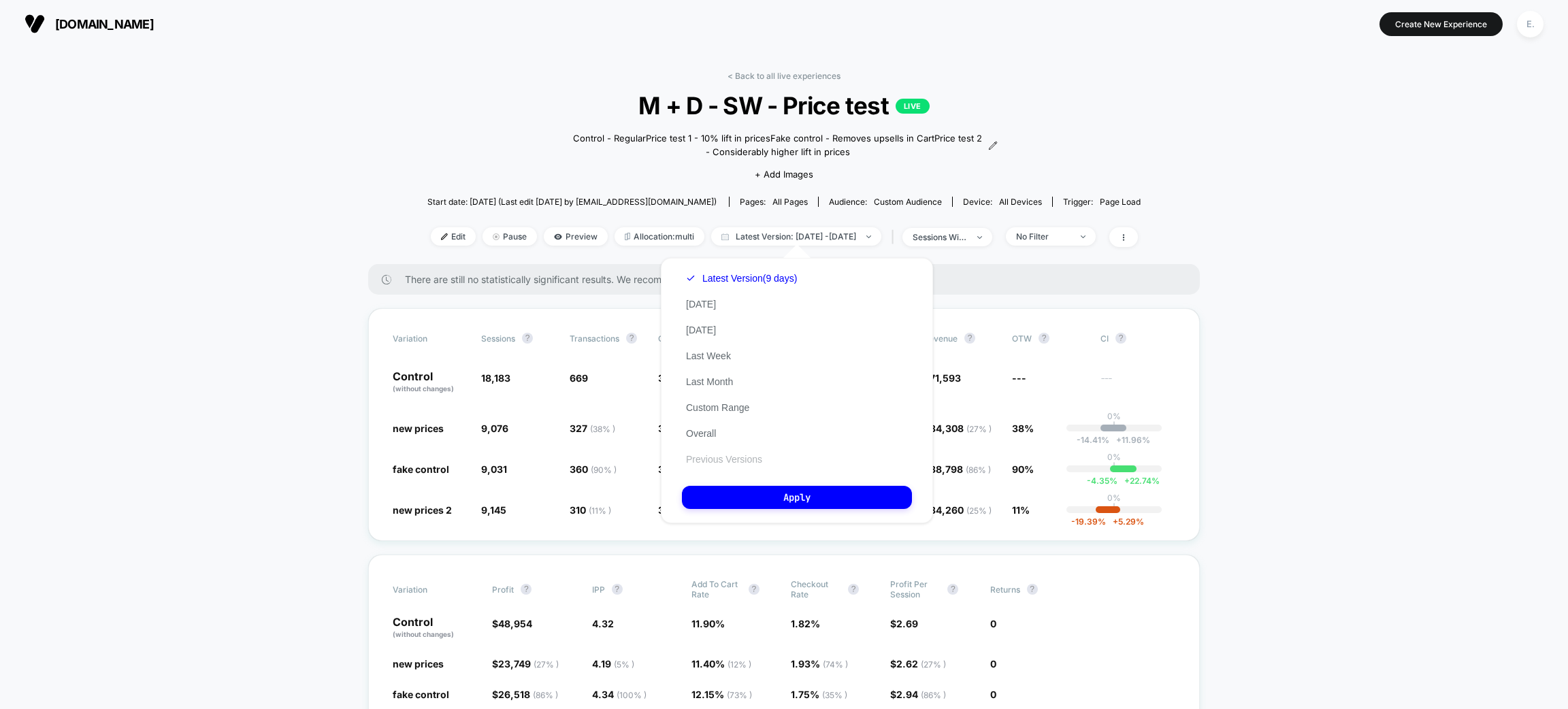
click at [717, 459] on button "Previous Versions" at bounding box center [724, 460] width 85 height 12
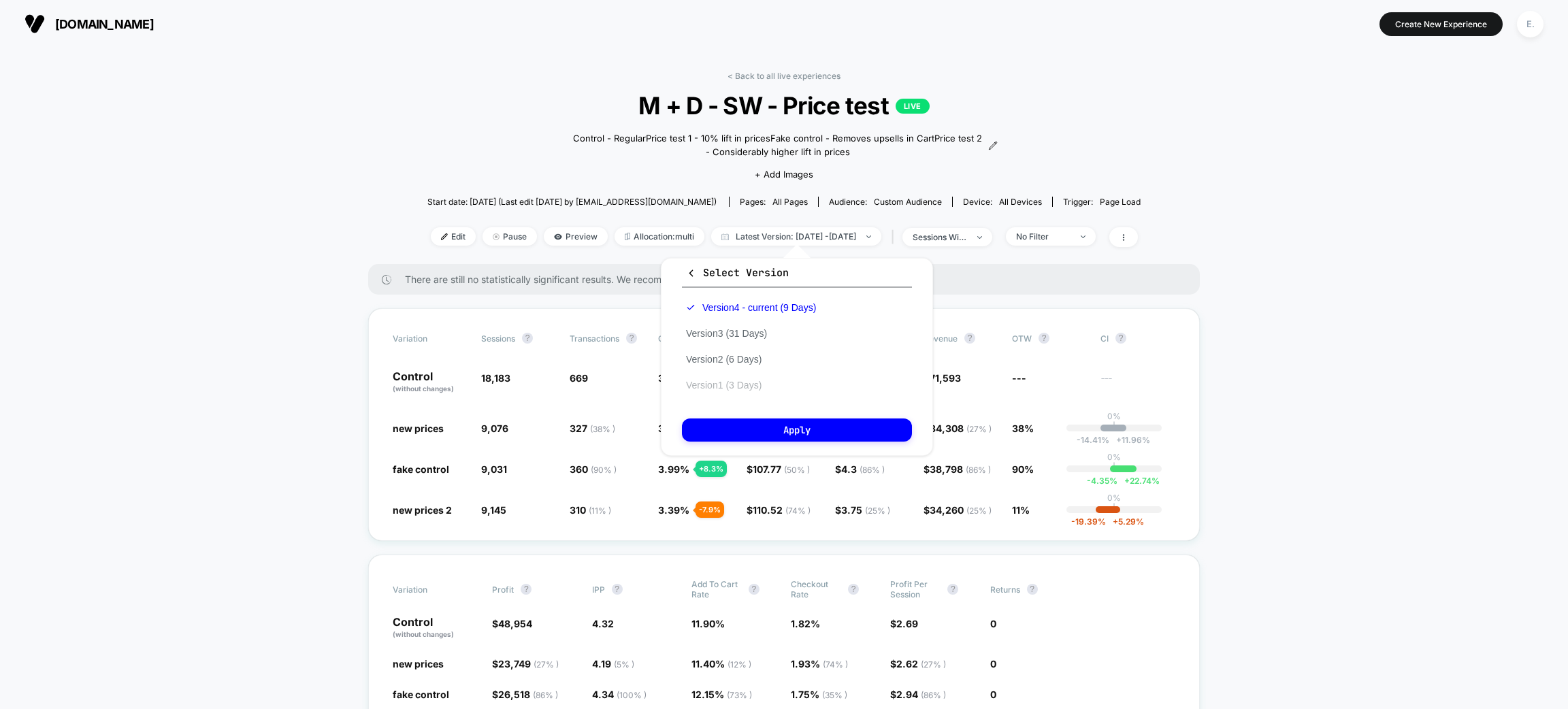
click at [716, 383] on button "Version 1 (3 Days)" at bounding box center [724, 385] width 84 height 12
click at [725, 428] on button "Apply" at bounding box center [796, 430] width 230 height 23
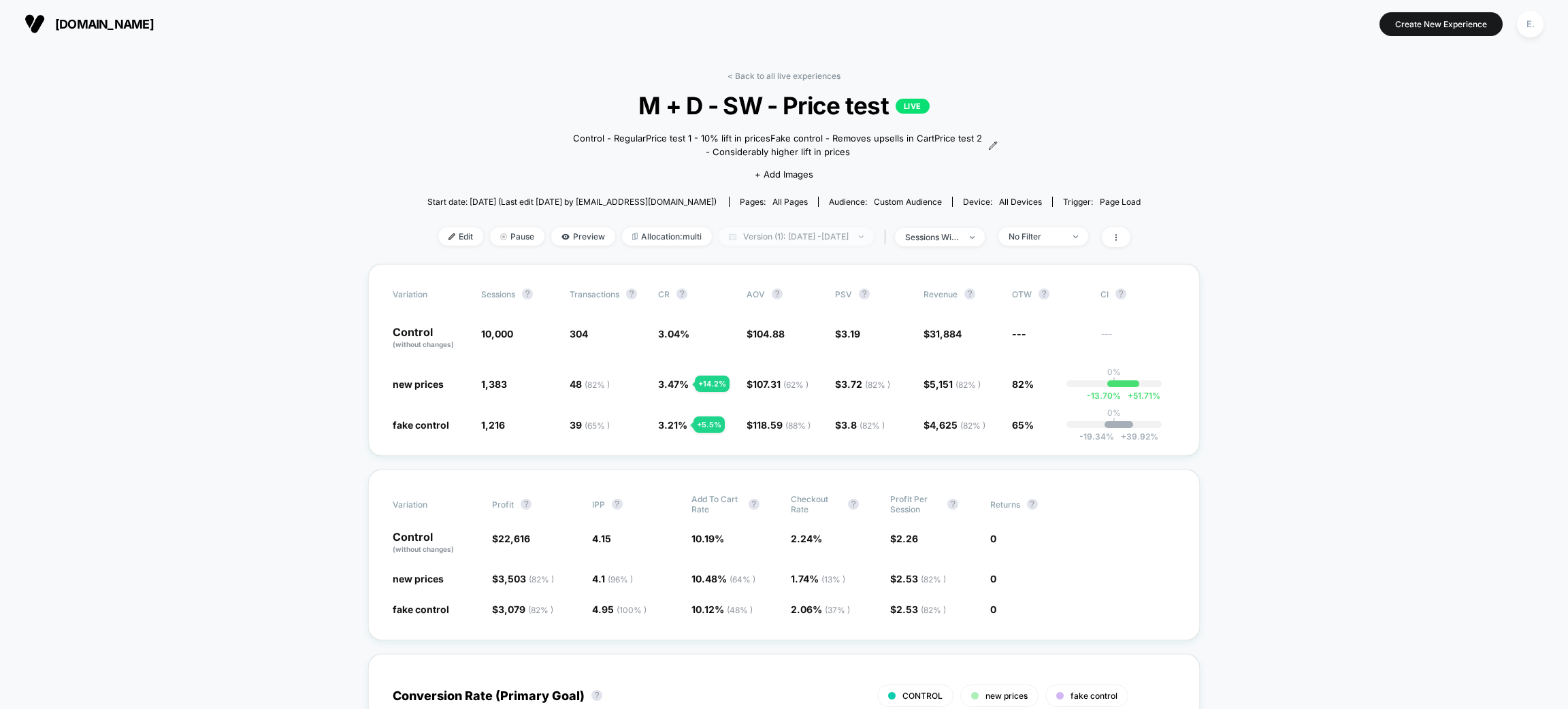
click at [806, 236] on span "Version (1): Jul 22, 2025 - Jul 24, 2025" at bounding box center [796, 236] width 155 height 18
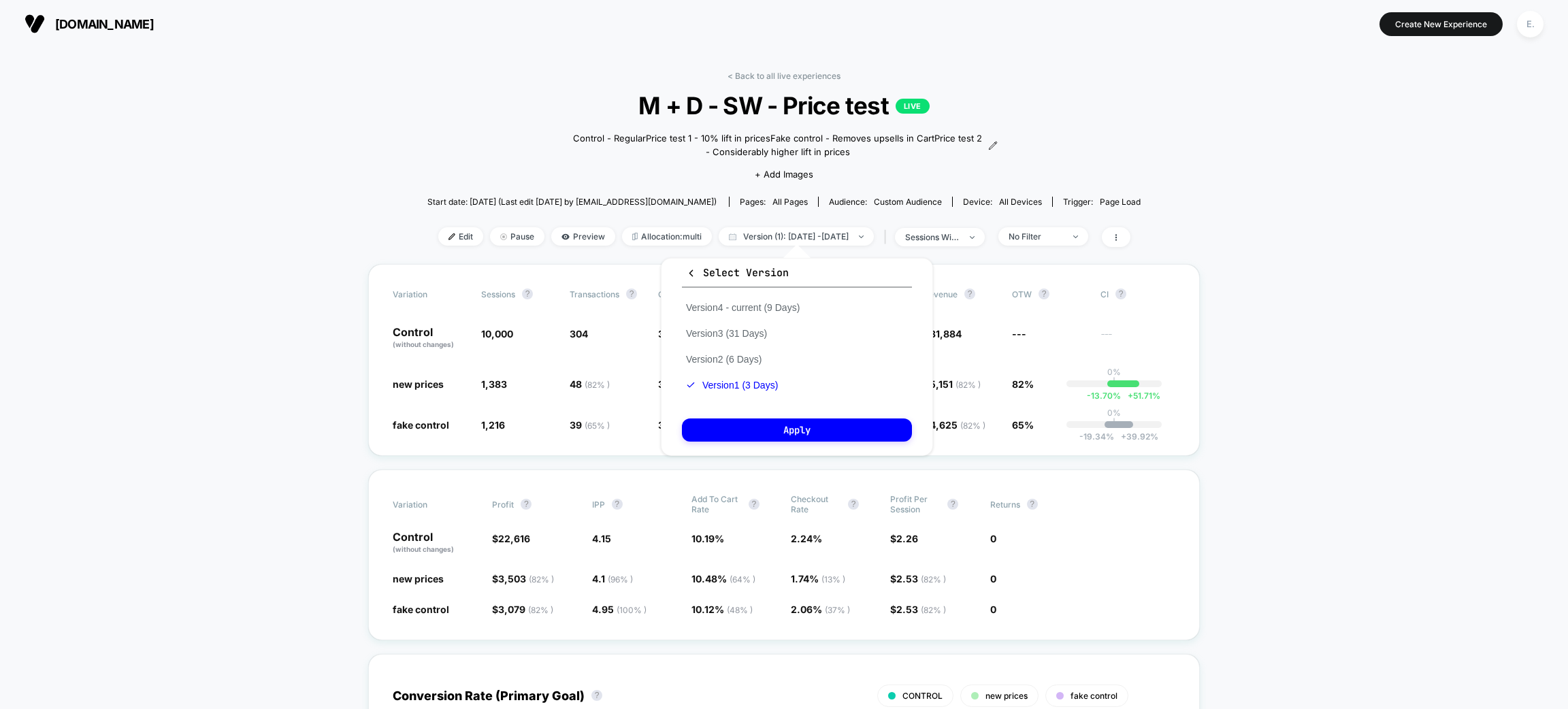
click at [442, 133] on div "< Back to all live experiences M + D - SW - Price test LIVE Control - Regular P…" at bounding box center [784, 167] width 713 height 193
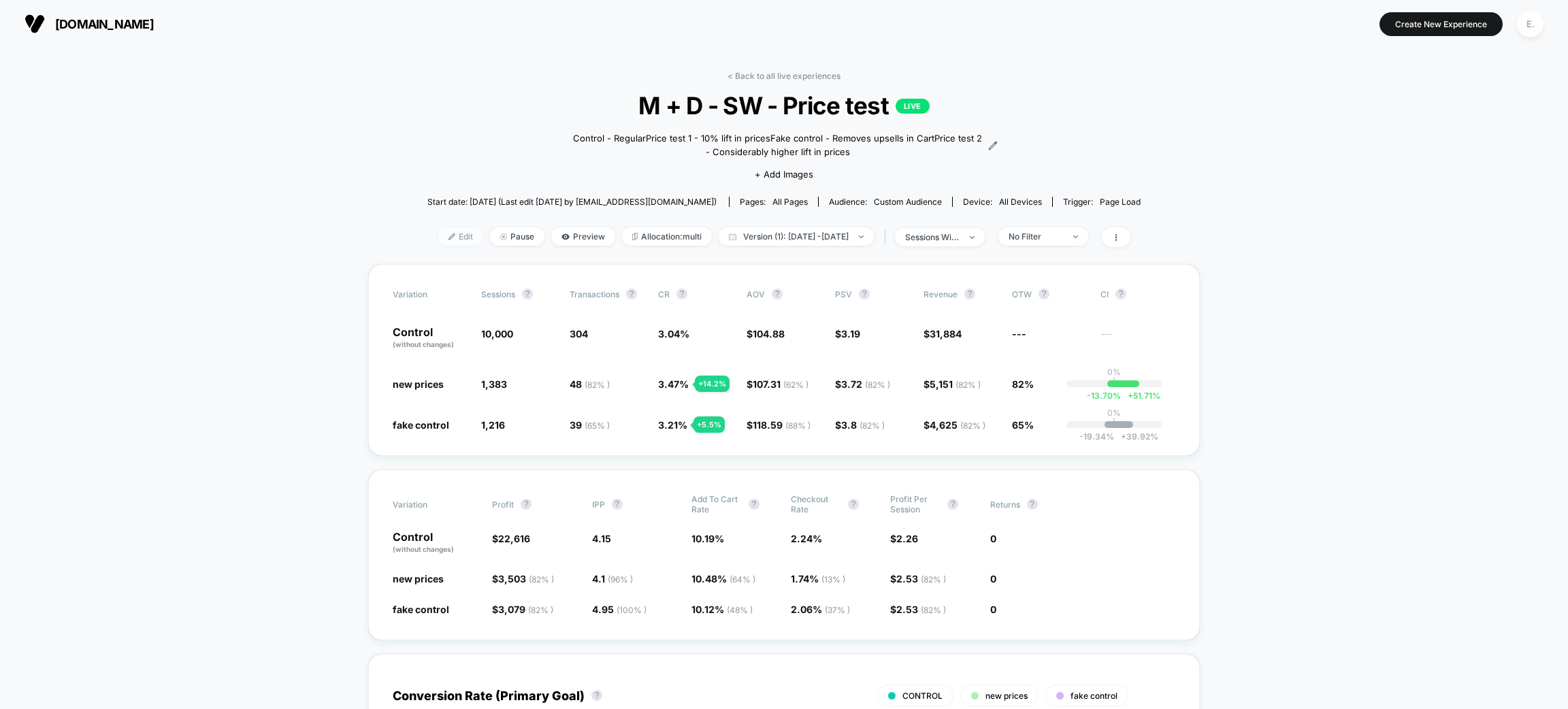
click at [438, 238] on span "Edit" at bounding box center [460, 236] width 45 height 18
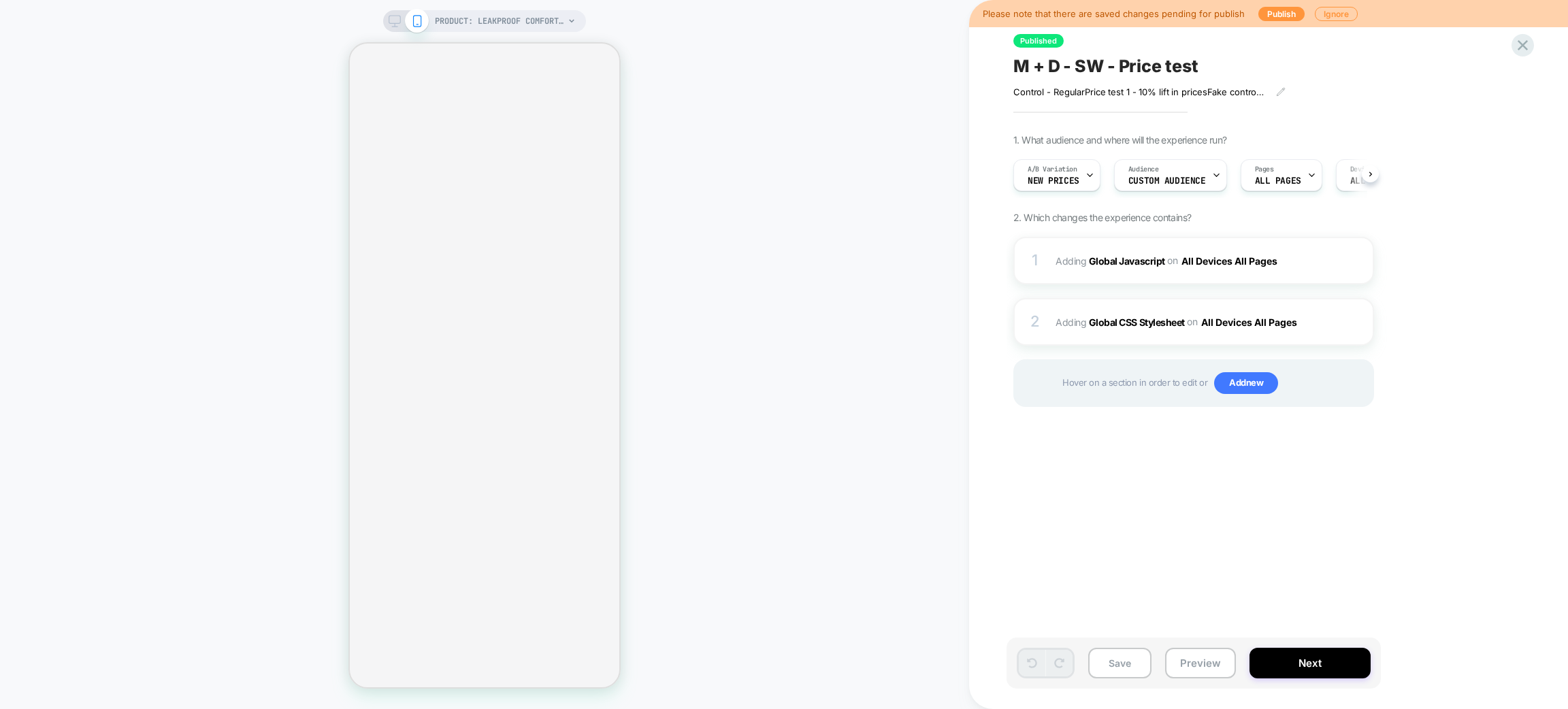
scroll to position [0, 1]
click at [1090, 85] on div "Control - Regular Price test 1 - 10% lift in prices Fake control - Removes upse…" at bounding box center [1162, 87] width 298 height 21
click at [1089, 67] on span "M + D - SW - Price test" at bounding box center [1106, 65] width 185 height 20
click at [1089, 67] on textarea "**********" at bounding box center [1155, 65] width 283 height 20
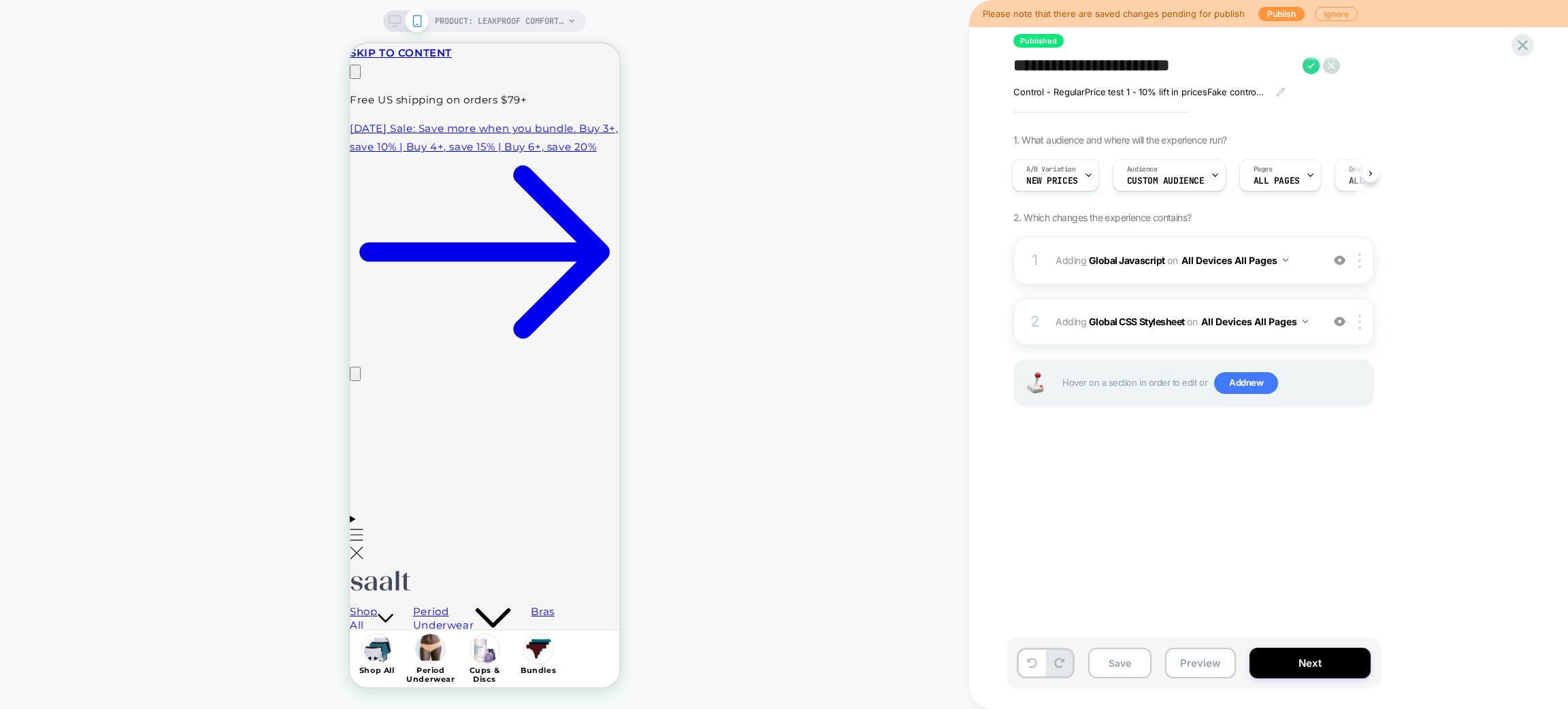
scroll to position [0, 0]
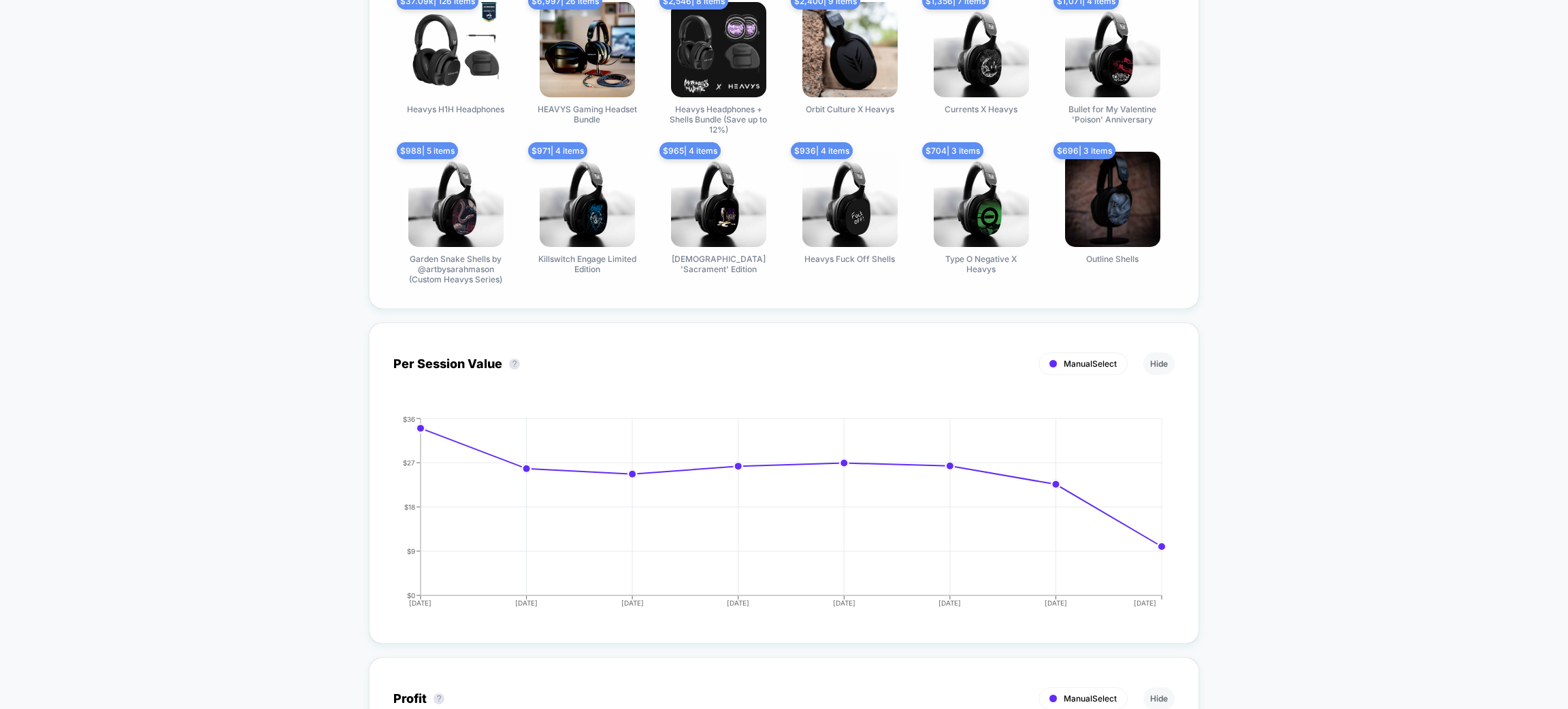
scroll to position [1020, 0]
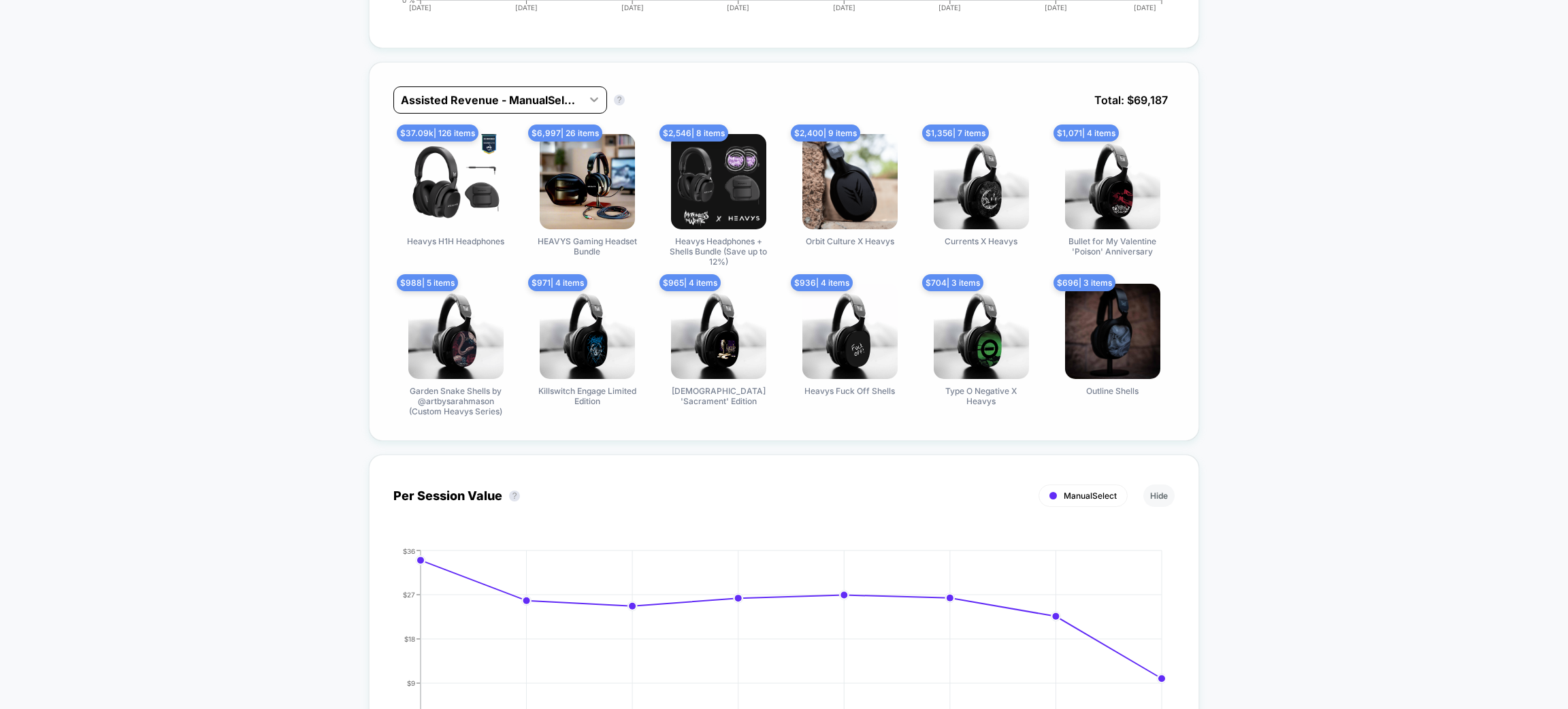
click at [595, 92] on icon at bounding box center [594, 99] width 14 height 14
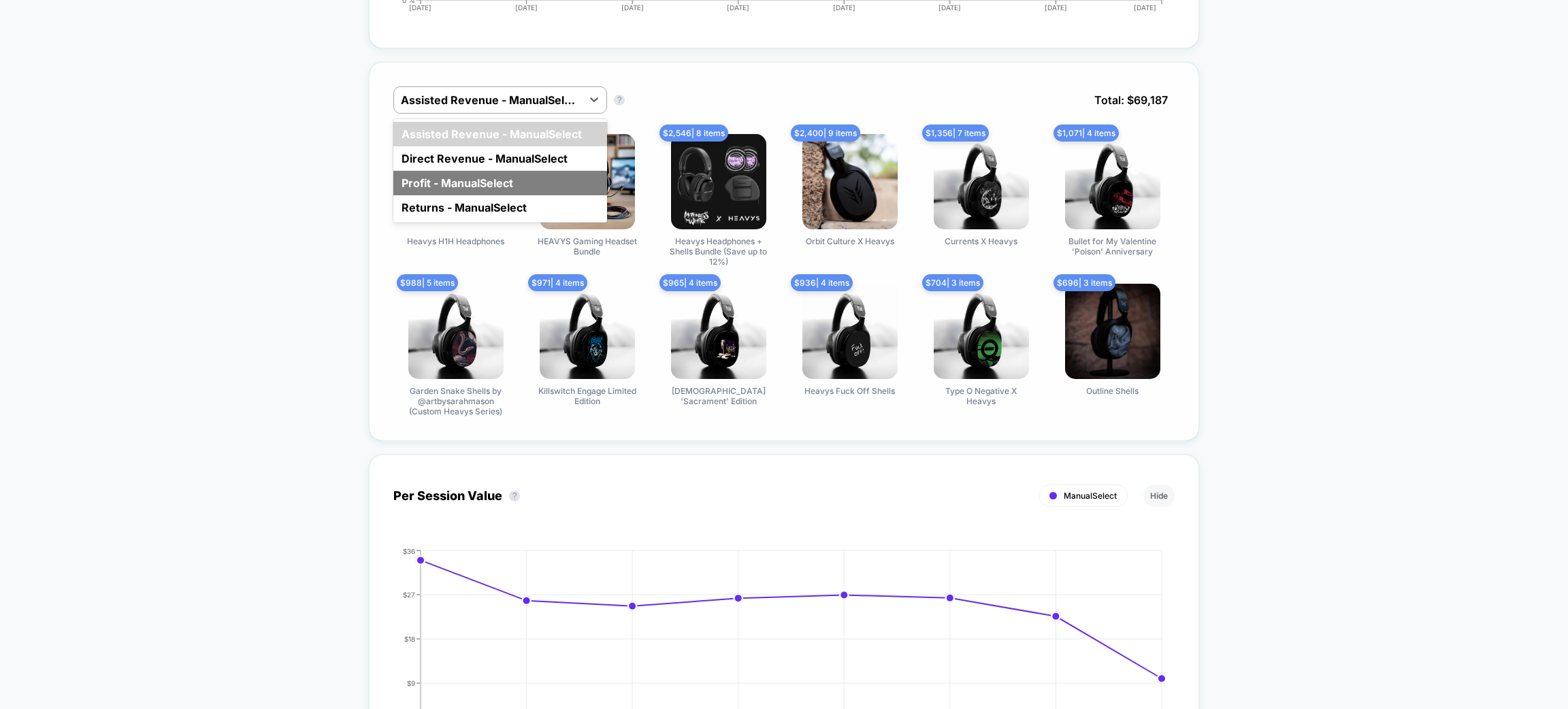
click at [481, 175] on div "Profit - ManualSelect" at bounding box center [501, 183] width 214 height 24
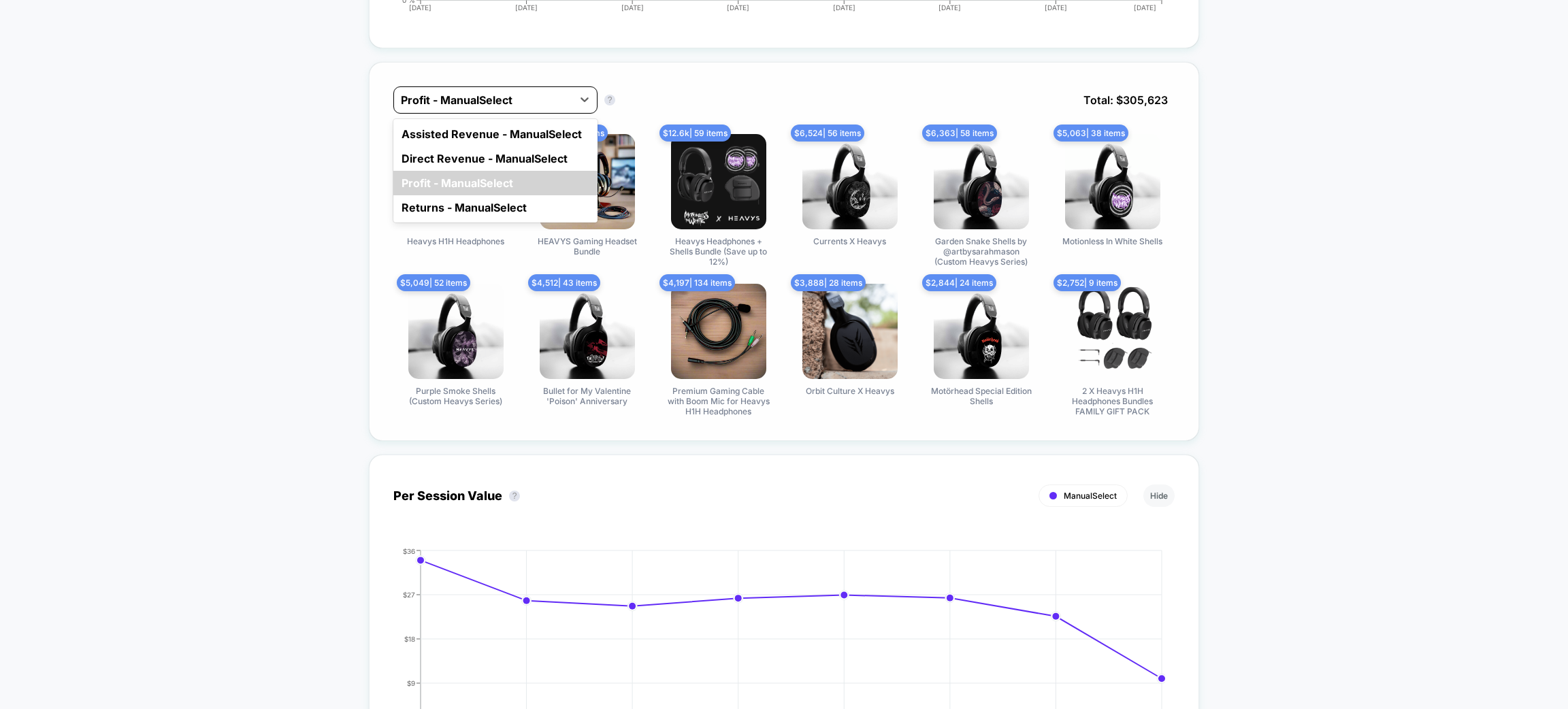
click at [562, 102] on div at bounding box center [483, 100] width 165 height 17
click at [516, 155] on div "Direct Revenue - ManualSelect" at bounding box center [496, 158] width 204 height 24
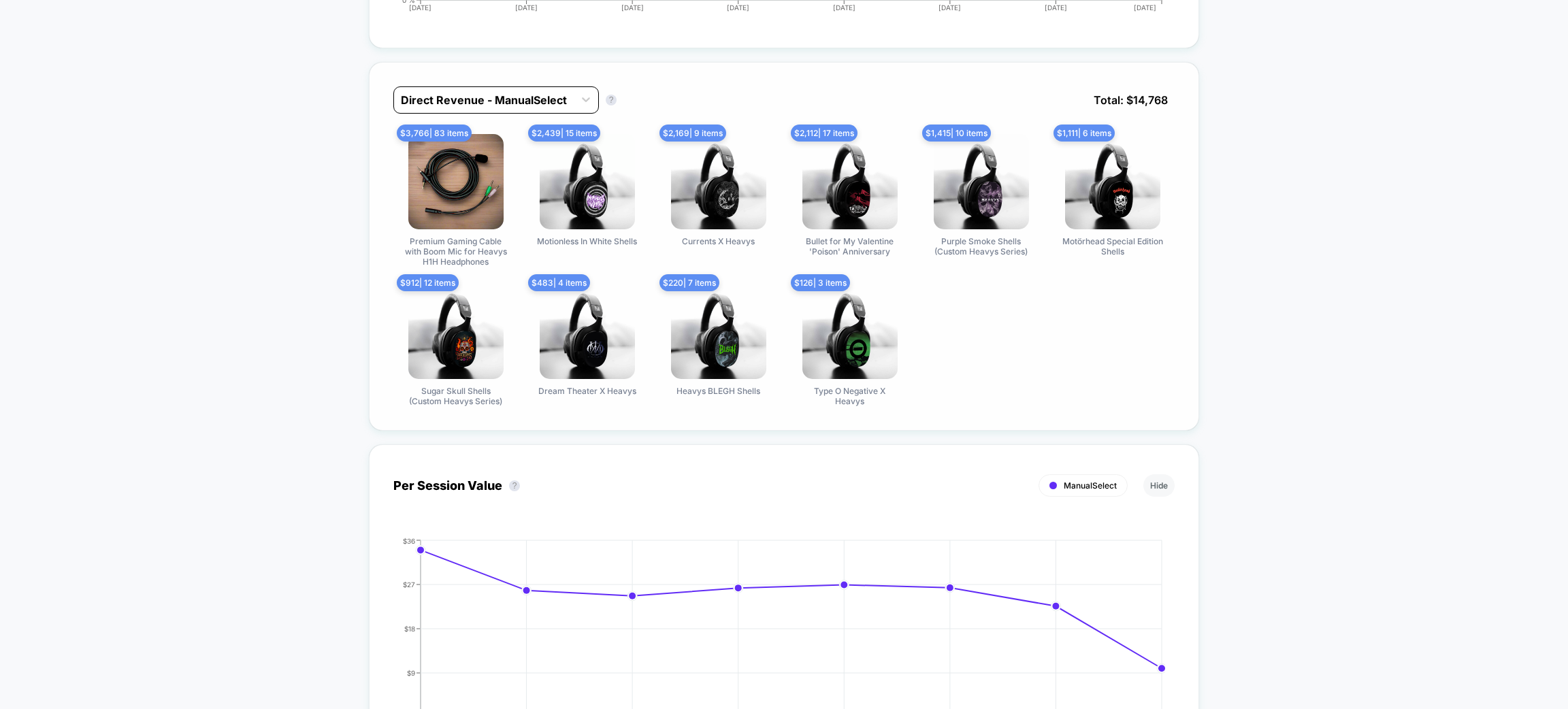
click at [524, 97] on div at bounding box center [483, 100] width 166 height 17
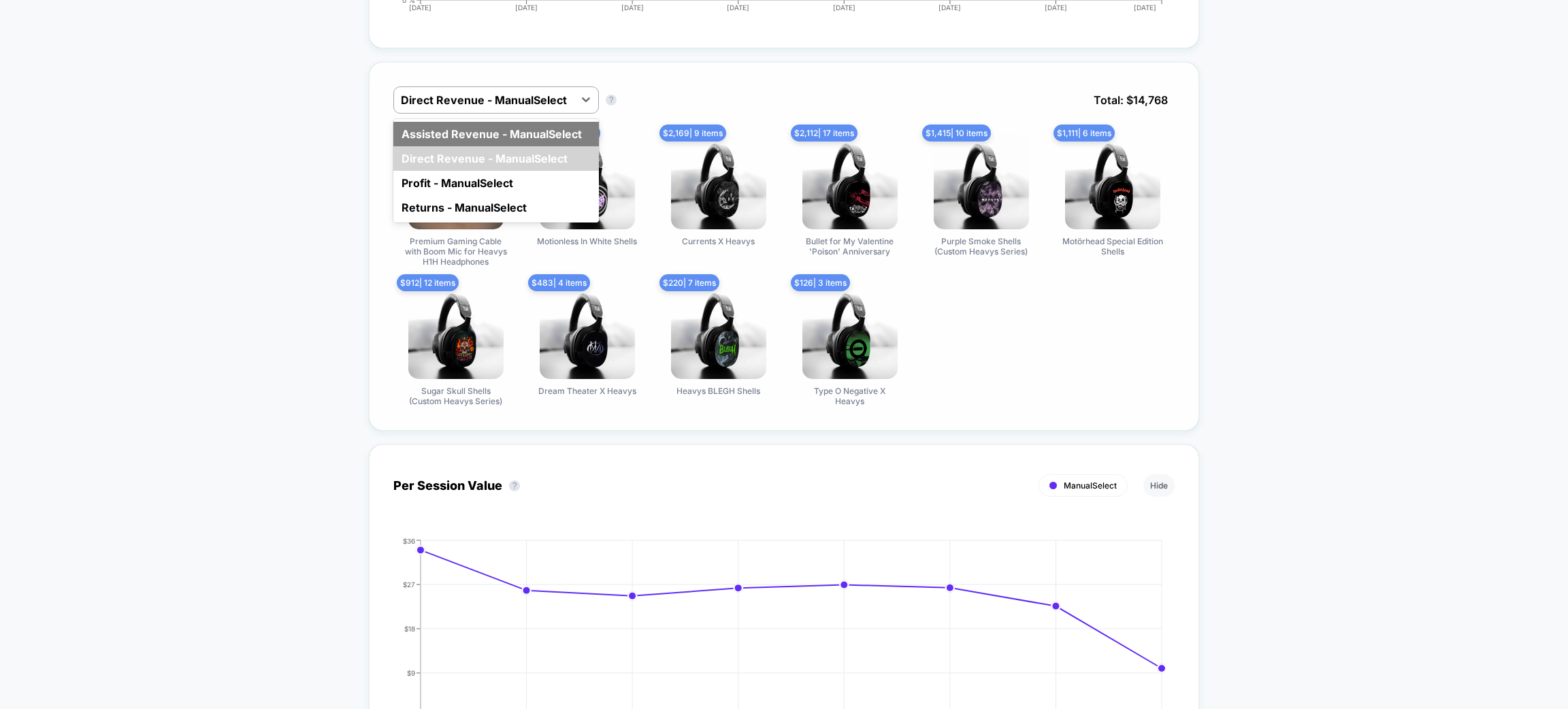
click at [506, 128] on div "Assisted Revenue - ManualSelect" at bounding box center [497, 133] width 206 height 24
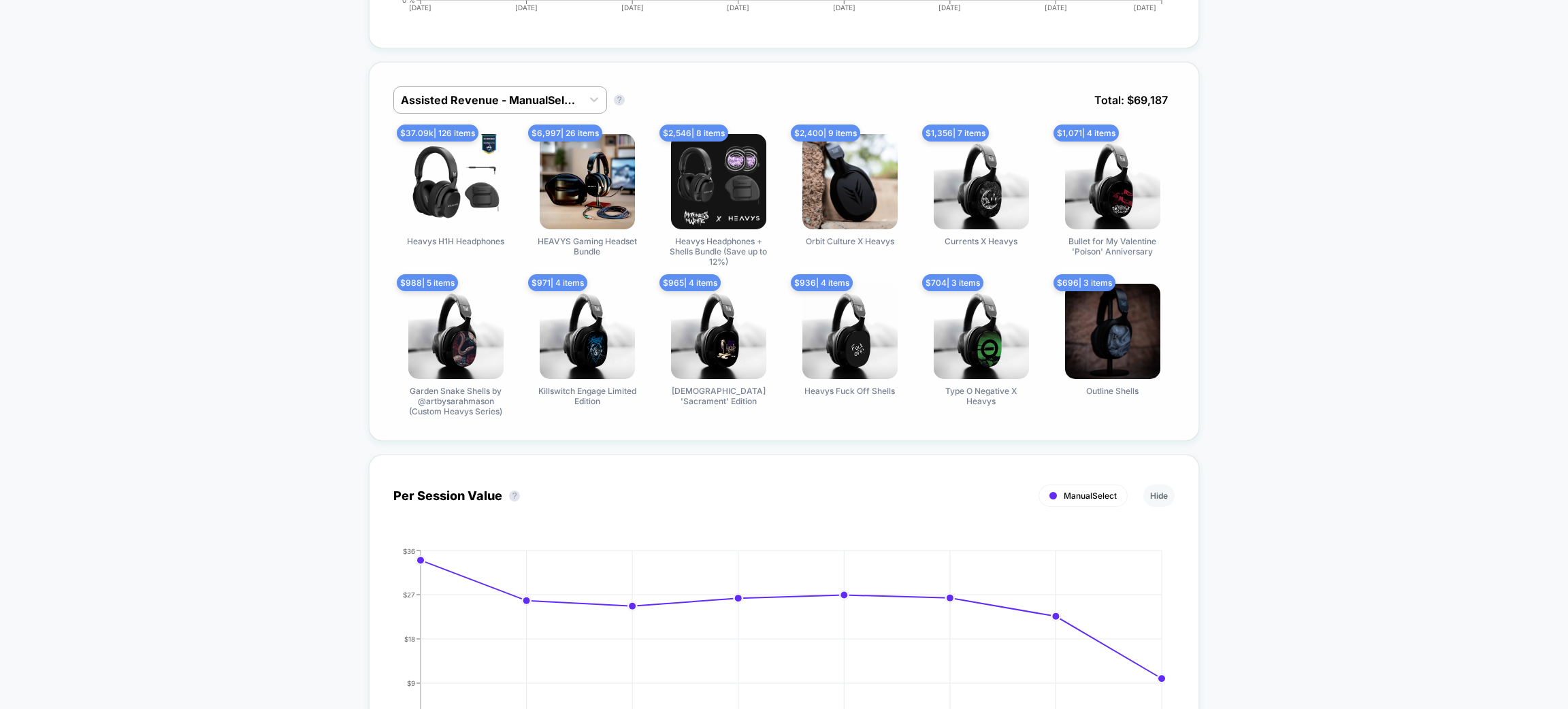
click at [518, 82] on div "Assisted Revenue - ManualSelect Assisted Revenue - ManualSelect ? Total: $ 69,1…" at bounding box center [784, 251] width 831 height 379
click at [535, 67] on div "Assisted Revenue - ManualSelect Assisted Revenue - ManualSelect ? Total: $ 69,1…" at bounding box center [784, 251] width 831 height 379
click at [528, 103] on div at bounding box center [487, 100] width 174 height 17
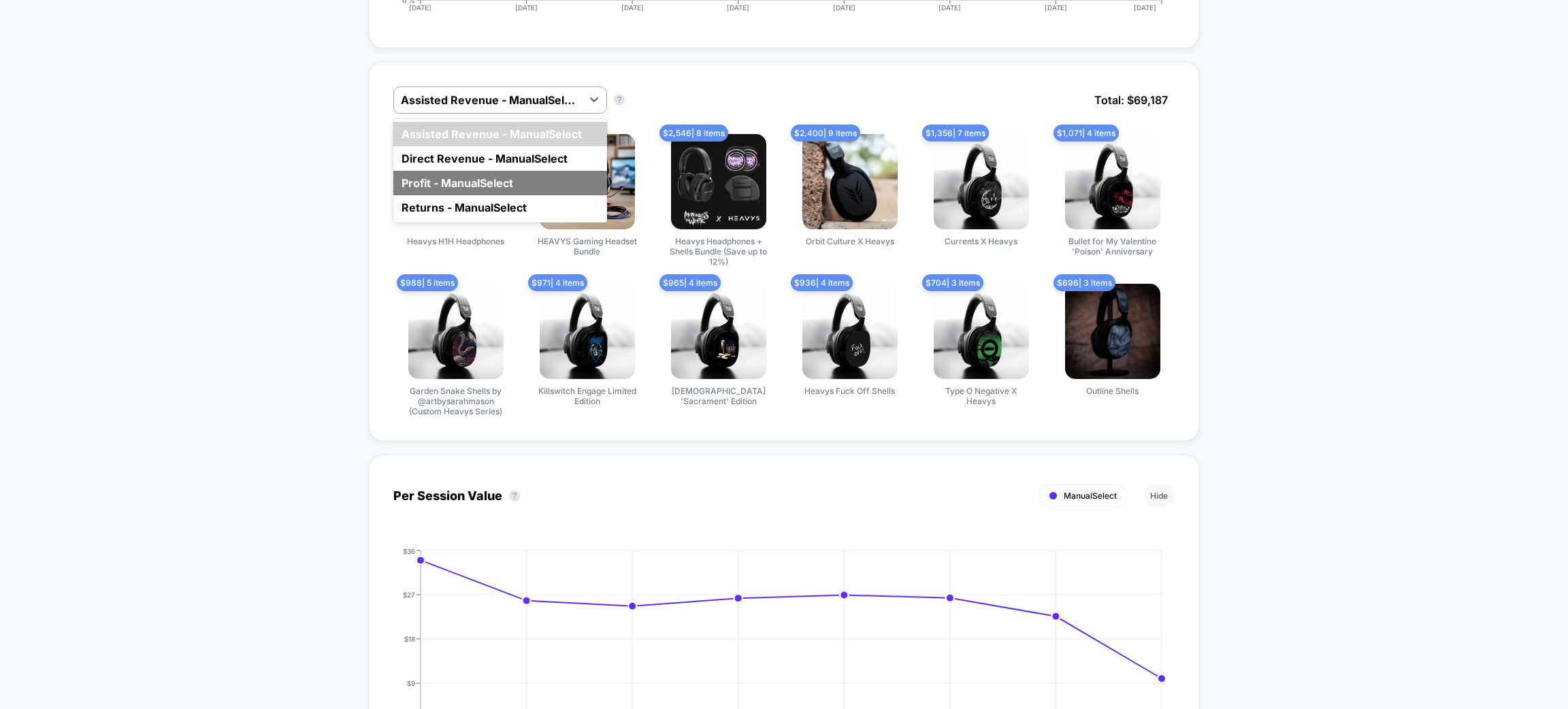
click at [513, 190] on div "Profit - ManualSelect" at bounding box center [501, 183] width 214 height 24
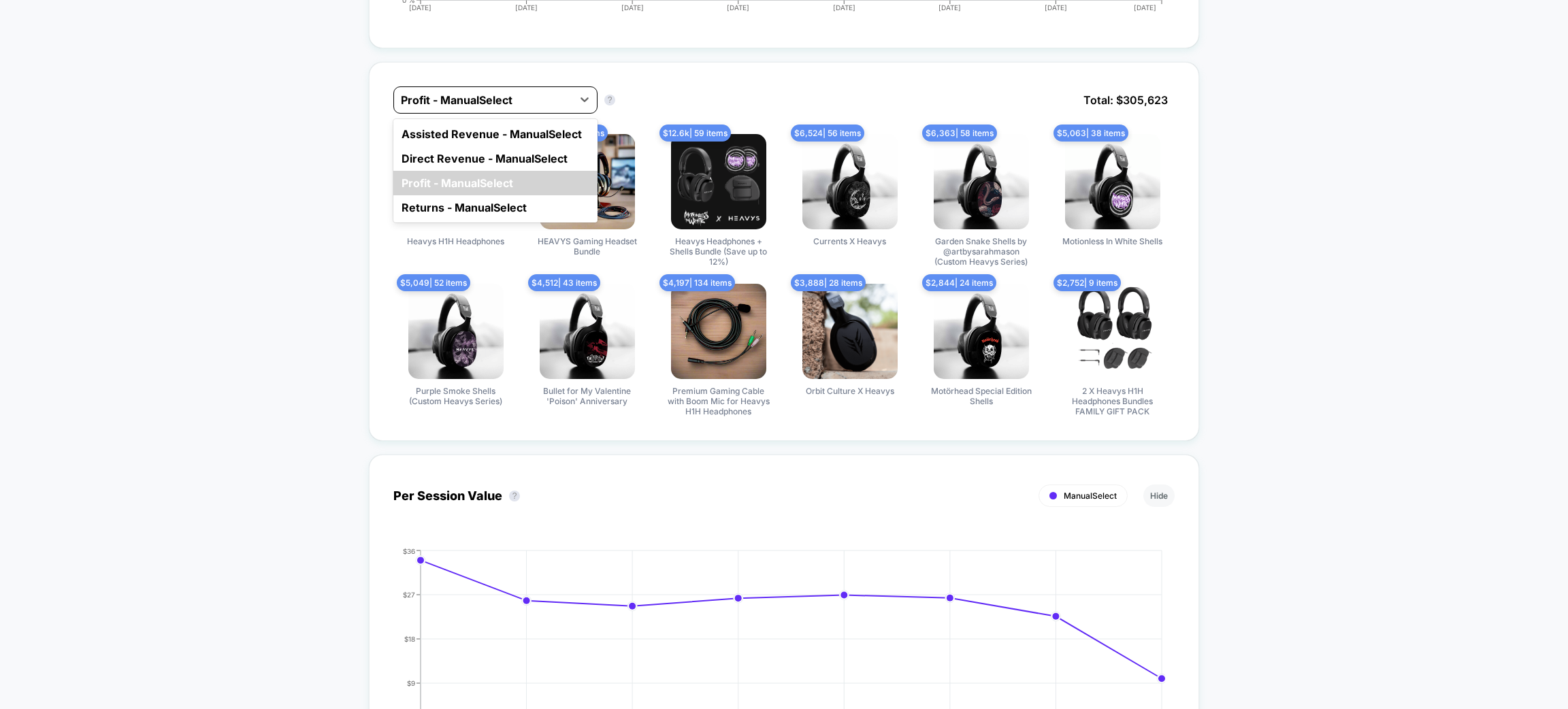
drag, startPoint x: 522, startPoint y: 97, endPoint x: 521, endPoint y: 105, distance: 8.1
click at [522, 96] on div at bounding box center [483, 100] width 165 height 17
click at [515, 125] on div "Assisted Revenue - ManualSelect" at bounding box center [496, 133] width 204 height 24
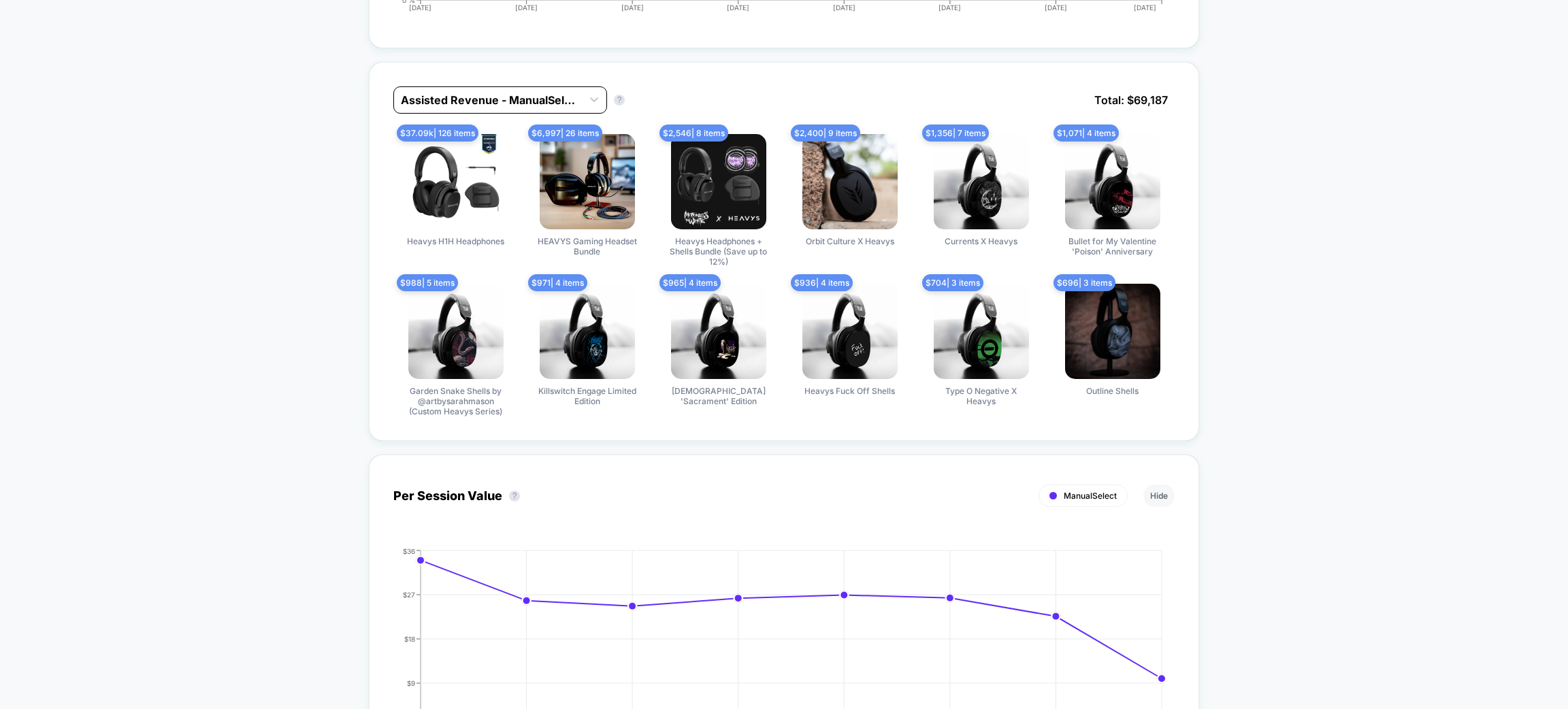
click at [499, 101] on div at bounding box center [487, 100] width 174 height 17
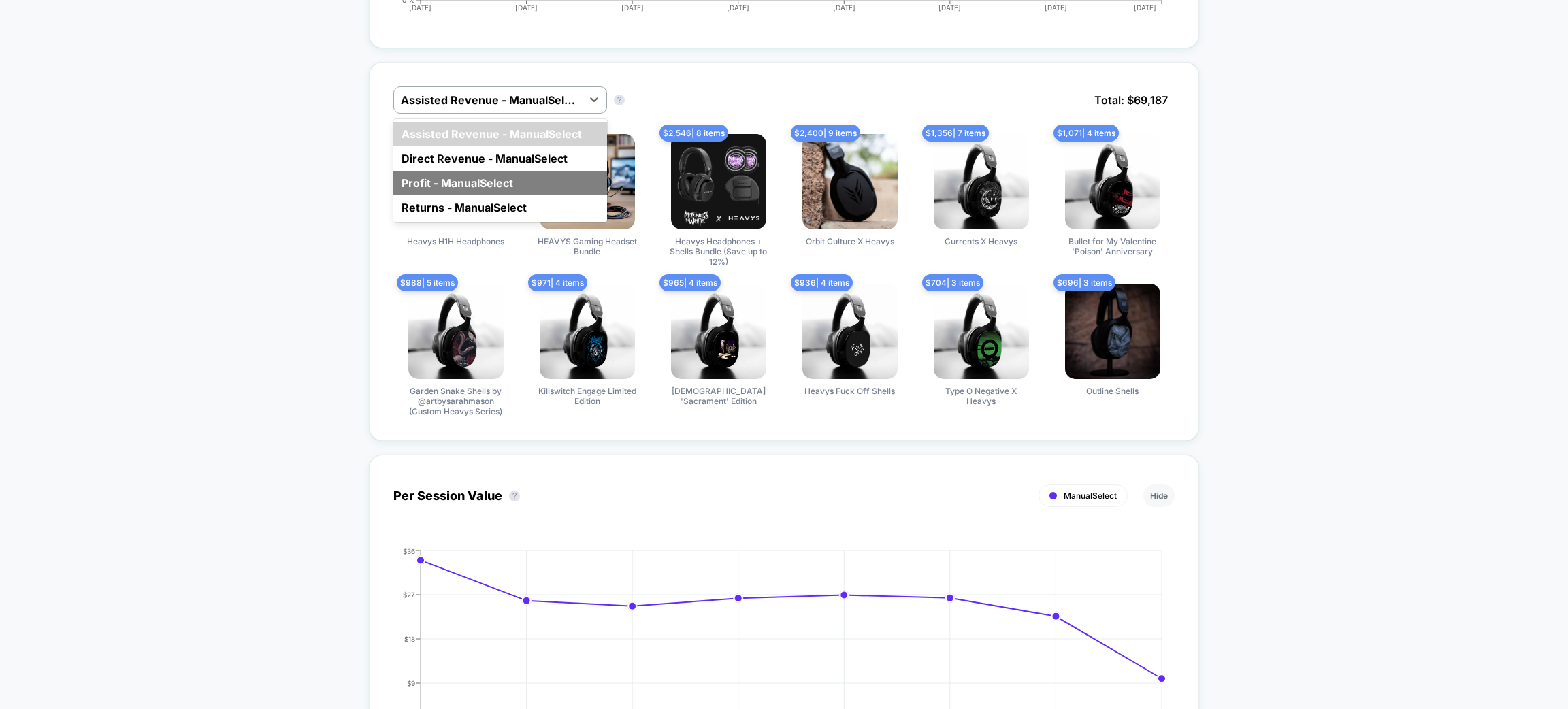
click at [492, 183] on div "Profit - ManualSelect" at bounding box center [501, 183] width 214 height 24
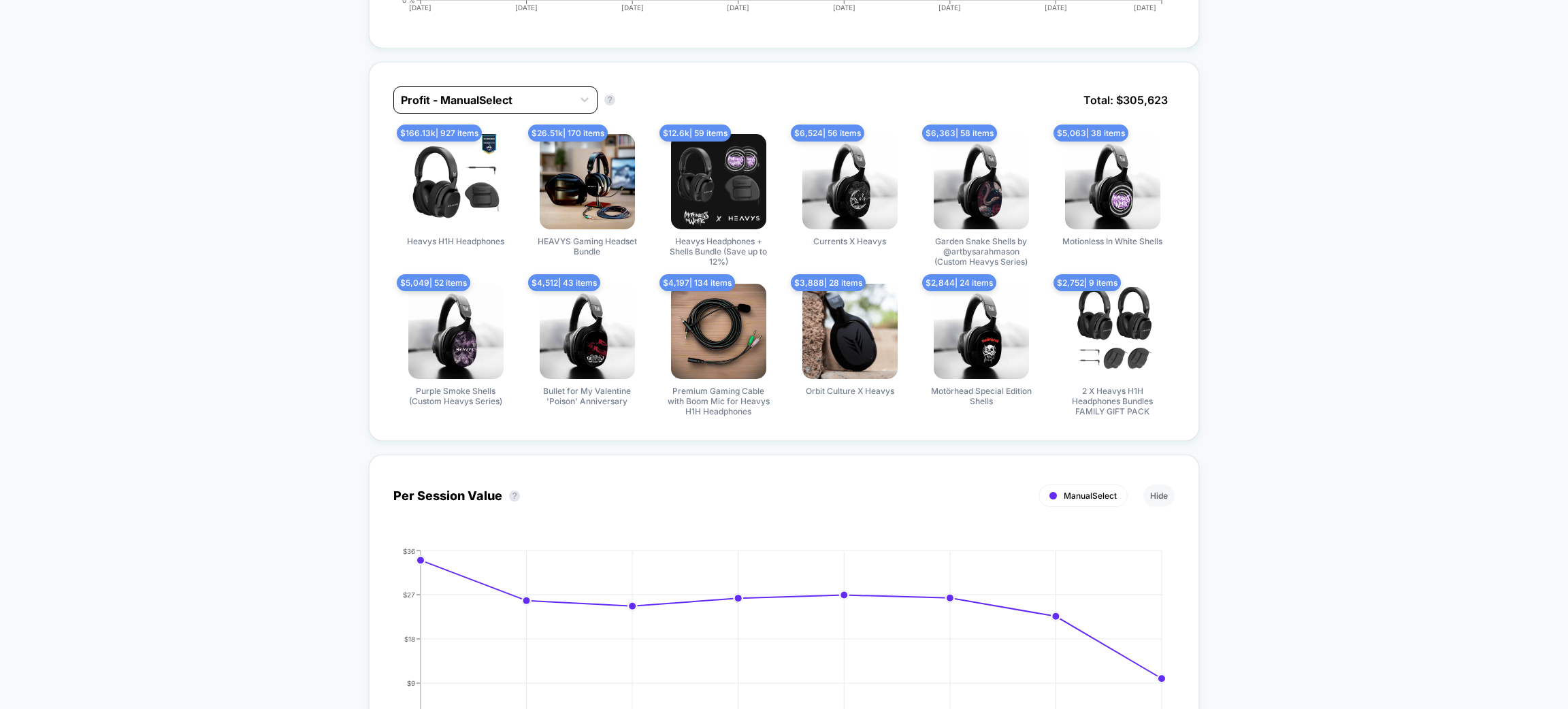
click at [535, 108] on div "Profit - ManualSelect" at bounding box center [483, 99] width 178 height 22
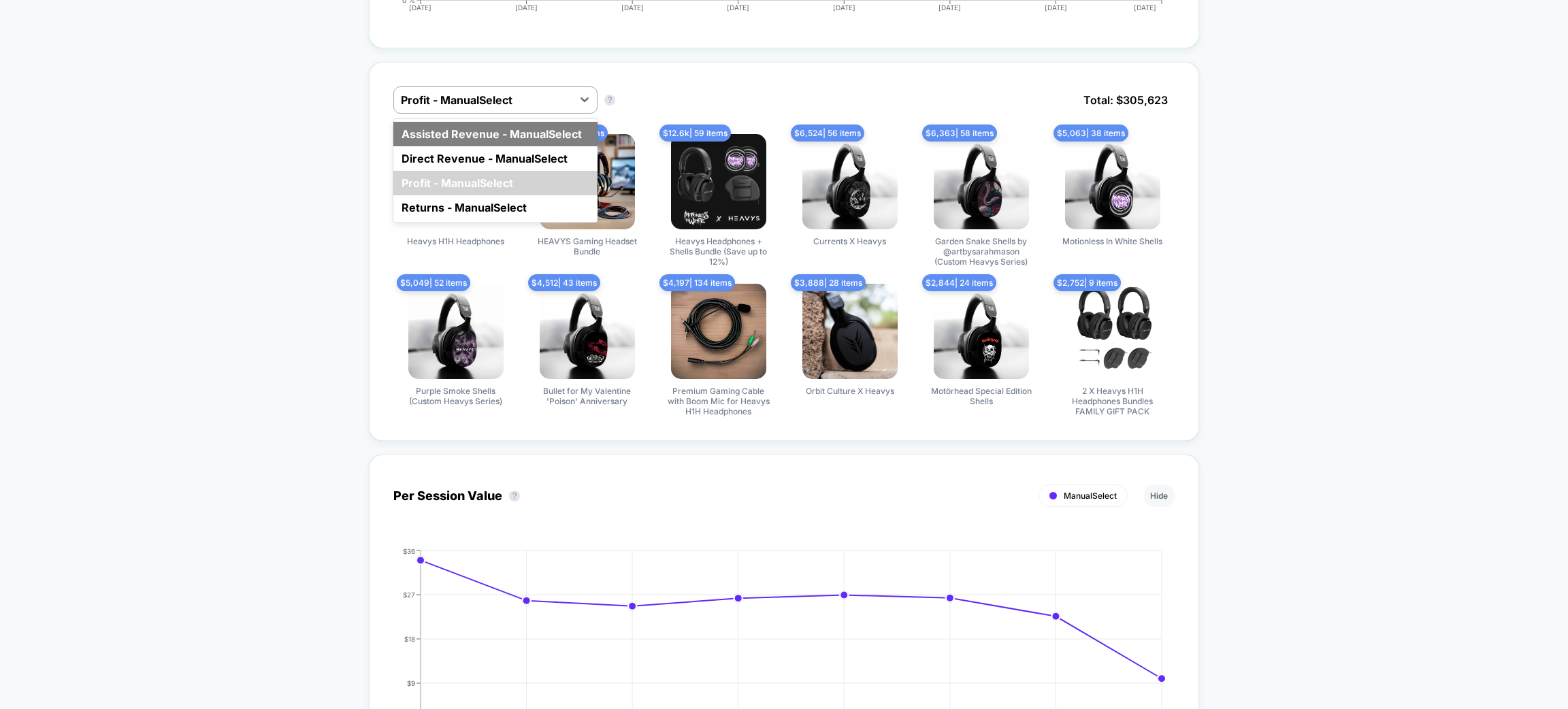
click at [532, 133] on div "Assisted Revenue - ManualSelect" at bounding box center [496, 133] width 204 height 24
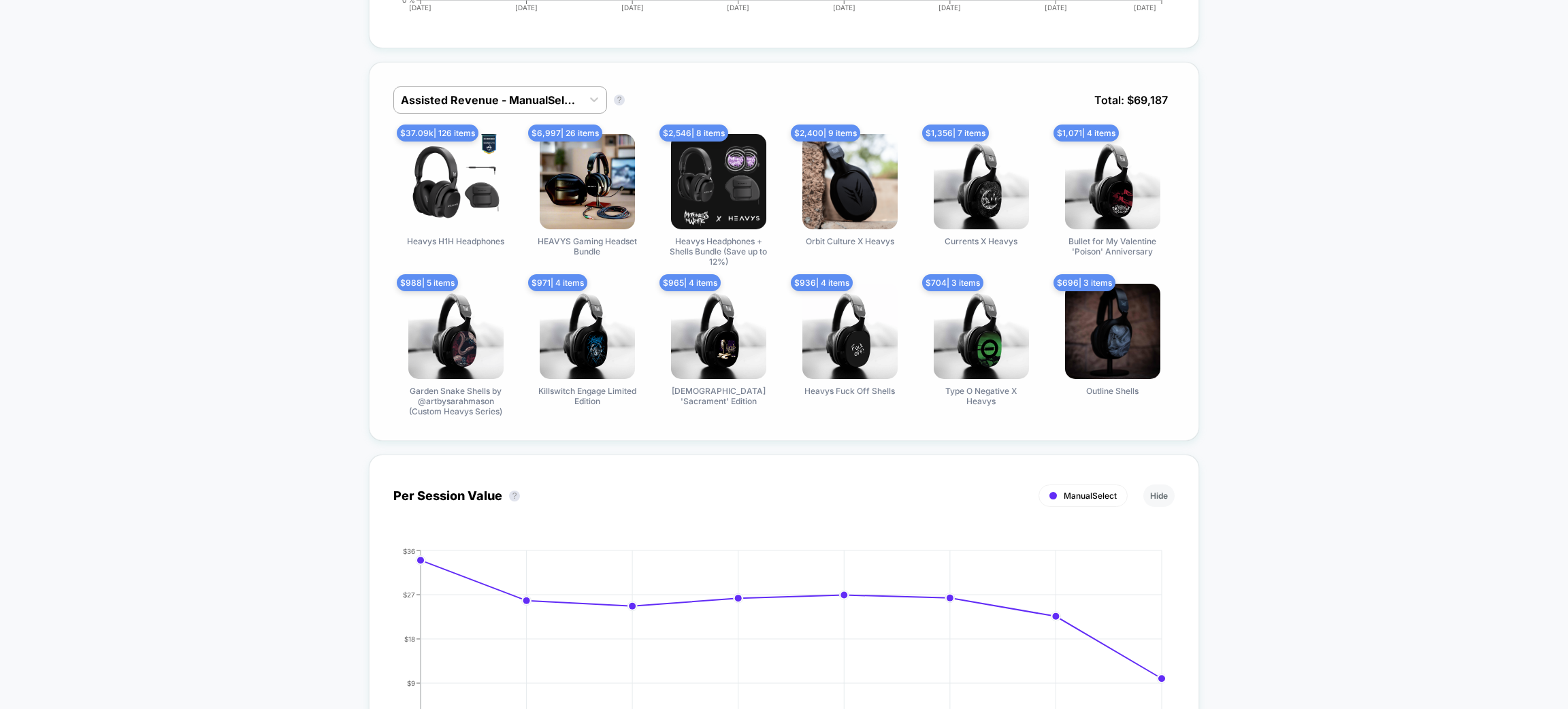
click at [533, 76] on div "Assisted Revenue - ManualSelect Assisted Revenue - ManualSelect ? Total: $ 69,1…" at bounding box center [784, 251] width 831 height 379
drag, startPoint x: 526, startPoint y: 97, endPoint x: 517, endPoint y: 116, distance: 21.0
click at [524, 105] on div at bounding box center [487, 100] width 174 height 17
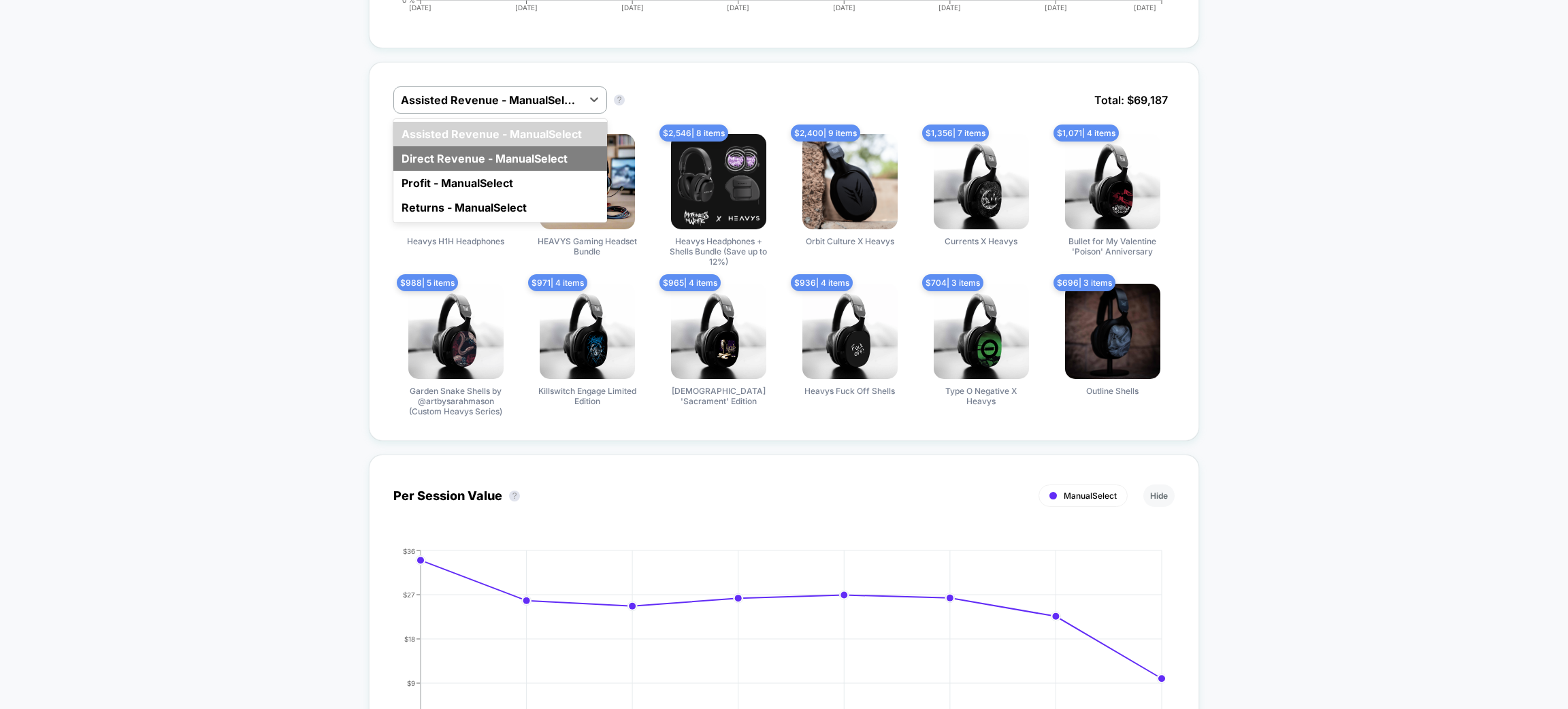
click at [505, 149] on div "Direct Revenue - ManualSelect" at bounding box center [501, 158] width 214 height 24
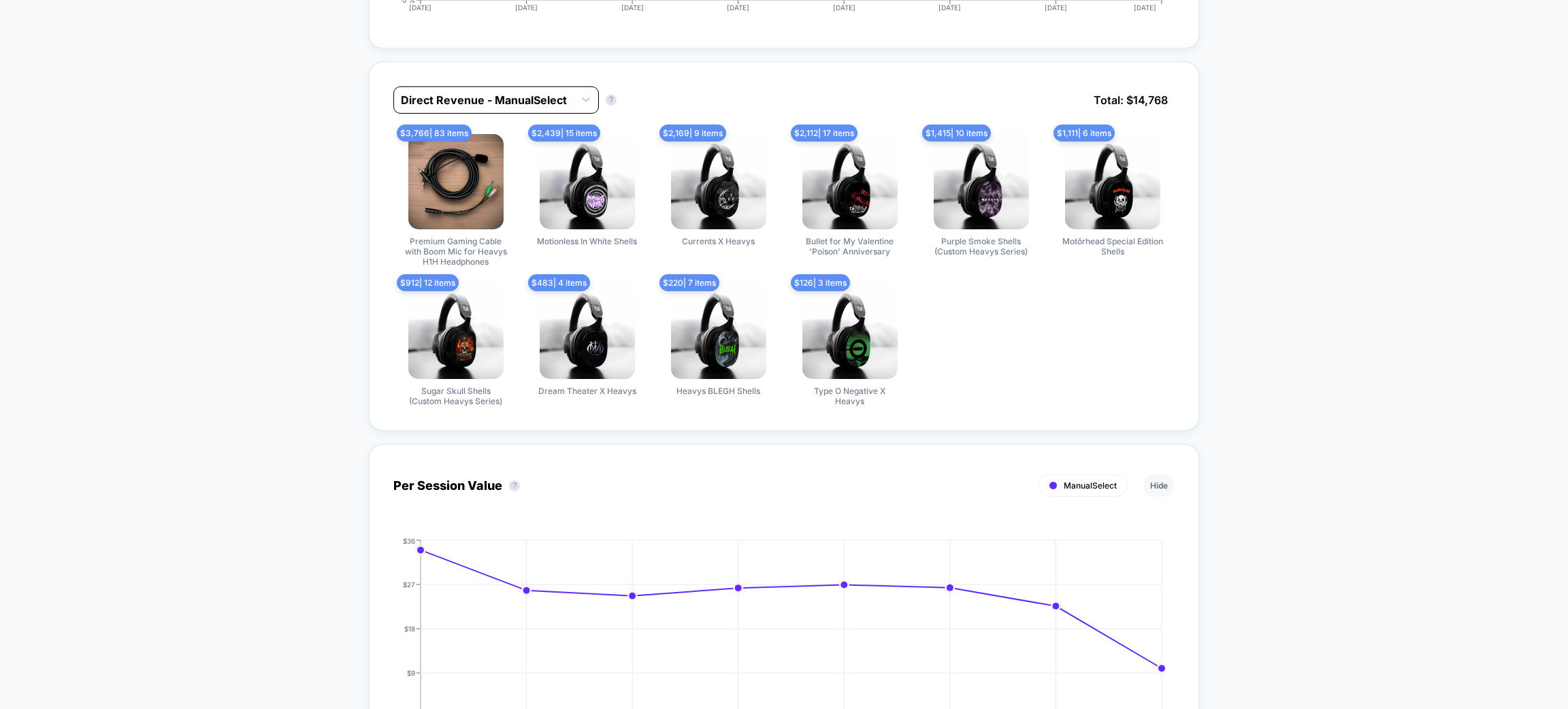
click at [521, 101] on div at bounding box center [483, 100] width 166 height 17
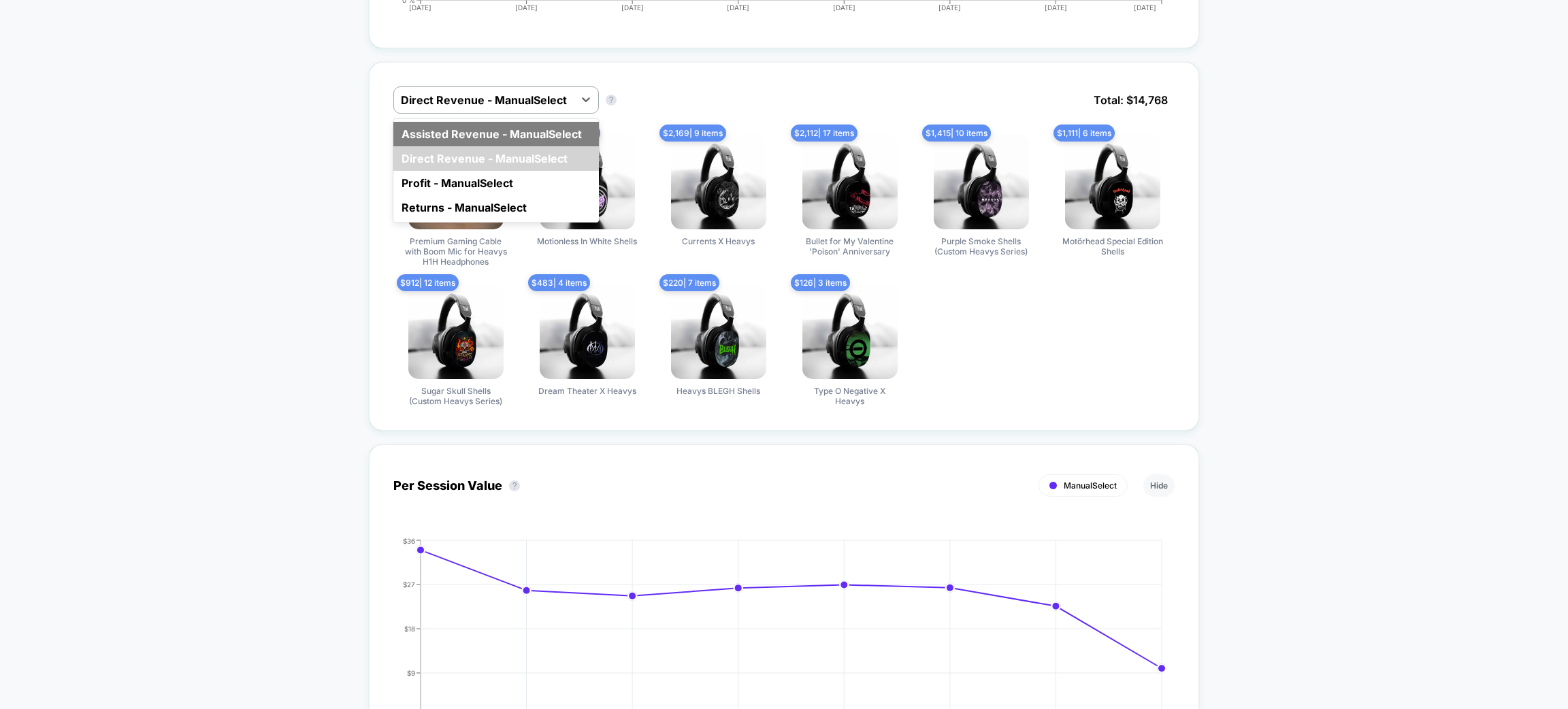
click at [499, 133] on div "Assisted Revenue - ManualSelect" at bounding box center [497, 133] width 206 height 24
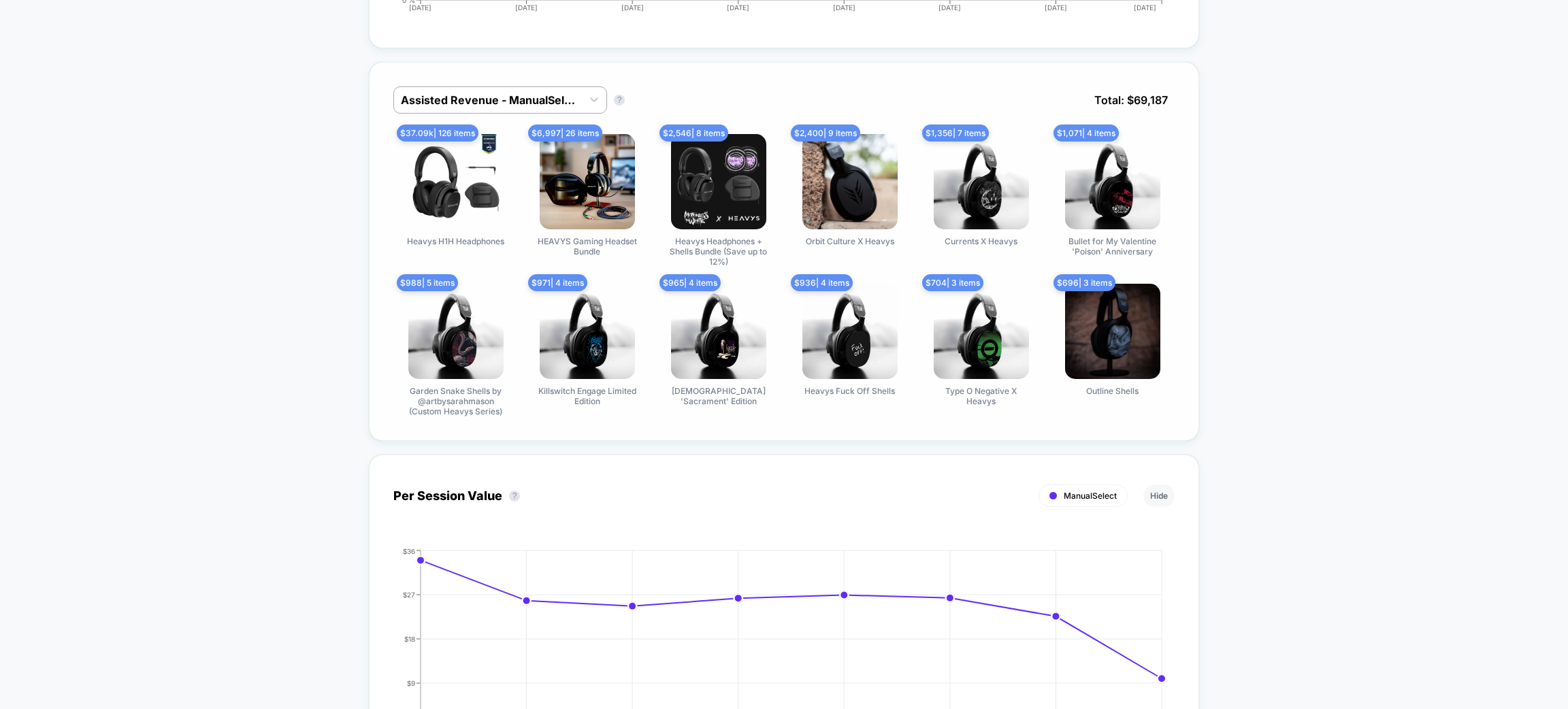
click at [540, 84] on div "Assisted Revenue - ManualSelect Assisted Revenue - ManualSelect ? Total: $ 69,1…" at bounding box center [784, 251] width 831 height 379
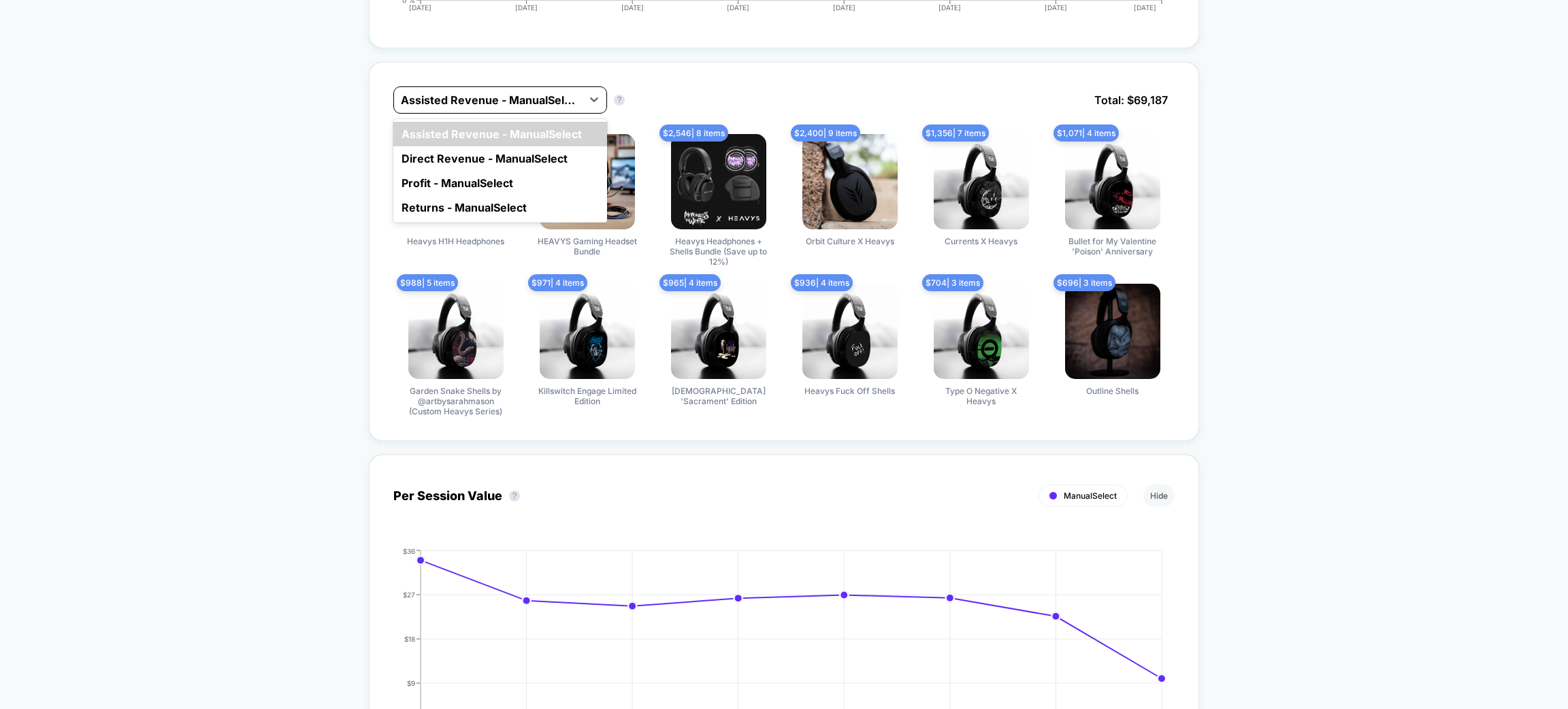
click at [540, 102] on div at bounding box center [487, 100] width 174 height 17
click at [533, 178] on div "Profit - ManualSelect" at bounding box center [501, 183] width 214 height 24
